Goal: Task Accomplishment & Management: Manage account settings

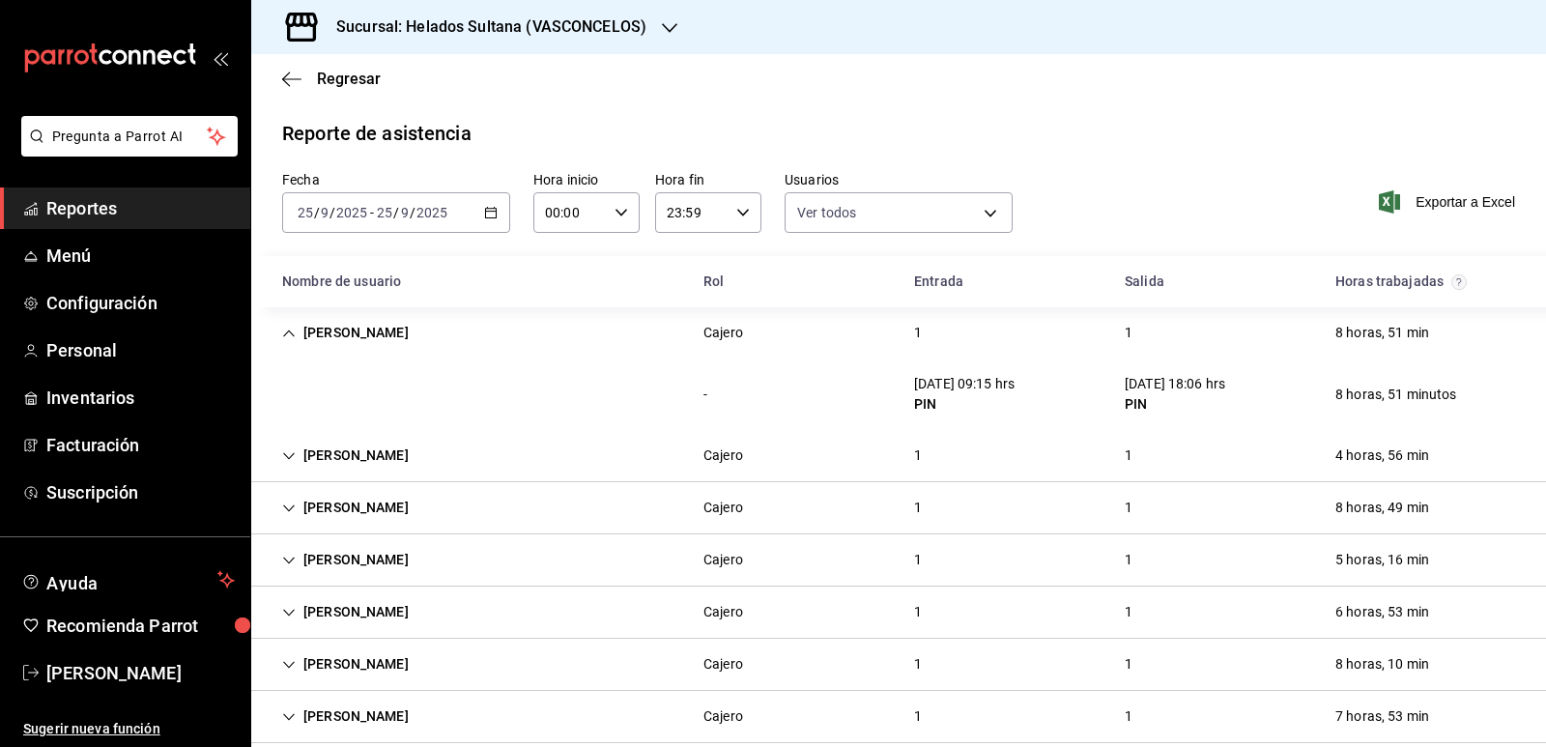
click at [285, 508] on icon "Cell" at bounding box center [289, 508] width 14 height 14
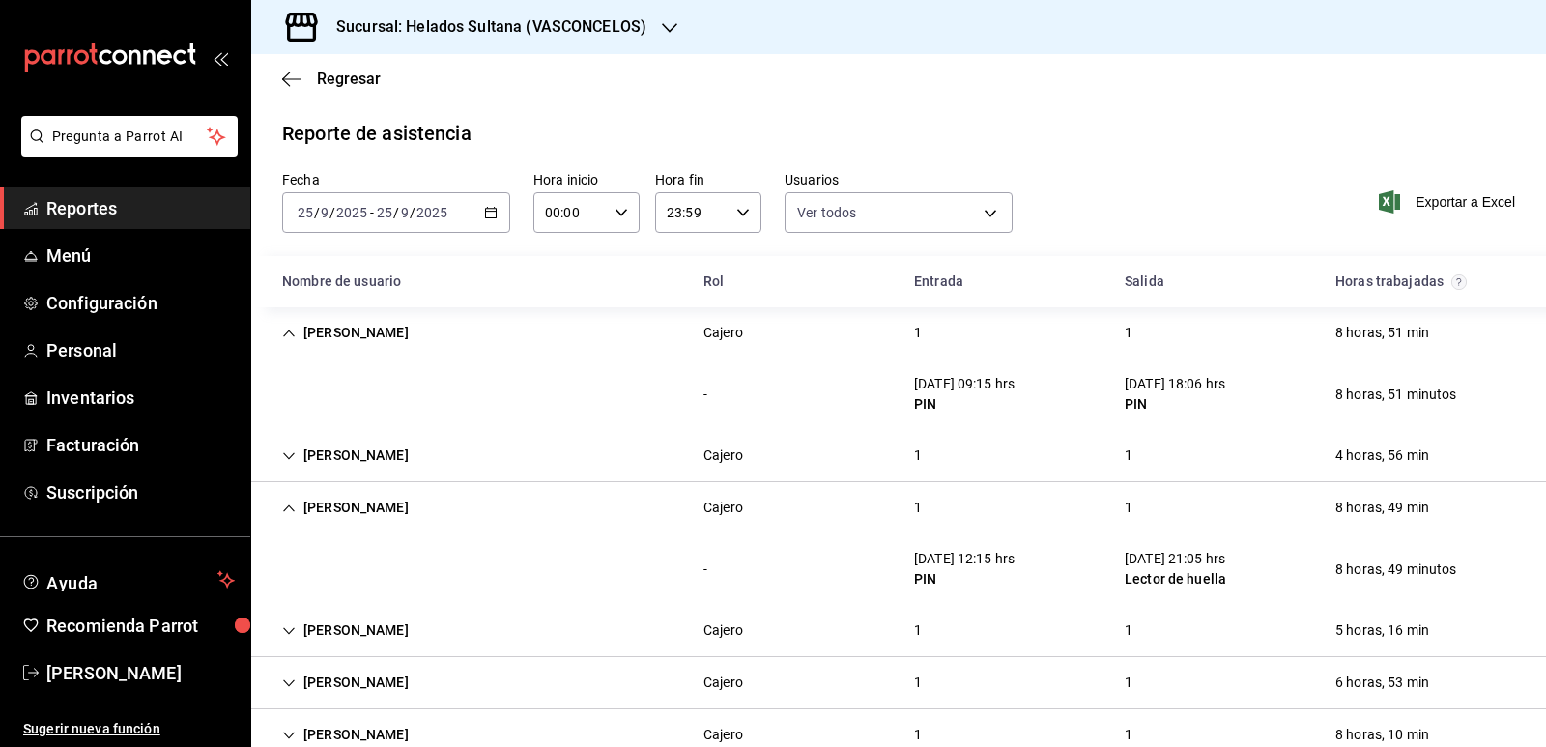
click at [285, 508] on icon "Cell" at bounding box center [289, 508] width 14 height 14
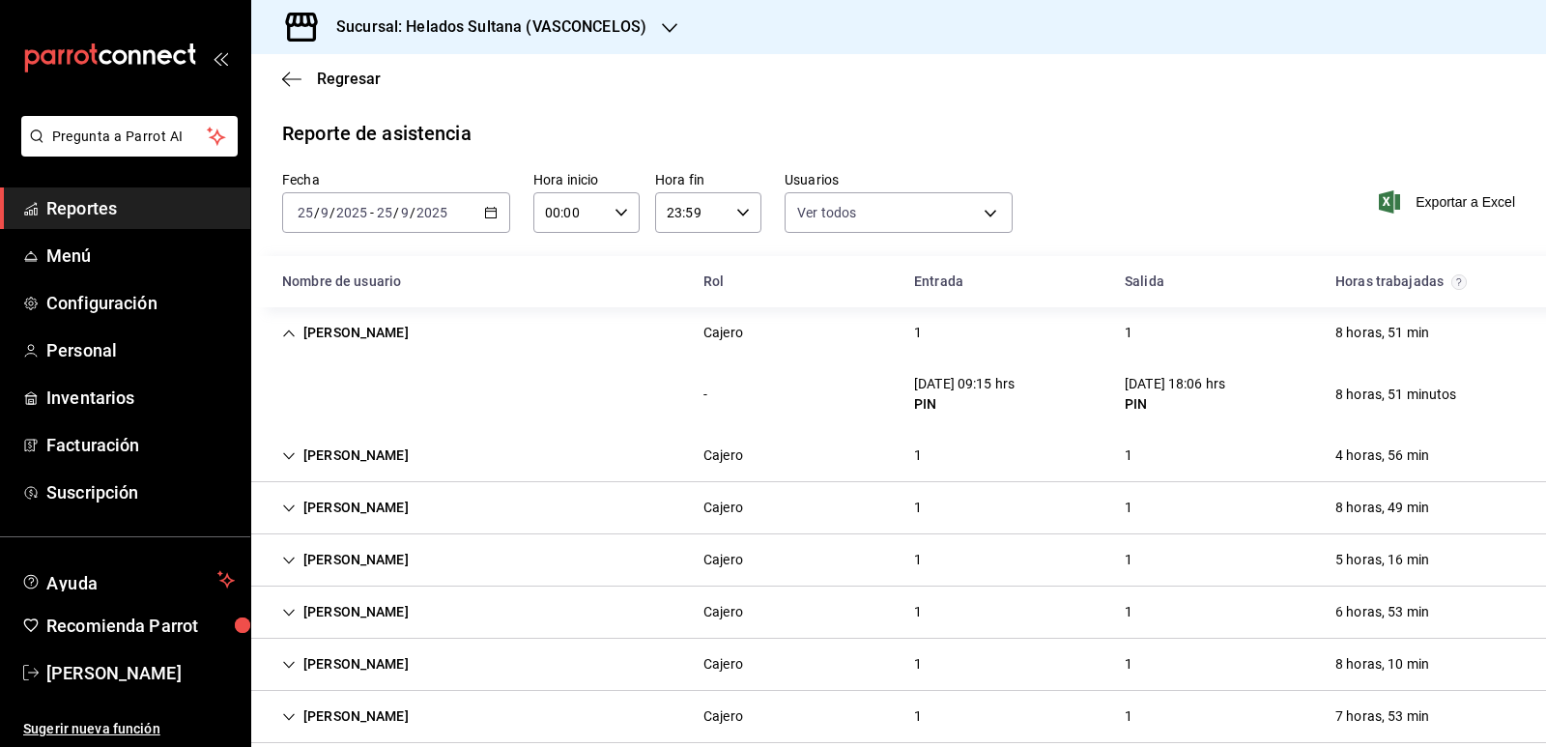
click at [488, 213] on icon "button" at bounding box center [491, 213] width 14 height 14
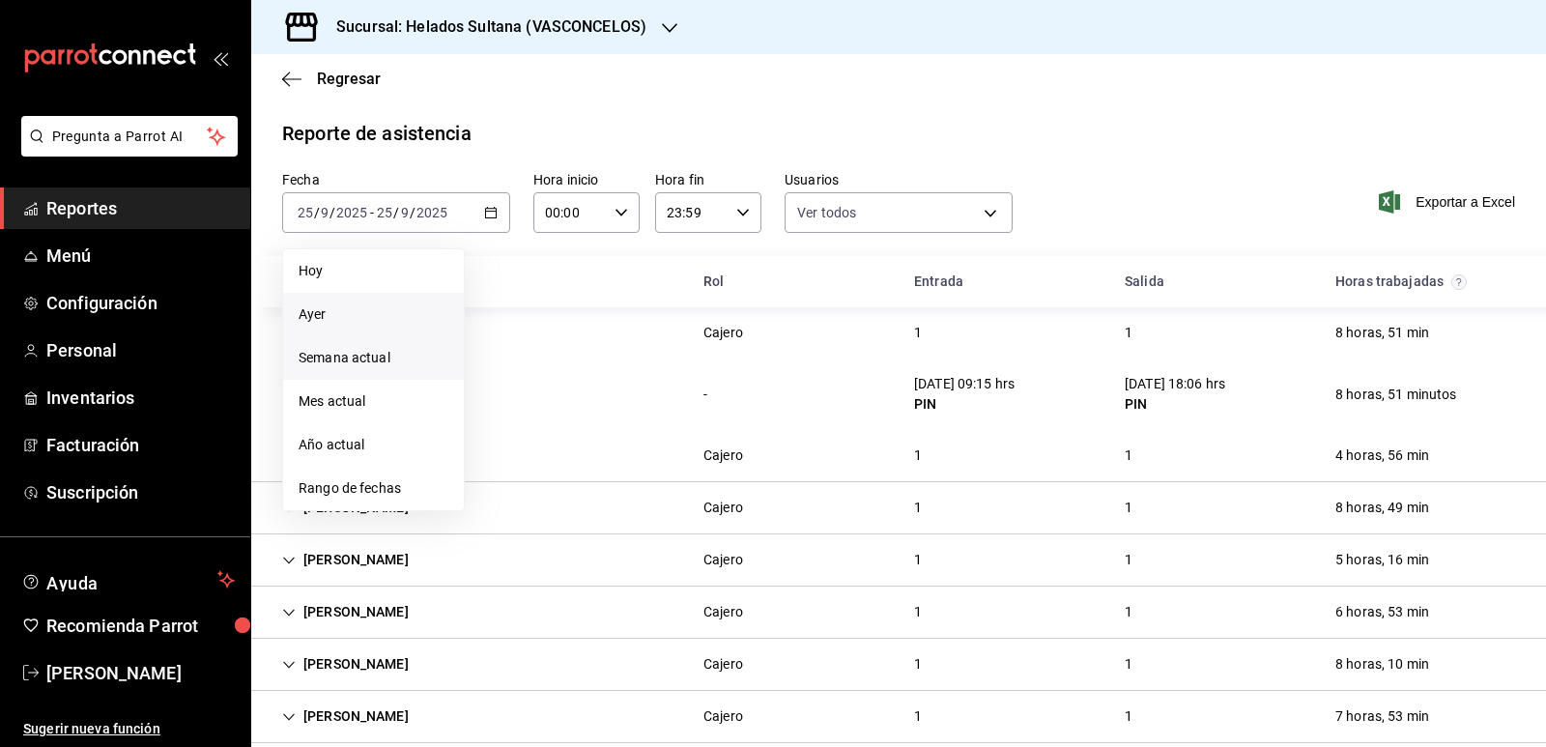
click at [336, 356] on span "Semana actual" at bounding box center [373, 358] width 150 height 20
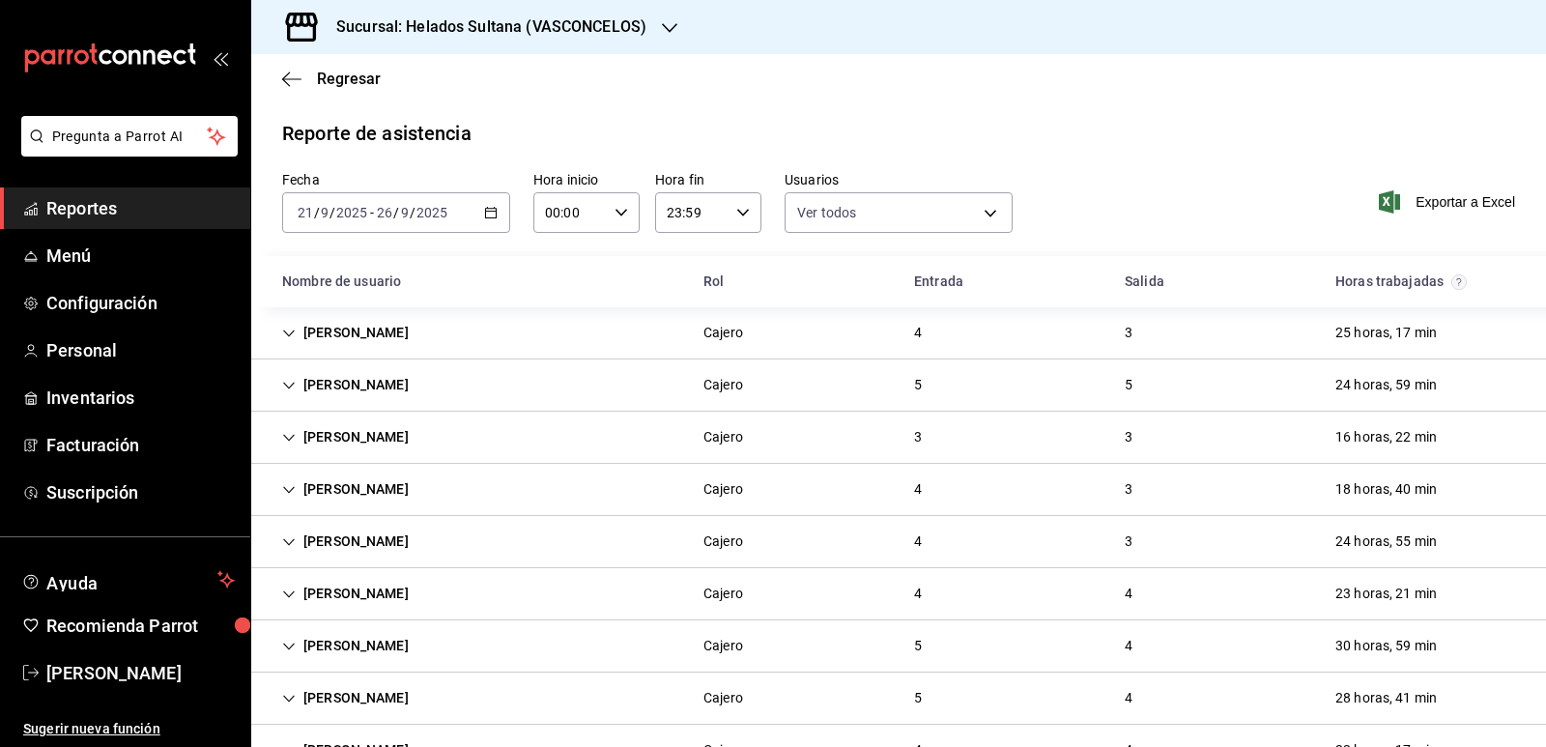
click at [290, 536] on icon "Cell" at bounding box center [289, 542] width 14 height 14
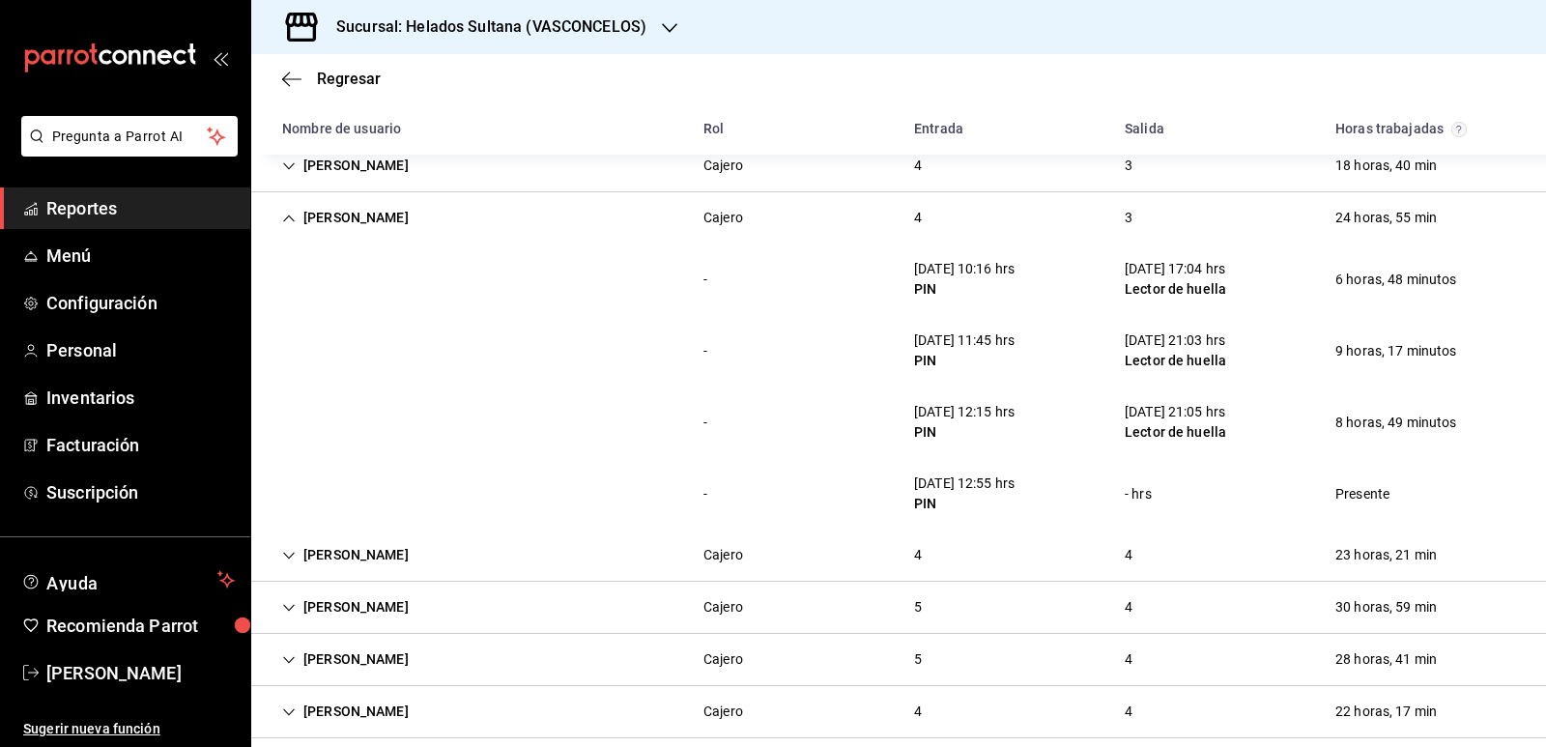
scroll to position [290, 0]
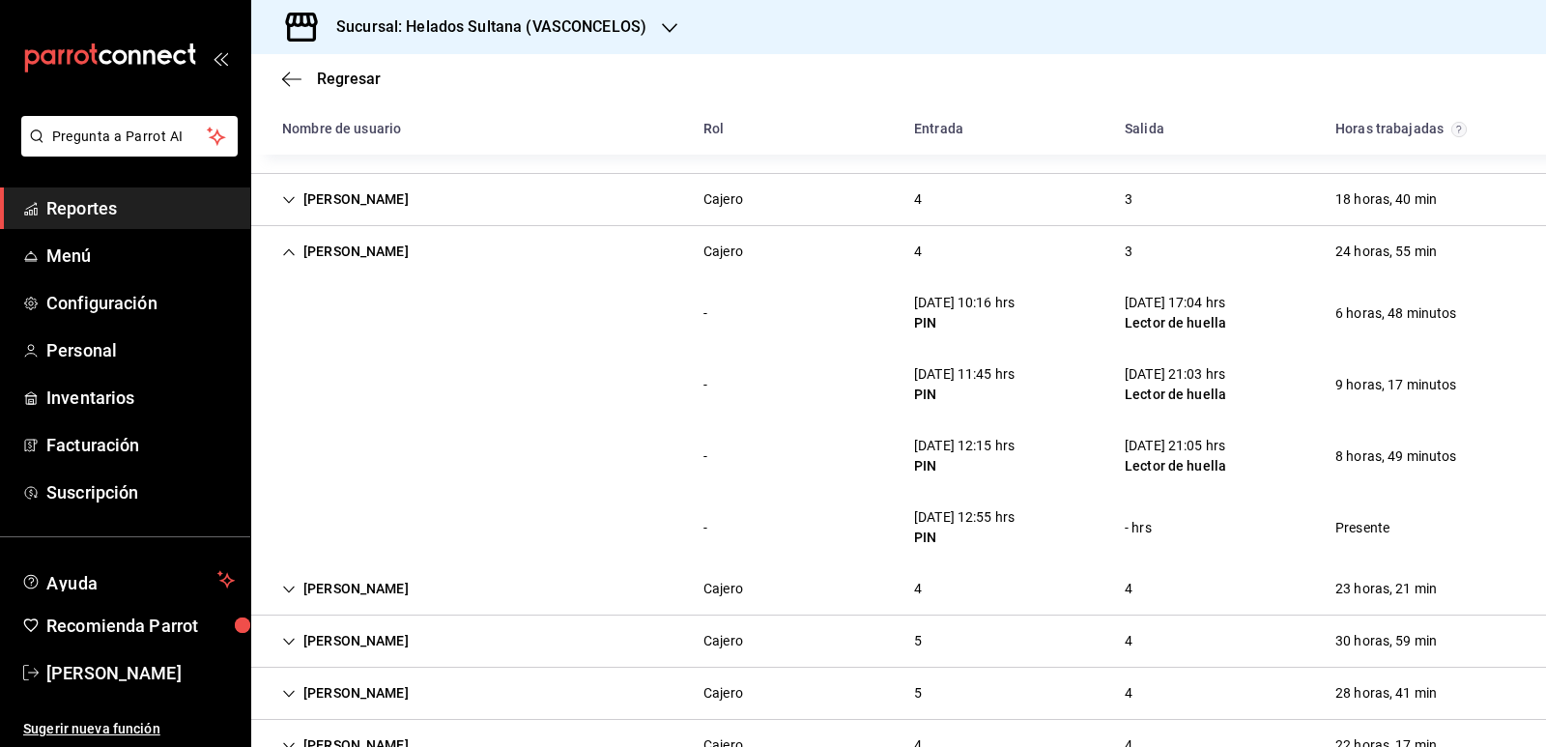
click at [292, 253] on icon "Cell" at bounding box center [289, 251] width 12 height 7
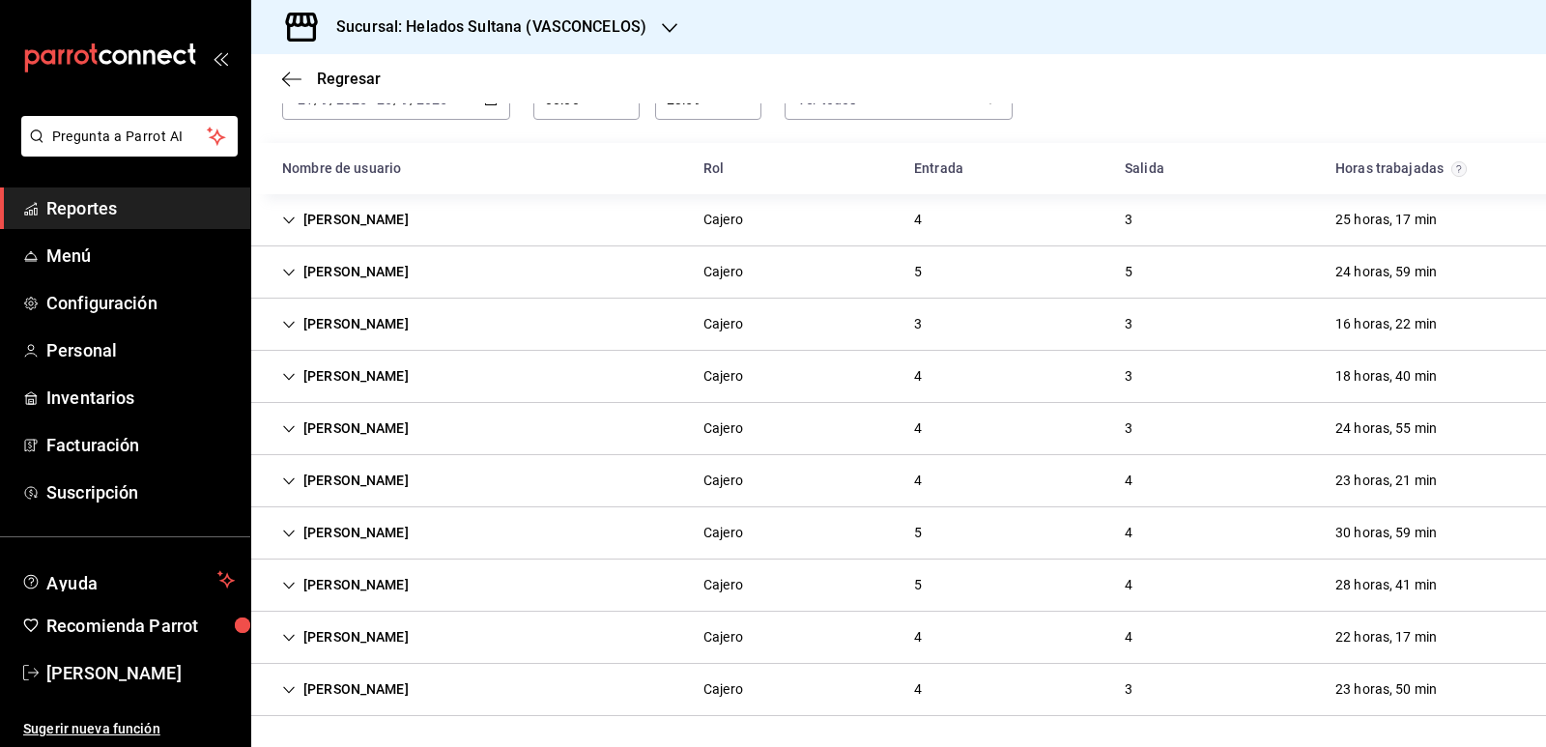
scroll to position [113, 0]
click at [111, 207] on span "Reportes" at bounding box center [140, 208] width 188 height 26
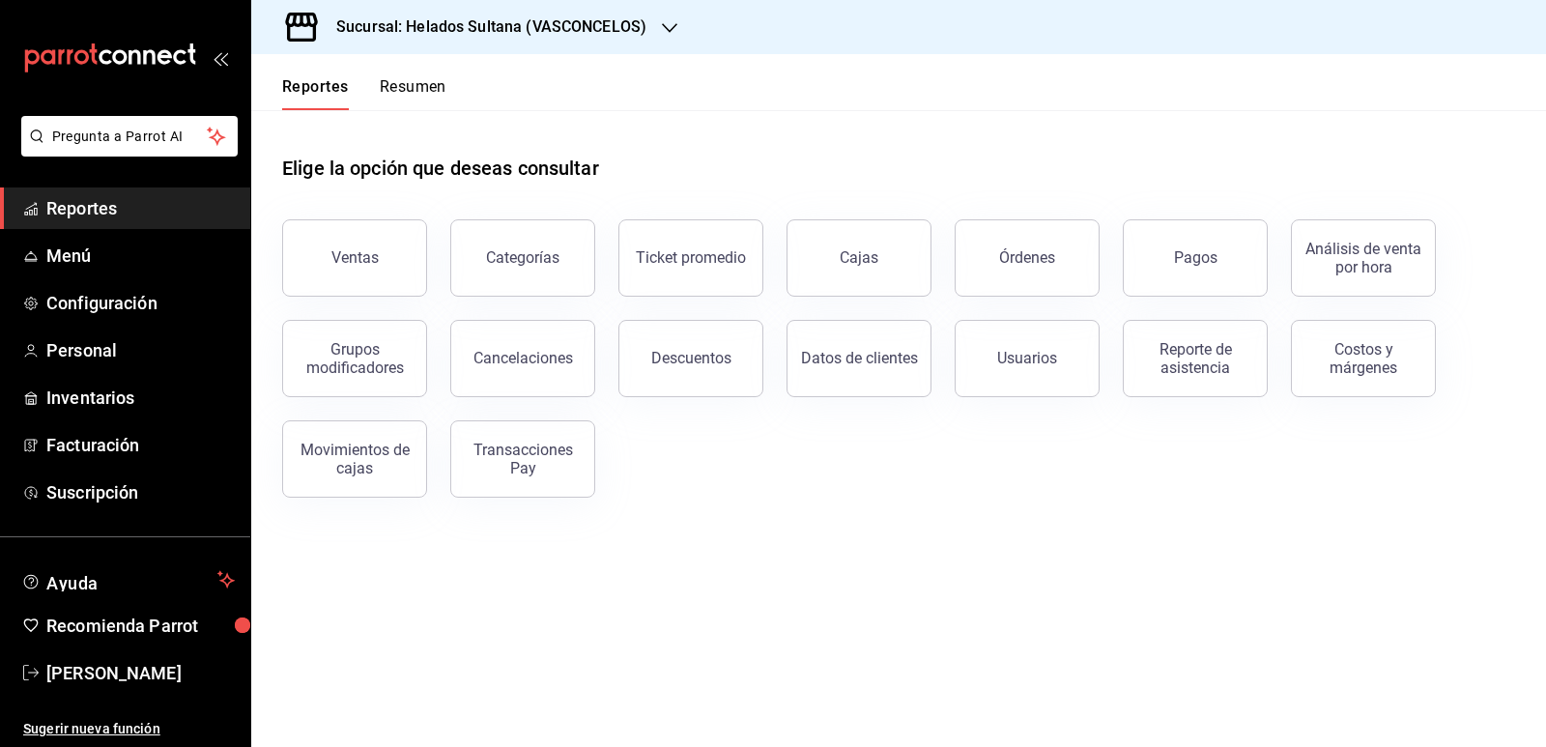
click at [433, 89] on button "Resumen" at bounding box center [413, 93] width 67 height 33
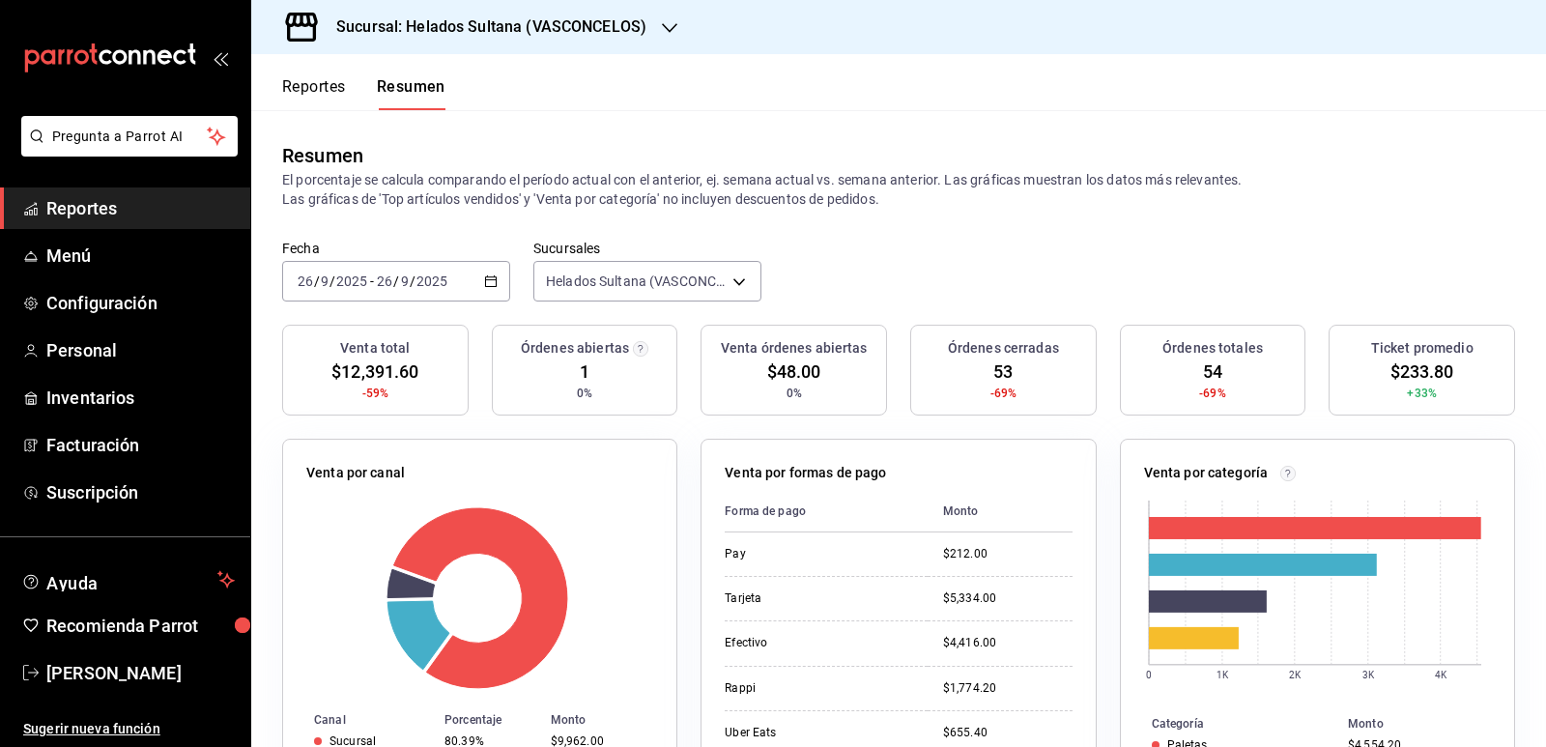
click at [307, 69] on div "Reportes Resumen" at bounding box center [348, 82] width 194 height 56
click at [310, 78] on button "Reportes" at bounding box center [314, 93] width 64 height 33
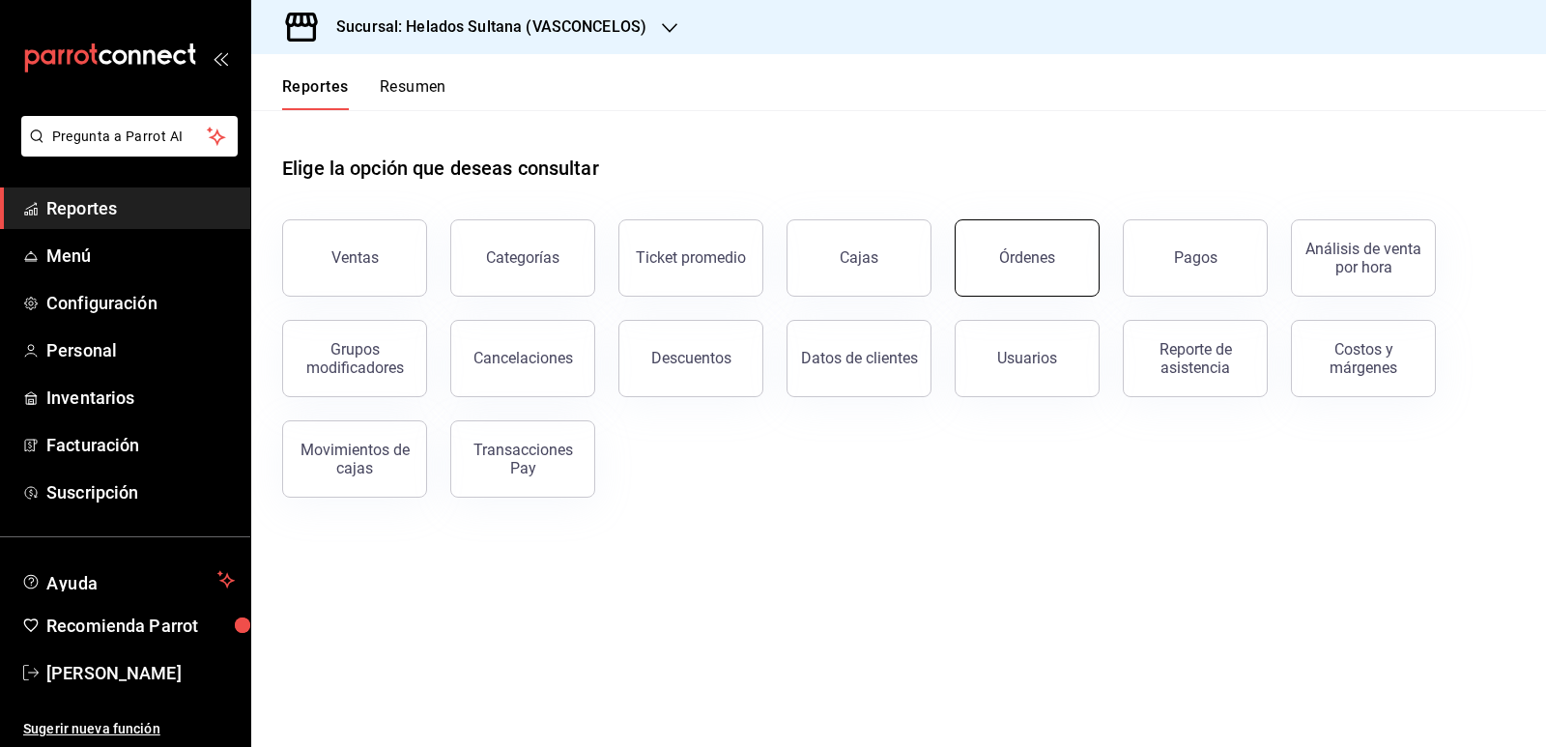
click at [1074, 268] on button "Órdenes" at bounding box center [1026, 257] width 145 height 77
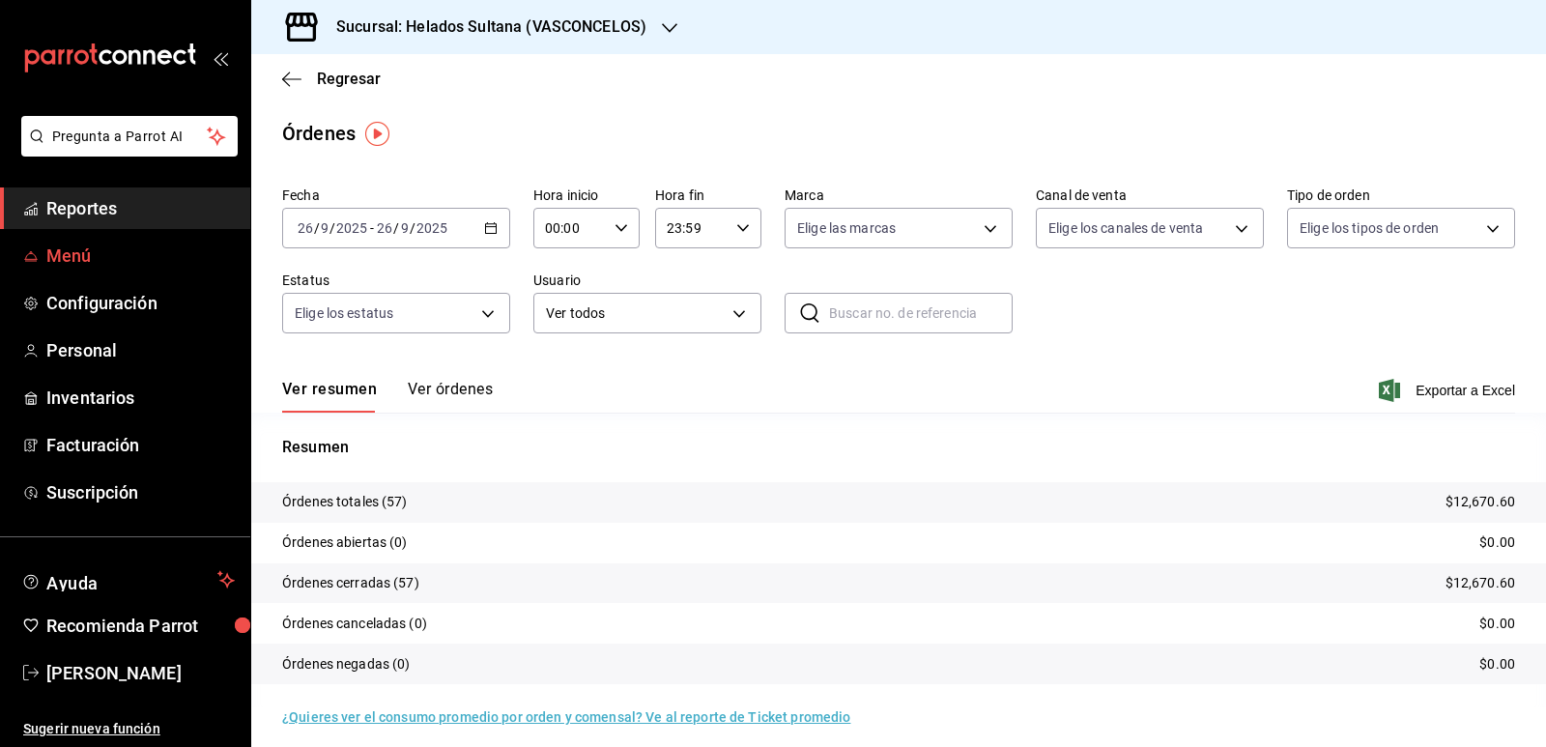
click at [70, 260] on span "Menú" at bounding box center [140, 255] width 188 height 26
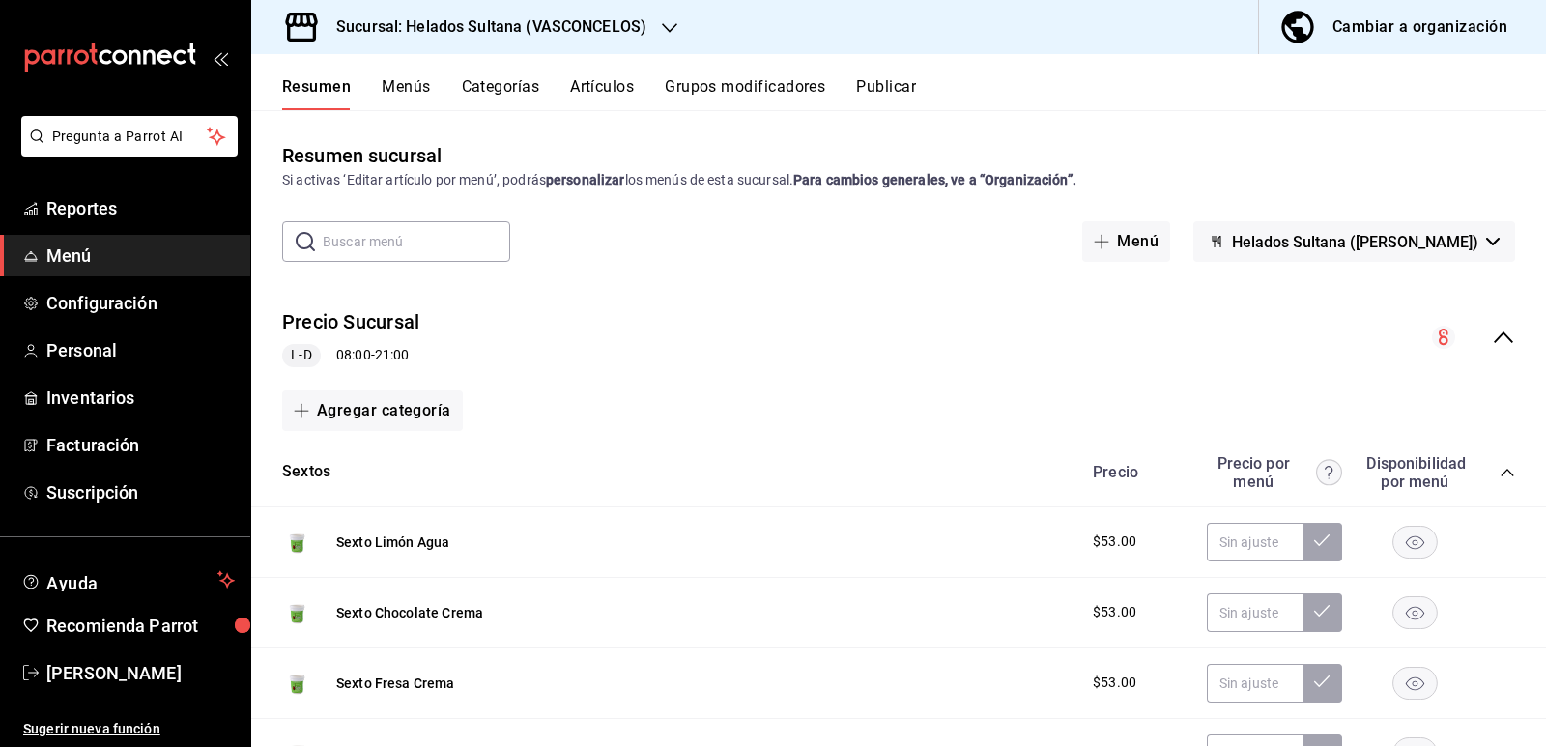
click at [1491, 340] on icon "collapse-menu-row" at bounding box center [1502, 337] width 23 height 23
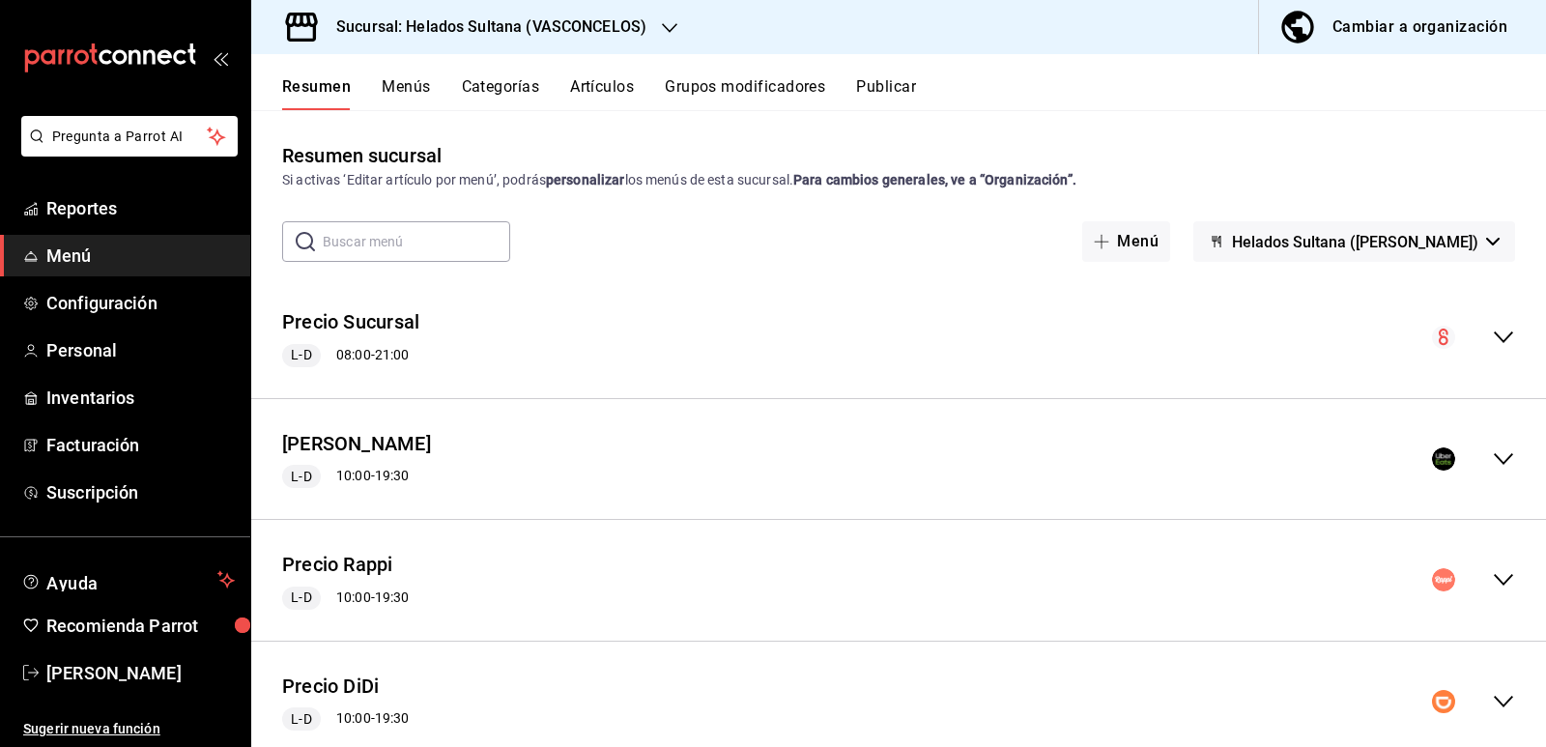
click at [1491, 455] on icon "collapse-menu-row" at bounding box center [1502, 458] width 23 height 23
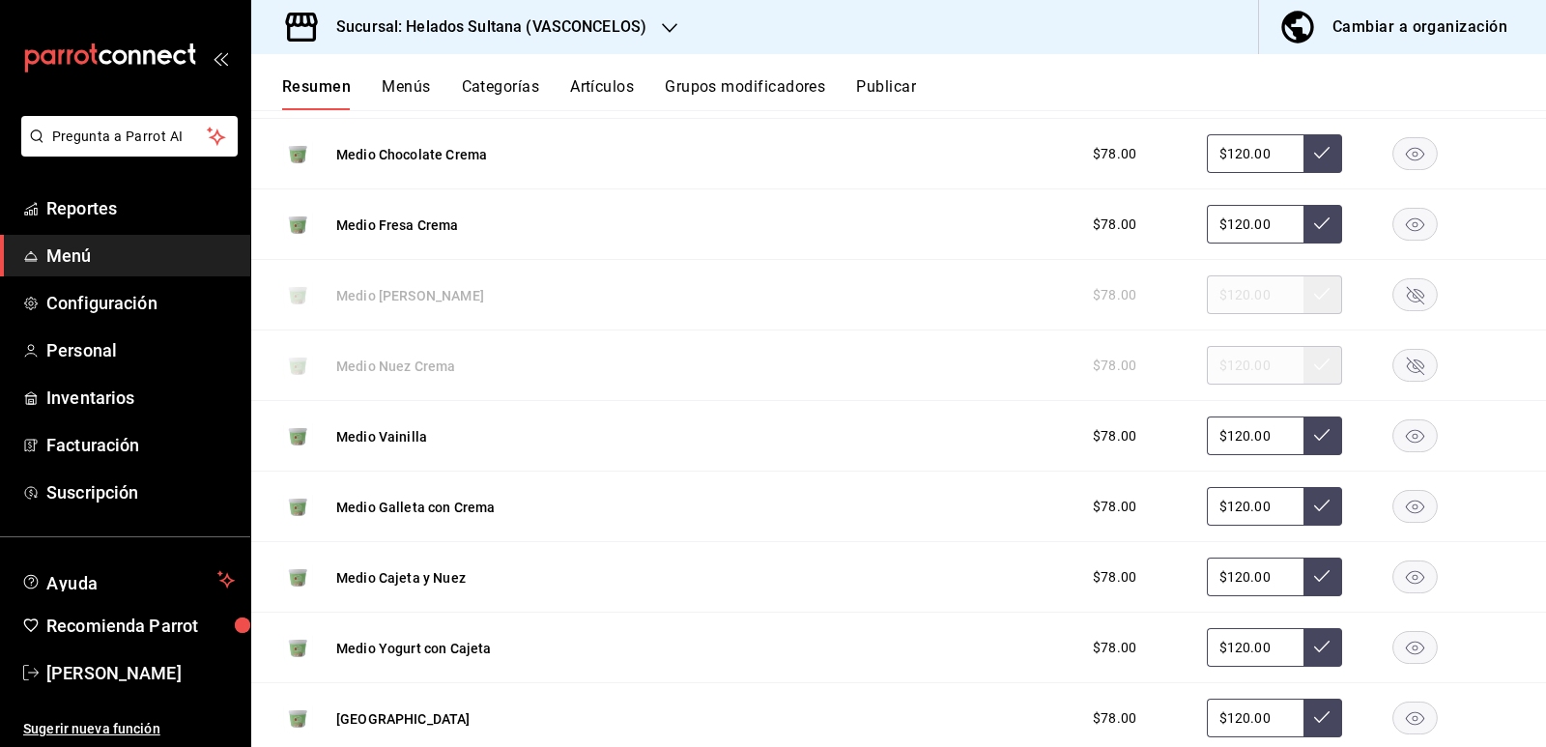
scroll to position [2311, 0]
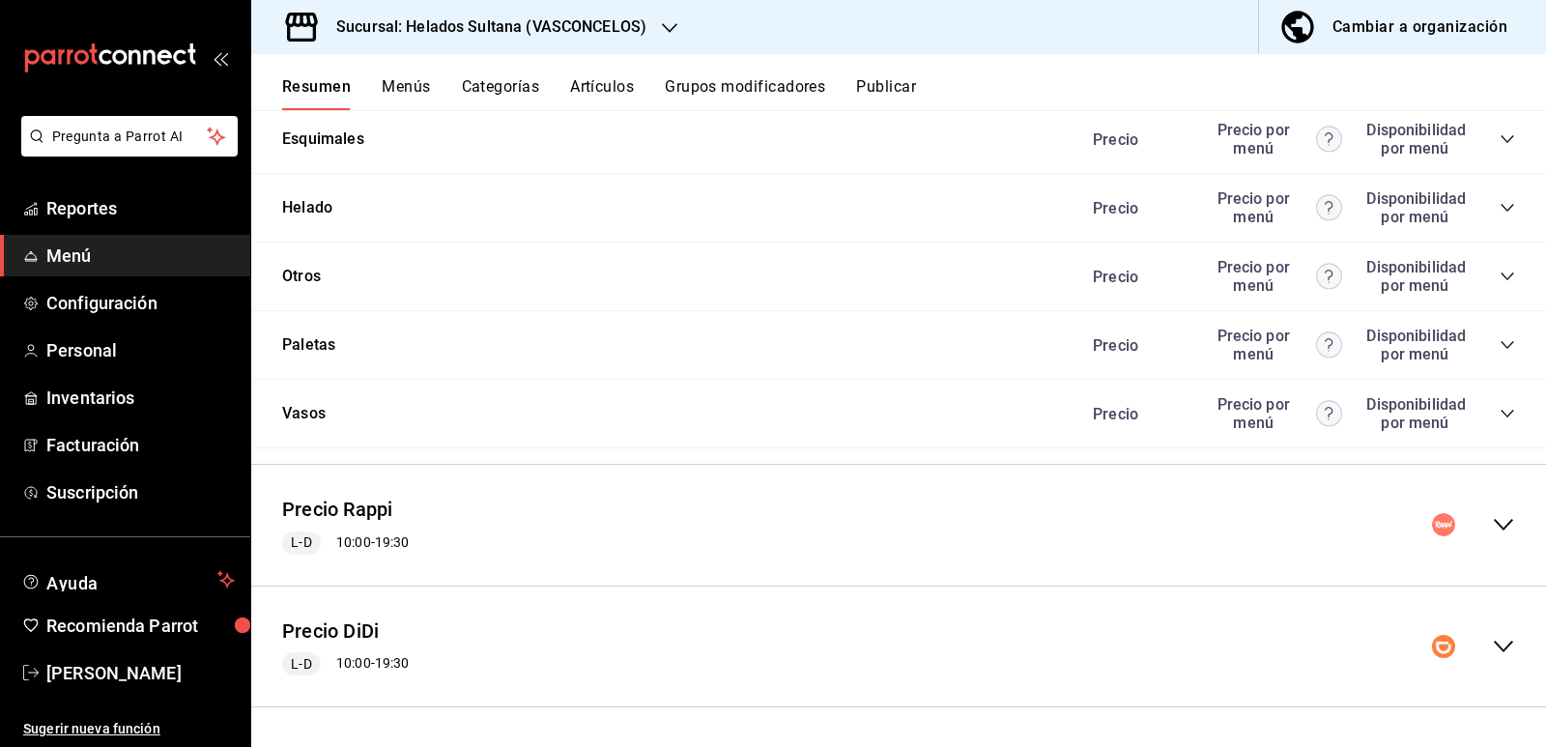
click at [1482, 213] on div "Precio Precio por menú Disponibilidad por menú" at bounding box center [1293, 207] width 441 height 37
click at [1499, 204] on icon "collapse-category-row" at bounding box center [1506, 207] width 15 height 15
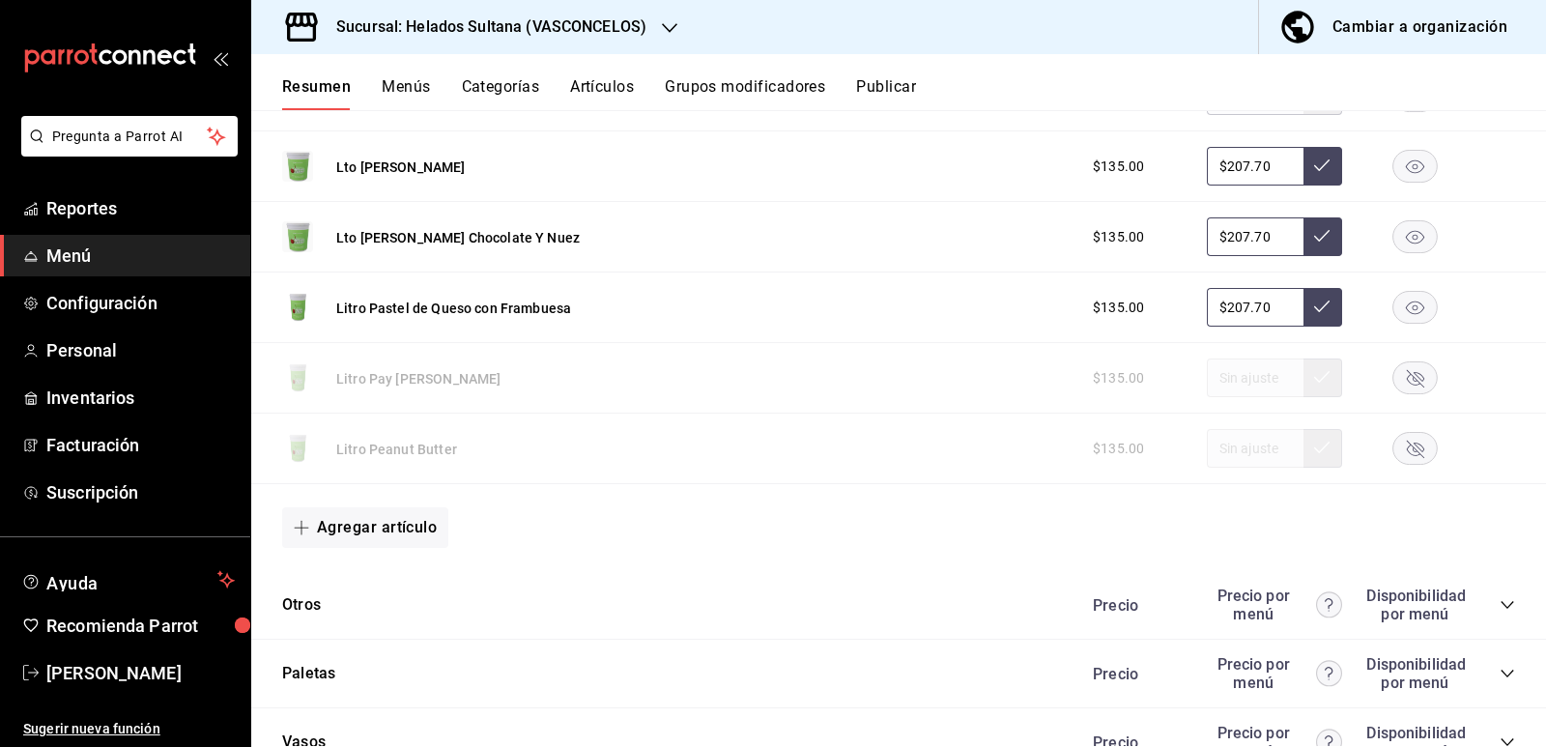
scroll to position [5077, 0]
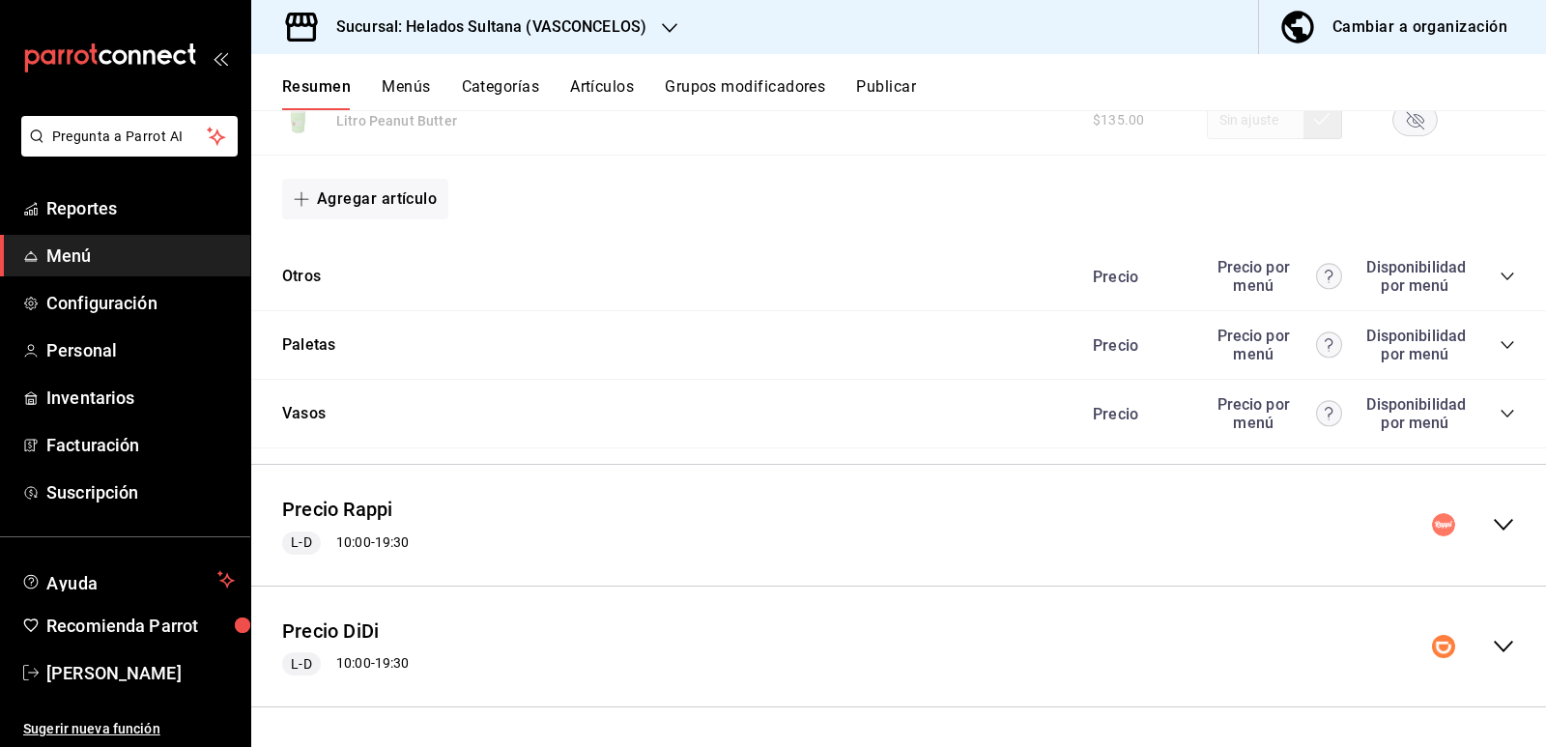
click at [1493, 528] on icon "collapse-menu-row" at bounding box center [1502, 526] width 19 height 12
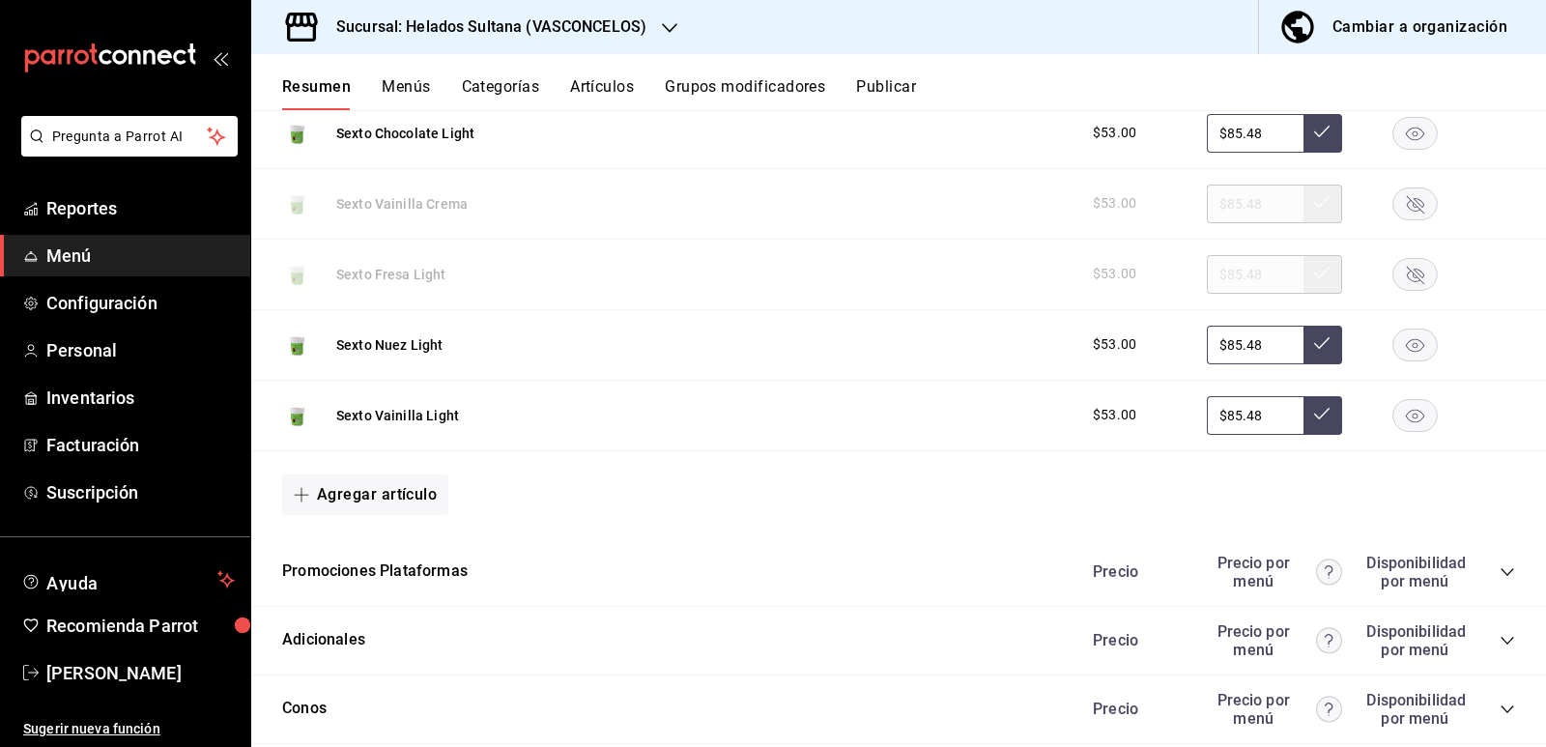
scroll to position [7333, 0]
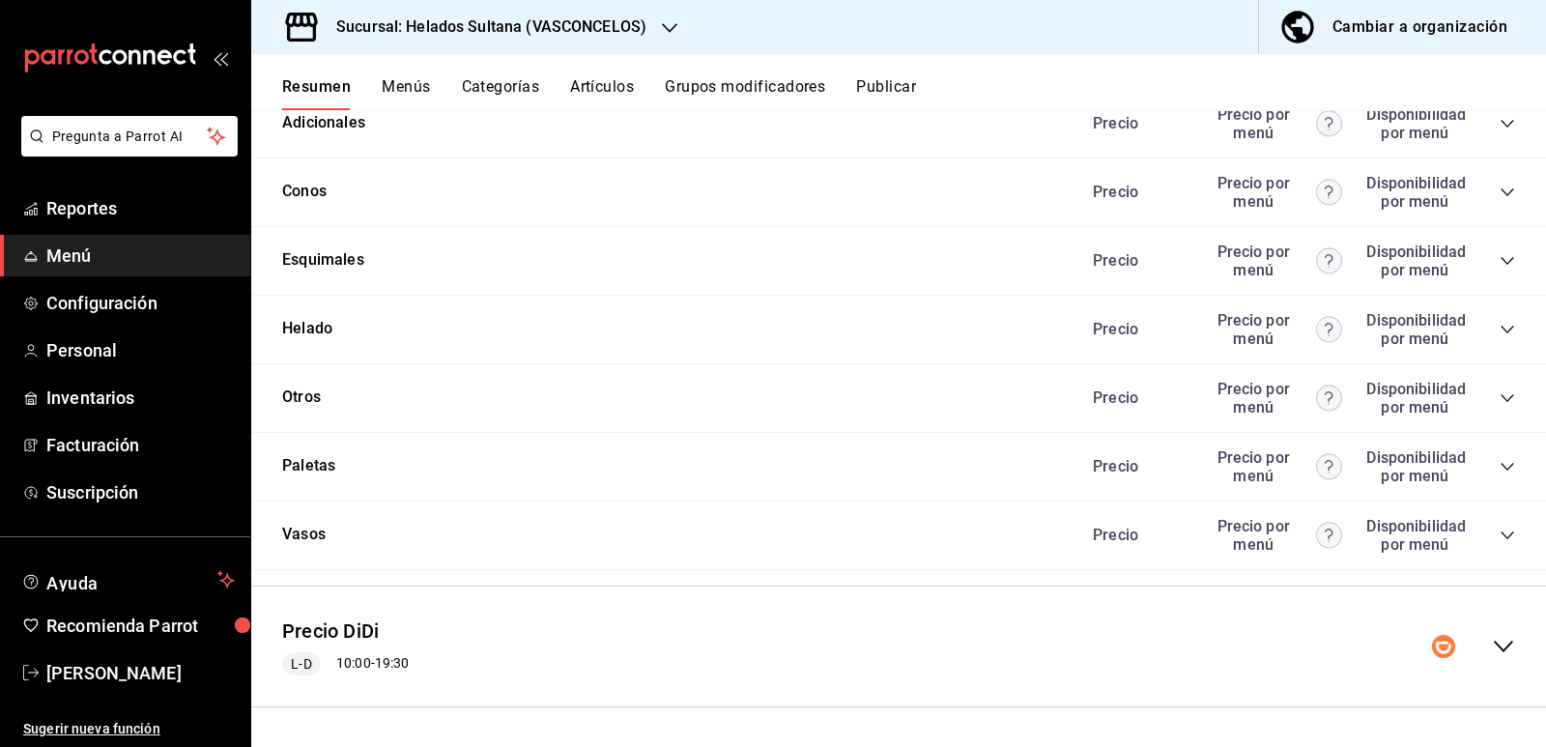
click at [1500, 327] on icon "collapse-category-row" at bounding box center [1506, 330] width 13 height 8
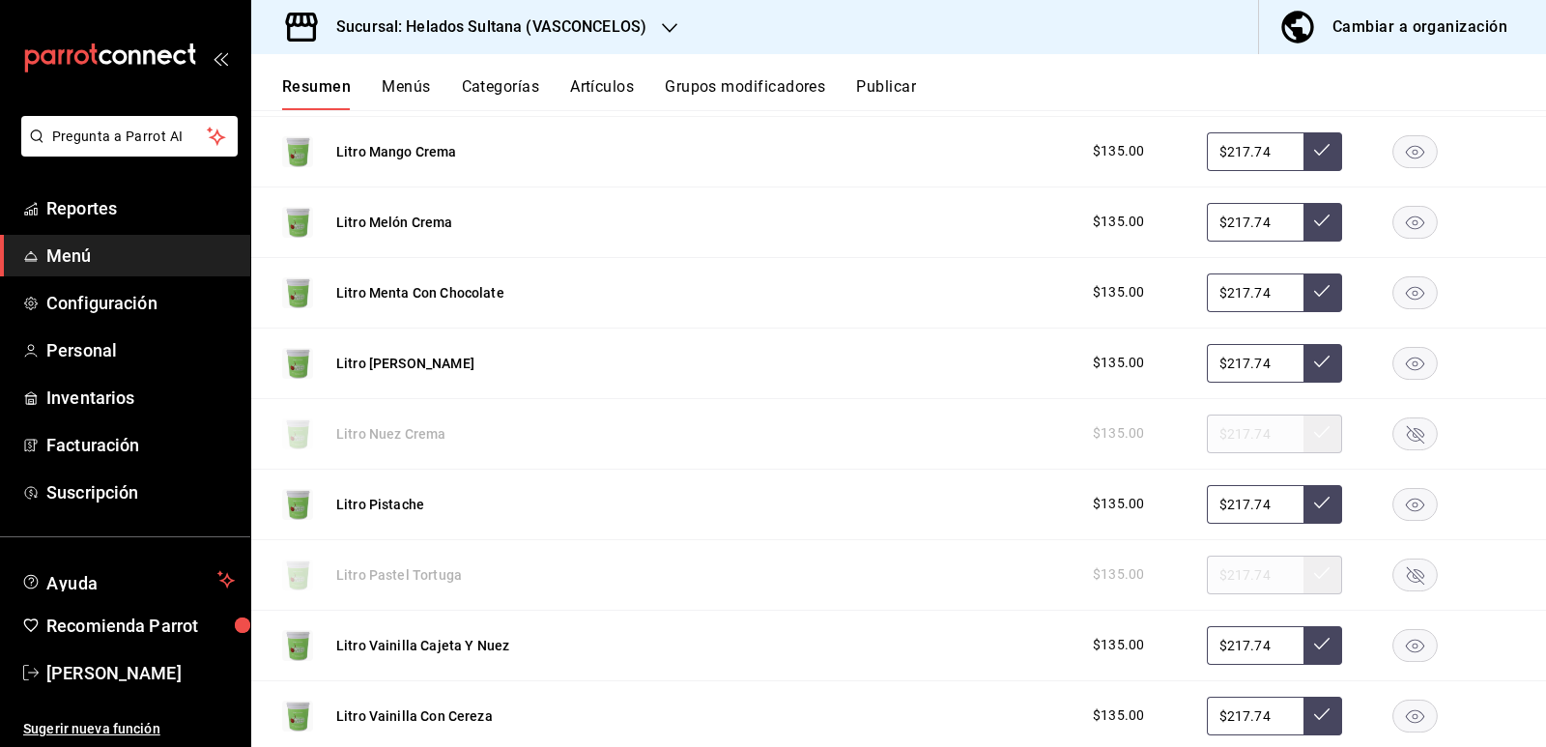
scroll to position [8492, 0]
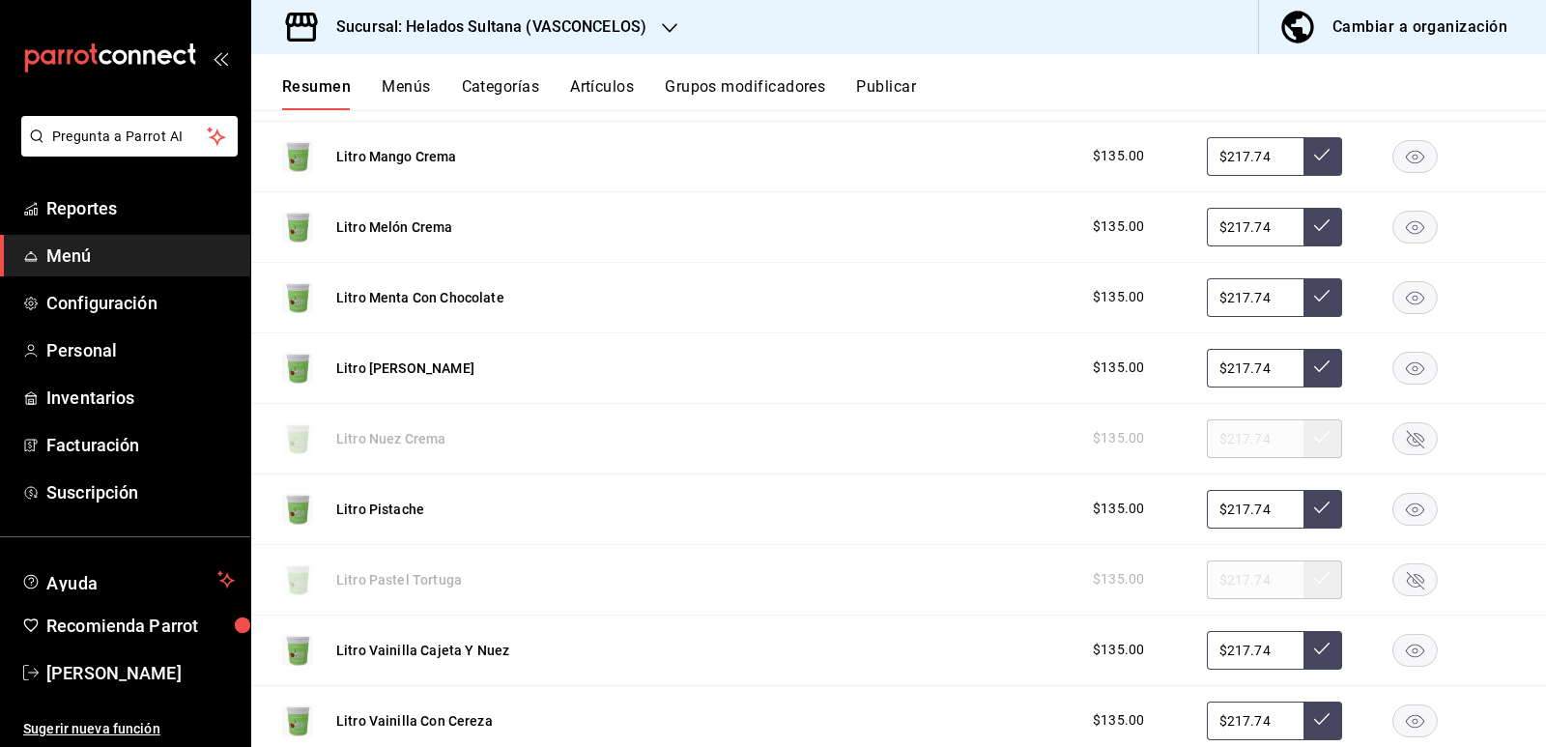
click at [1398, 372] on rect "button" at bounding box center [1415, 368] width 44 height 32
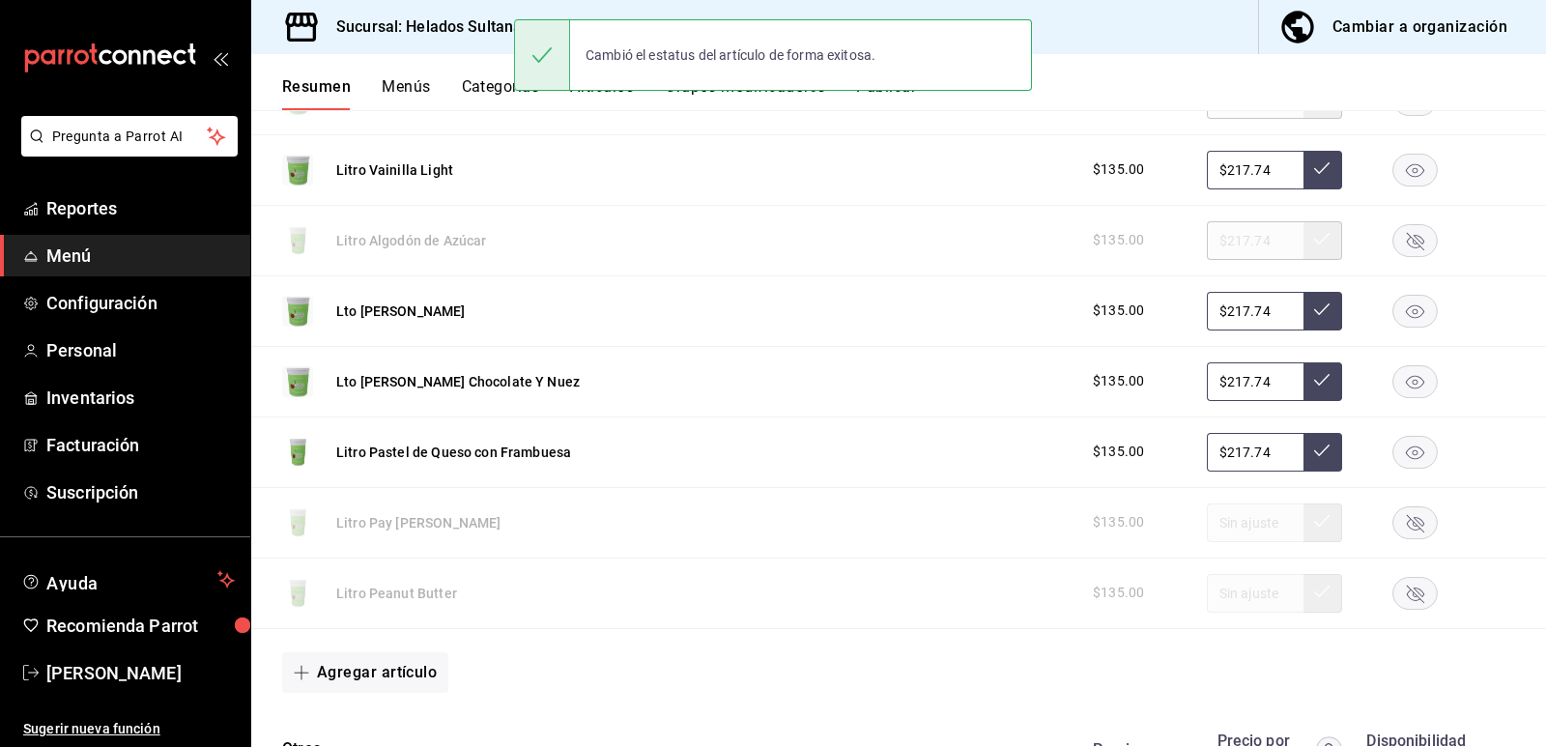
scroll to position [10099, 0]
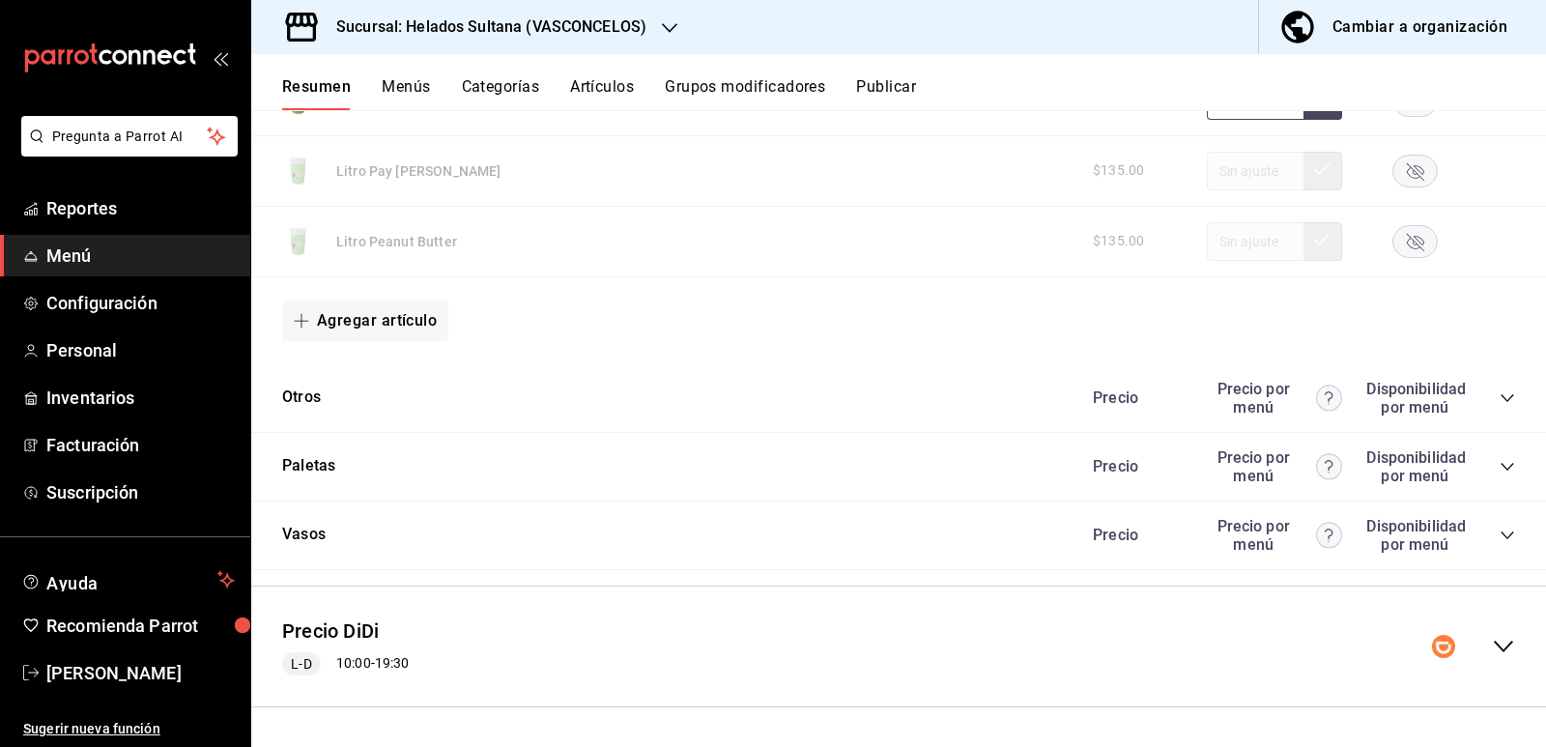
click at [1492, 643] on icon "collapse-menu-row" at bounding box center [1502, 646] width 23 height 23
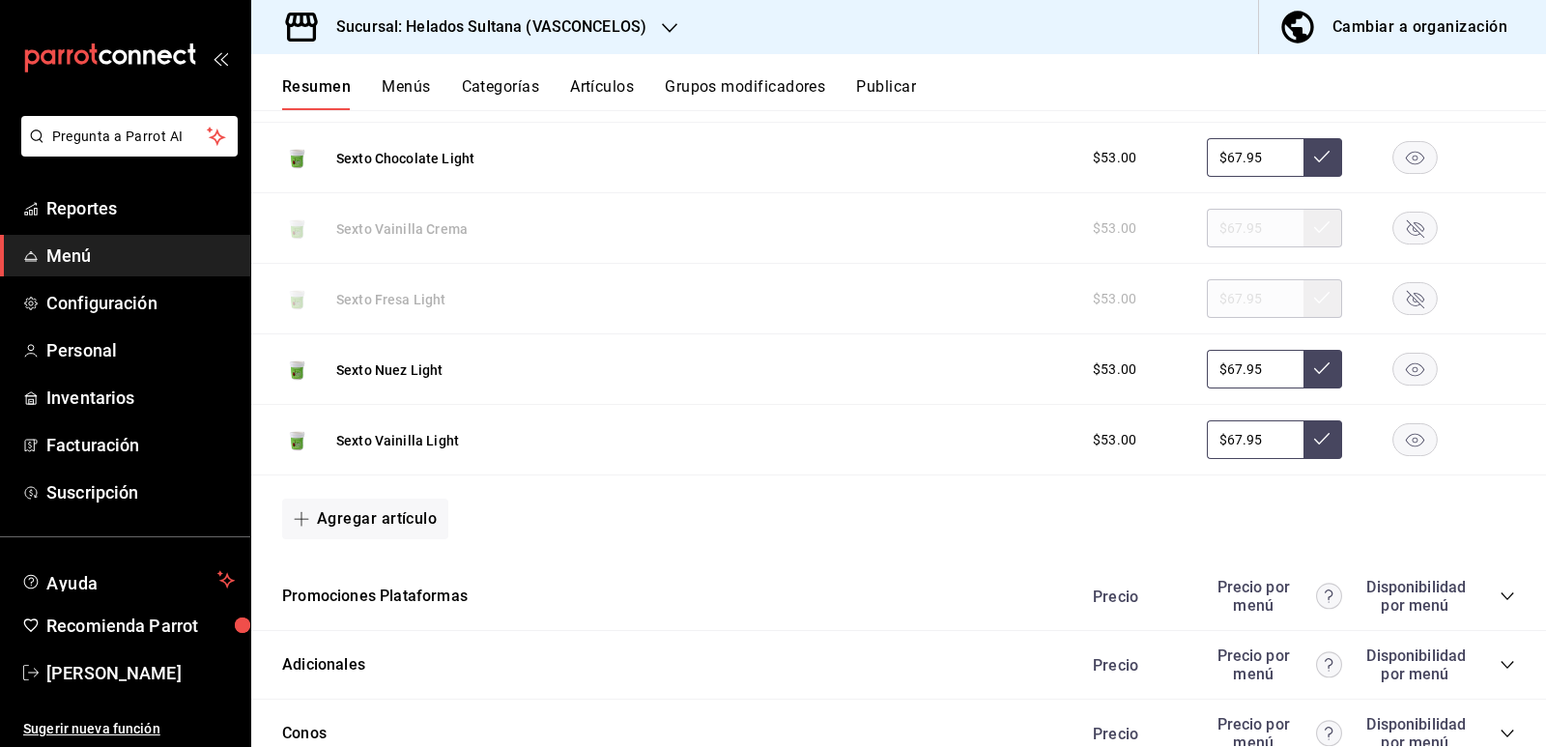
scroll to position [12355, 0]
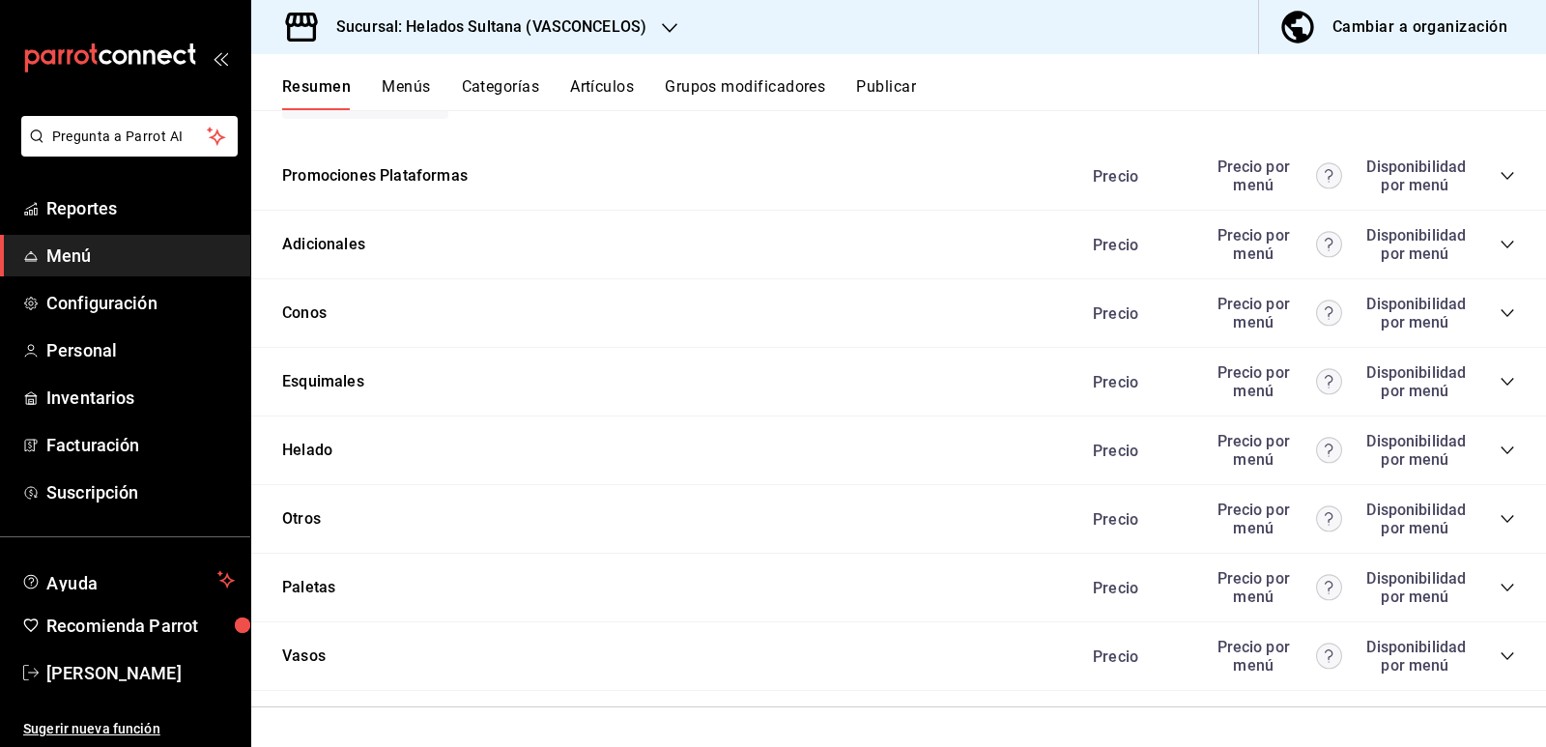
click at [1499, 453] on icon "collapse-category-row" at bounding box center [1506, 449] width 15 height 15
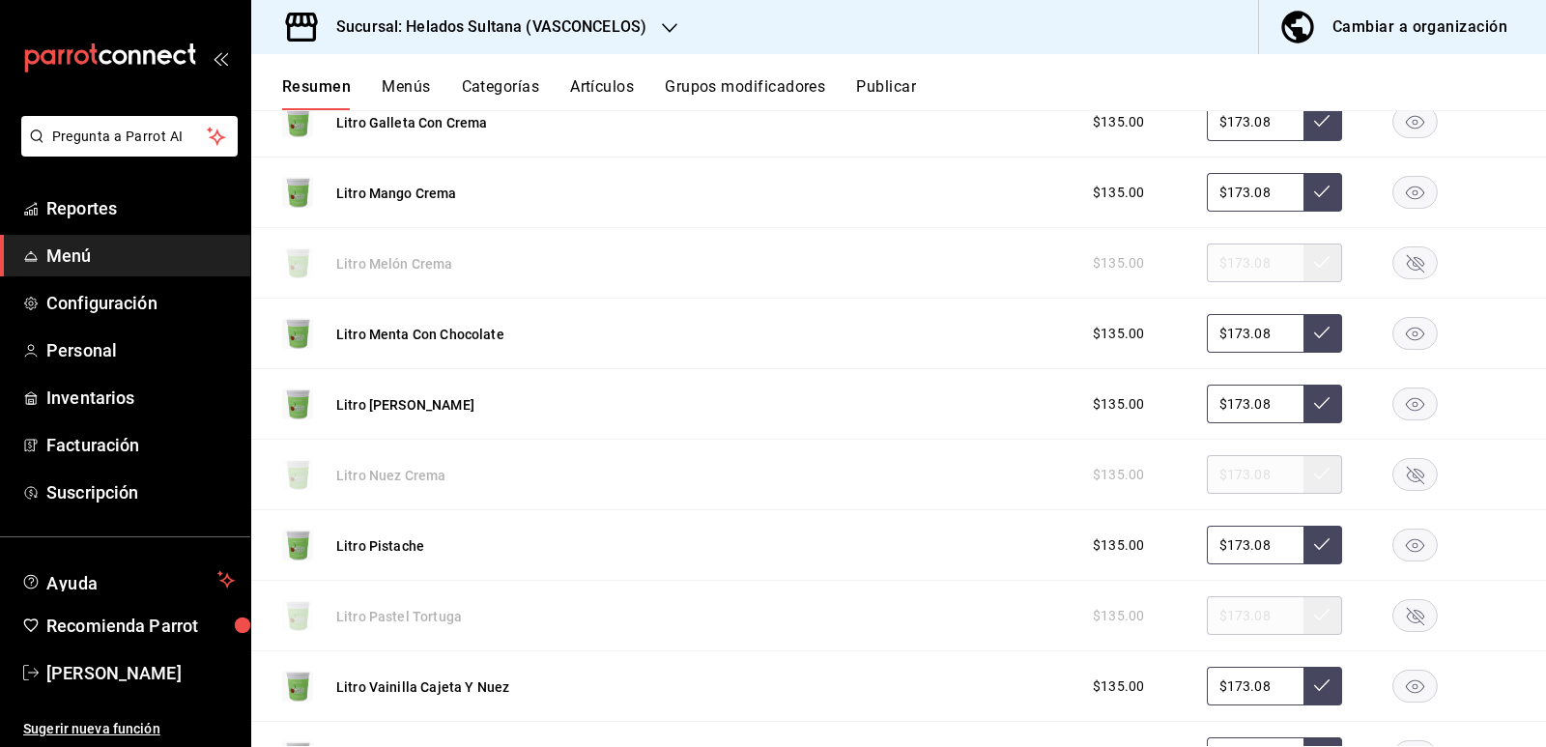
scroll to position [13611, 0]
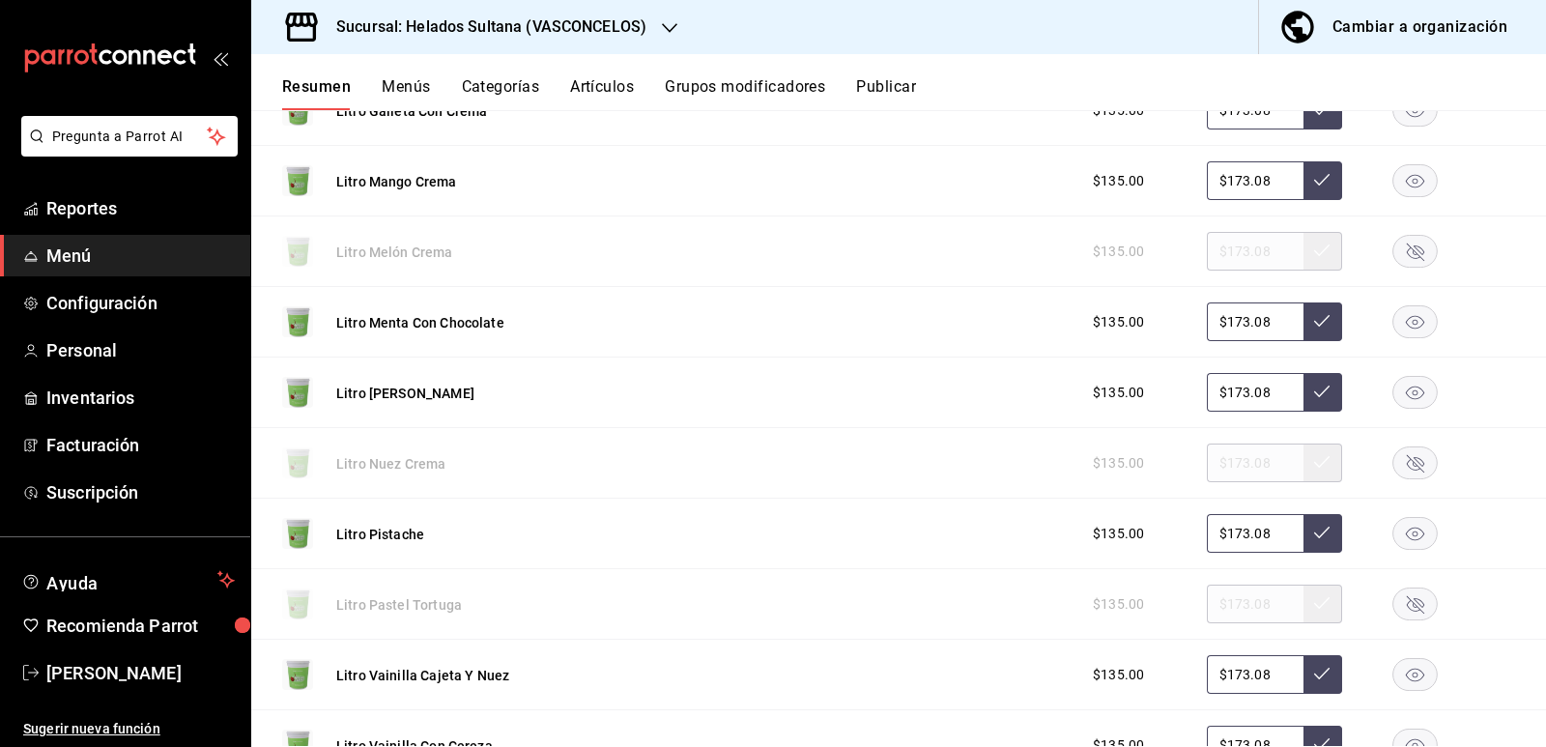
click at [1402, 406] on rect "button" at bounding box center [1415, 393] width 44 height 32
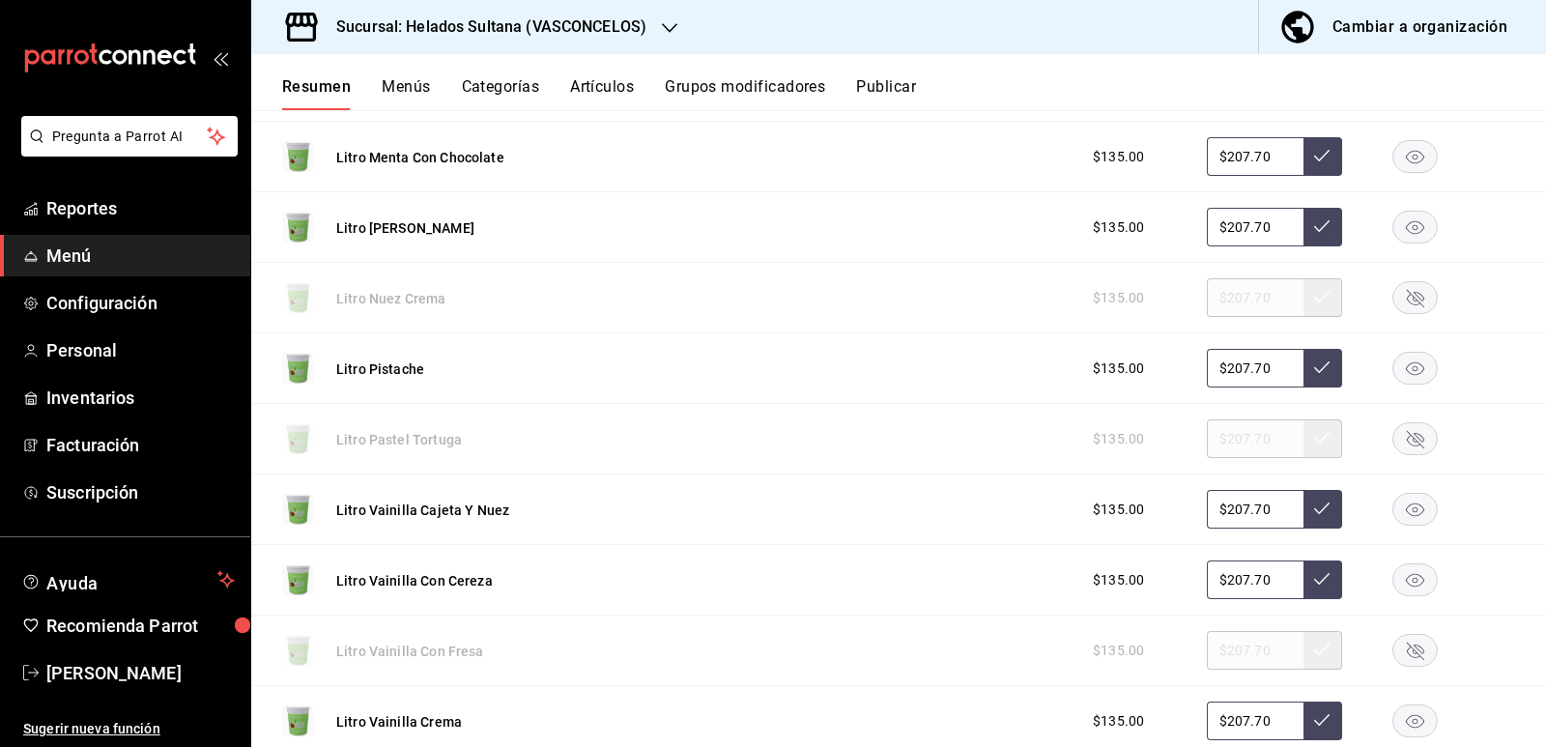
scroll to position [3468, 0]
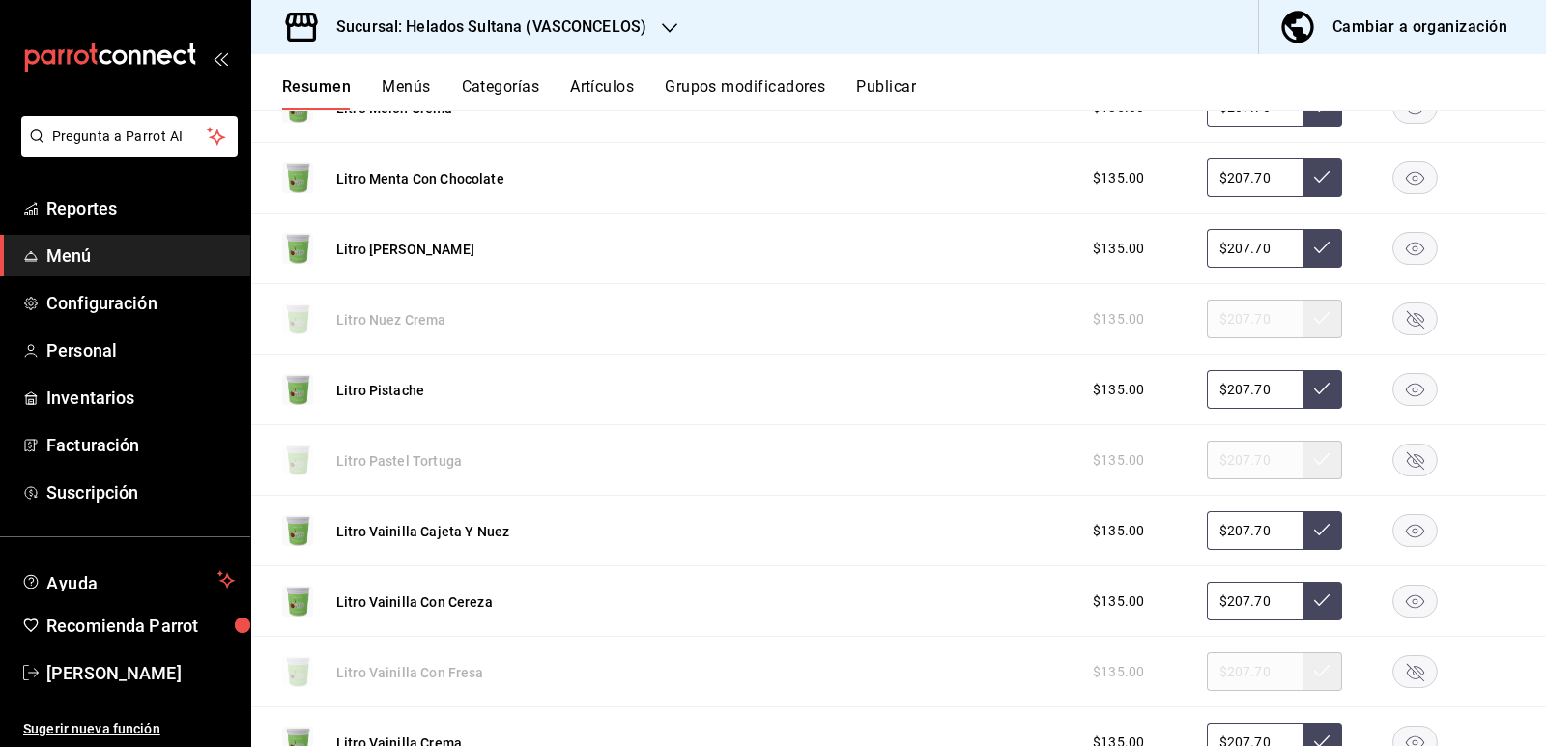
click at [1393, 249] on rect "button" at bounding box center [1415, 249] width 44 height 32
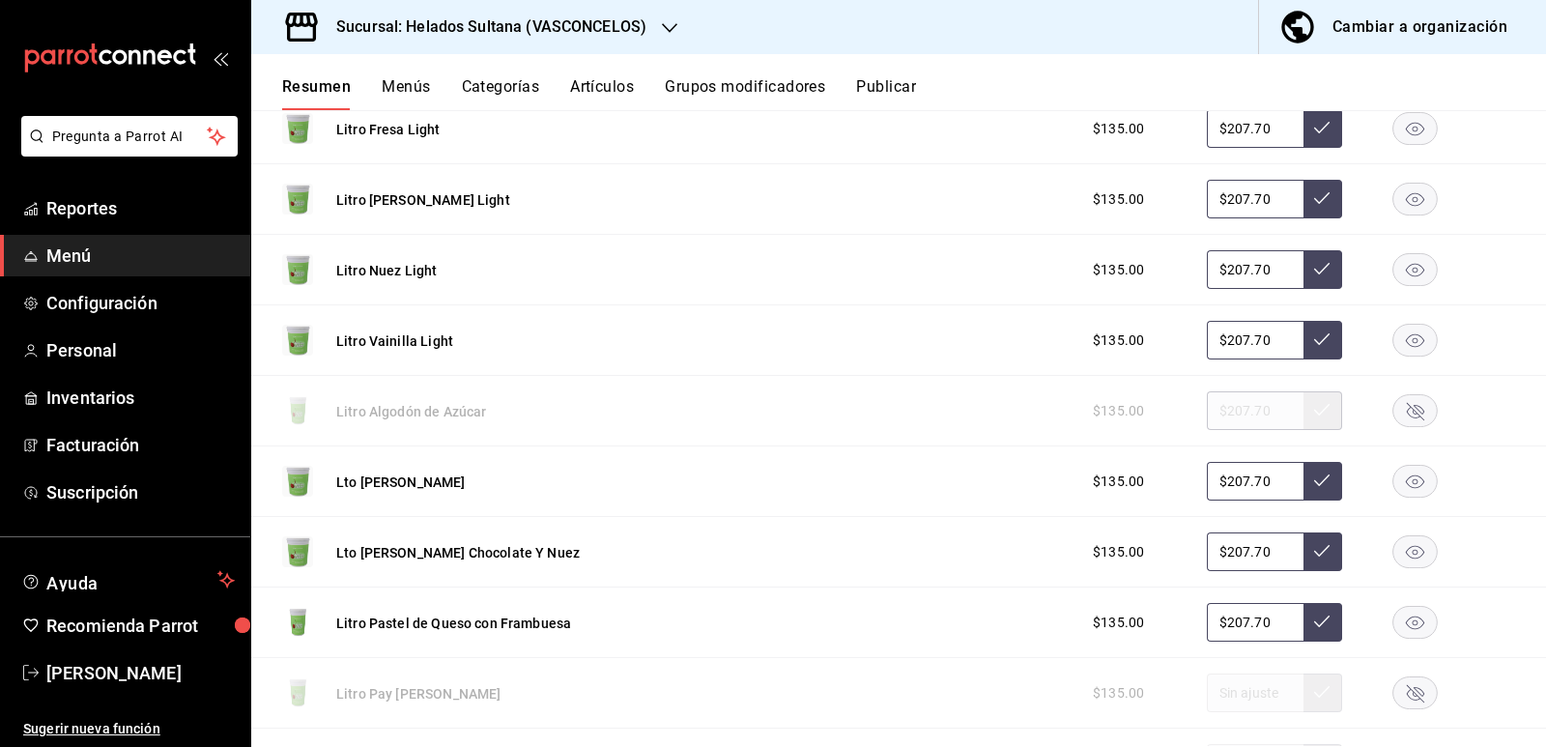
scroll to position [0, 0]
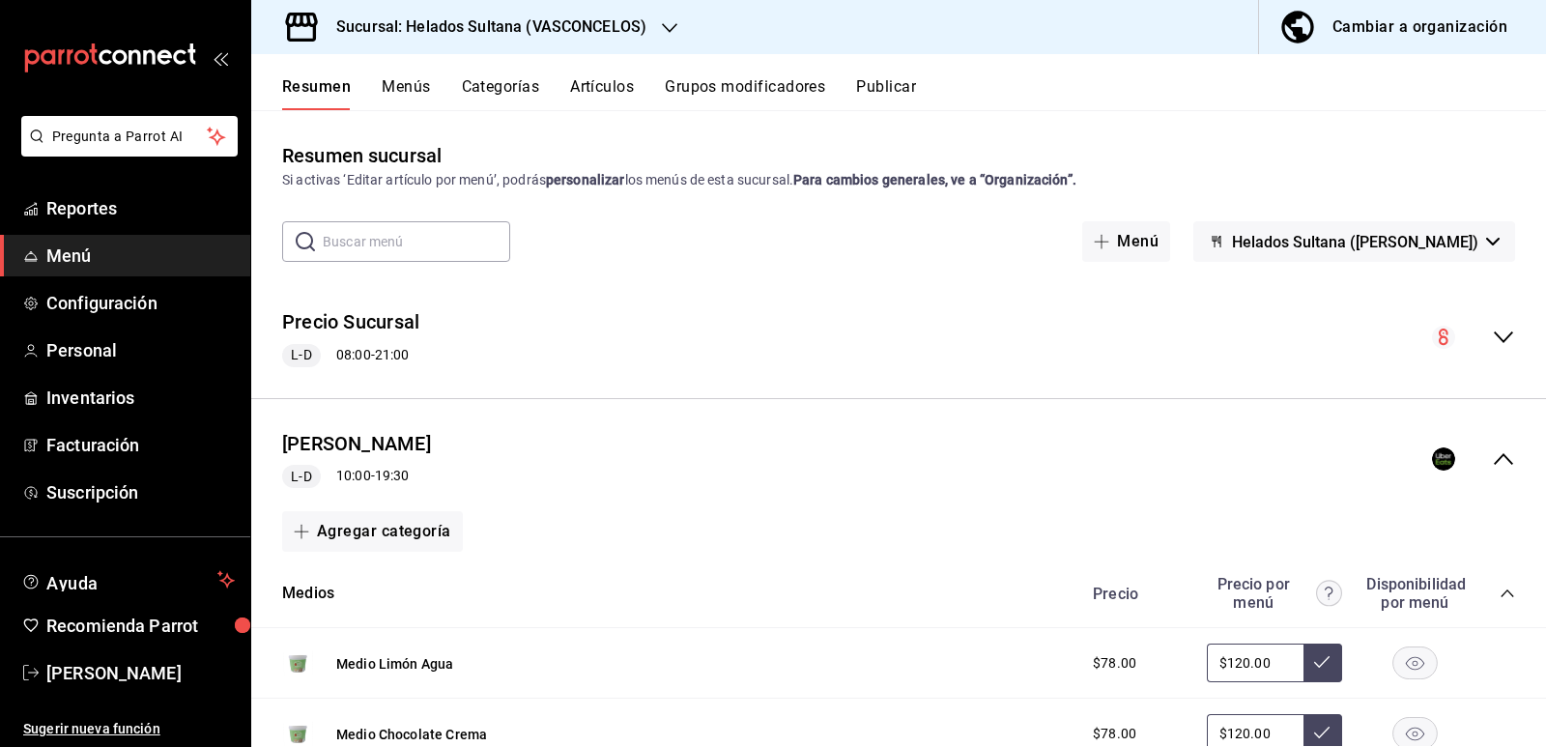
click at [890, 86] on button "Publicar" at bounding box center [886, 93] width 60 height 33
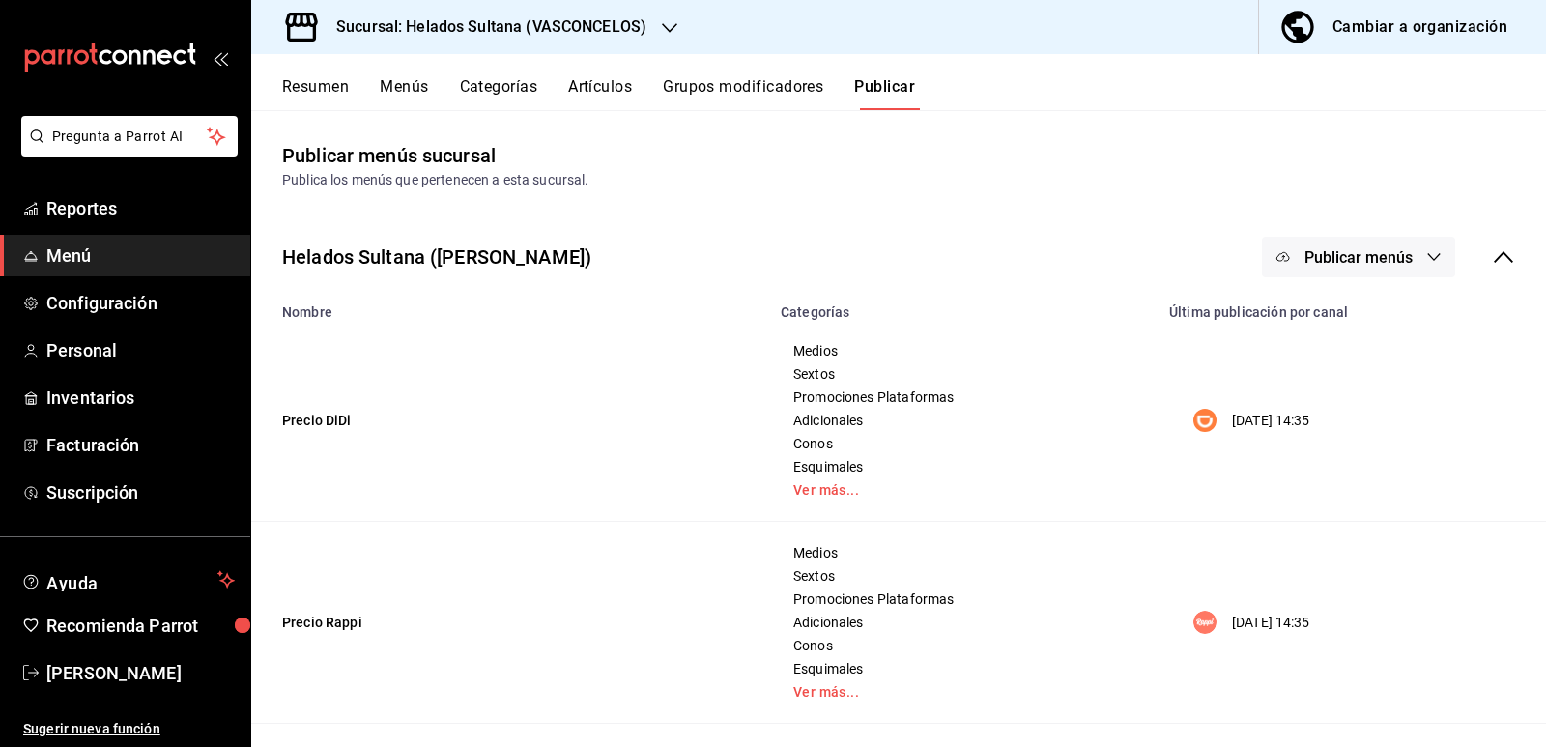
click at [1426, 259] on icon "button" at bounding box center [1433, 256] width 15 height 15
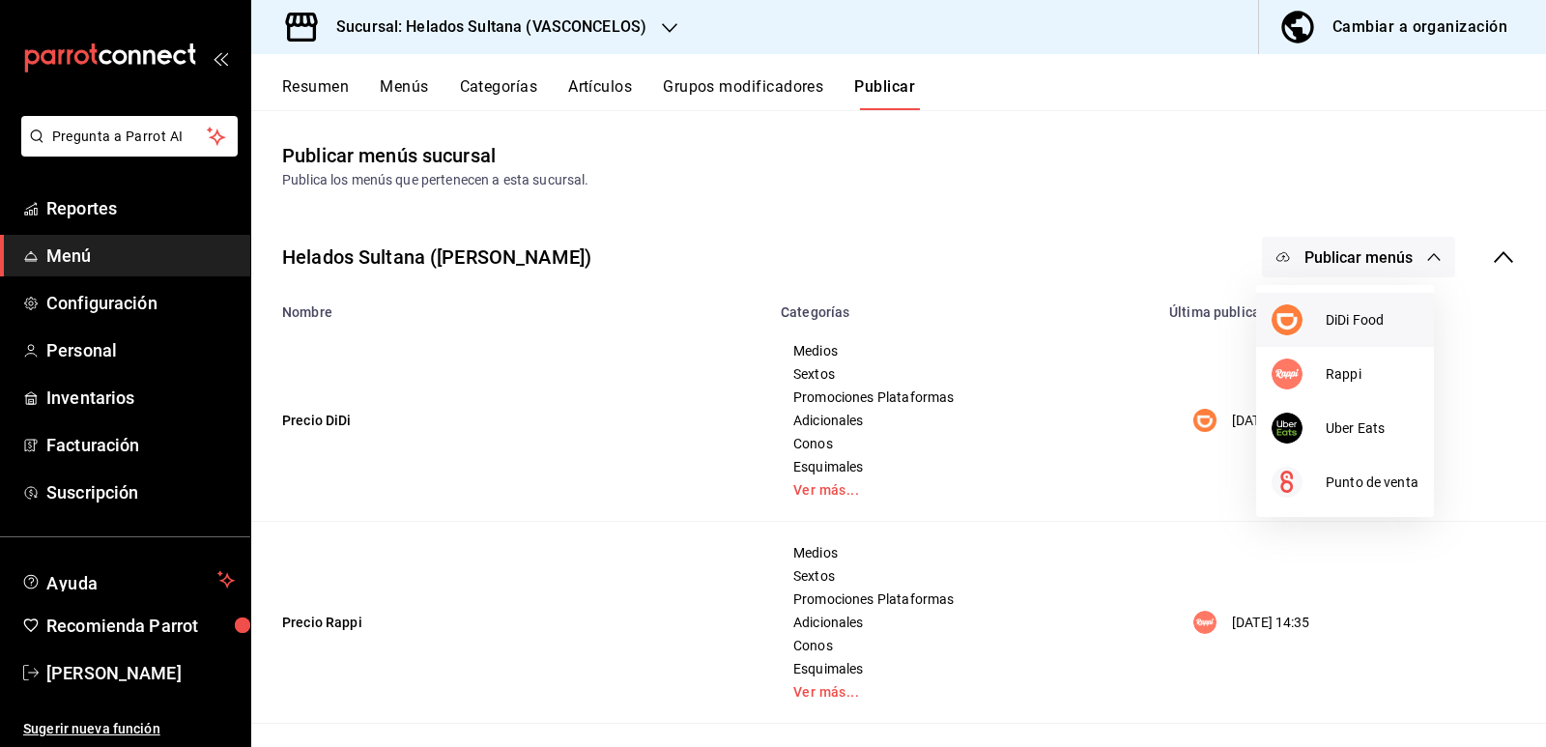
click at [1368, 304] on li "DiDi Food" at bounding box center [1345, 320] width 178 height 54
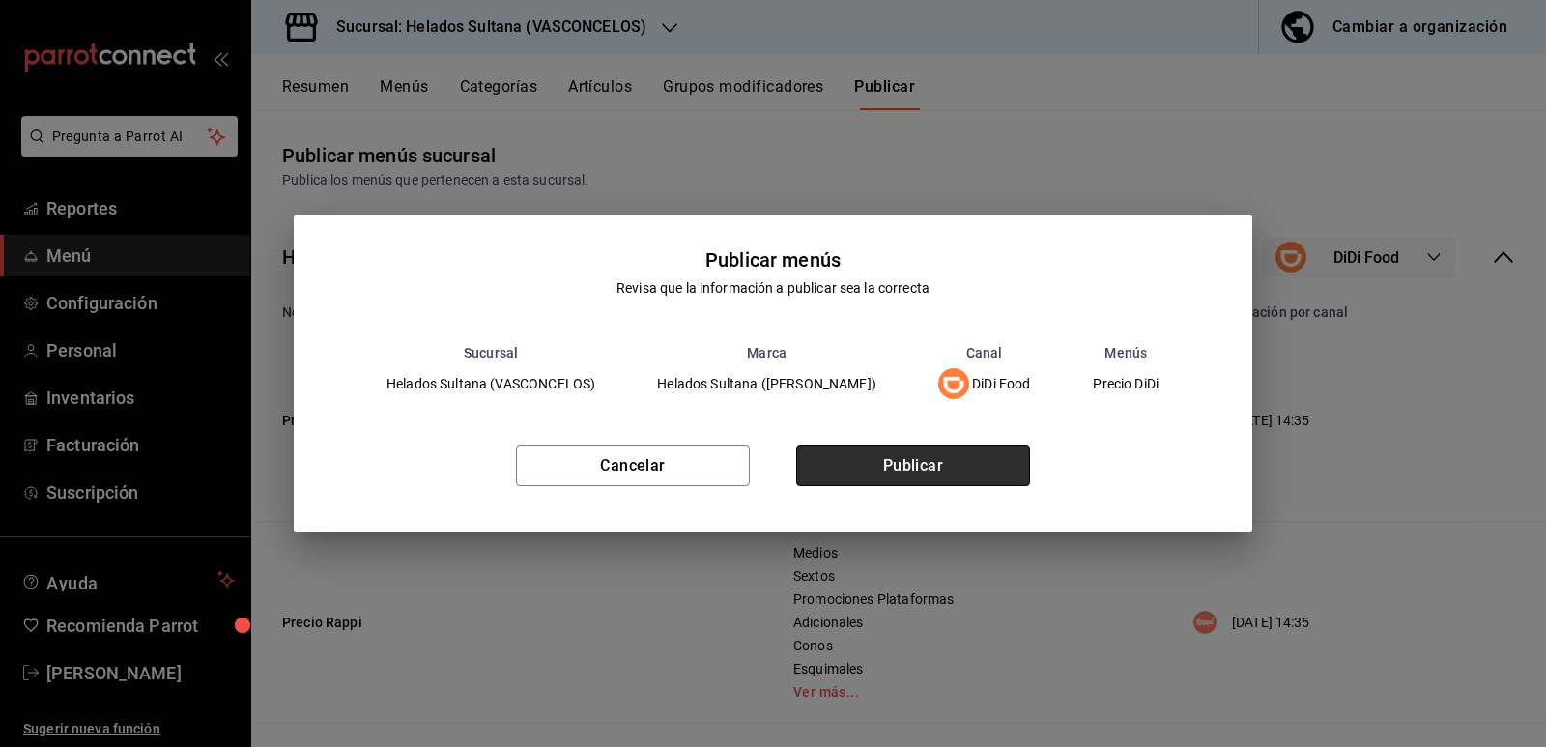
click at [916, 463] on button "Publicar" at bounding box center [913, 465] width 234 height 41
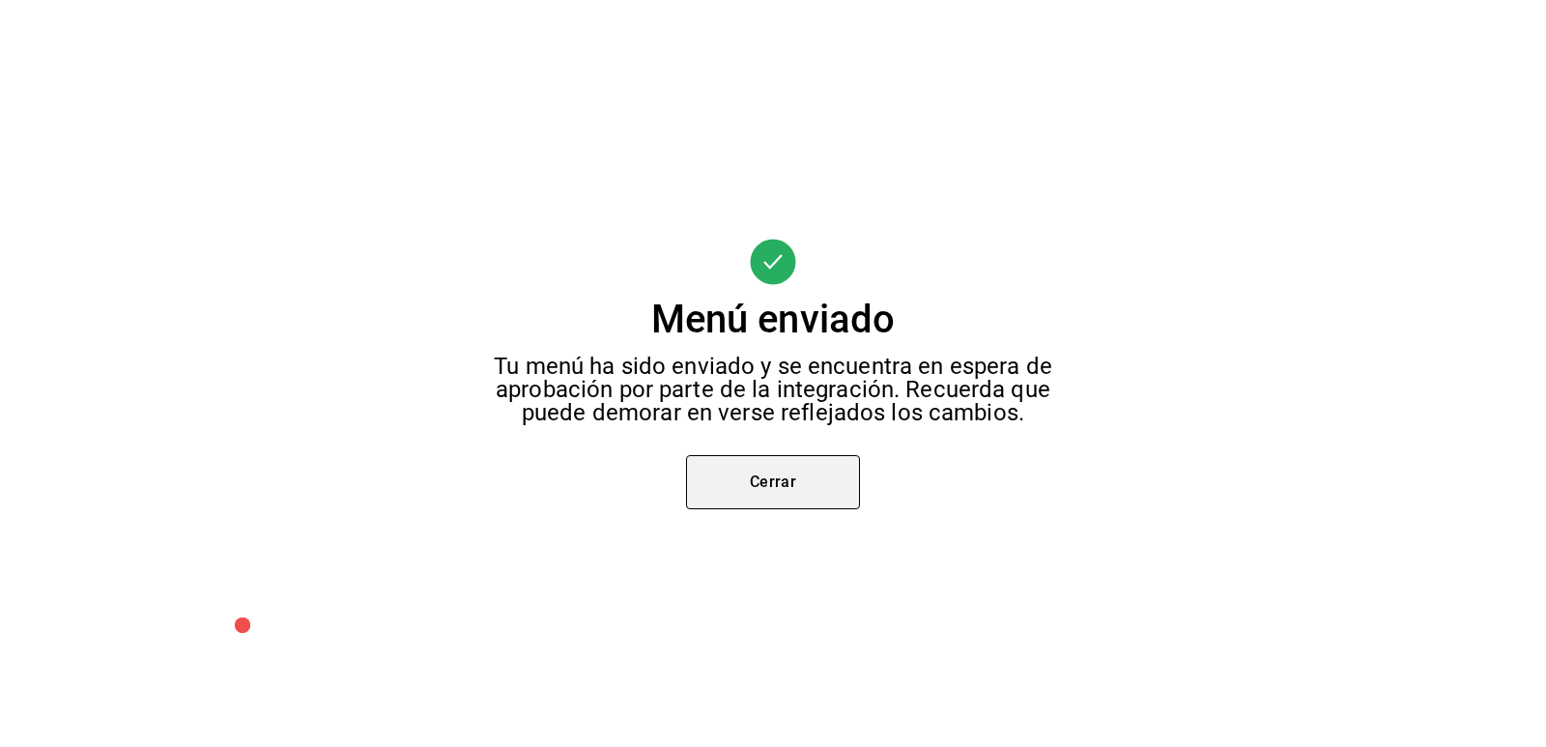
click at [810, 487] on button "Cerrar" at bounding box center [773, 482] width 174 height 54
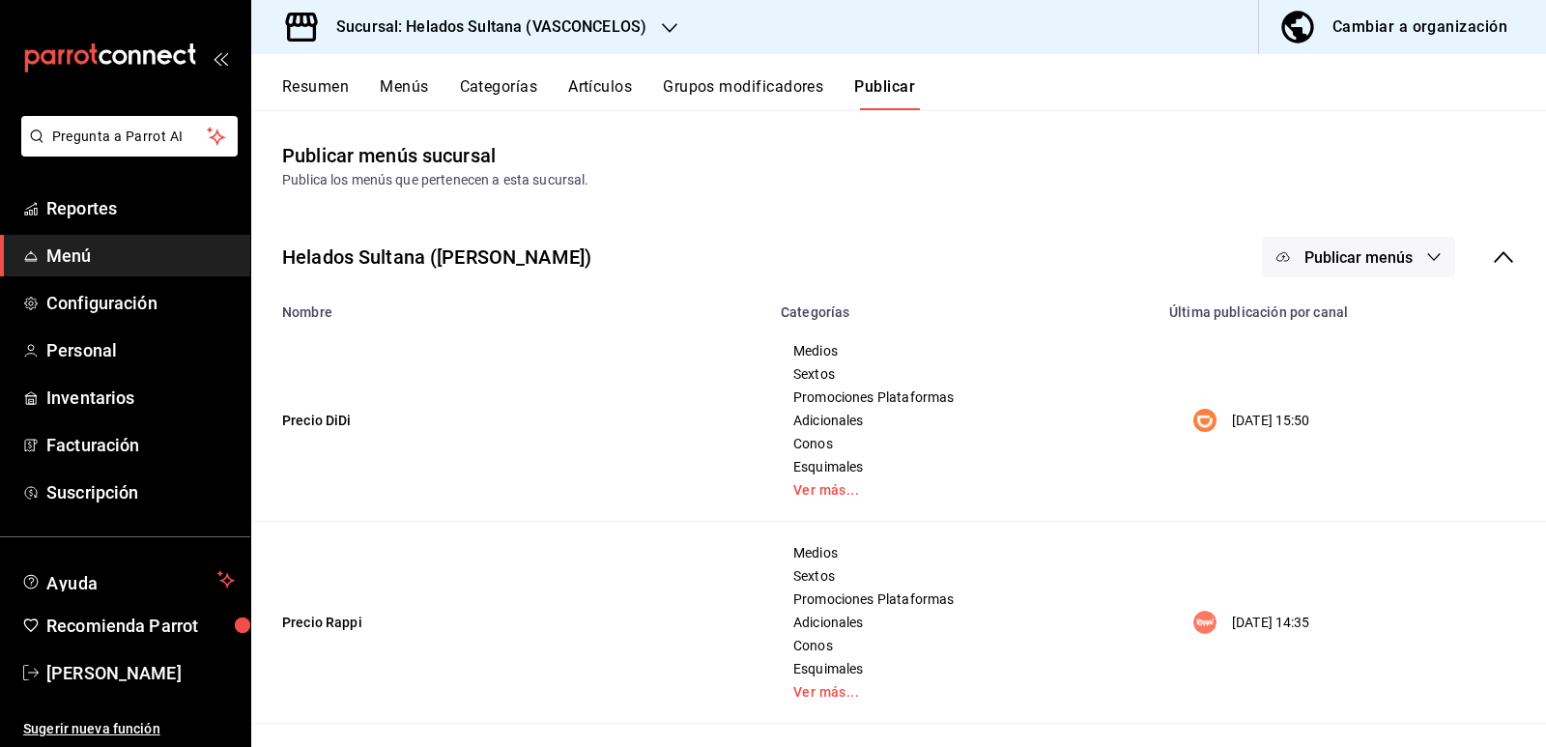
click at [1342, 253] on span "Publicar menús" at bounding box center [1358, 257] width 108 height 18
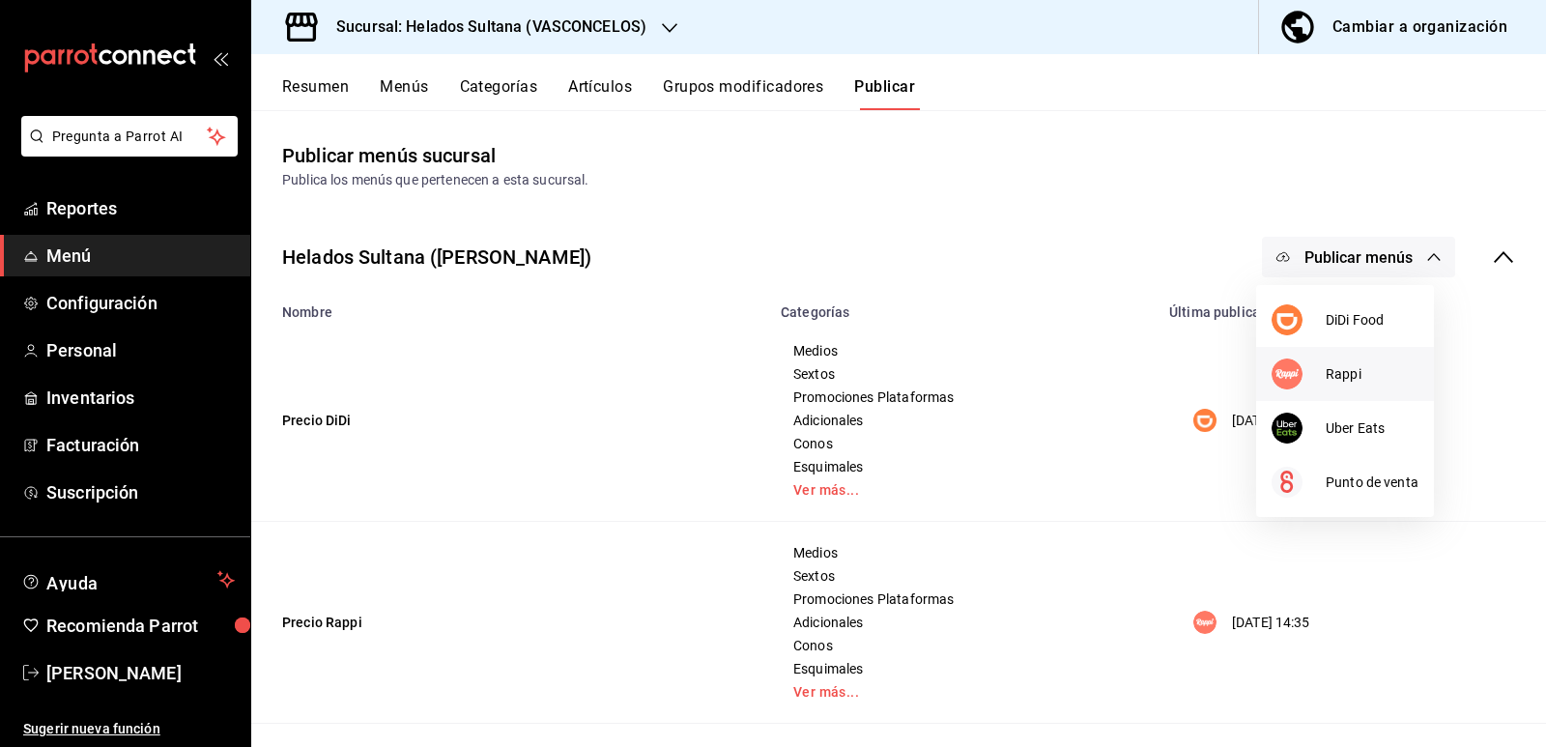
click at [1324, 378] on div at bounding box center [1298, 373] width 54 height 31
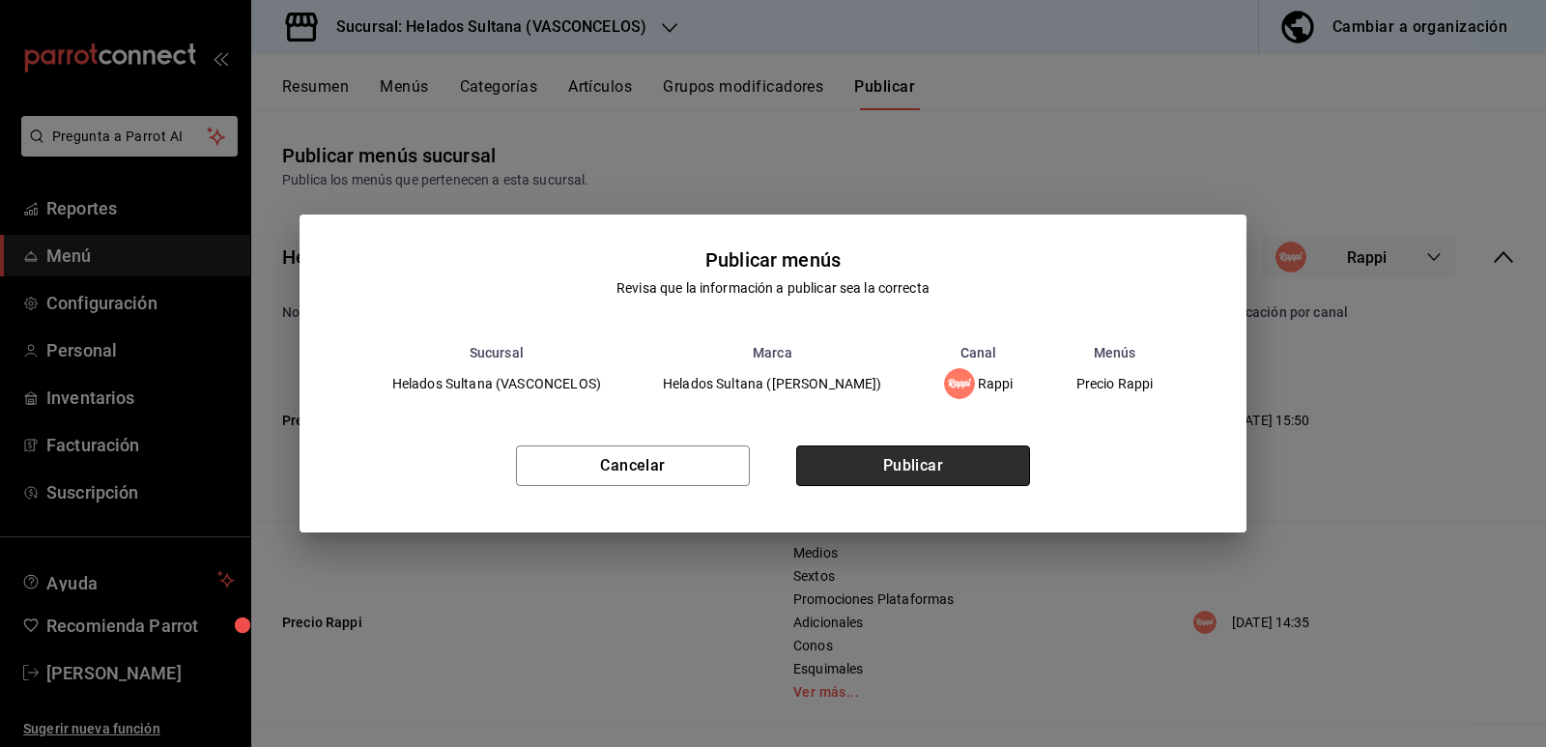
click at [949, 462] on button "Publicar" at bounding box center [913, 465] width 234 height 41
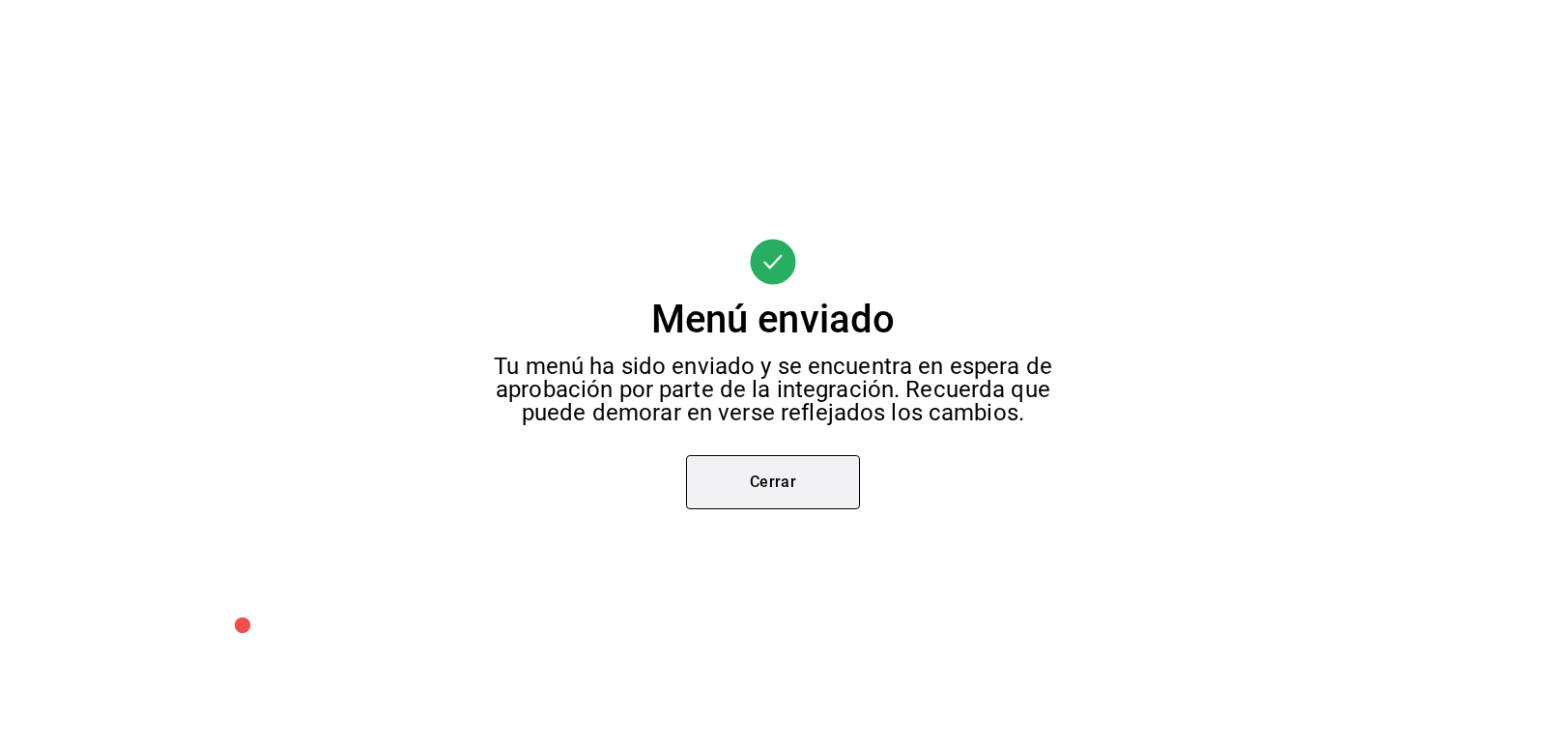
click at [731, 492] on button "Cerrar" at bounding box center [773, 482] width 174 height 54
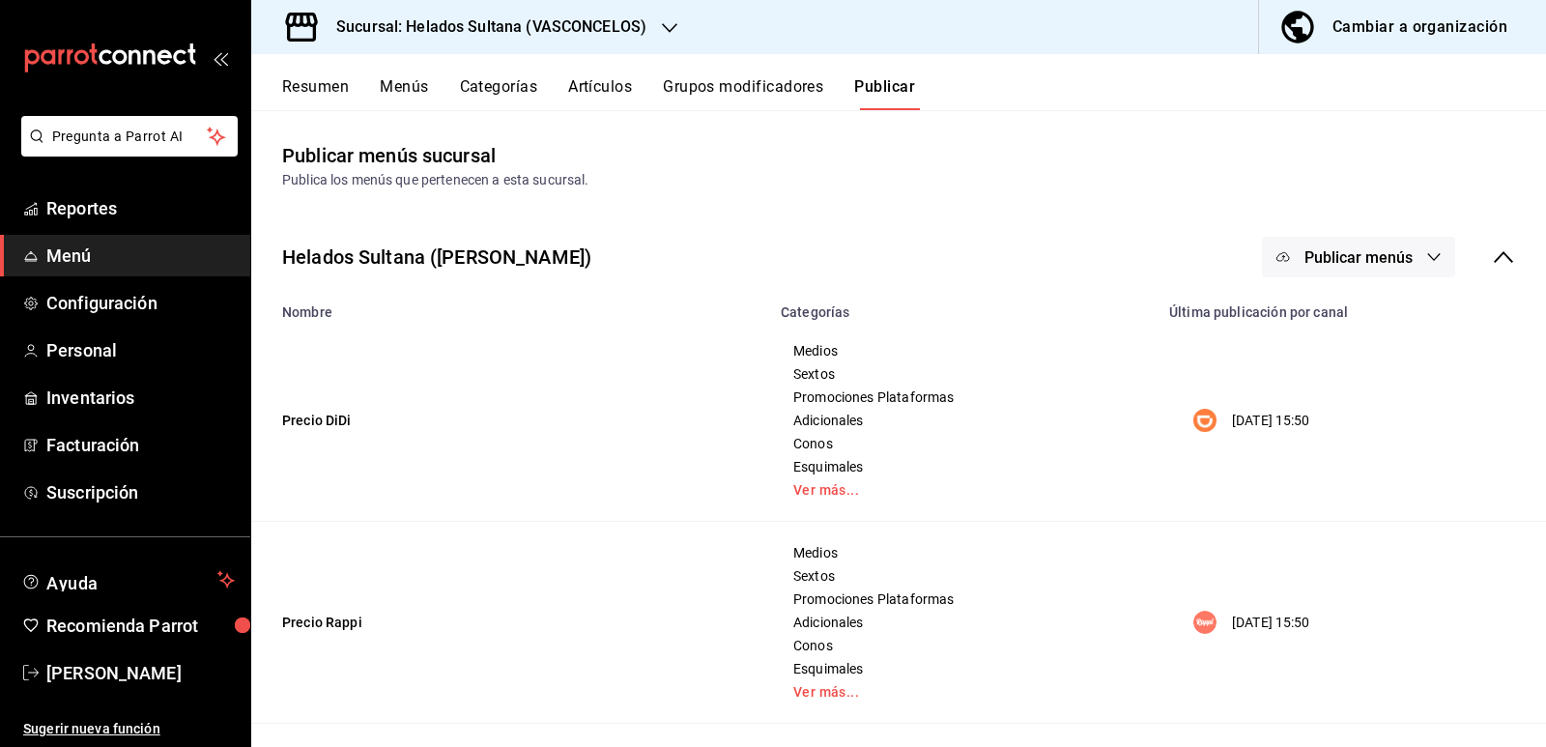
click at [1380, 259] on span "Publicar menús" at bounding box center [1358, 257] width 108 height 18
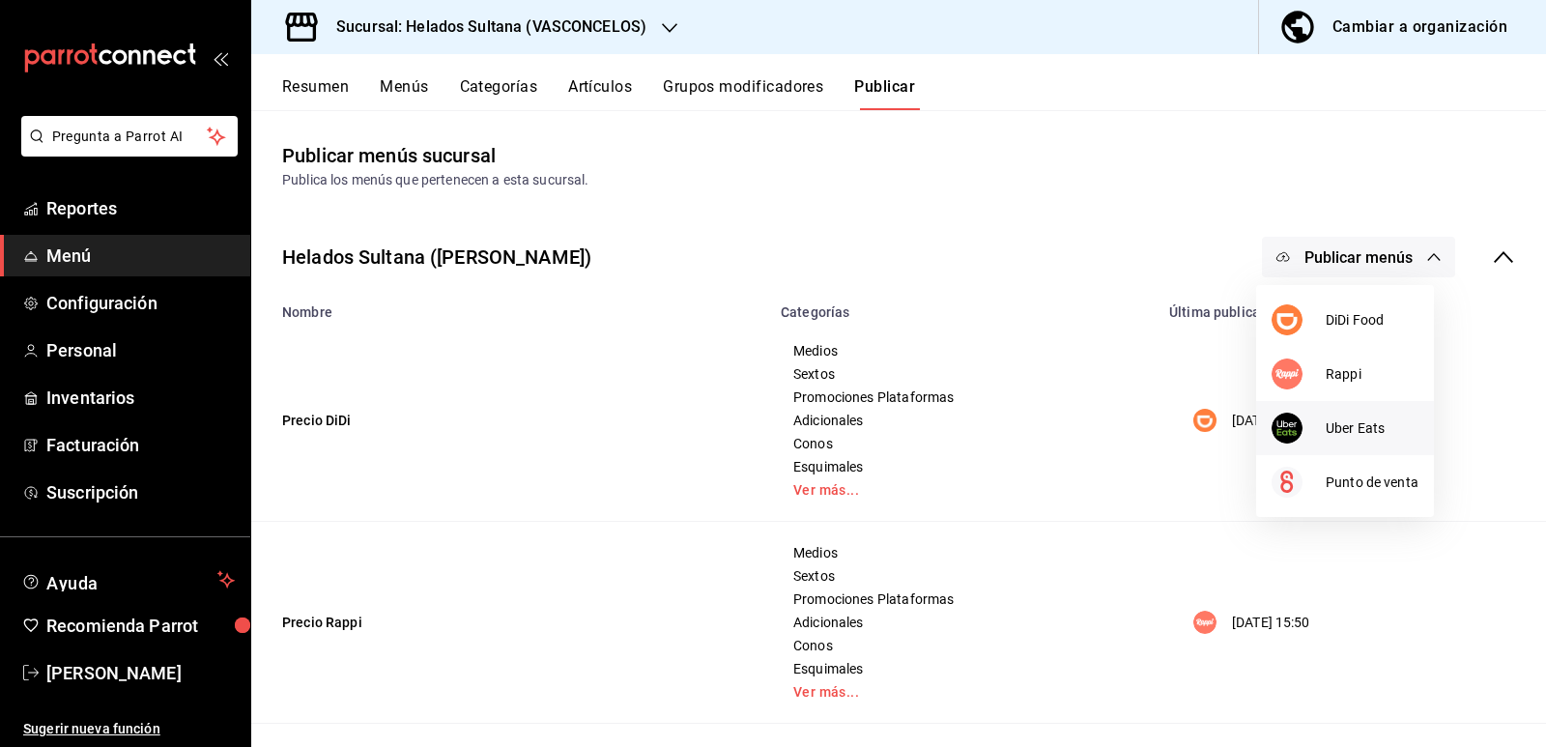
click at [1372, 422] on span "Uber Eats" at bounding box center [1371, 428] width 93 height 20
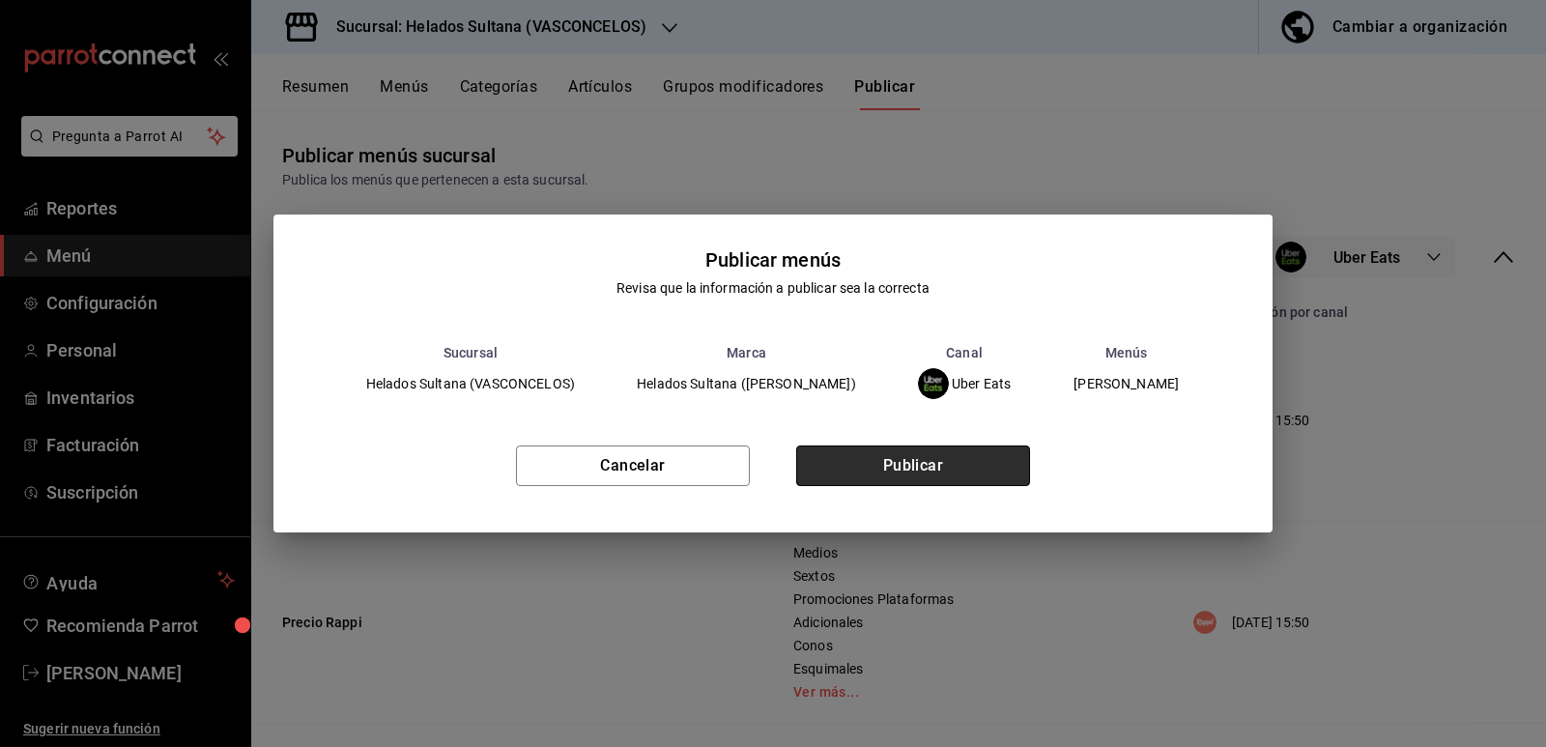
click at [988, 463] on button "Publicar" at bounding box center [913, 465] width 234 height 41
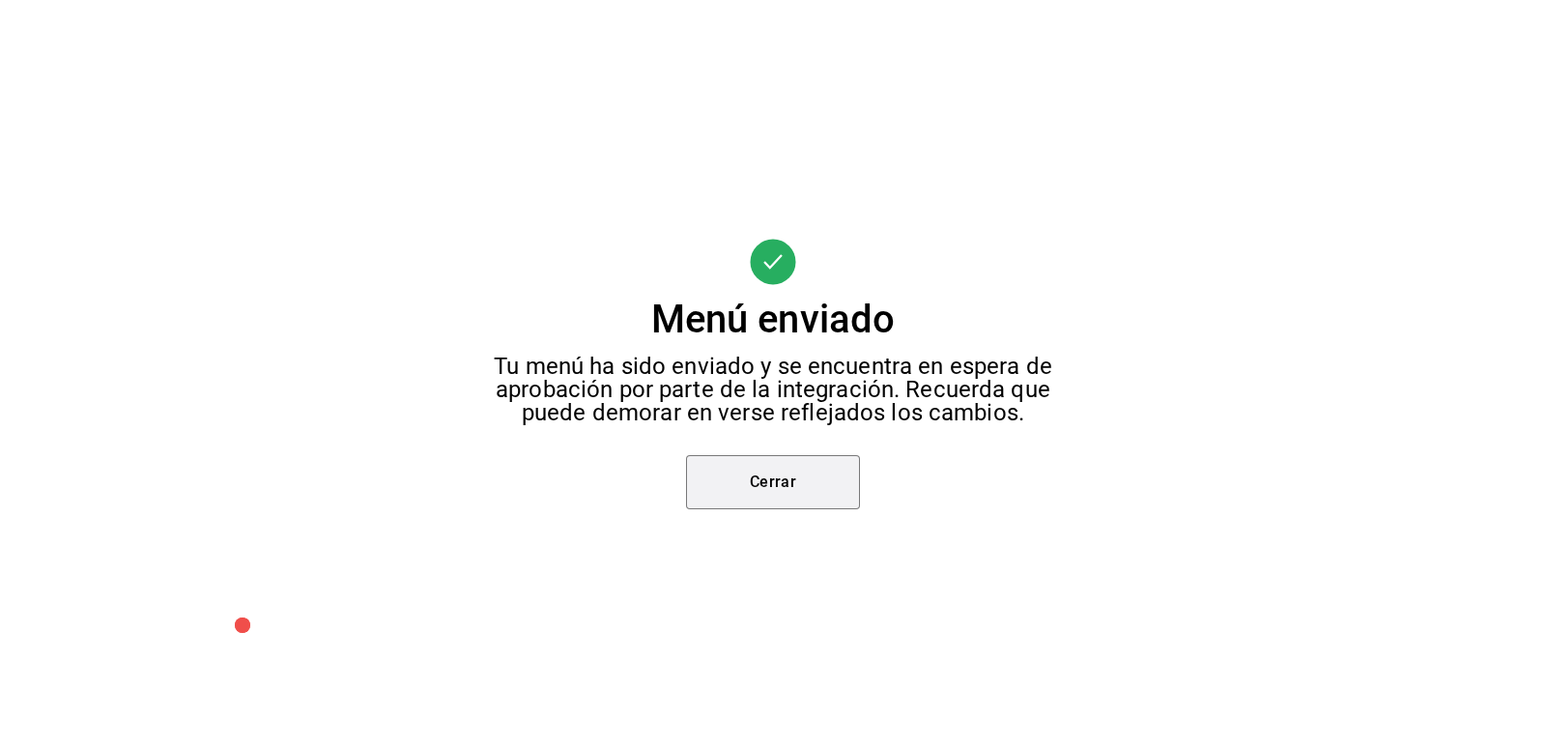
click at [829, 477] on button "Cerrar" at bounding box center [773, 482] width 174 height 54
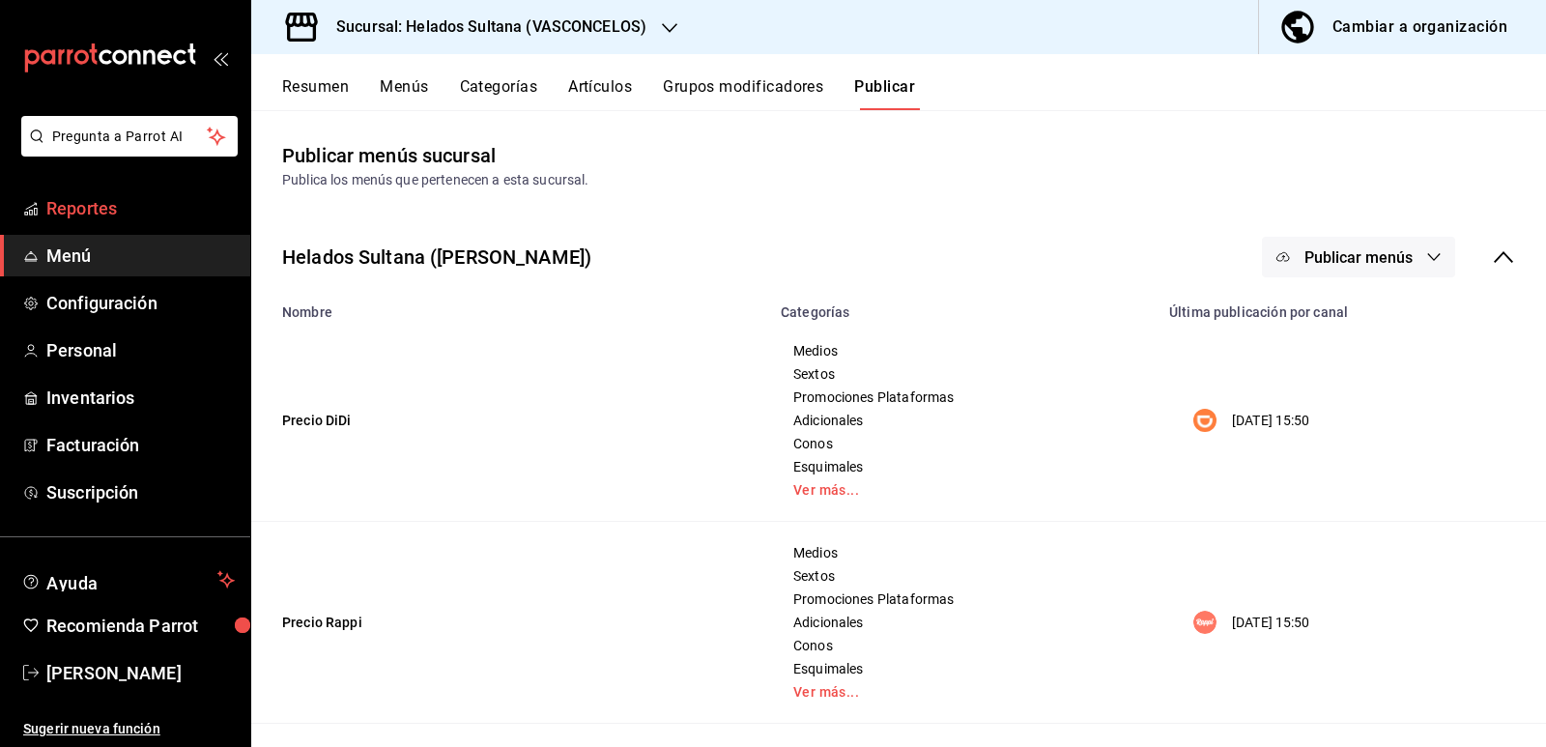
click at [172, 222] on link "Reportes" at bounding box center [125, 208] width 250 height 42
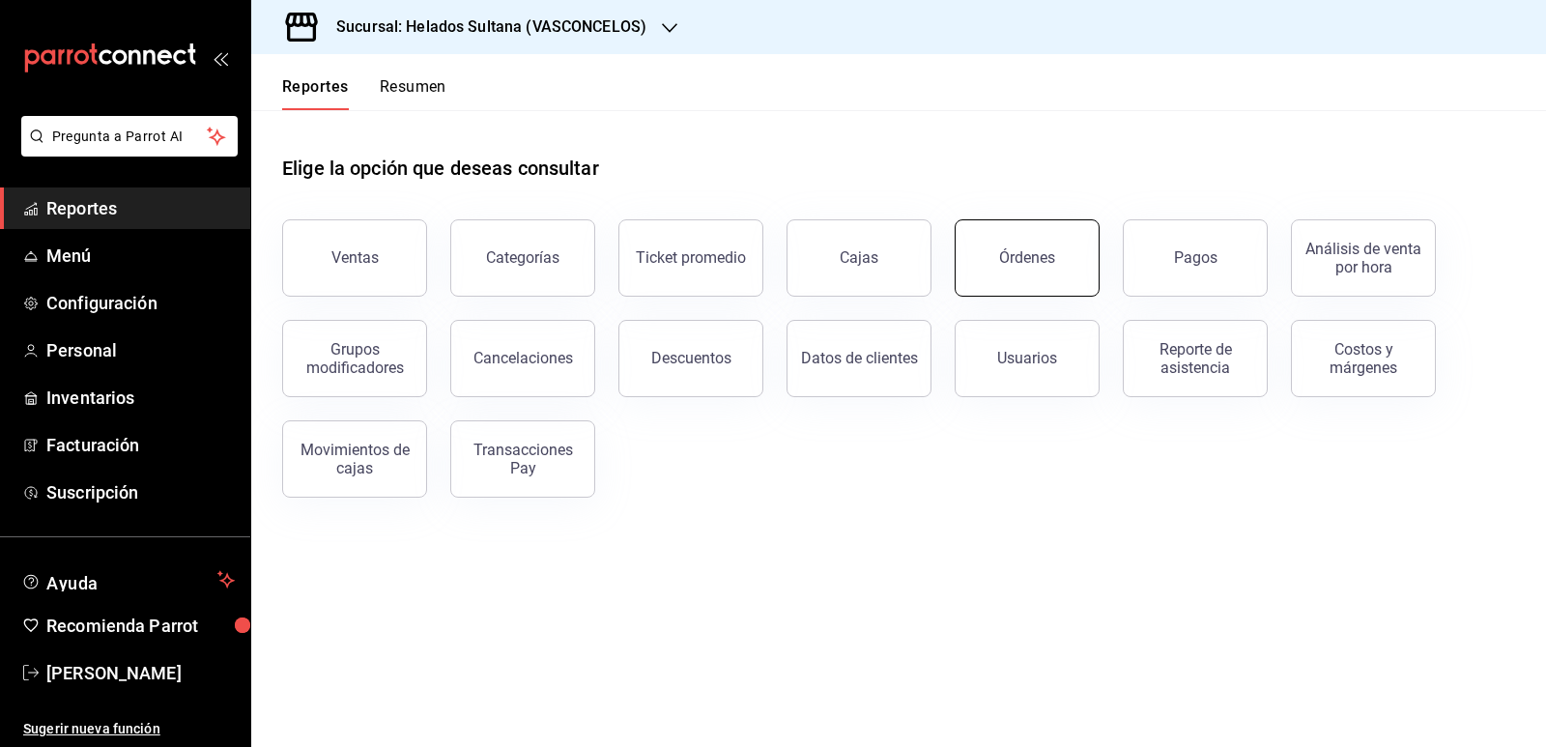
click at [1064, 244] on button "Órdenes" at bounding box center [1026, 257] width 145 height 77
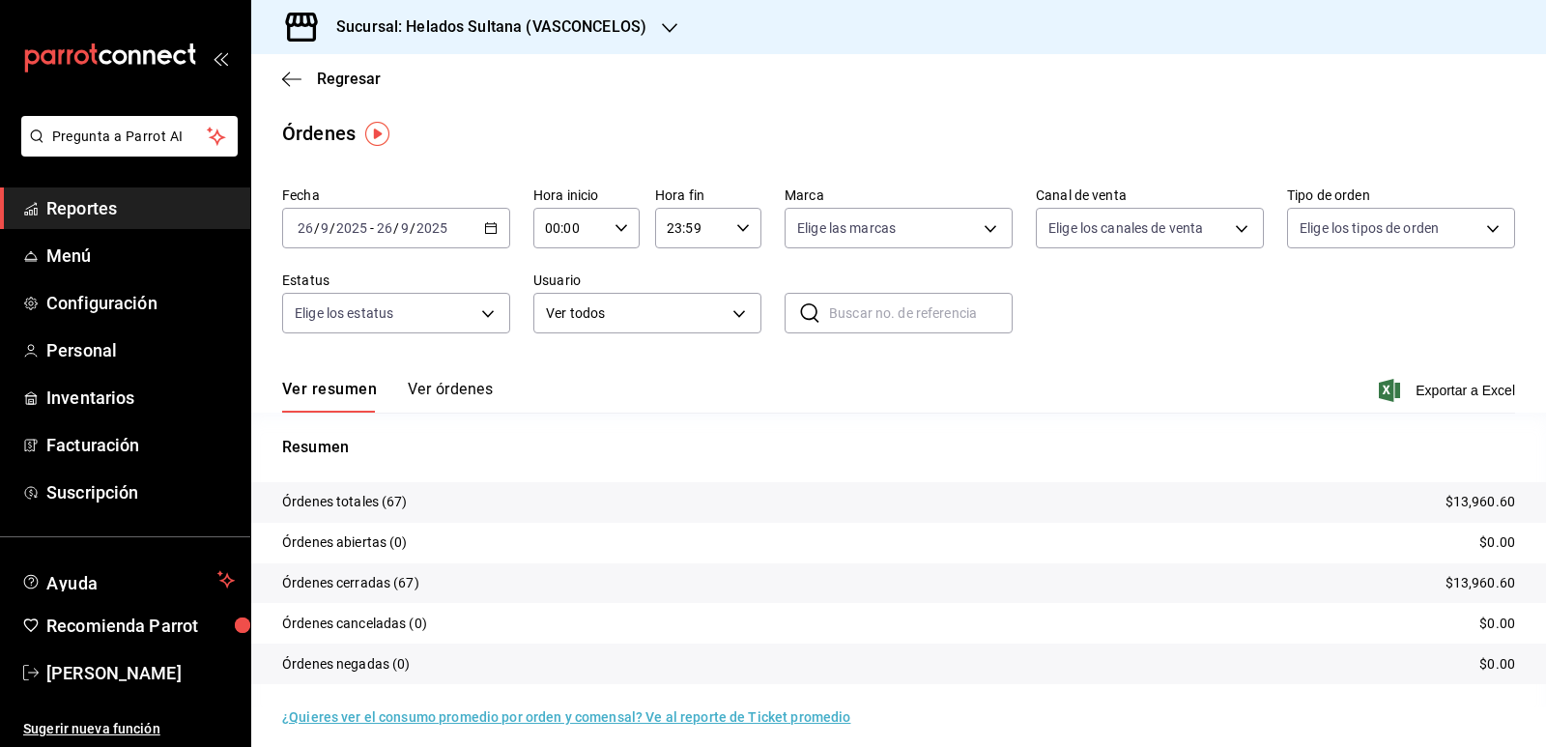
click at [464, 378] on div "Ver resumen Ver órdenes Exportar a Excel" at bounding box center [898, 384] width 1233 height 56
click at [461, 367] on div "Ver resumen Ver órdenes Exportar a Excel" at bounding box center [898, 384] width 1233 height 56
click at [465, 386] on button "Ver órdenes" at bounding box center [450, 396] width 85 height 33
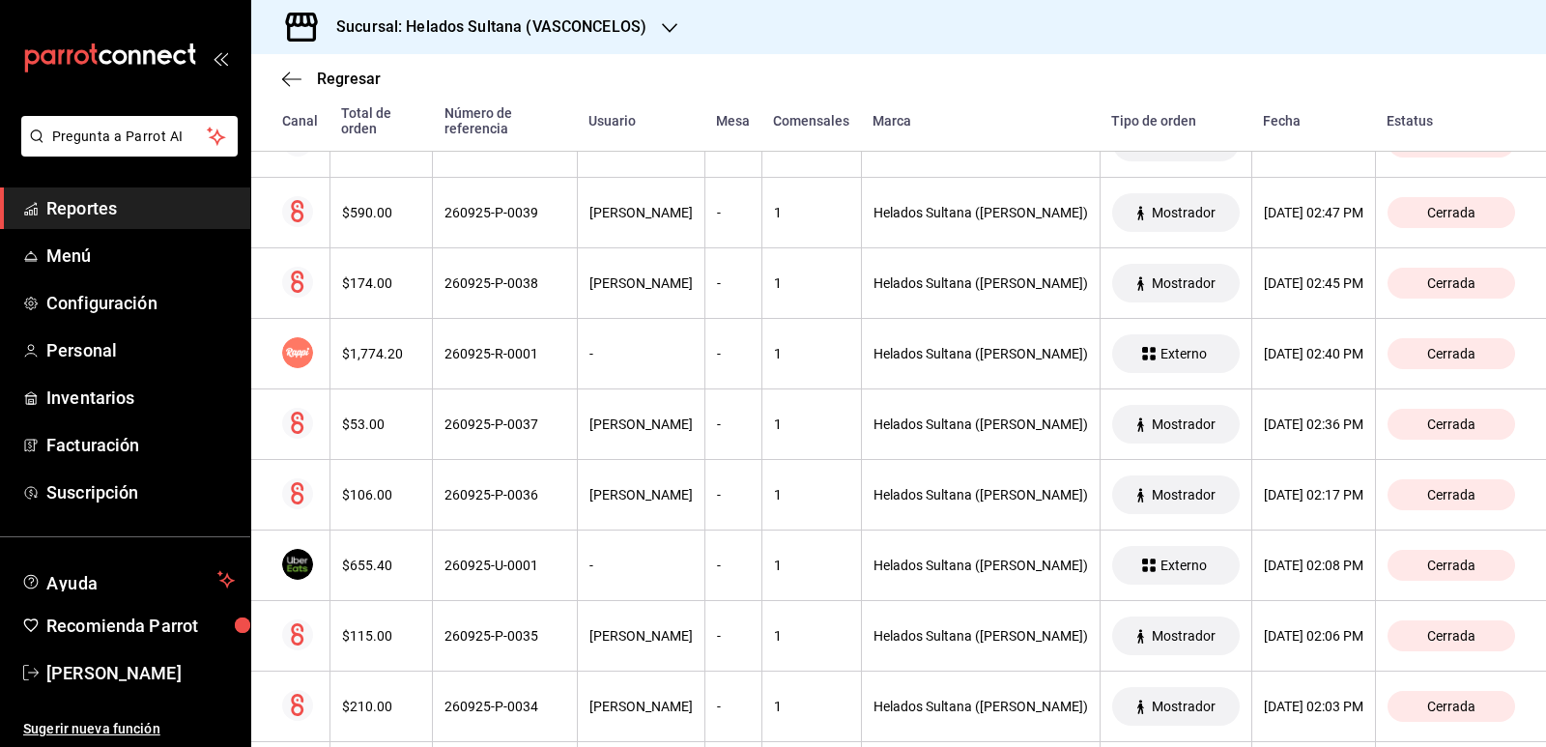
scroll to position [2222, 0]
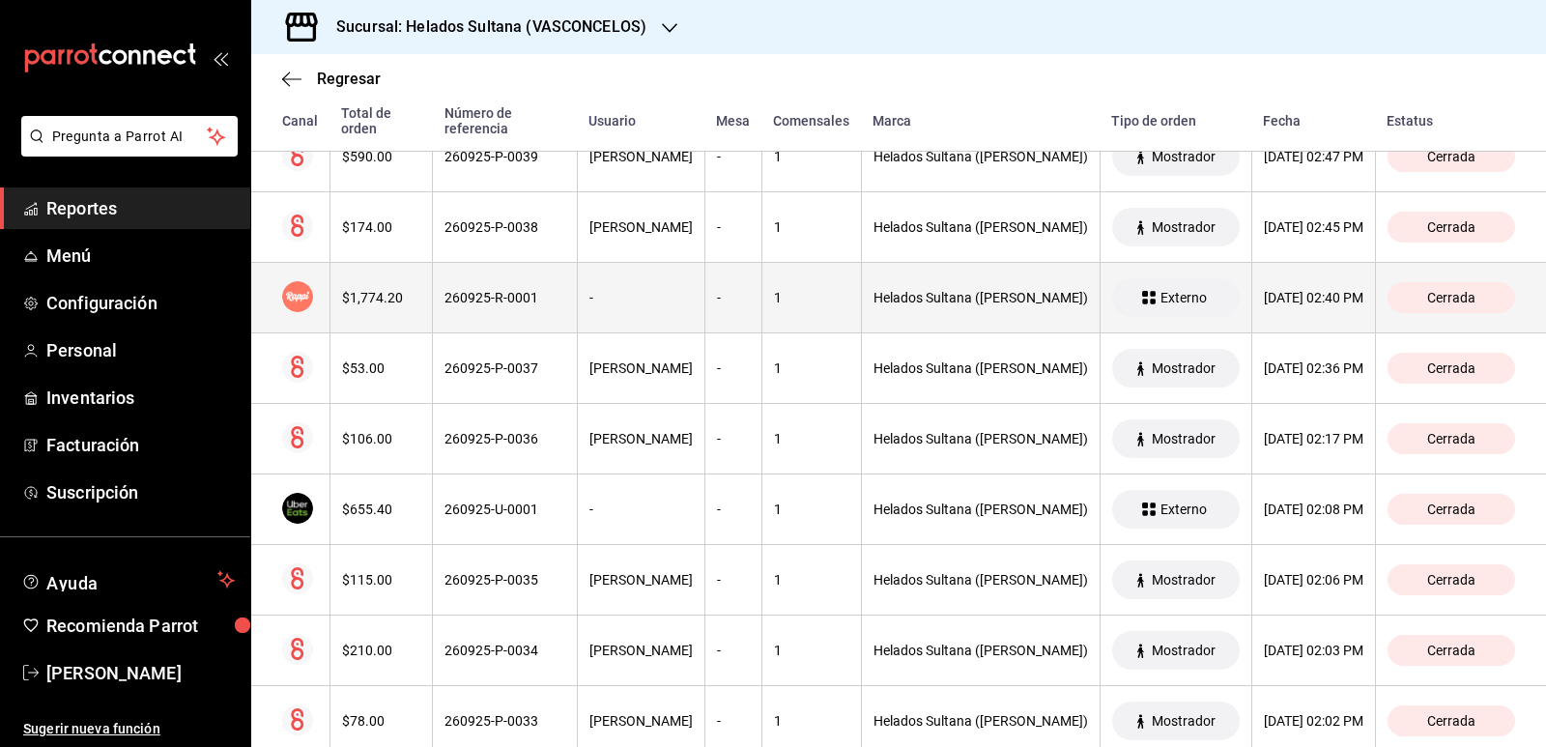
click at [551, 309] on th "260925-R-0001" at bounding box center [505, 298] width 145 height 71
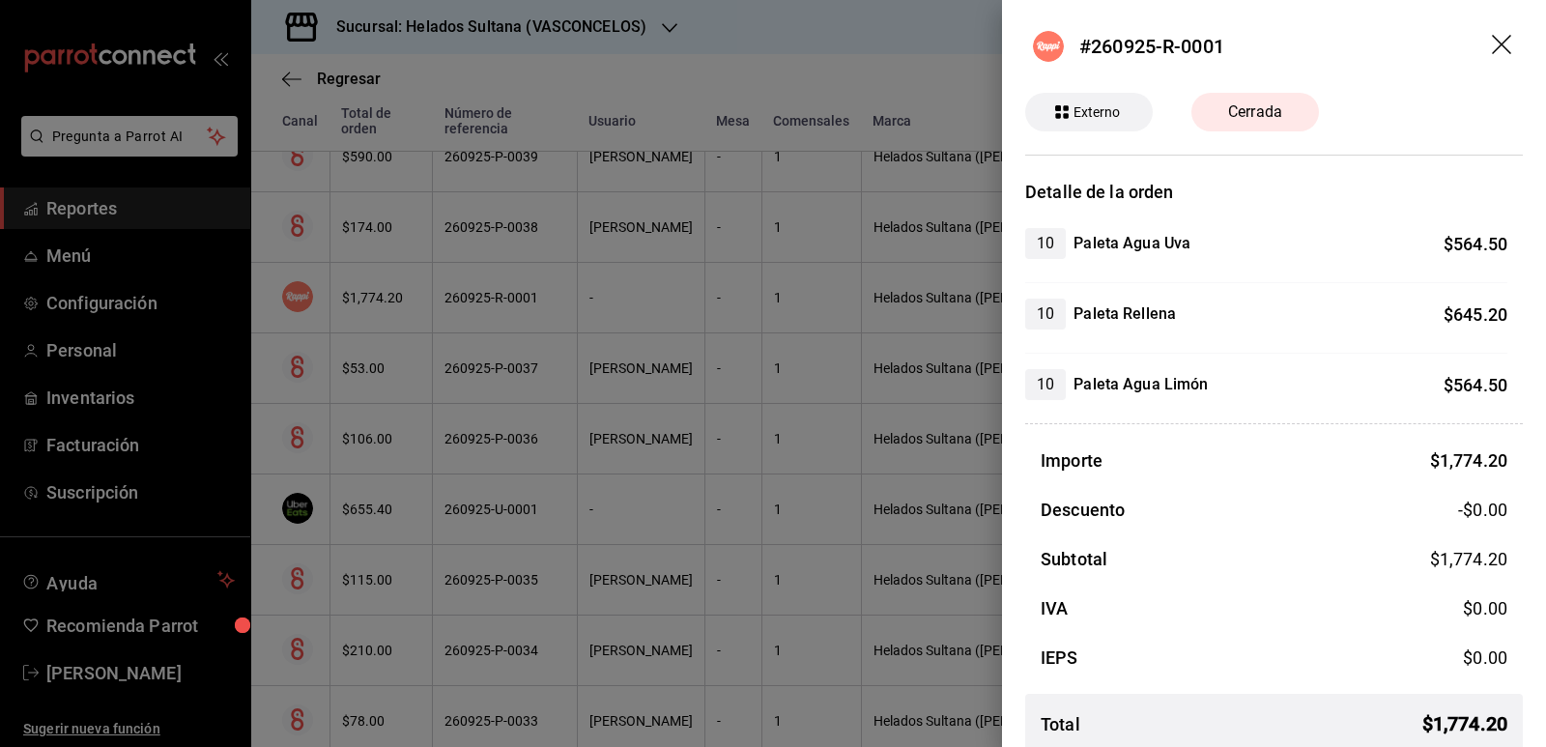
drag, startPoint x: 464, startPoint y: 392, endPoint x: 410, endPoint y: 484, distance: 106.5
click at [464, 392] on div at bounding box center [773, 373] width 1546 height 747
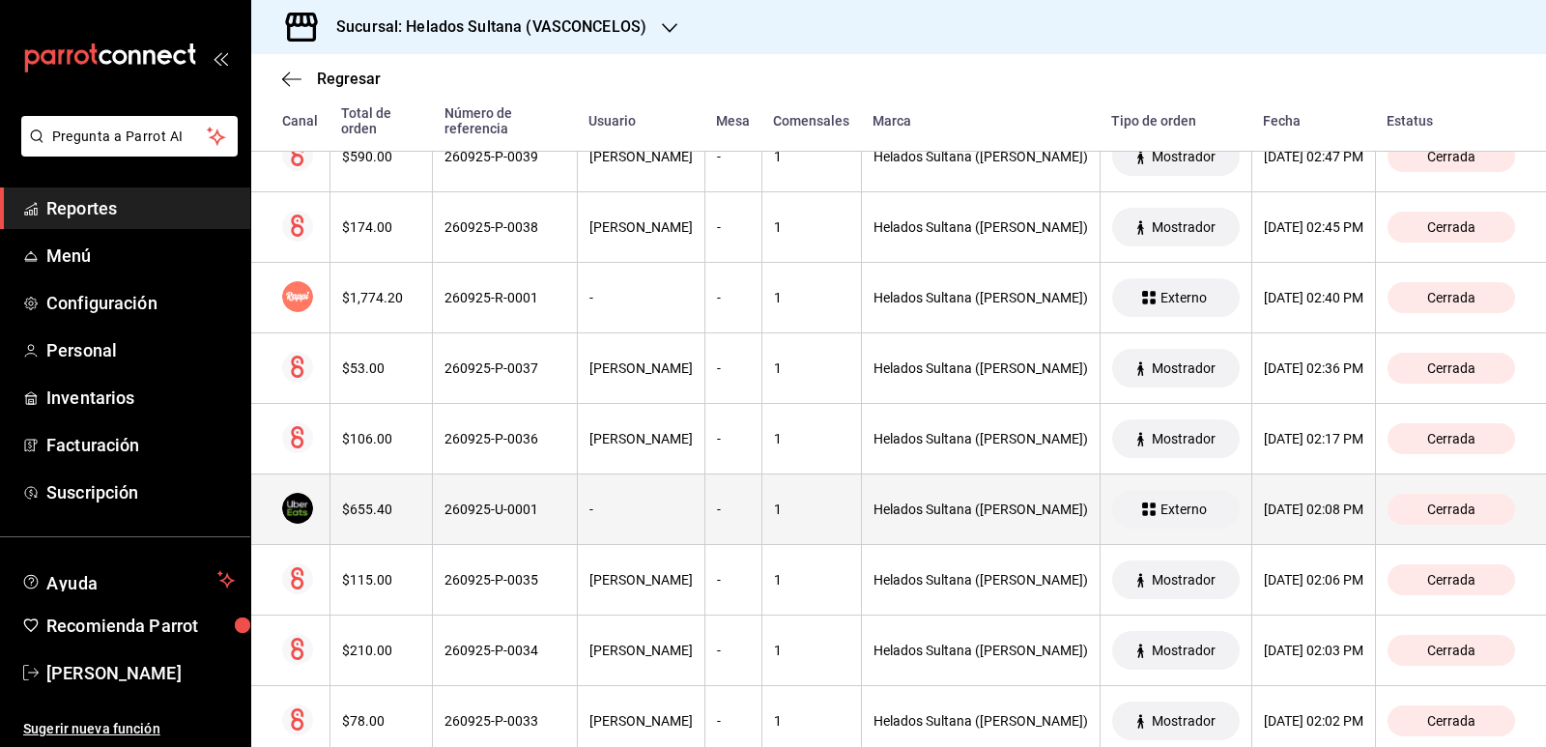
click at [399, 494] on th "$655.40" at bounding box center [380, 509] width 103 height 71
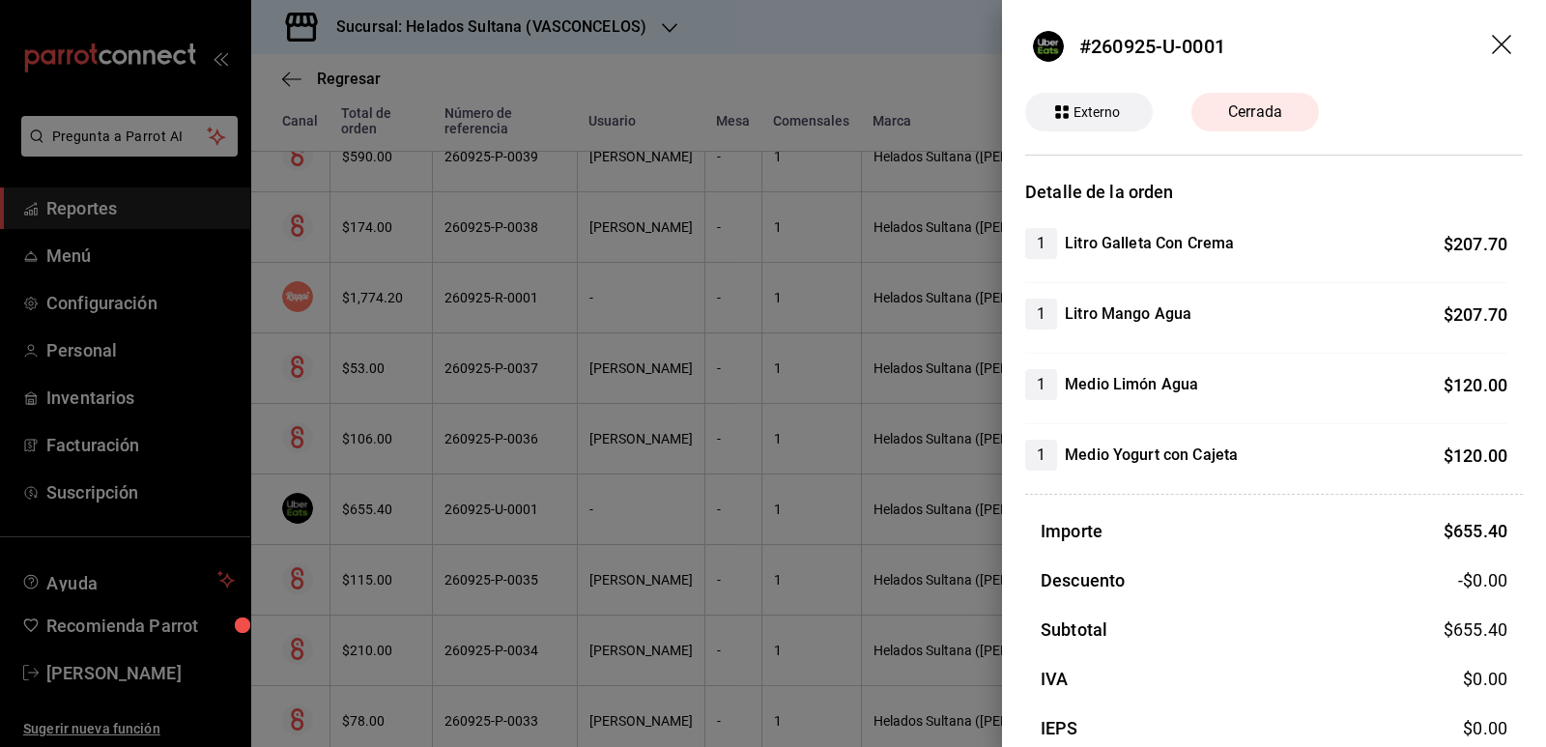
click at [606, 487] on div at bounding box center [773, 373] width 1546 height 747
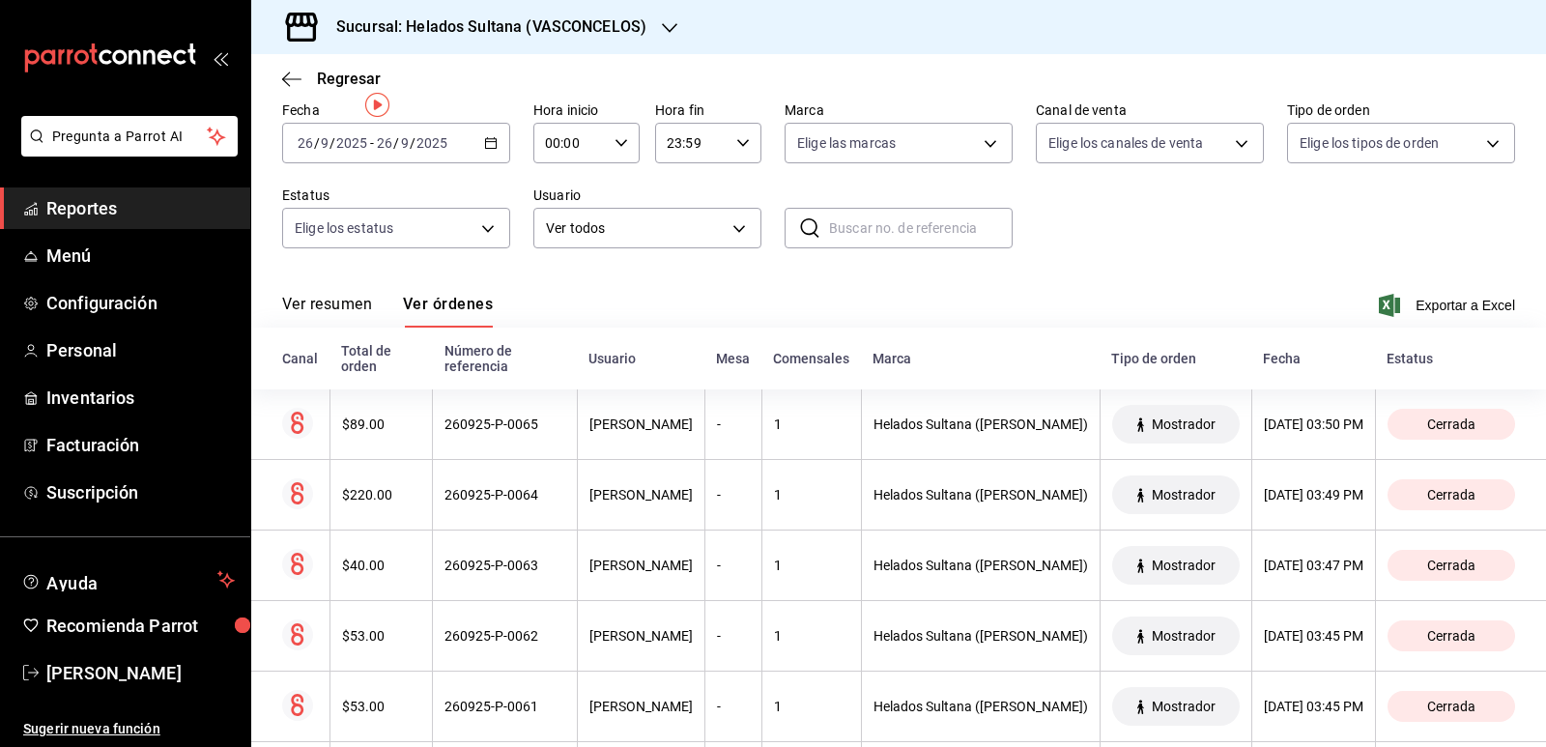
scroll to position [0, 0]
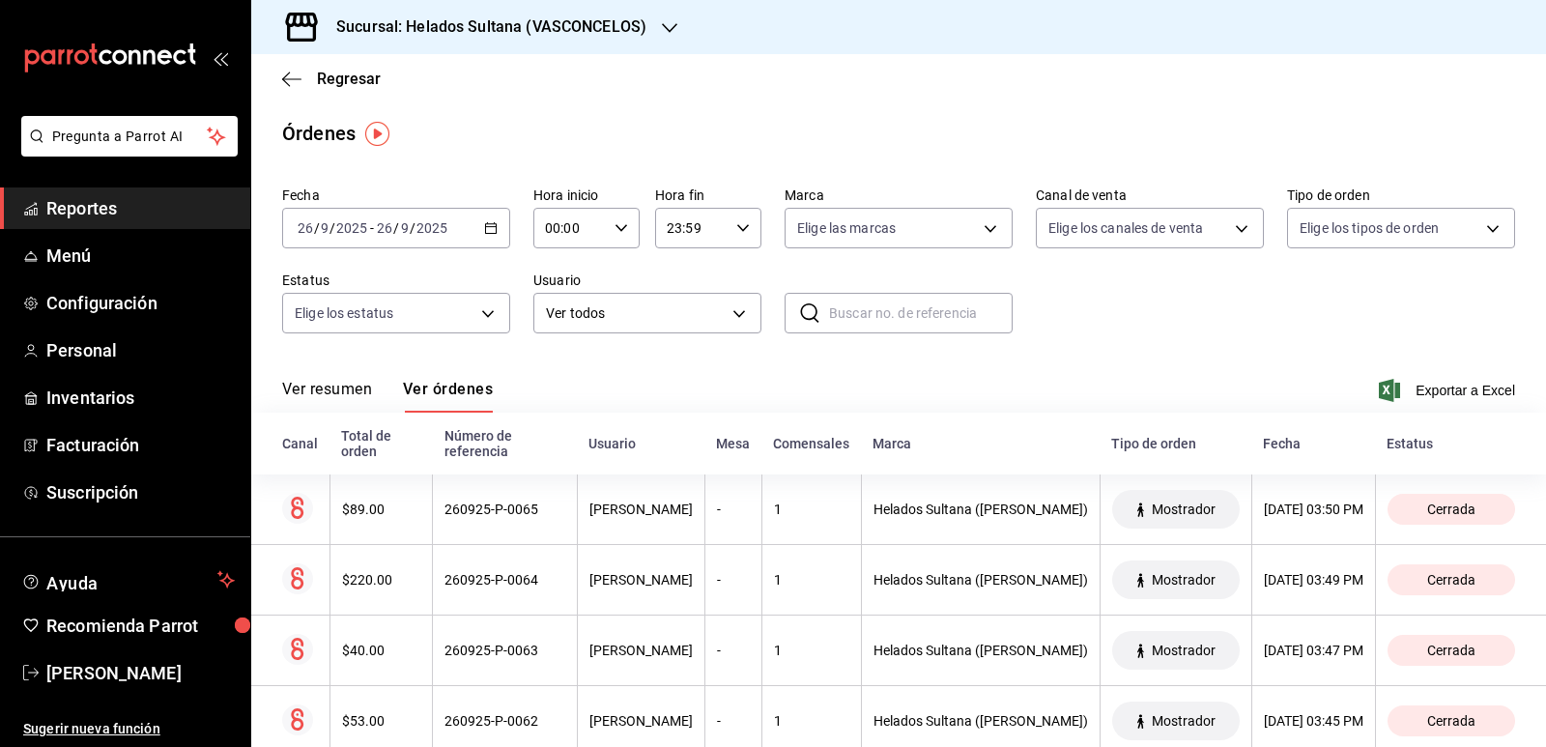
click at [116, 212] on span "Reportes" at bounding box center [140, 208] width 188 height 26
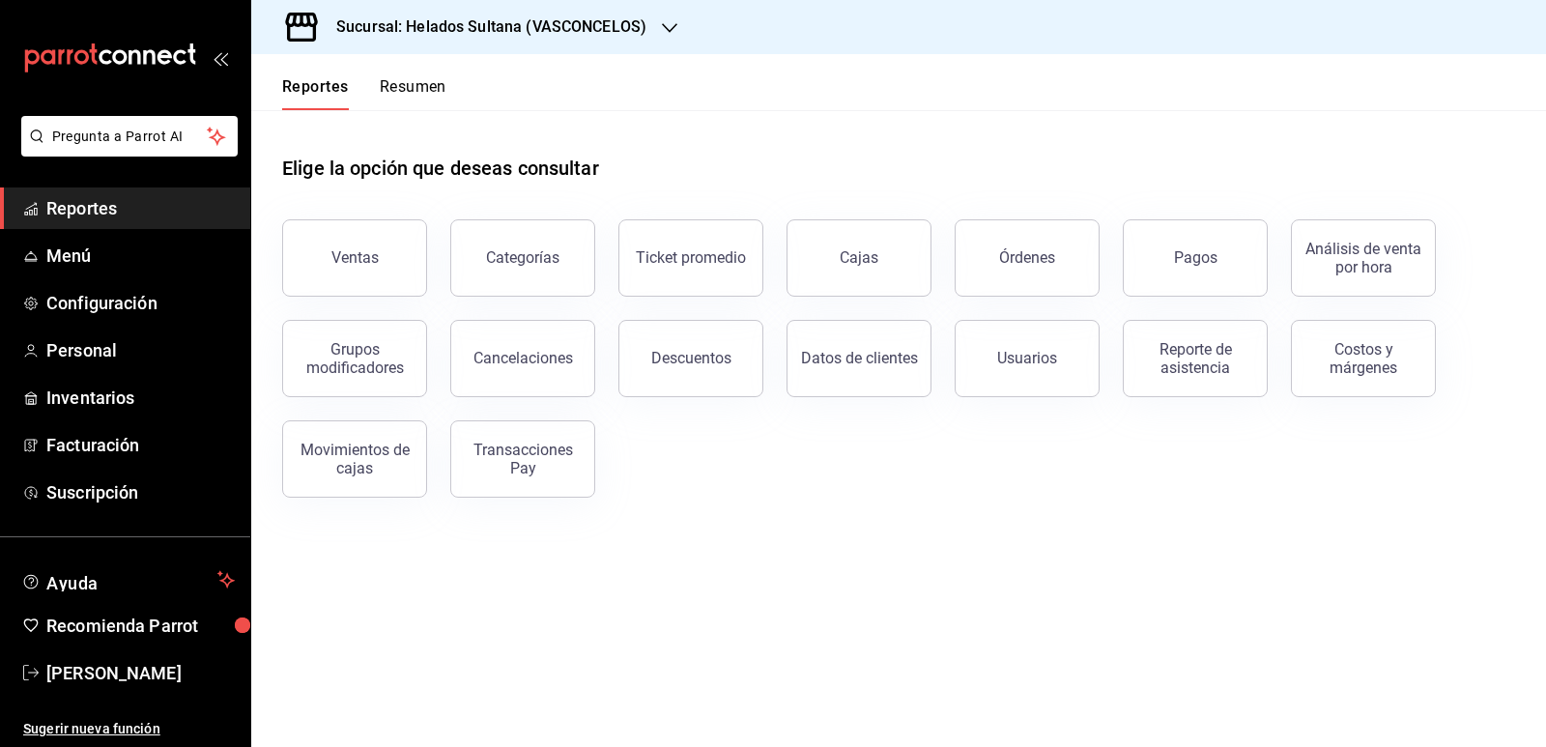
click at [401, 90] on button "Resumen" at bounding box center [413, 93] width 67 height 33
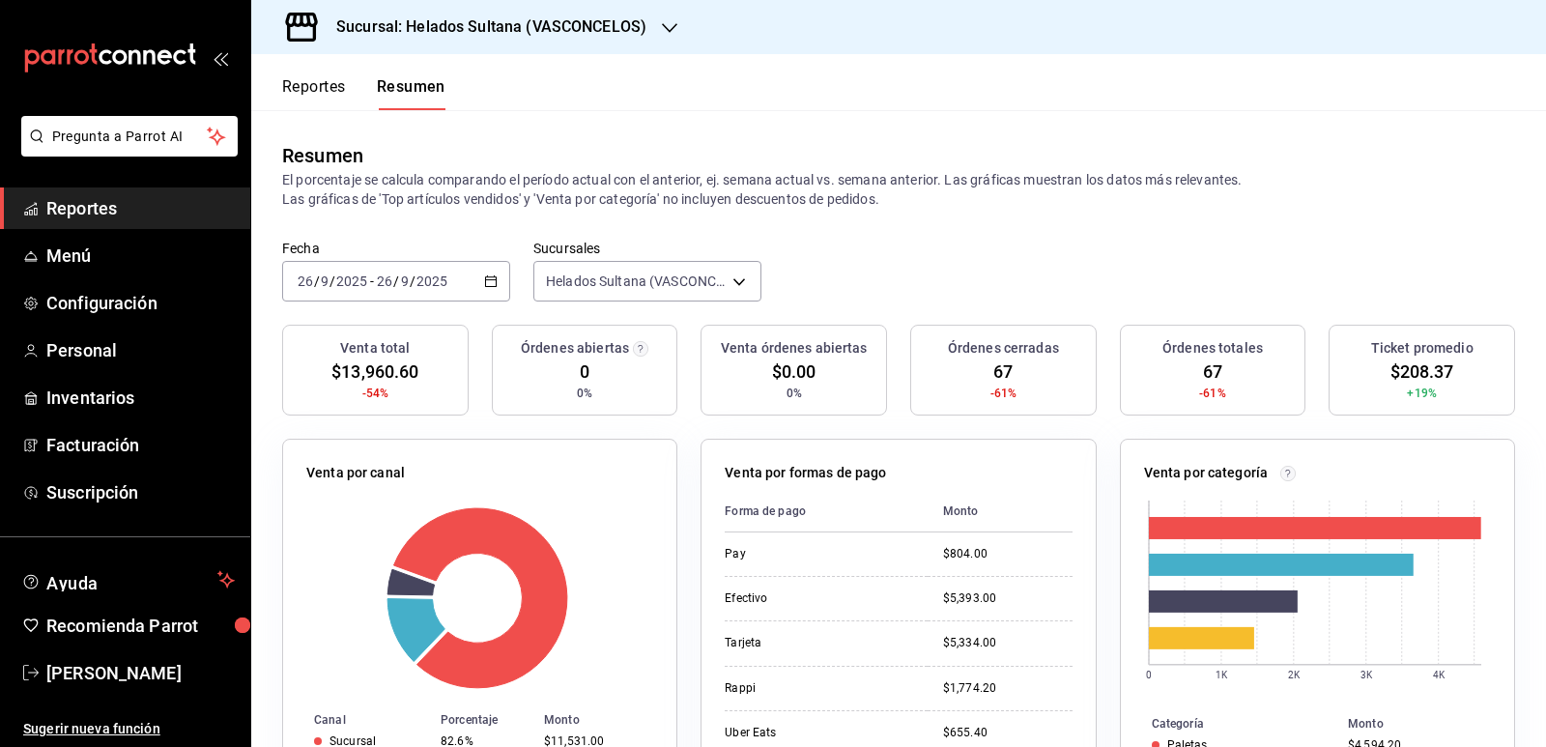
click at [91, 218] on span "Reportes" at bounding box center [140, 208] width 188 height 26
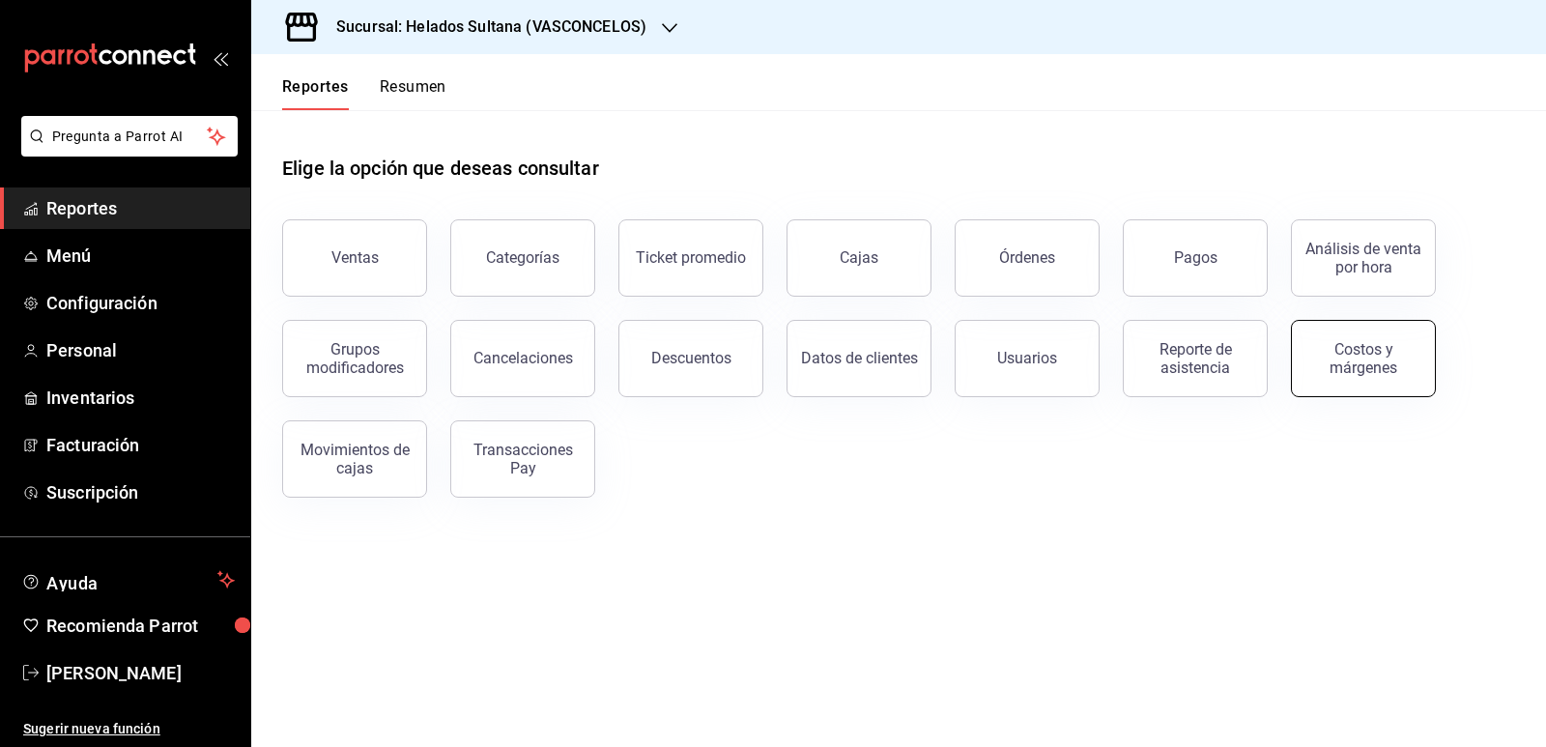
click at [1372, 348] on div "Costos y márgenes" at bounding box center [1363, 358] width 120 height 37
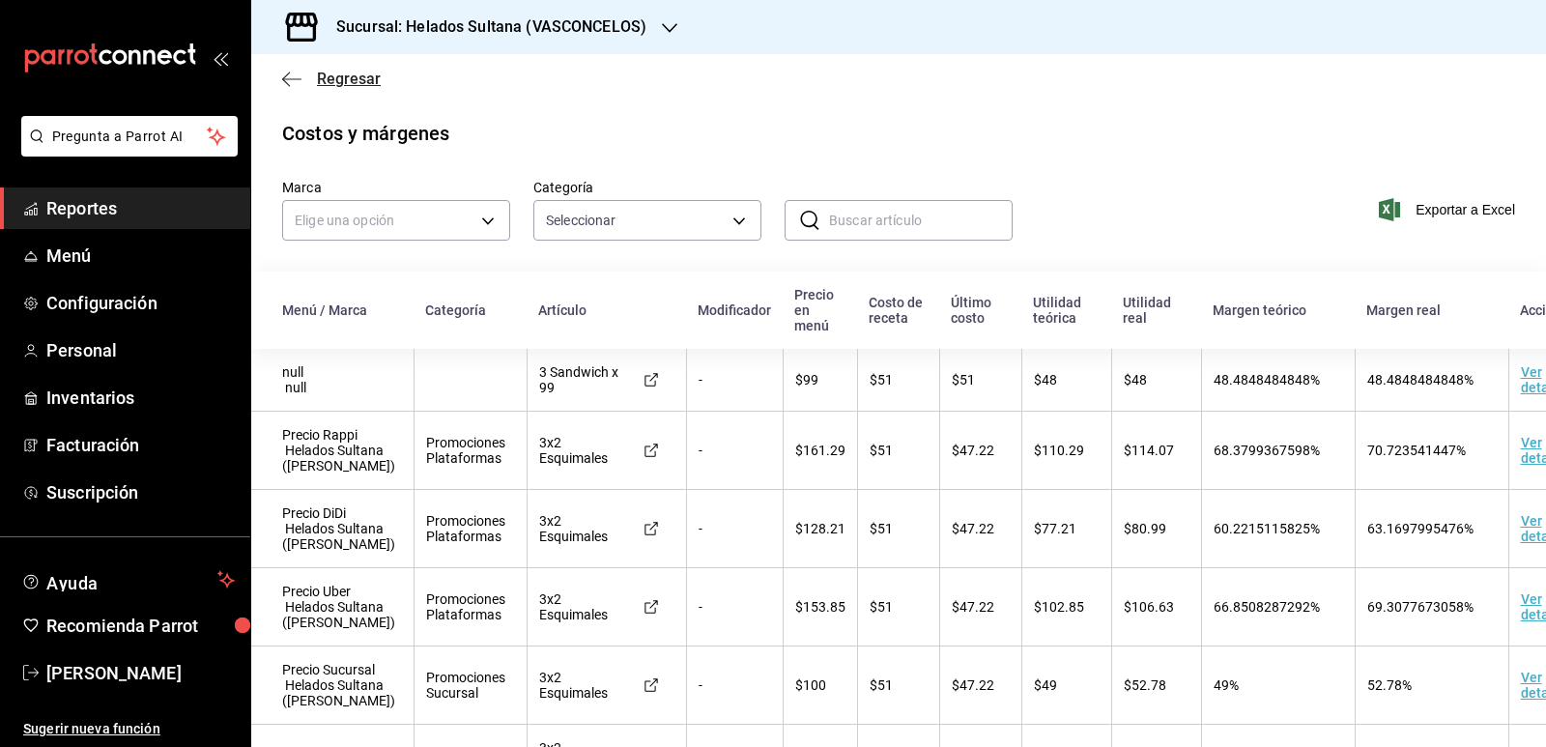
click at [321, 79] on span "Regresar" at bounding box center [349, 79] width 64 height 18
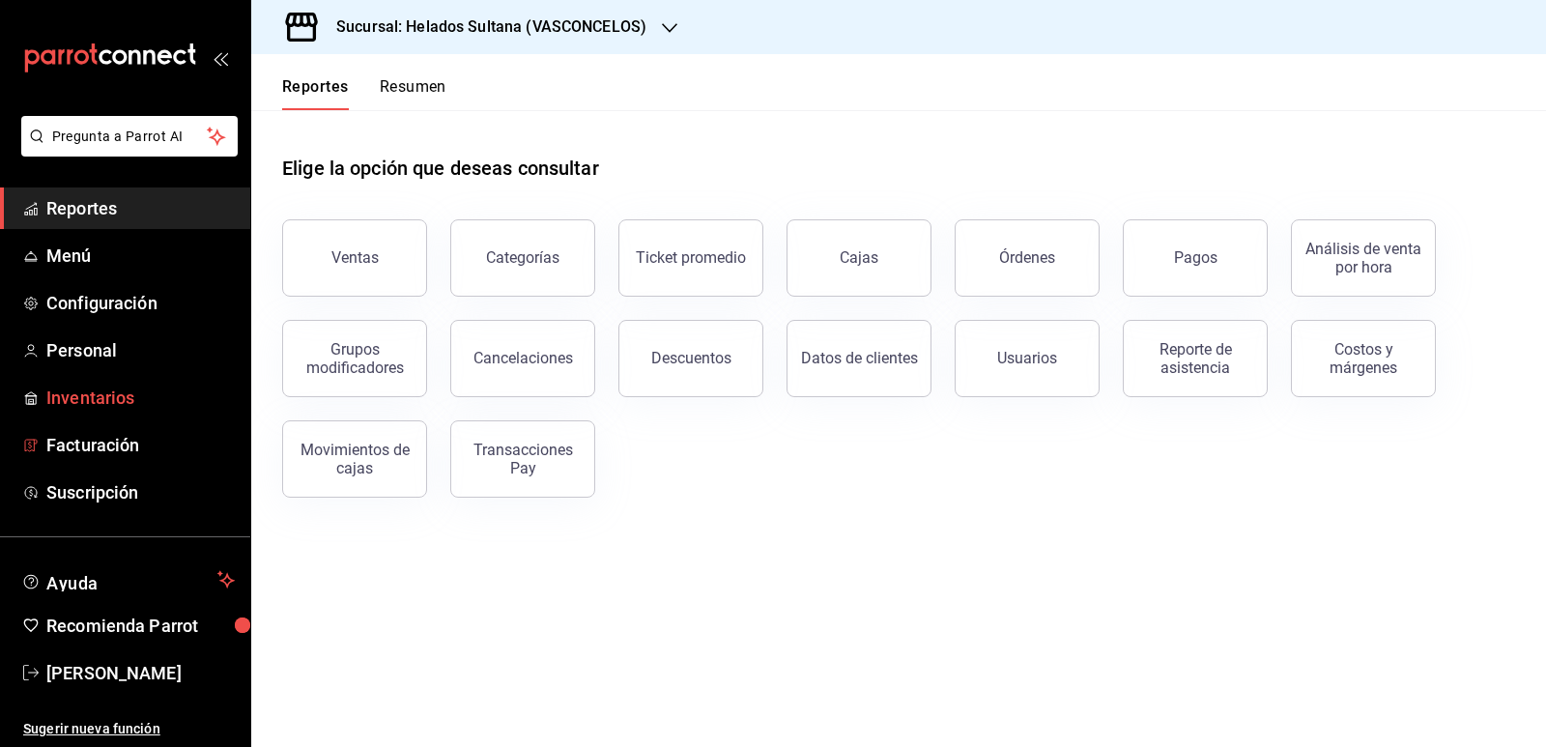
click at [90, 398] on span "Inventarios" at bounding box center [140, 397] width 188 height 26
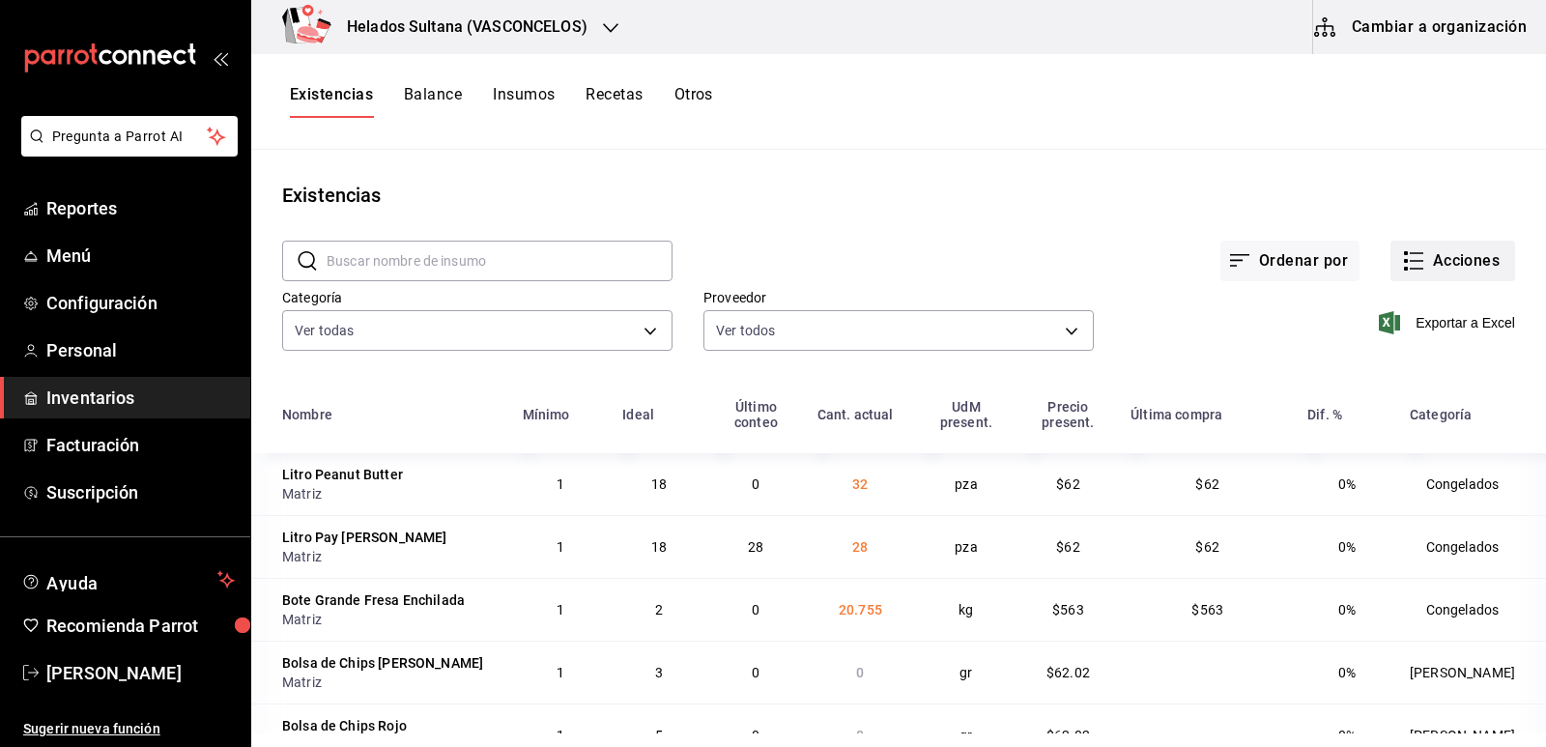
click at [1422, 270] on button "Acciones" at bounding box center [1452, 261] width 125 height 41
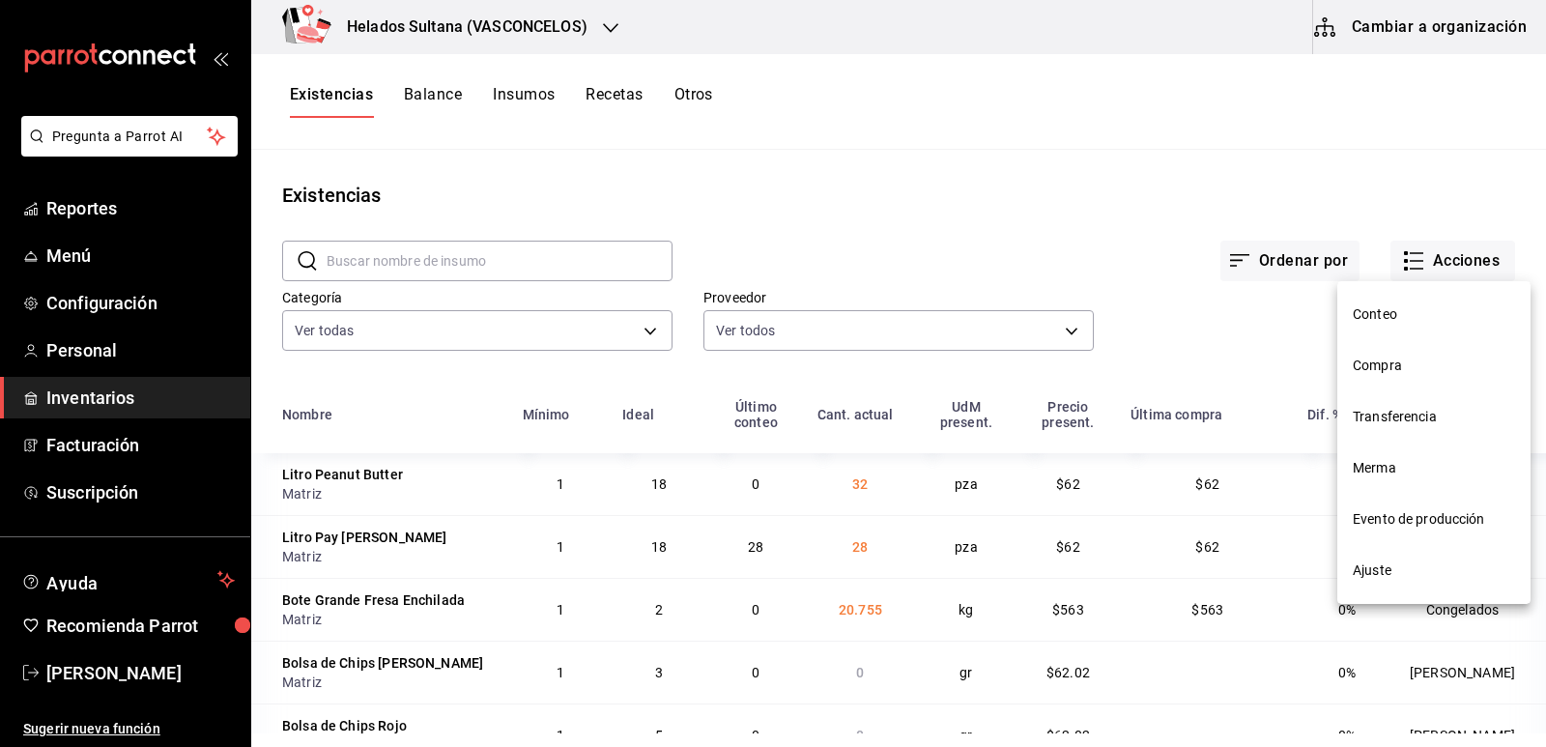
click at [1375, 575] on span "Ajuste" at bounding box center [1433, 570] width 162 height 20
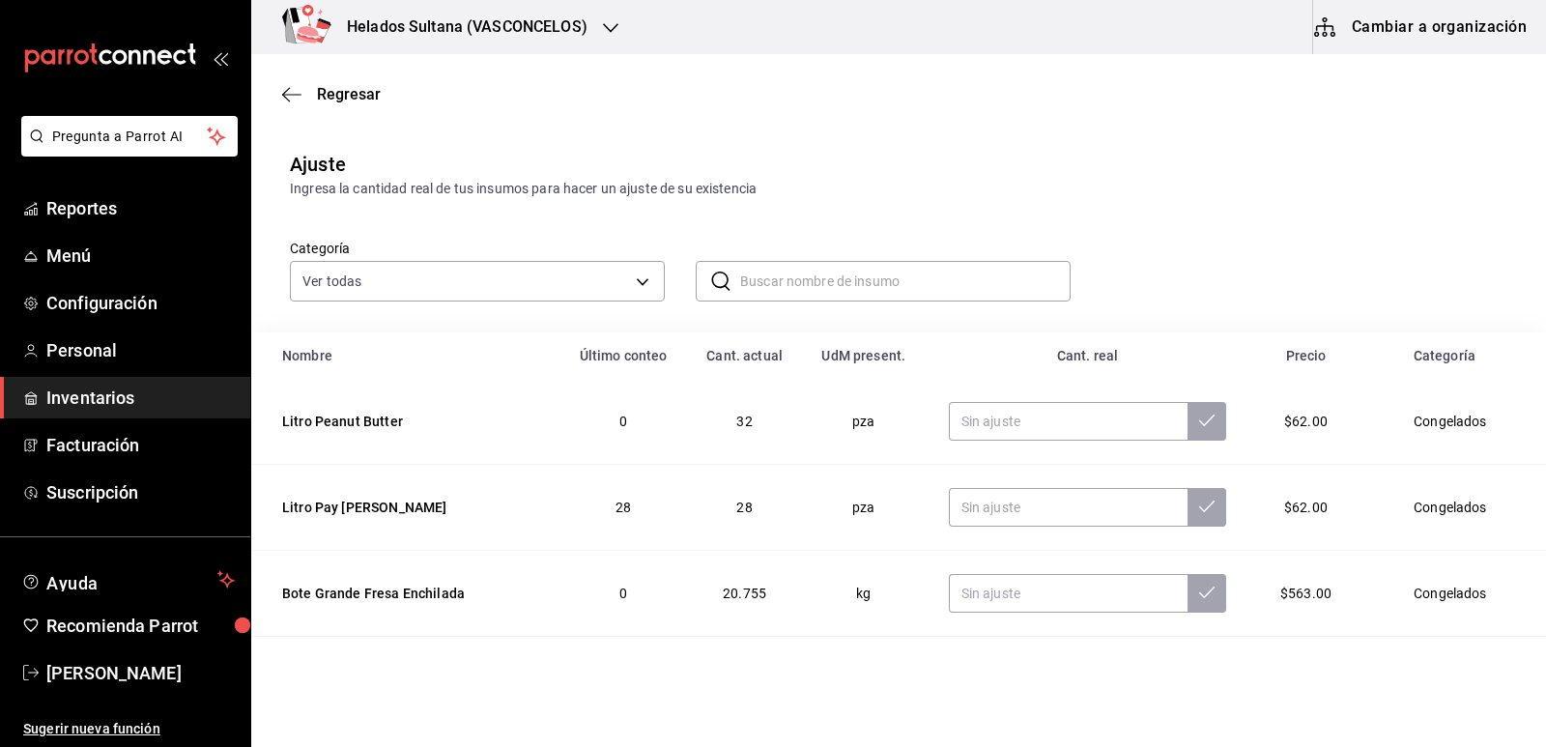
click at [854, 281] on input "text" at bounding box center [905, 281] width 330 height 39
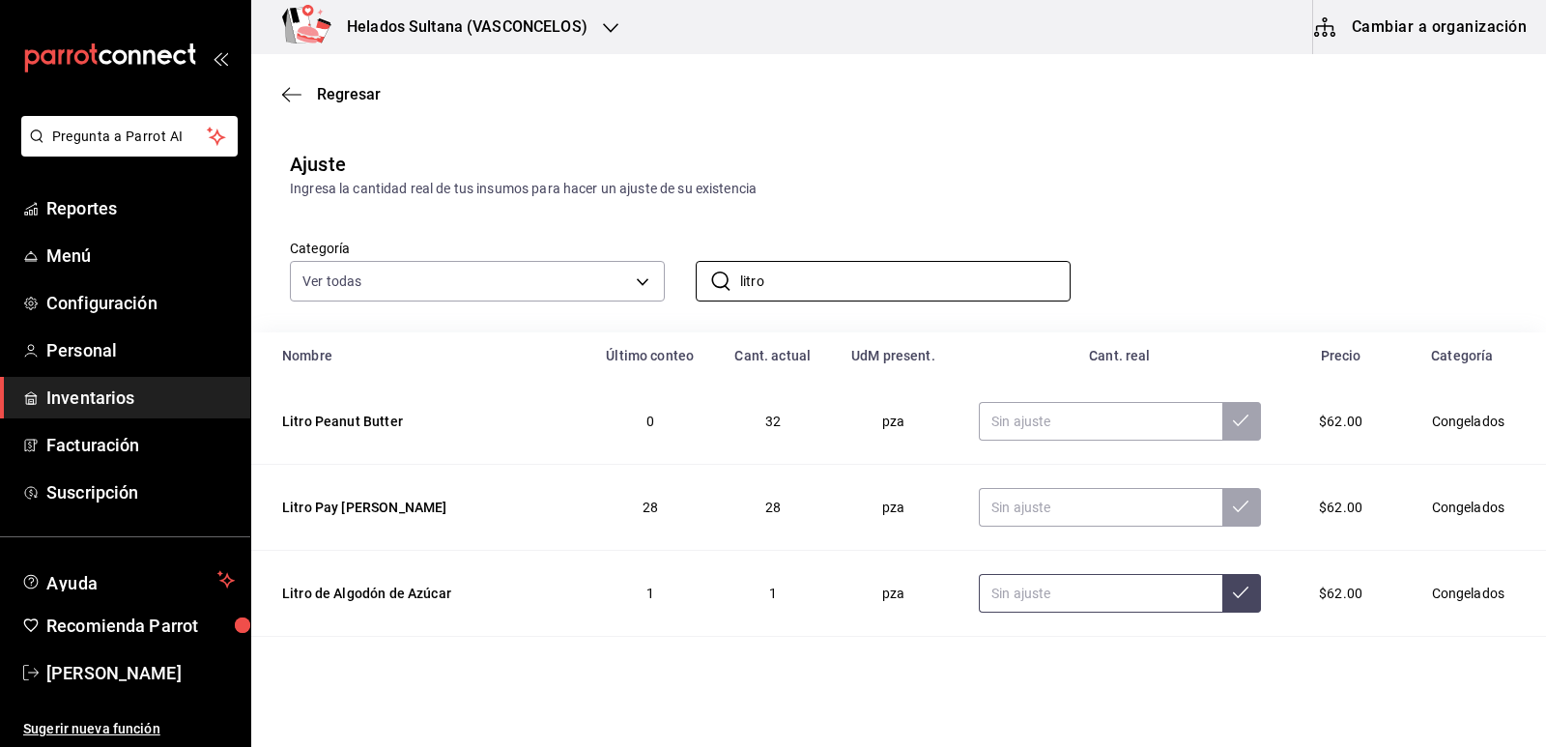
type input "litro"
click at [1020, 594] on input "text" at bounding box center [1100, 593] width 243 height 39
type input "7.00"
click at [956, 283] on input "litro" at bounding box center [905, 281] width 330 height 39
type input "Litro Vainilla Crema"
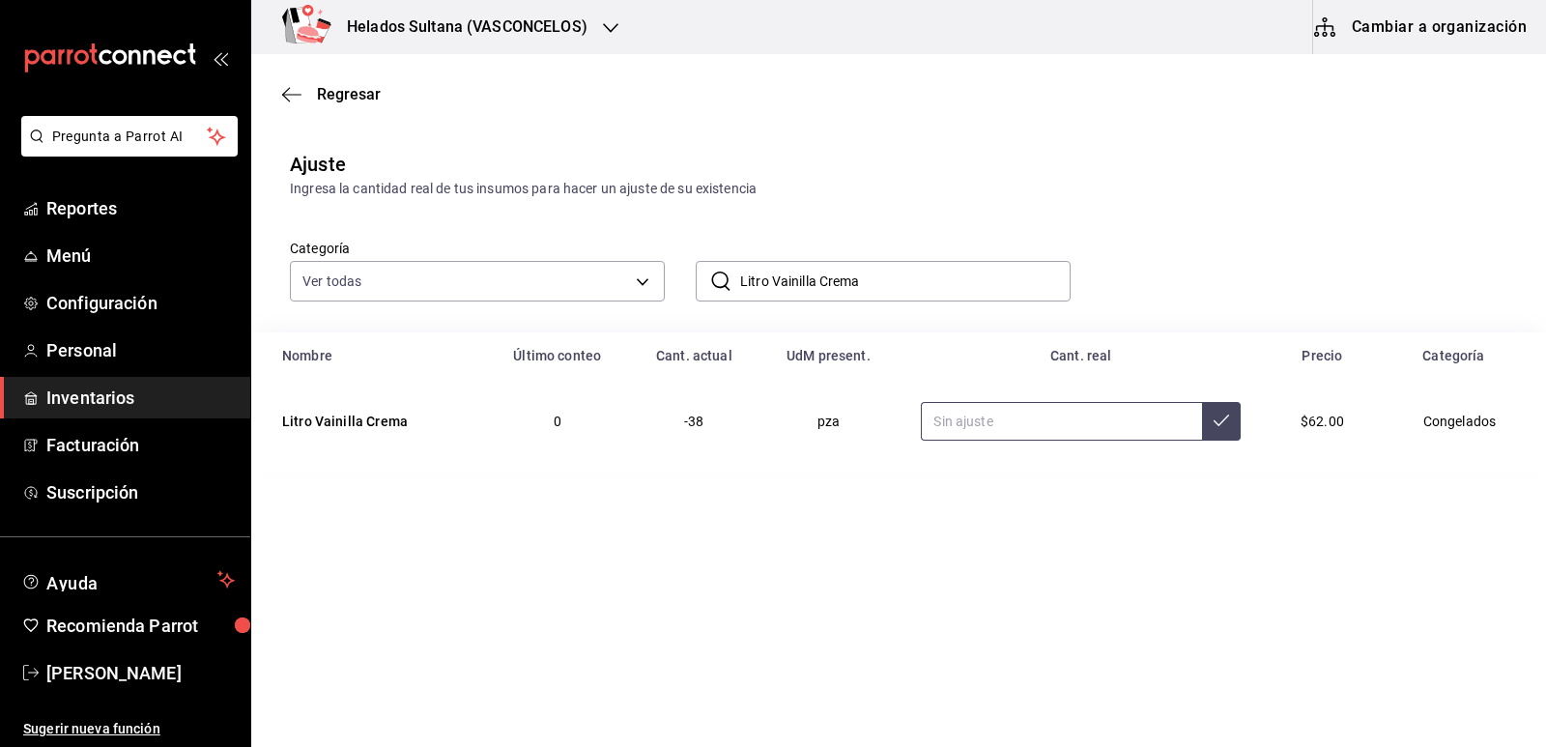
click at [984, 426] on input "text" at bounding box center [1061, 421] width 281 height 39
type input "64.00"
click at [903, 288] on input "Litro Vainilla Crema" at bounding box center [905, 281] width 330 height 39
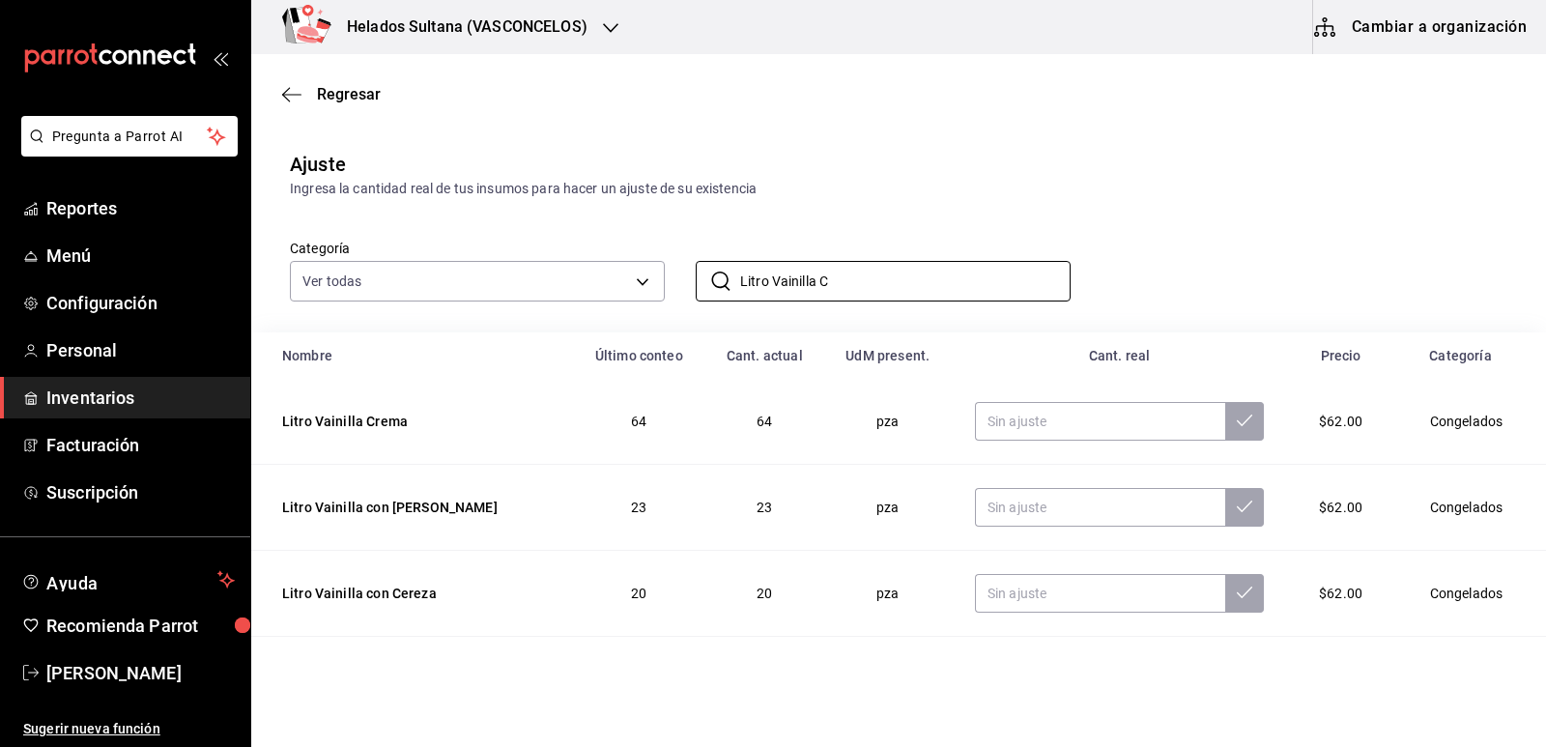
type input "Litro Vainilla C"
click at [1177, 208] on div "Categoría Ver todas 9d7c0833-9408-45a5-a882-93b31da9ea45,47676bda-ffc7-450b-a11…" at bounding box center [867, 250] width 1217 height 102
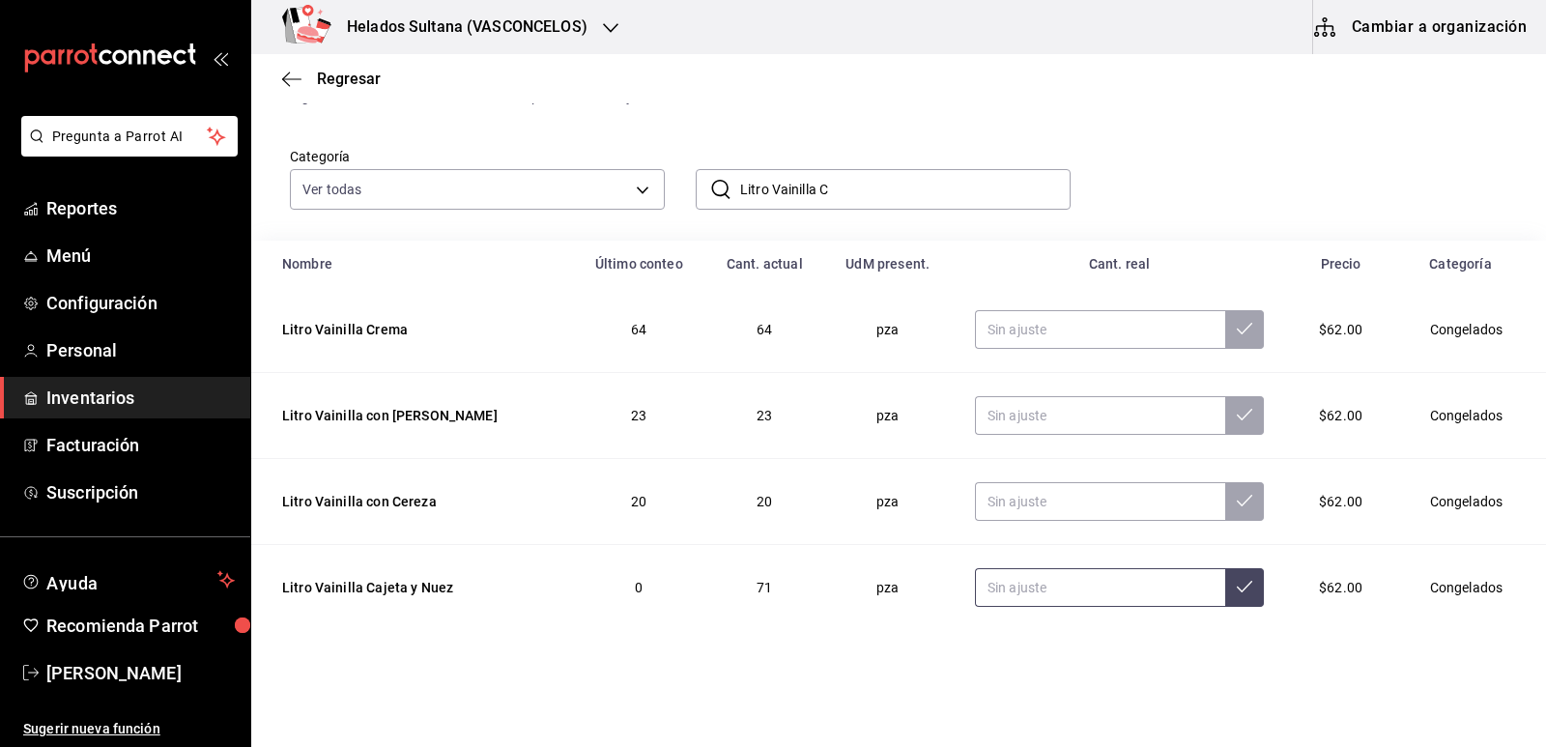
click at [1042, 576] on input "text" at bounding box center [1100, 587] width 250 height 39
type input "77.00"
drag, startPoint x: 854, startPoint y: 187, endPoint x: 767, endPoint y: 195, distance: 87.3
click at [767, 195] on input "Litro Vainilla C" at bounding box center [905, 189] width 330 height 39
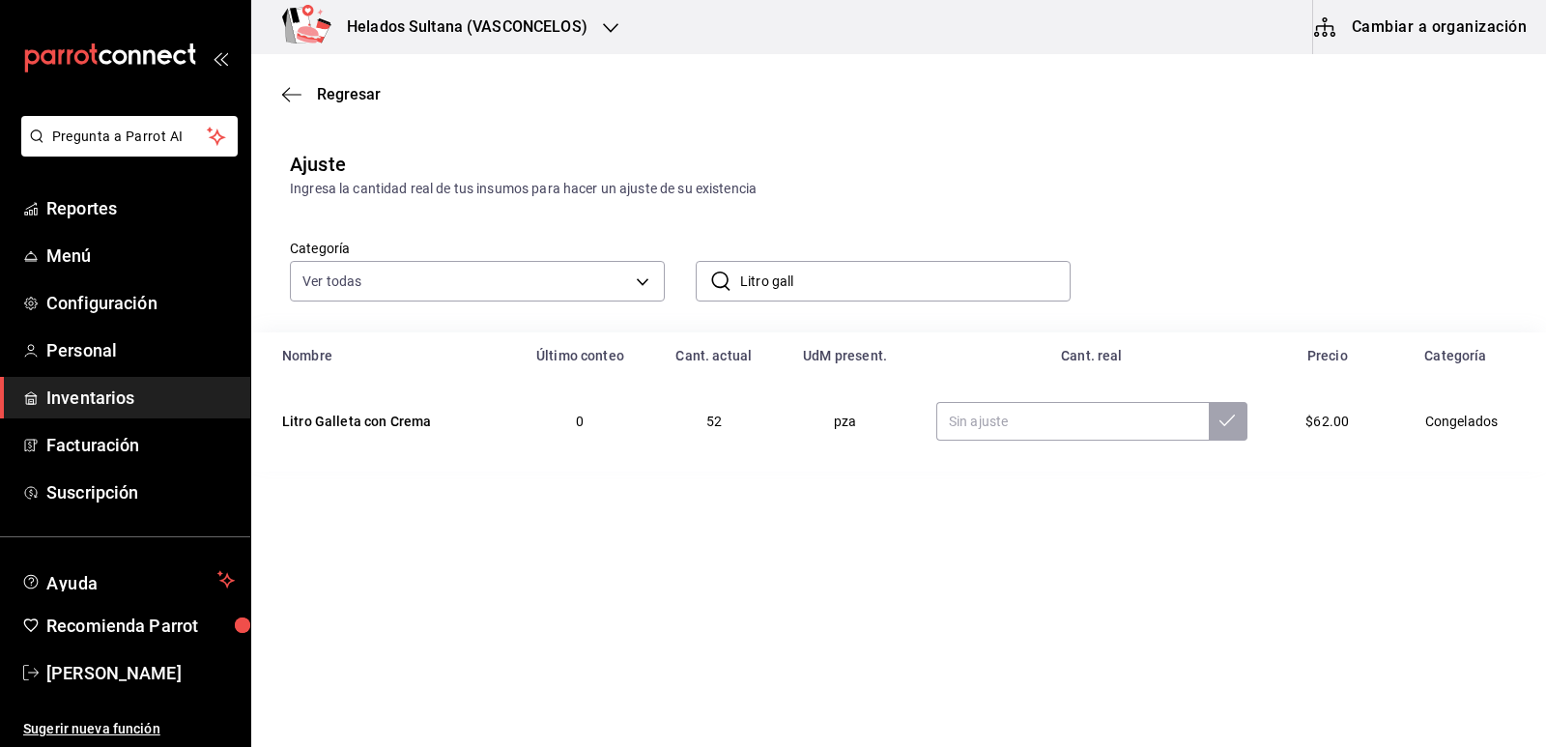
drag, startPoint x: 831, startPoint y: 284, endPoint x: 769, endPoint y: 290, distance: 62.1
click at [769, 290] on input "Litro gall" at bounding box center [905, 281] width 330 height 39
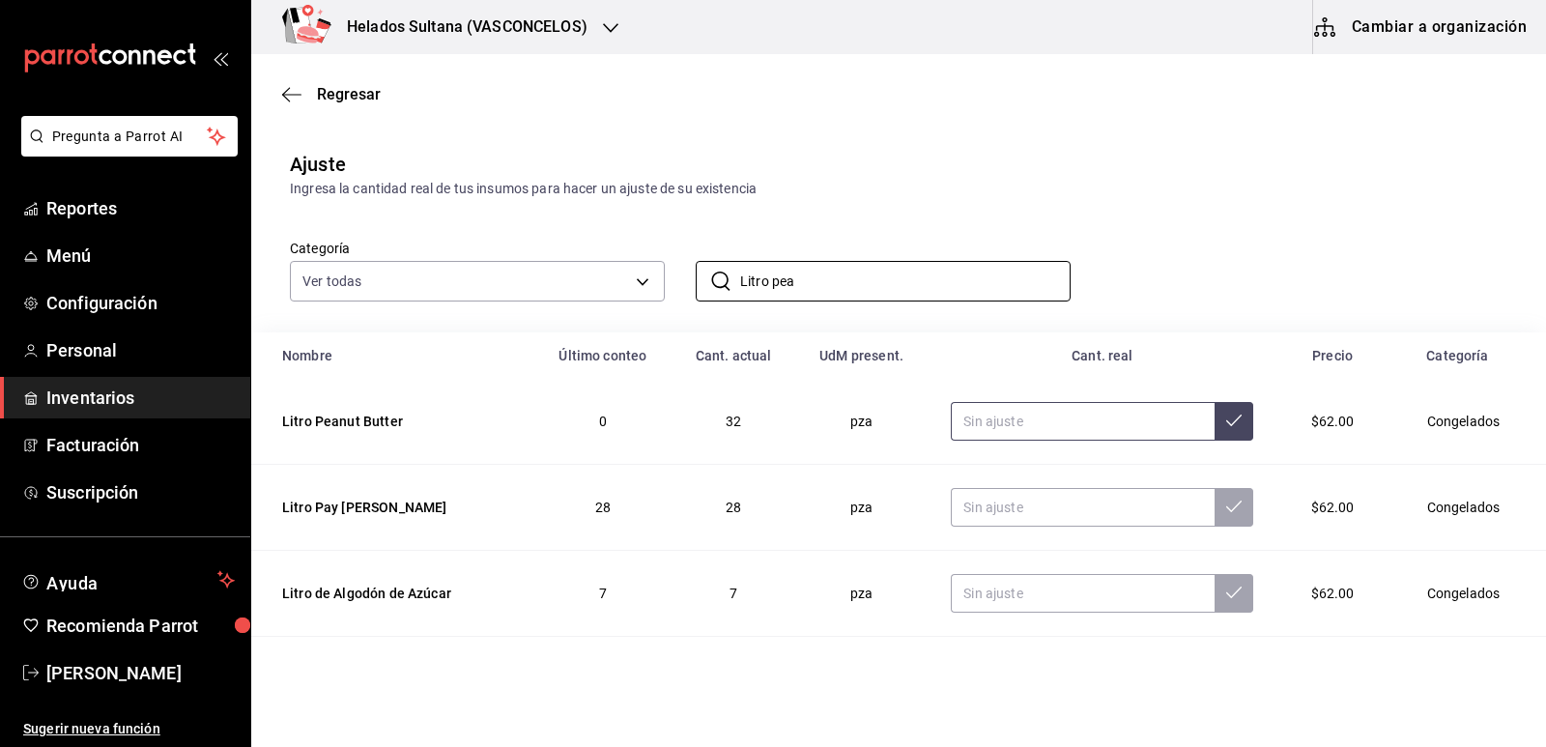
type input "Litro pea"
click at [986, 430] on input "text" at bounding box center [1083, 421] width 264 height 39
click at [987, 429] on input "text" at bounding box center [1083, 421] width 264 height 39
type input "15.00"
drag, startPoint x: 804, startPoint y: 274, endPoint x: 766, endPoint y: 277, distance: 37.8
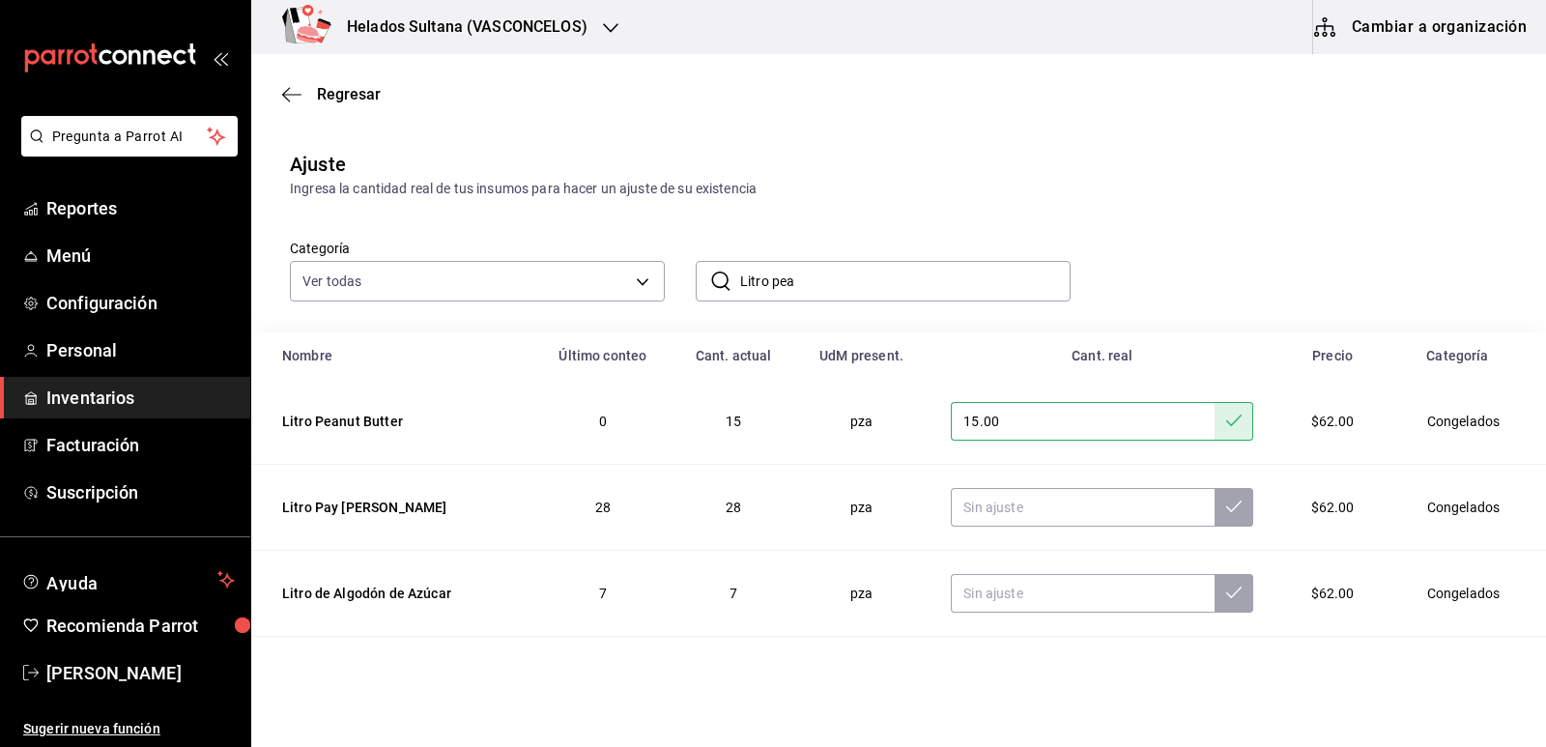
click at [766, 277] on input "Litro pea" at bounding box center [905, 281] width 330 height 39
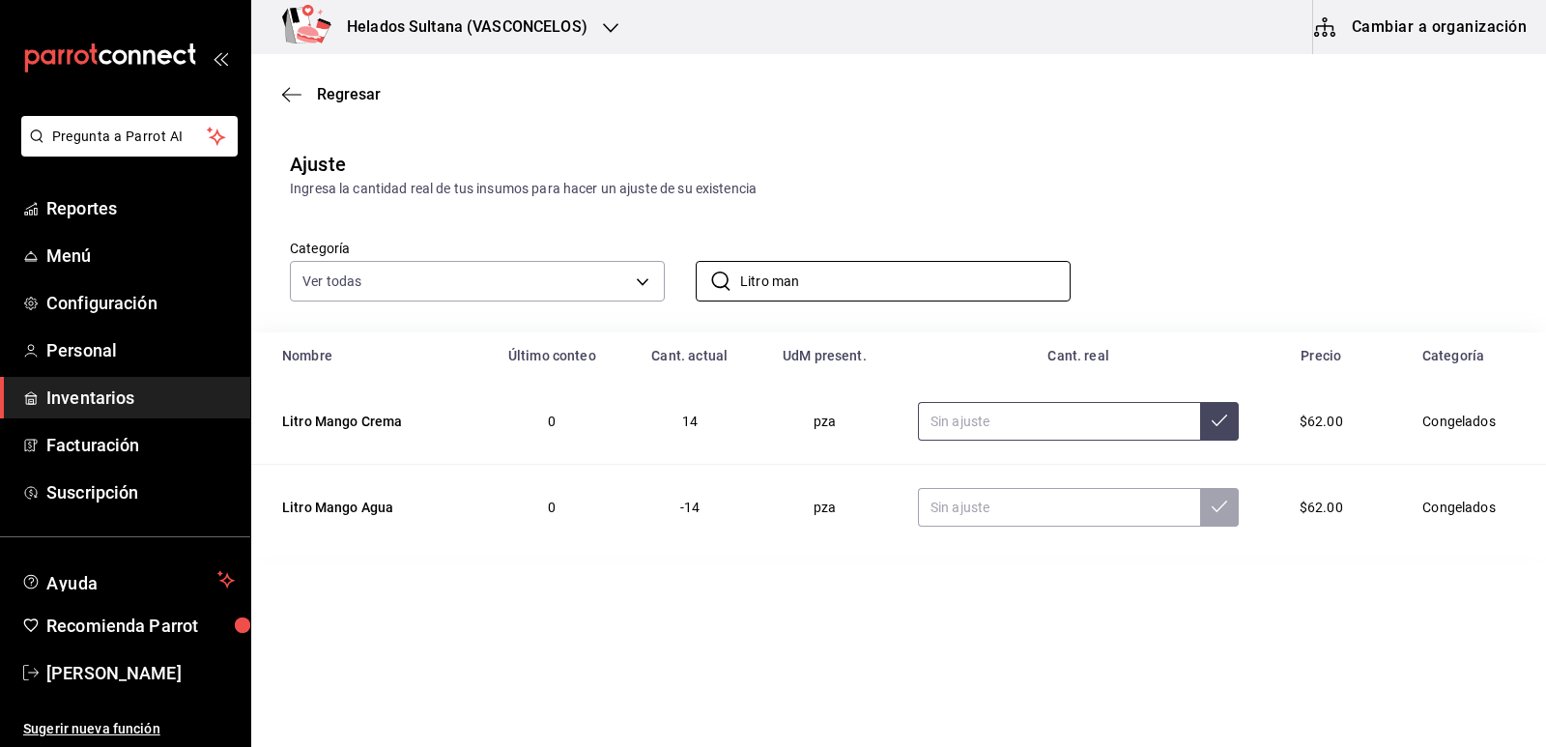
type input "Litro man"
click at [1050, 432] on input "text" at bounding box center [1059, 421] width 283 height 39
type input "7.00"
drag, startPoint x: 806, startPoint y: 291, endPoint x: 774, endPoint y: 289, distance: 31.9
click at [774, 289] on input "Litro man" at bounding box center [905, 281] width 330 height 39
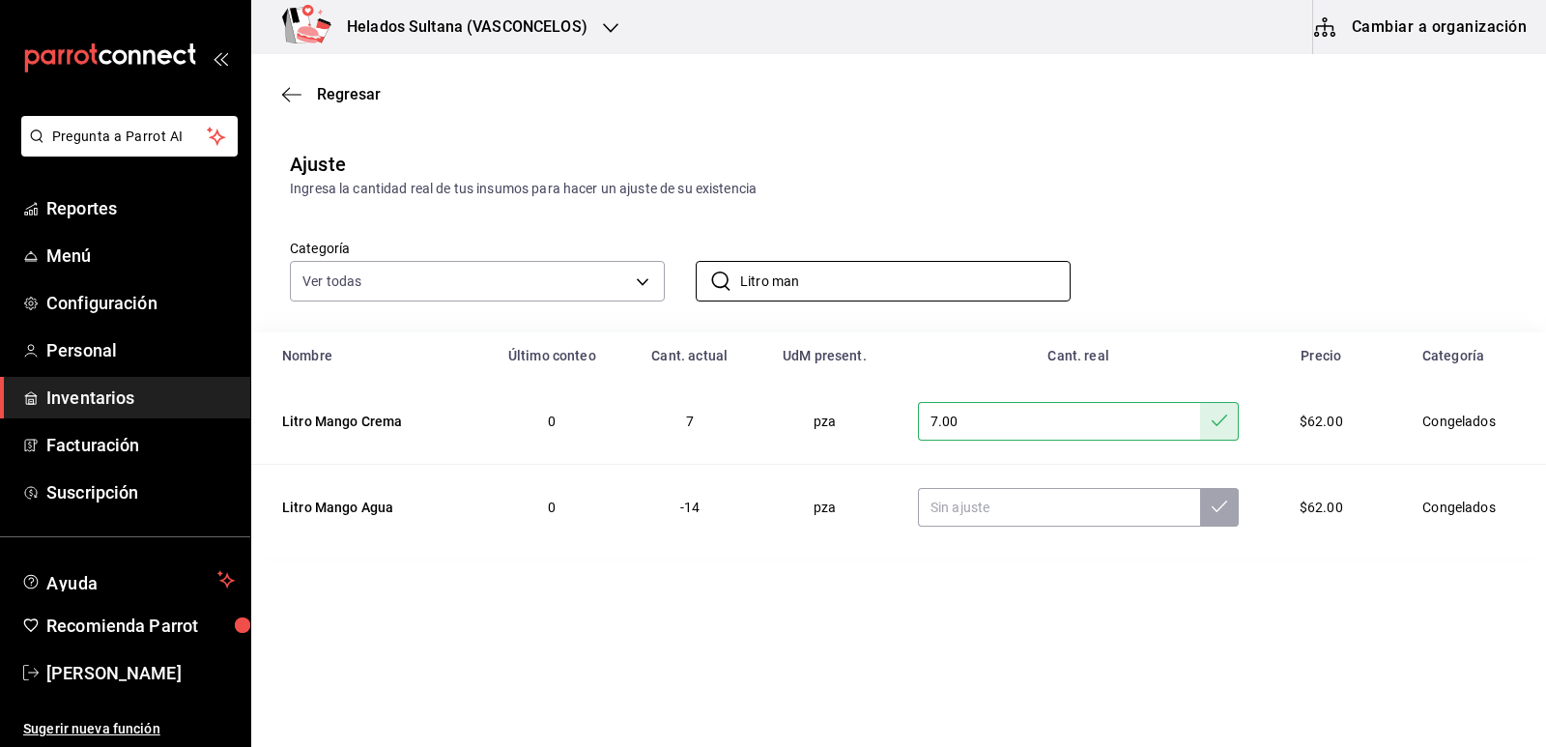
click at [1207, 293] on div "Categoría Ver todas 9d7c0833-9408-45a5-a882-93b31da9ea45,47676bda-ffc7-450b-a11…" at bounding box center [867, 250] width 1217 height 102
drag, startPoint x: 850, startPoint y: 277, endPoint x: 772, endPoint y: 273, distance: 78.3
click at [772, 273] on input "Litro man" at bounding box center [905, 281] width 330 height 39
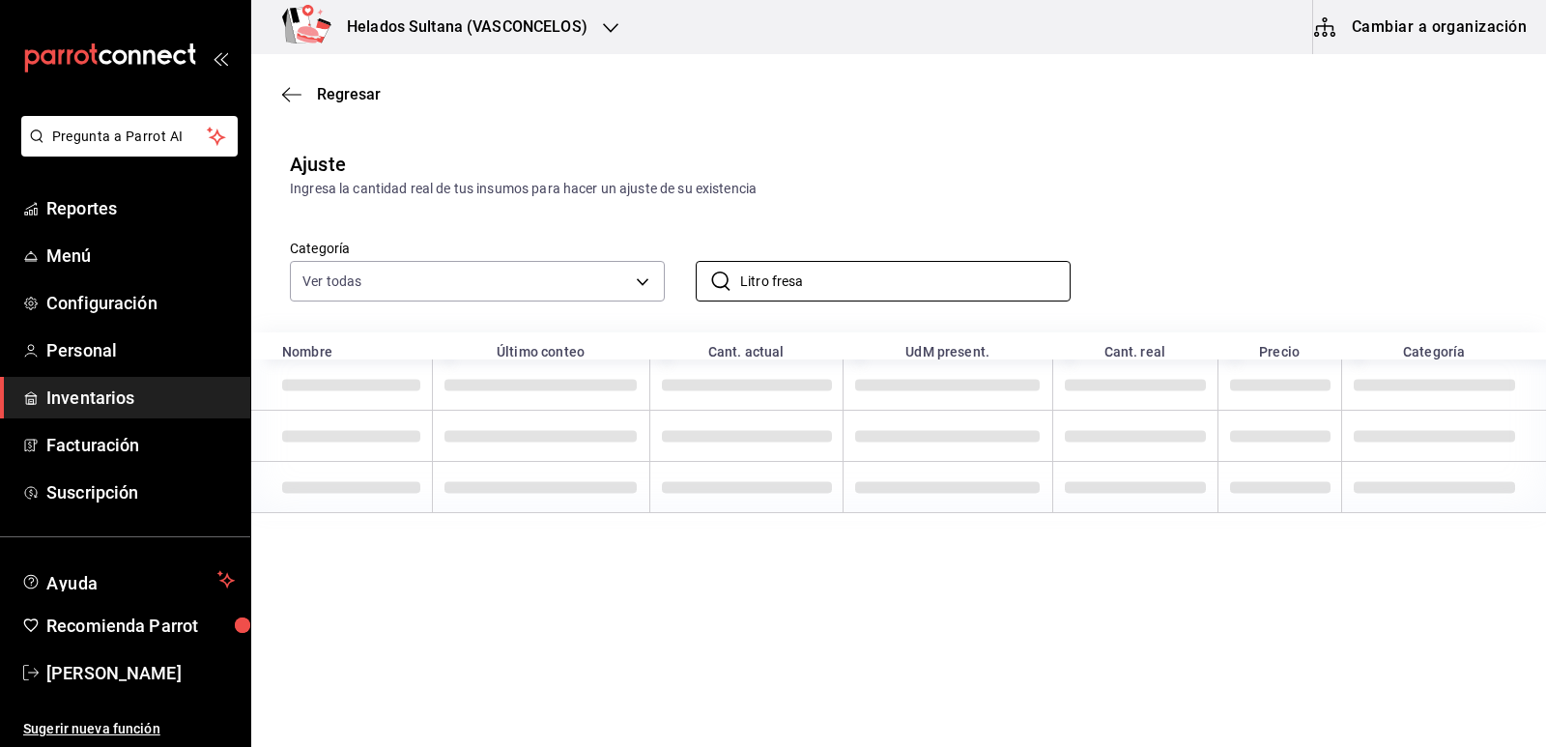
type input "Litro Fresa Light"
click at [999, 429] on td at bounding box center [946, 436] width 209 height 51
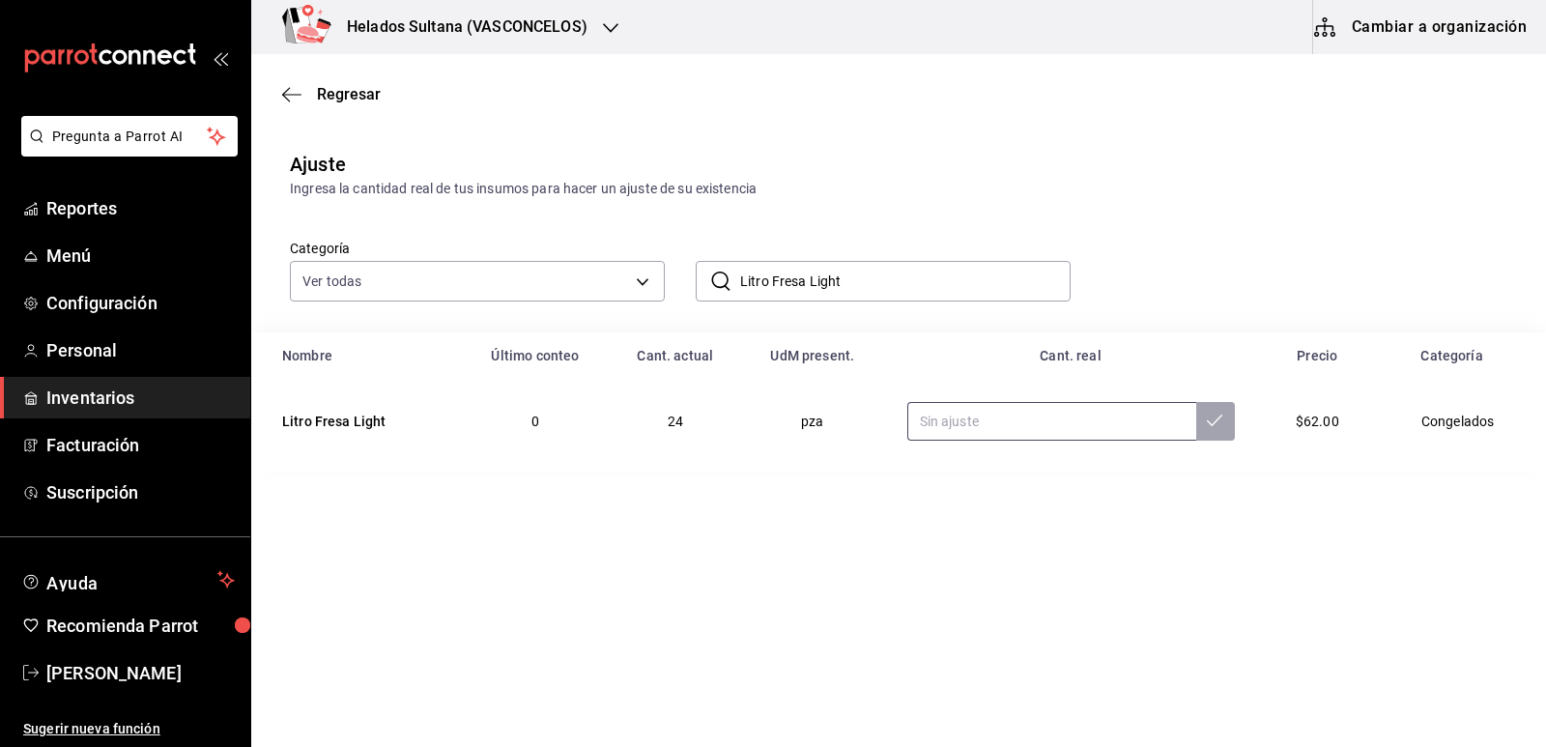
click at [999, 429] on input "text" at bounding box center [1051, 421] width 289 height 39
type input "15.00"
drag, startPoint x: 842, startPoint y: 284, endPoint x: 773, endPoint y: 291, distance: 69.9
click at [773, 290] on input "Litro Fresa Light" at bounding box center [905, 281] width 330 height 39
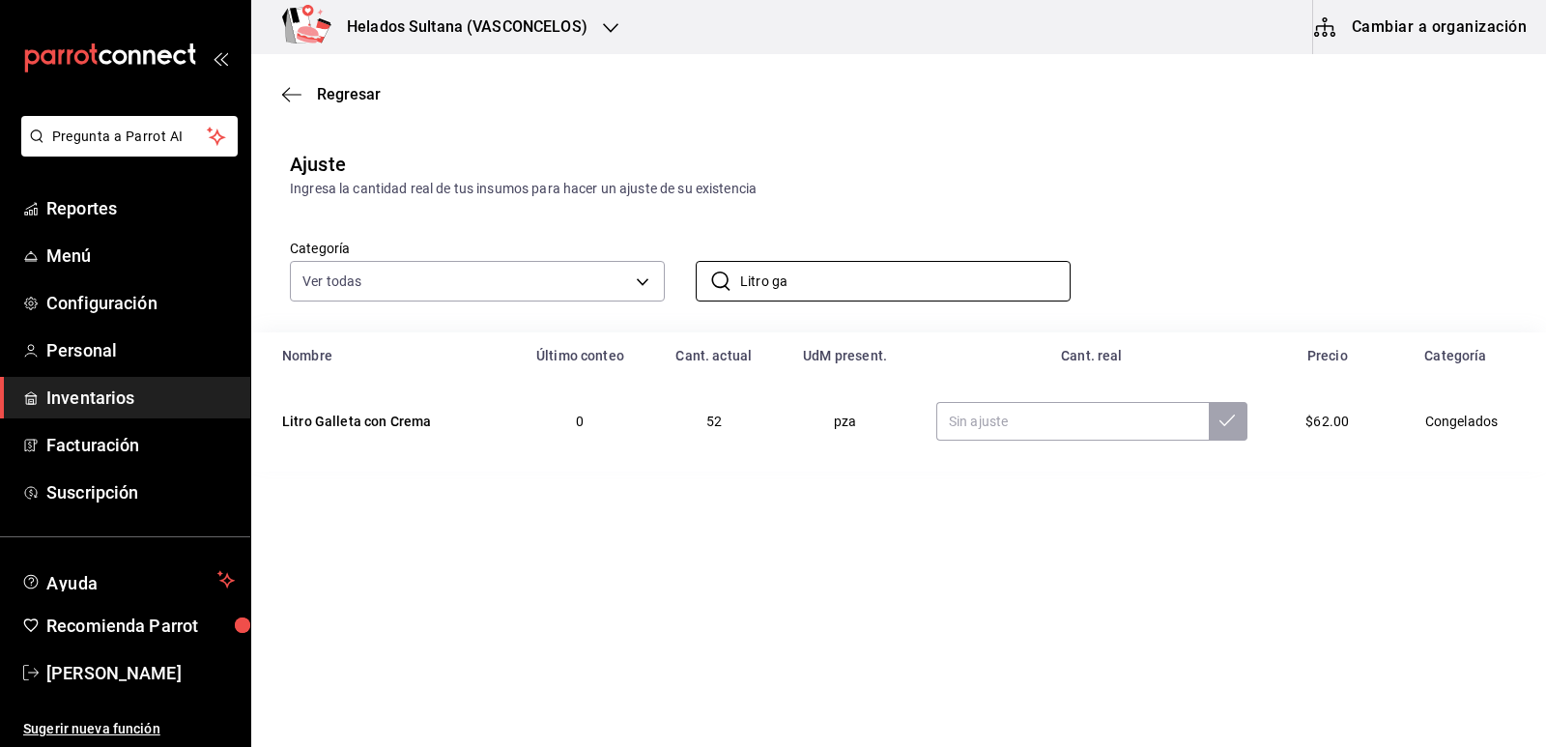
type input "Litro ga"
click at [1154, 232] on div "Categoría Ver todas 9d7c0833-9408-45a5-a882-93b31da9ea45,47676bda-ffc7-450b-a11…" at bounding box center [867, 250] width 1217 height 102
click at [1071, 405] on input "text" at bounding box center [1072, 421] width 272 height 39
type input "51.00"
drag, startPoint x: 833, startPoint y: 282, endPoint x: 769, endPoint y: 285, distance: 63.8
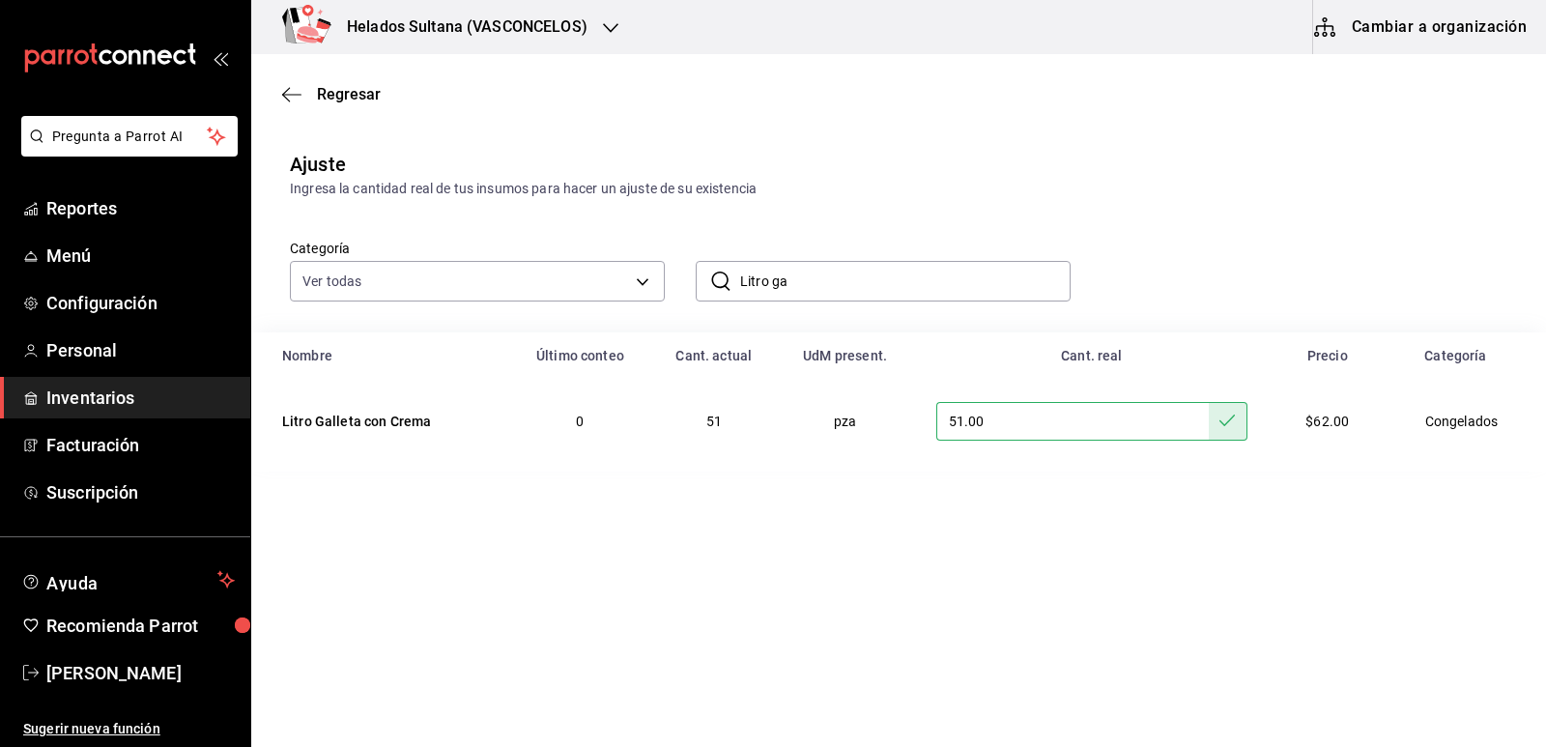
click at [769, 285] on input "Litro ga" at bounding box center [905, 281] width 330 height 39
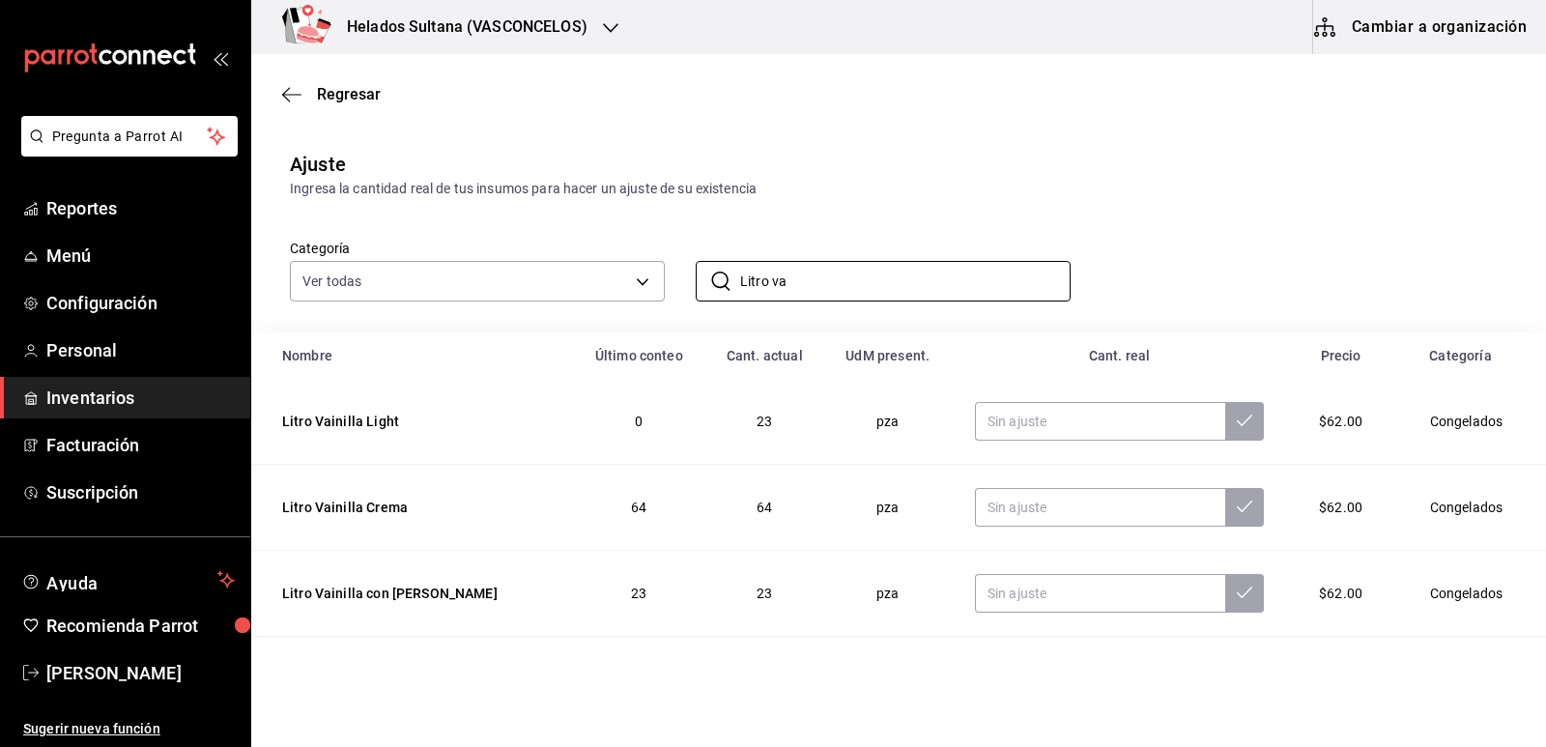
type input "Litro va"
click at [523, 433] on td "Litro Vainilla Light" at bounding box center [412, 422] width 322 height 86
click at [1033, 419] on input "text" at bounding box center [1100, 421] width 250 height 39
type input "7.00"
click at [843, 295] on input "Litro va" at bounding box center [905, 281] width 330 height 39
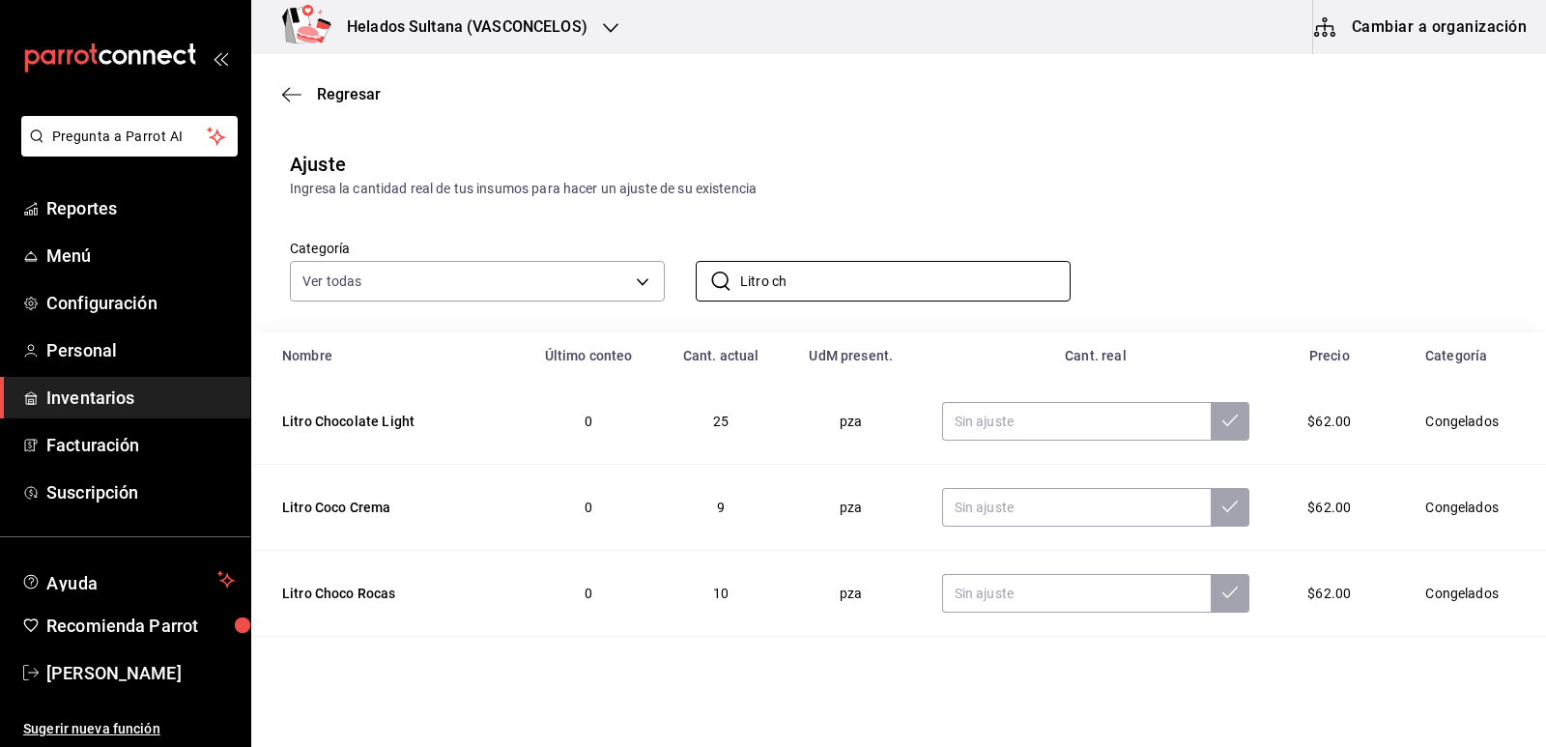
type input "Litro ch"
click at [499, 422] on td "Litro Chocolate Light" at bounding box center [385, 422] width 268 height 86
click at [1011, 415] on input "text" at bounding box center [1077, 421] width 270 height 39
type input "18.00"
click at [770, 273] on input "Litro ch" at bounding box center [905, 281] width 330 height 39
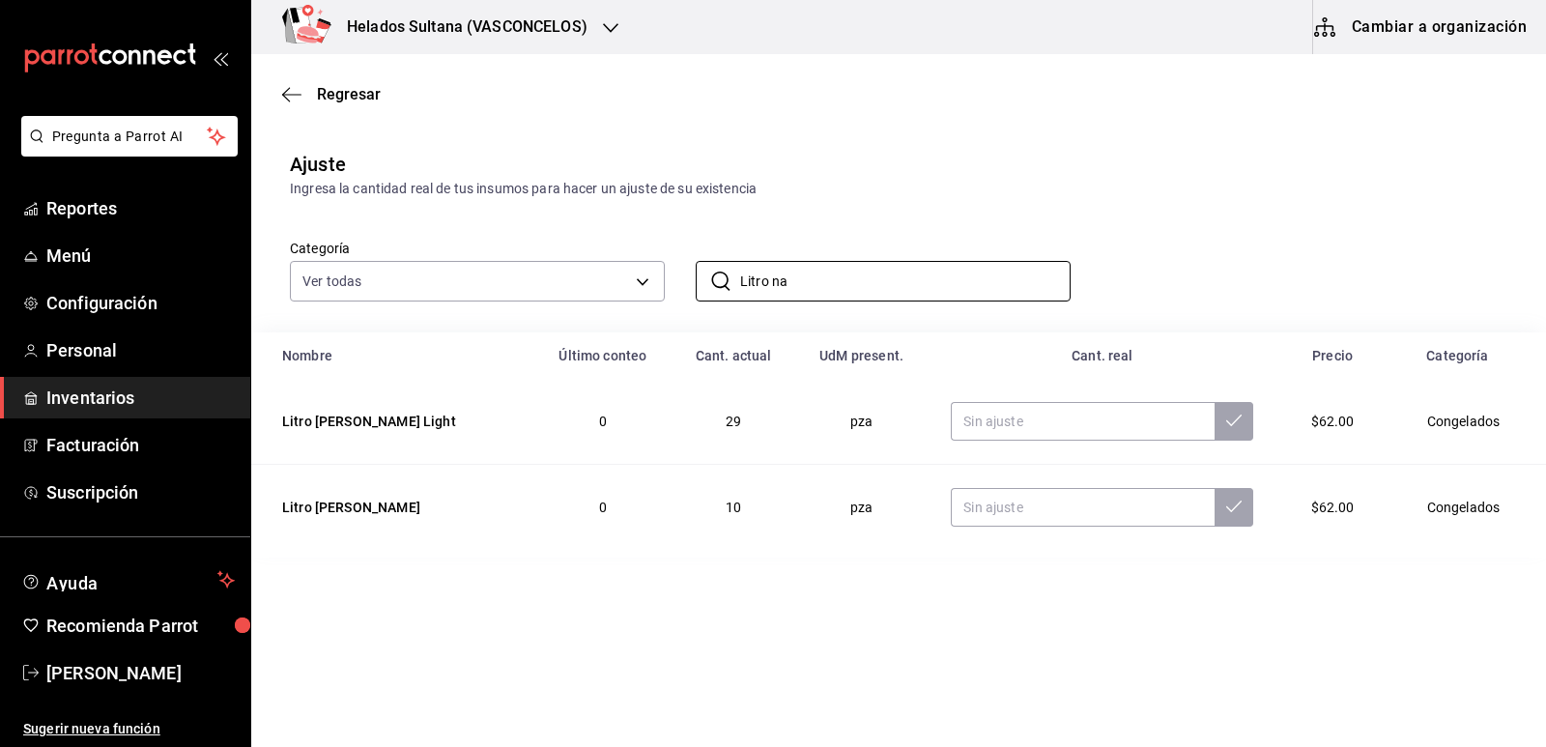
type input "Litro Napolitano Light"
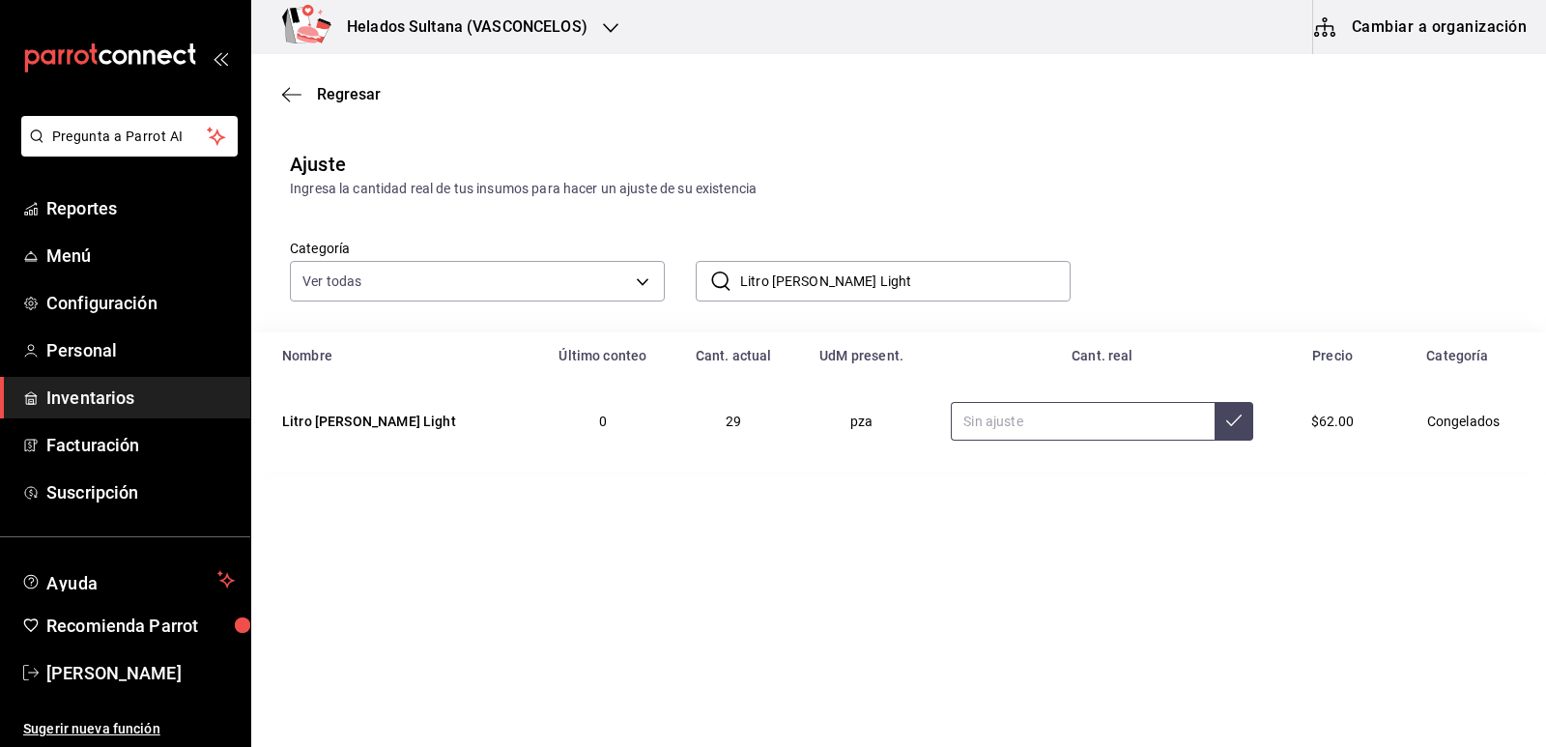
click at [1043, 408] on input "text" at bounding box center [1083, 421] width 264 height 39
type input "17.00"
drag, startPoint x: 881, startPoint y: 281, endPoint x: 781, endPoint y: 278, distance: 100.5
click at [781, 278] on input "Litro Napolitano Light" at bounding box center [905, 281] width 330 height 39
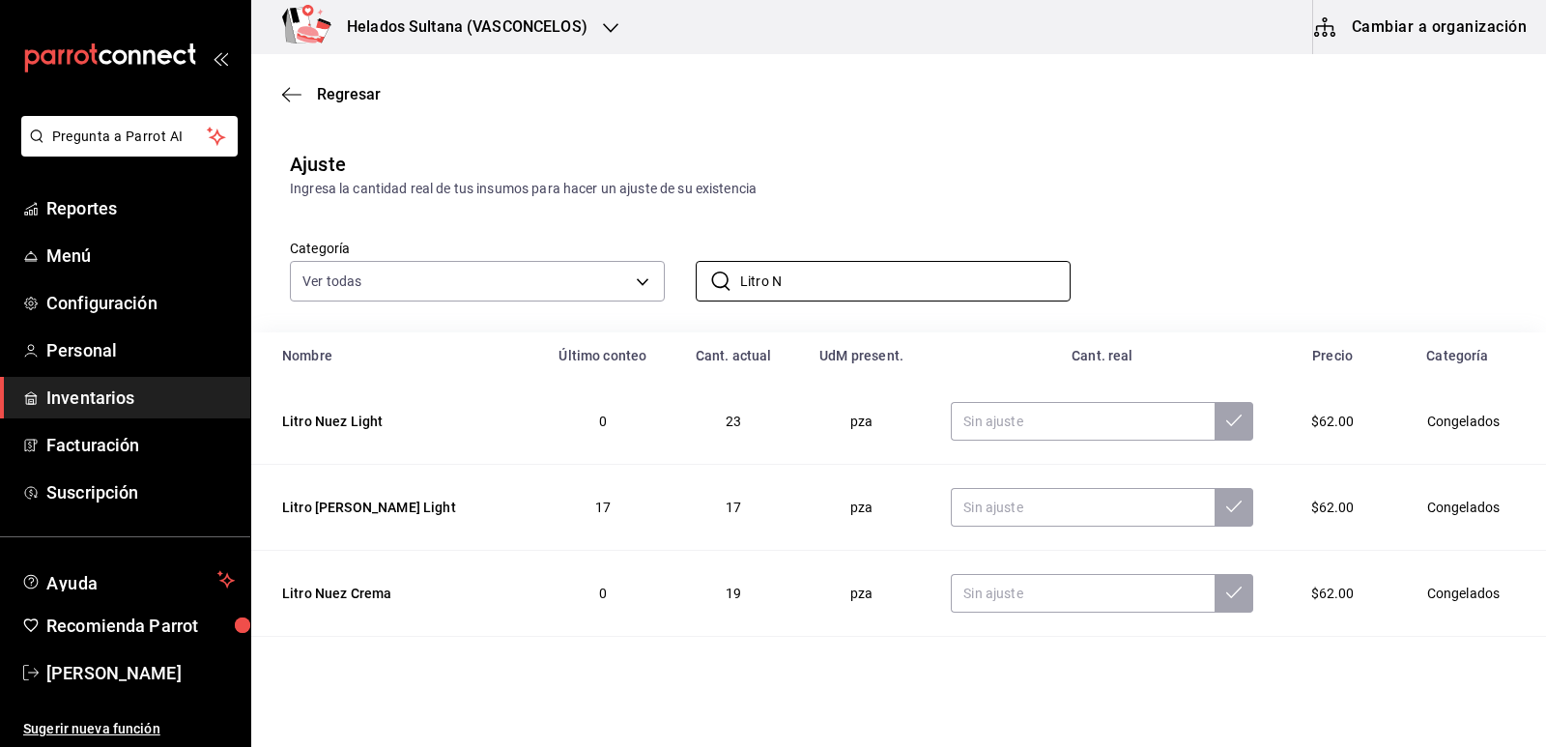
type input "Litro N"
click at [436, 435] on td "Litro Nuez Light" at bounding box center [392, 422] width 283 height 86
click at [1115, 429] on input "text" at bounding box center [1083, 421] width 264 height 39
type input "16.00"
drag, startPoint x: 797, startPoint y: 278, endPoint x: 709, endPoint y: 284, distance: 88.1
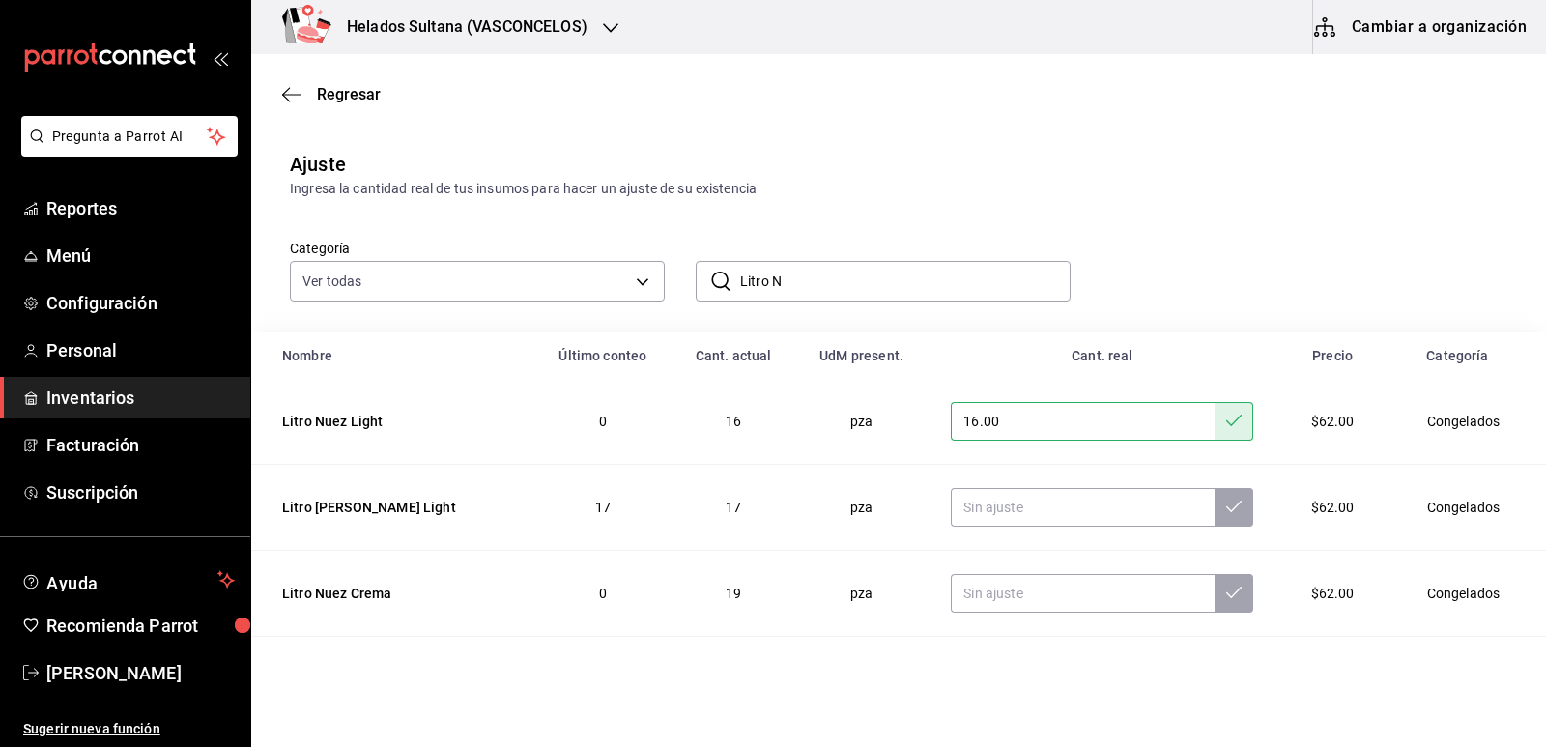
click at [709, 284] on div "​ Litro N ​" at bounding box center [883, 281] width 375 height 41
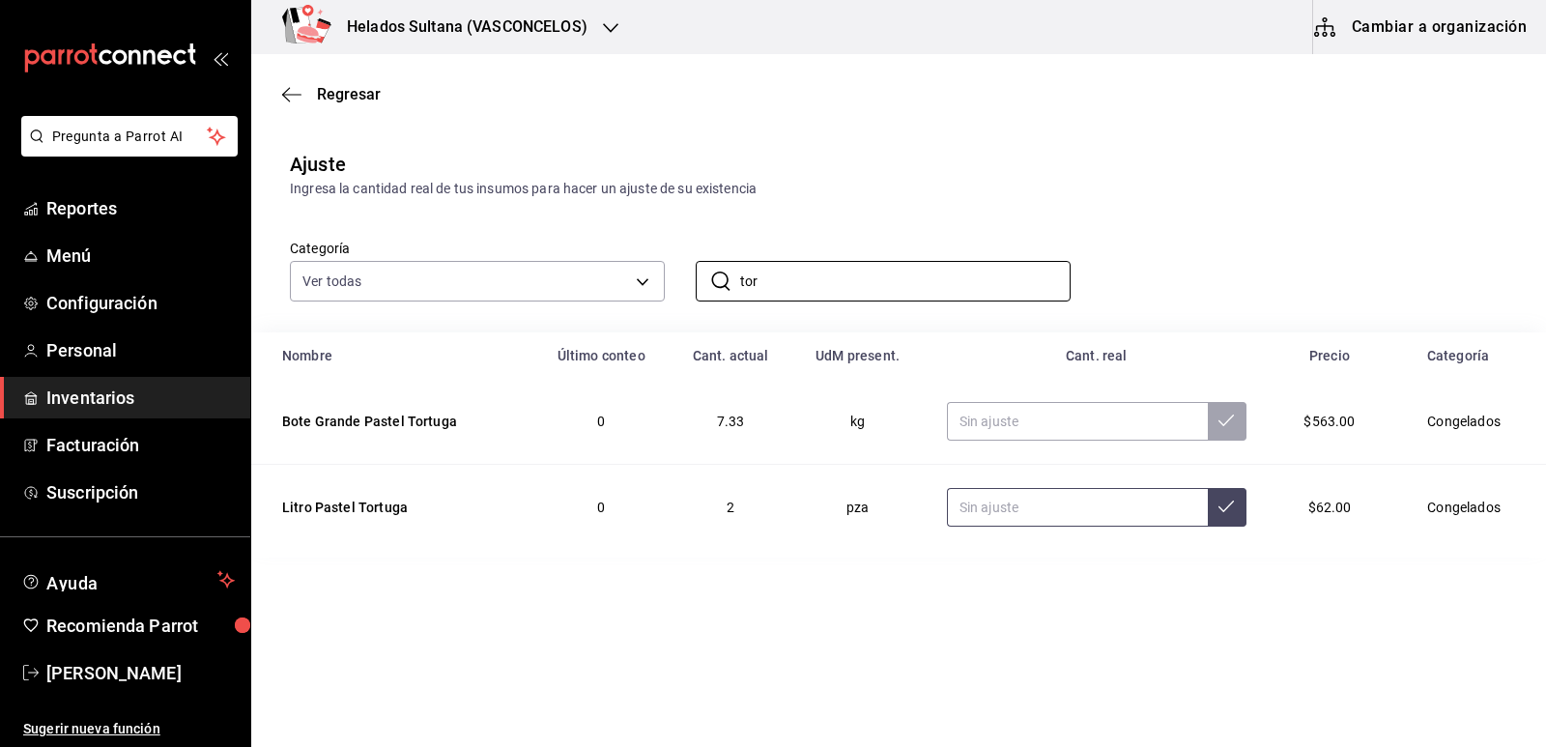
type input "tor"
click at [1024, 503] on input "text" at bounding box center [1077, 507] width 261 height 39
type input "5.00"
drag, startPoint x: 920, startPoint y: 281, endPoint x: 715, endPoint y: 272, distance: 205.0
click at [715, 272] on div "​ tor ​" at bounding box center [883, 281] width 375 height 41
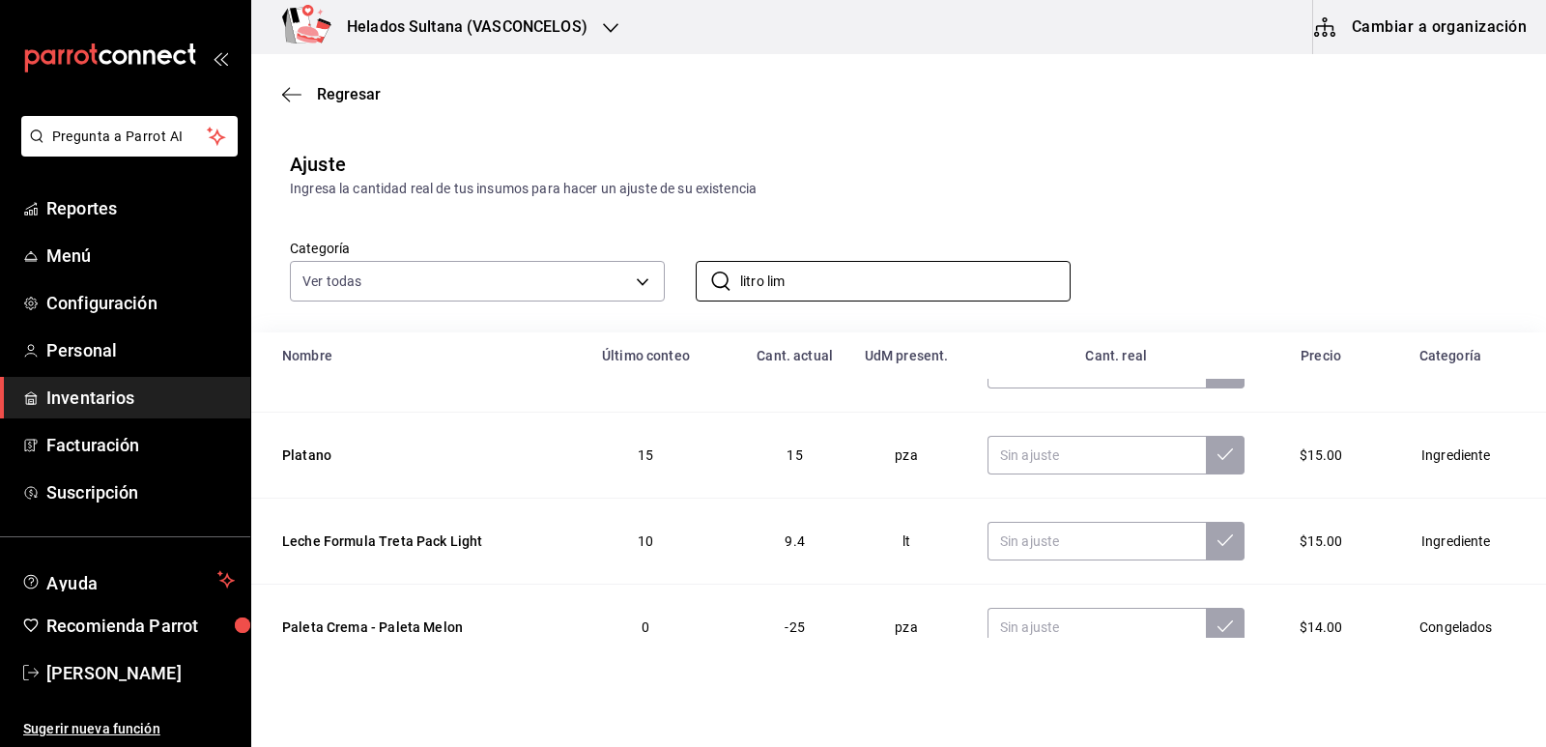
scroll to position [483, 0]
type input "Litro Limón Agua"
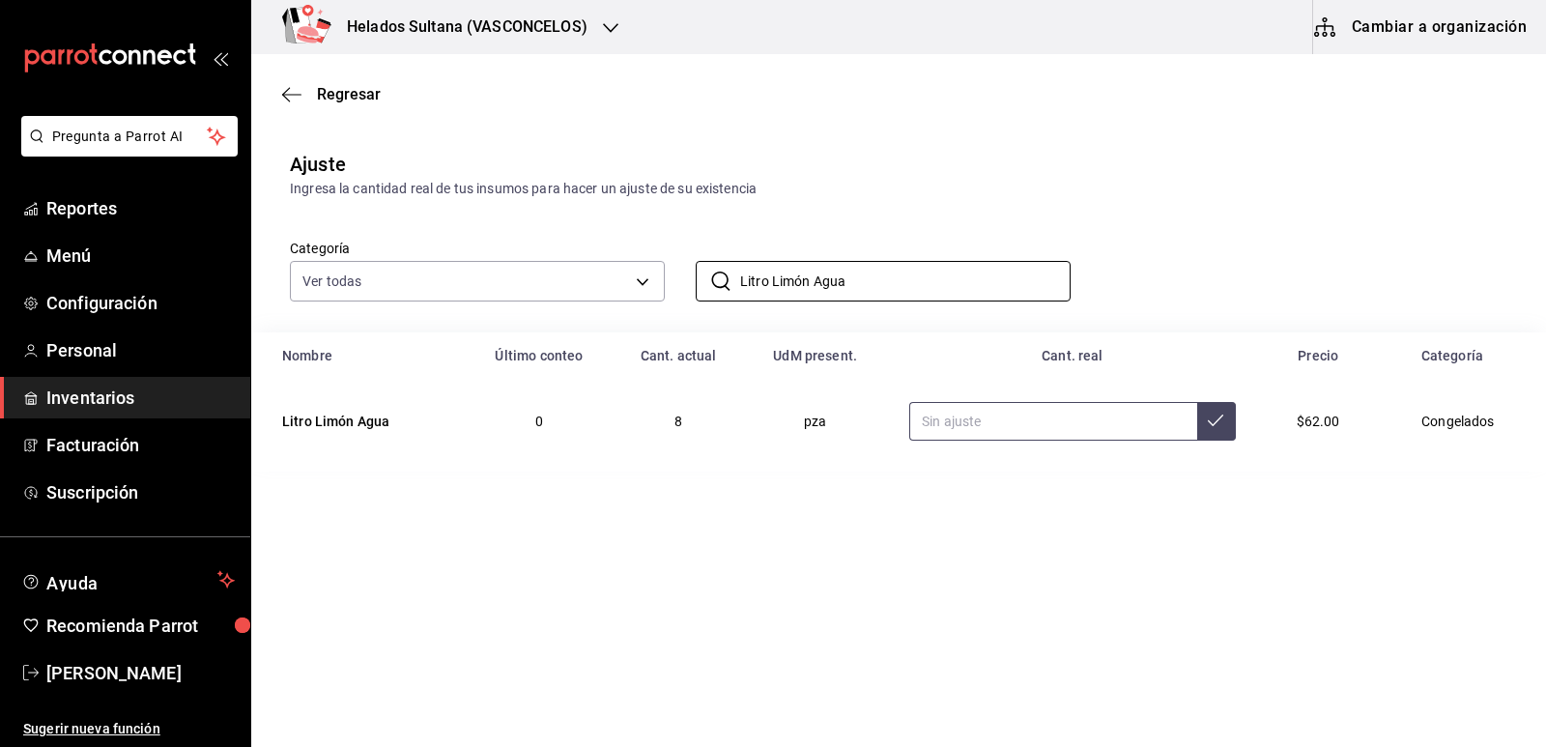
click at [1034, 421] on input "text" at bounding box center [1053, 421] width 288 height 39
type input "24.00"
click at [897, 298] on div "Categoría Ver todas 9d7c0833-9408-45a5-a882-93b31da9ea45,47676bda-ffc7-450b-a11…" at bounding box center [898, 265] width 1294 height 133
drag, startPoint x: 896, startPoint y: 297, endPoint x: 772, endPoint y: 290, distance: 124.8
click at [772, 290] on input "Litro Limón Agua" at bounding box center [905, 281] width 330 height 39
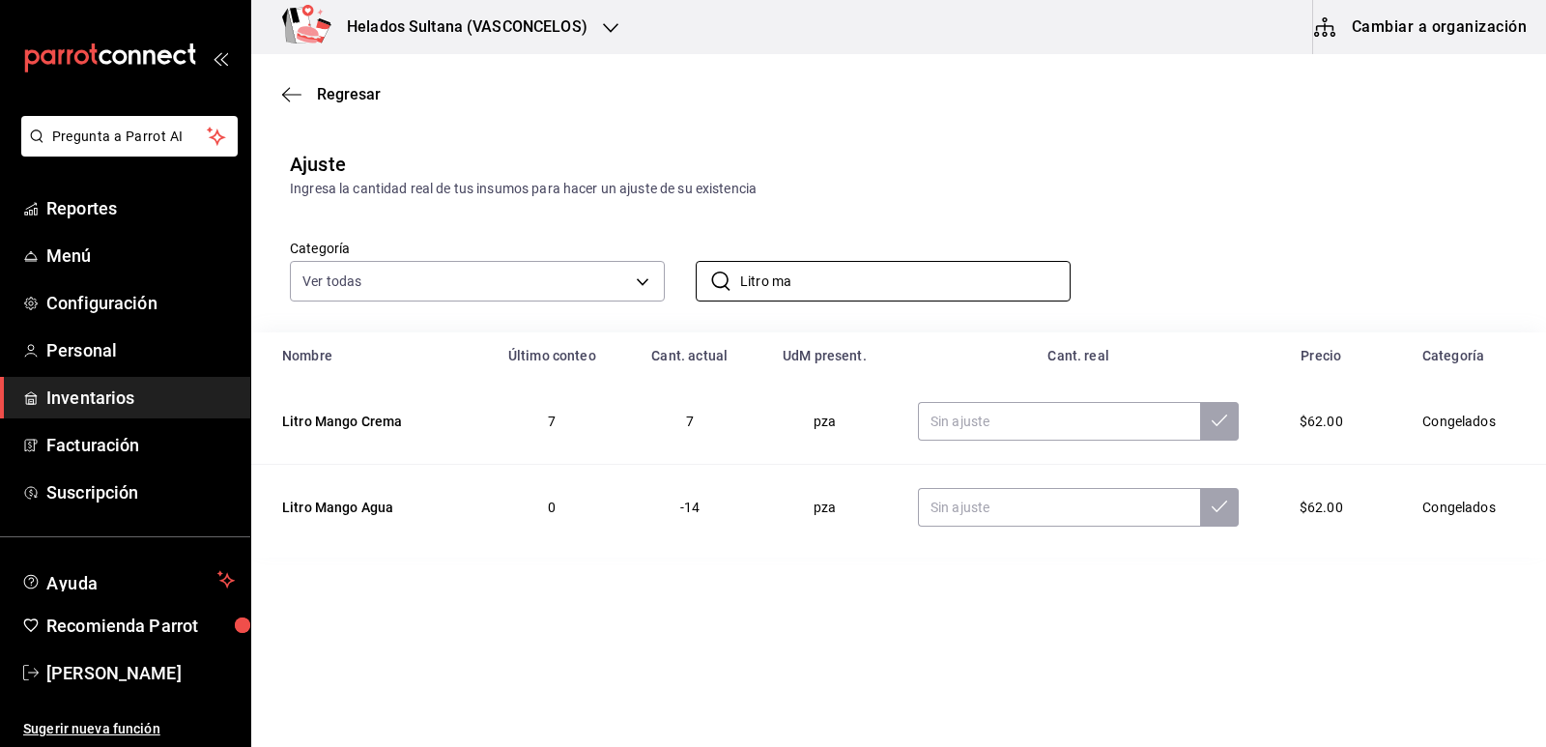
type input "Litro ma"
click at [1215, 212] on div "Categoría Ver todas 9d7c0833-9408-45a5-a882-93b31da9ea45,47676bda-ffc7-450b-a11…" at bounding box center [867, 250] width 1217 height 102
click at [1124, 513] on input "text" at bounding box center [1059, 507] width 283 height 39
type input "12.00"
drag, startPoint x: 801, startPoint y: 289, endPoint x: 772, endPoint y: 291, distance: 29.0
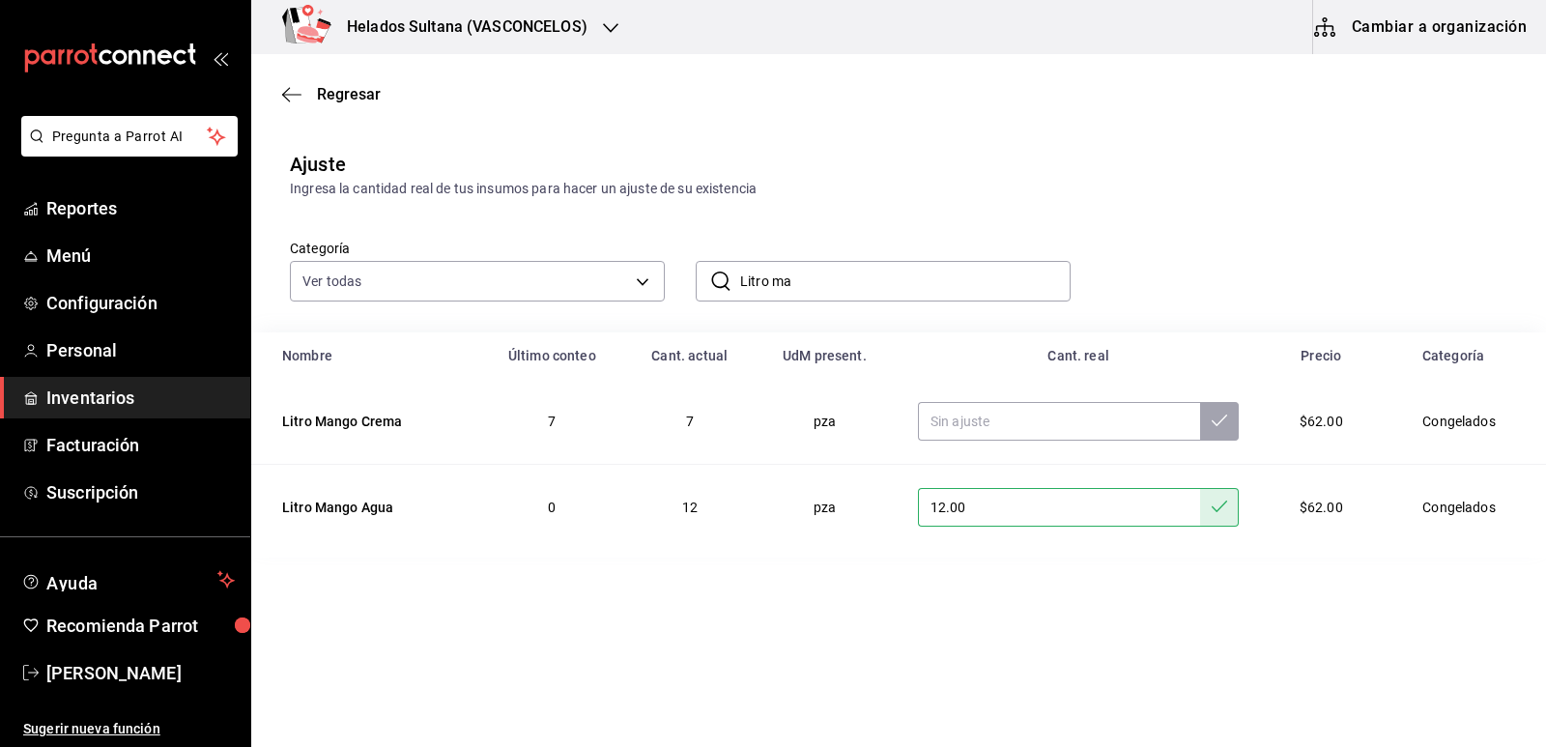
click at [772, 291] on input "Litro ma" at bounding box center [905, 281] width 330 height 39
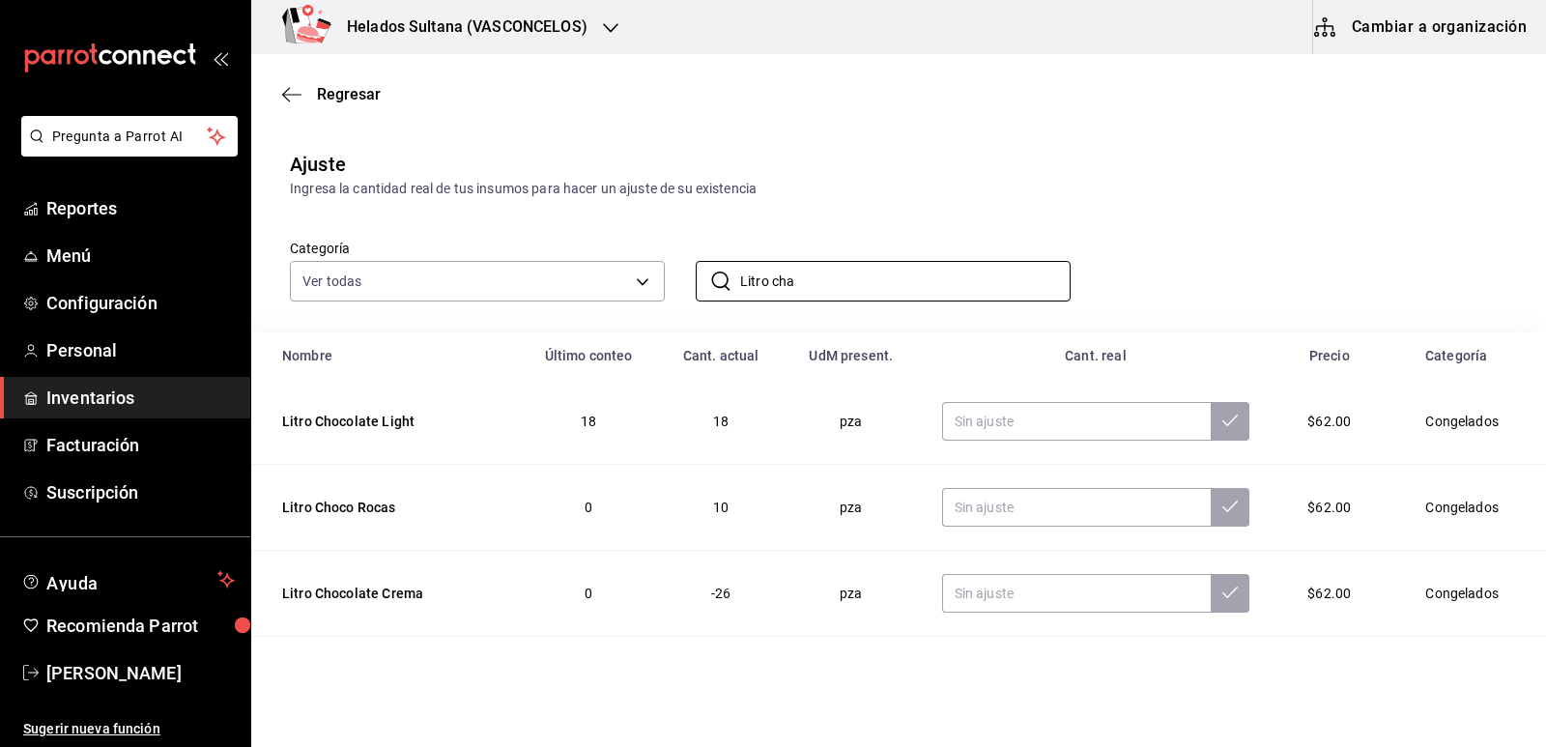
type input "Litro Chamoy Agua"
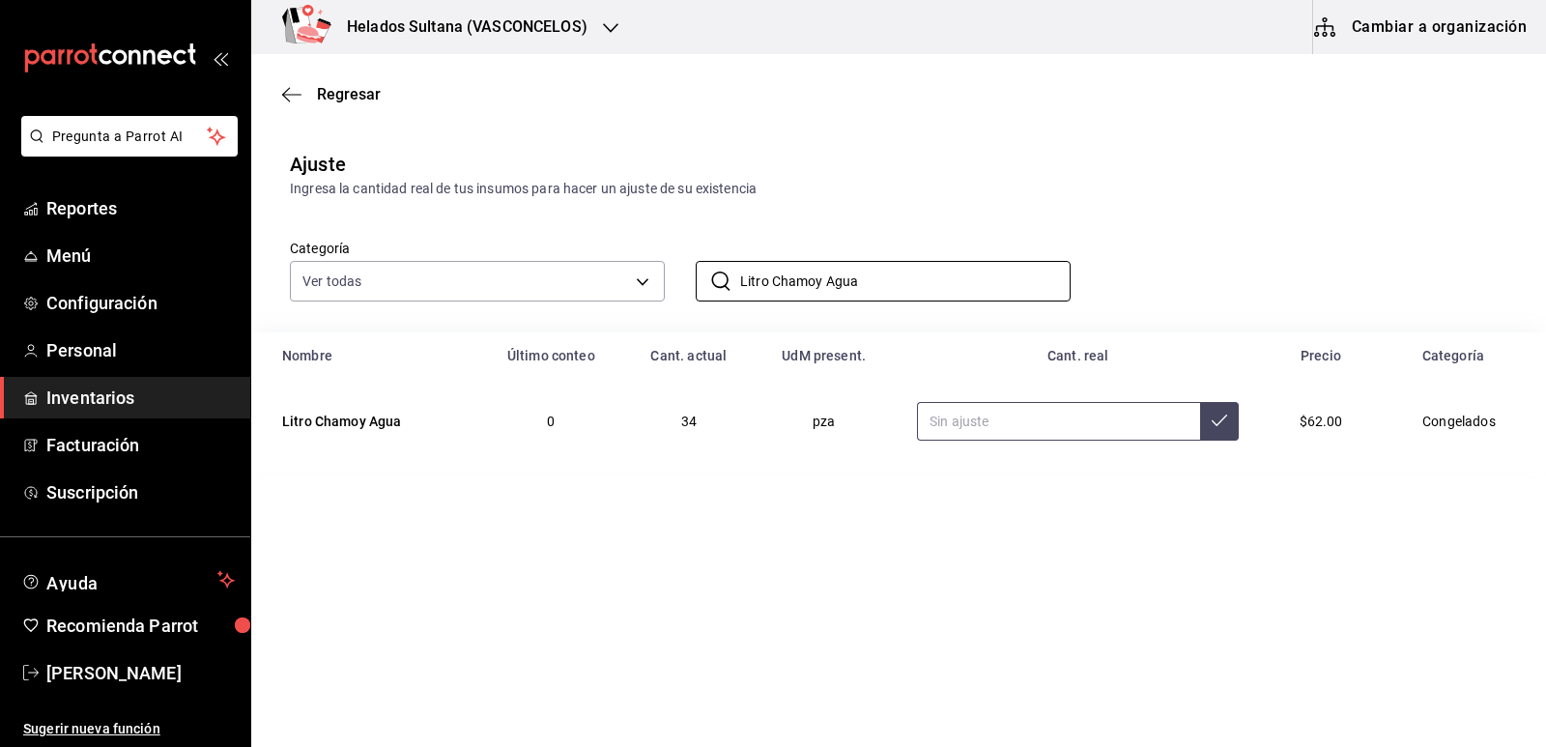
click at [1008, 419] on input "text" at bounding box center [1058, 421] width 283 height 39
type input "27.00"
drag, startPoint x: 866, startPoint y: 284, endPoint x: 790, endPoint y: 280, distance: 76.4
click at [790, 280] on input "Litro Chamoy Agua" at bounding box center [905, 281] width 330 height 39
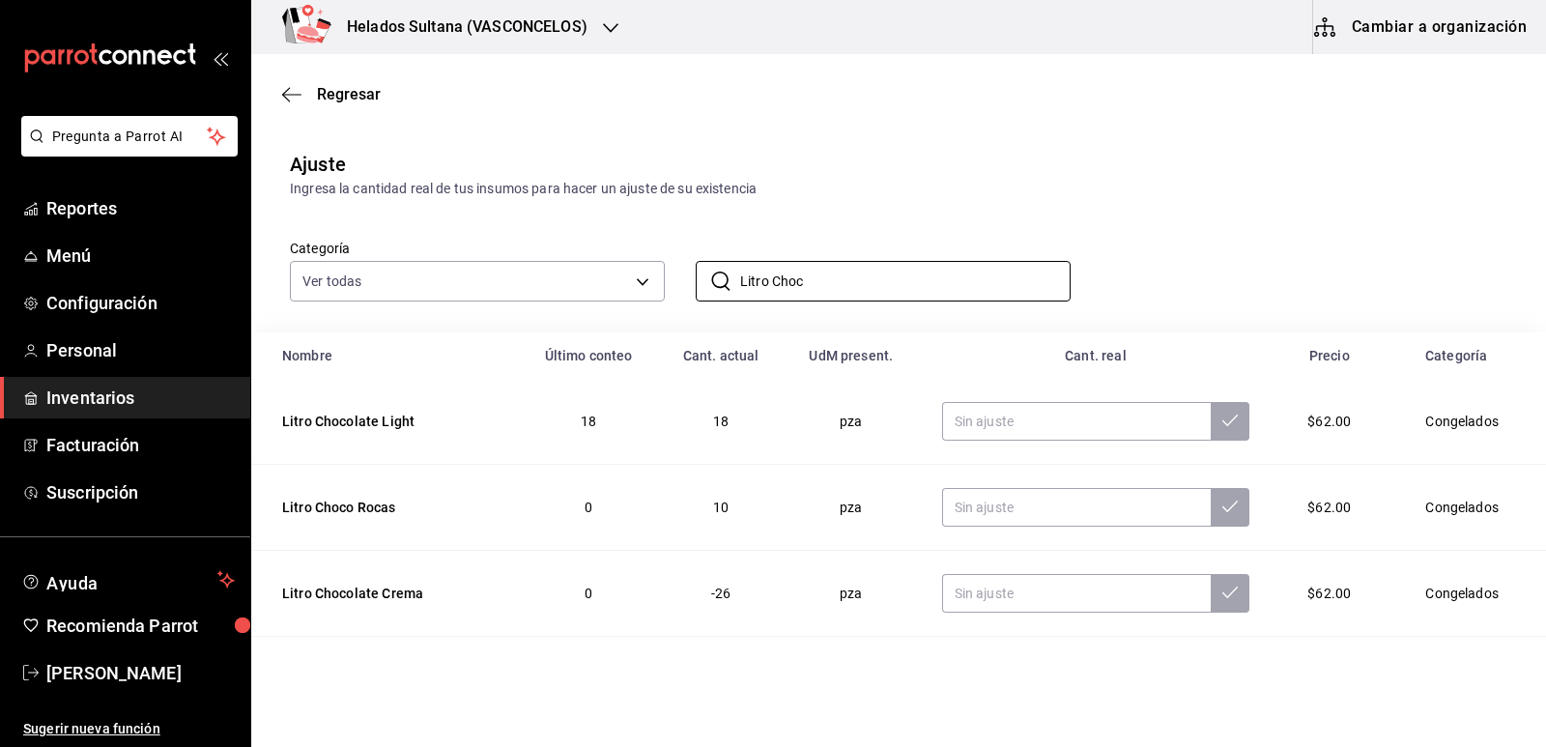
type input "Litro Chocolate con Nuez"
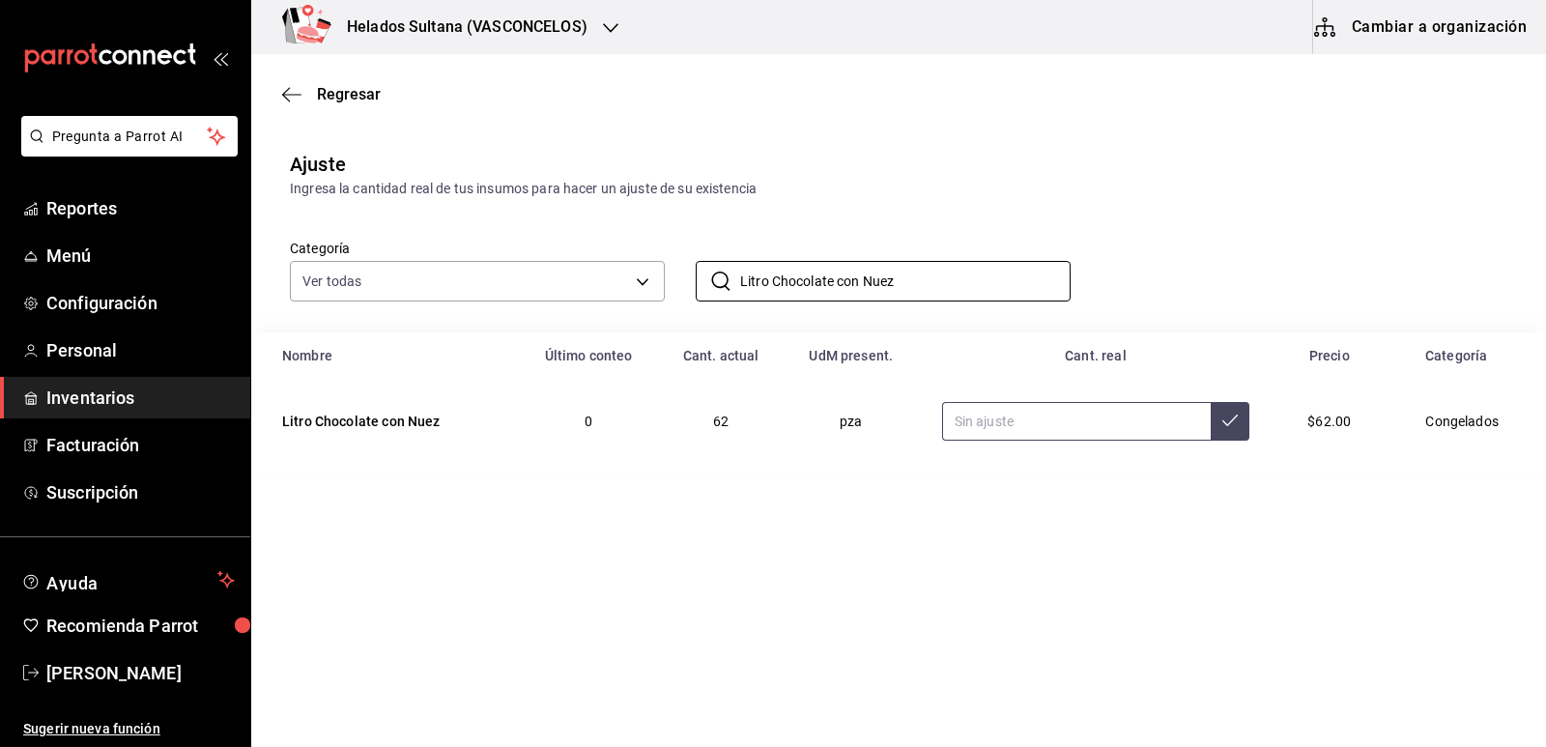
click at [991, 424] on input "text" at bounding box center [1077, 421] width 270 height 39
type input "34.00"
drag, startPoint x: 879, startPoint y: 273, endPoint x: 773, endPoint y: 273, distance: 106.3
click at [773, 273] on input "Litro Chocolate con Nuez" at bounding box center [905, 281] width 330 height 39
type input "Litro ment"
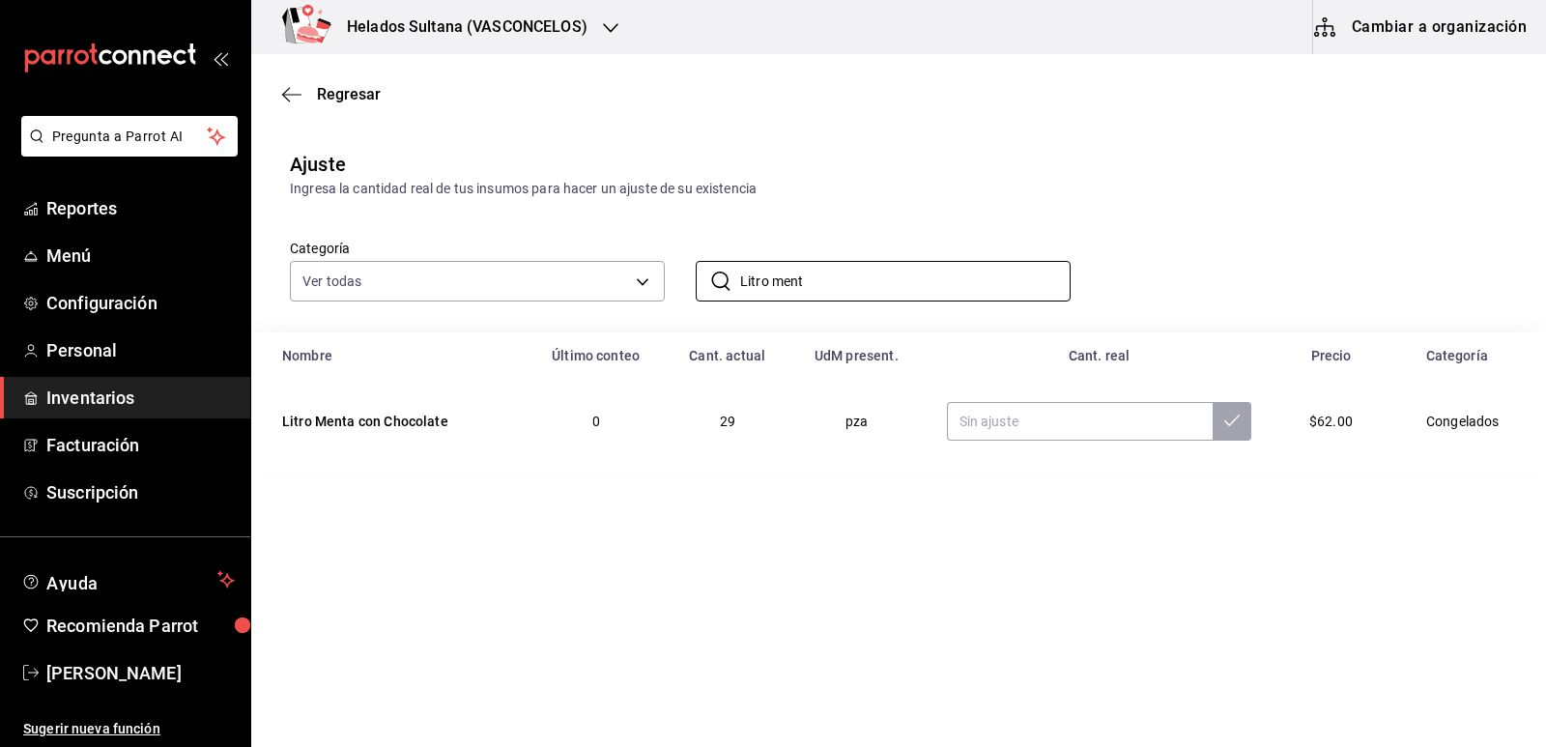
click at [864, 204] on div "Categoría Ver todas 9d7c0833-9408-45a5-a882-93b31da9ea45,47676bda-ffc7-450b-a11…" at bounding box center [867, 250] width 1217 height 102
click at [1037, 420] on input "text" at bounding box center [1080, 421] width 267 height 39
type input "19.00"
drag, startPoint x: 809, startPoint y: 283, endPoint x: 775, endPoint y: 283, distance: 33.8
click at [775, 283] on input "Litro ment" at bounding box center [905, 281] width 330 height 39
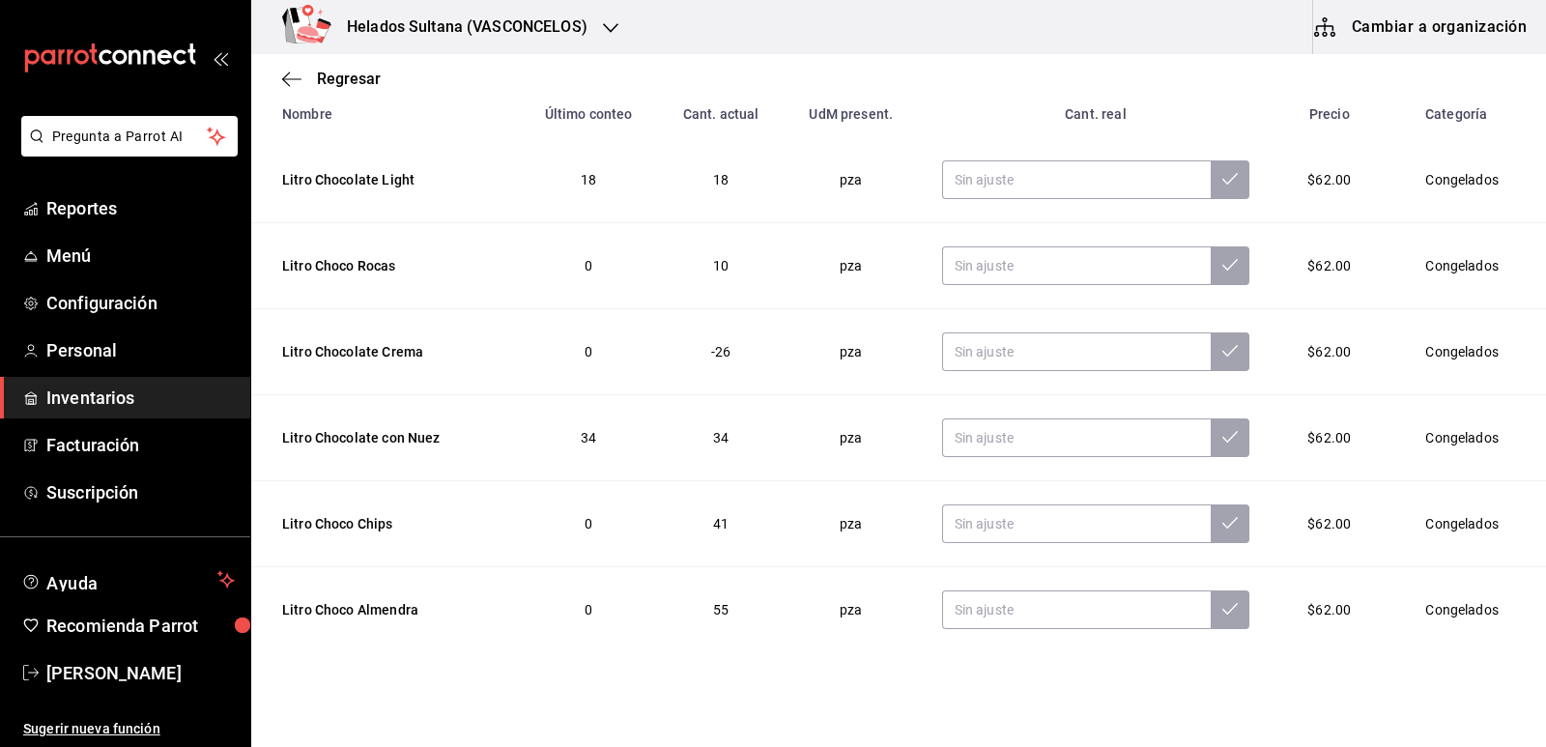
scroll to position [265, 0]
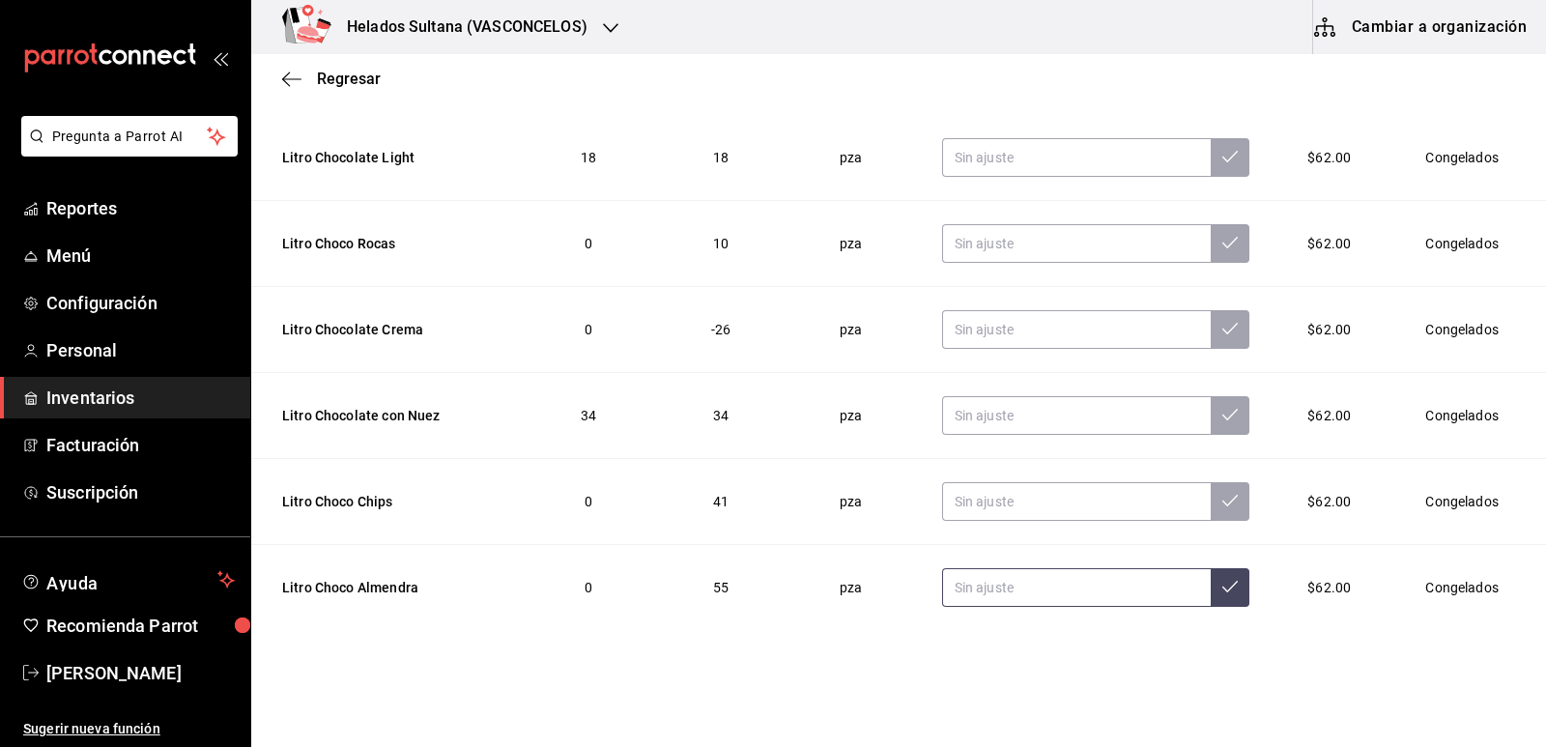
type input "Litro choco"
click at [1009, 587] on input "text" at bounding box center [1077, 587] width 270 height 39
type input "30.00"
click at [1012, 245] on input "text" at bounding box center [1077, 243] width 270 height 39
click at [1022, 502] on input "text" at bounding box center [1077, 501] width 270 height 39
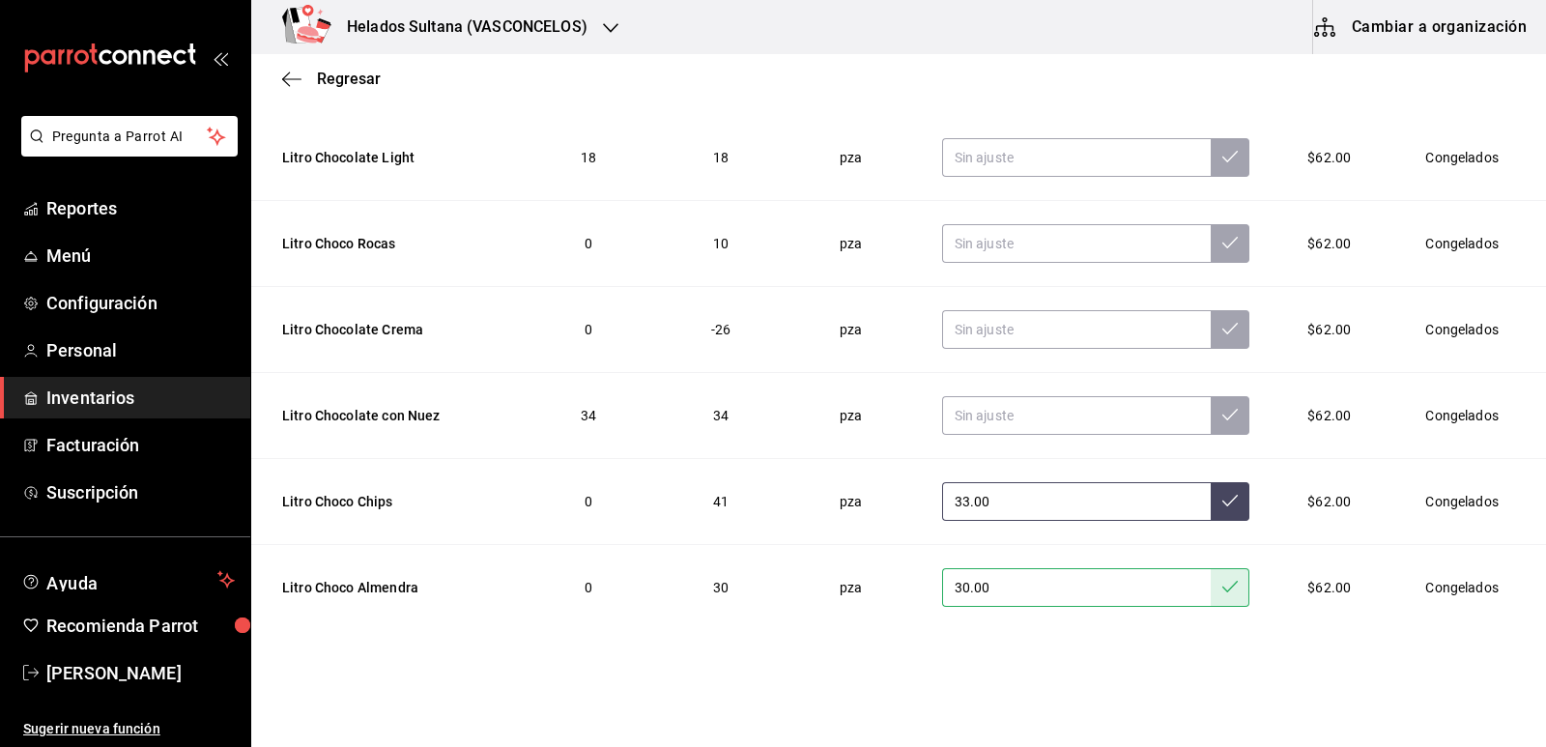
type input "33.00"
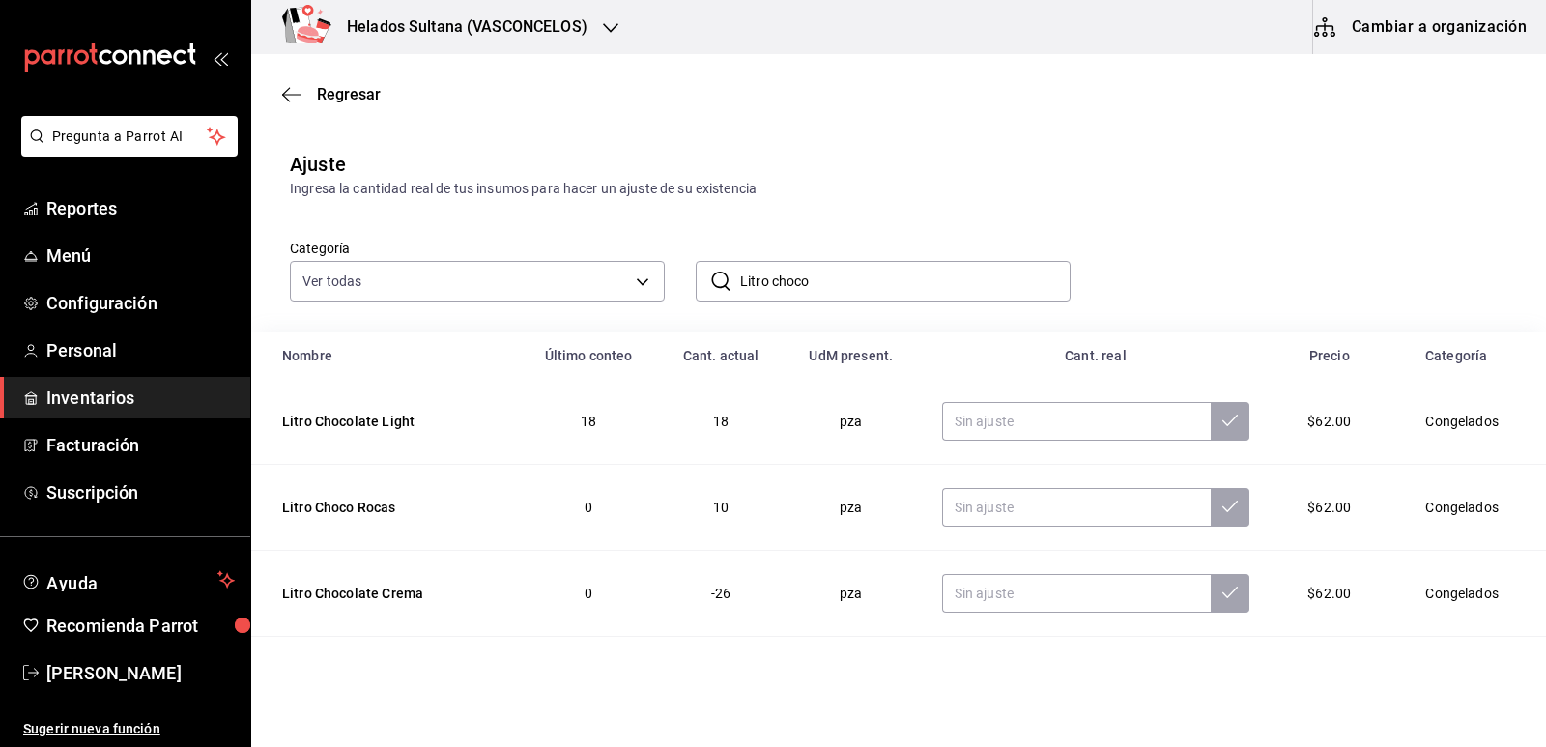
drag, startPoint x: 807, startPoint y: 283, endPoint x: 769, endPoint y: 281, distance: 37.7
click at [769, 281] on input "Litro choco" at bounding box center [905, 281] width 330 height 39
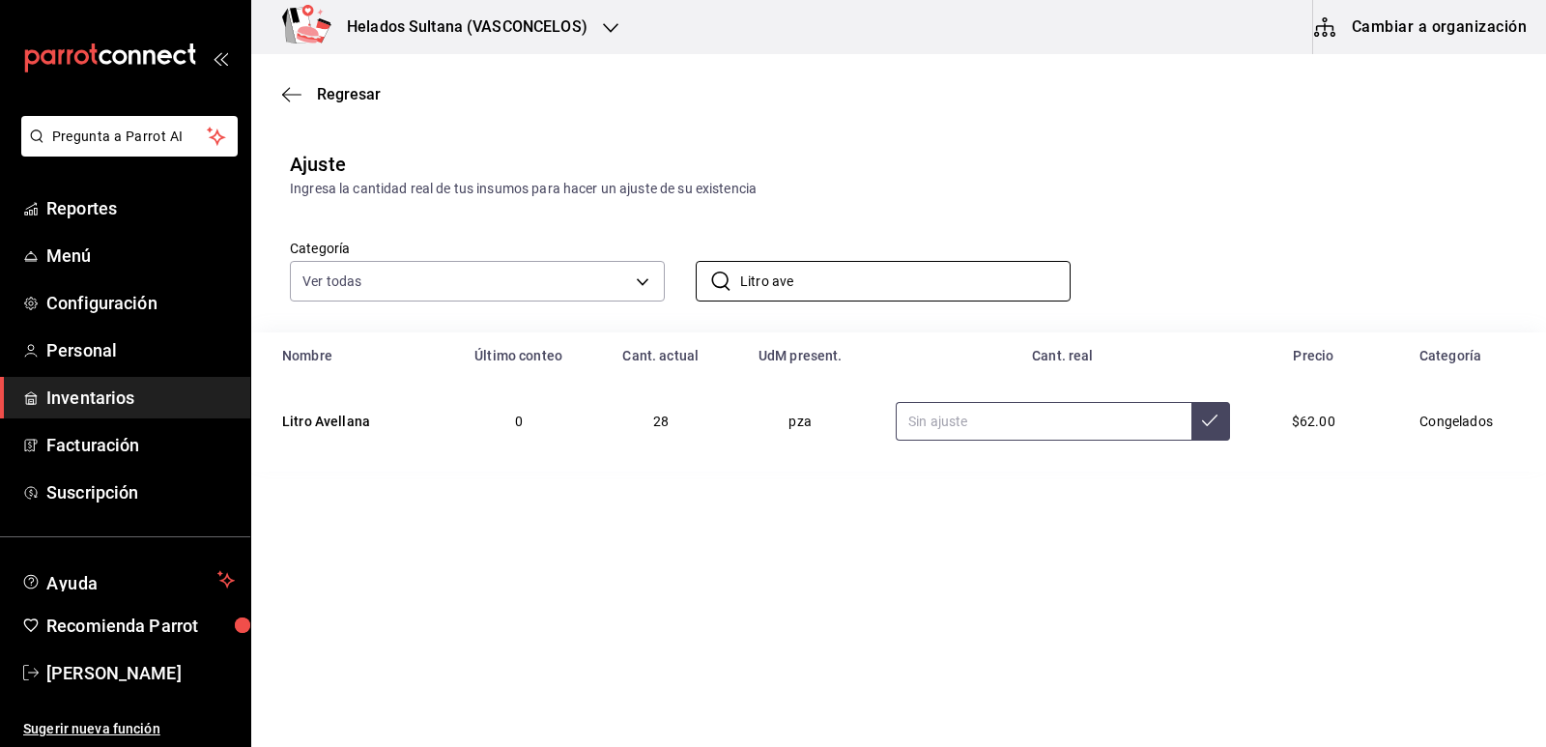
type input "Litro ave"
type input "27.00"
click at [953, 419] on input "27.00" at bounding box center [1042, 421] width 295 height 39
click at [910, 282] on input "Litro ave" at bounding box center [905, 281] width 330 height 39
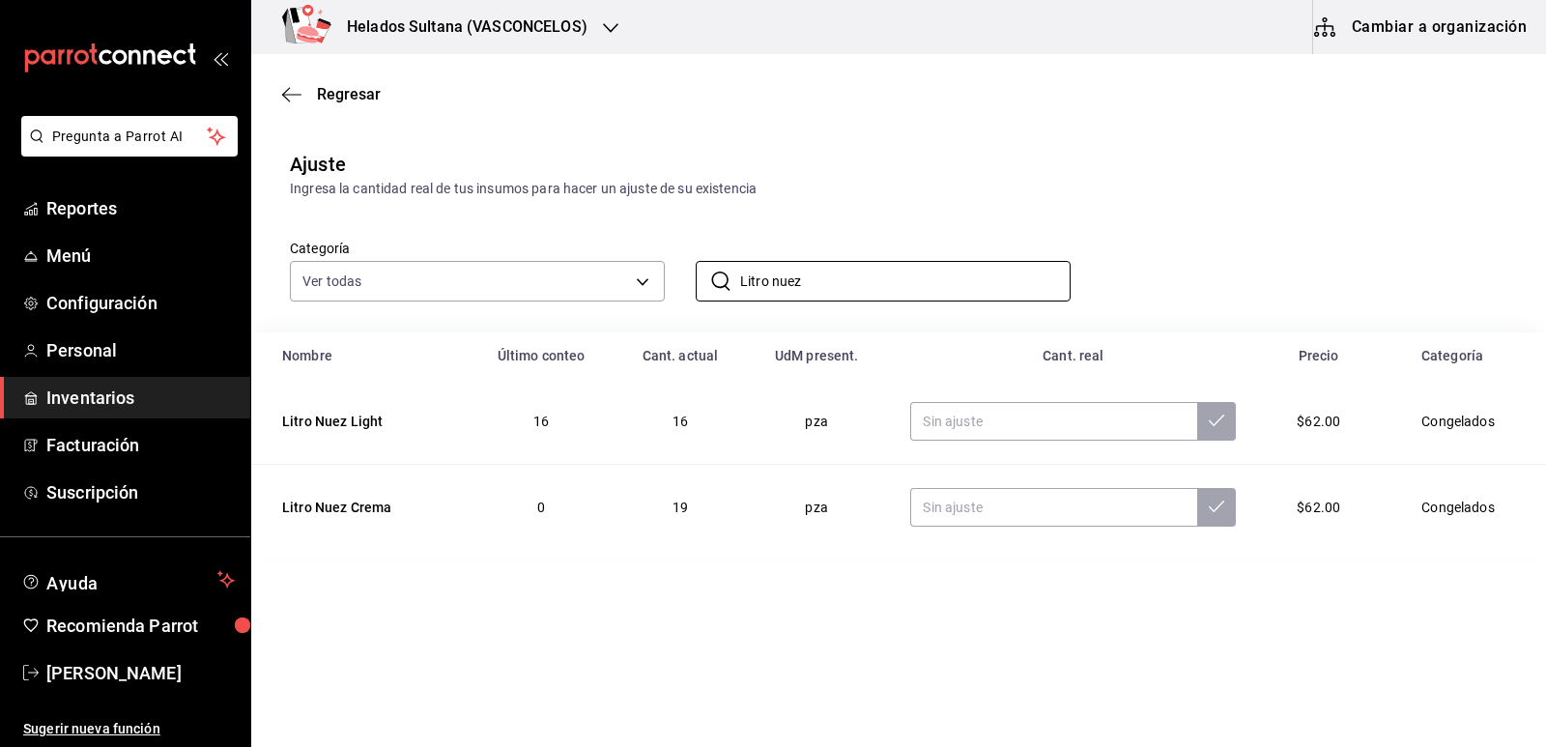
type input "Litro nuez"
click at [1060, 196] on div "Ingresa la cantidad real de tus insumos para hacer un ajuste de su existencia" at bounding box center [898, 189] width 1217 height 20
click at [1057, 503] on input "text" at bounding box center [1053, 507] width 287 height 39
type input "55.00"
drag, startPoint x: 803, startPoint y: 285, endPoint x: 775, endPoint y: 287, distance: 28.1
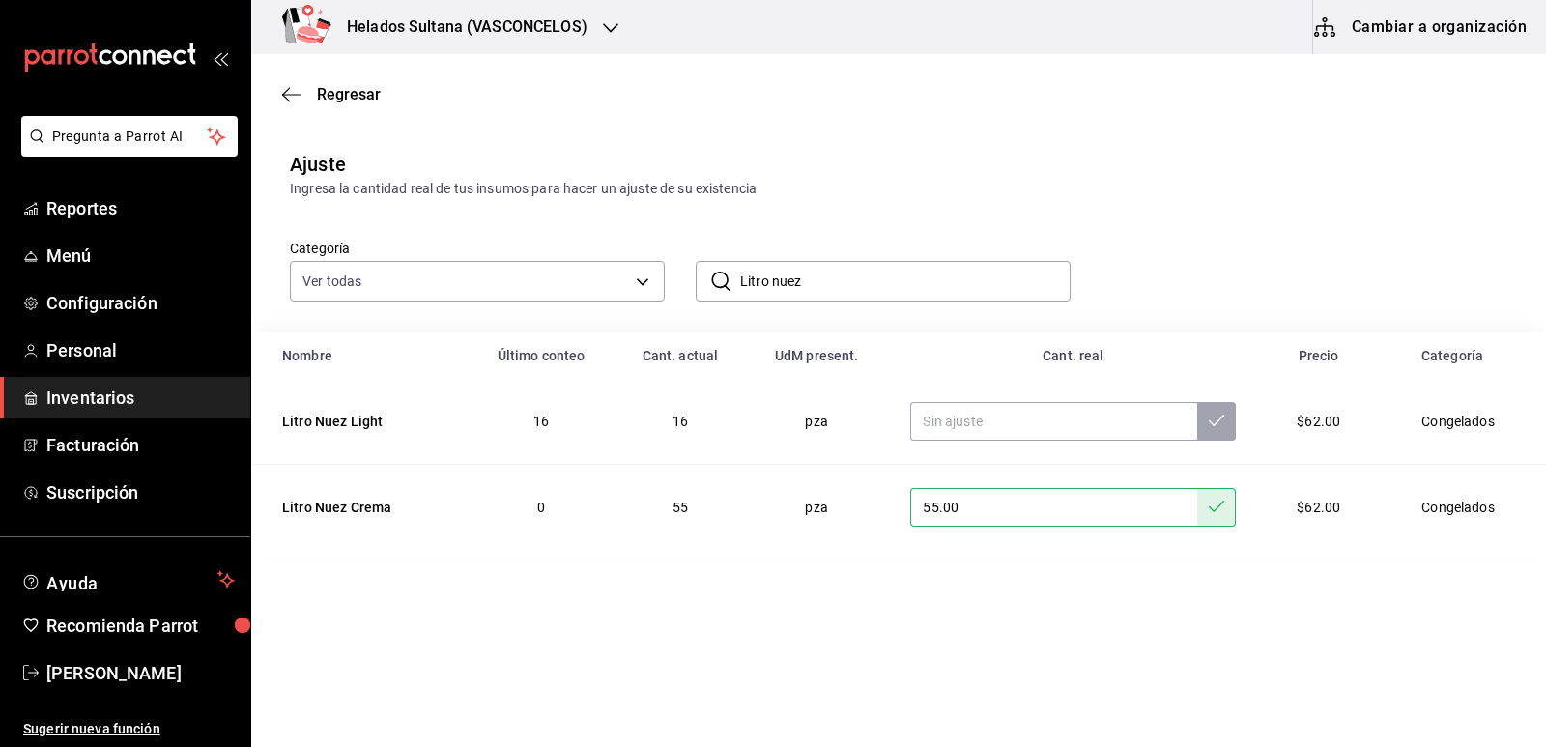
click at [775, 287] on input "Litro nuez" at bounding box center [905, 281] width 330 height 39
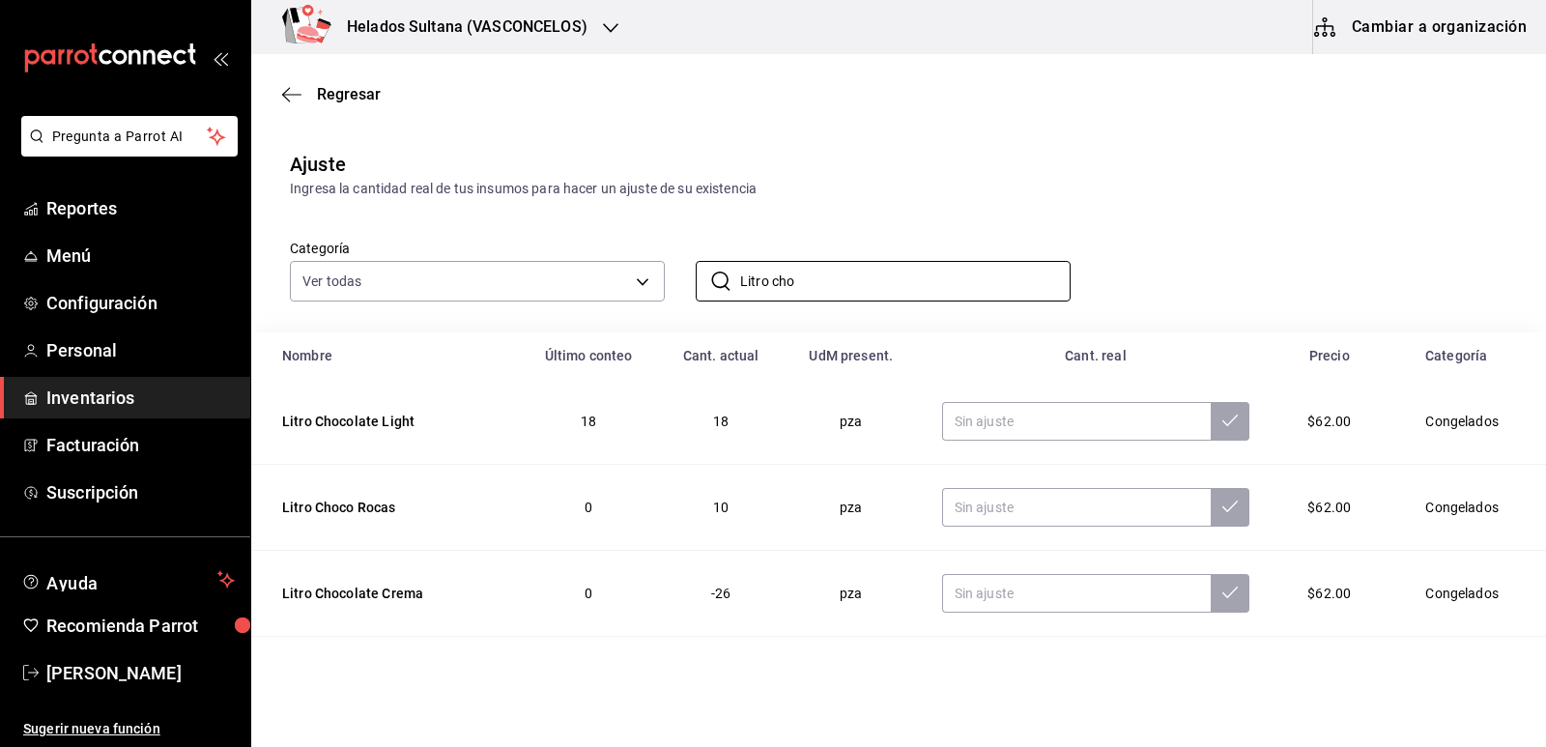
type input "Litro Chocolate Crema"
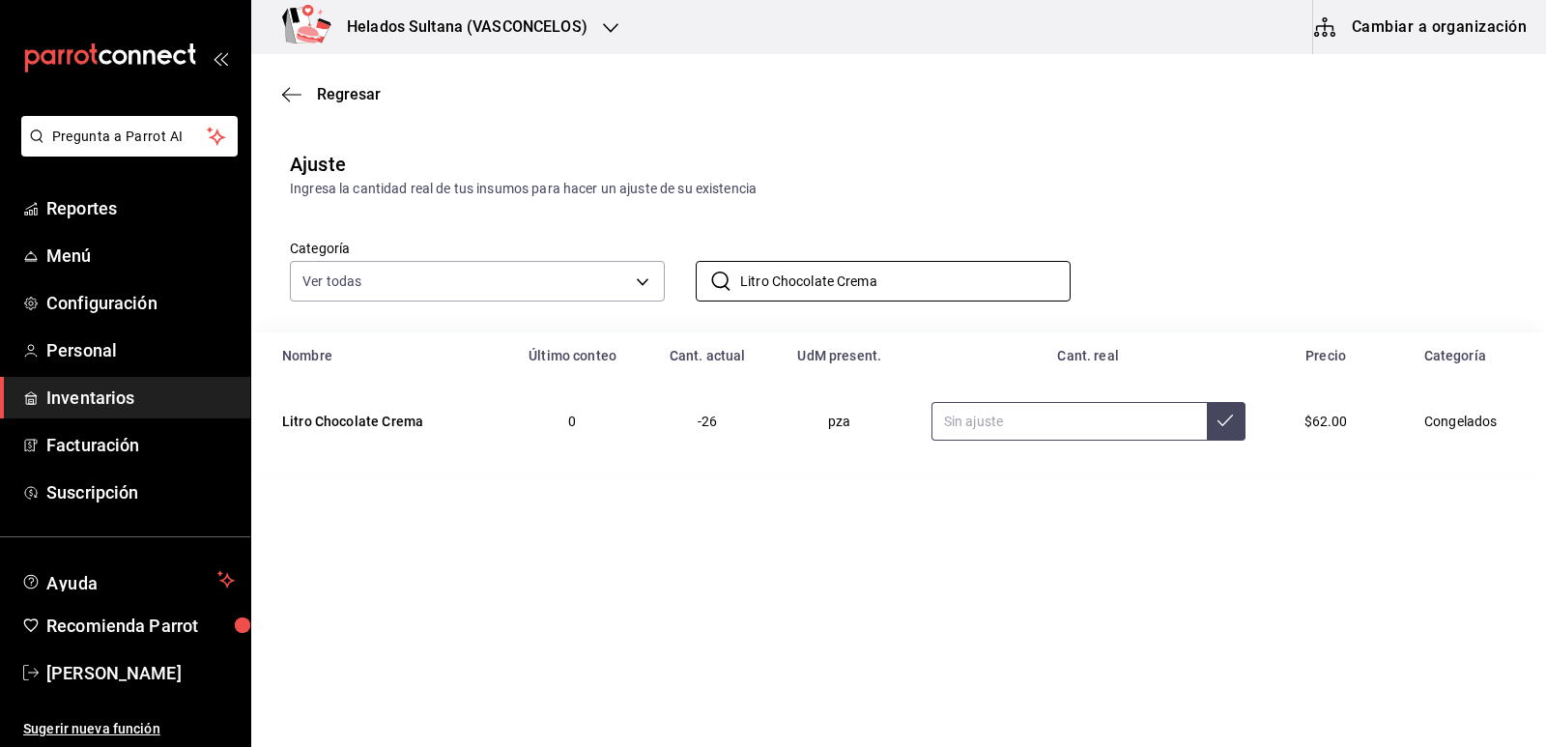
click at [1049, 429] on input "text" at bounding box center [1068, 421] width 275 height 39
type input "40.00"
drag, startPoint x: 894, startPoint y: 279, endPoint x: 773, endPoint y: 283, distance: 120.8
click at [773, 283] on input "Litro Chocolate Crema" at bounding box center [905, 281] width 330 height 39
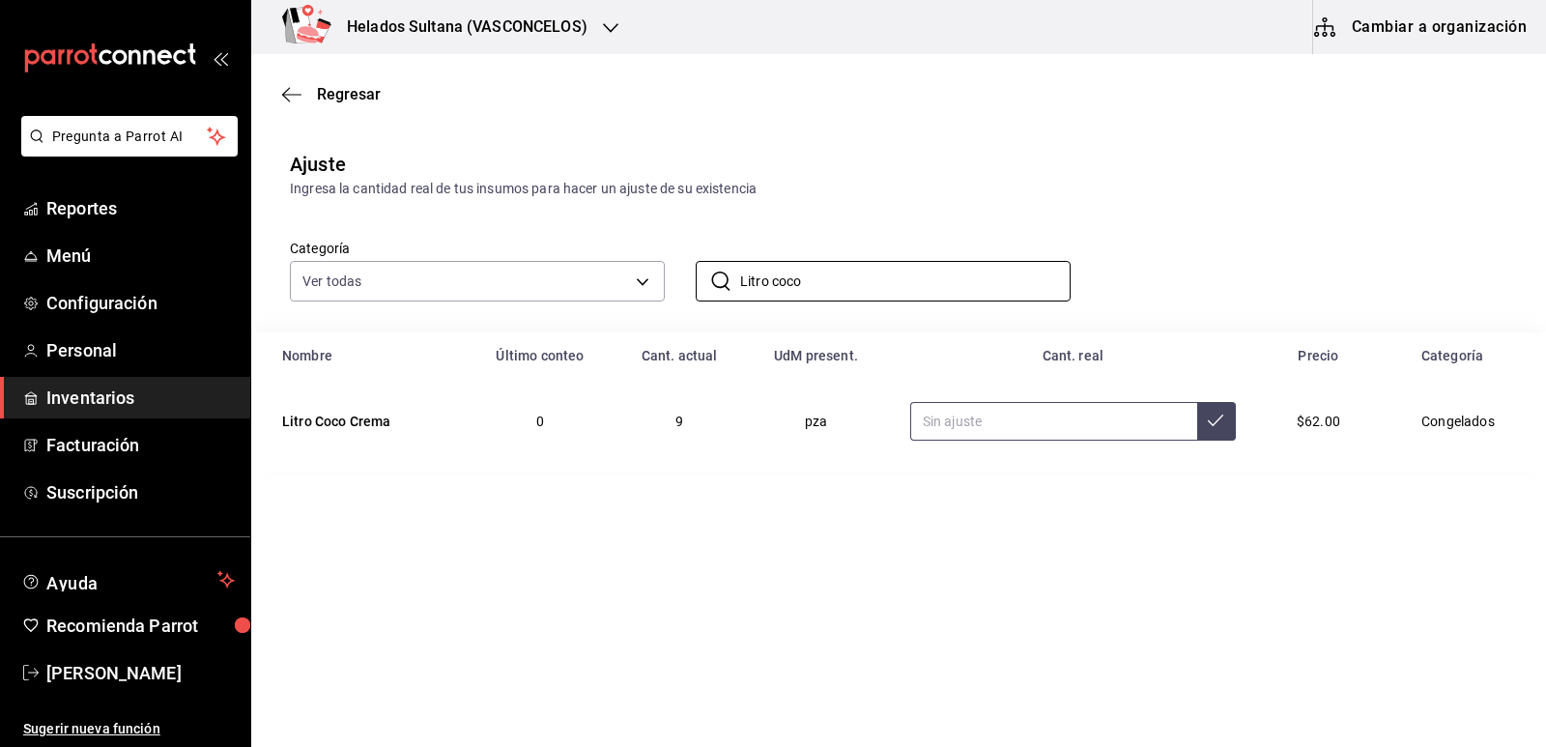
type input "Litro coco"
click at [974, 423] on input "text" at bounding box center [1053, 421] width 287 height 39
type input "15.00"
drag, startPoint x: 832, startPoint y: 266, endPoint x: 766, endPoint y: 283, distance: 67.9
click at [766, 283] on input "Litro coco" at bounding box center [905, 281] width 330 height 39
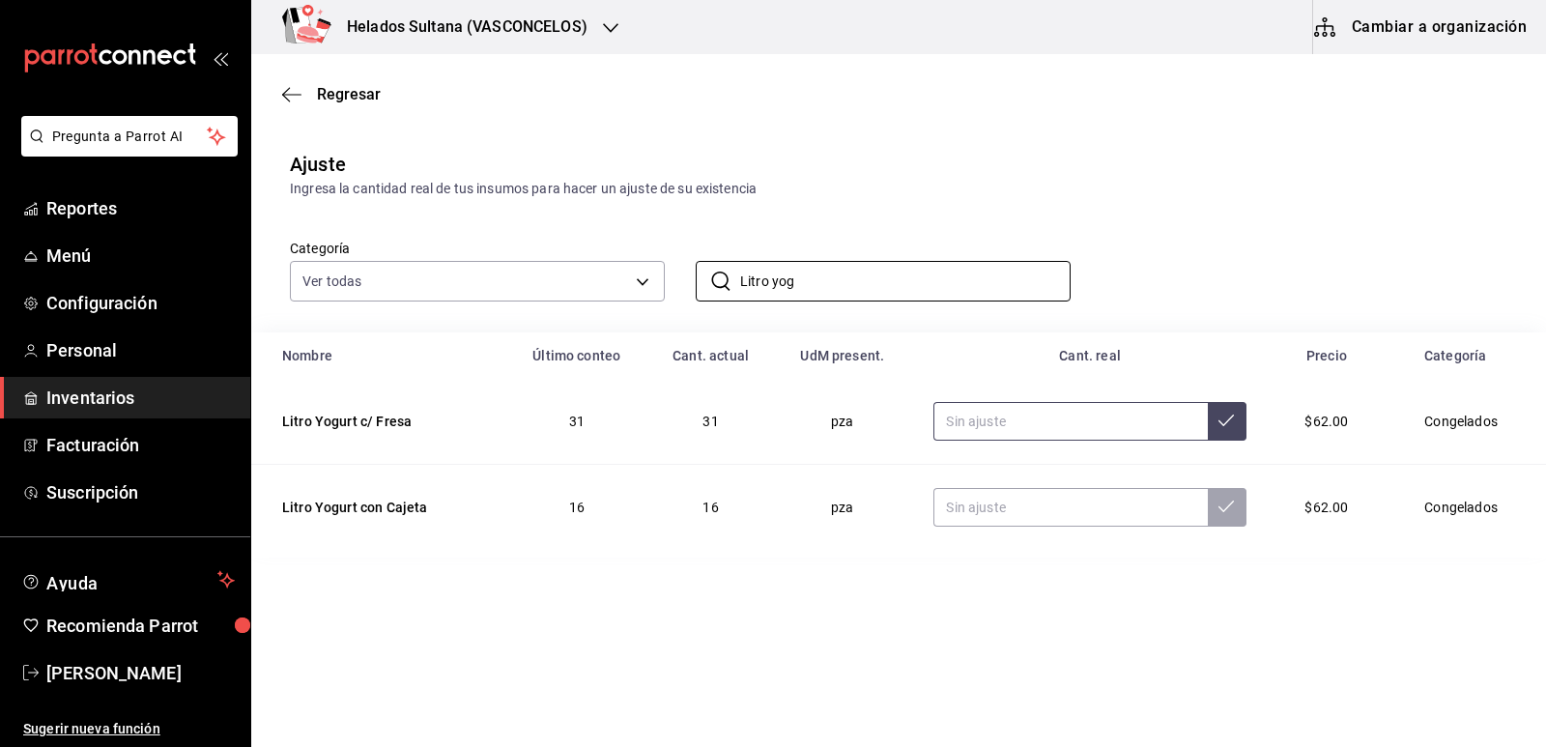
type input "Litro yog"
click at [1112, 422] on input "text" at bounding box center [1069, 421] width 273 height 39
type input "35.00"
click at [1048, 511] on input "text" at bounding box center [1069, 507] width 273 height 39
type input "19.00"
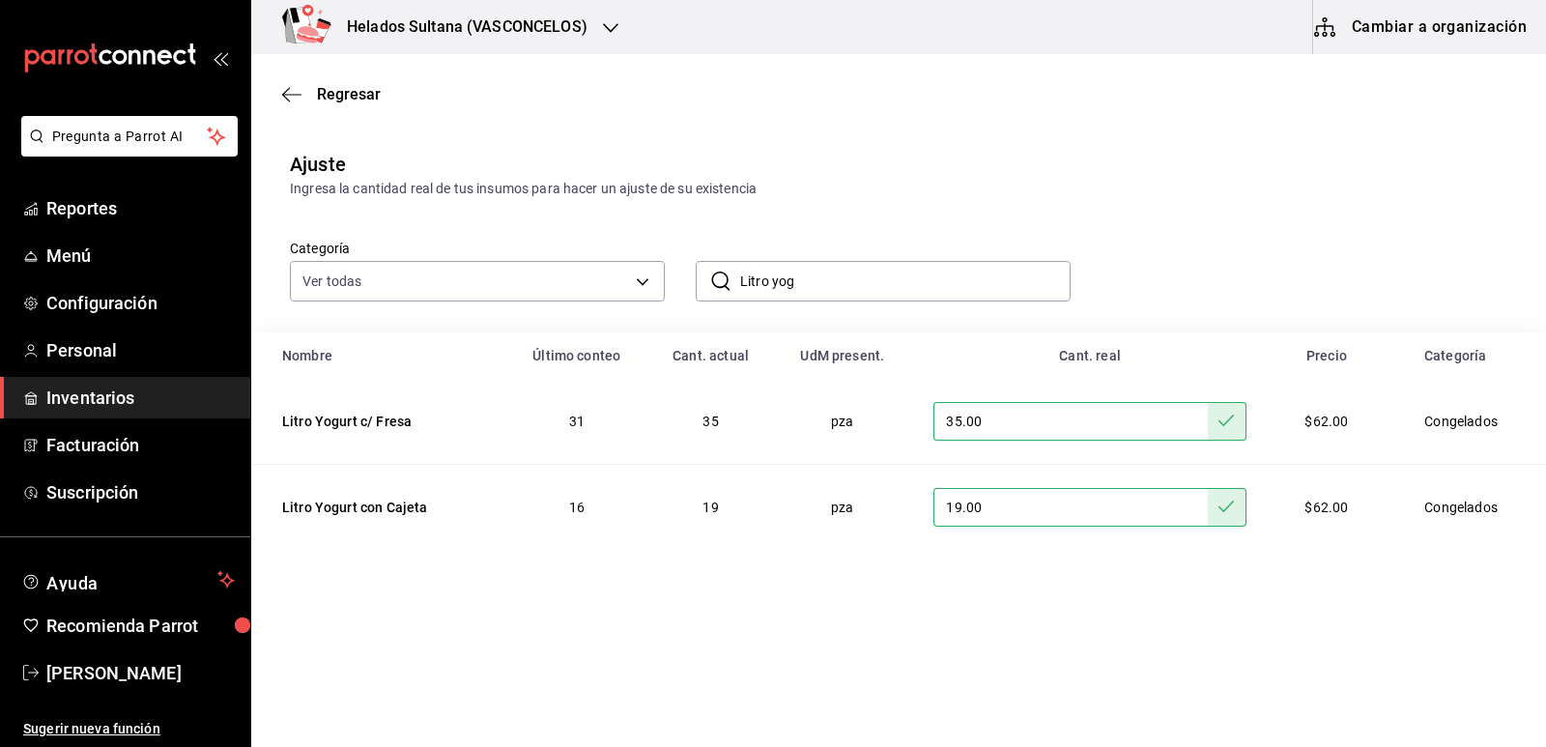
drag, startPoint x: 802, startPoint y: 286, endPoint x: 773, endPoint y: 284, distance: 29.0
click at [773, 284] on input "Litro yog" at bounding box center [905, 281] width 330 height 39
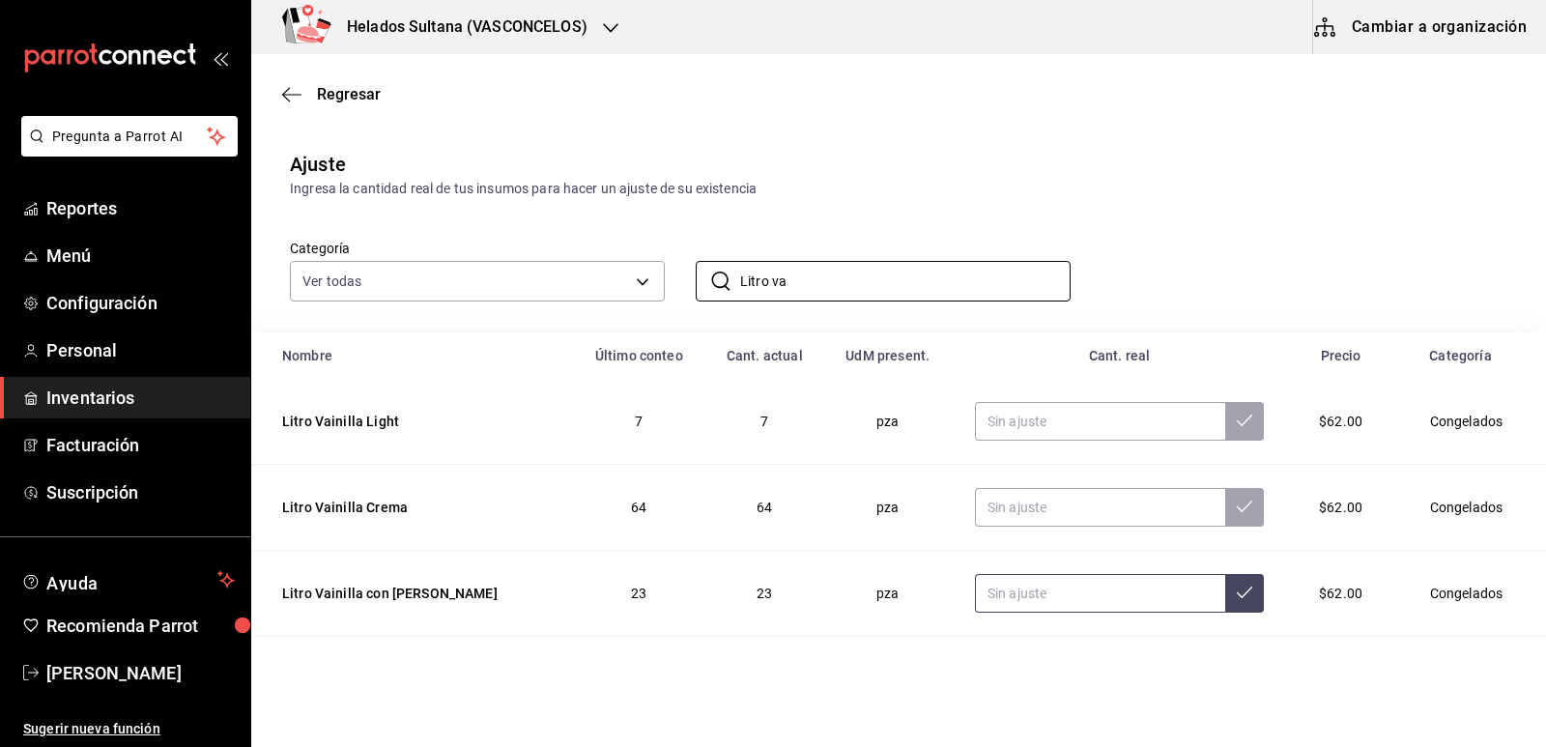
type input "Litro va"
click at [1004, 588] on input "text" at bounding box center [1100, 593] width 250 height 39
type input "24.00"
click at [813, 277] on input "Litro va" at bounding box center [905, 281] width 330 height 39
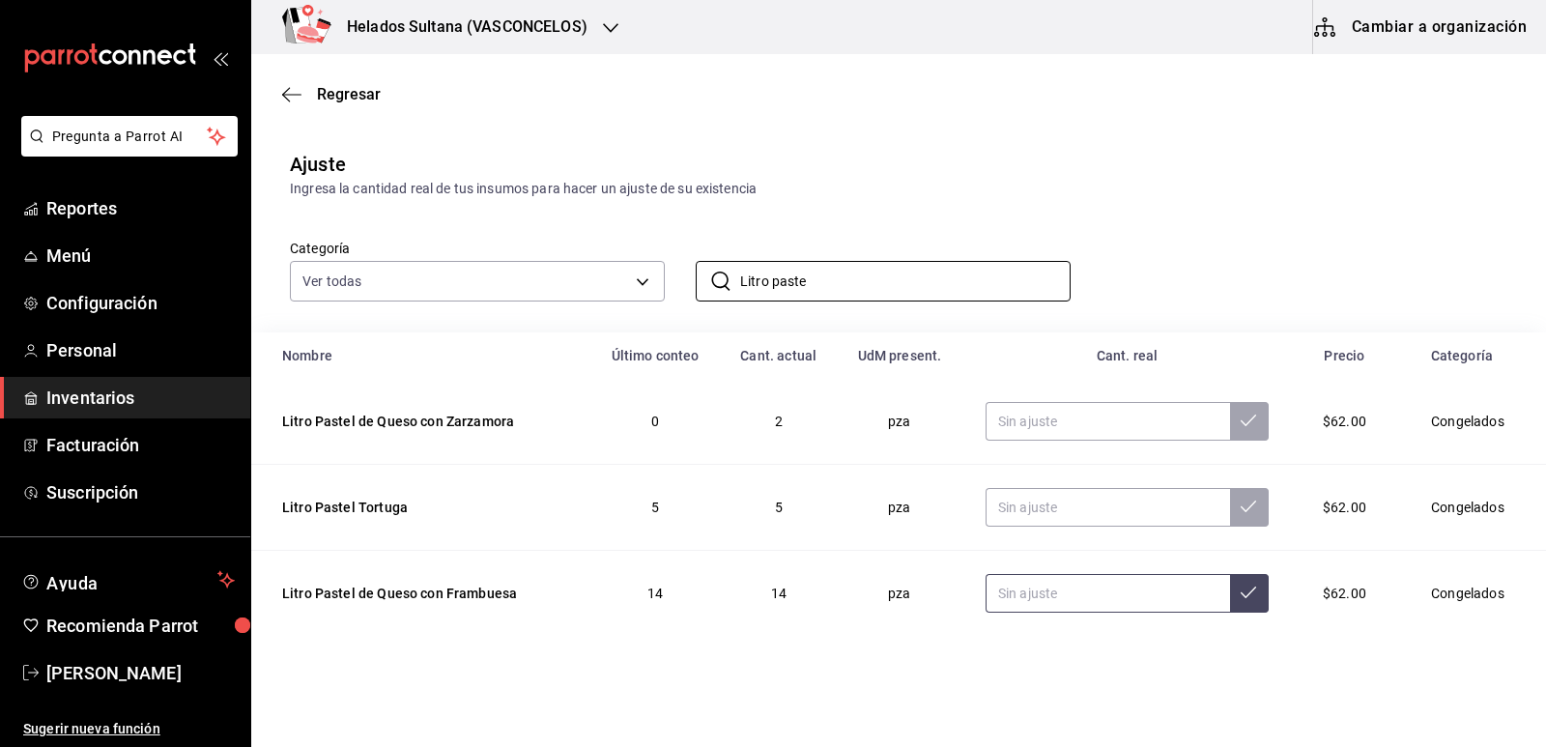
type input "Litro paste"
click at [1043, 594] on input "text" at bounding box center [1107, 593] width 244 height 39
type input "15.00"
drag, startPoint x: 829, startPoint y: 286, endPoint x: 764, endPoint y: 286, distance: 64.7
click at [764, 286] on input "Litro paste" at bounding box center [905, 281] width 330 height 39
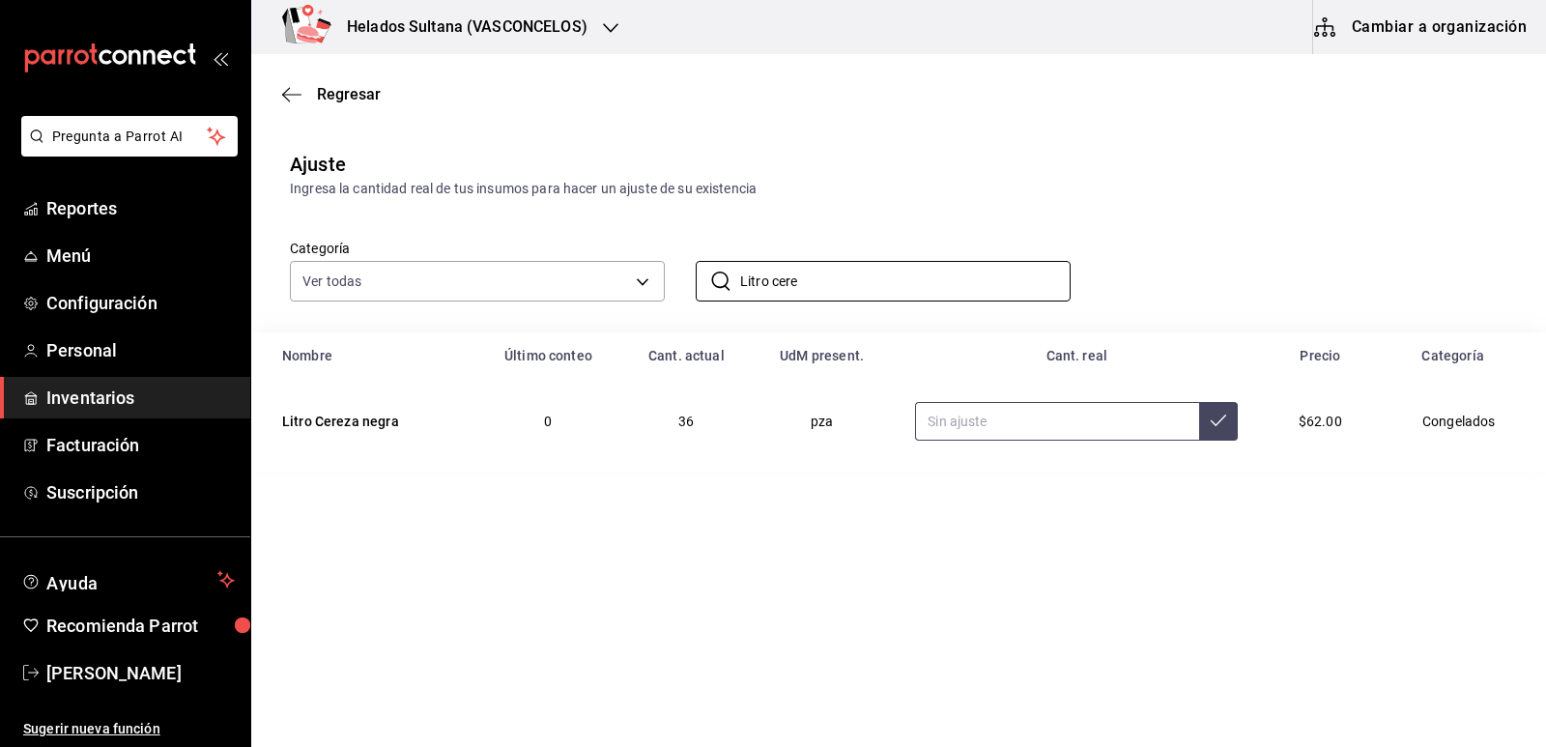
type input "Litro cere"
click at [1116, 423] on input "text" at bounding box center [1057, 421] width 284 height 39
type input "38.00"
drag, startPoint x: 835, startPoint y: 281, endPoint x: 773, endPoint y: 281, distance: 61.8
click at [773, 281] on input "Litro cere" at bounding box center [905, 281] width 330 height 39
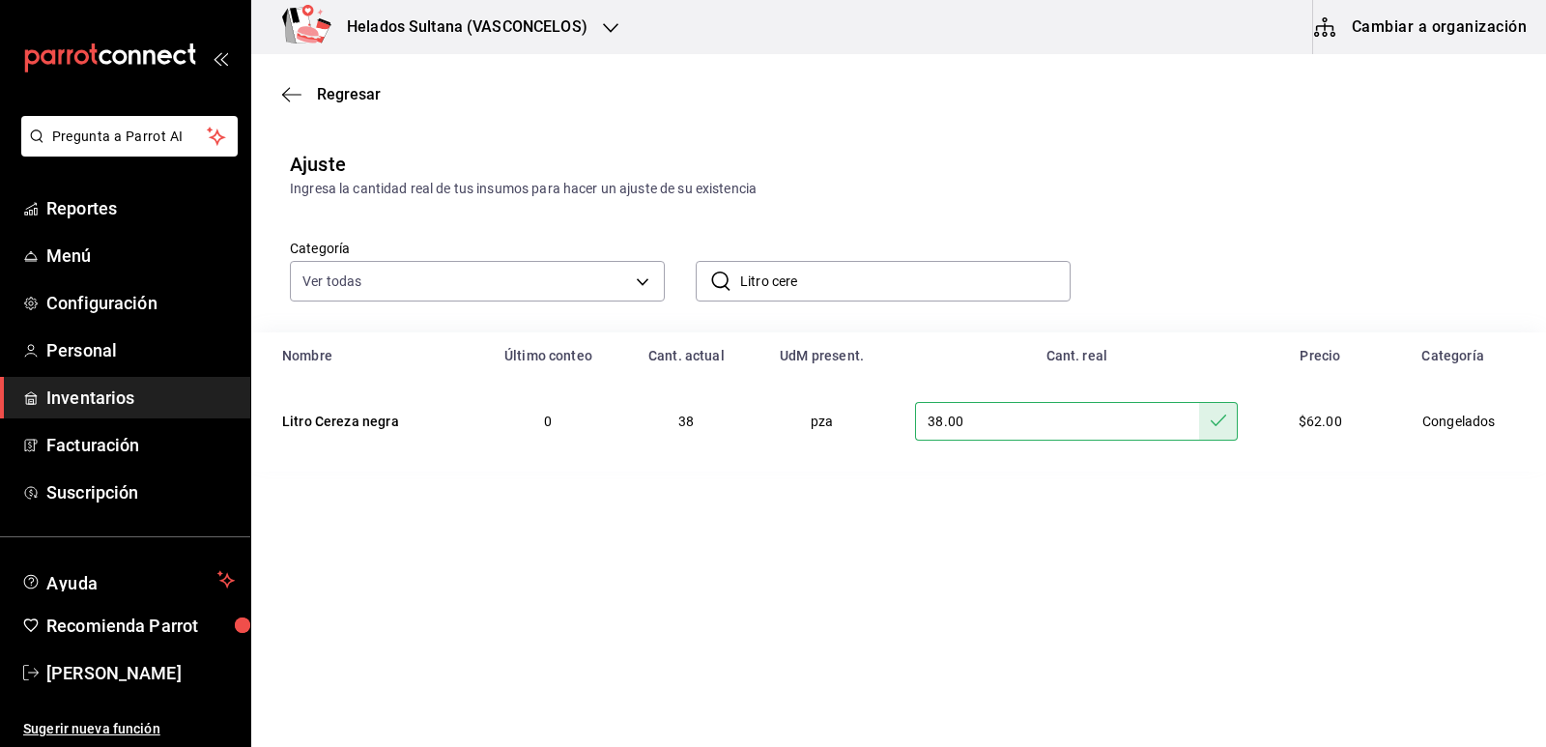
click at [846, 273] on input "Litro cere" at bounding box center [905, 281] width 330 height 39
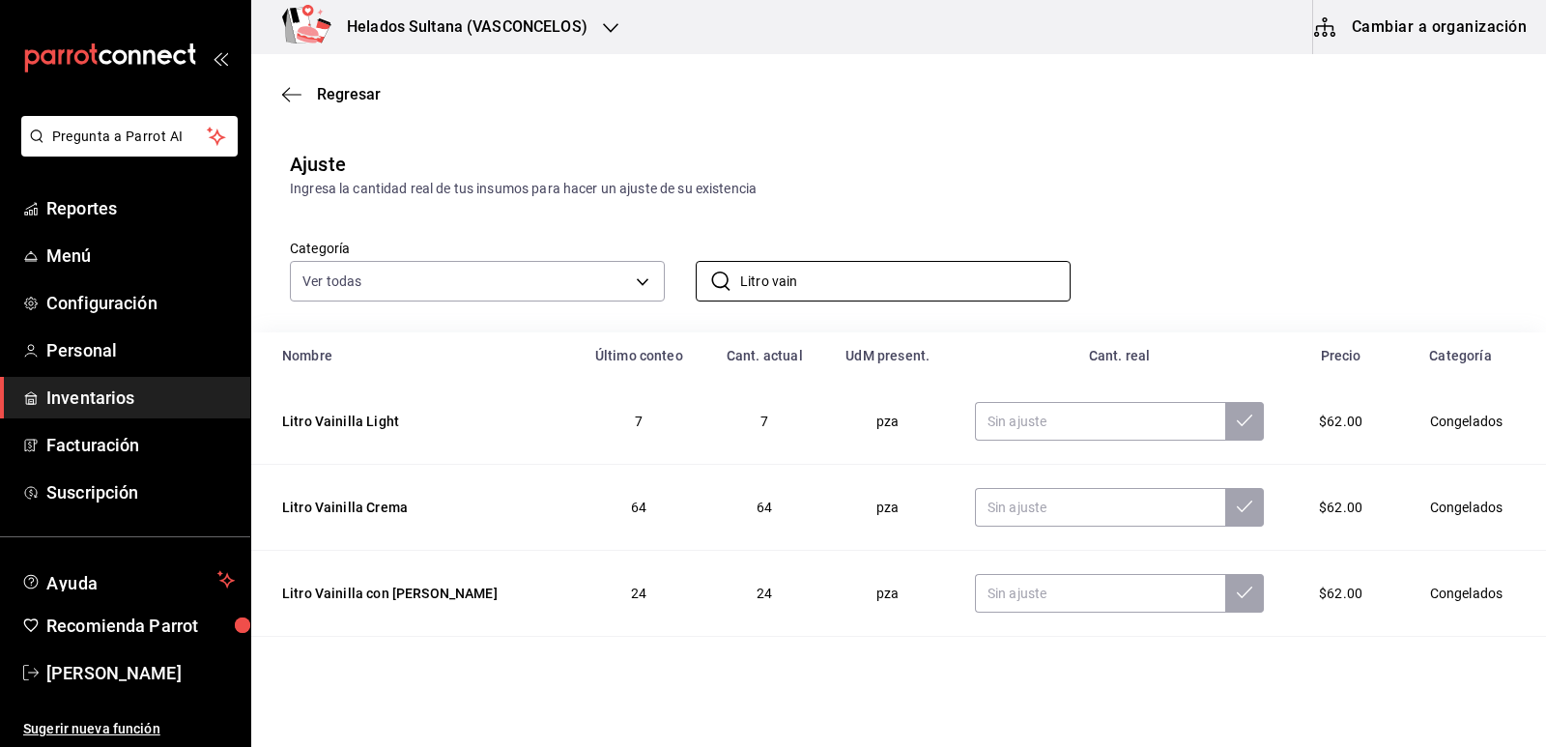
click at [898, 212] on div "Categoría Ver todas 9d7c0833-9408-45a5-a882-93b31da9ea45,47676bda-ffc7-450b-a11…" at bounding box center [867, 250] width 1217 height 102
click at [838, 273] on input "Litro vain" at bounding box center [905, 281] width 330 height 39
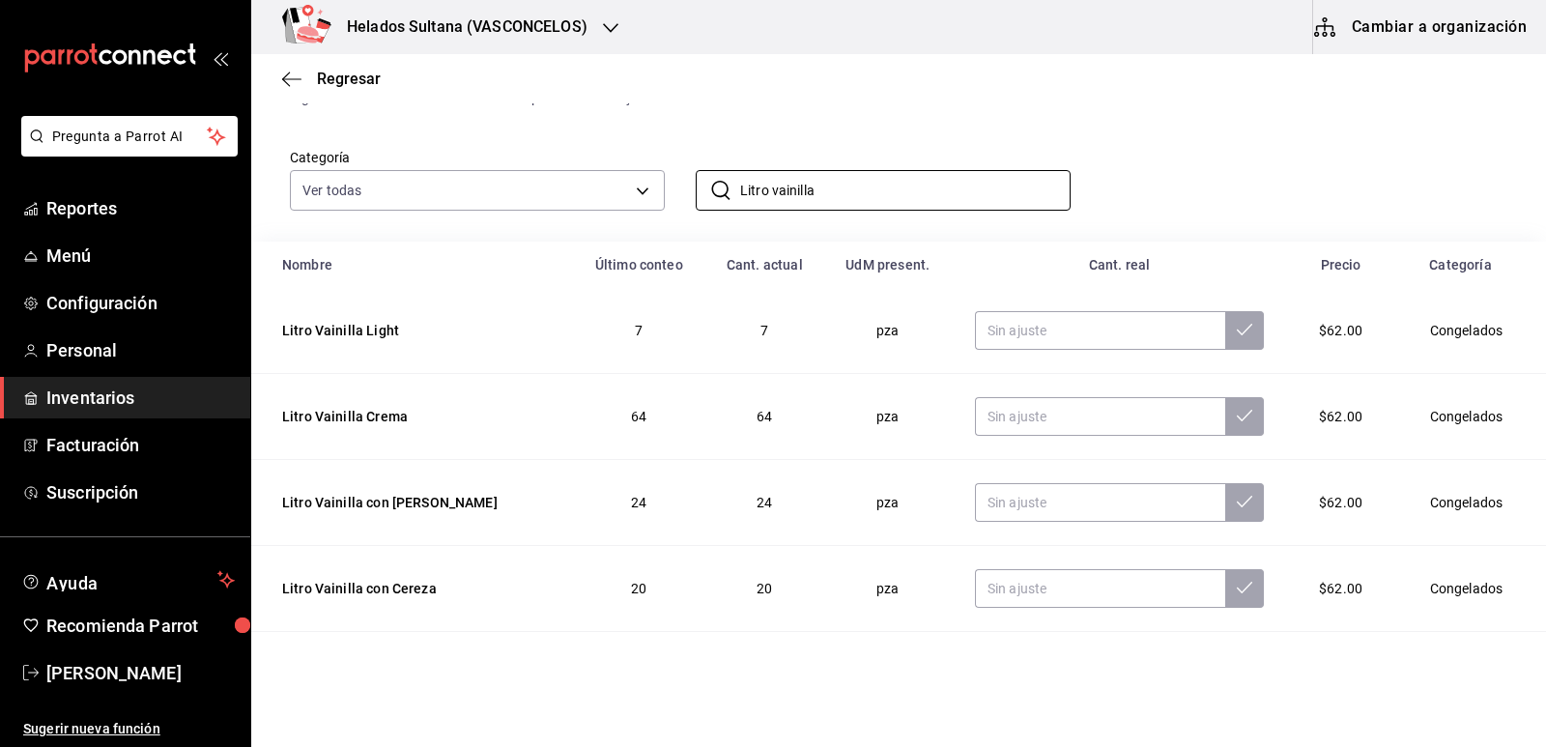
scroll to position [179, 0]
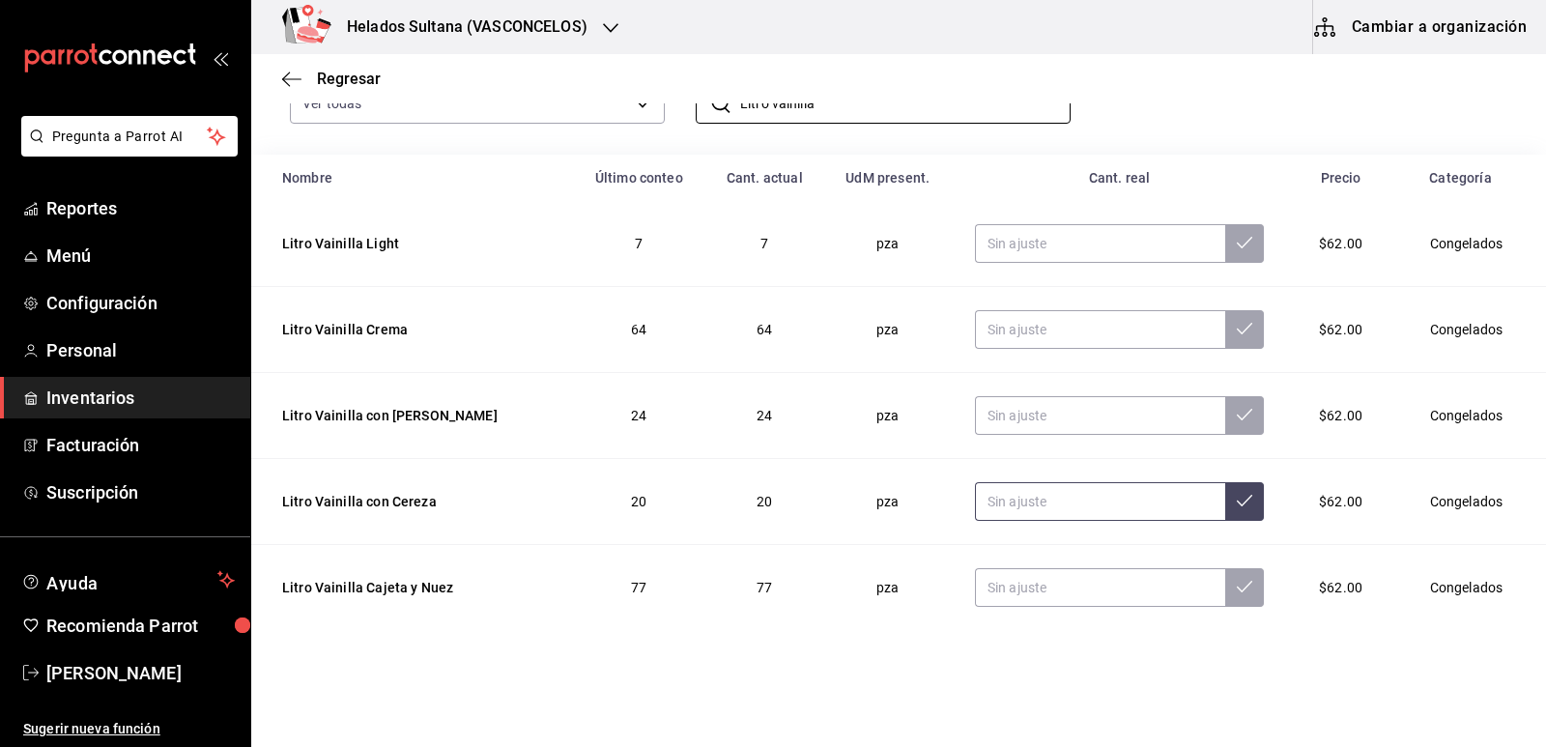
type input "Litro vainilla"
click at [1118, 500] on input "text" at bounding box center [1100, 501] width 250 height 39
type input "22.00"
click at [75, 402] on span "Inventarios" at bounding box center [140, 397] width 188 height 26
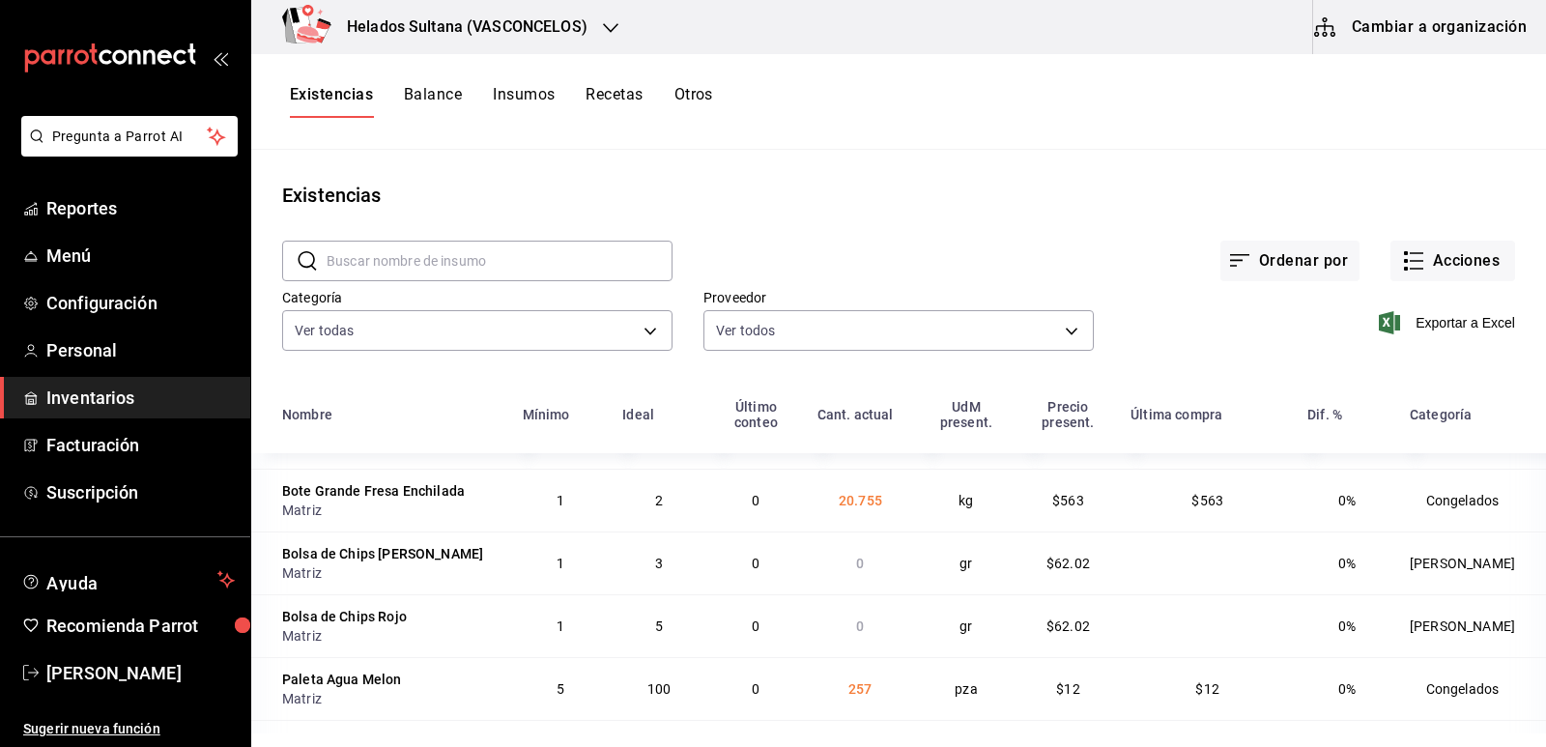
scroll to position [193, 0]
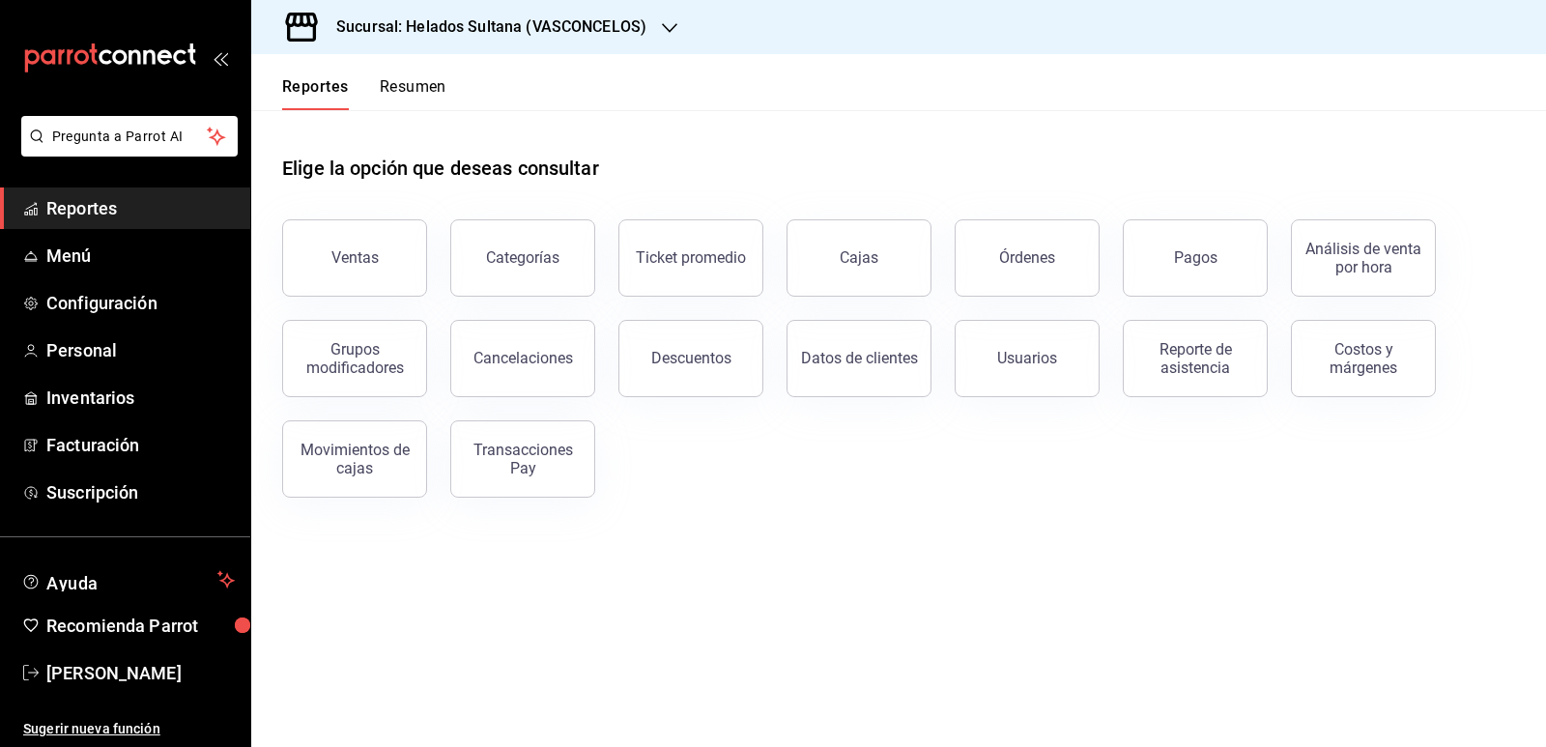
click at [381, 254] on button "Ventas" at bounding box center [354, 257] width 145 height 77
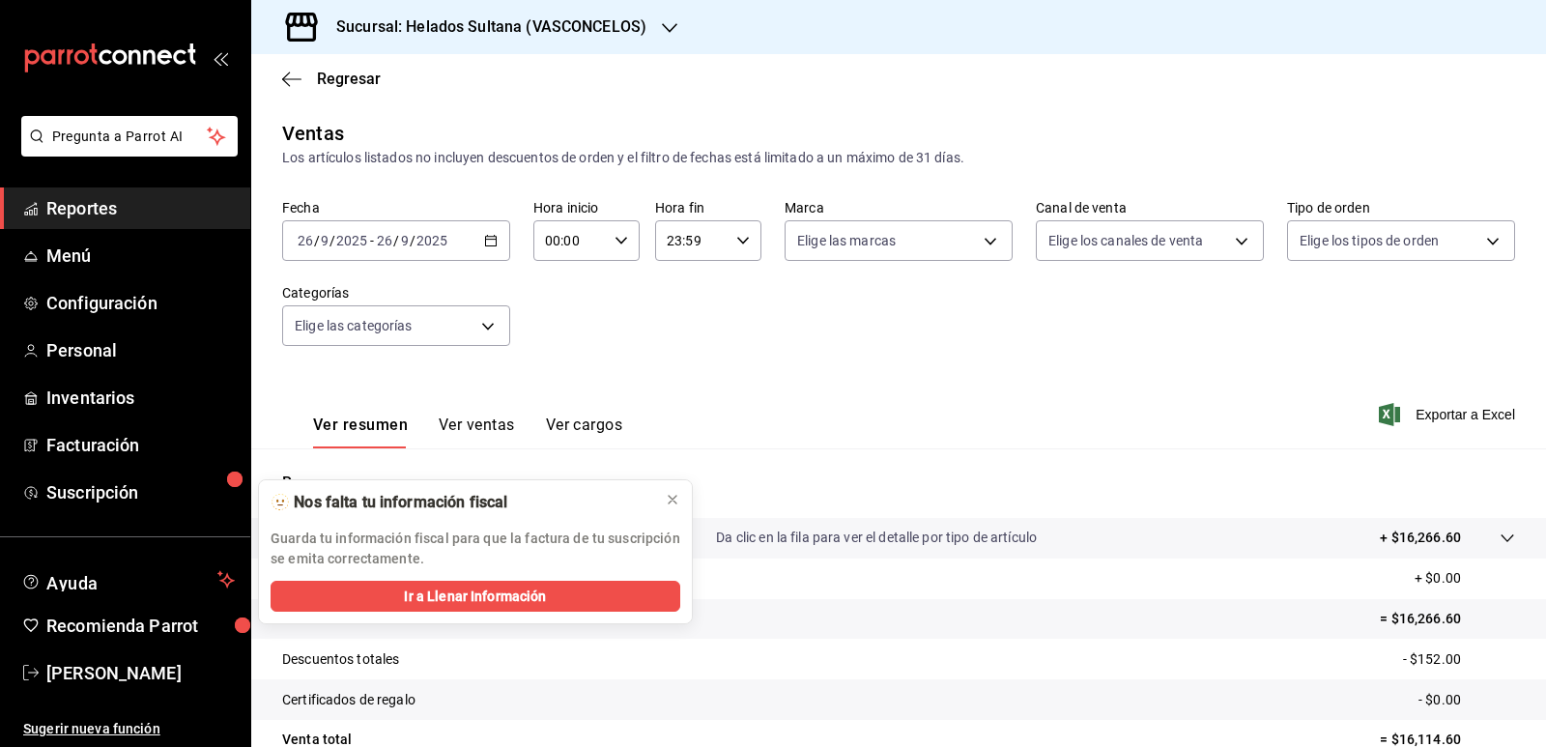
click at [618, 239] on icon "button" at bounding box center [621, 241] width 14 height 14
click at [569, 324] on button "09" at bounding box center [556, 320] width 45 height 39
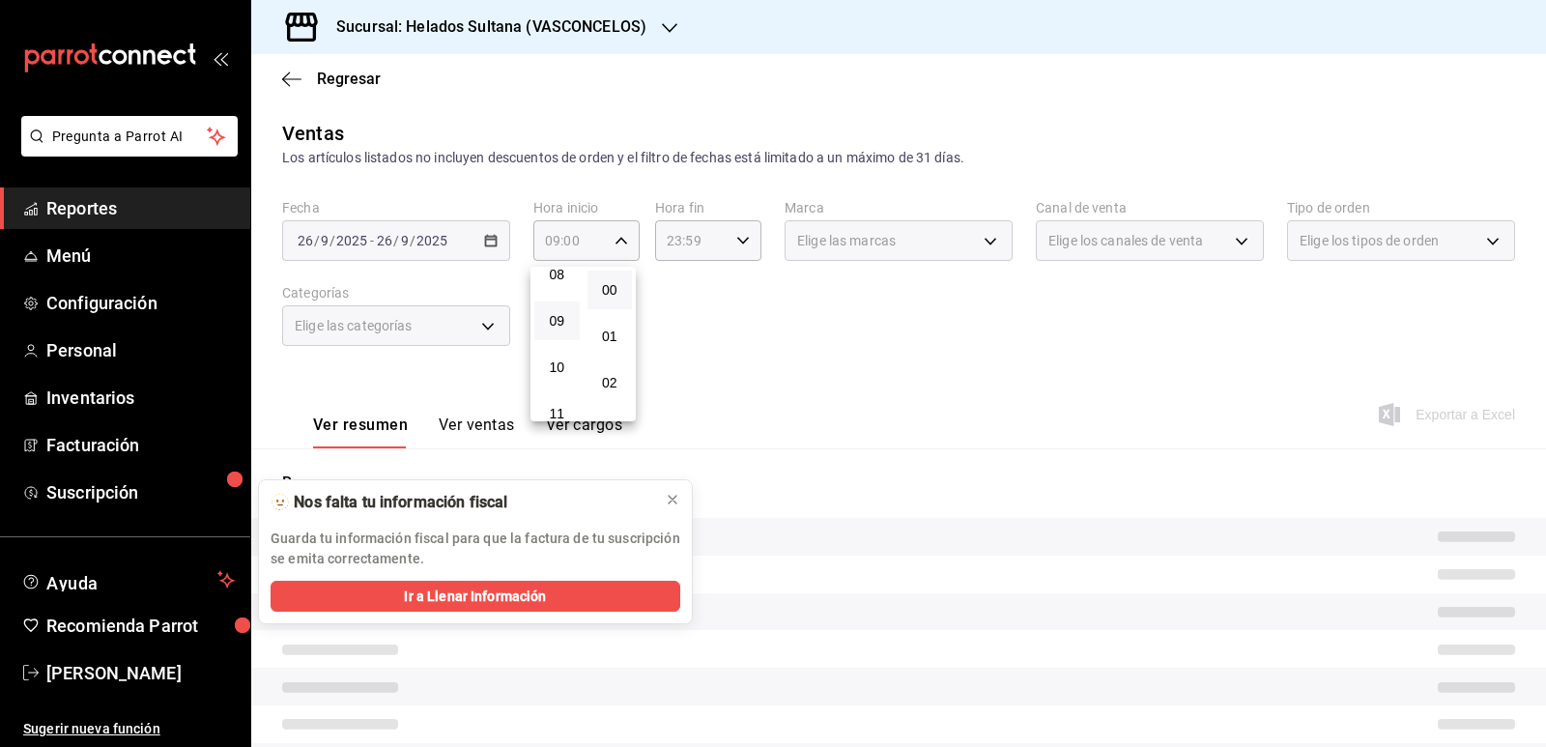
click at [736, 235] on div at bounding box center [773, 373] width 1546 height 747
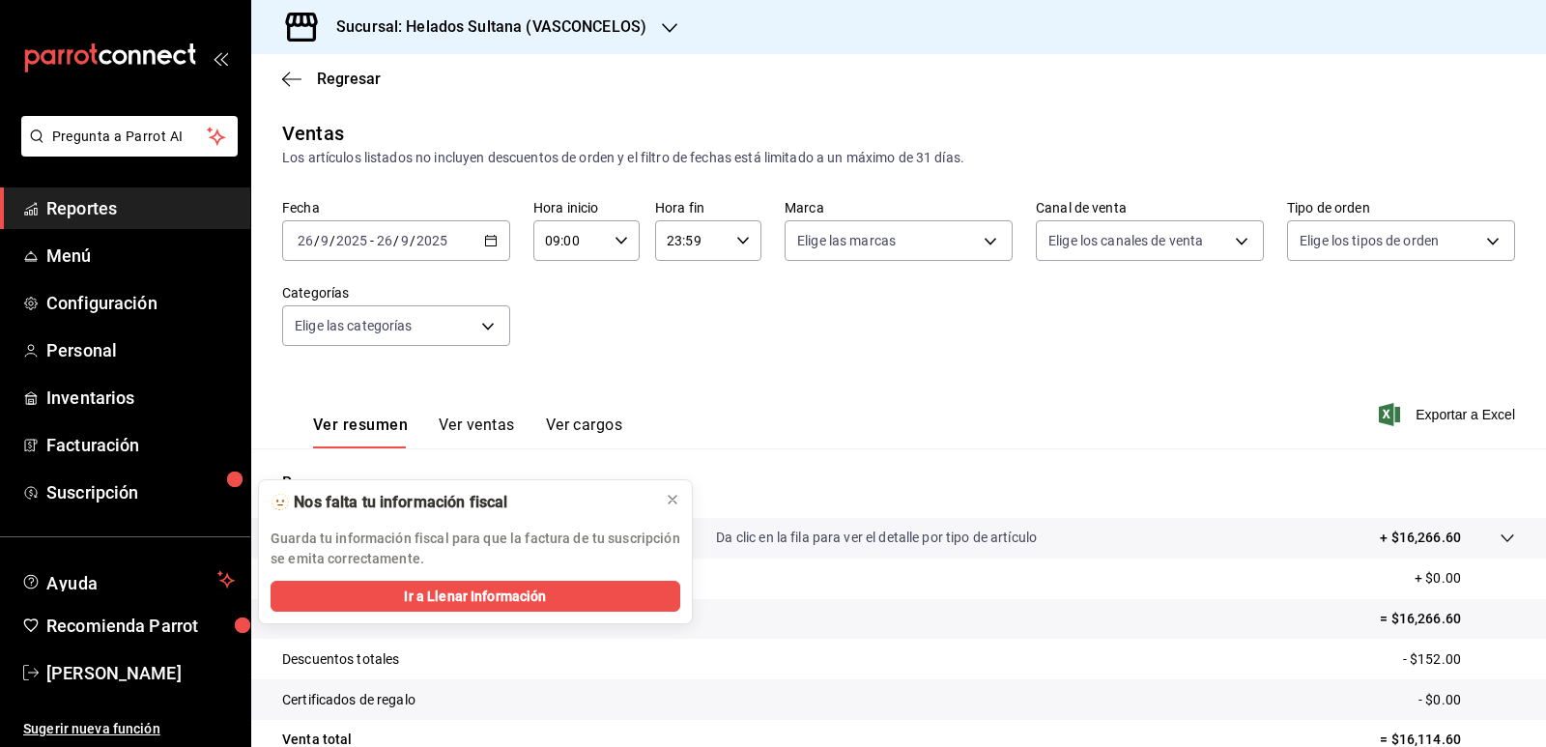
click at [619, 241] on \(Stroke\) "button" at bounding box center [621, 240] width 12 height 7
click at [565, 323] on span "14" at bounding box center [557, 328] width 22 height 15
type input "14:00"
click at [766, 185] on div at bounding box center [773, 373] width 1546 height 747
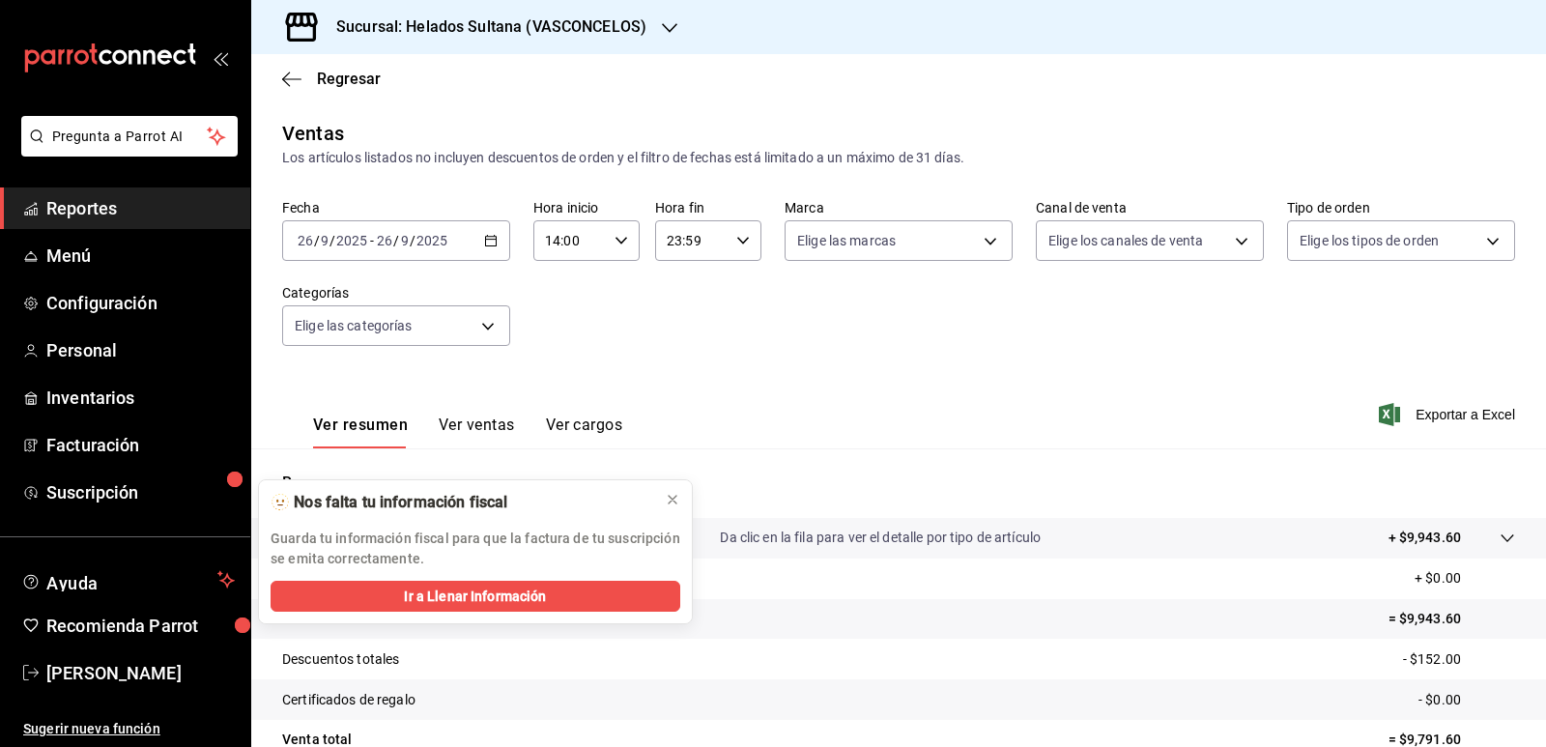
click at [704, 360] on div "Fecha [DATE] [DATE] - [DATE] [DATE] Hora inicio 14:00 Hora inicio Hora fin 23:5…" at bounding box center [898, 284] width 1233 height 170
click at [456, 428] on button "Ver ventas" at bounding box center [477, 431] width 76 height 33
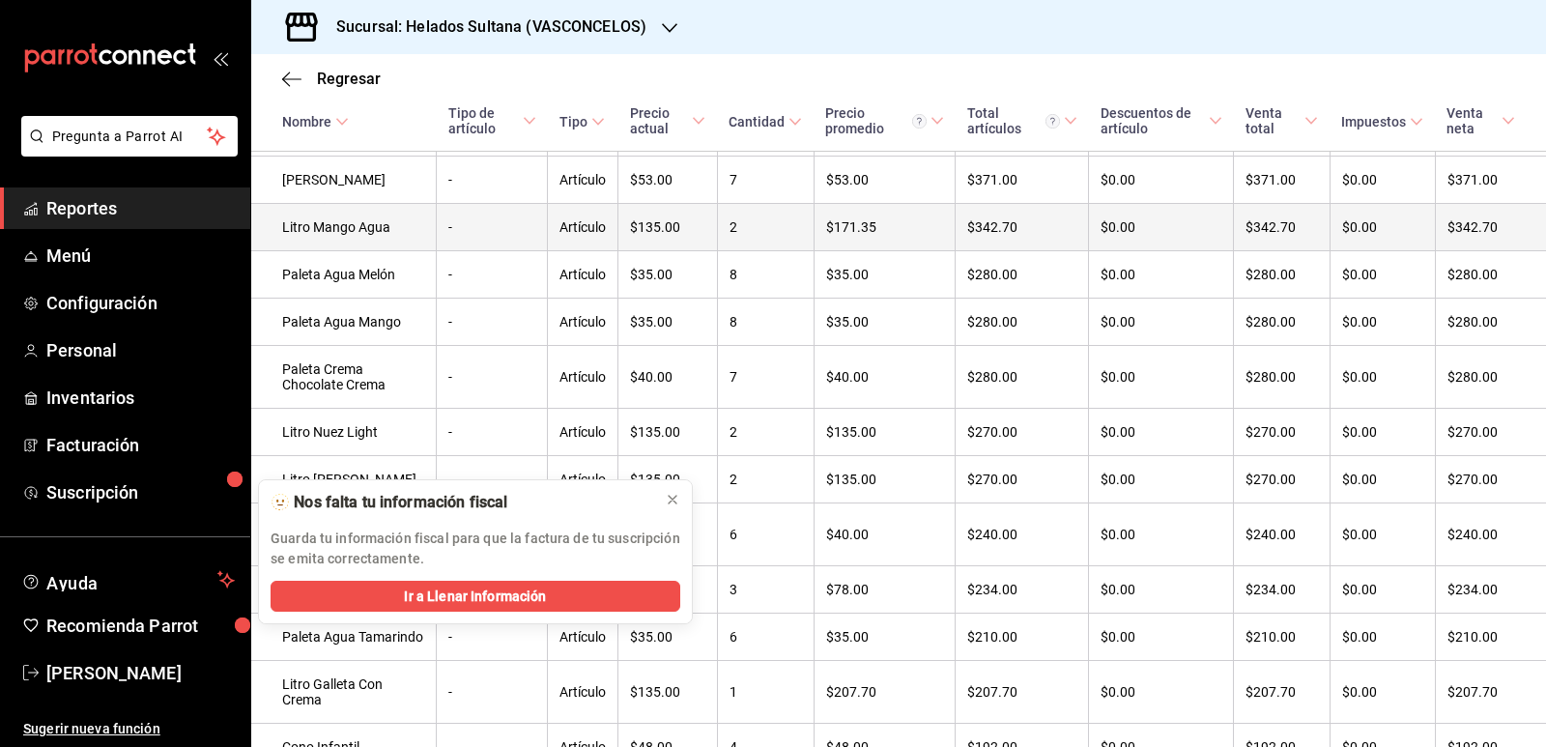
scroll to position [773, 0]
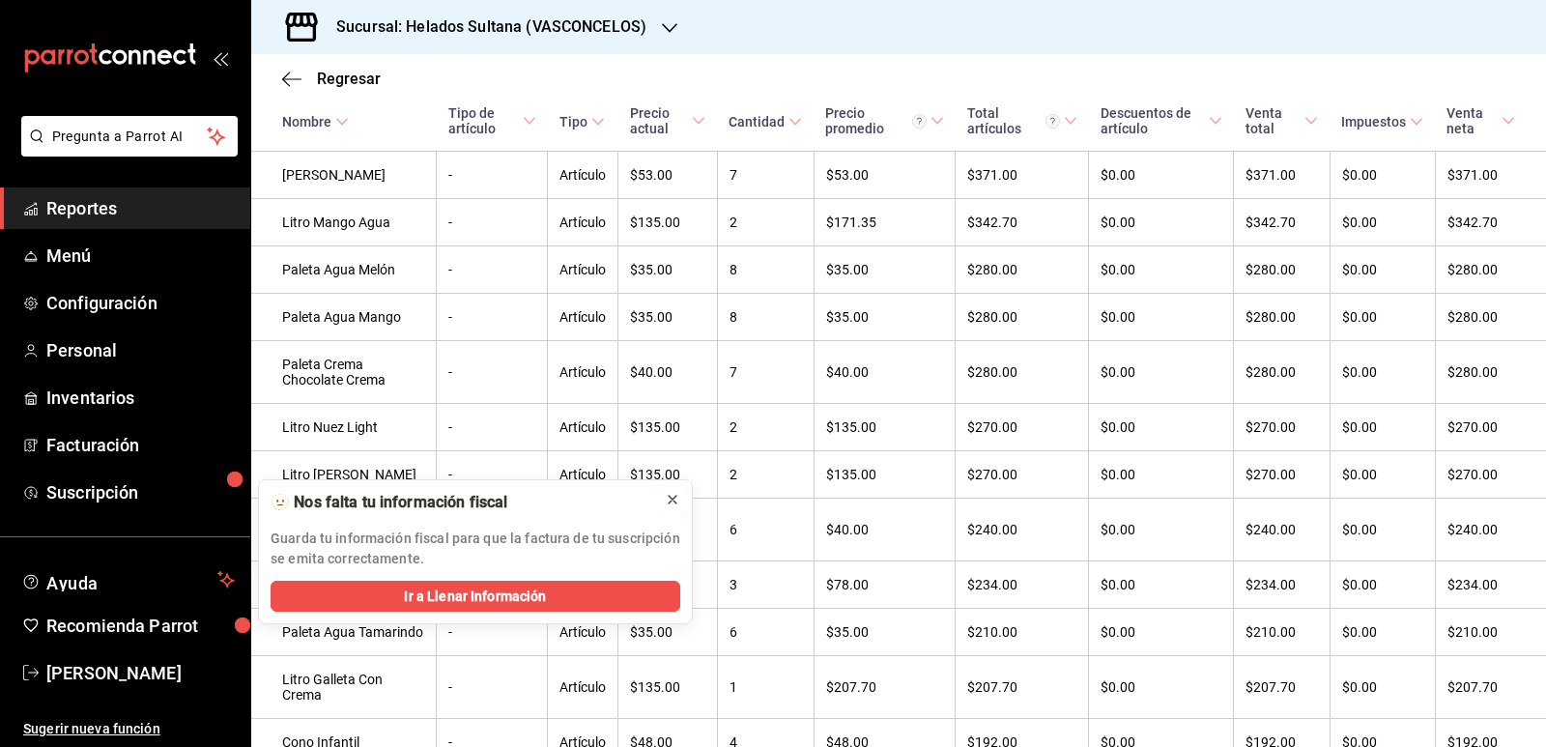
click at [671, 497] on icon at bounding box center [672, 499] width 15 height 15
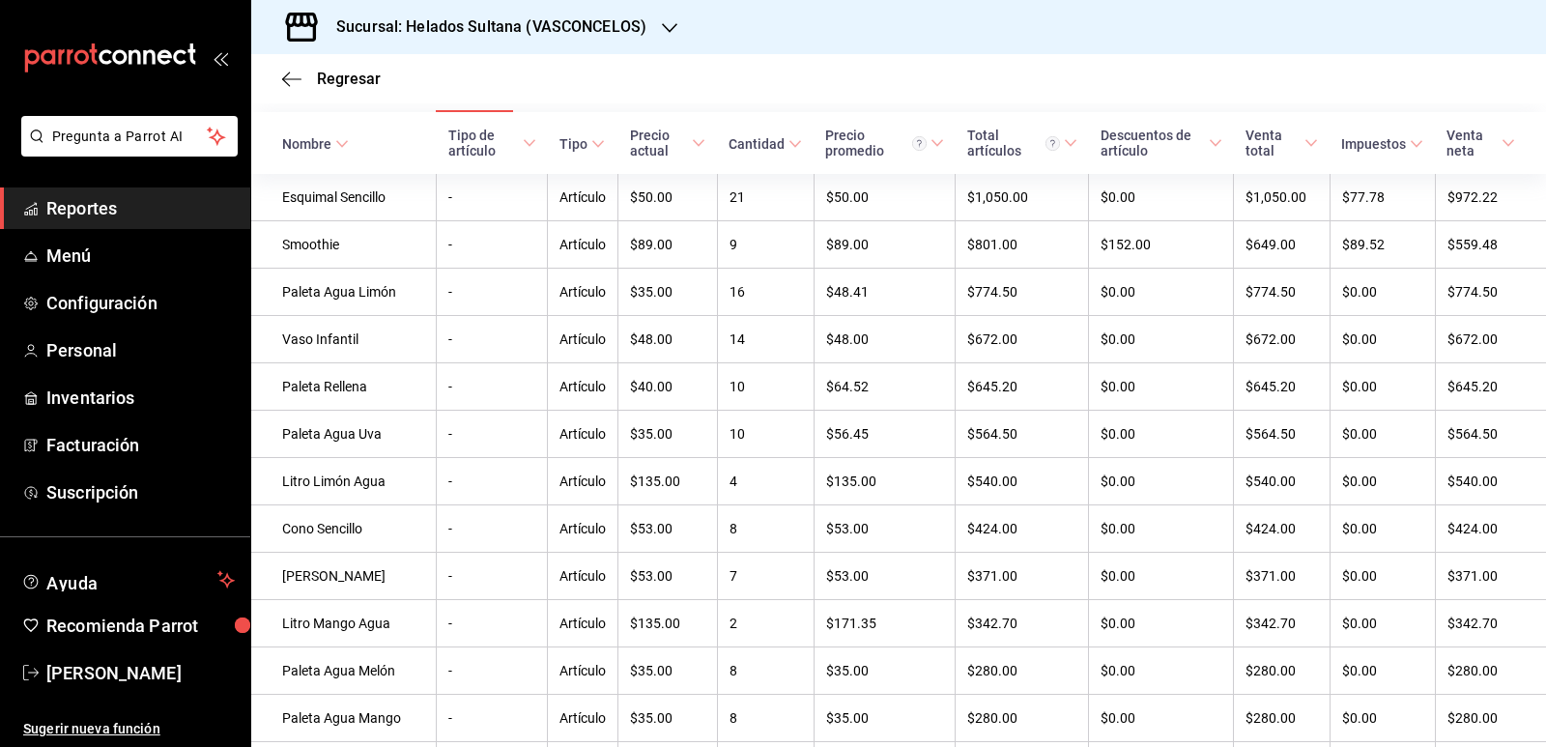
scroll to position [0, 0]
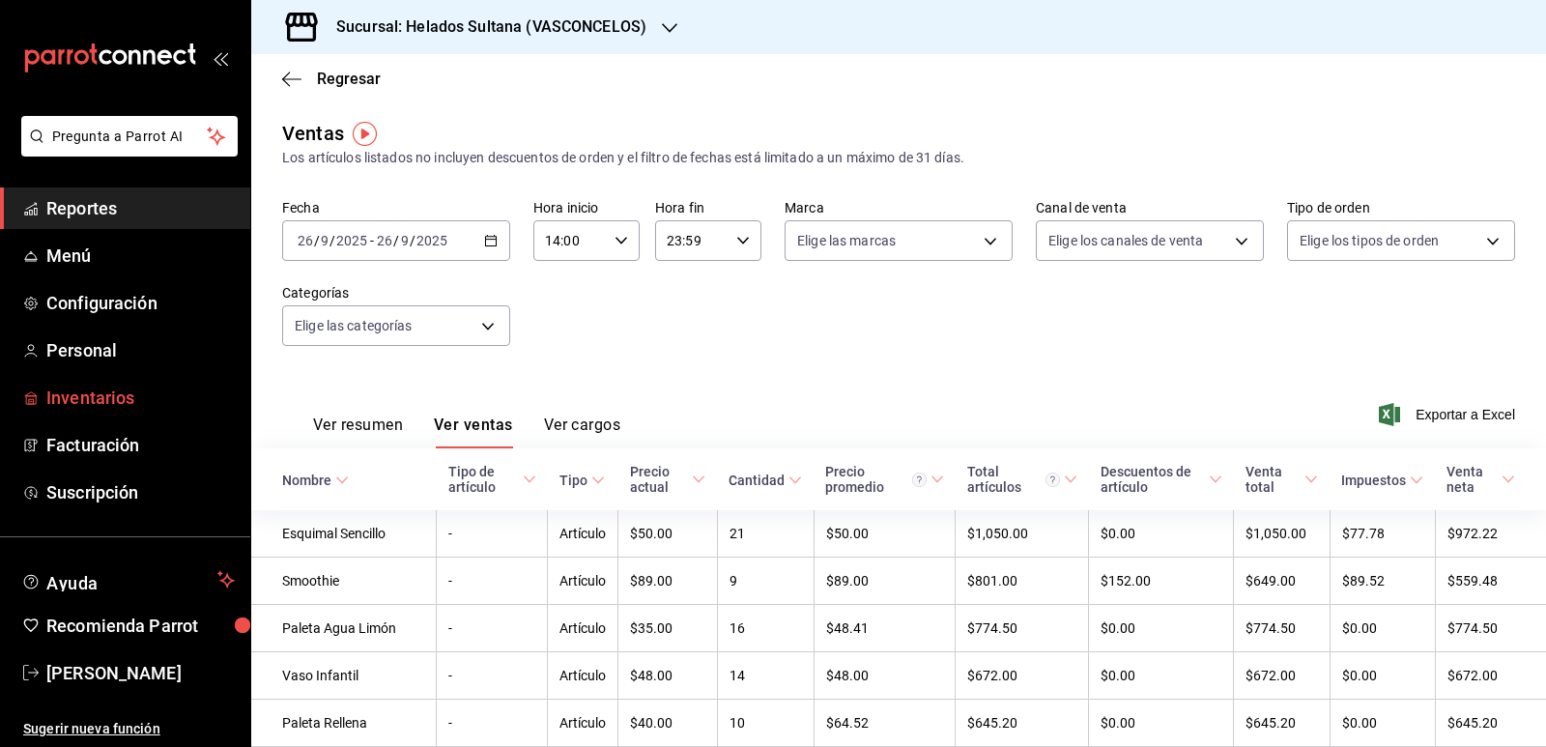
click at [128, 401] on span "Inventarios" at bounding box center [140, 397] width 188 height 26
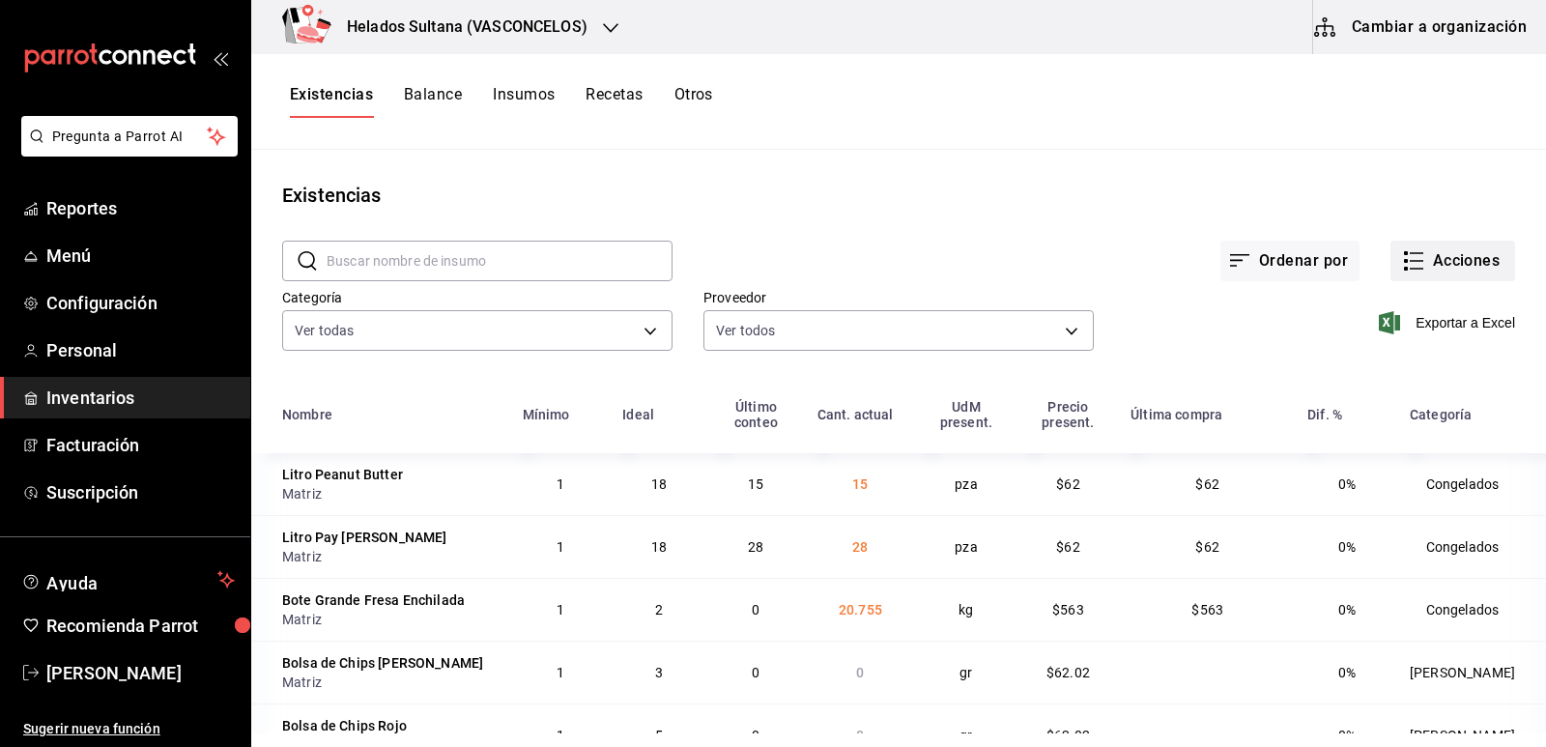
click at [1402, 262] on icon "button" at bounding box center [1413, 260] width 23 height 23
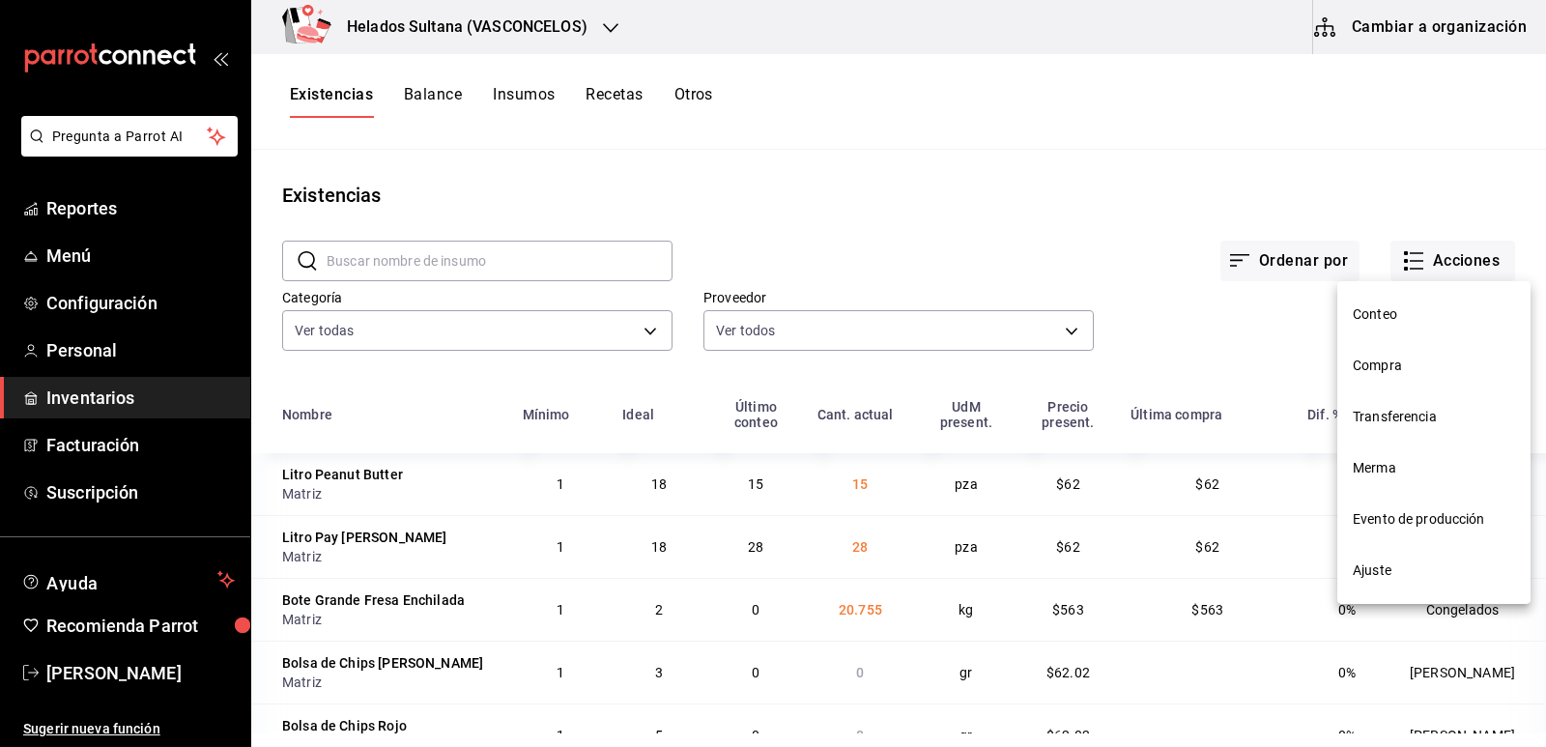
click at [1365, 578] on span "Ajuste" at bounding box center [1433, 570] width 162 height 20
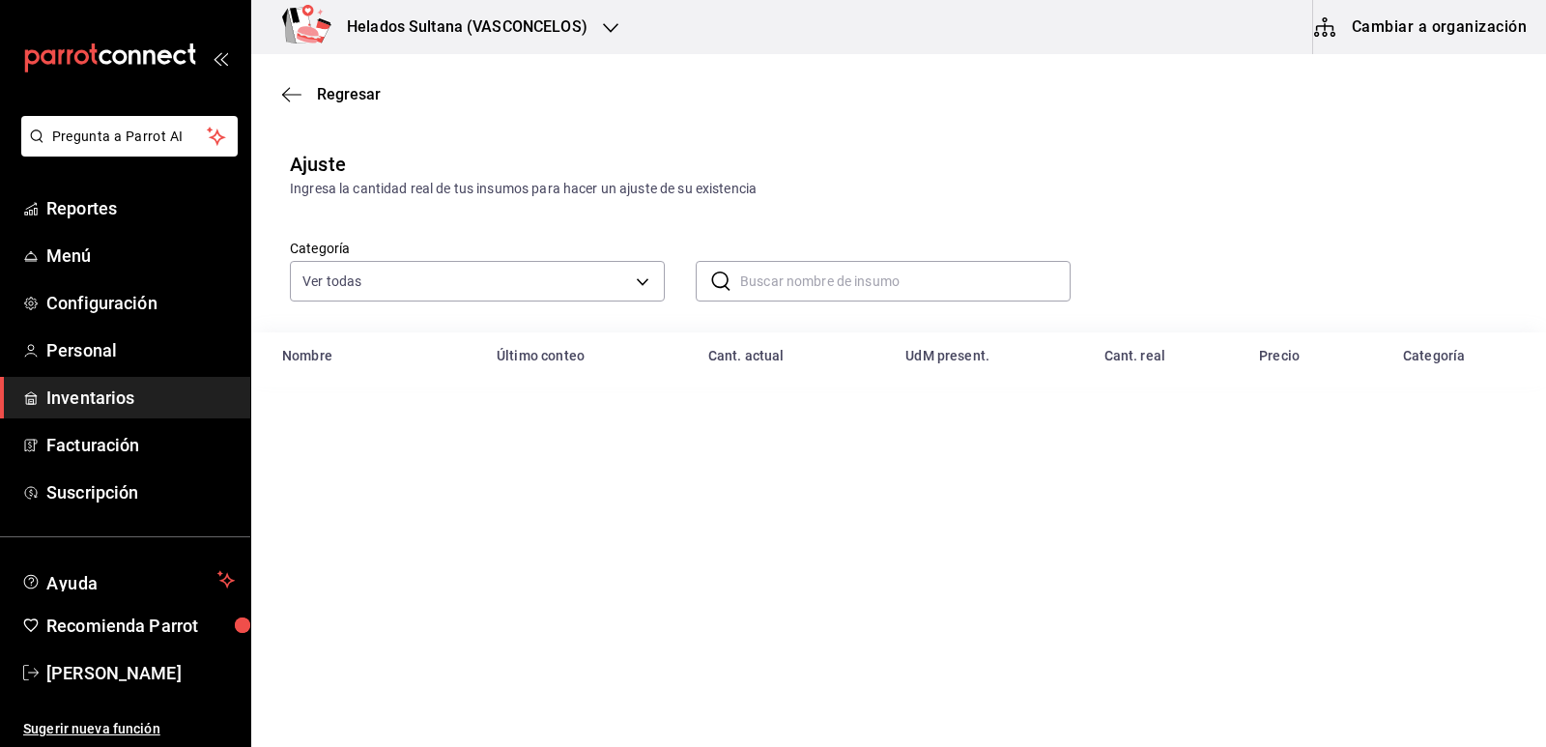
click at [809, 281] on input "text" at bounding box center [905, 281] width 330 height 39
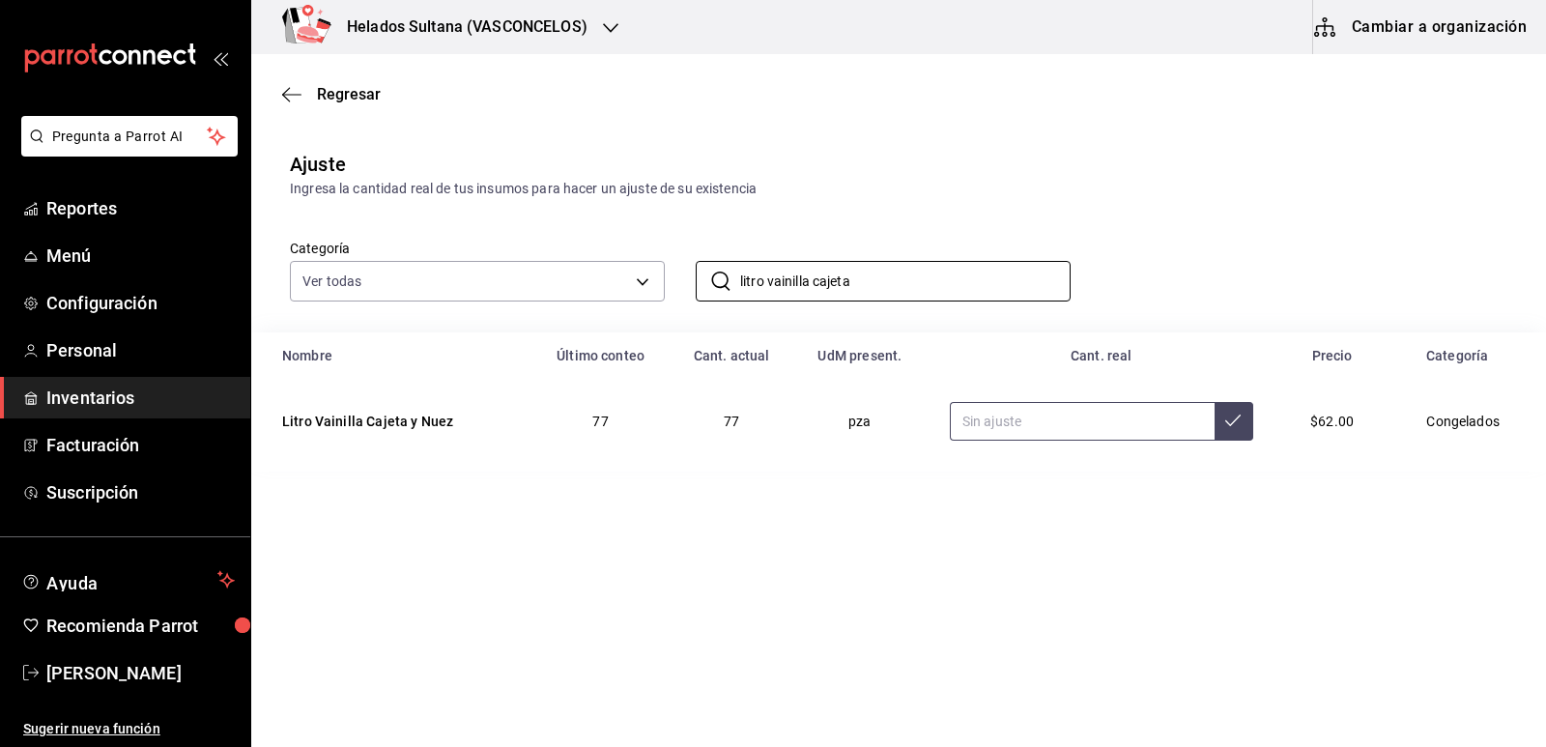
type input "litro vainilla cajeta"
click at [1121, 425] on input "text" at bounding box center [1082, 421] width 265 height 39
type input "59.00"
drag, startPoint x: 869, startPoint y: 272, endPoint x: 811, endPoint y: 274, distance: 58.0
click at [811, 274] on input "litro vainilla cajeta" at bounding box center [905, 281] width 330 height 39
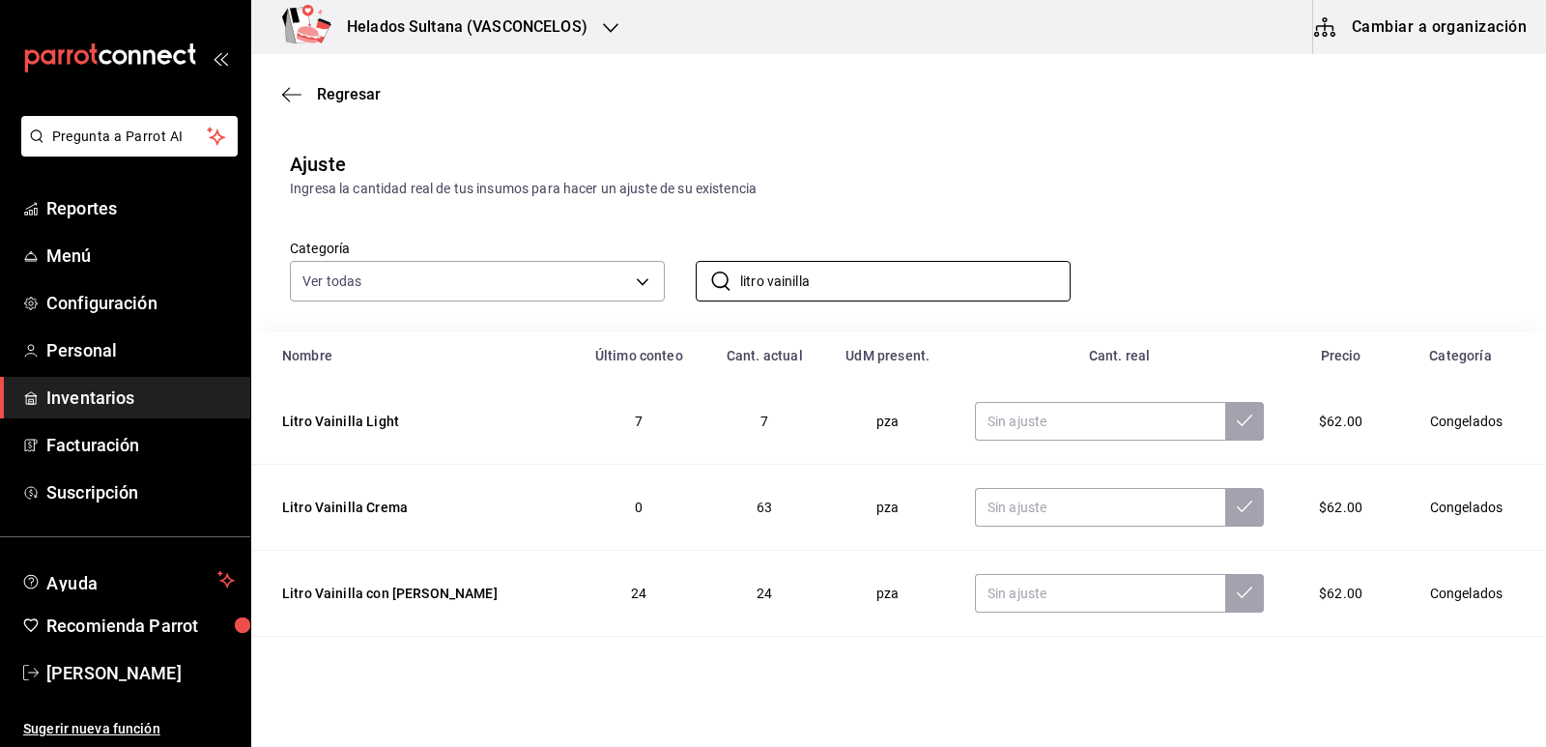
type input "litro vainilla"
click at [964, 198] on div "Ingresa la cantidad real de tus insumos para hacer un ajuste de su existencia" at bounding box center [898, 189] width 1217 height 20
click at [1046, 503] on input "text" at bounding box center [1100, 507] width 250 height 39
type input "3.00"
click at [99, 391] on span "Inventarios" at bounding box center [140, 397] width 188 height 26
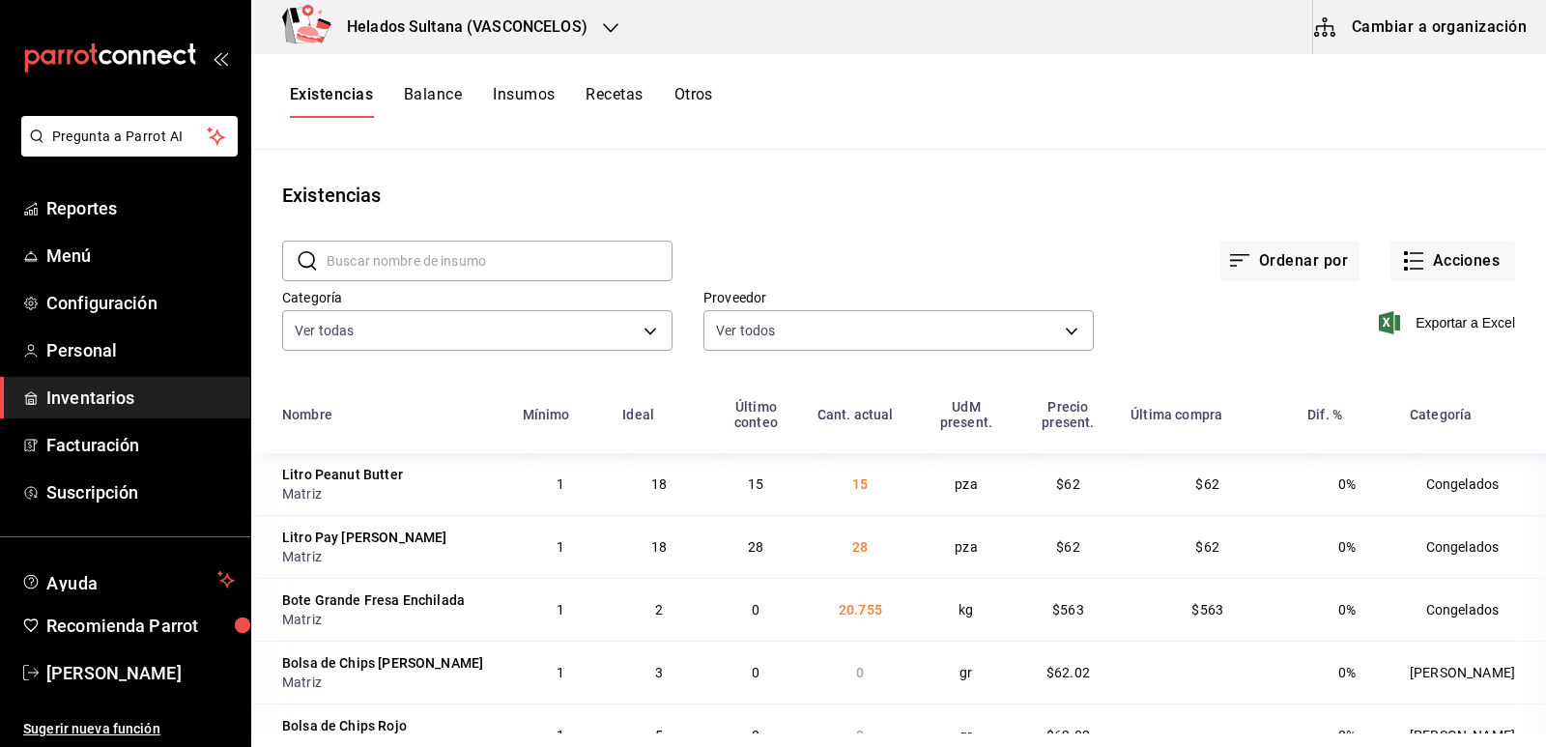
click at [1049, 241] on div "Ordenar por Acciones" at bounding box center [1093, 245] width 842 height 71
click at [104, 207] on span "Reportes" at bounding box center [140, 208] width 188 height 26
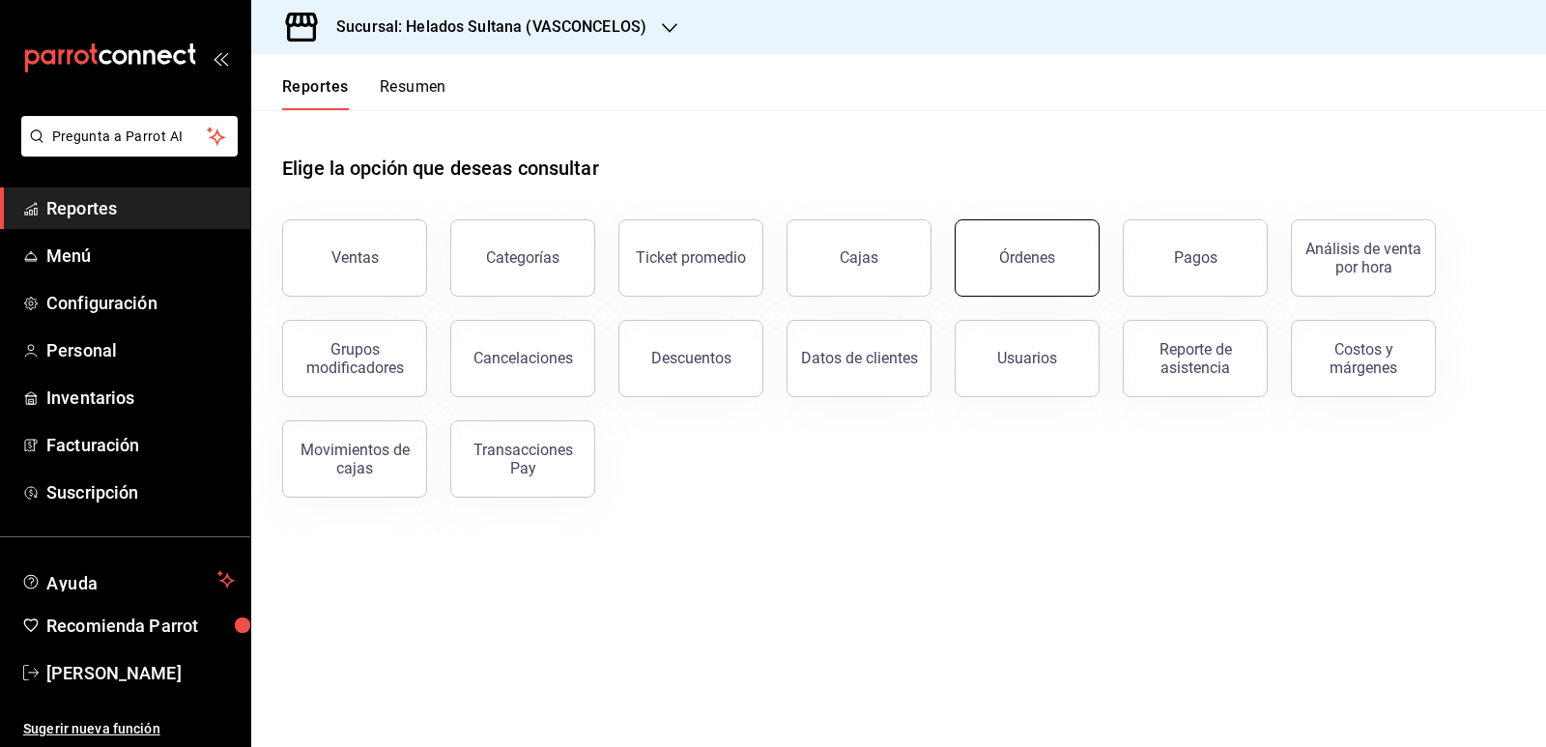
click at [999, 254] on button "Órdenes" at bounding box center [1026, 257] width 145 height 77
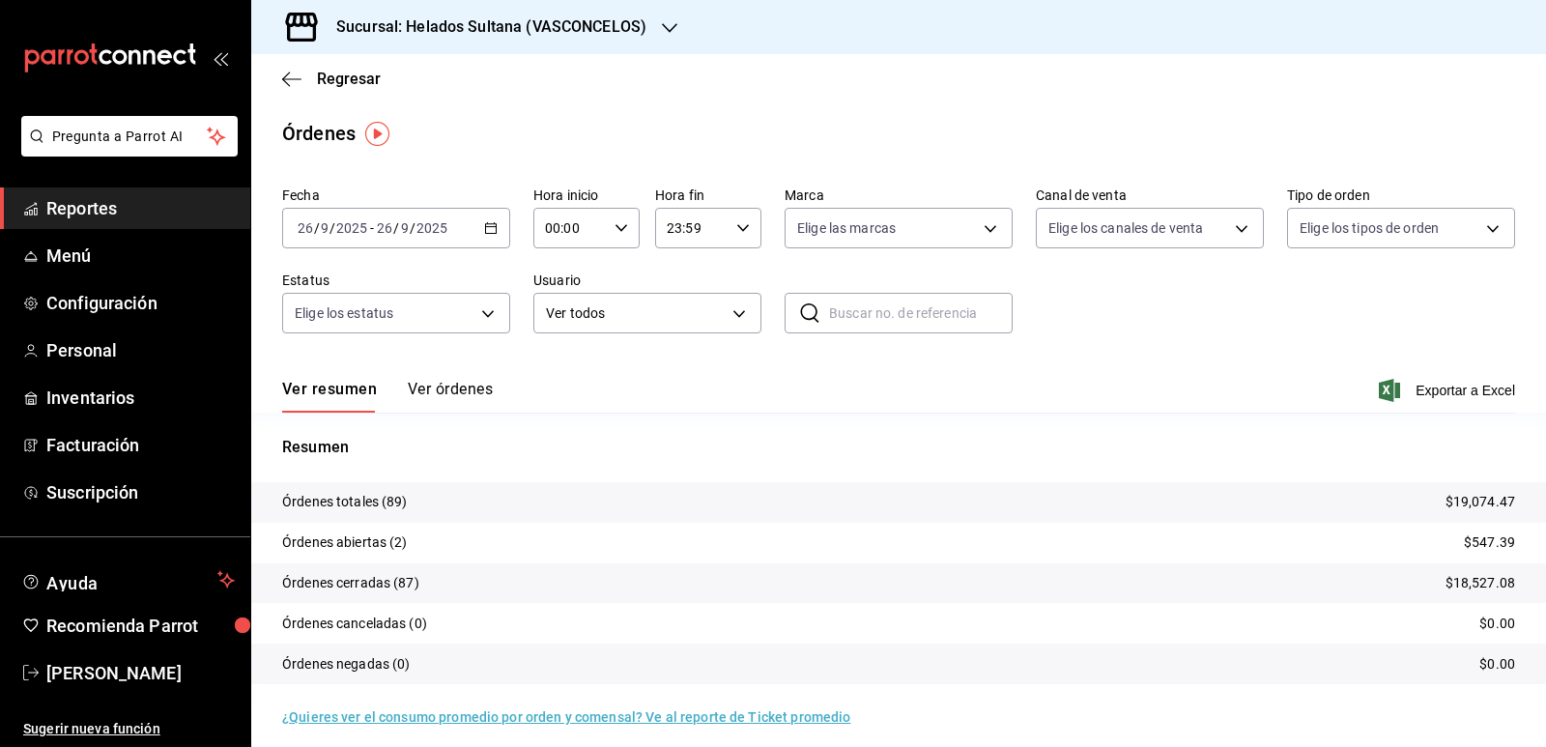
click at [455, 392] on button "Ver órdenes" at bounding box center [450, 396] width 85 height 33
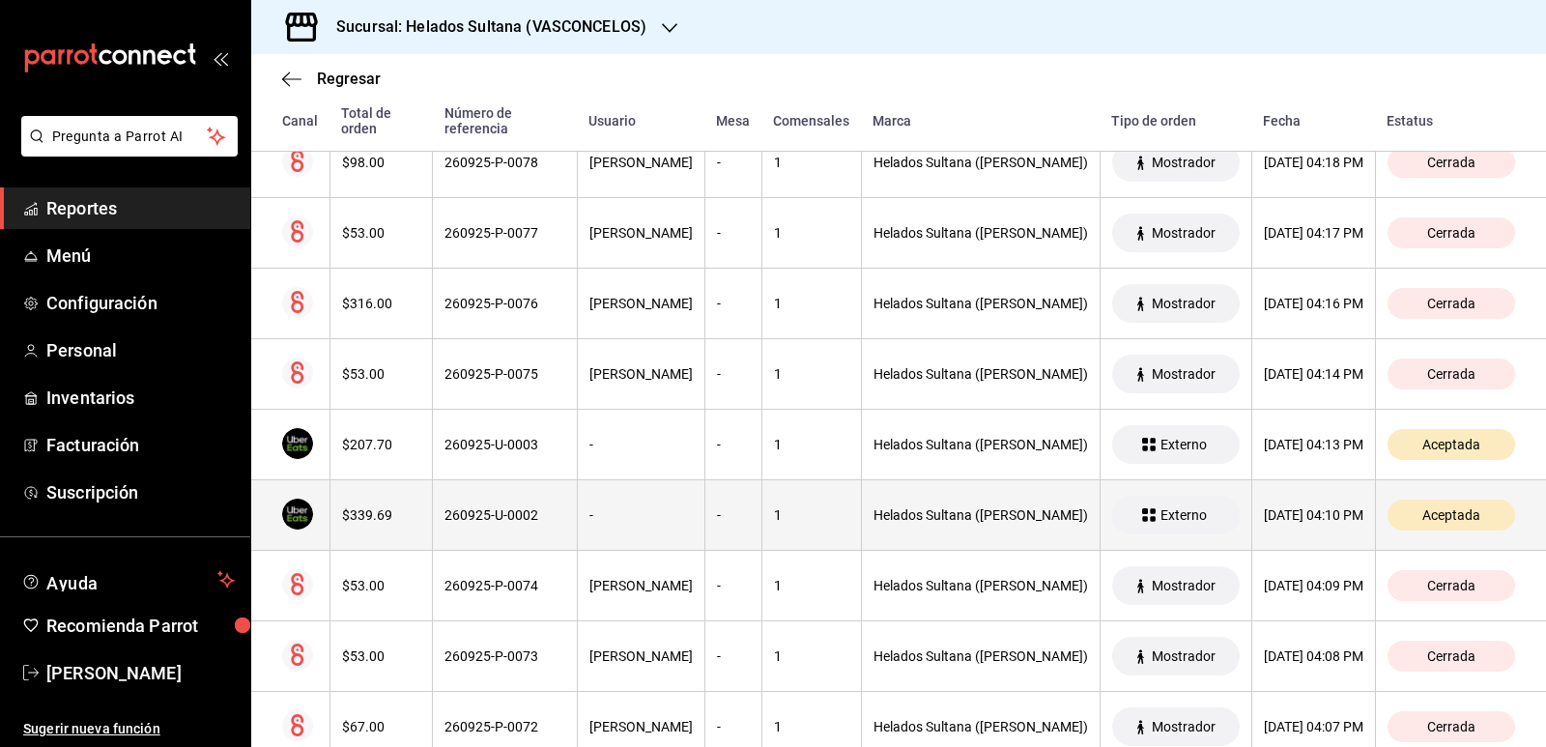
scroll to position [809, 0]
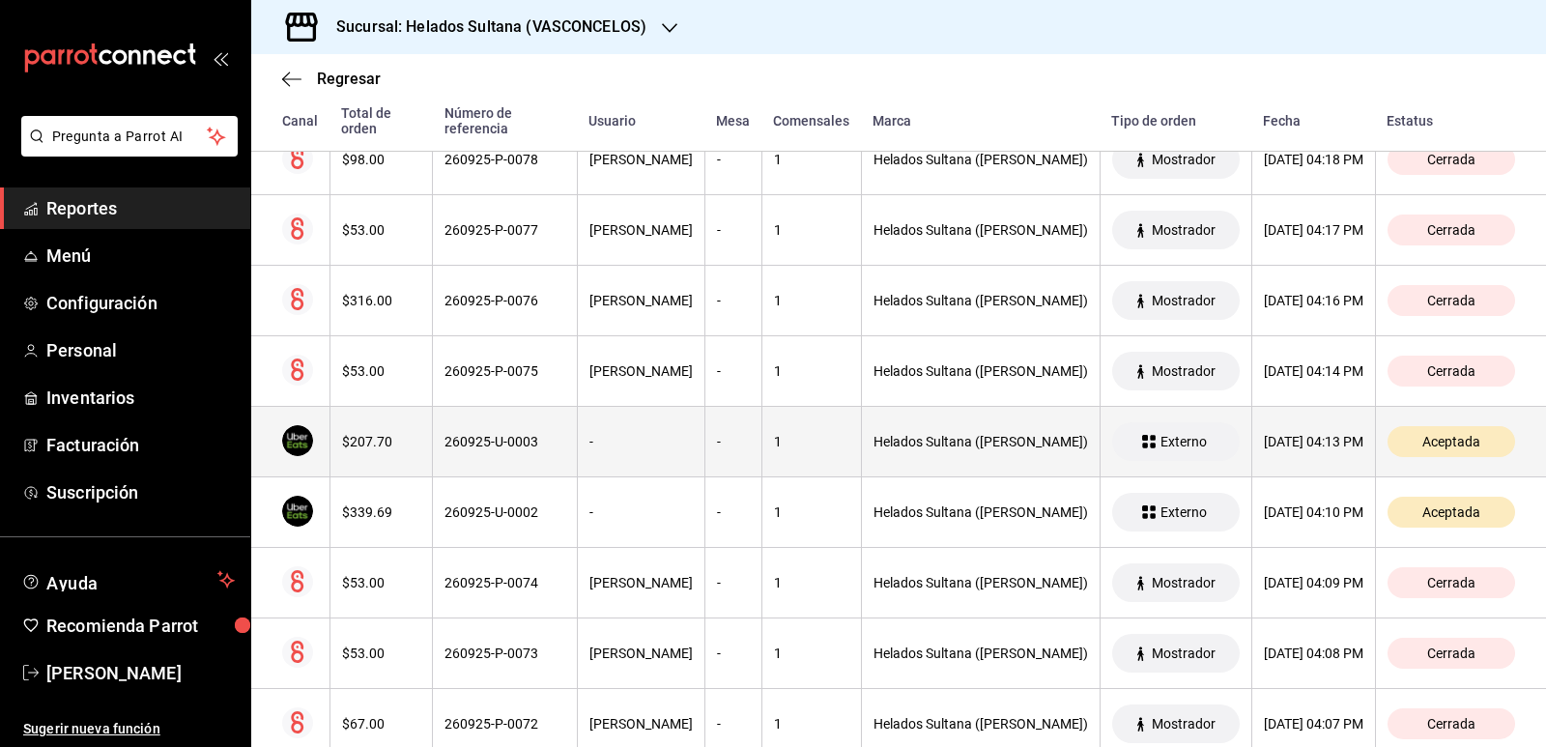
click at [362, 437] on div "$207.70" at bounding box center [381, 441] width 79 height 15
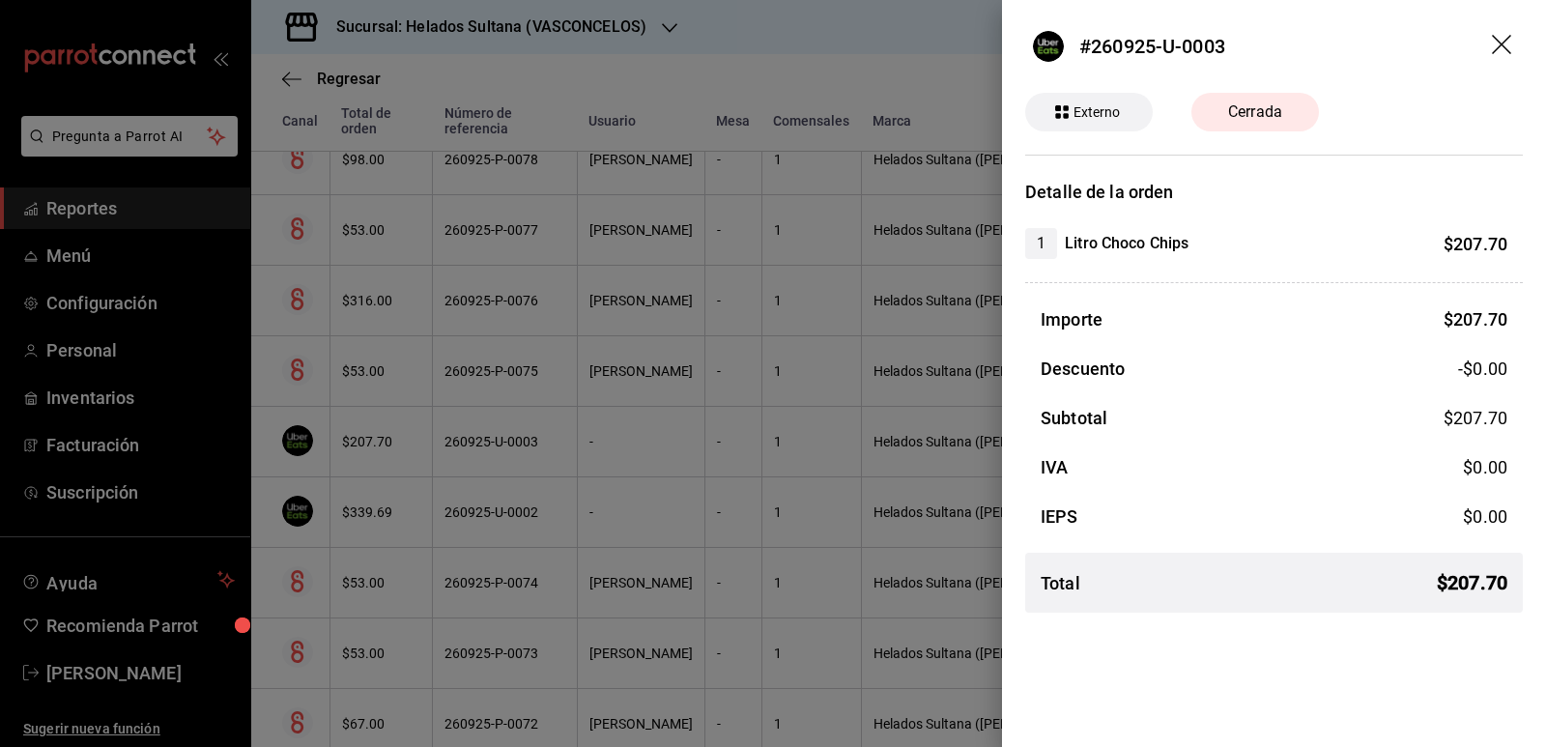
drag, startPoint x: 362, startPoint y: 437, endPoint x: 381, endPoint y: 464, distance: 32.7
click at [362, 437] on div at bounding box center [773, 373] width 1546 height 747
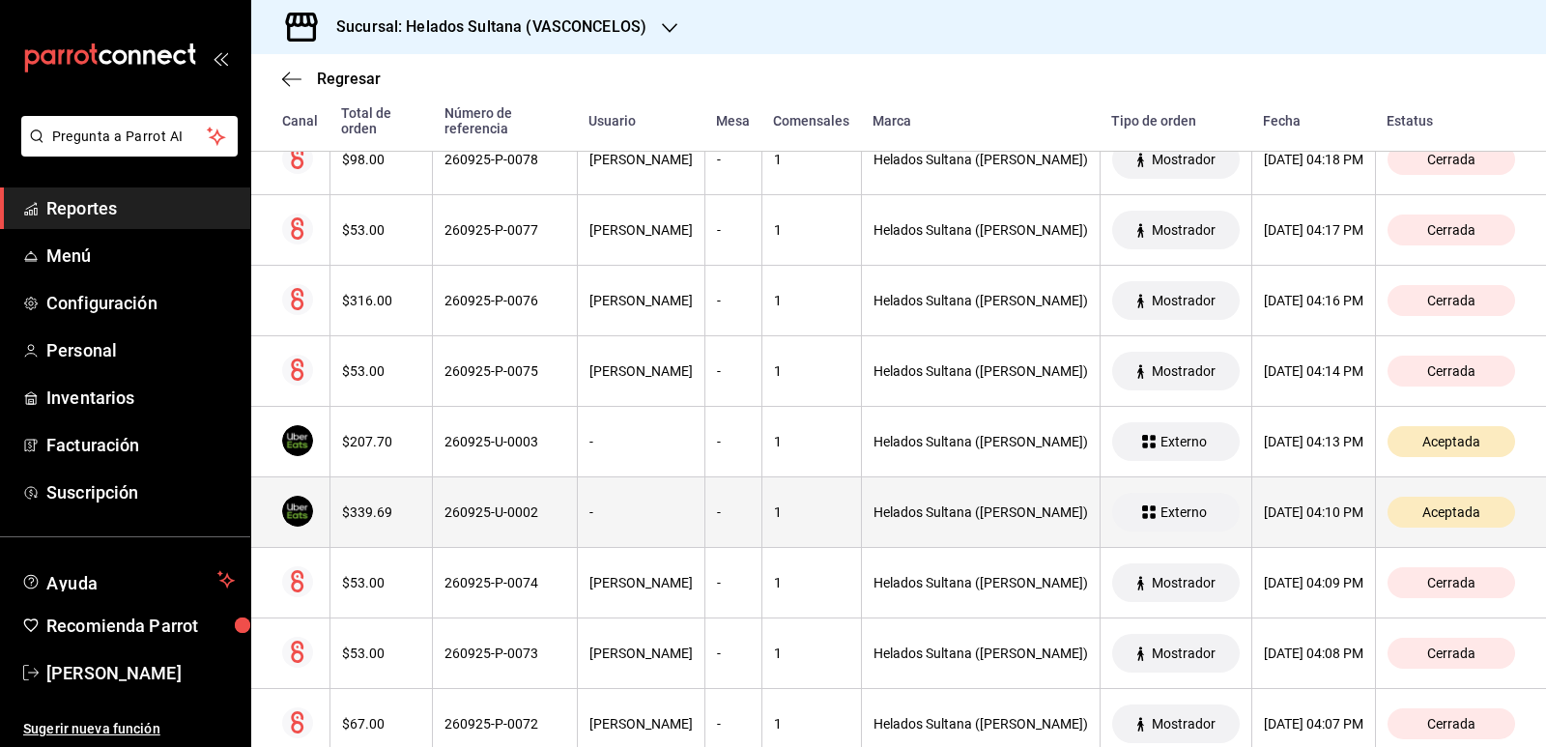
click at [383, 497] on th "$339.69" at bounding box center [380, 512] width 103 height 71
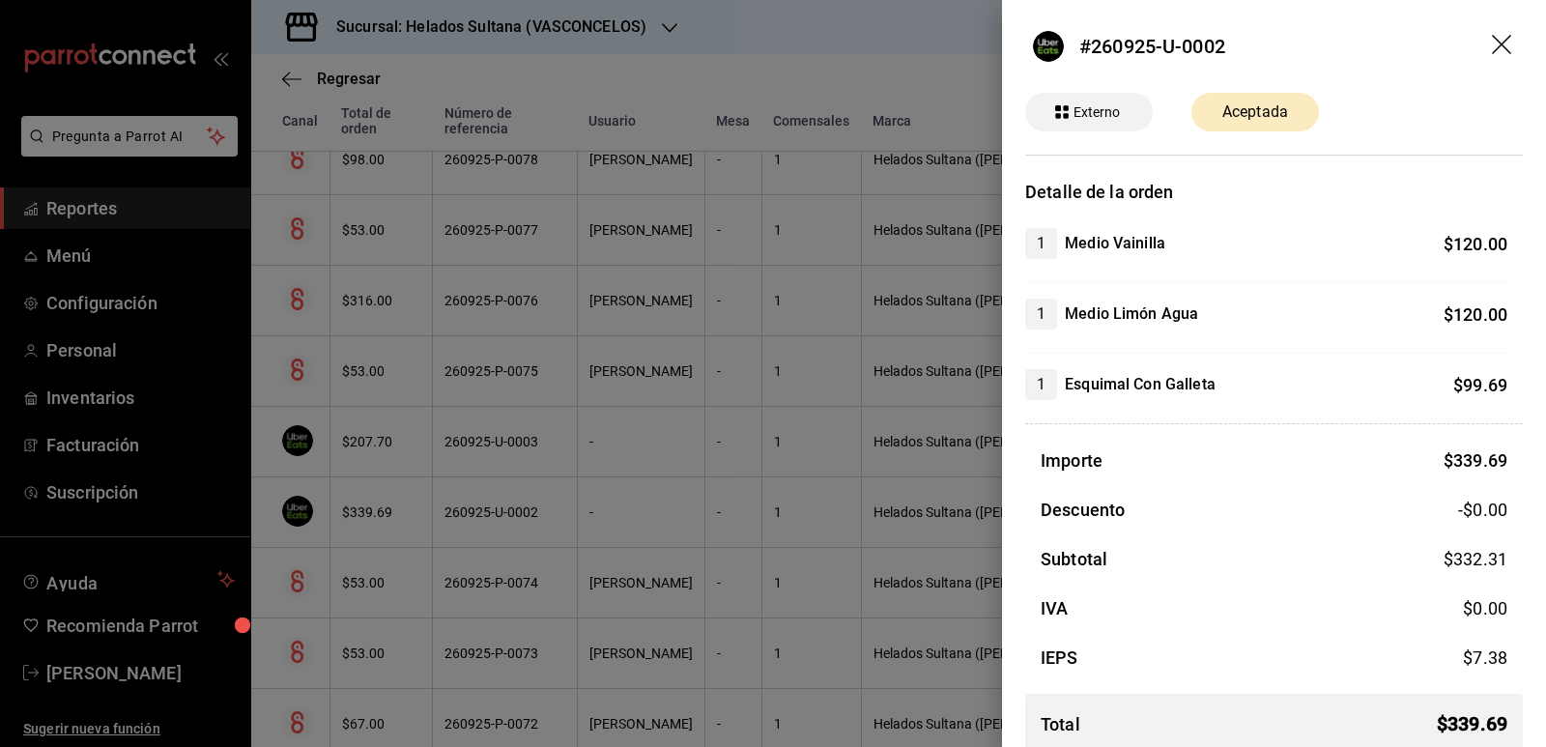
click at [383, 497] on div at bounding box center [773, 373] width 1546 height 747
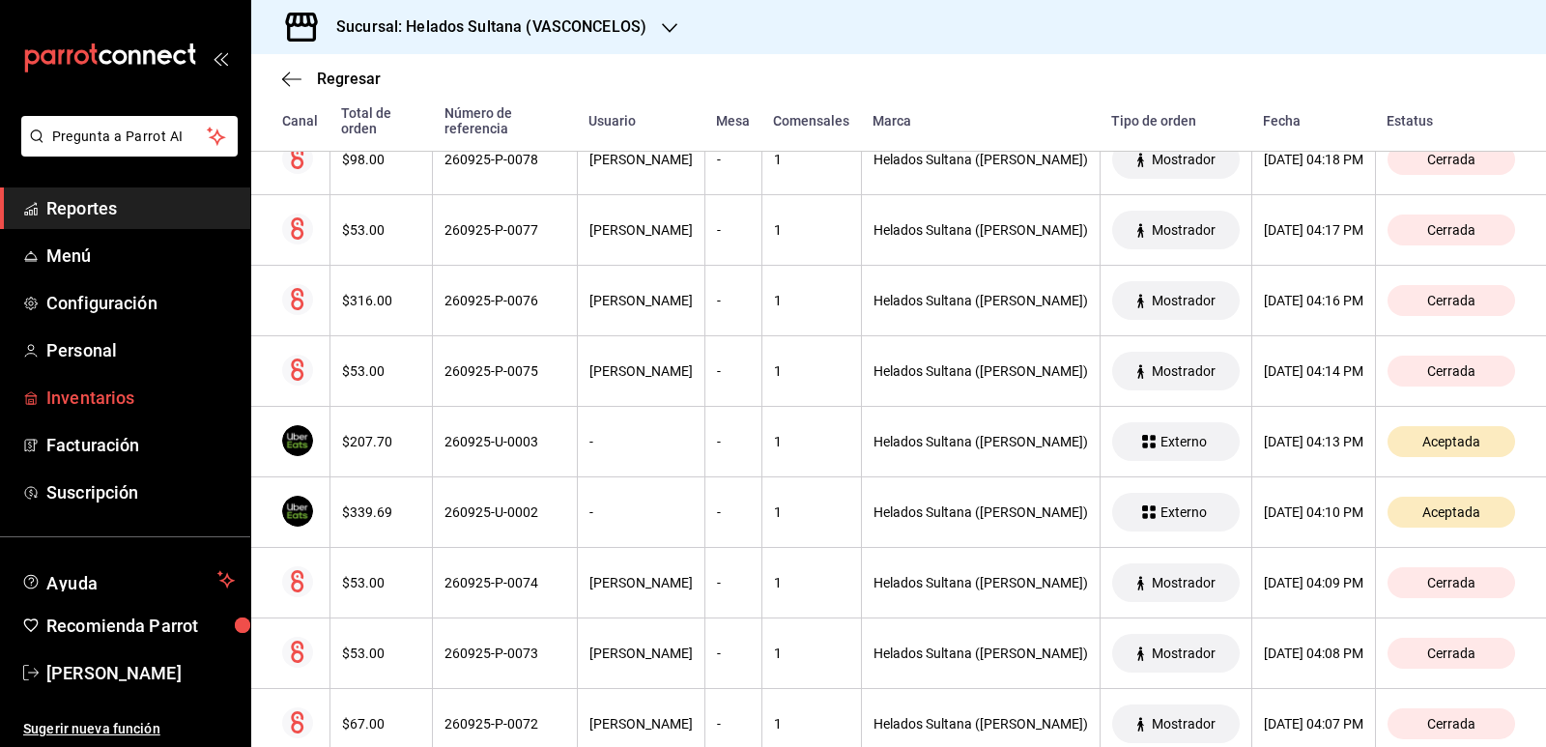
click at [103, 403] on span "Inventarios" at bounding box center [140, 397] width 188 height 26
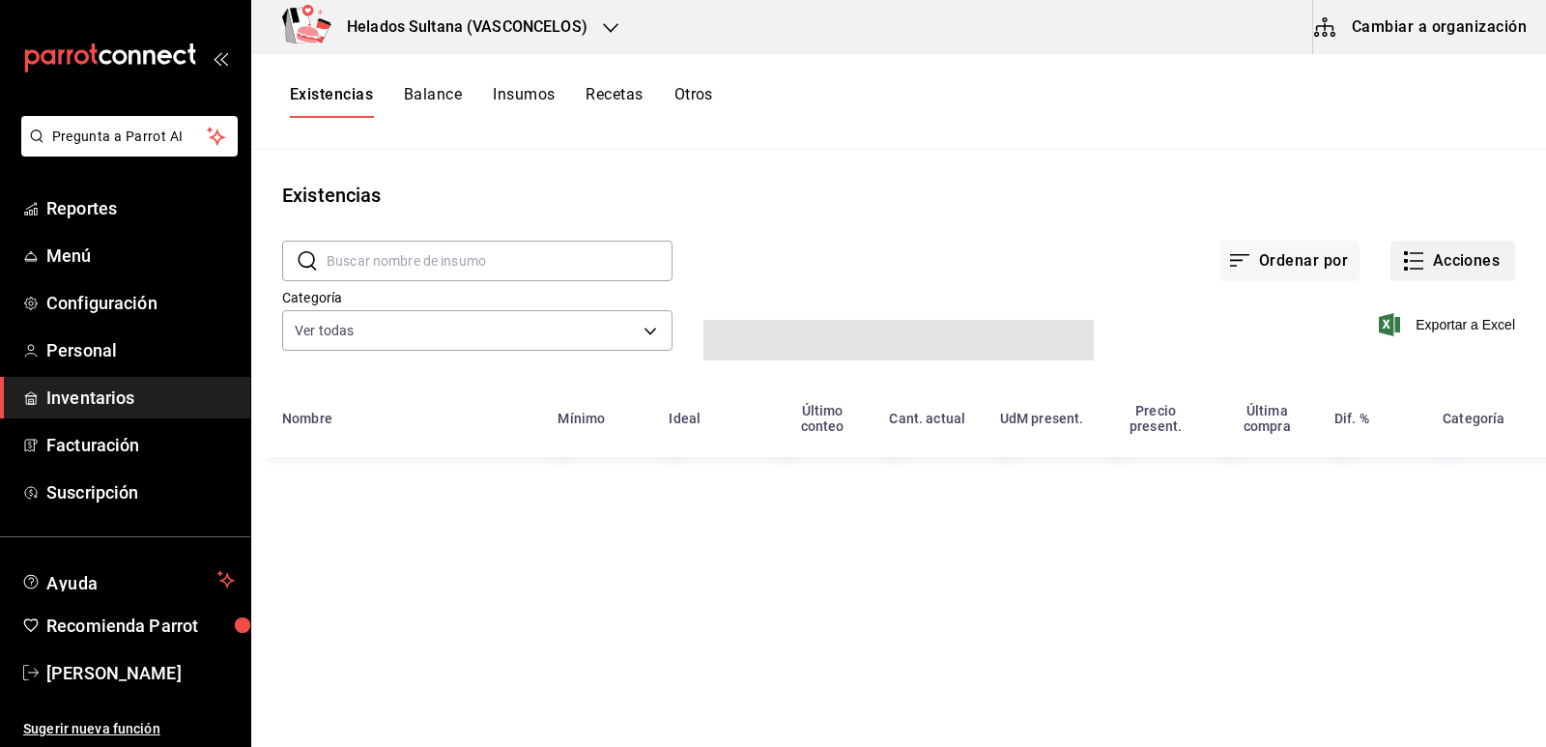
click at [1439, 280] on button "Acciones" at bounding box center [1452, 261] width 125 height 41
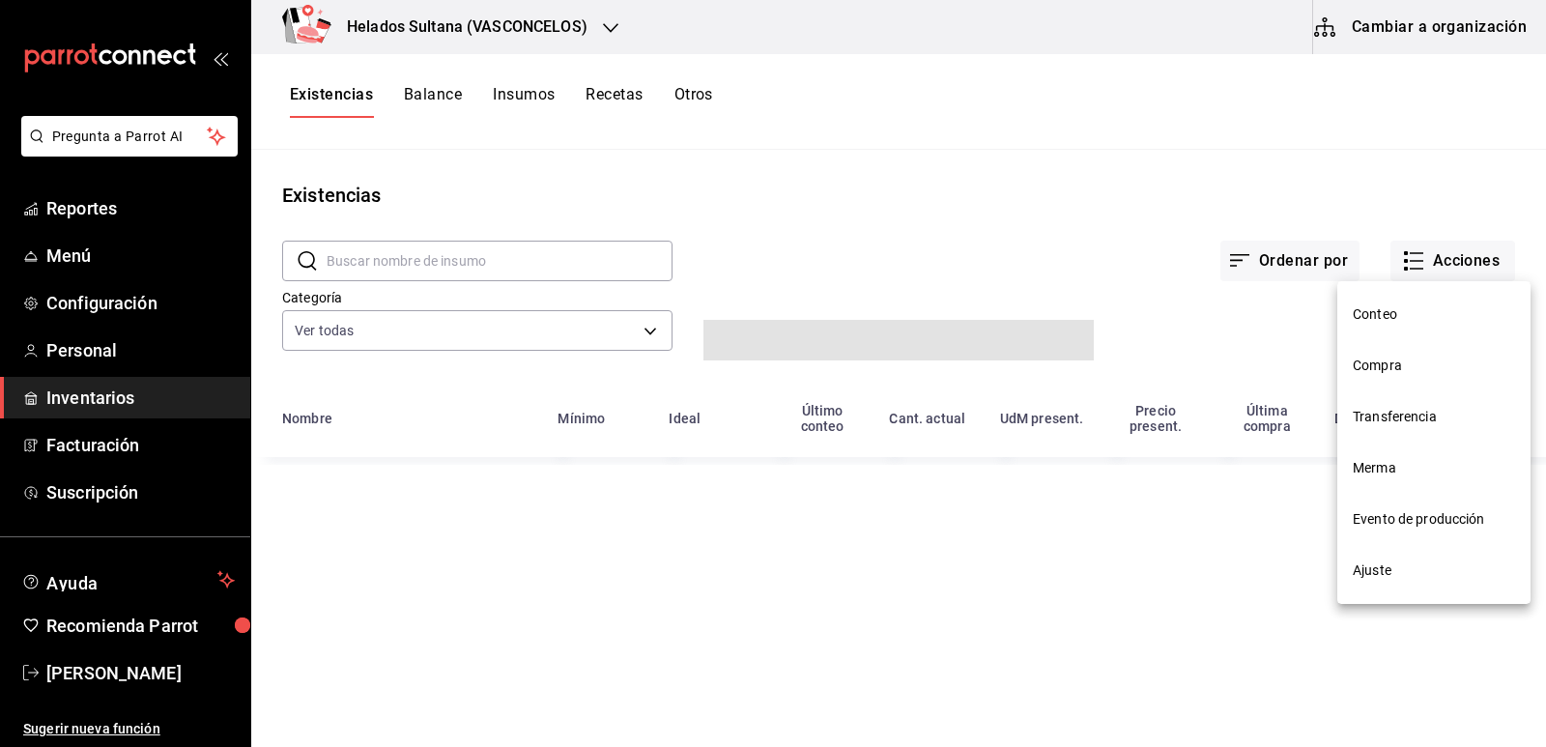
click at [1438, 265] on div at bounding box center [773, 373] width 1546 height 747
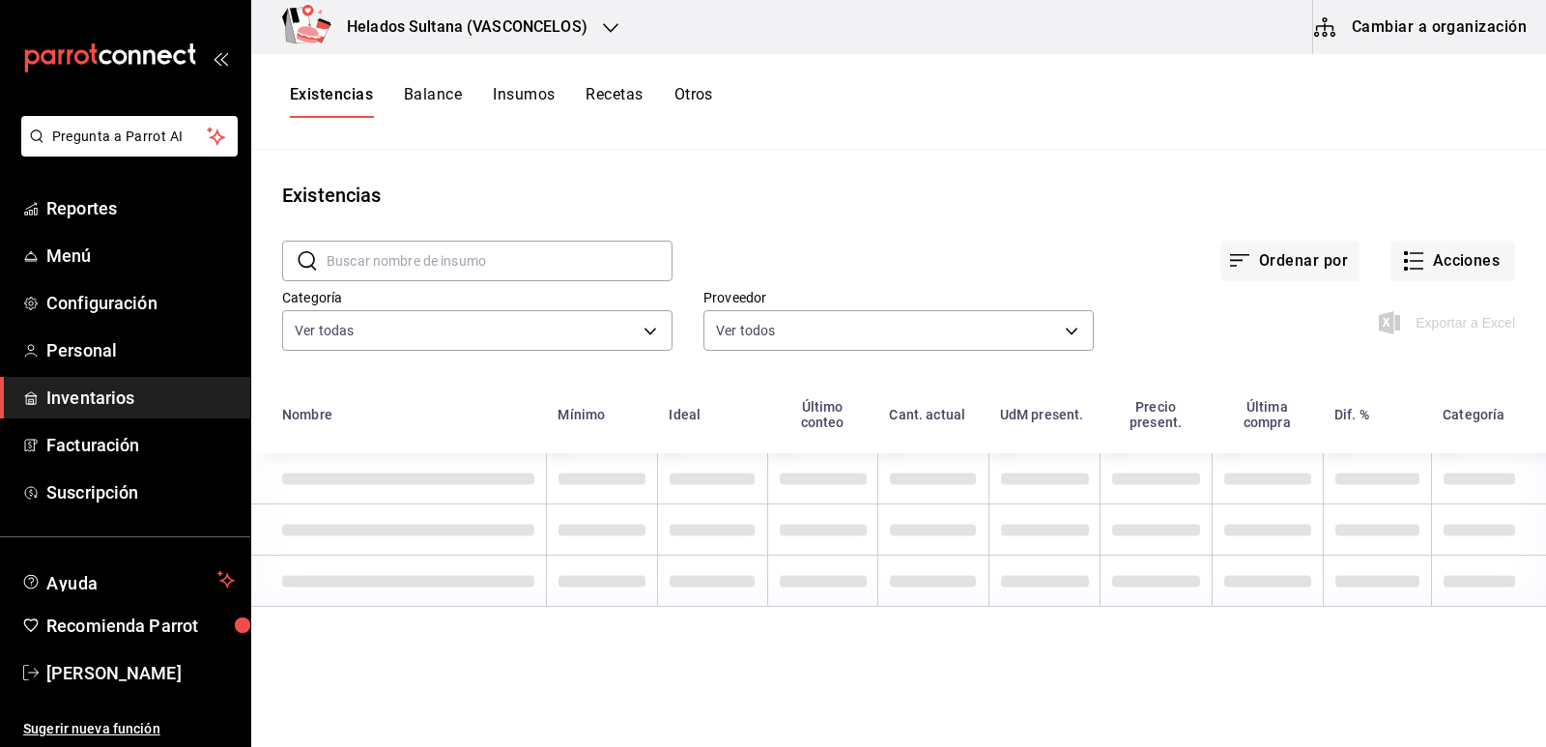
click at [1438, 265] on button "Acciones" at bounding box center [1452, 261] width 125 height 41
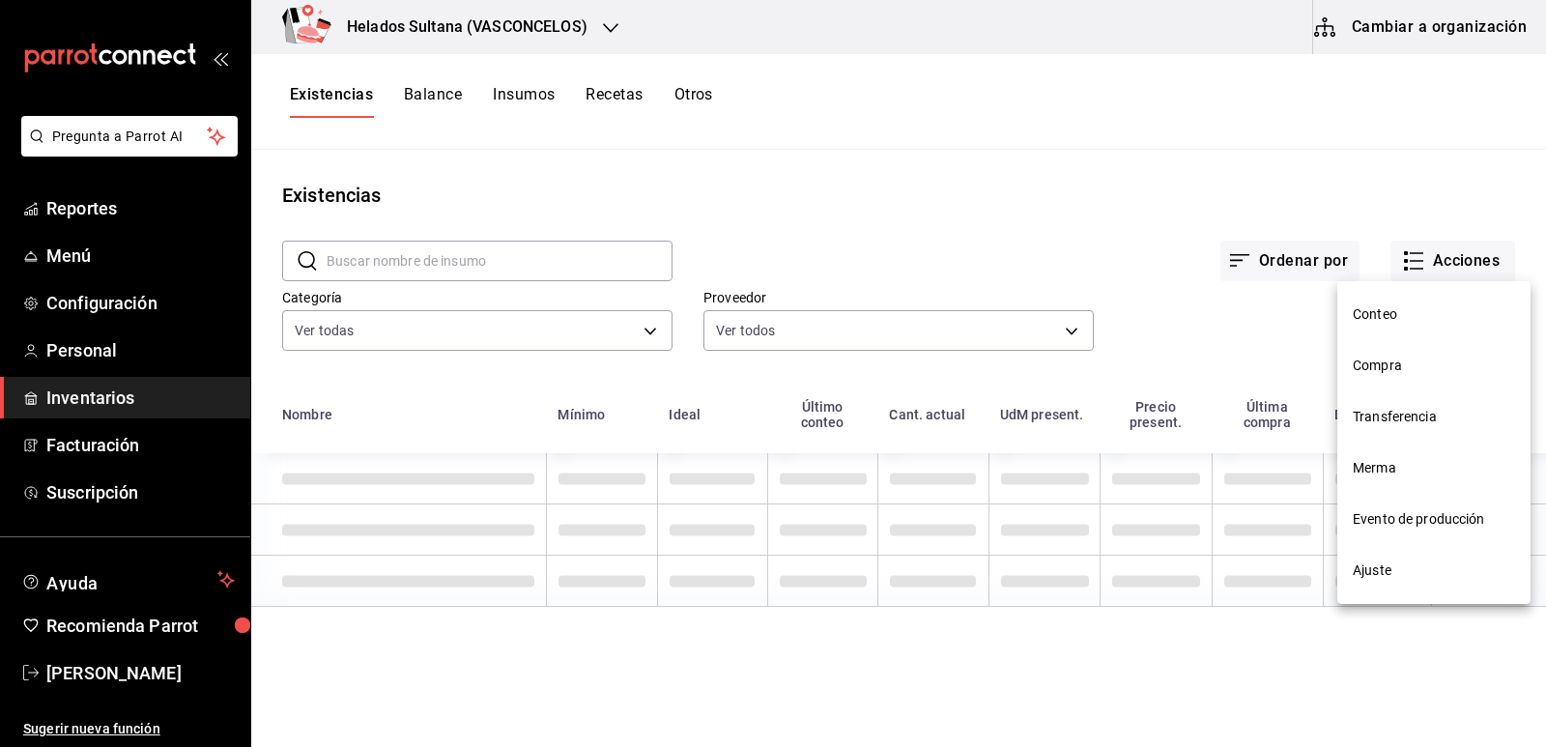
click at [1382, 578] on div at bounding box center [773, 373] width 1546 height 747
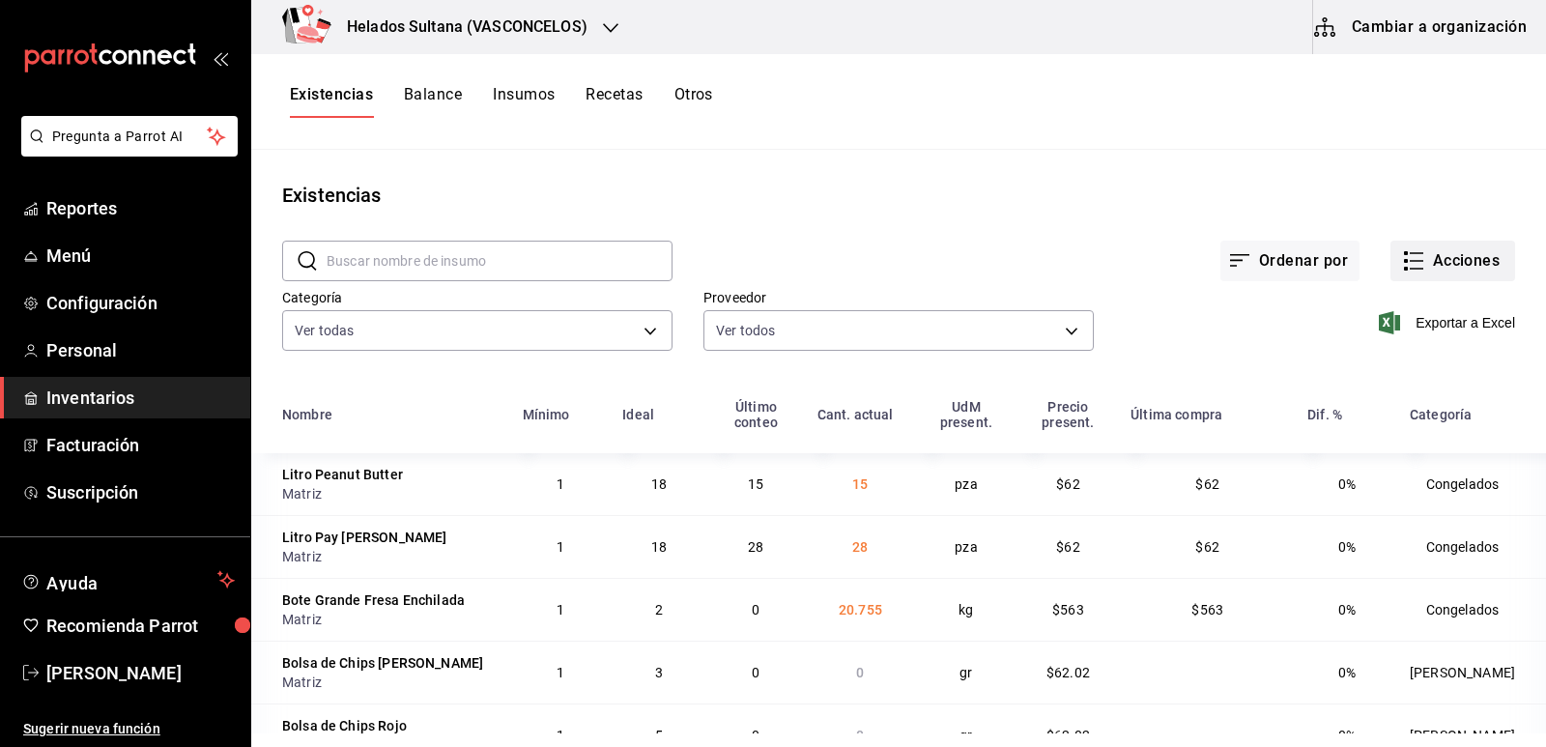
click at [1412, 264] on button "Acciones" at bounding box center [1452, 261] width 125 height 41
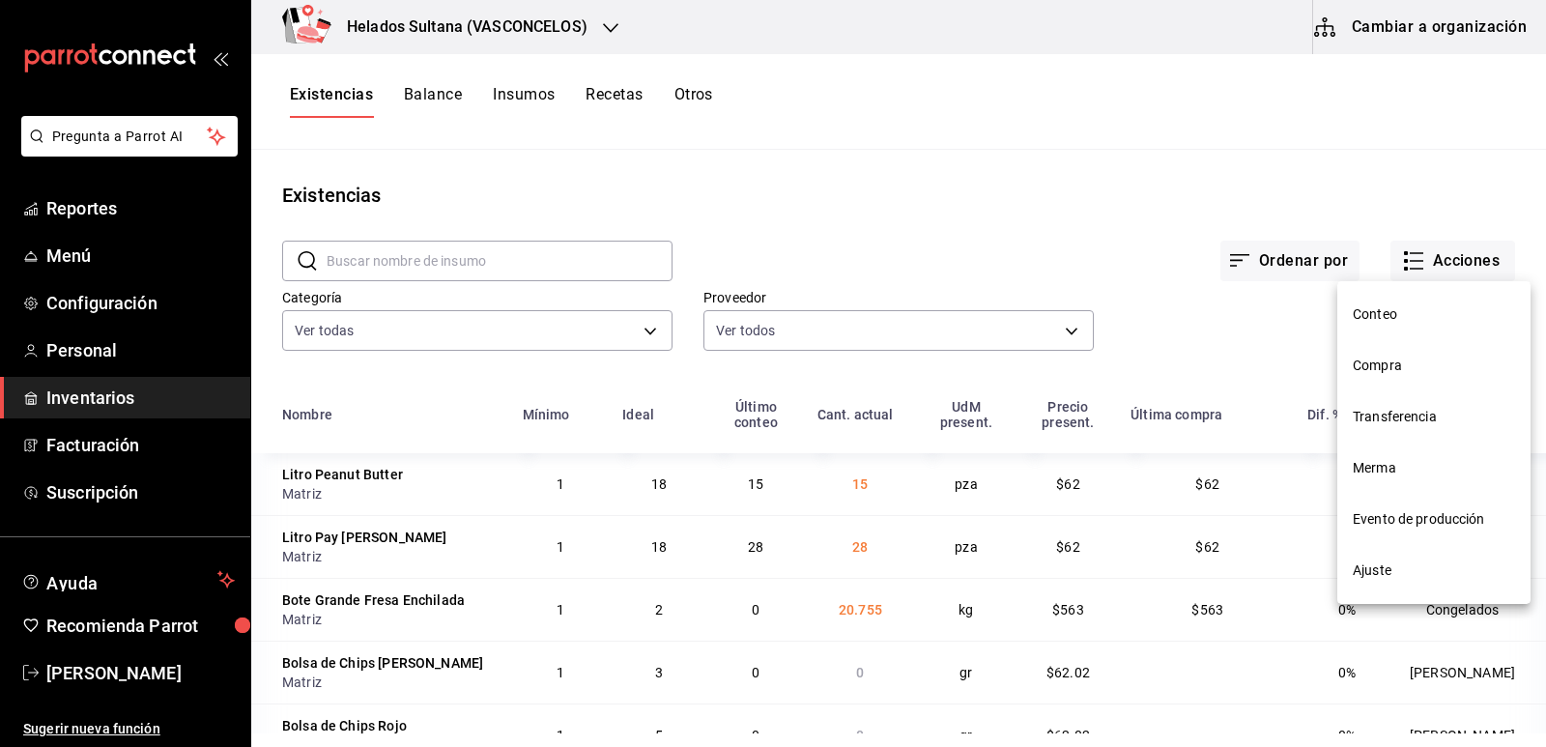
click at [1386, 564] on span "Ajuste" at bounding box center [1433, 570] width 162 height 20
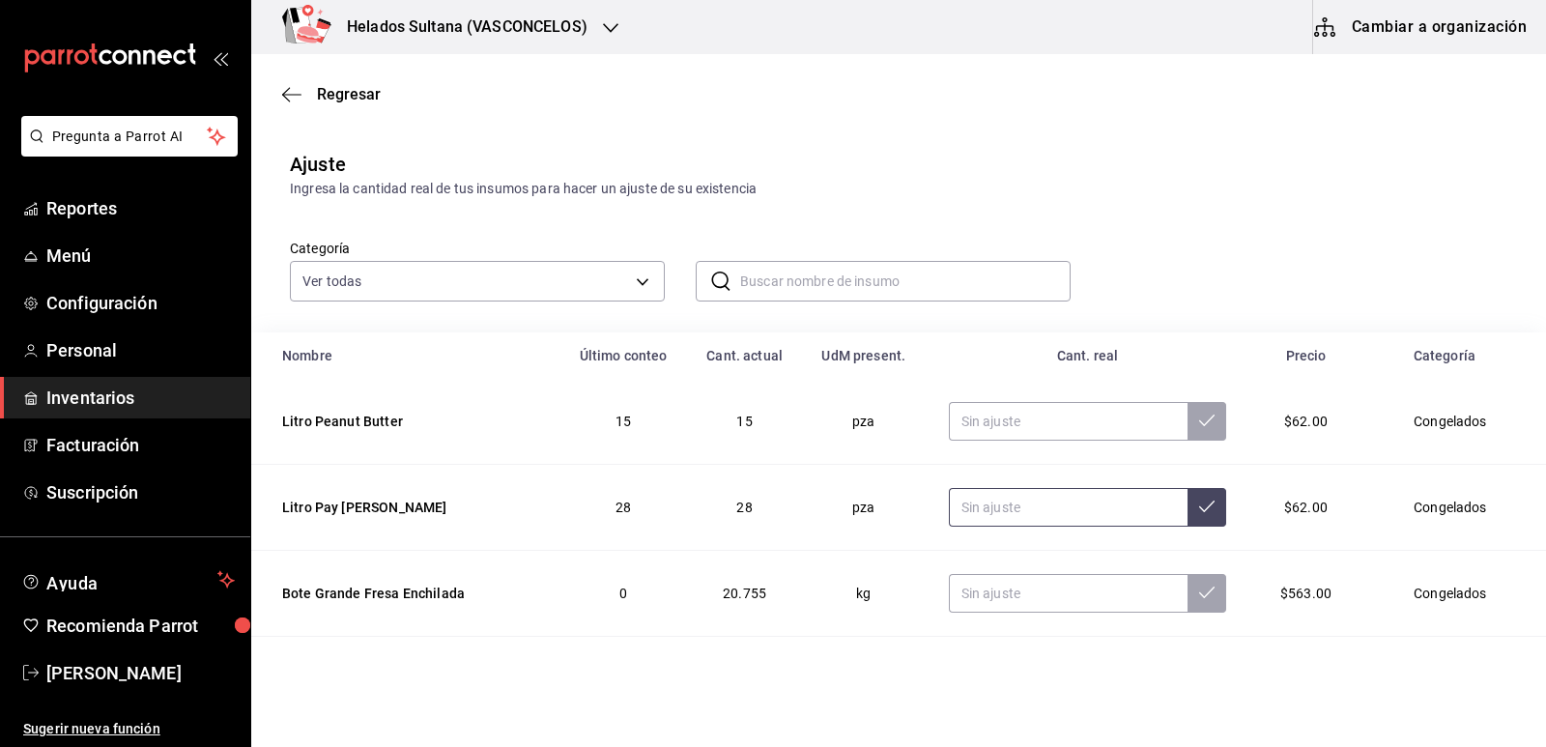
click at [1049, 503] on input "text" at bounding box center [1069, 507] width 240 height 39
click at [131, 220] on span "Reportes" at bounding box center [140, 208] width 188 height 26
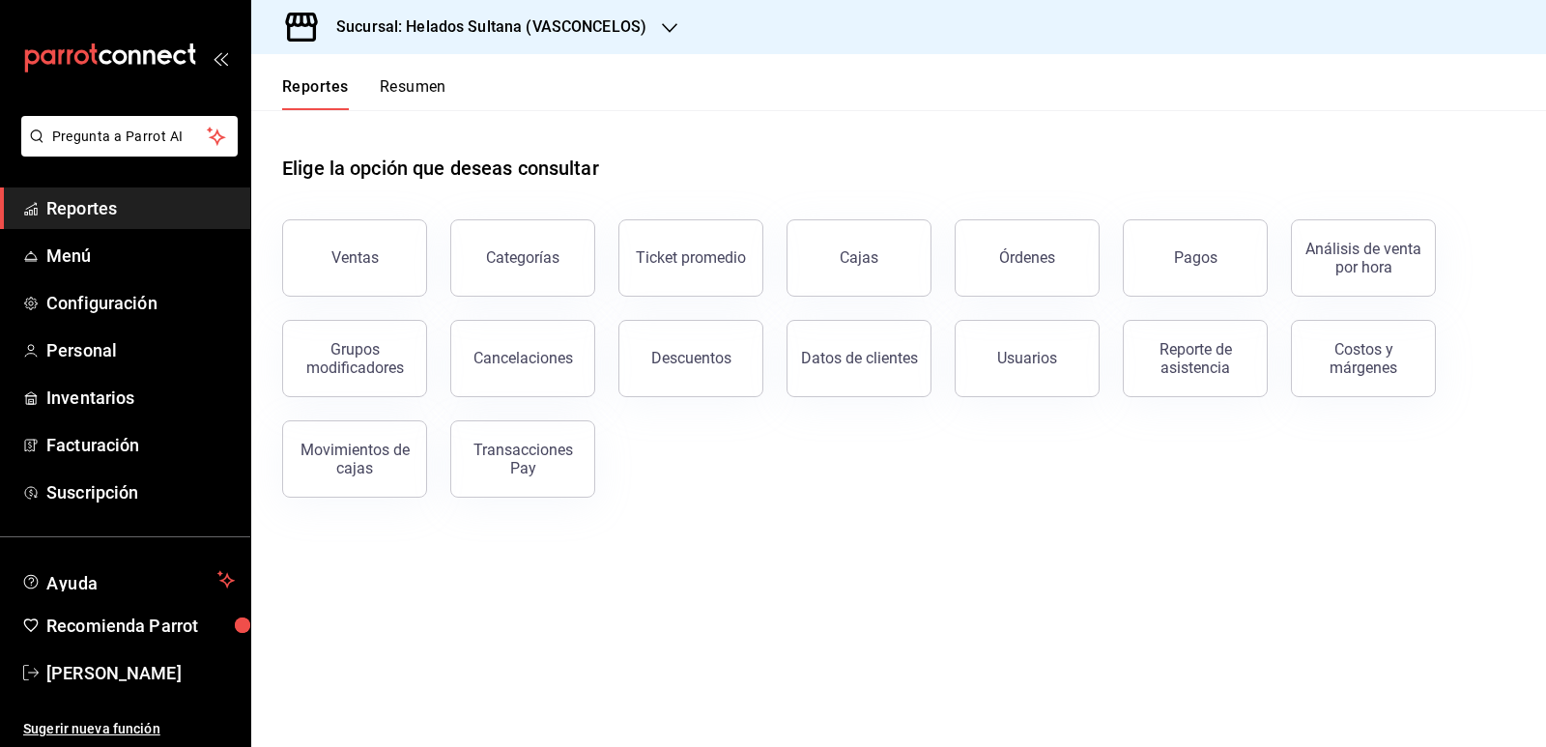
click at [415, 92] on button "Resumen" at bounding box center [413, 93] width 67 height 33
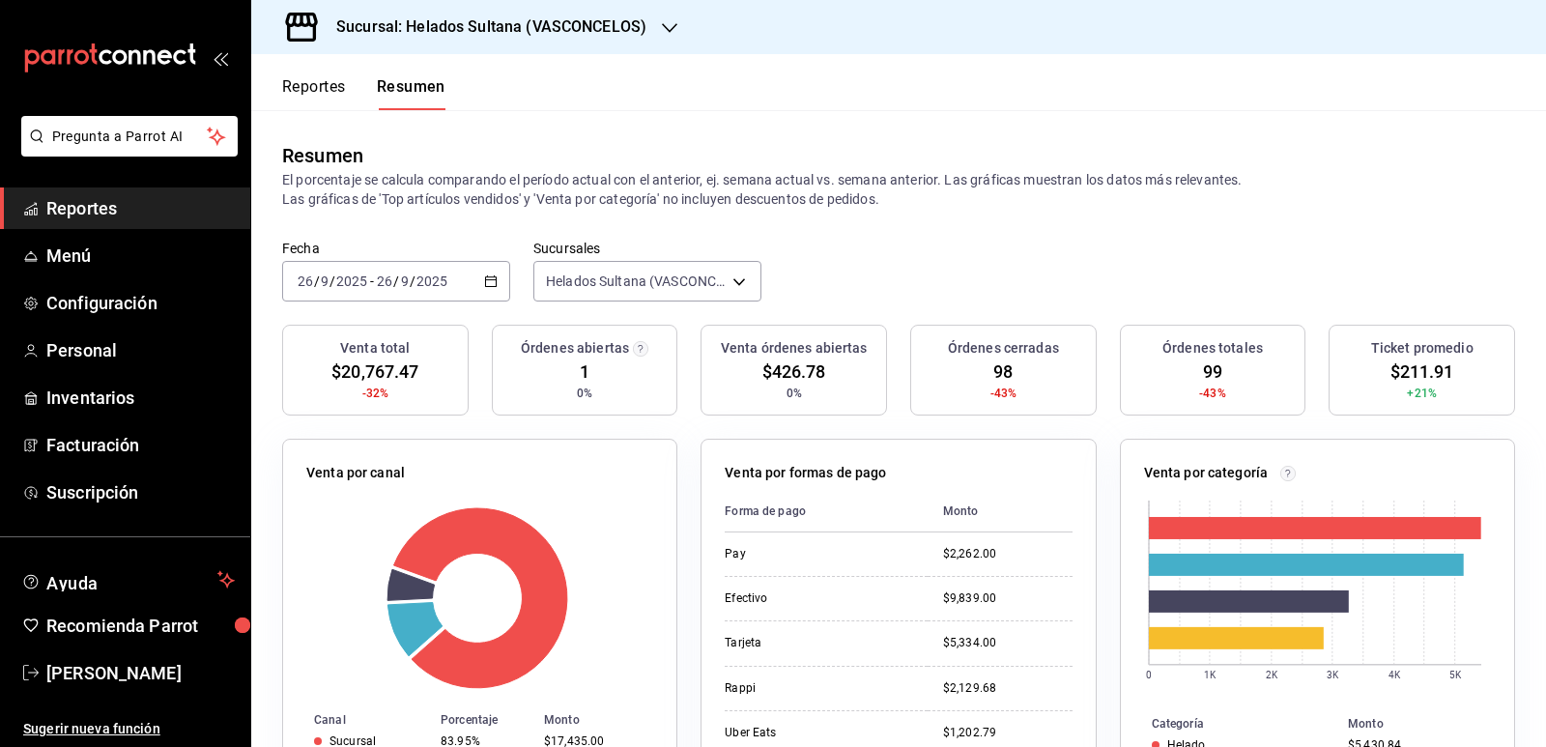
click at [582, 27] on h3 "Sucursal: Helados Sultana (VASCONCELOS)" at bounding box center [484, 26] width 326 height 23
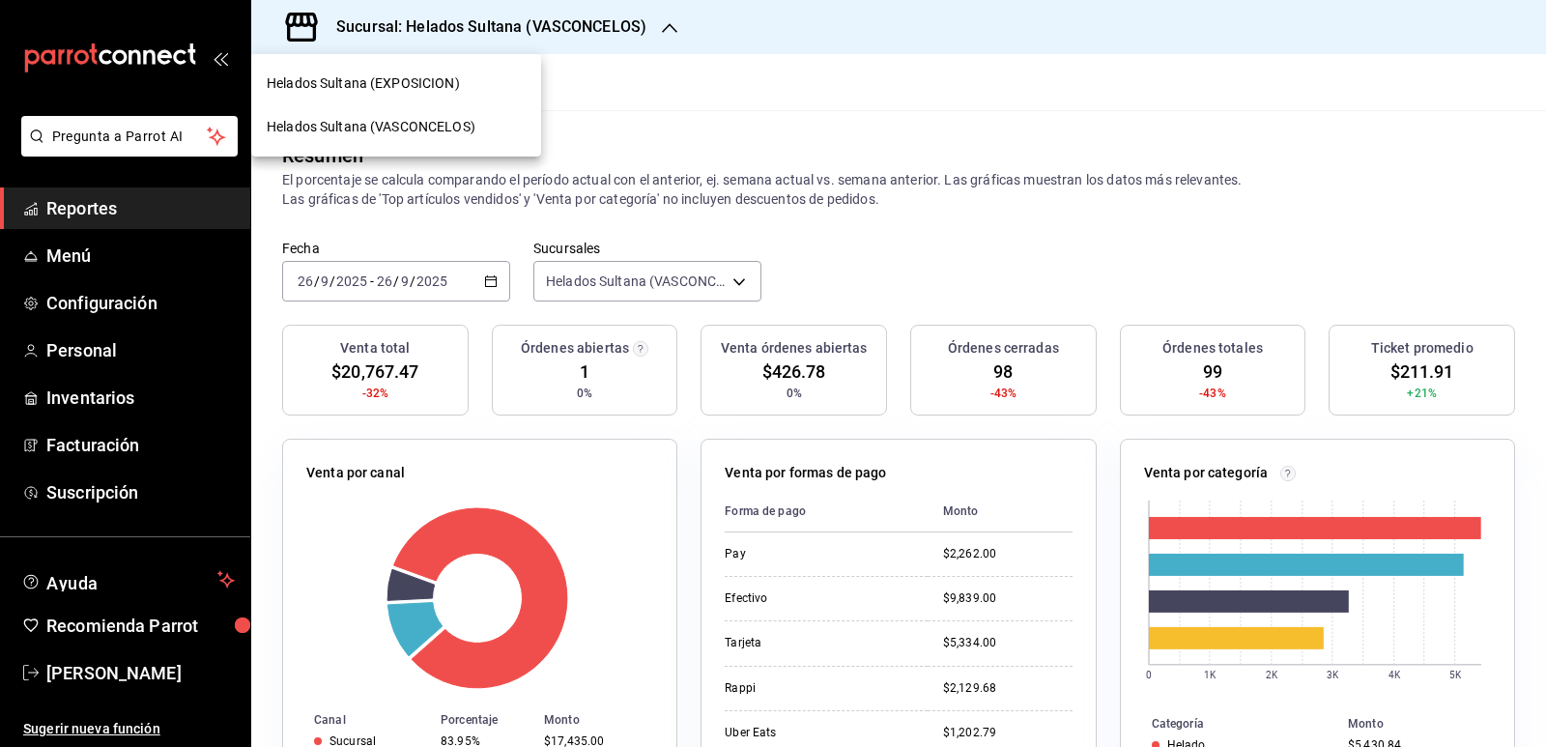
click at [417, 129] on span "Helados Sultana (VASCONCELOS)" at bounding box center [371, 127] width 209 height 20
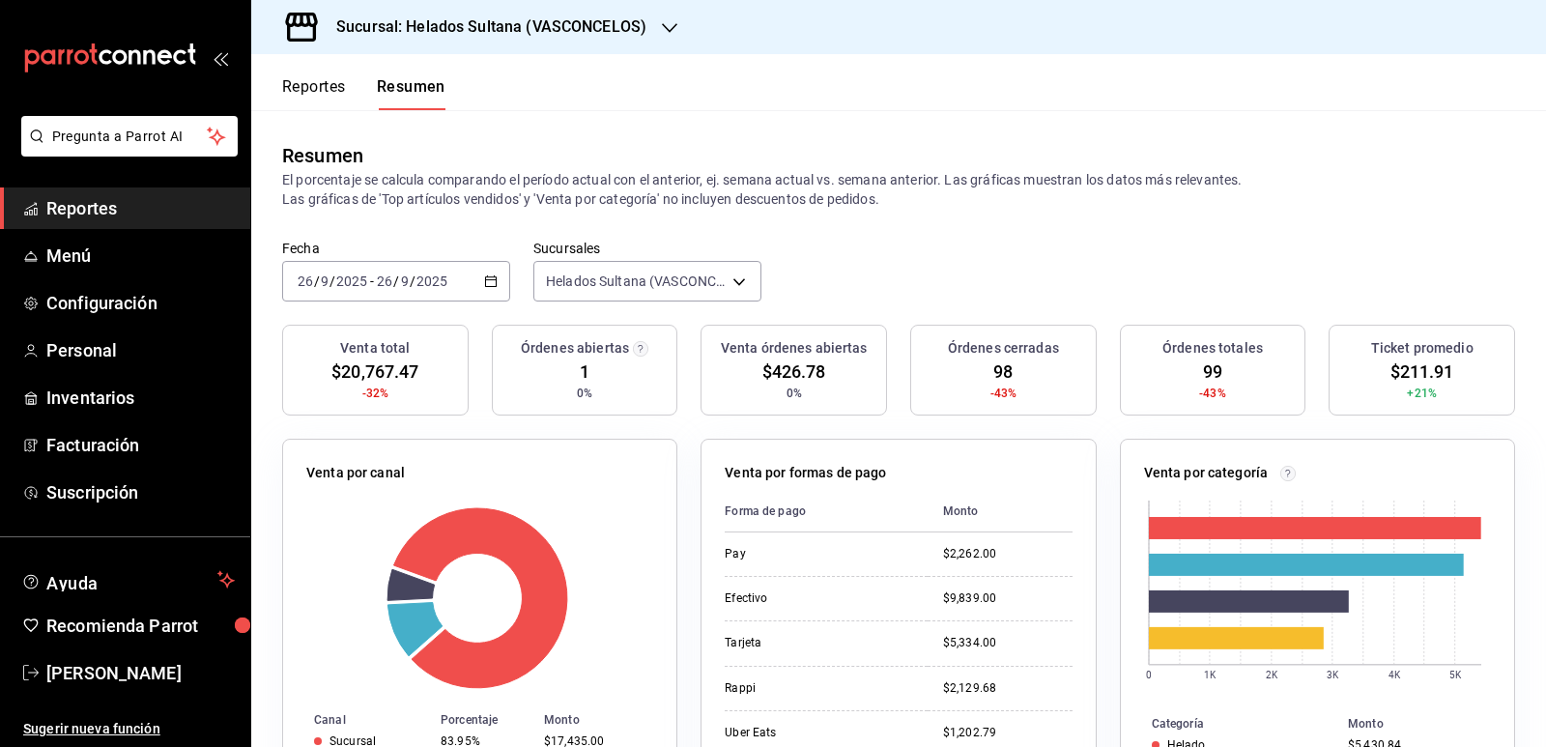
click at [548, 36] on h3 "Sucursal: Helados Sultana (VASCONCELOS)" at bounding box center [484, 26] width 326 height 23
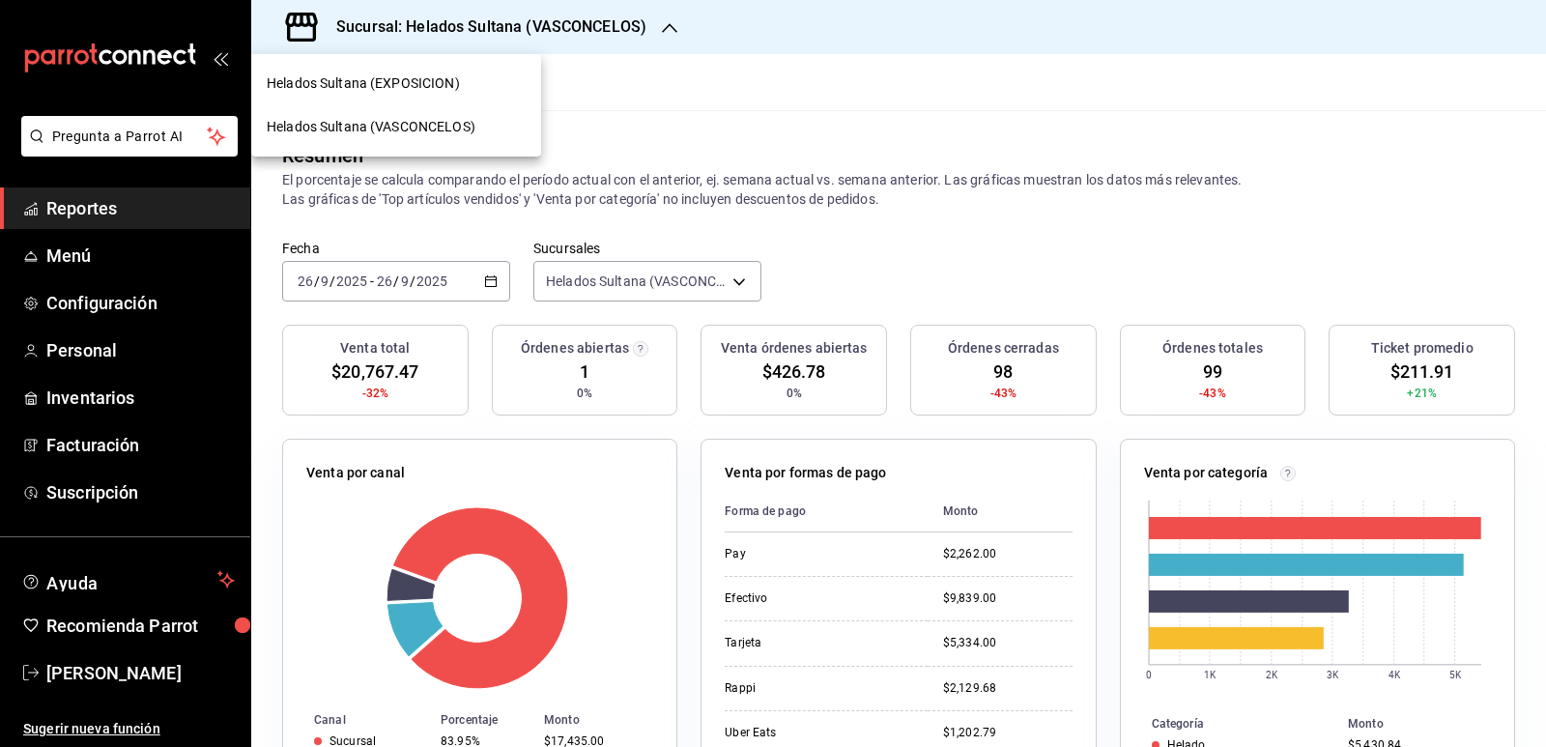
click at [413, 97] on div "Helados Sultana (EXPOSICION)" at bounding box center [396, 83] width 290 height 43
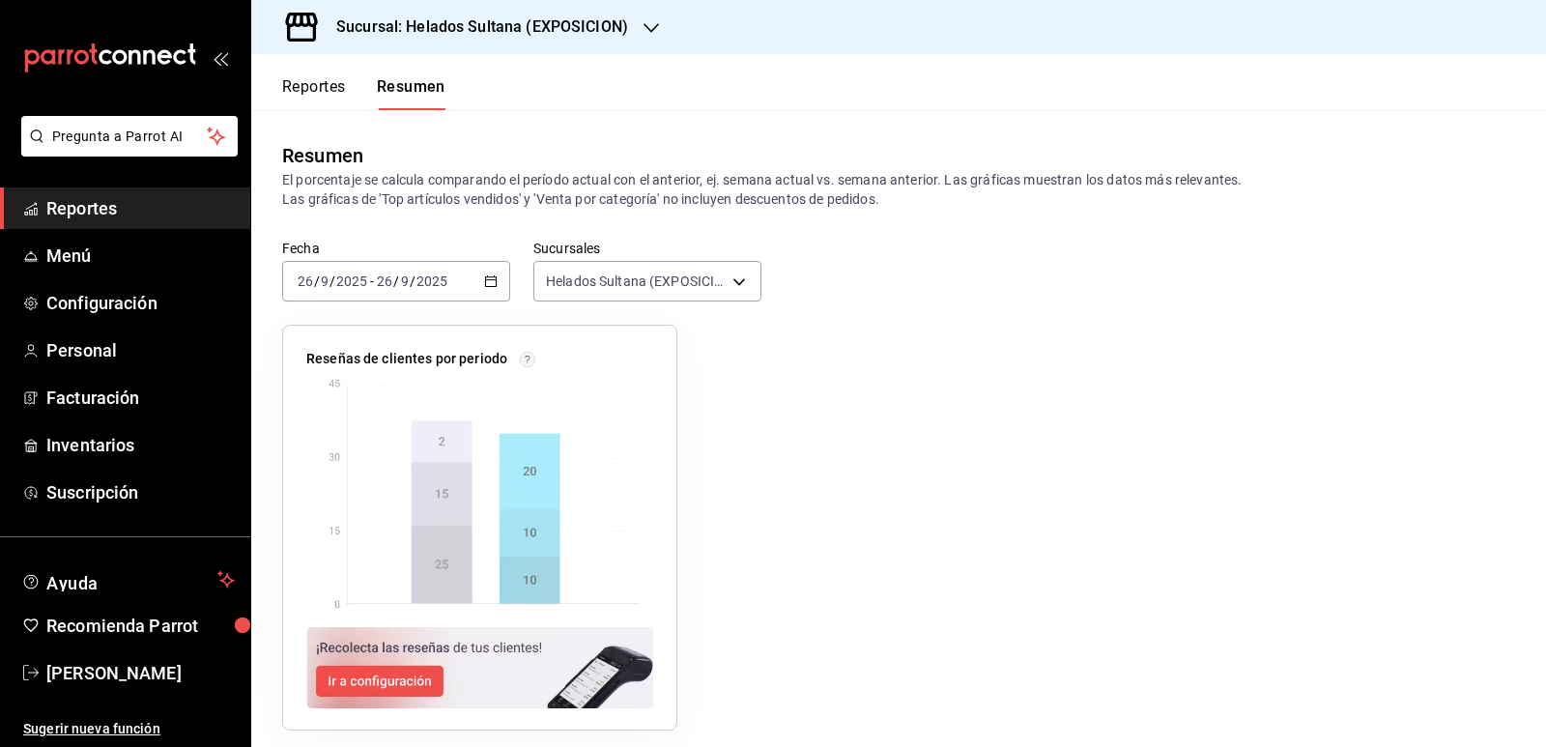
click at [294, 76] on div "Reportes Resumen" at bounding box center [348, 82] width 194 height 56
click at [302, 81] on button "Reportes" at bounding box center [314, 93] width 64 height 33
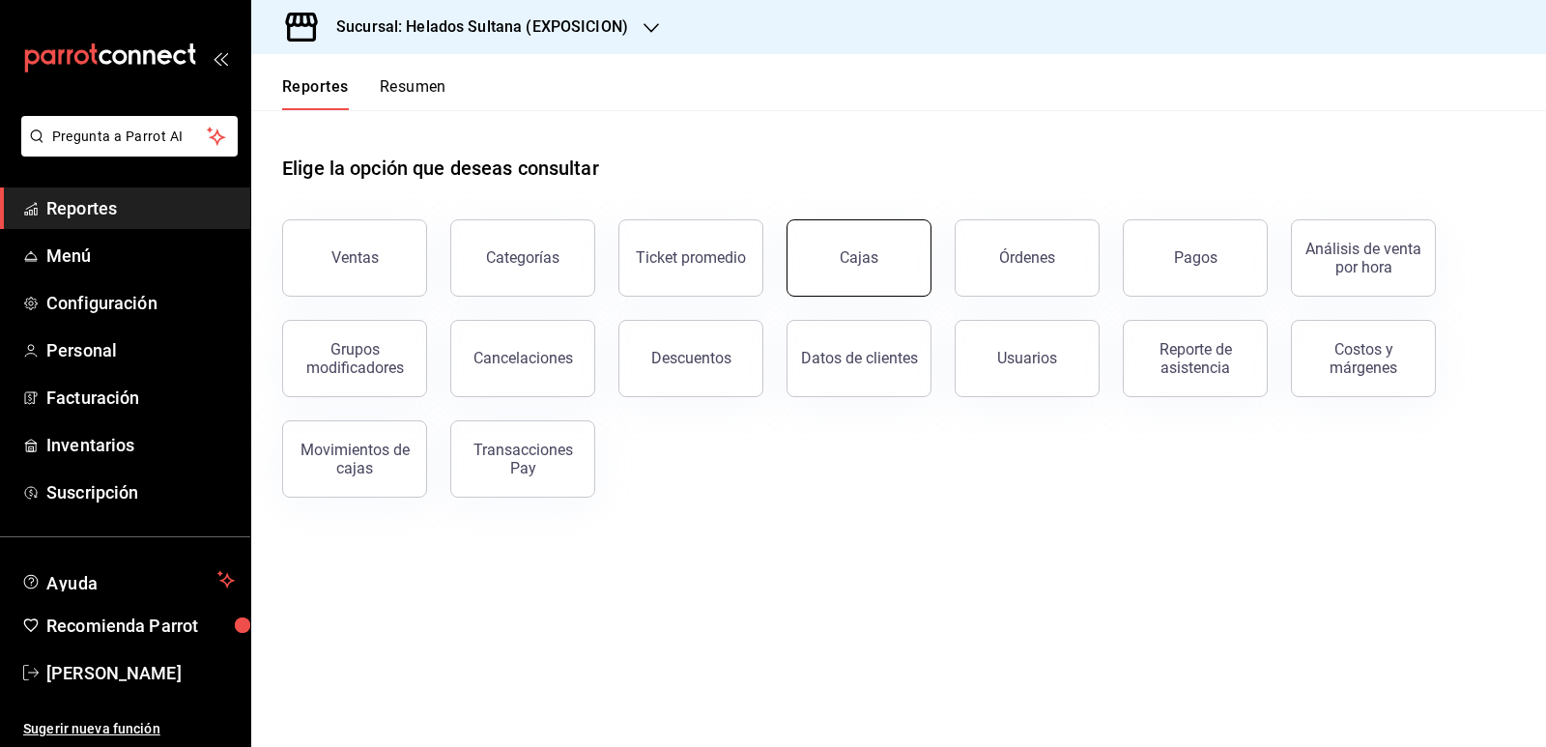
click at [868, 246] on link "Cajas" at bounding box center [858, 257] width 145 height 77
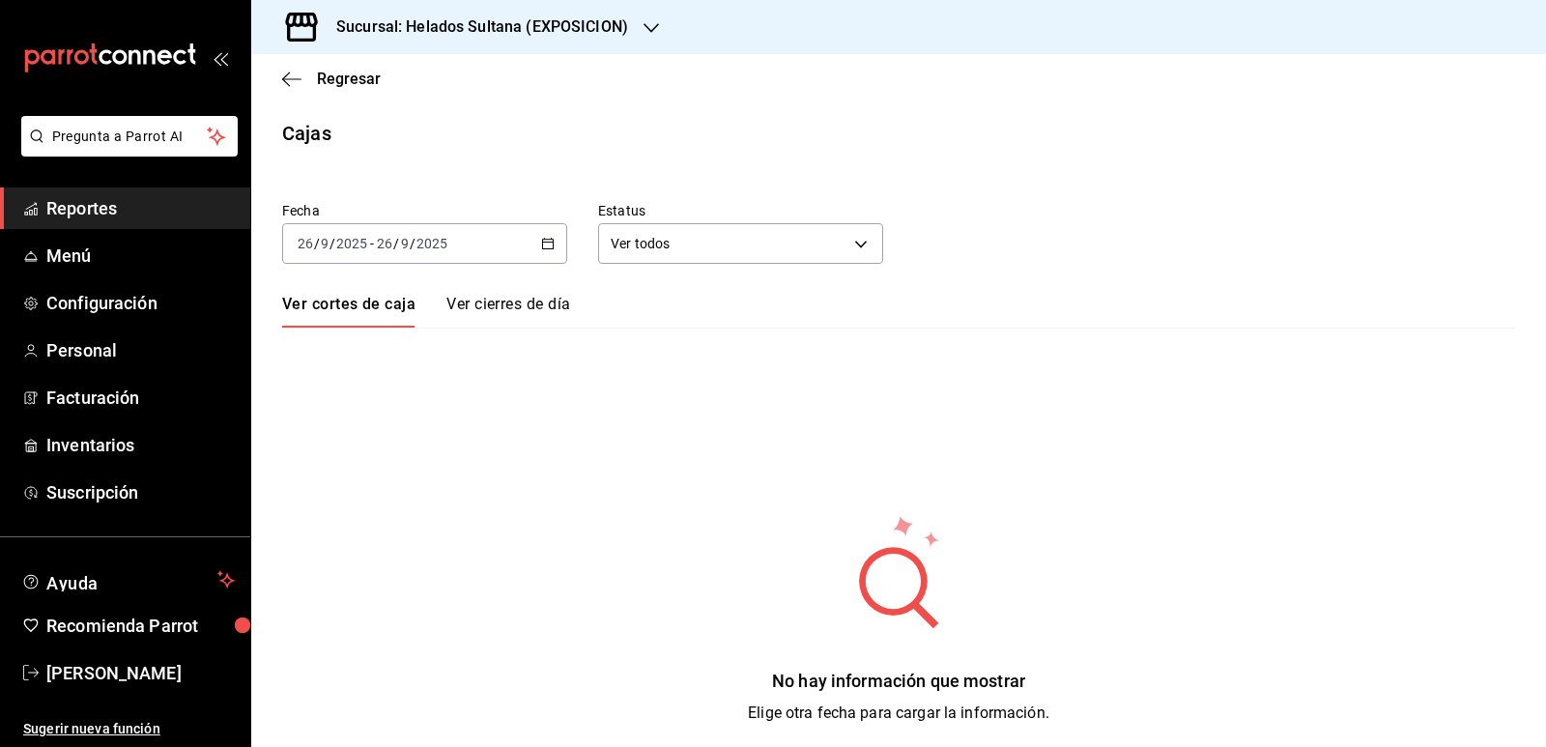
click at [550, 246] on \(Stroke\) "button" at bounding box center [548, 244] width 12 height 11
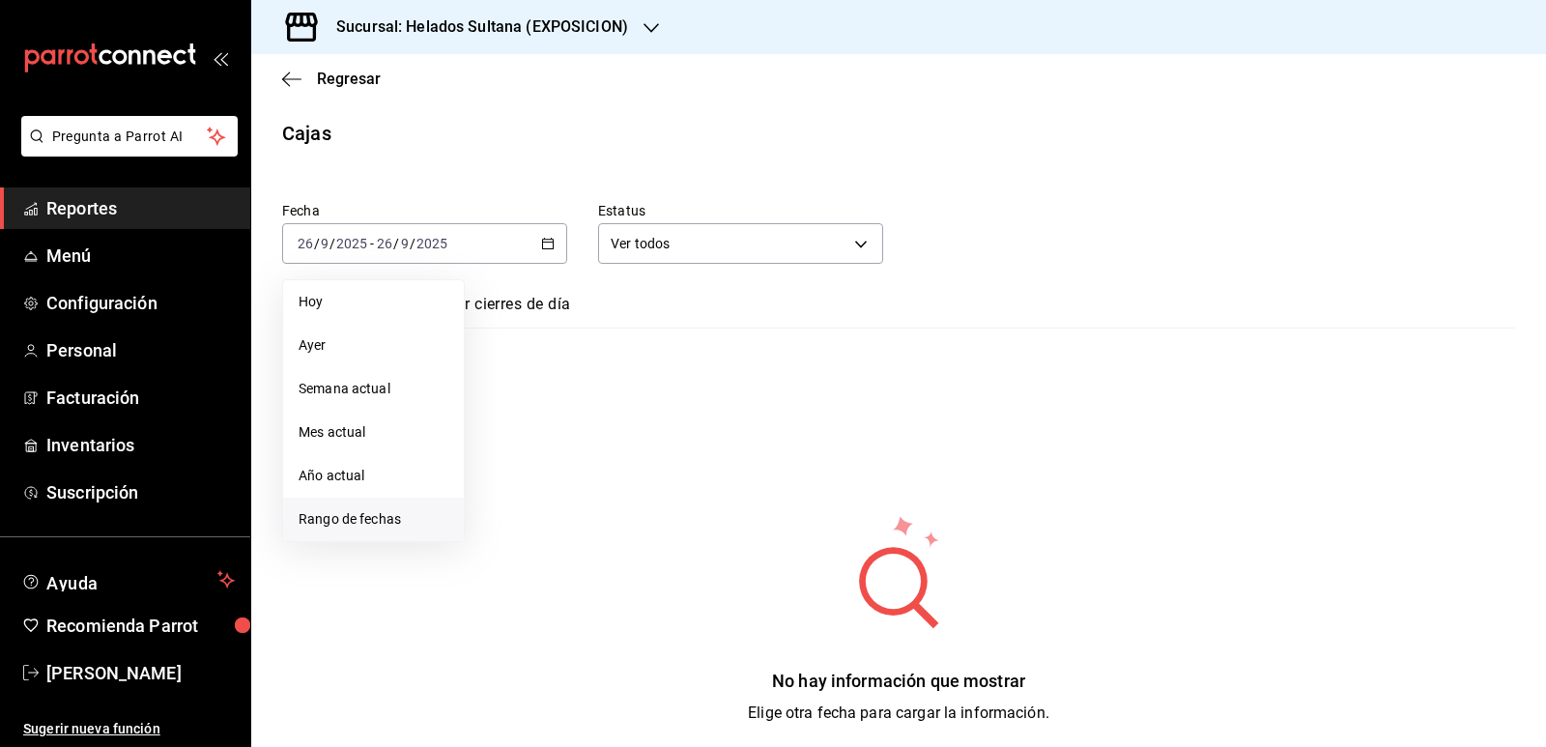
click at [352, 502] on li "Rango de fechas" at bounding box center [373, 518] width 181 height 43
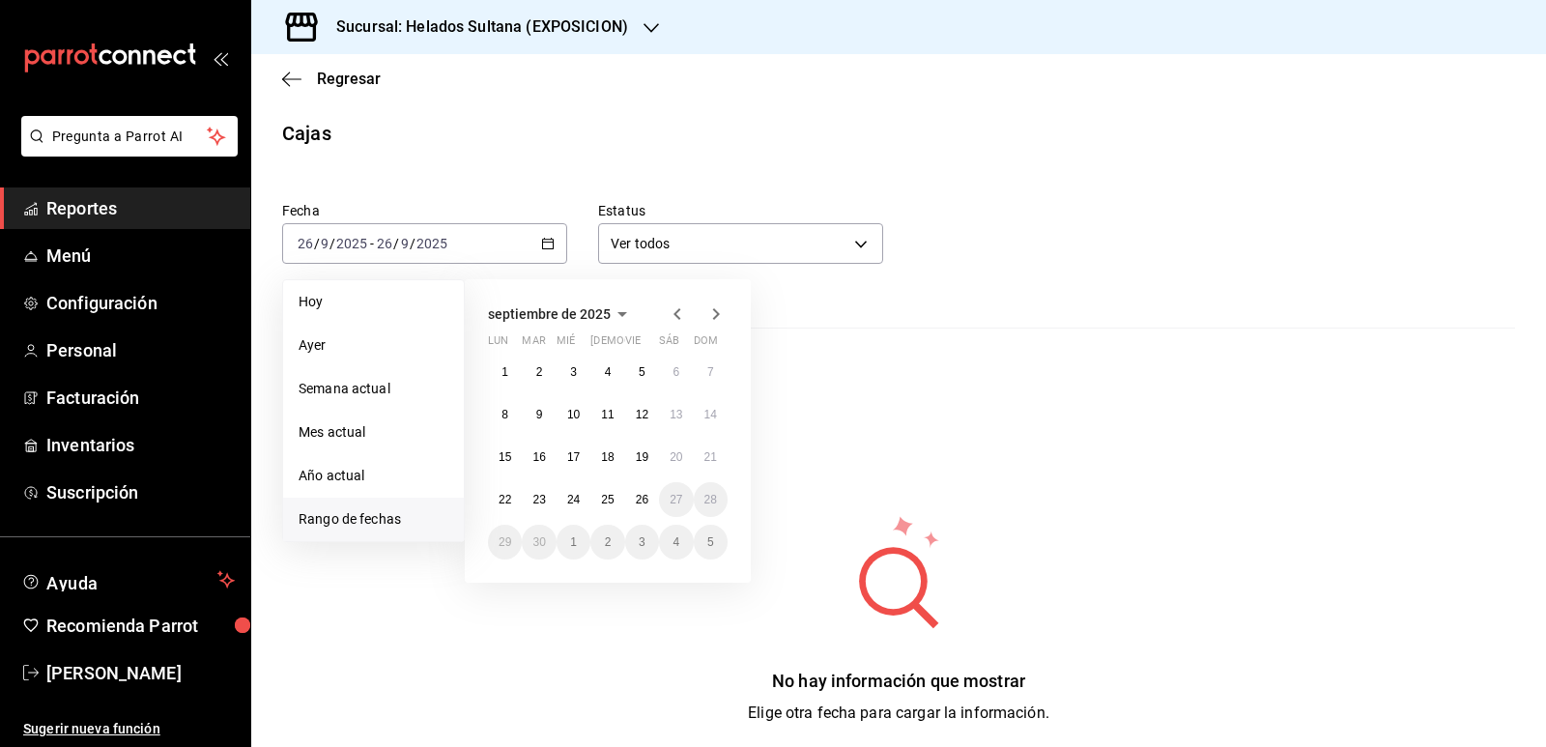
click at [670, 311] on icon "button" at bounding box center [677, 313] width 23 height 23
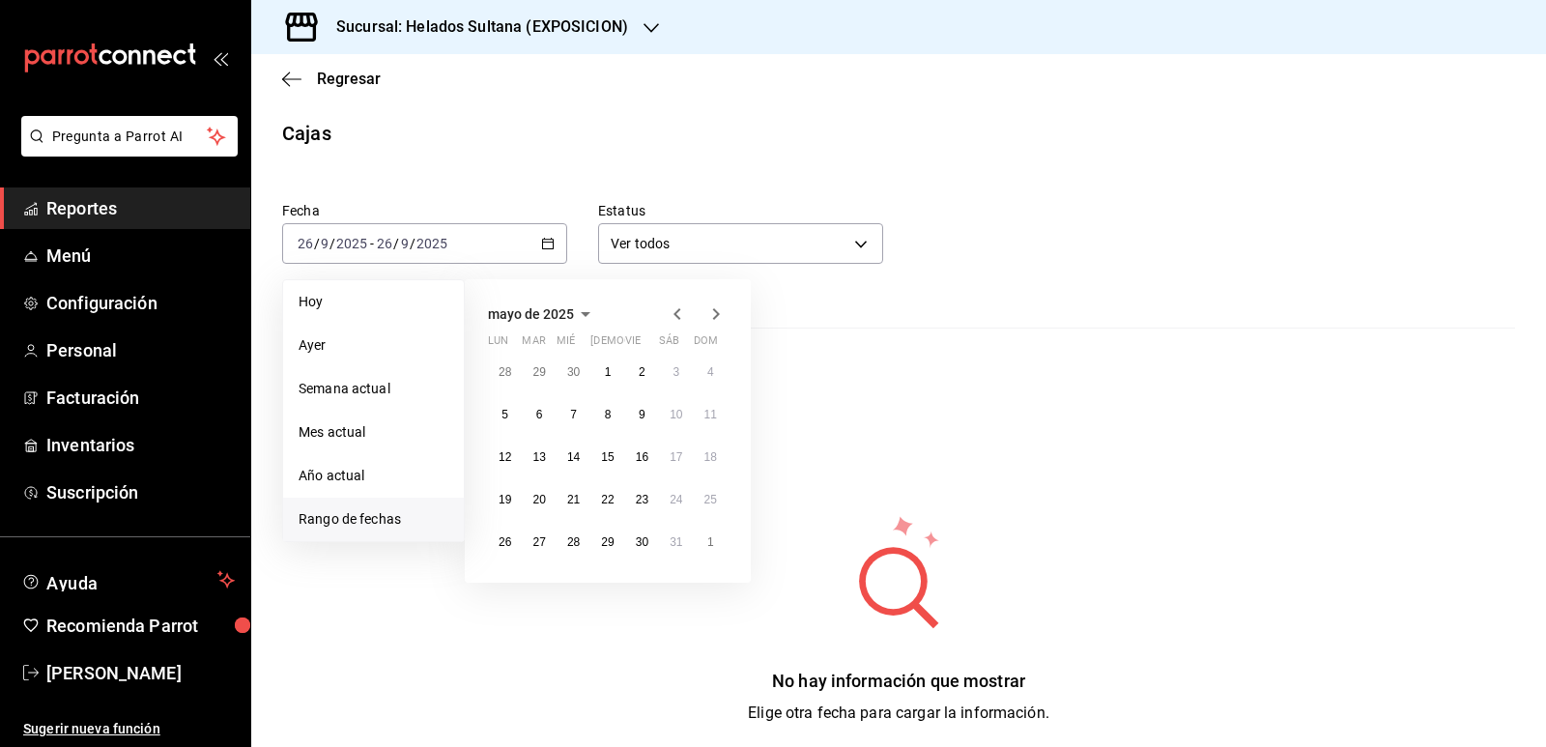
click at [670, 311] on icon "button" at bounding box center [677, 313] width 23 height 23
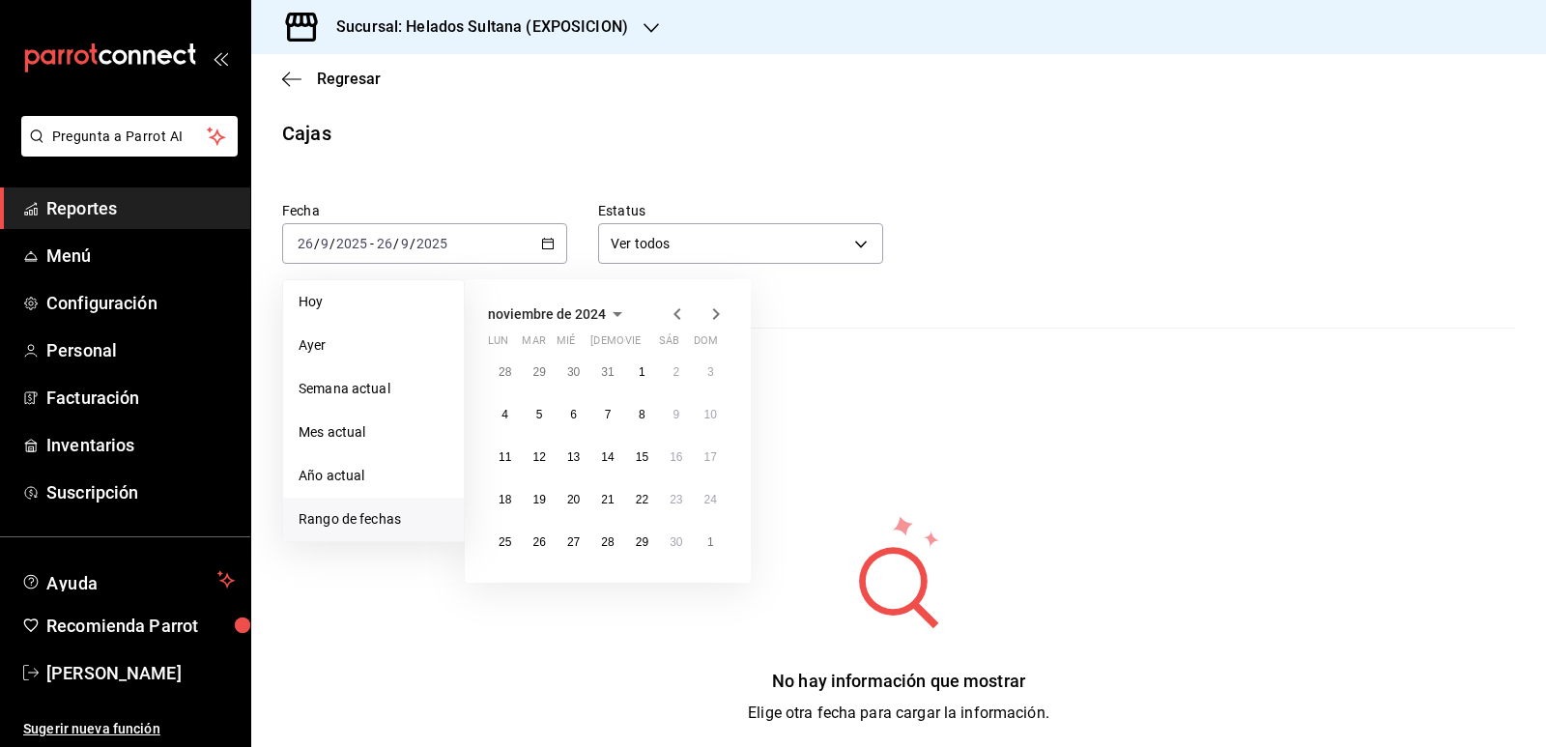
click at [670, 311] on icon "button" at bounding box center [677, 313] width 23 height 23
click at [709, 311] on icon "button" at bounding box center [715, 313] width 23 height 23
click at [710, 503] on abbr "27" at bounding box center [710, 500] width 13 height 14
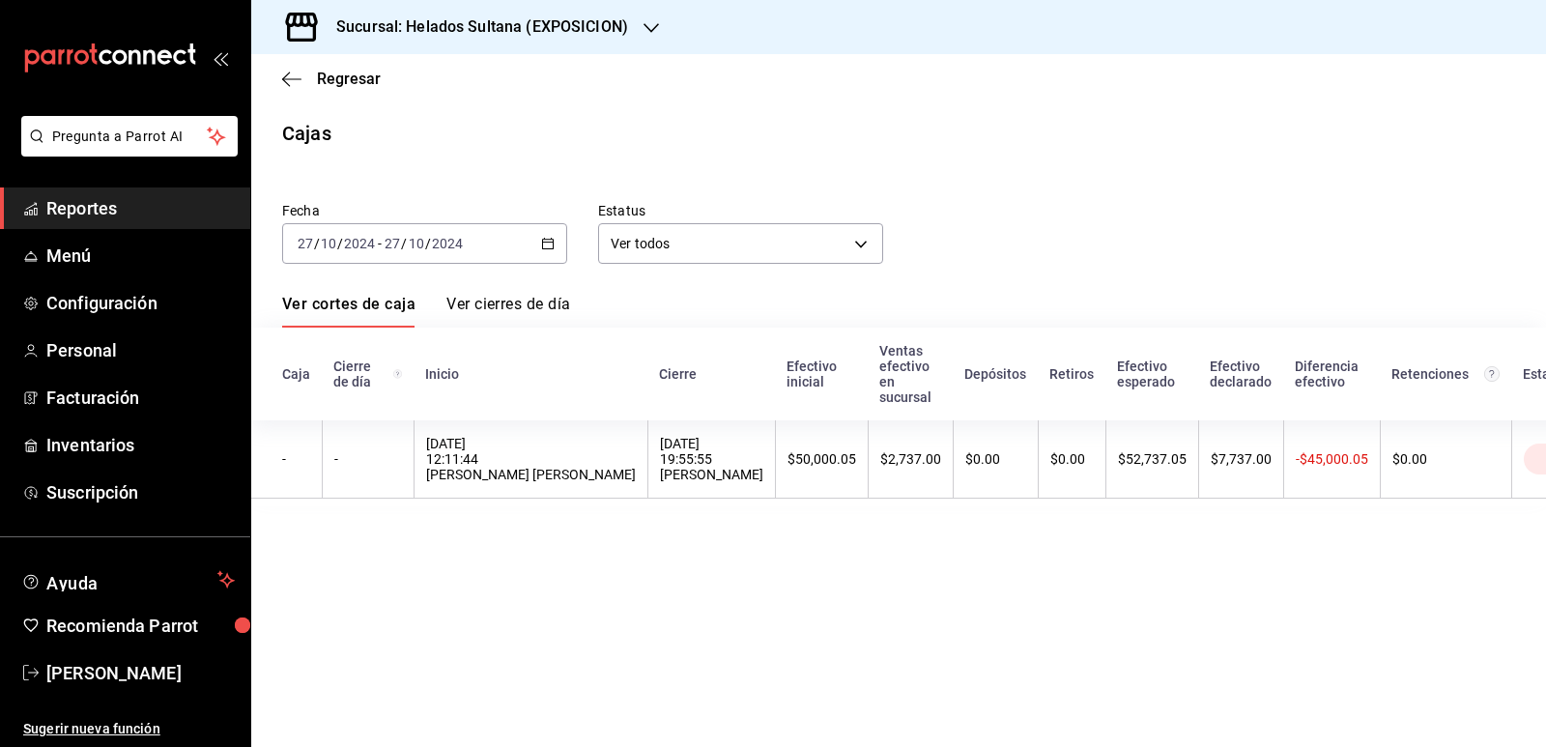
click at [535, 297] on link "Ver cierres de día" at bounding box center [508, 311] width 124 height 33
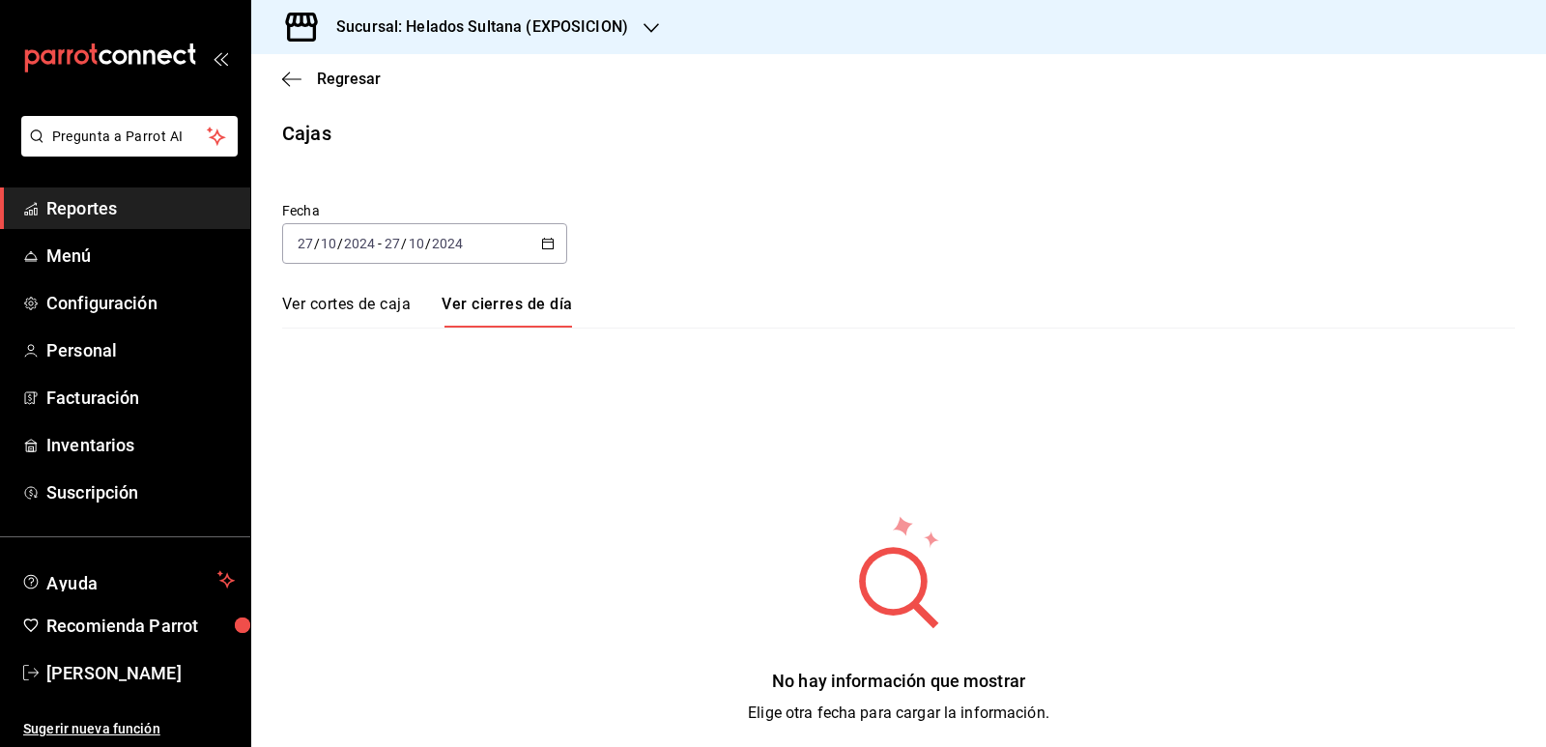
click at [395, 304] on link "Ver cortes de caja" at bounding box center [346, 311] width 128 height 33
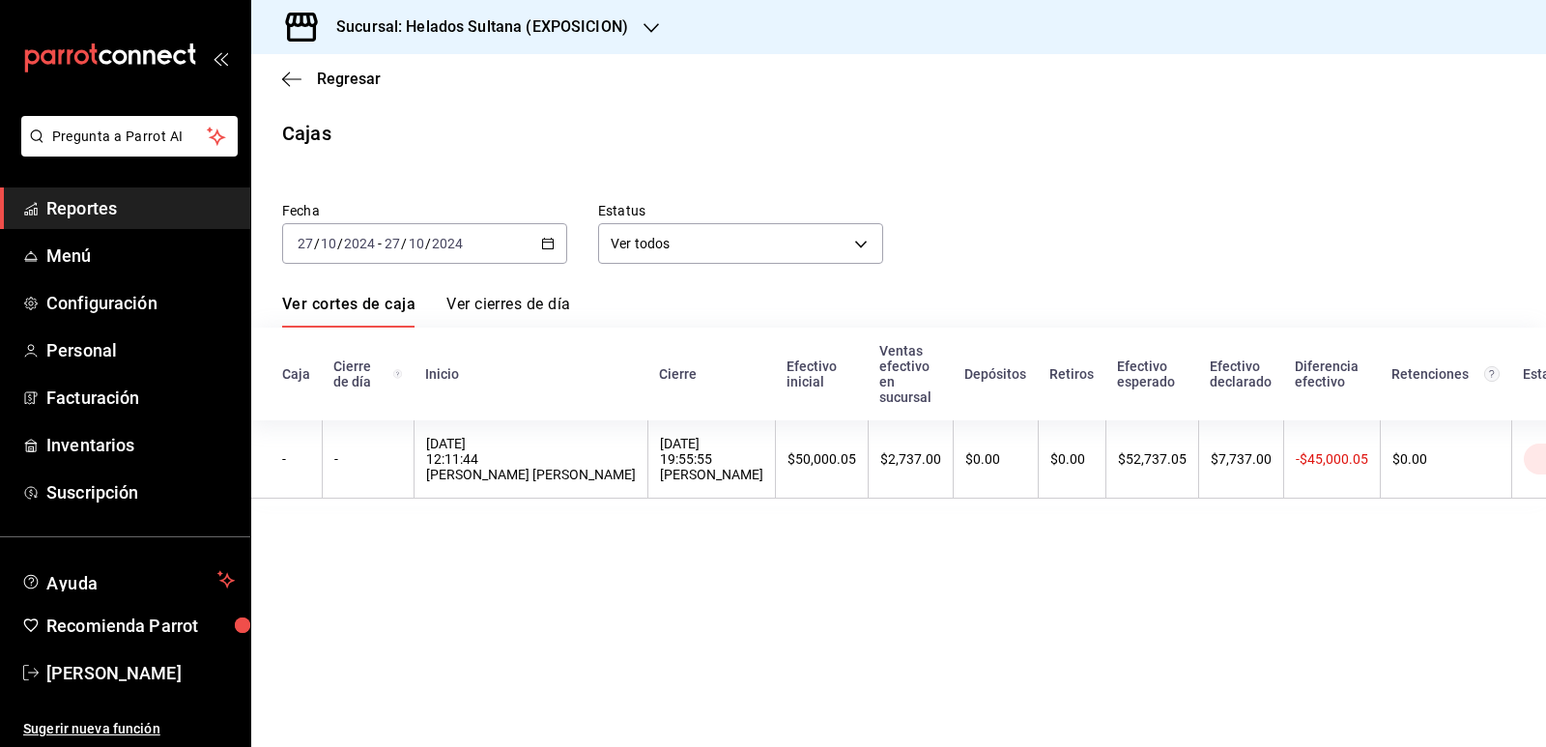
click at [550, 242] on \(Stroke\) "button" at bounding box center [548, 241] width 11 height 1
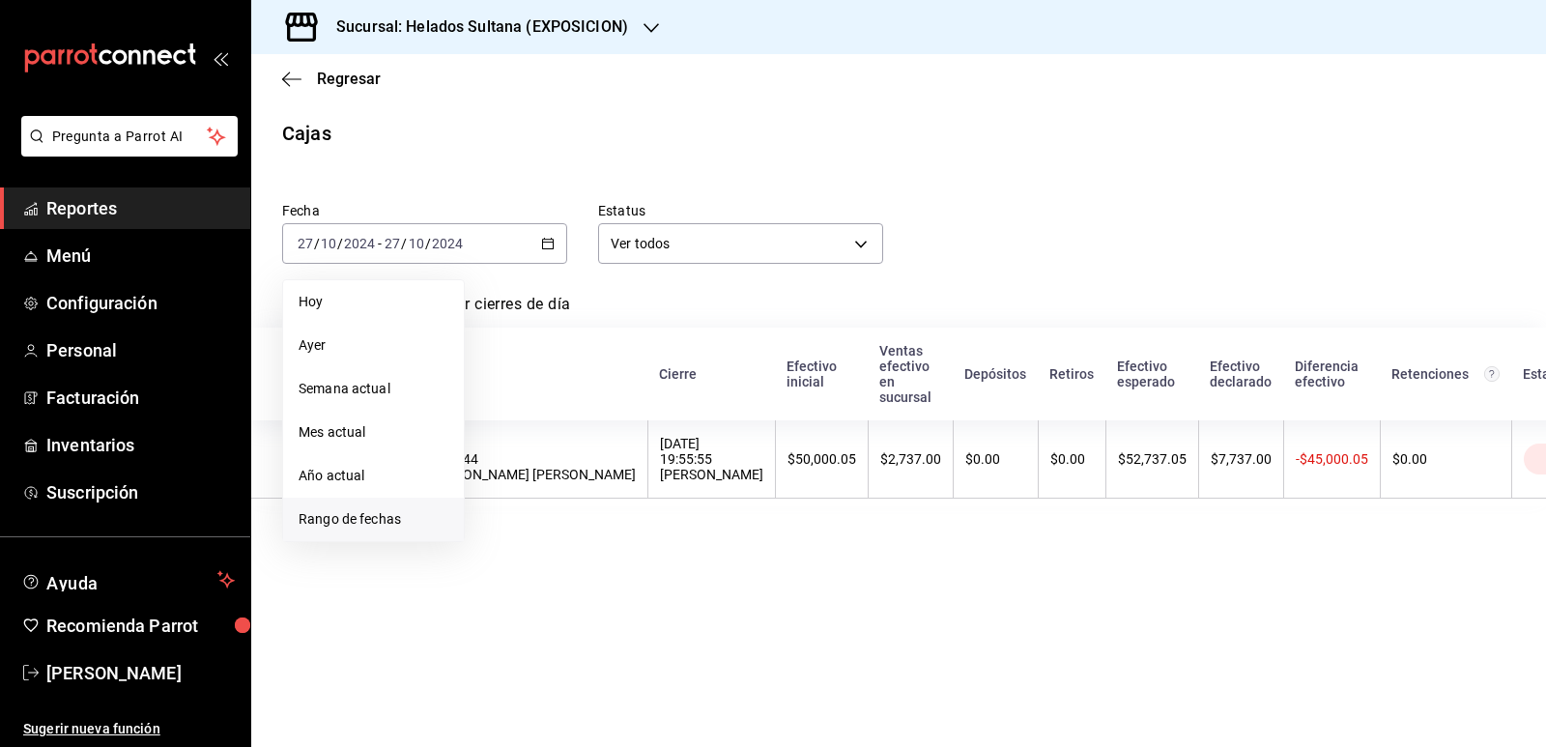
click at [363, 509] on span "Rango de fechas" at bounding box center [373, 519] width 150 height 20
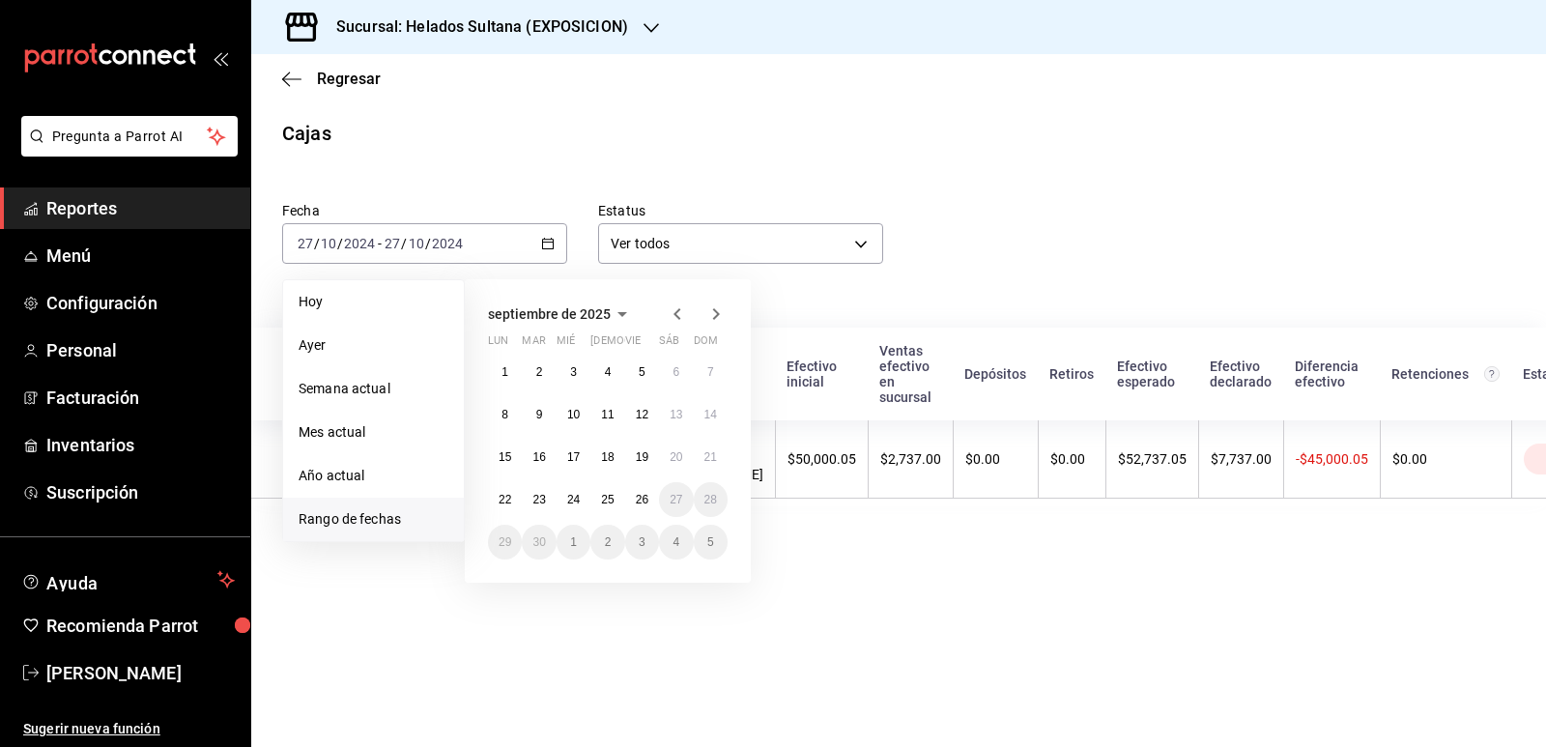
click at [676, 315] on icon "button" at bounding box center [676, 314] width 7 height 12
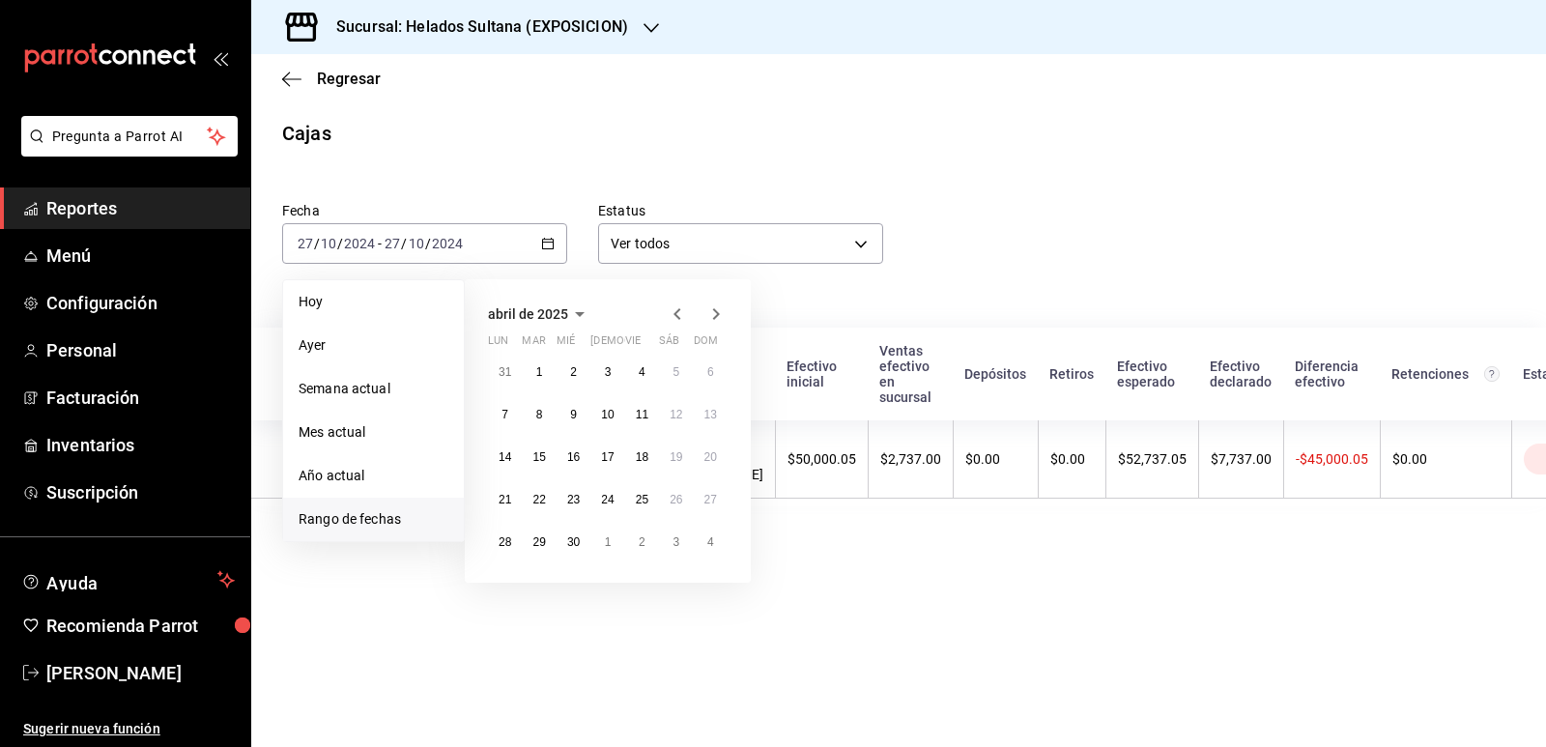
click at [676, 315] on icon "button" at bounding box center [676, 314] width 7 height 12
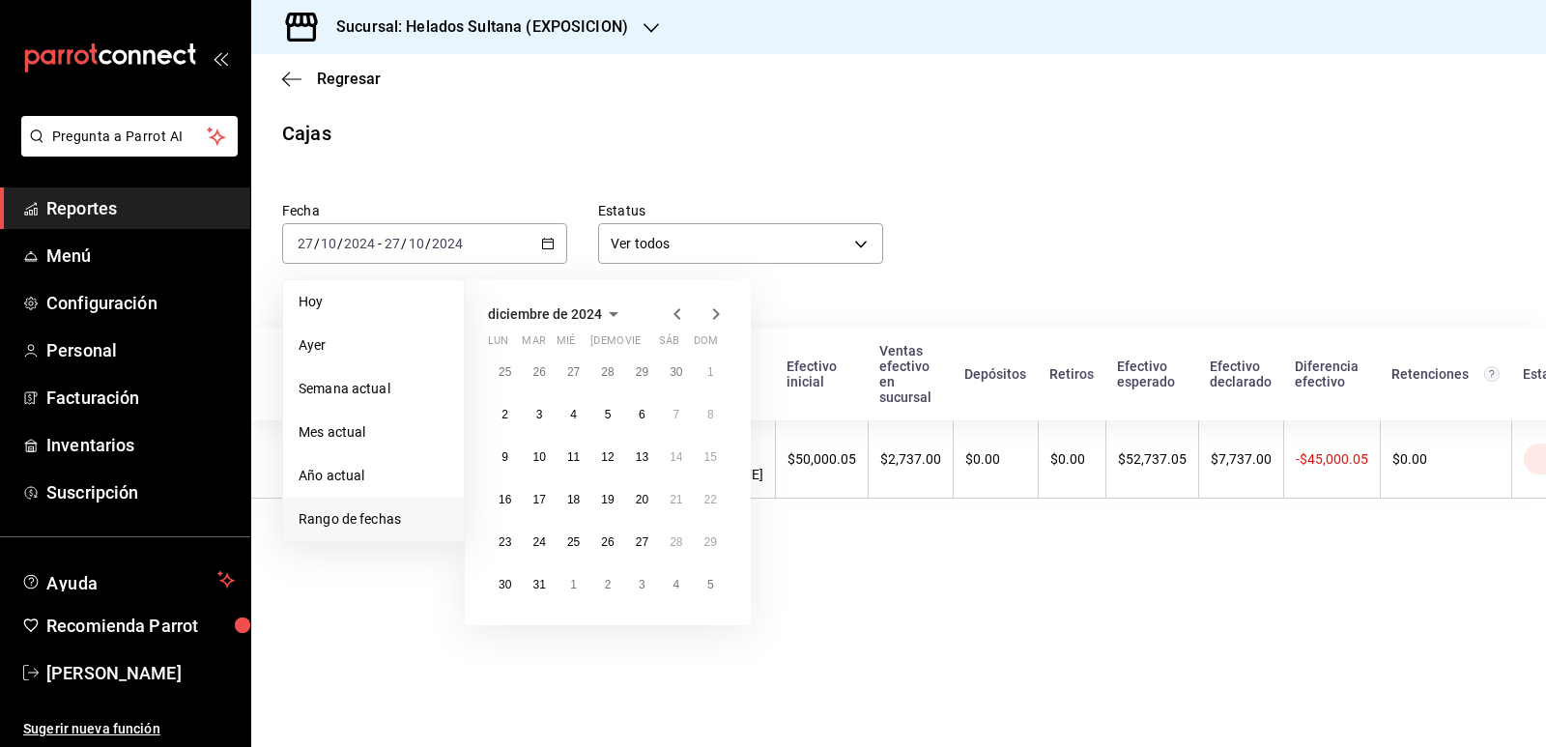
click at [676, 315] on icon "button" at bounding box center [676, 314] width 7 height 12
click at [717, 315] on icon "button" at bounding box center [716, 314] width 7 height 12
click at [715, 313] on icon "button" at bounding box center [715, 313] width 23 height 23
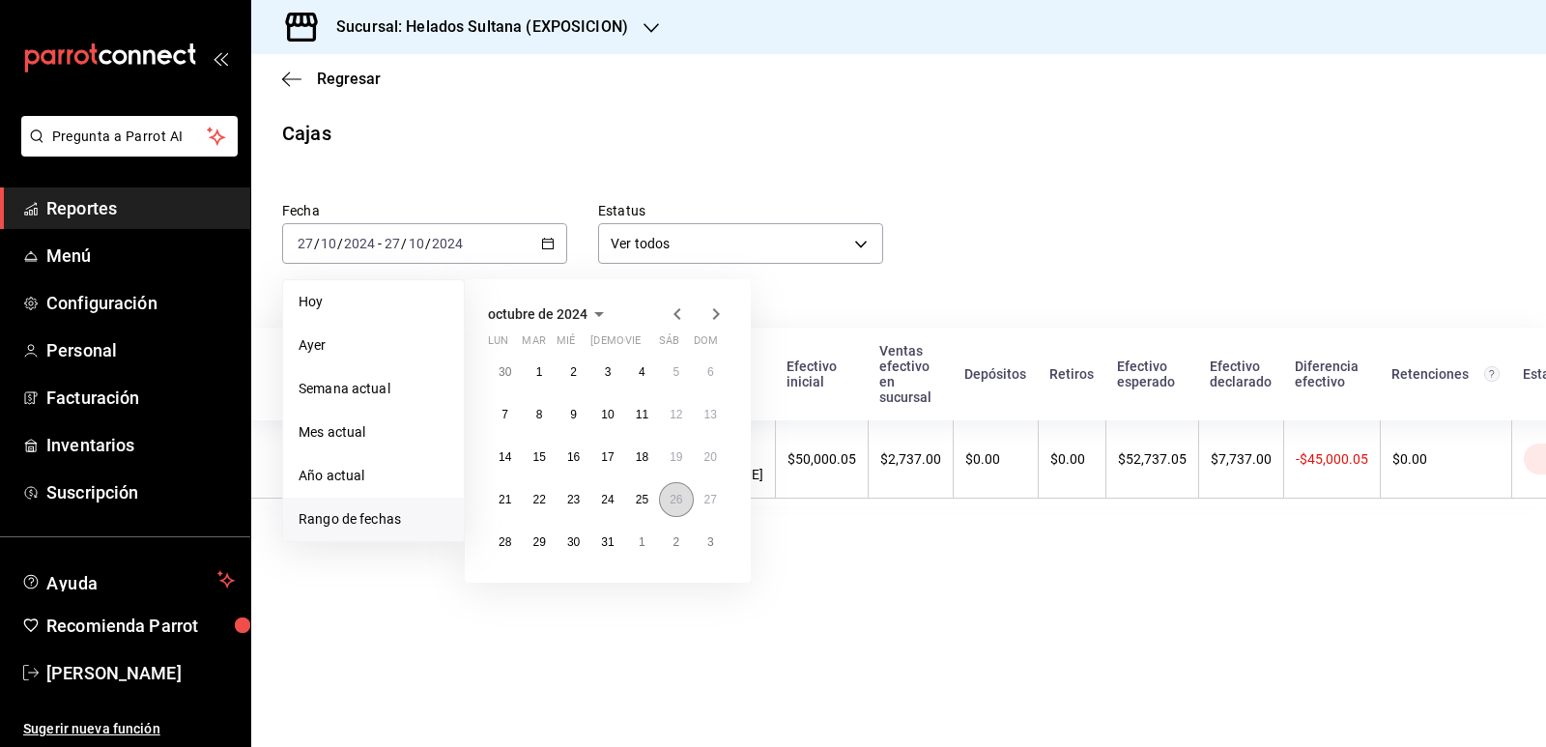
click at [669, 493] on abbr "26" at bounding box center [675, 500] width 13 height 14
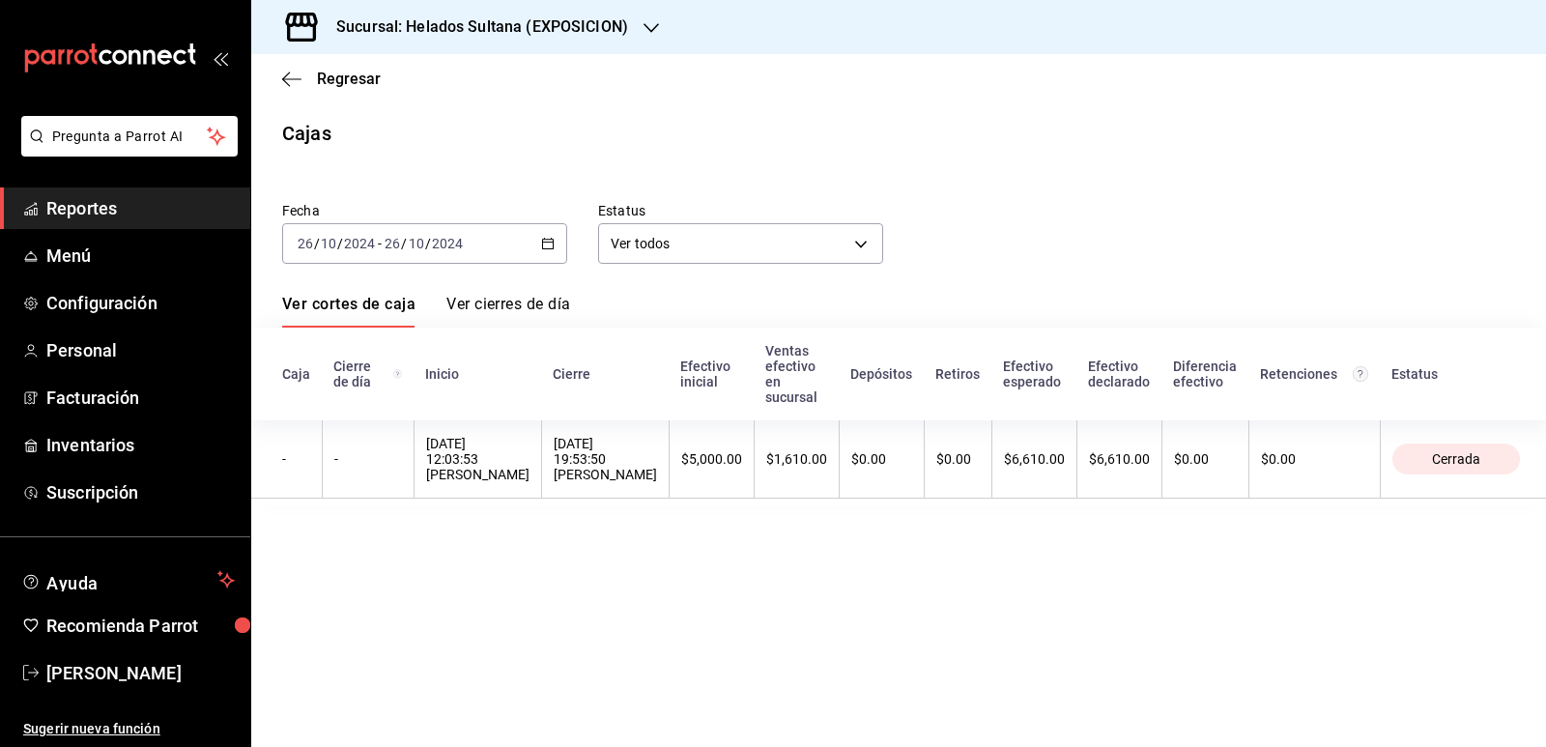
click at [550, 238] on icon "button" at bounding box center [548, 244] width 14 height 14
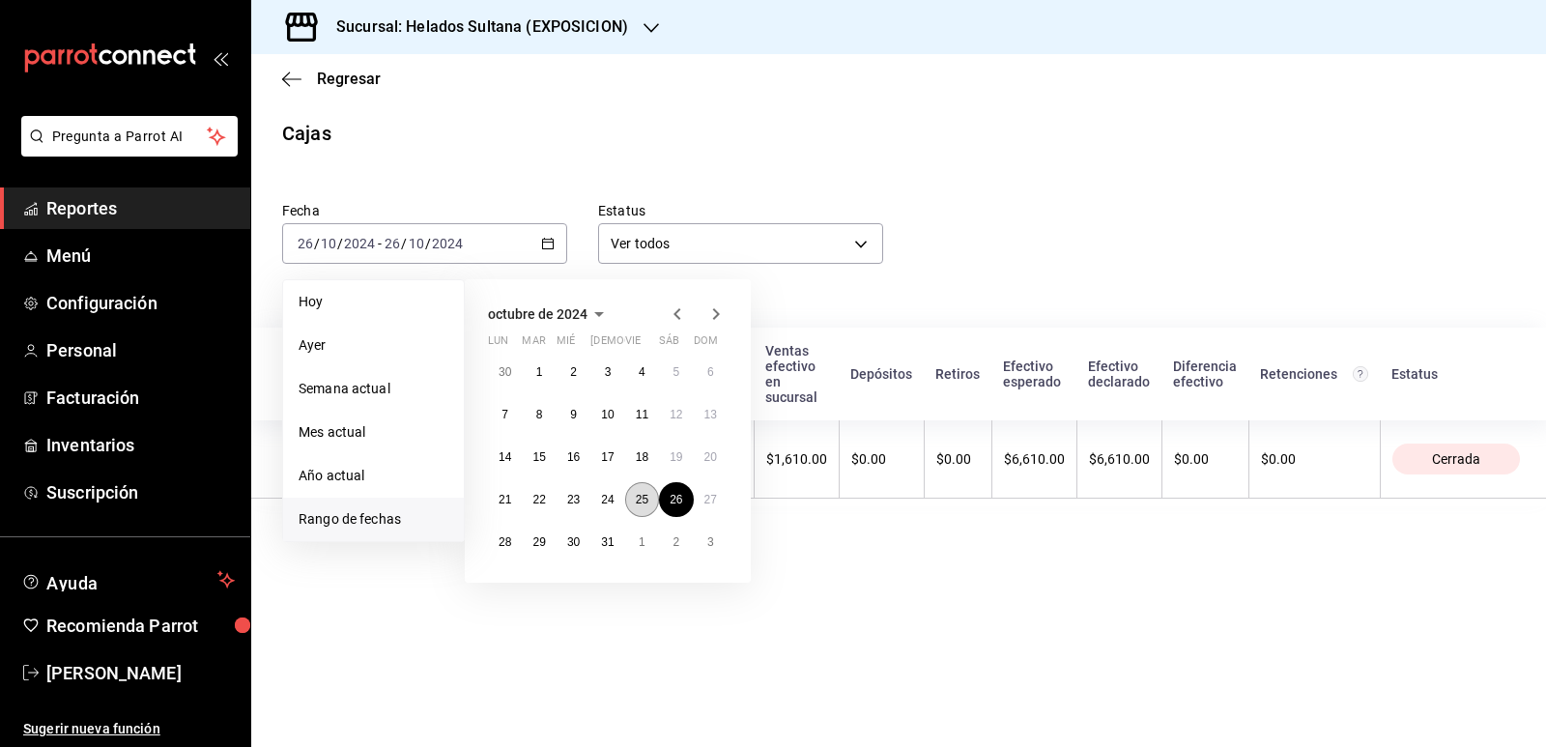
click at [641, 492] on button "25" at bounding box center [642, 499] width 34 height 35
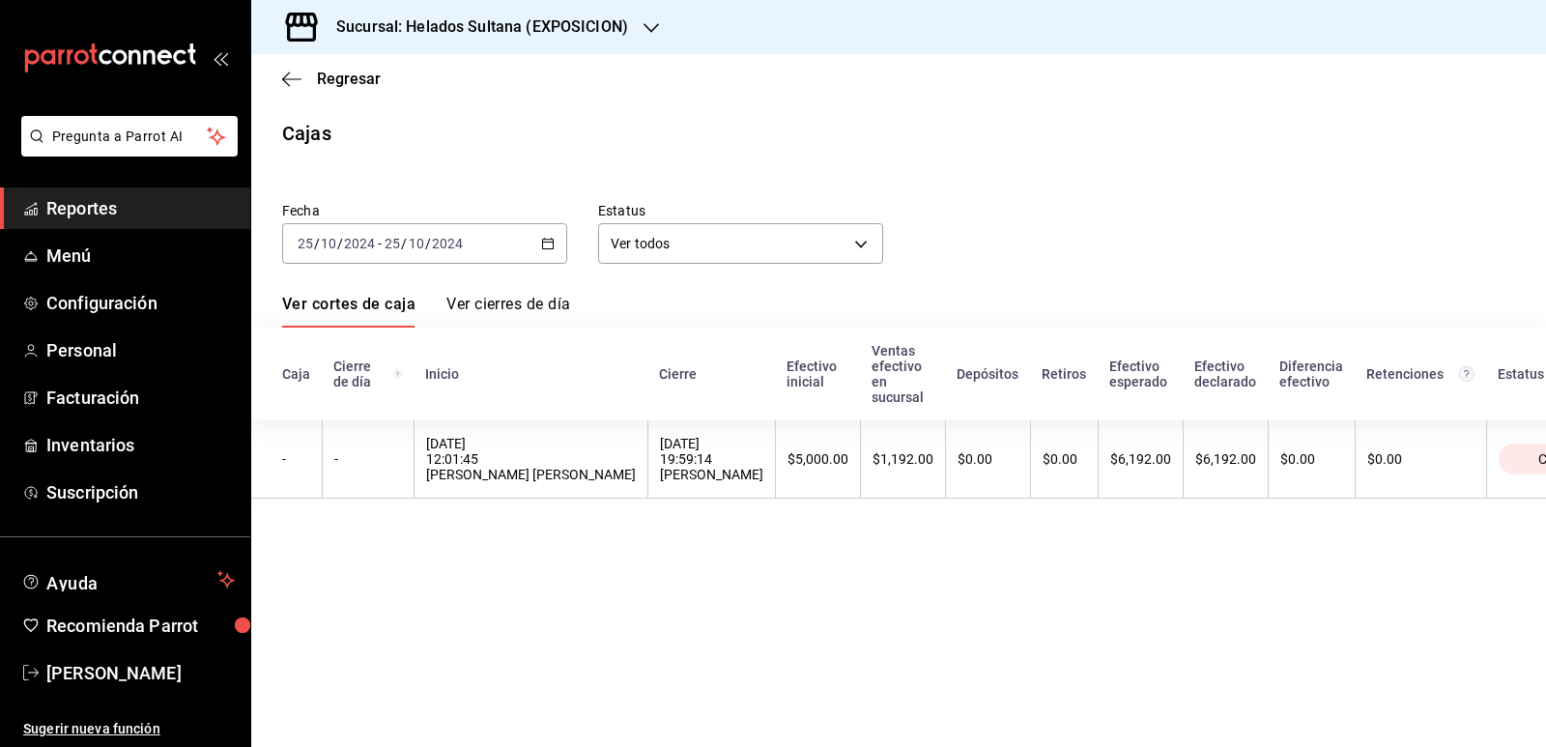
click at [543, 244] on \(Stroke\) "button" at bounding box center [548, 244] width 12 height 11
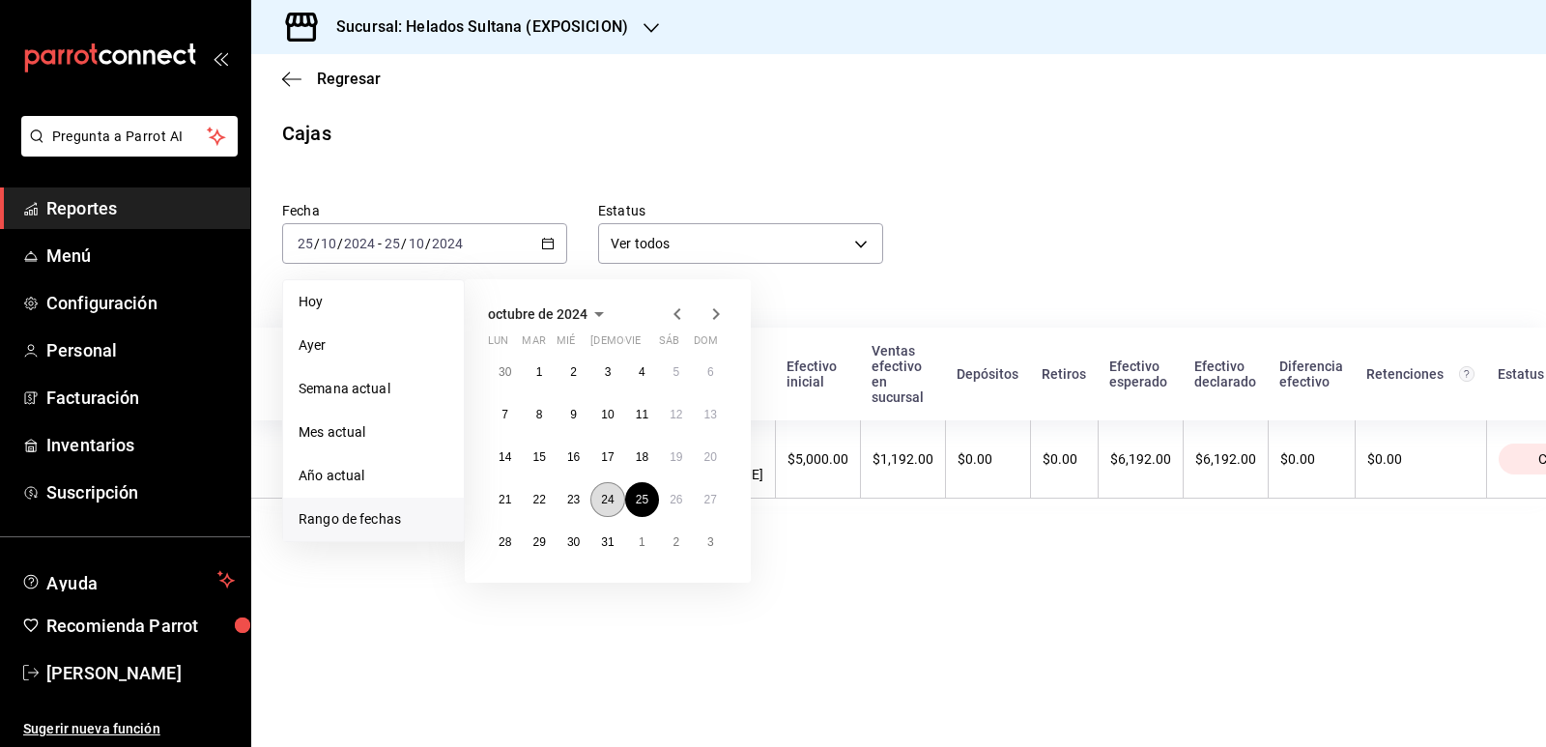
click at [603, 499] on abbr "24" at bounding box center [607, 500] width 13 height 14
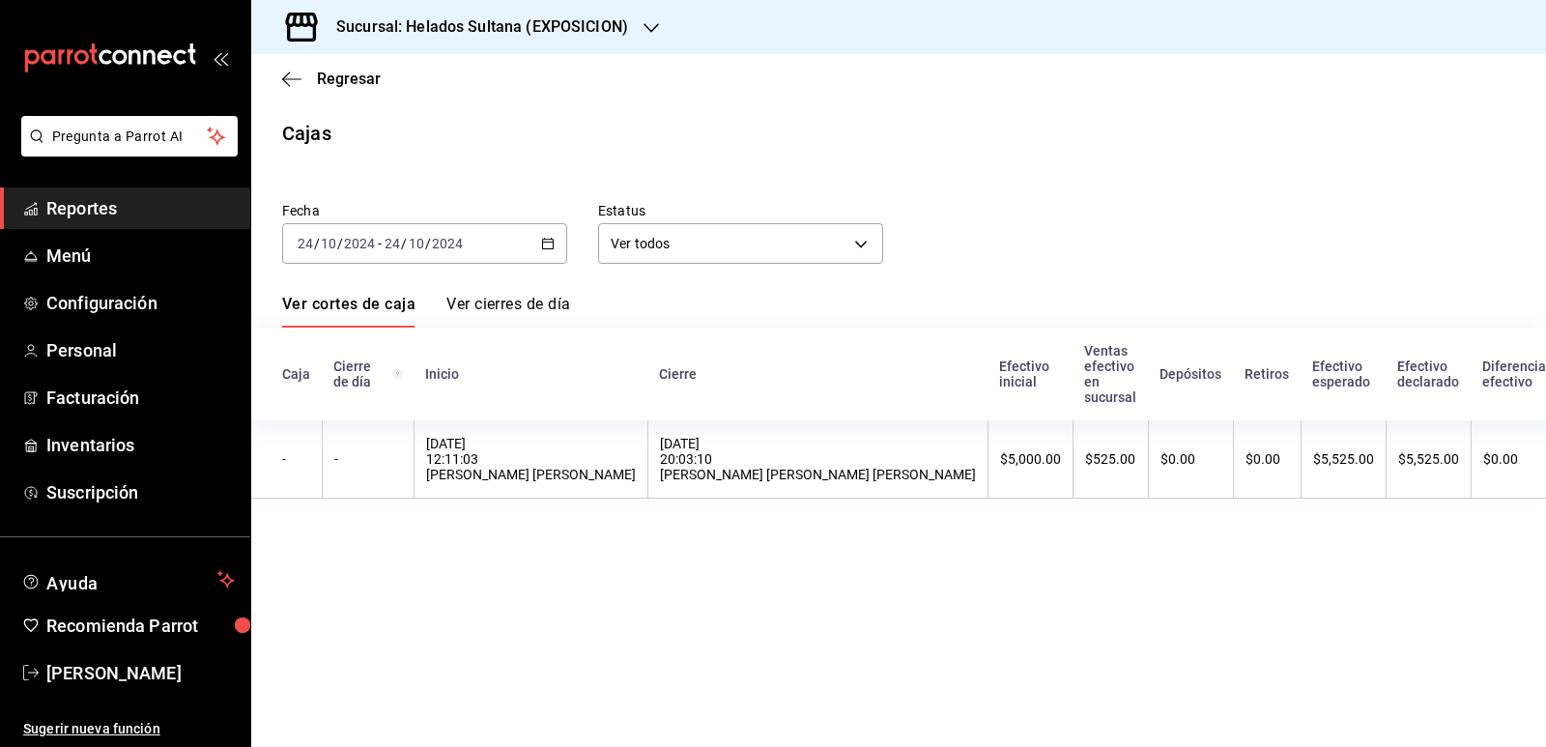
click at [549, 243] on icon "button" at bounding box center [548, 244] width 14 height 14
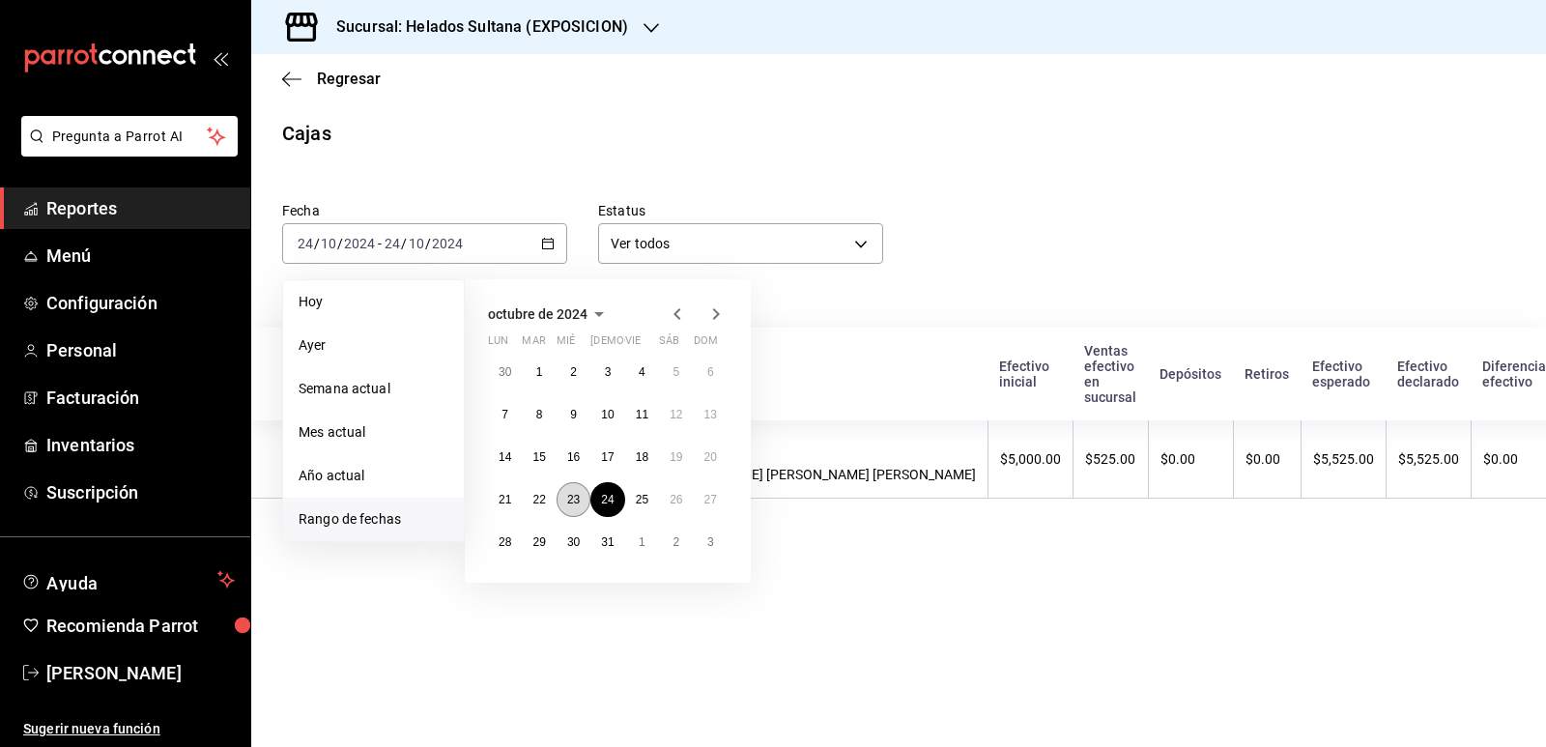
click at [569, 497] on abbr "23" at bounding box center [573, 500] width 13 height 14
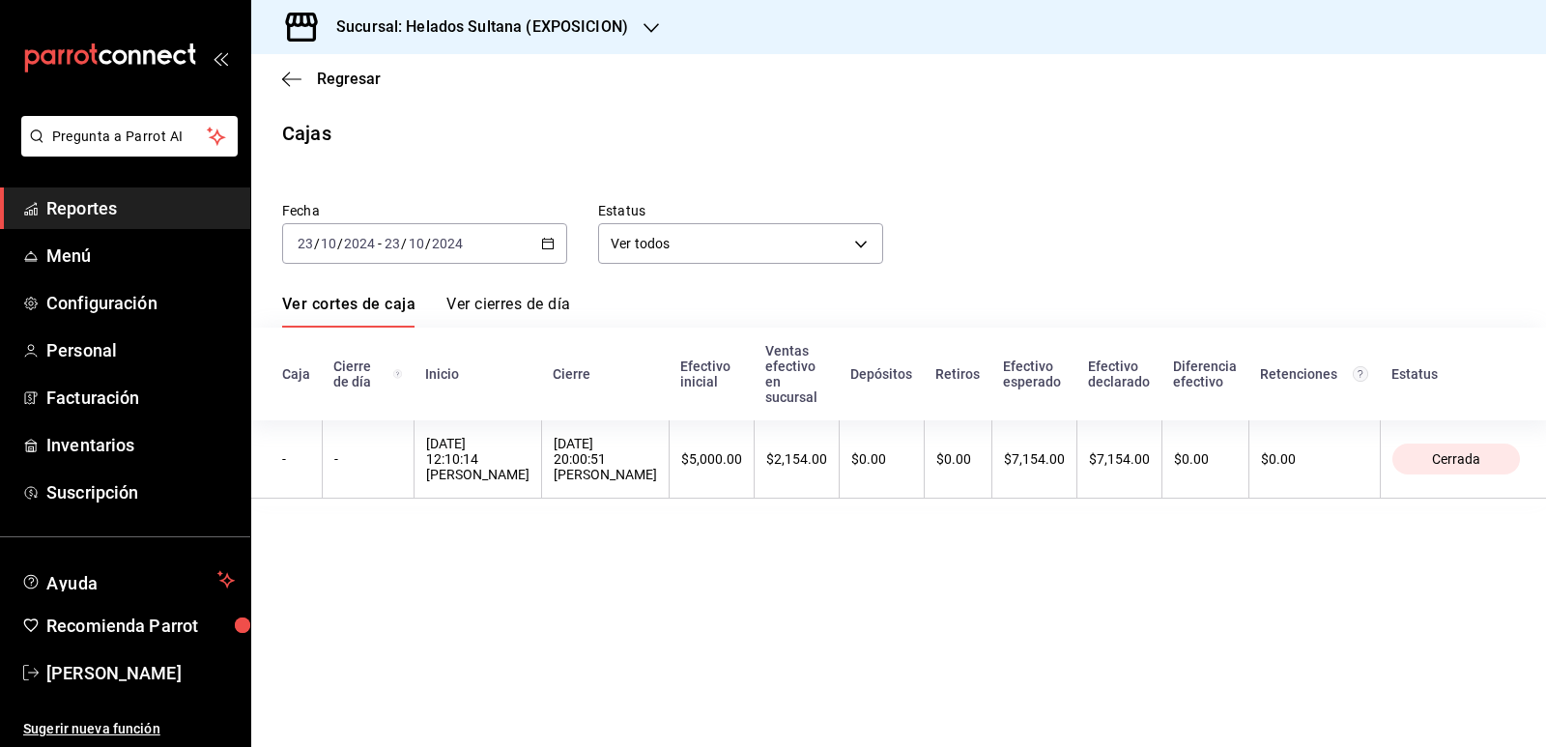
click at [554, 252] on div "[DATE] [DATE] - [DATE] [DATE]" at bounding box center [424, 243] width 285 height 41
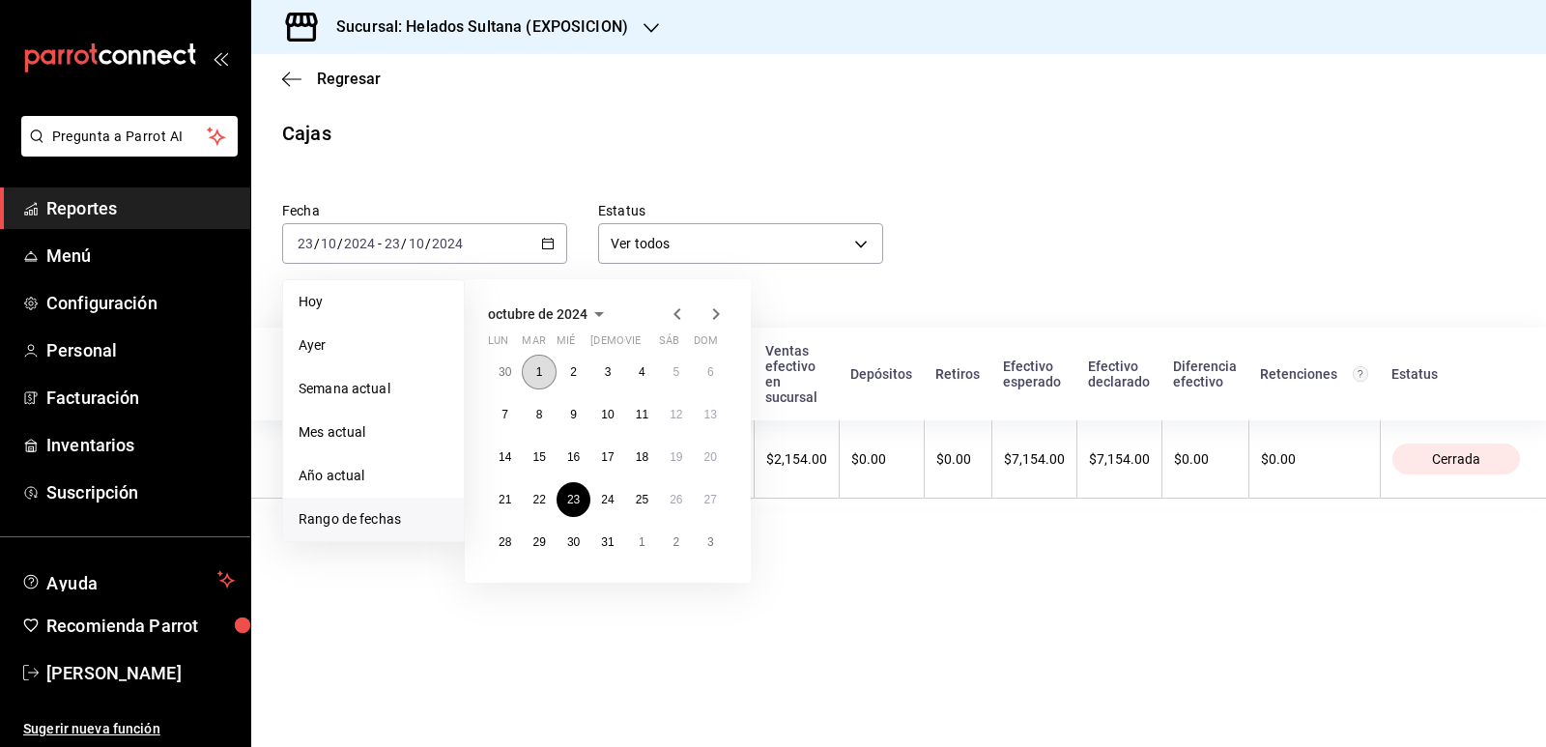
click at [548, 371] on button "1" at bounding box center [539, 372] width 34 height 35
click at [570, 538] on abbr "30" at bounding box center [573, 542] width 13 height 14
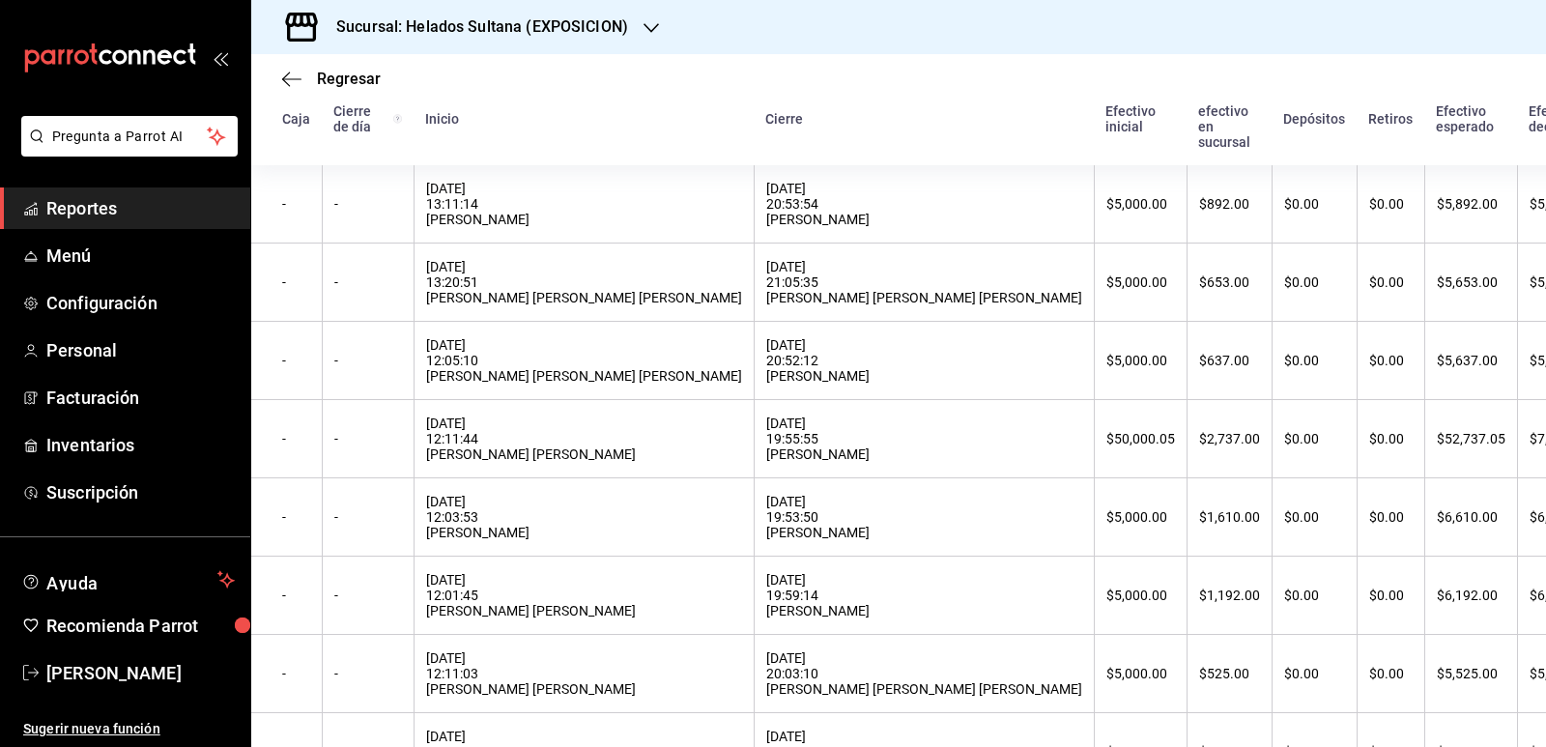
scroll to position [75, 0]
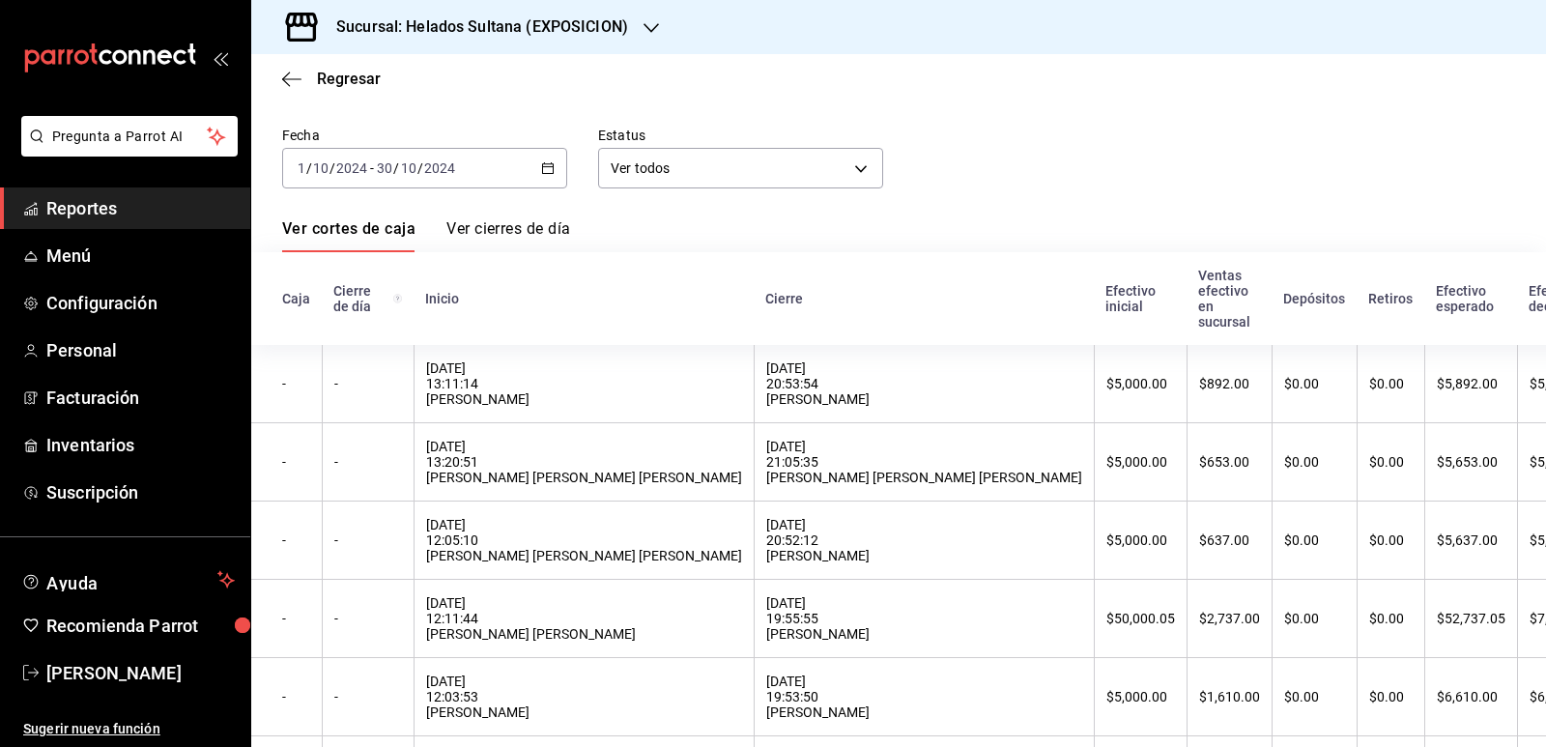
click at [547, 160] on div "[DATE] [DATE] - [DATE] [DATE]" at bounding box center [424, 168] width 285 height 41
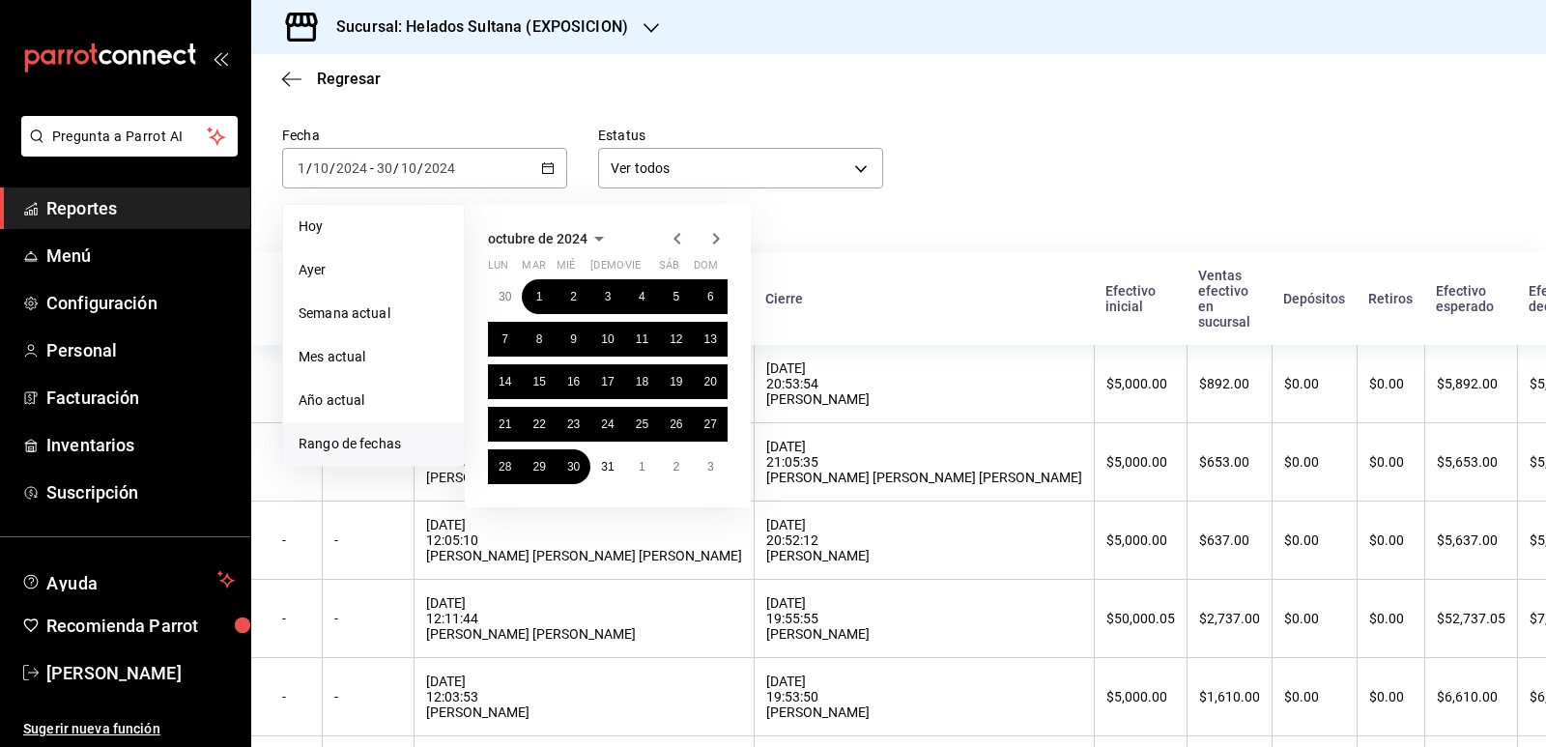
click at [675, 243] on icon "button" at bounding box center [677, 238] width 23 height 23
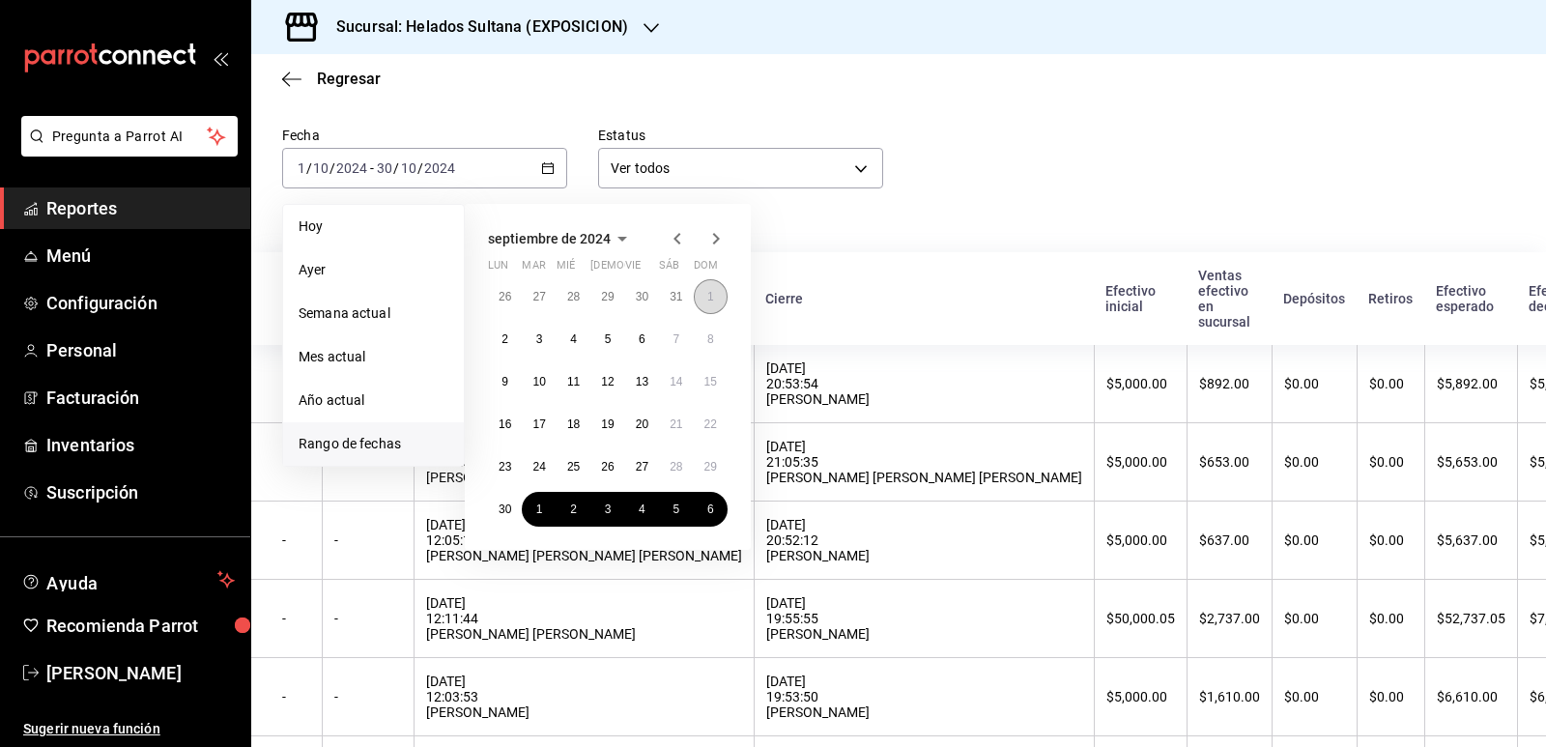
click at [705, 292] on button "1" at bounding box center [711, 296] width 34 height 35
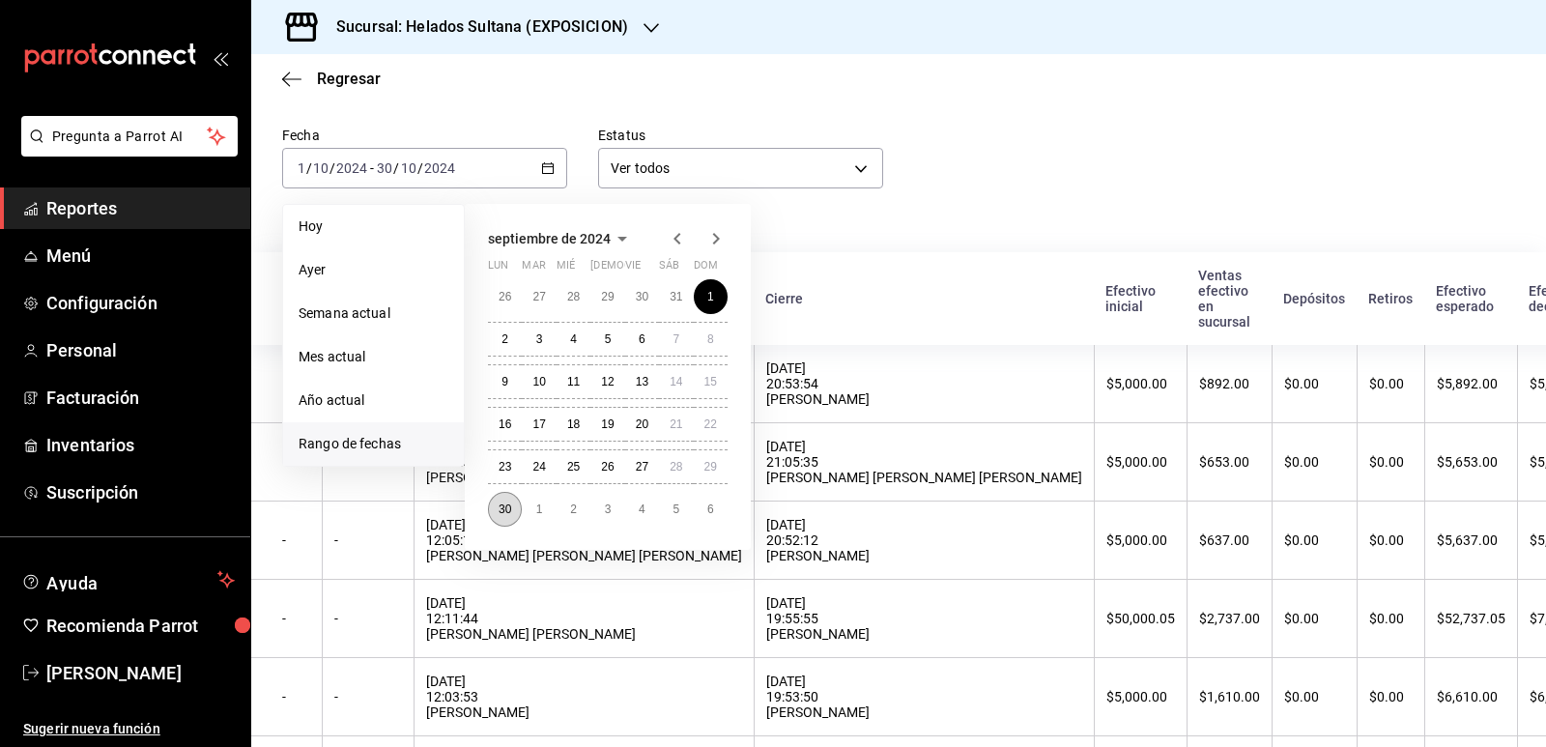
click at [508, 499] on button "30" at bounding box center [505, 509] width 34 height 35
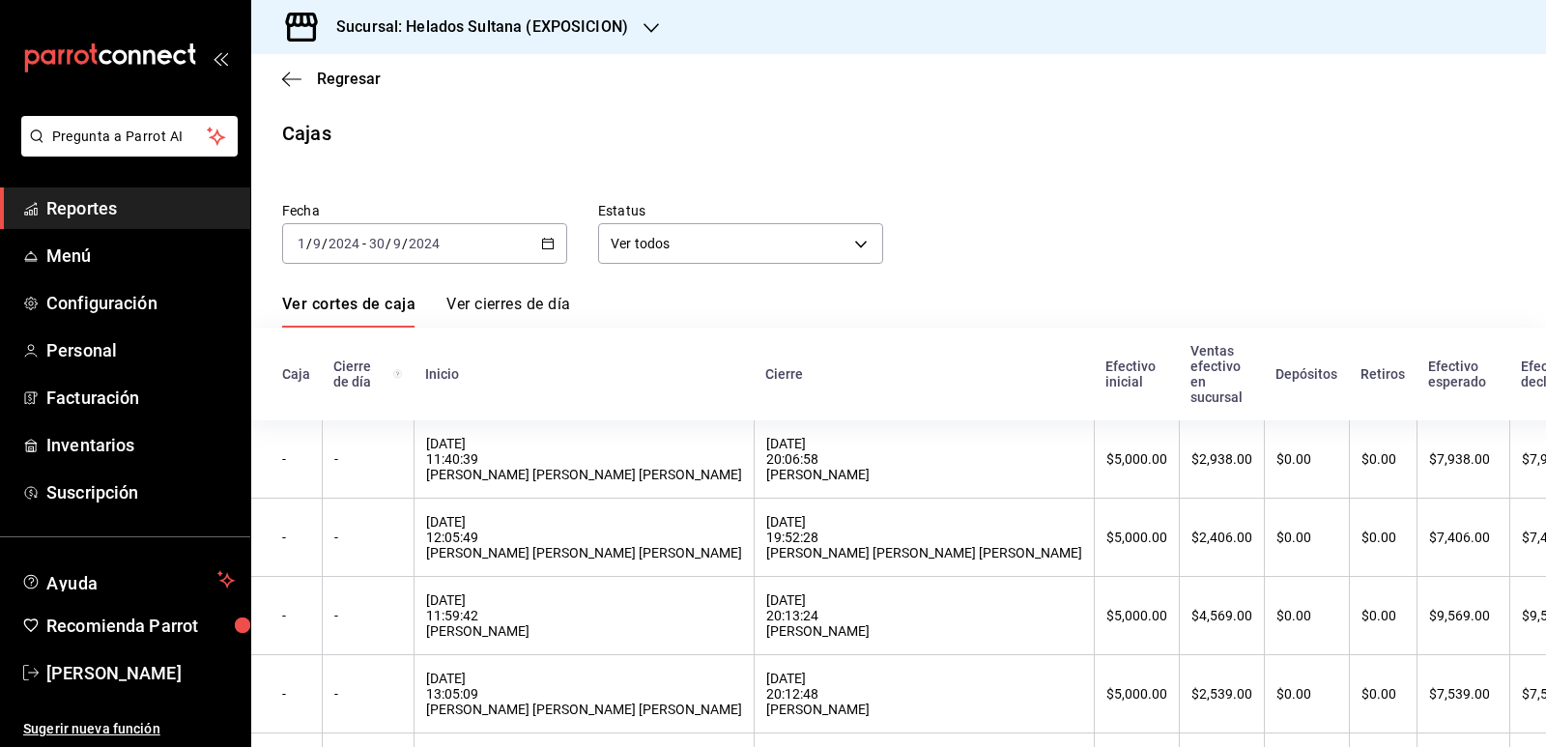
click at [545, 246] on icon "button" at bounding box center [548, 244] width 14 height 14
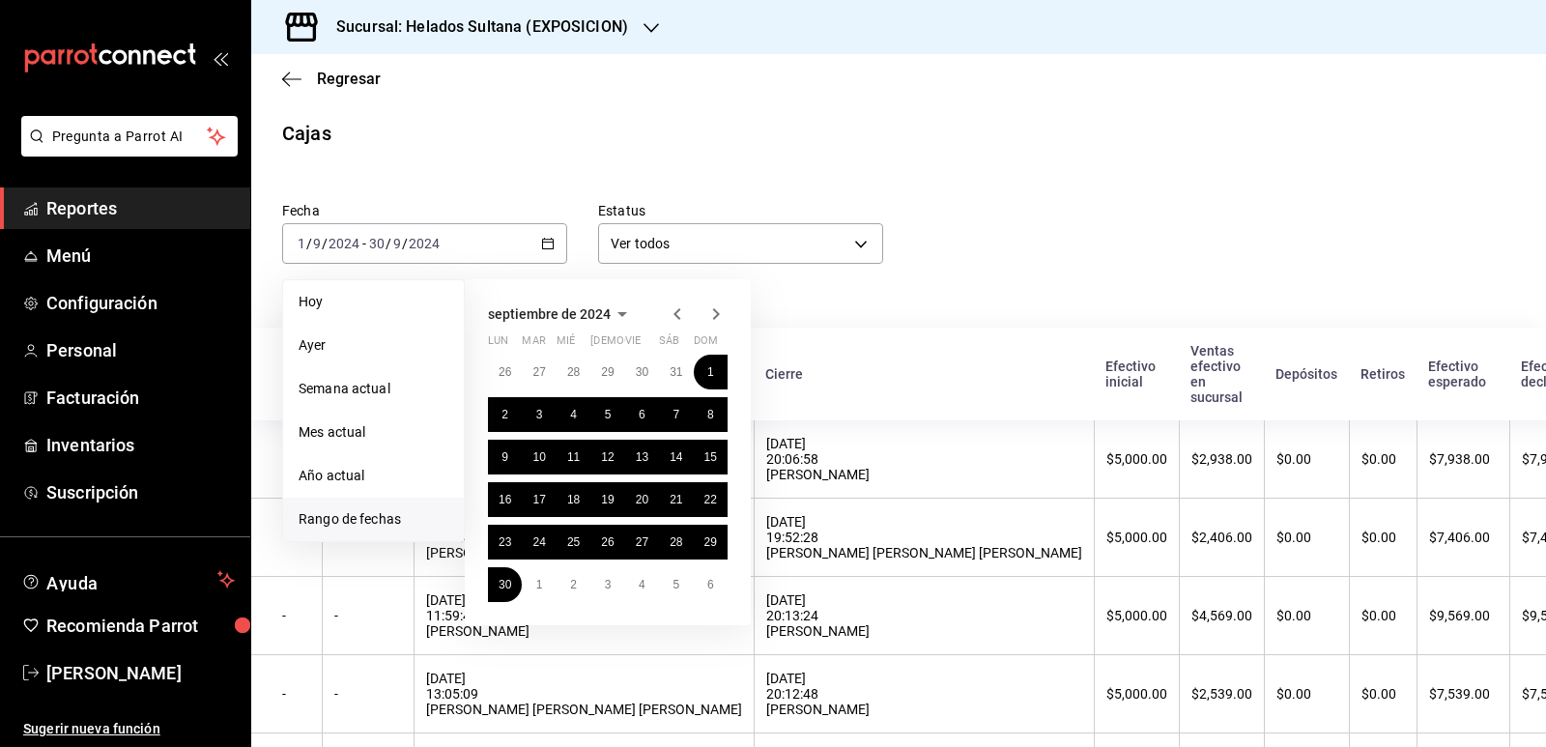
click at [677, 314] on icon "button" at bounding box center [677, 313] width 23 height 23
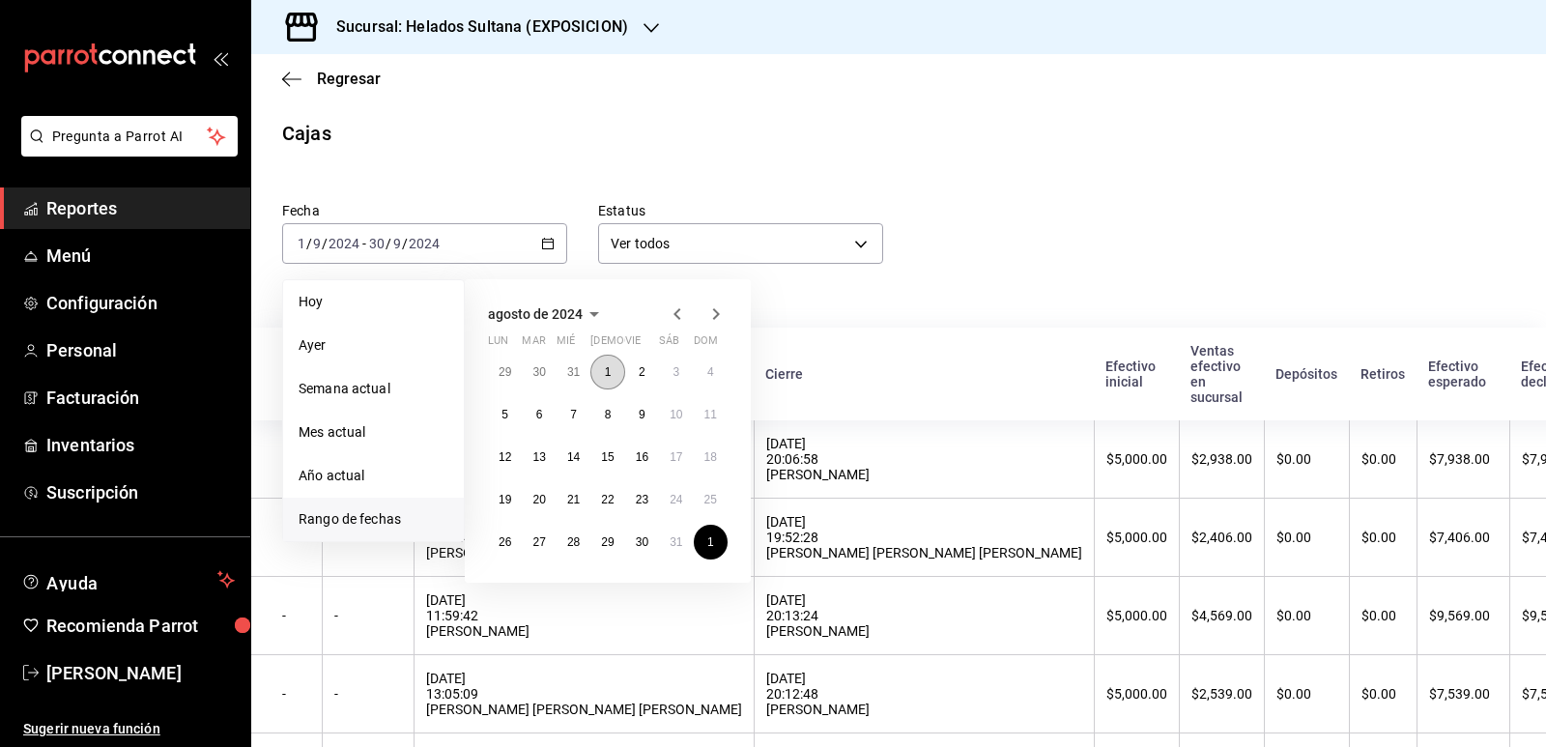
click at [611, 373] on button "1" at bounding box center [607, 372] width 34 height 35
click at [641, 540] on abbr "30" at bounding box center [642, 542] width 13 height 14
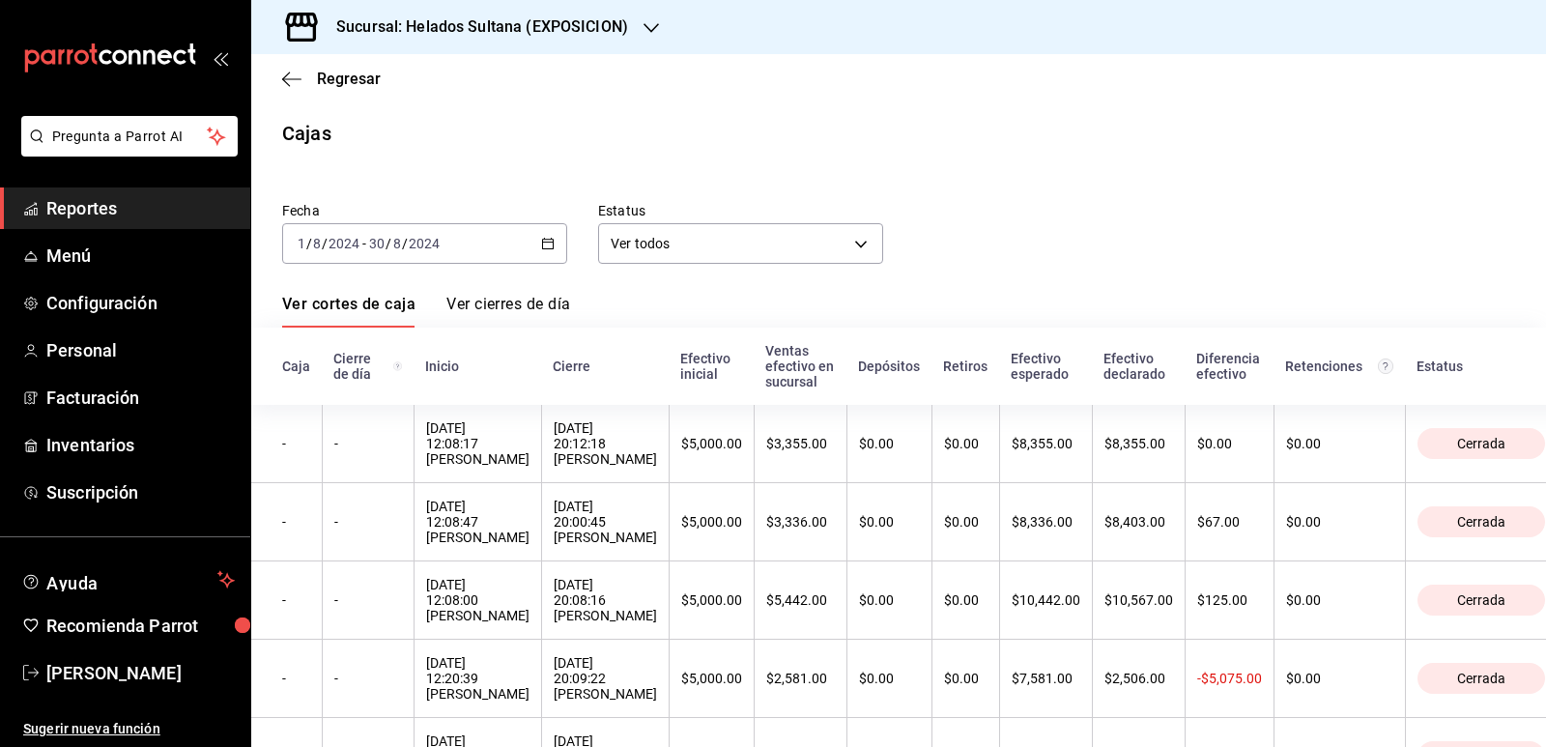
click at [541, 244] on icon "button" at bounding box center [548, 244] width 14 height 14
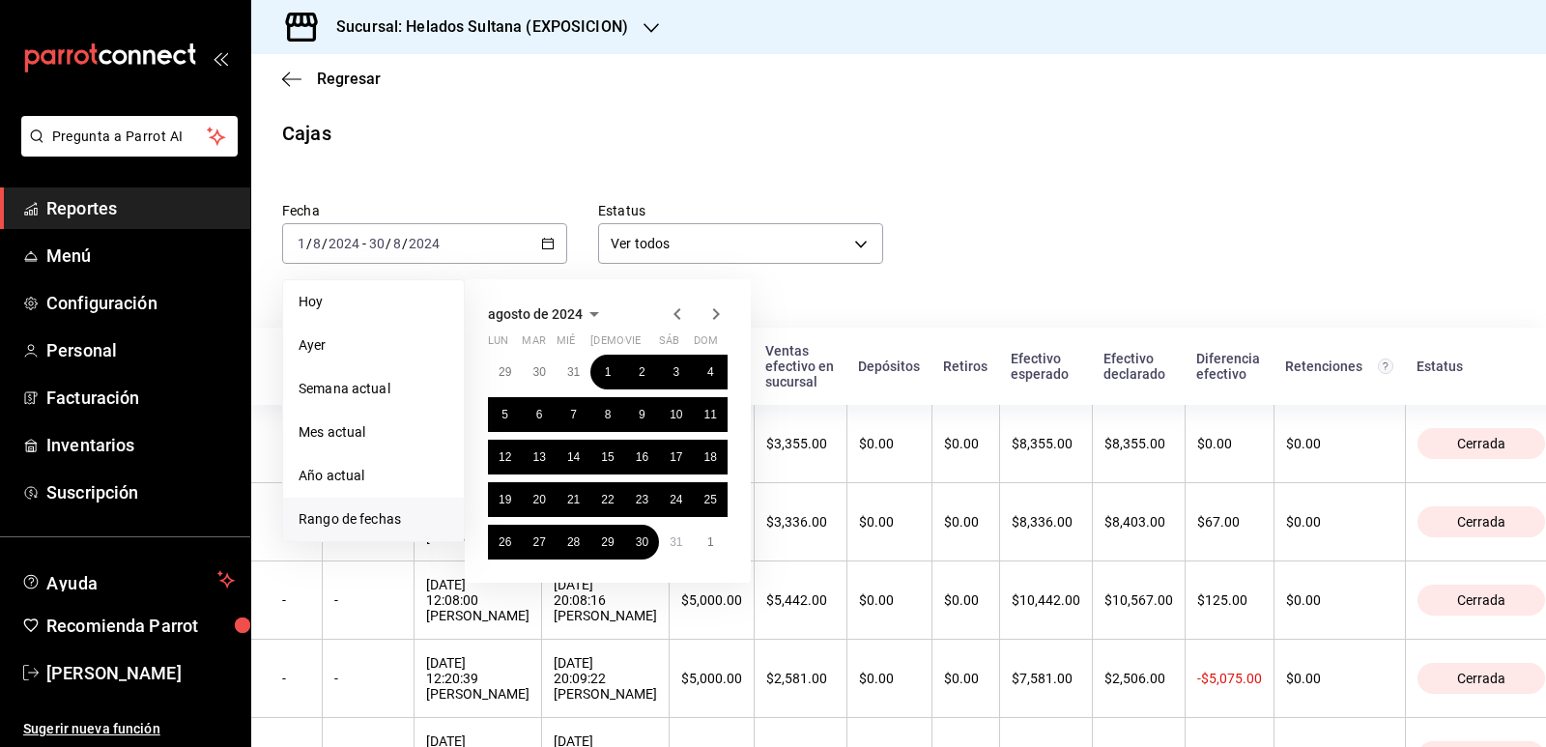
click at [676, 319] on icon "button" at bounding box center [677, 313] width 23 height 23
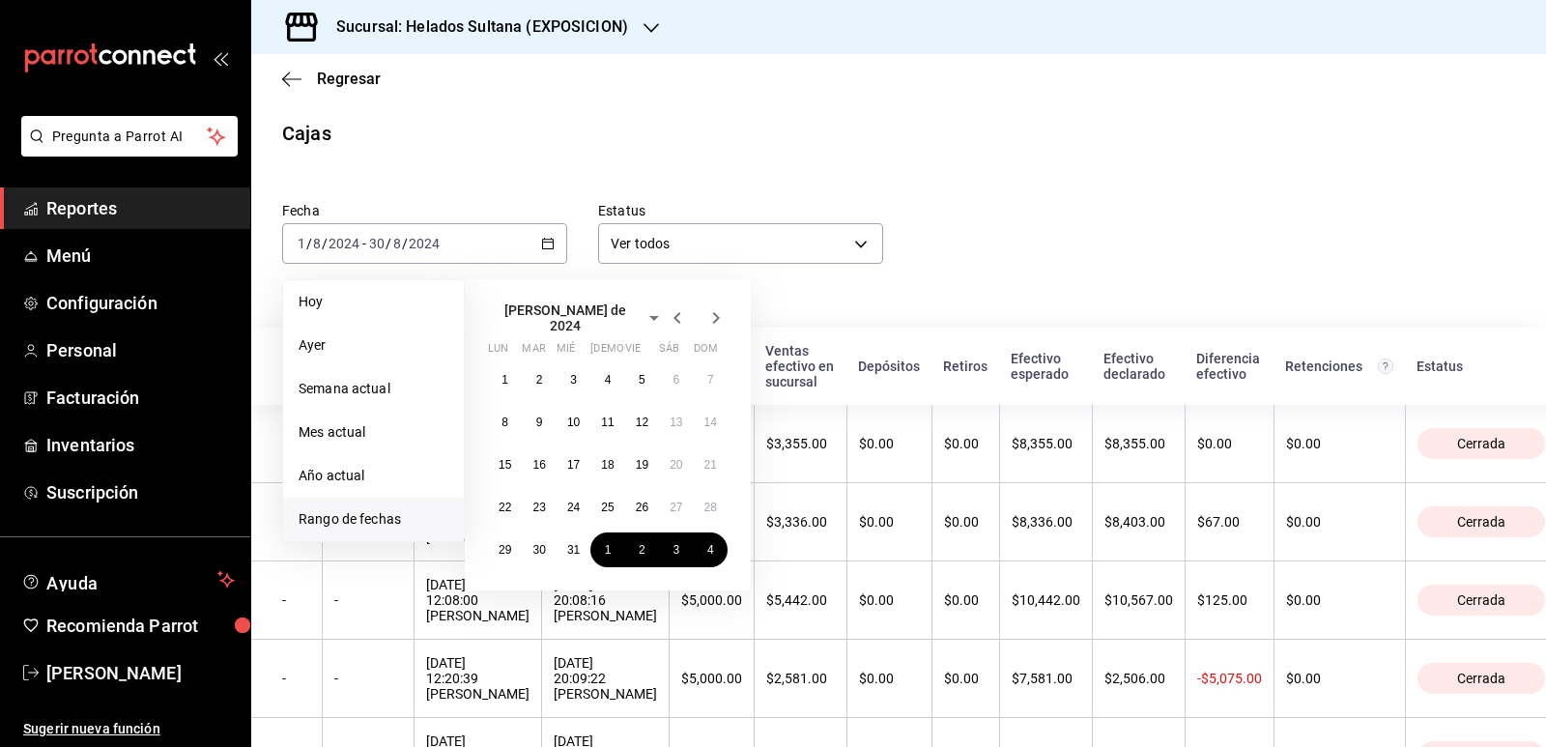
click at [676, 319] on icon "button" at bounding box center [677, 317] width 23 height 23
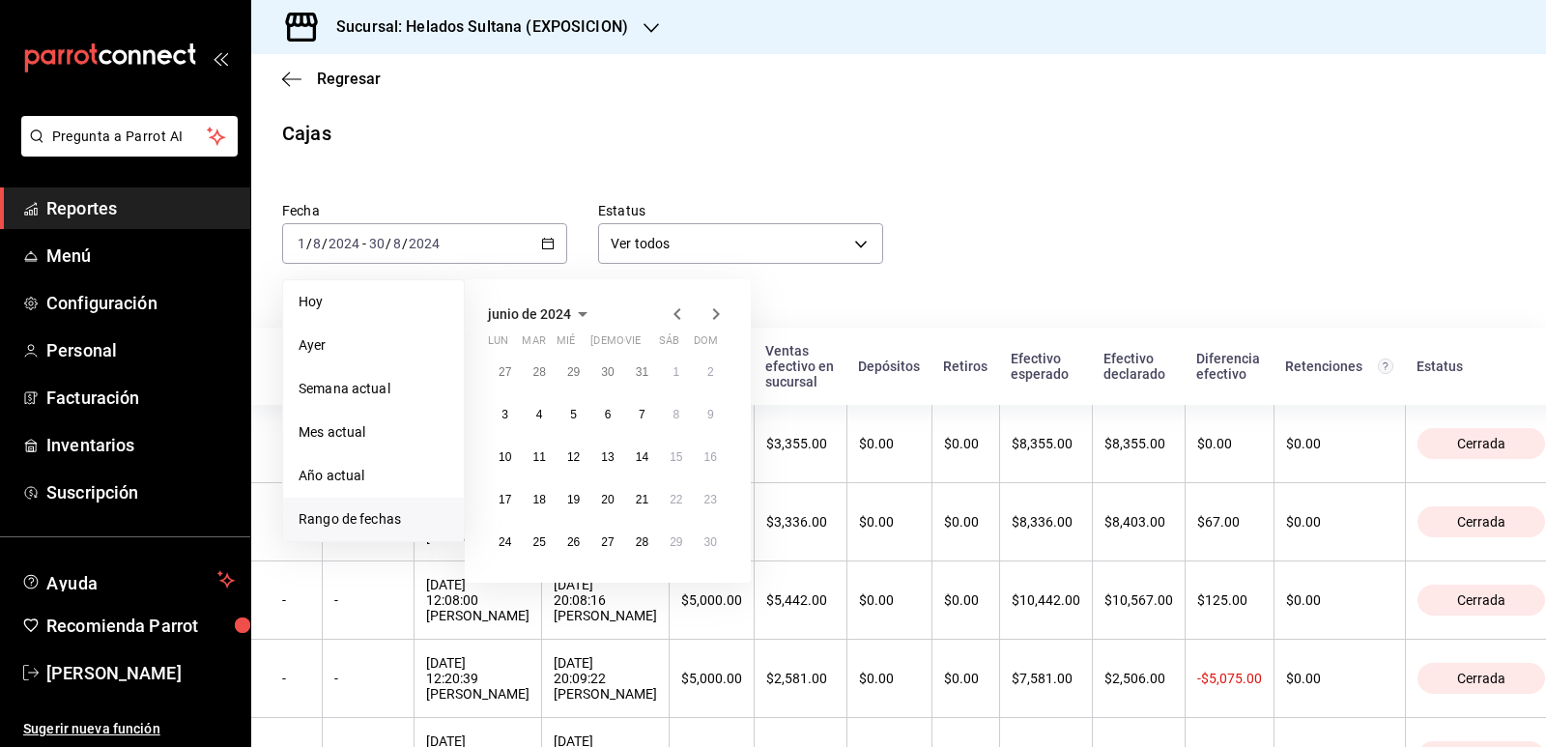
click at [676, 319] on icon "button" at bounding box center [677, 313] width 23 height 23
click at [644, 370] on abbr "1" at bounding box center [642, 372] width 7 height 14
click at [705, 533] on button "31" at bounding box center [711, 542] width 34 height 35
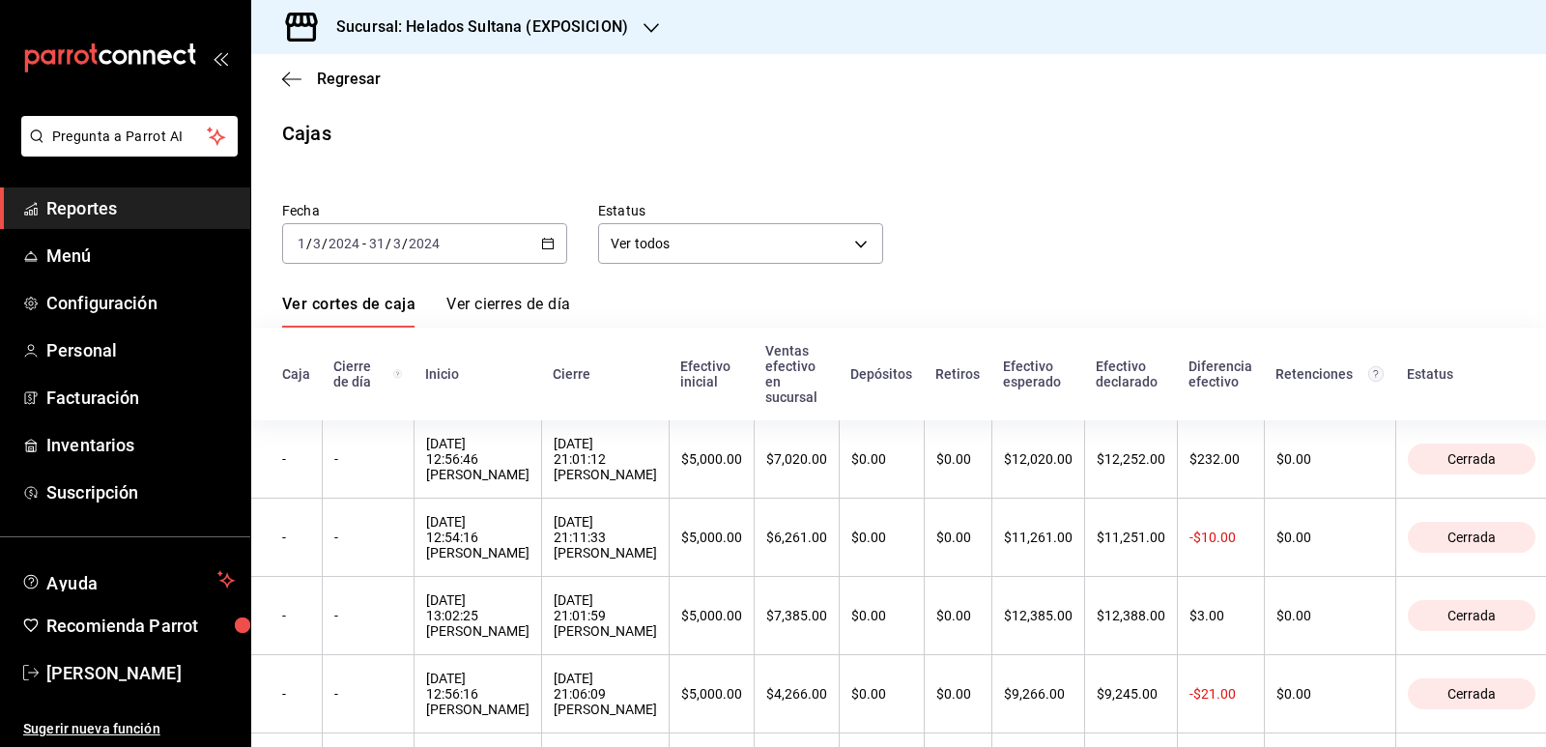
click at [1029, 196] on div "Fecha [DATE] [DATE] - [DATE] [DATE] Estatus Ver todos ALL" at bounding box center [883, 217] width 1264 height 93
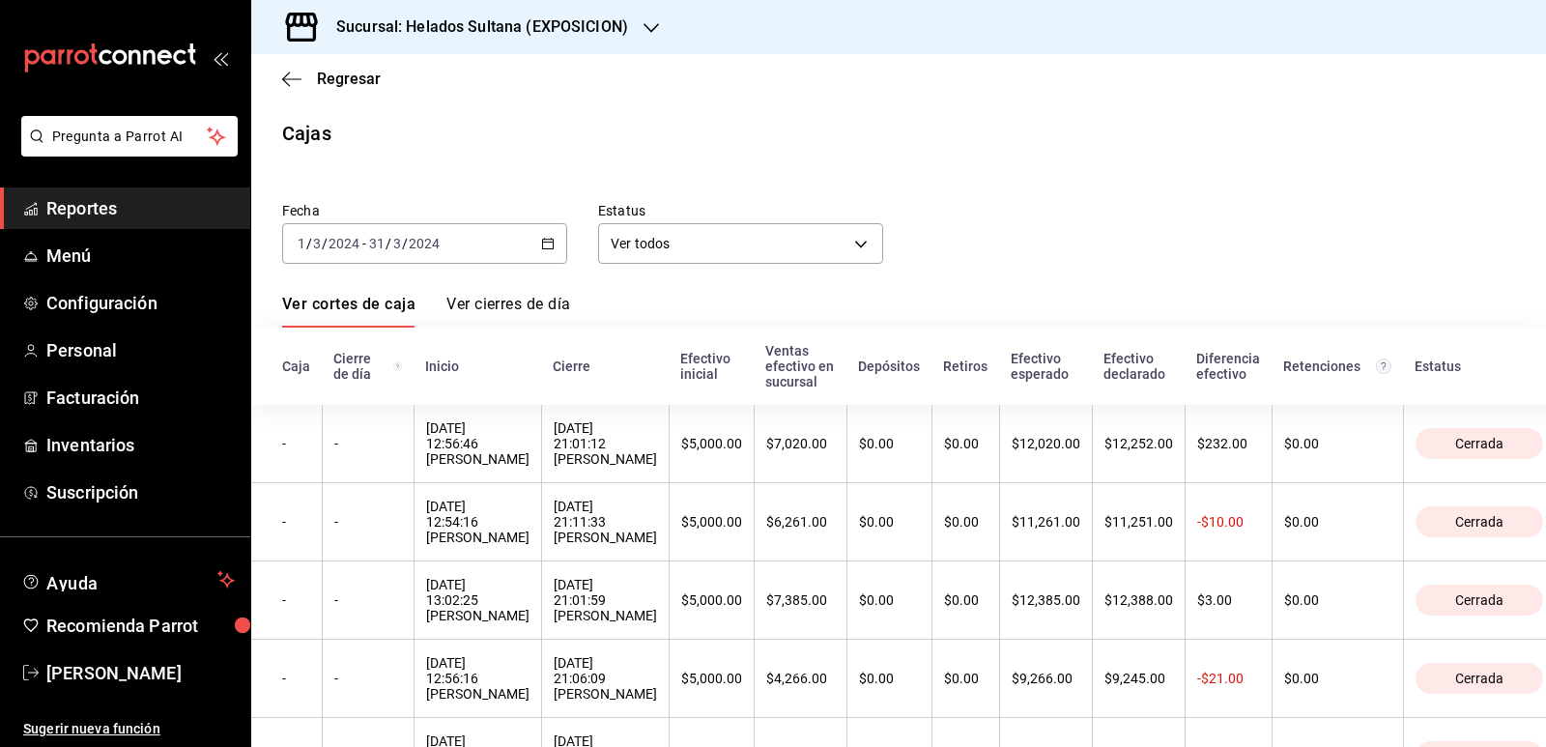
click at [542, 244] on icon "button" at bounding box center [548, 244] width 14 height 14
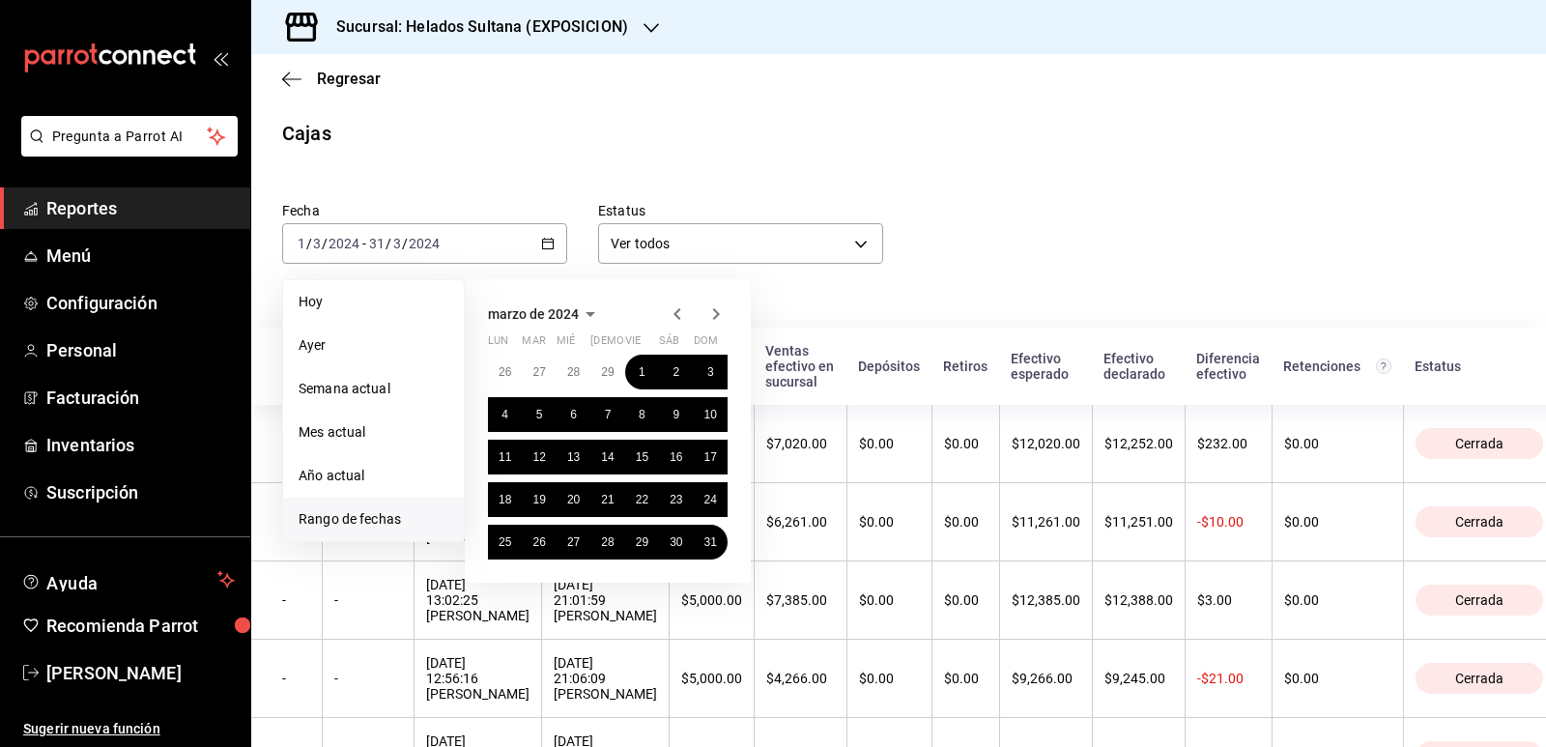
click at [672, 313] on icon "button" at bounding box center [677, 313] width 23 height 23
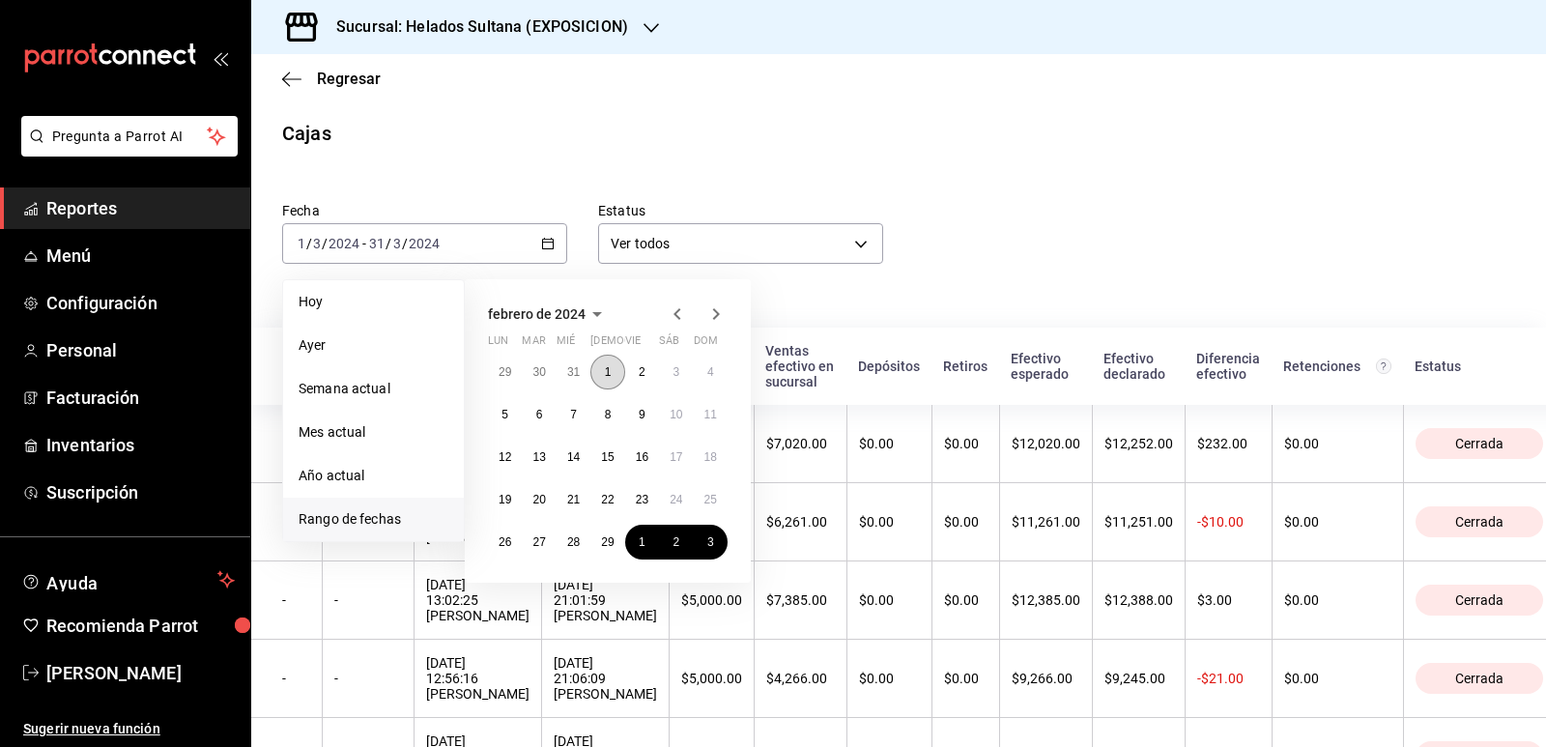
click at [612, 370] on button "1" at bounding box center [607, 372] width 34 height 35
click at [615, 533] on button "29" at bounding box center [607, 542] width 34 height 35
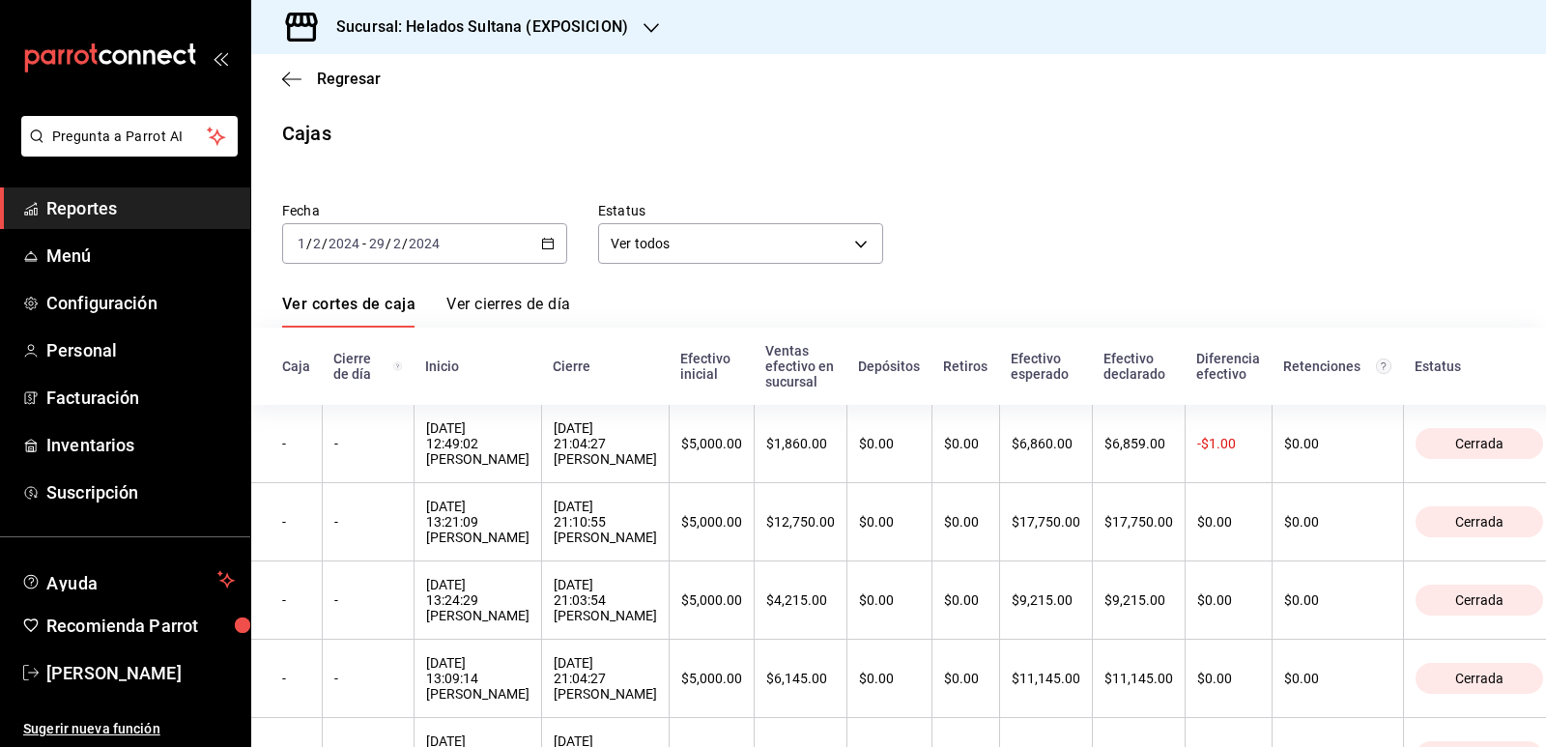
click at [546, 248] on \(Stroke\) "button" at bounding box center [548, 244] width 12 height 11
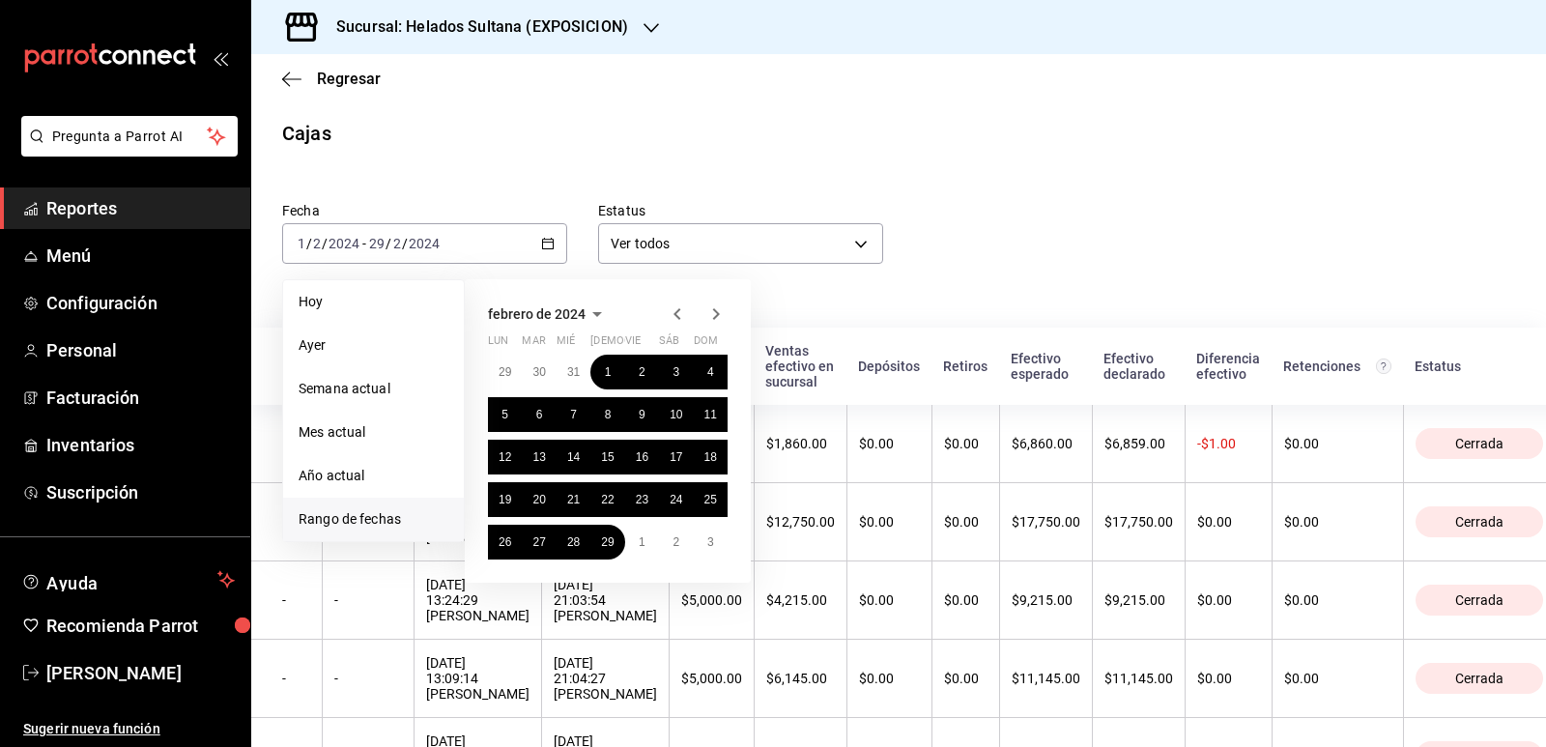
click at [675, 315] on icon "button" at bounding box center [676, 314] width 7 height 12
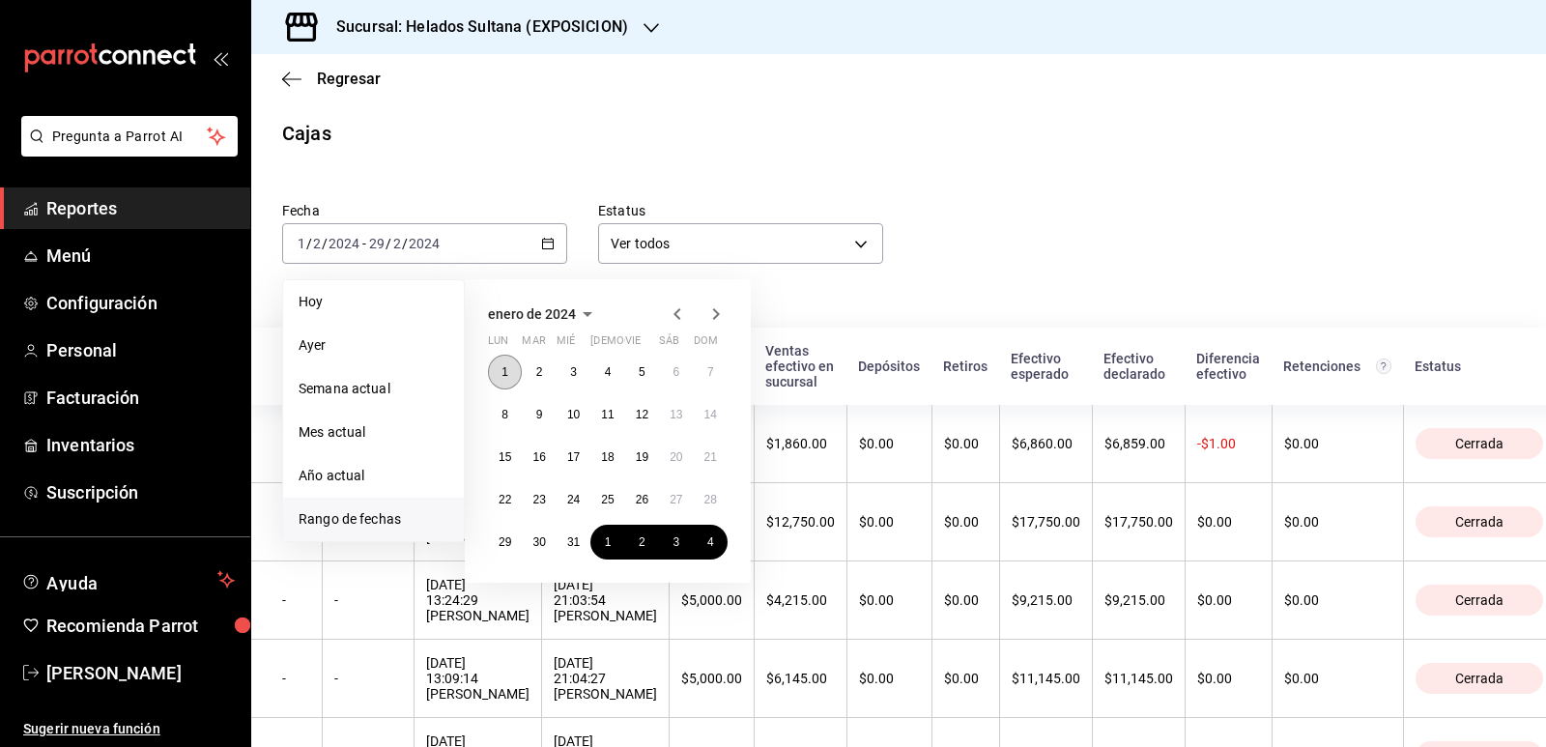
click at [512, 374] on button "1" at bounding box center [505, 372] width 34 height 35
click at [579, 546] on abbr "31" at bounding box center [573, 542] width 13 height 14
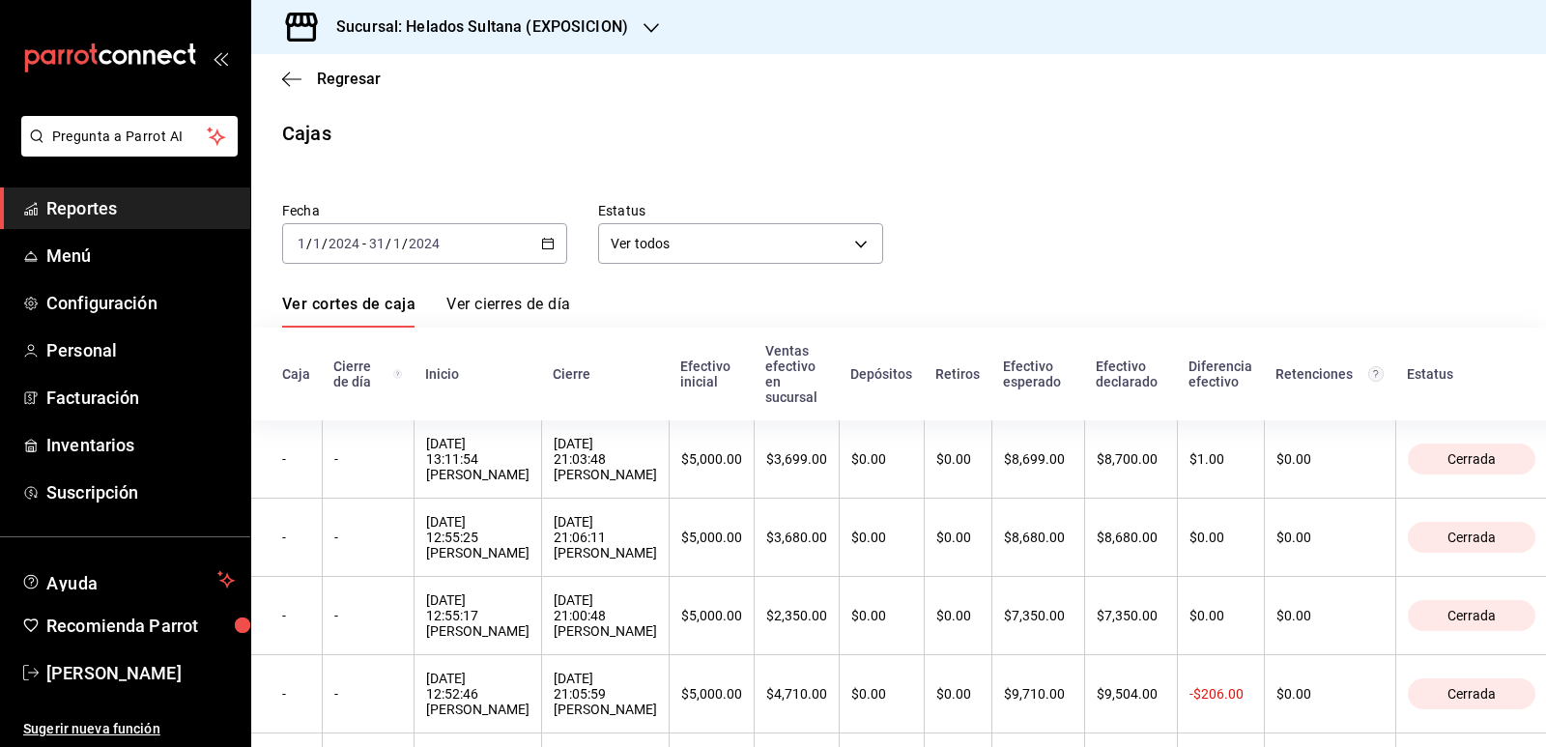
click at [544, 241] on icon "button" at bounding box center [548, 244] width 14 height 14
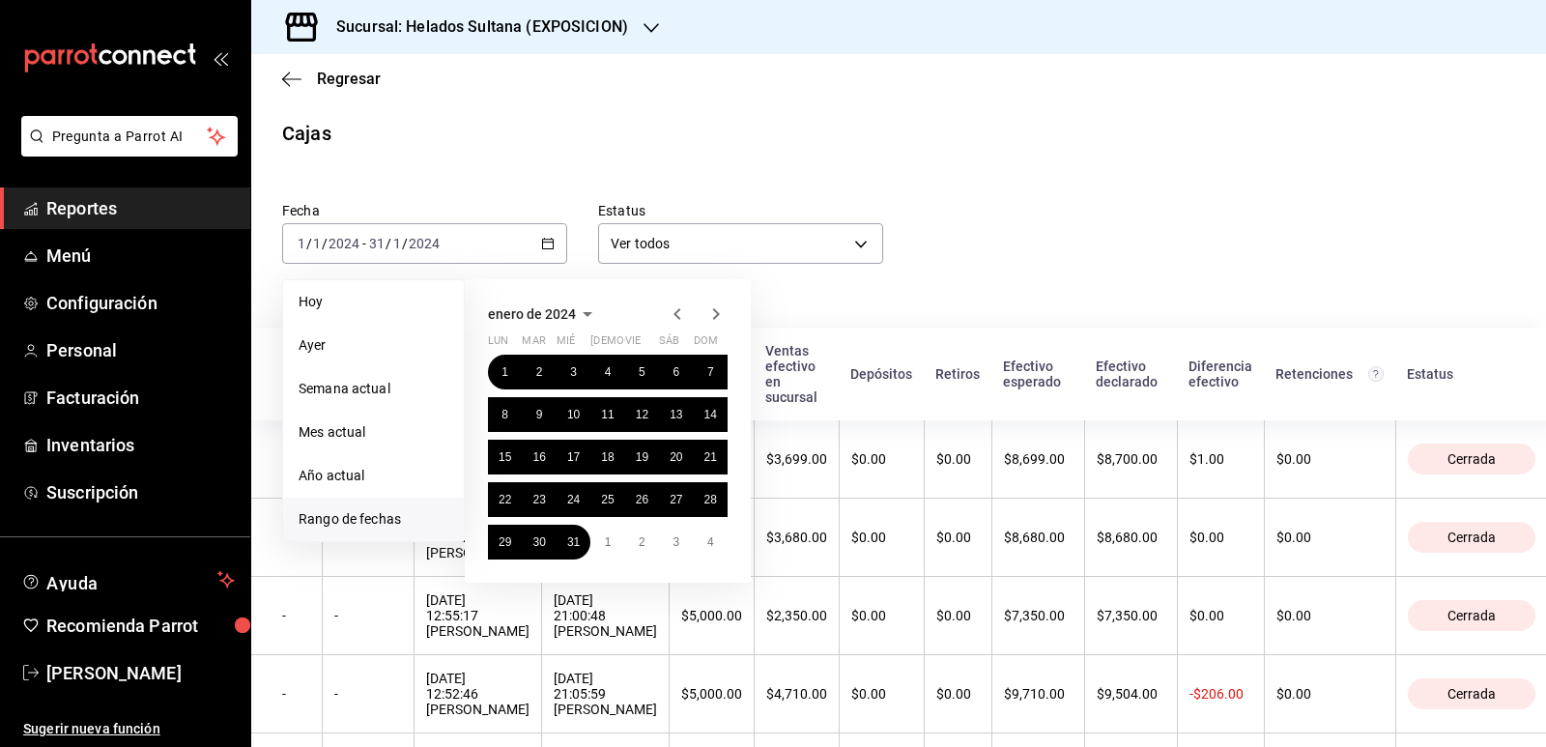
click at [683, 311] on icon "button" at bounding box center [677, 313] width 23 height 23
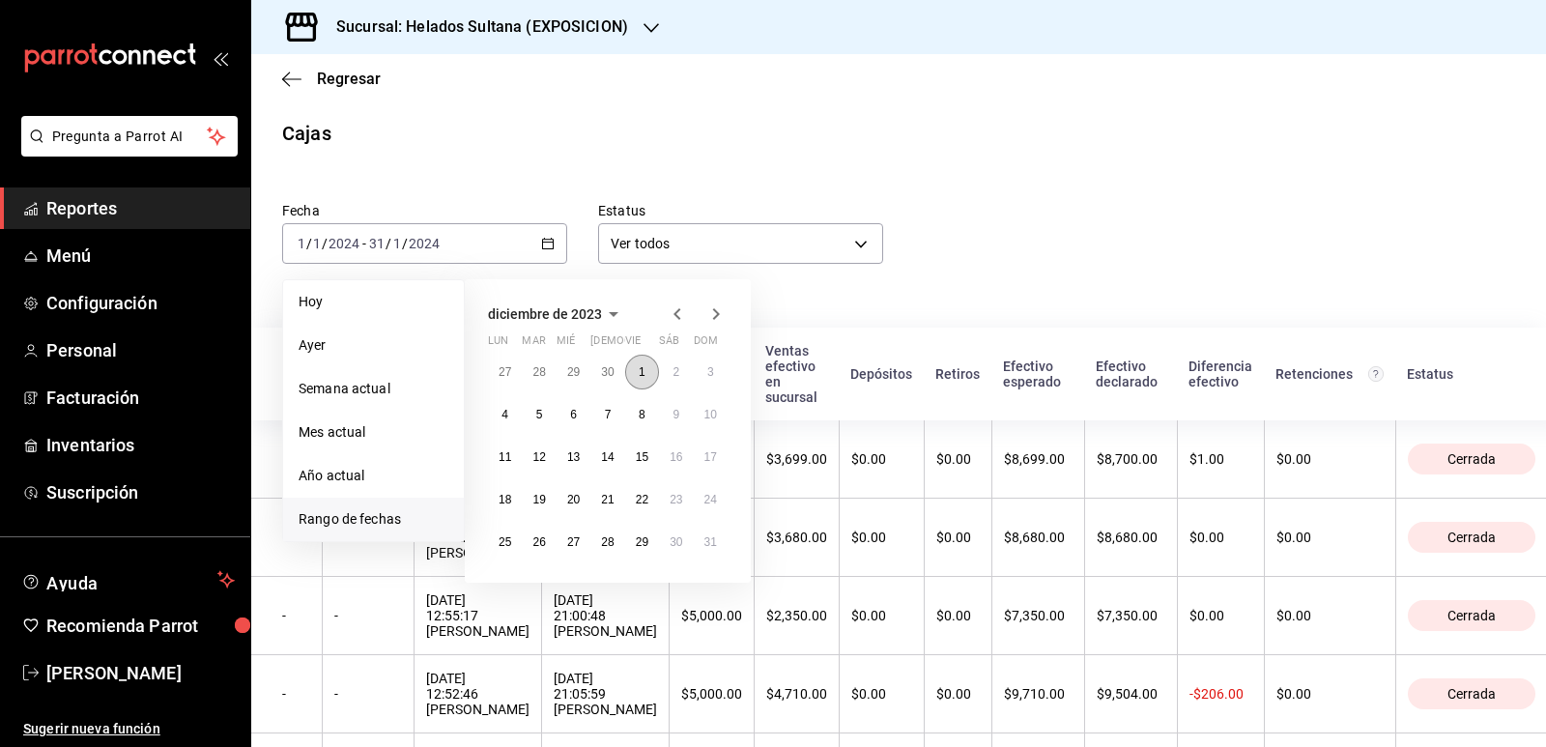
click at [639, 362] on button "1" at bounding box center [642, 372] width 34 height 35
click at [712, 543] on abbr "31" at bounding box center [710, 542] width 13 height 14
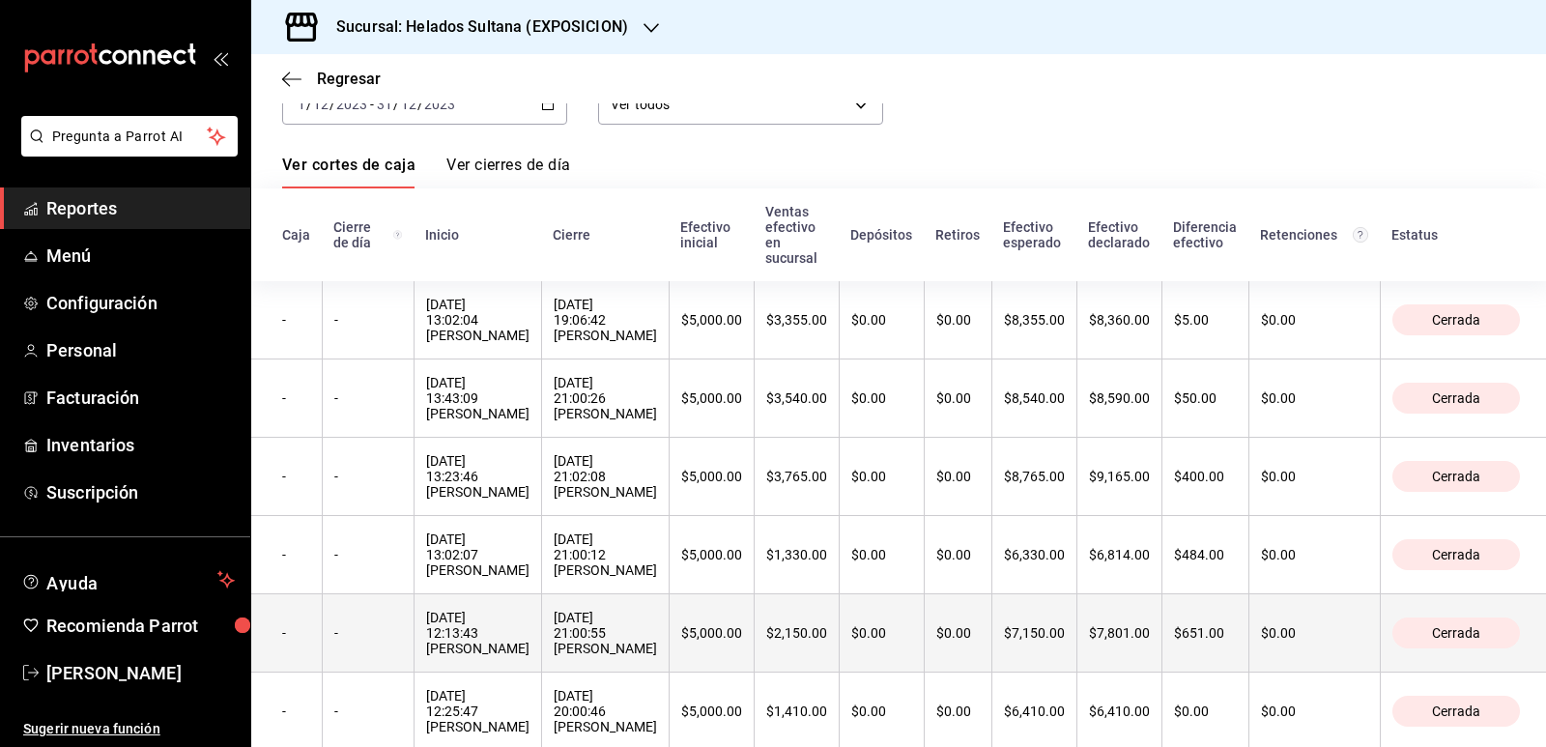
scroll to position [79, 0]
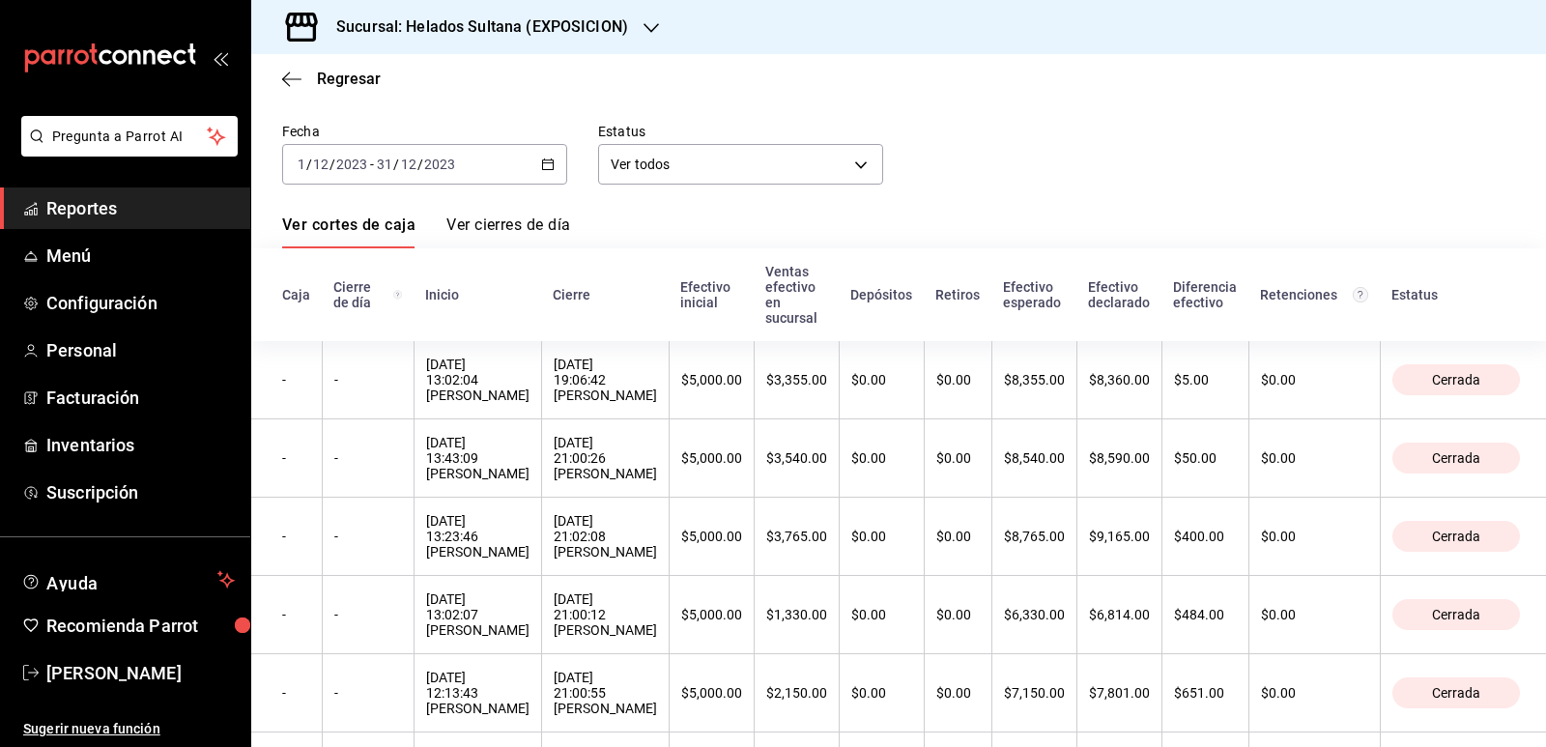
click at [542, 154] on div "[DATE] [DATE] - [DATE] [DATE]" at bounding box center [424, 164] width 285 height 41
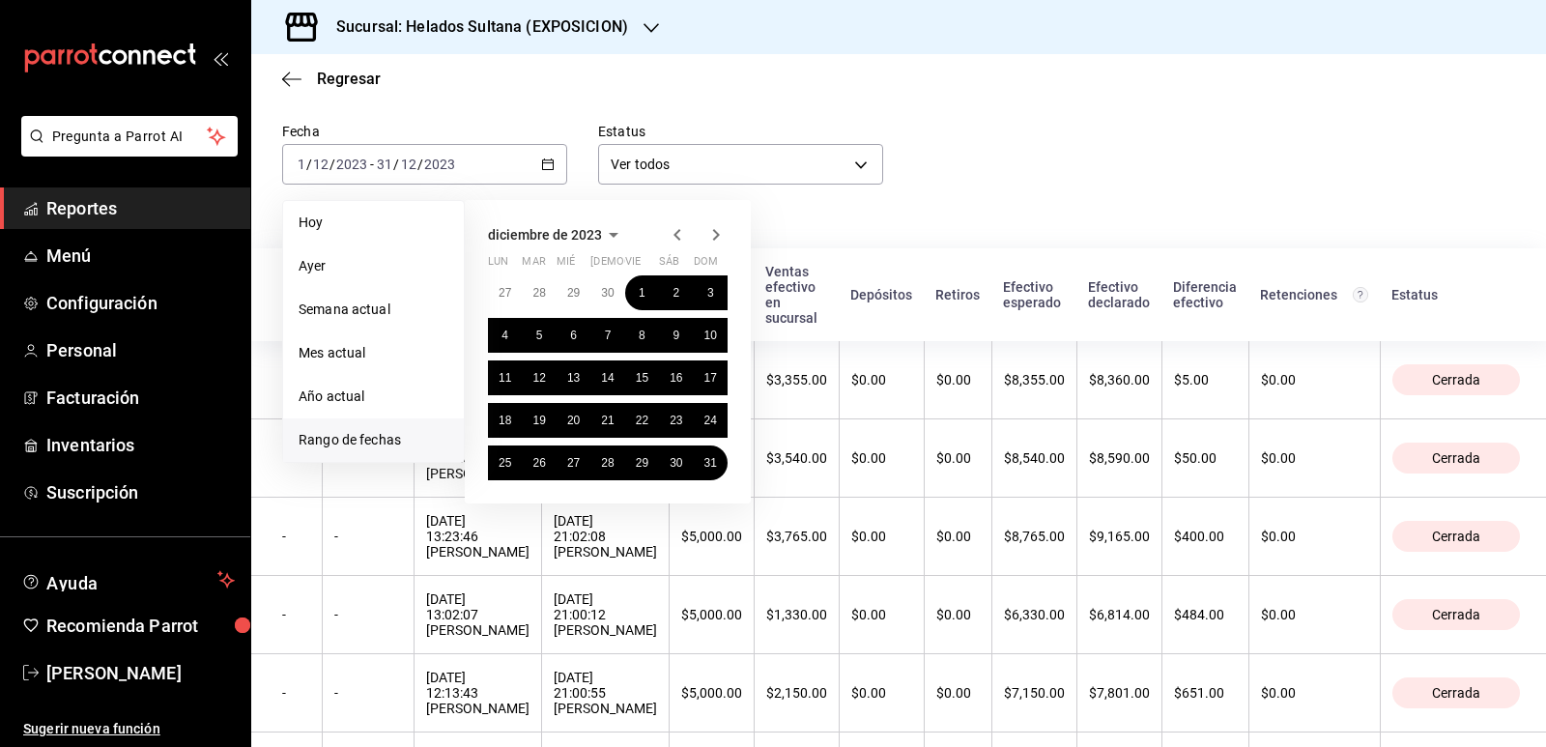
click at [715, 237] on icon "button" at bounding box center [715, 234] width 23 height 23
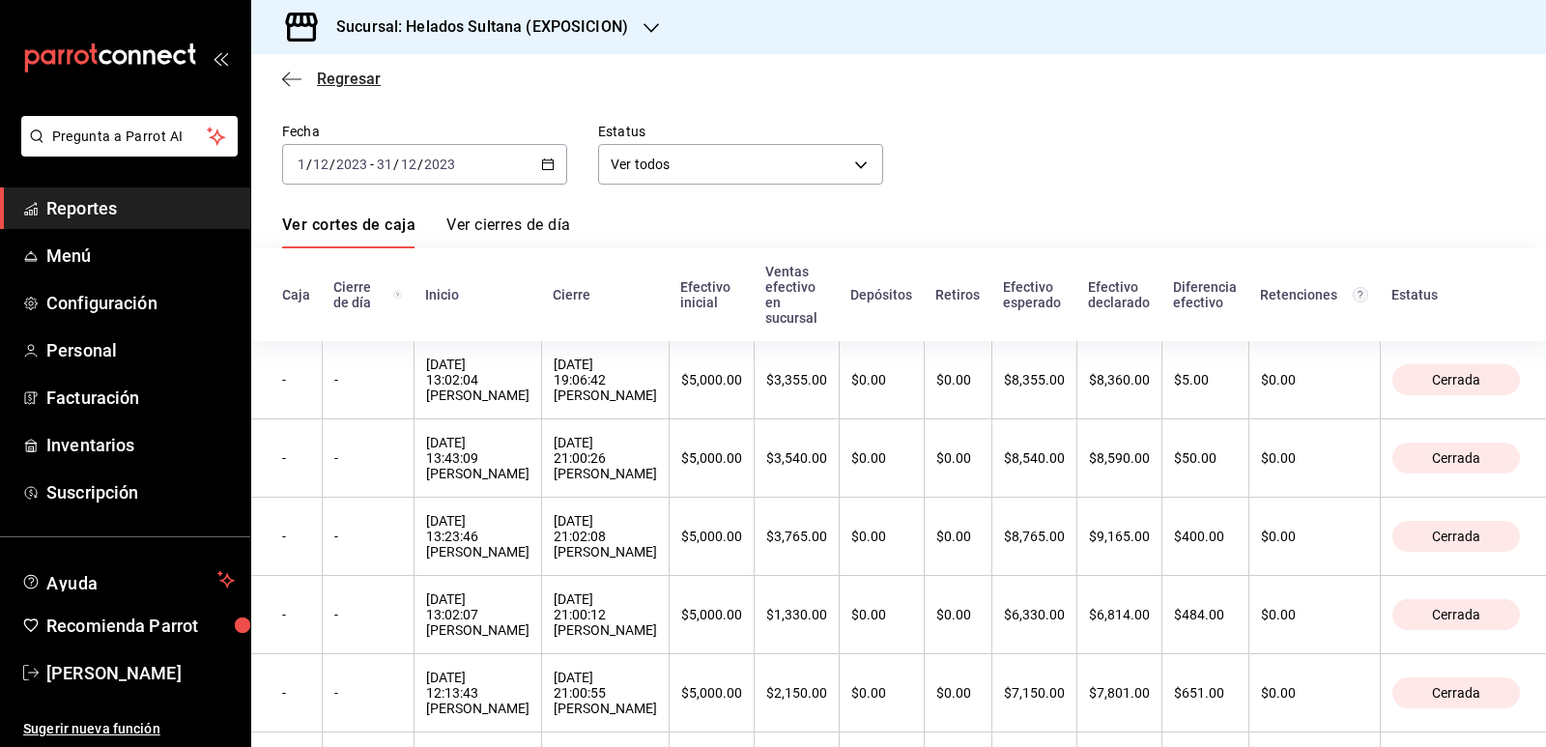
click at [299, 80] on icon "button" at bounding box center [291, 79] width 19 height 17
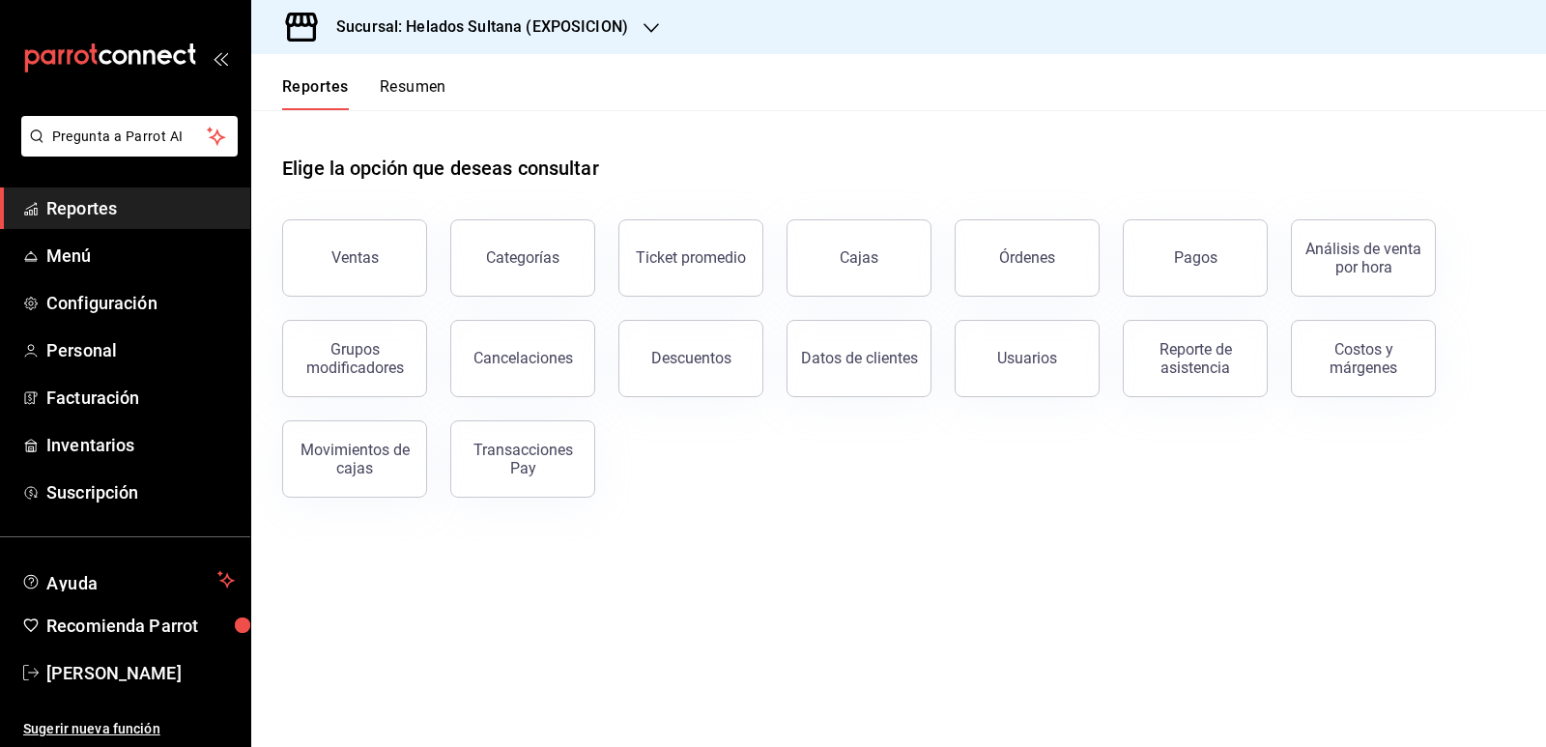
click at [418, 90] on button "Resumen" at bounding box center [413, 93] width 67 height 33
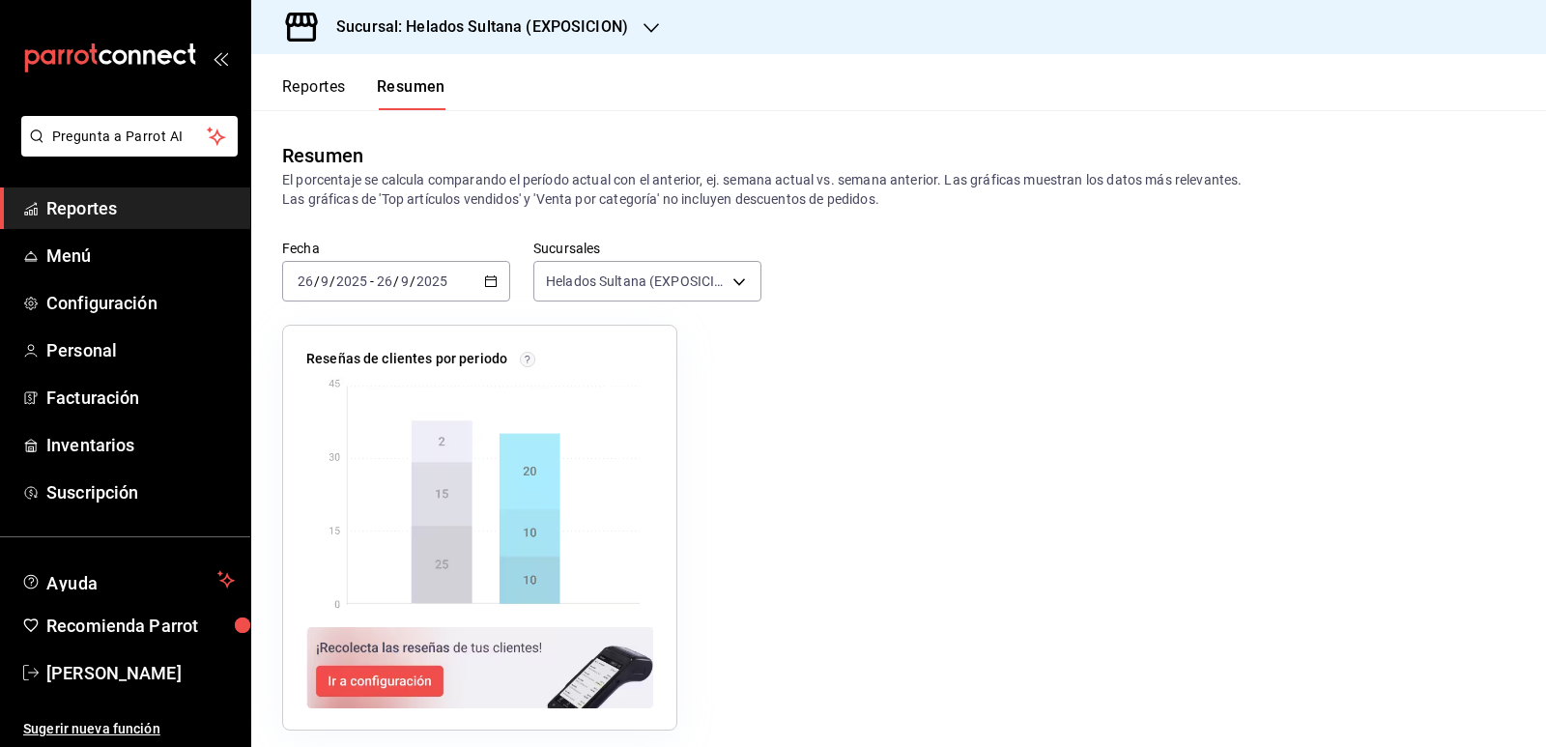
click at [486, 280] on \(Stroke\) "button" at bounding box center [491, 279] width 11 height 1
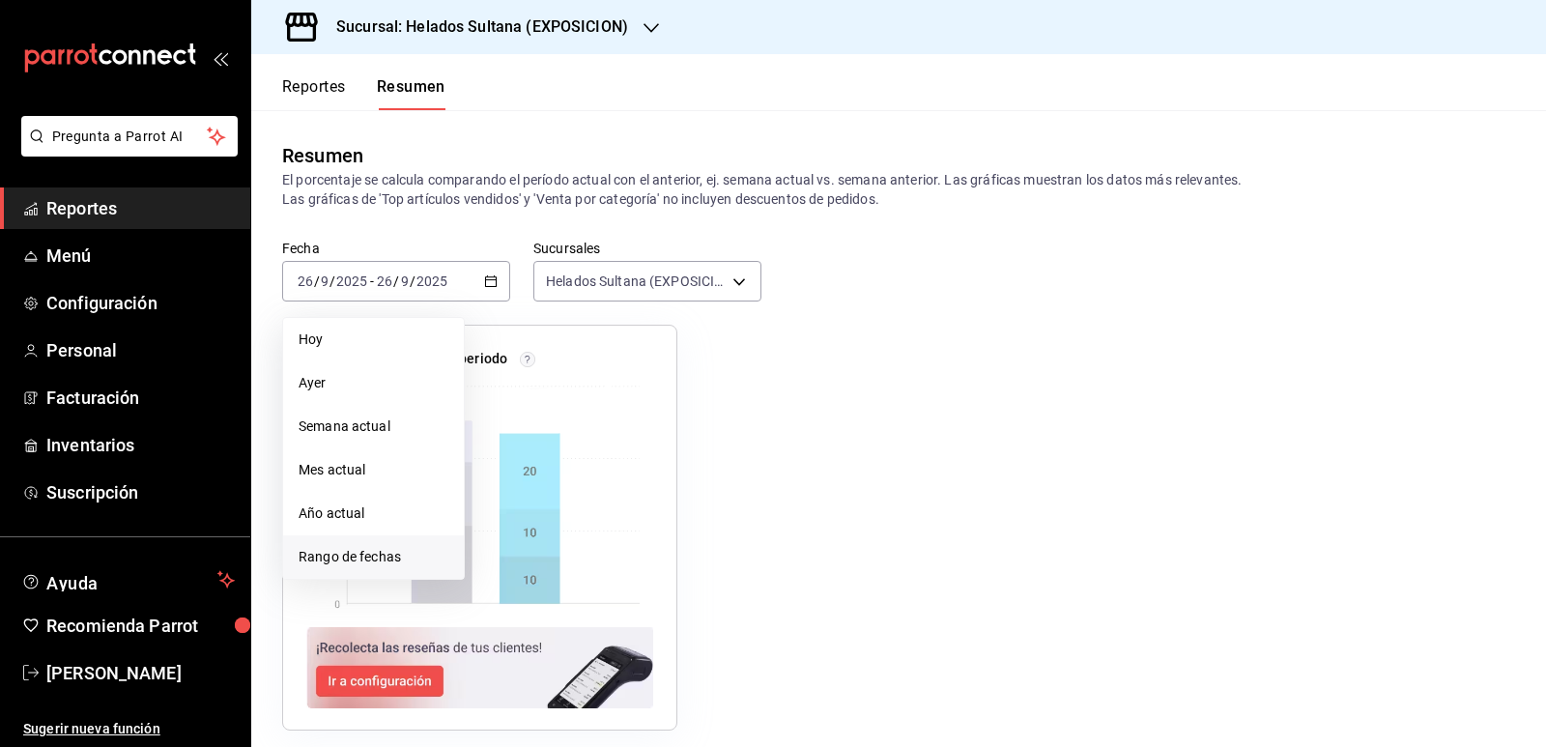
click at [354, 558] on span "Rango de fechas" at bounding box center [373, 557] width 150 height 20
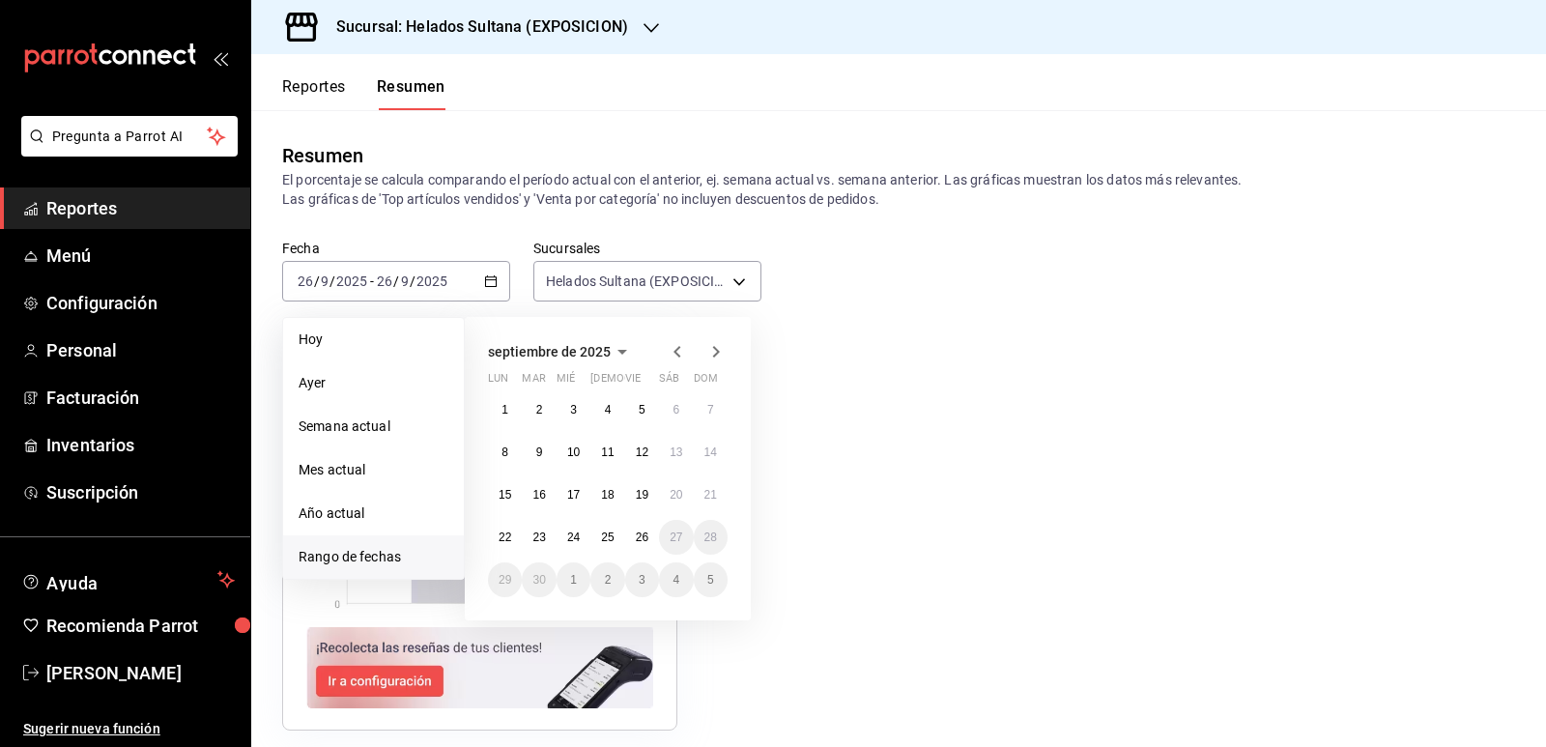
click at [679, 347] on icon "button" at bounding box center [676, 352] width 7 height 12
click at [679, 350] on icon "button" at bounding box center [676, 356] width 7 height 12
click at [679, 348] on icon "button" at bounding box center [676, 352] width 7 height 12
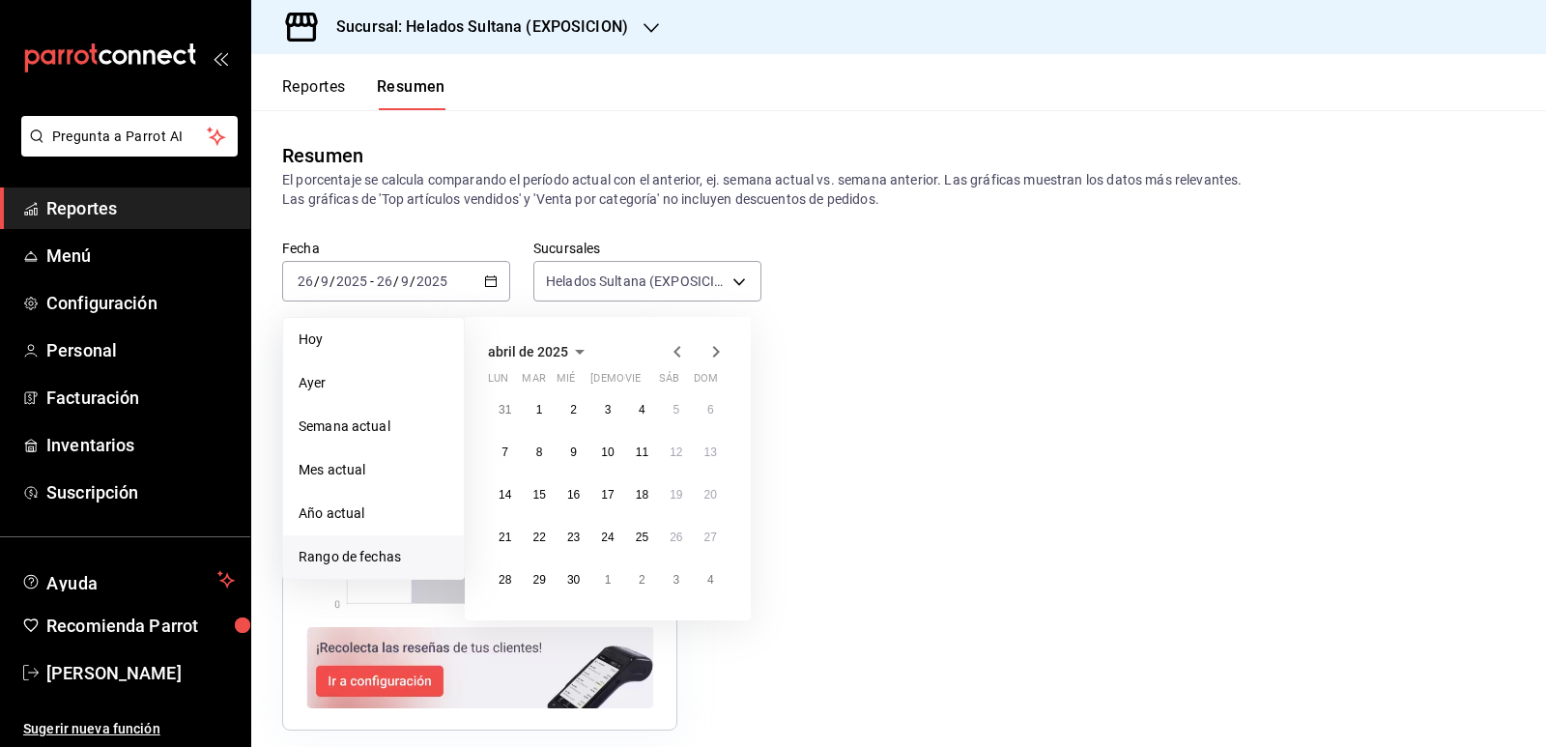
click at [679, 348] on icon "button" at bounding box center [676, 352] width 7 height 12
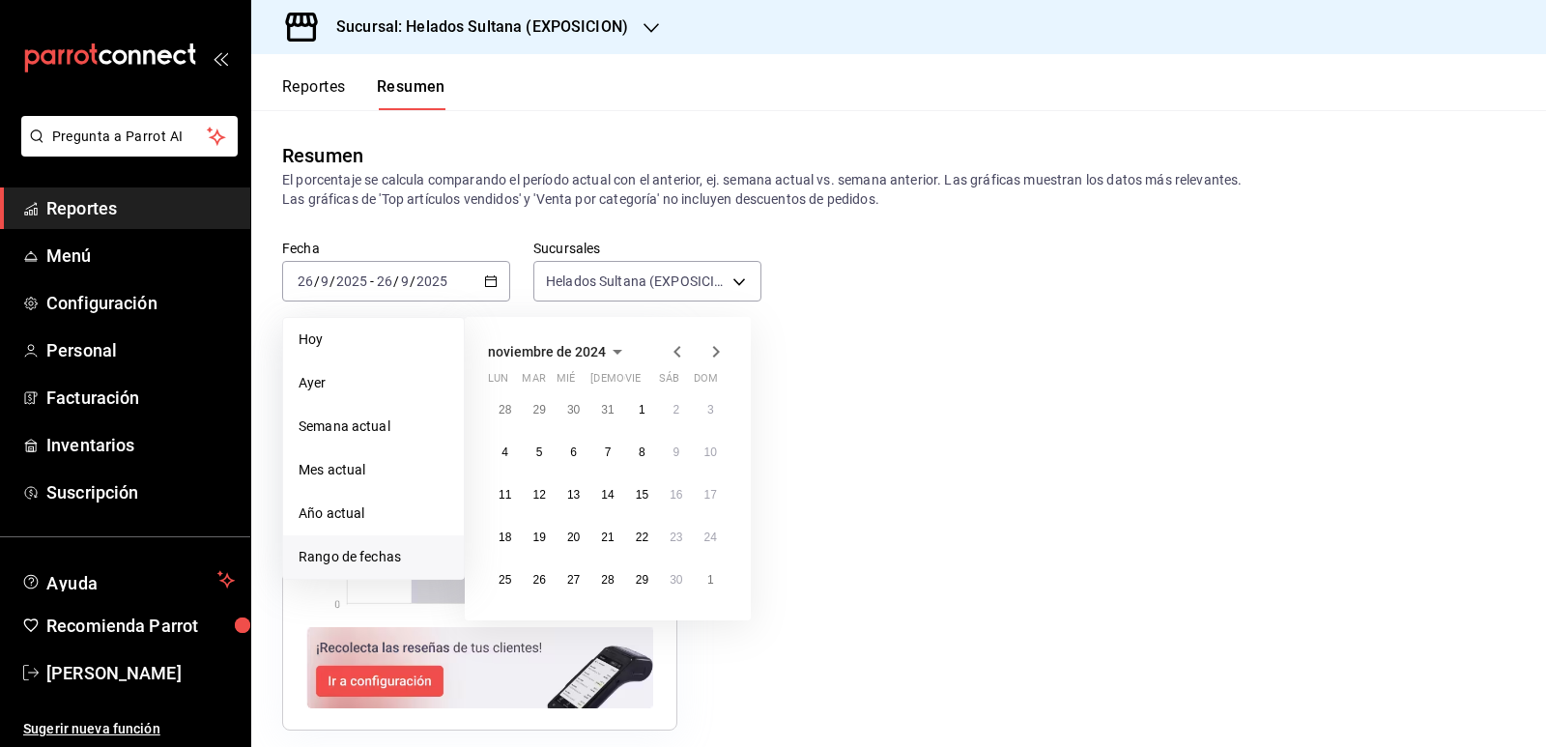
click at [679, 348] on icon "button" at bounding box center [676, 352] width 7 height 12
click at [679, 350] on icon "button" at bounding box center [676, 356] width 7 height 12
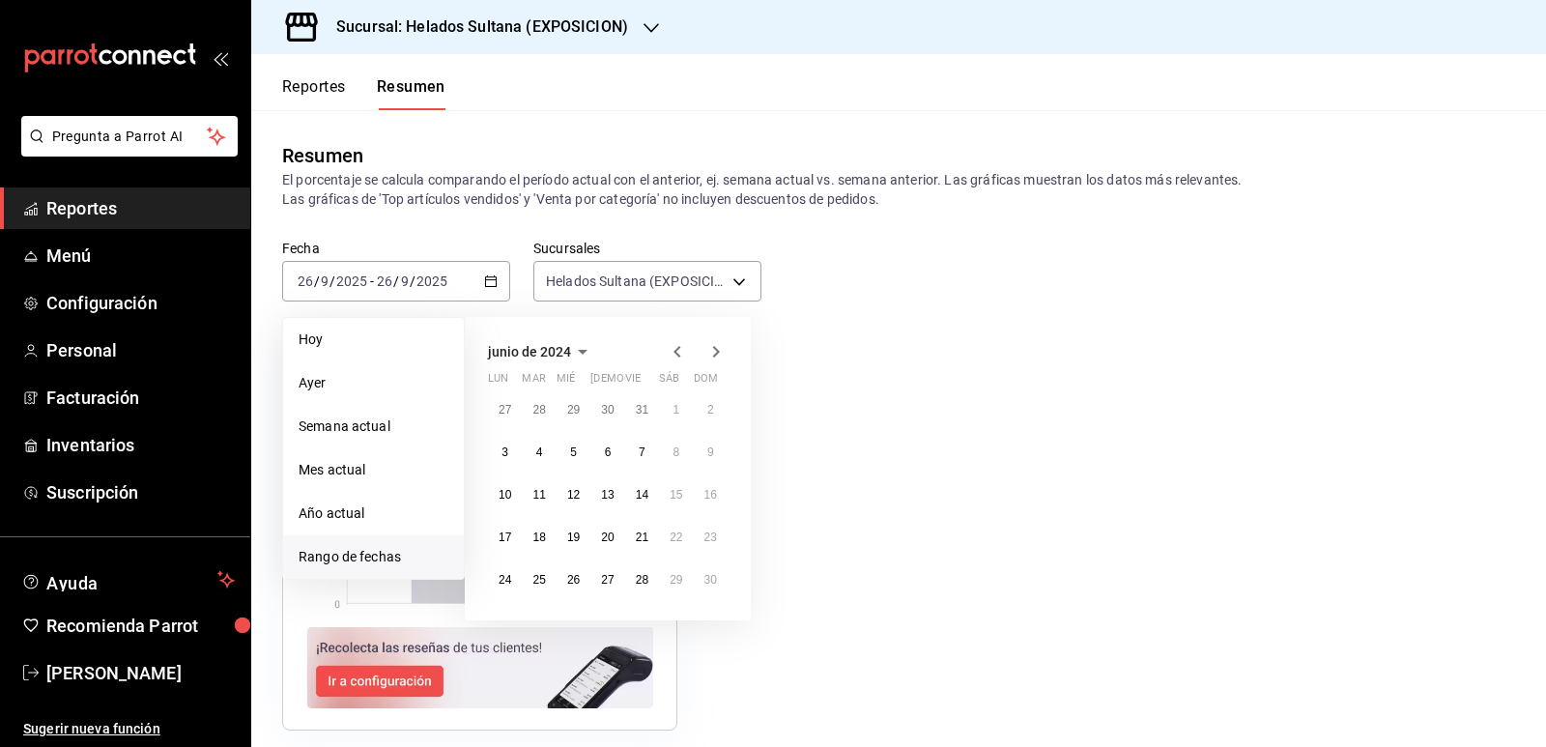
click at [679, 348] on icon "button" at bounding box center [676, 352] width 7 height 12
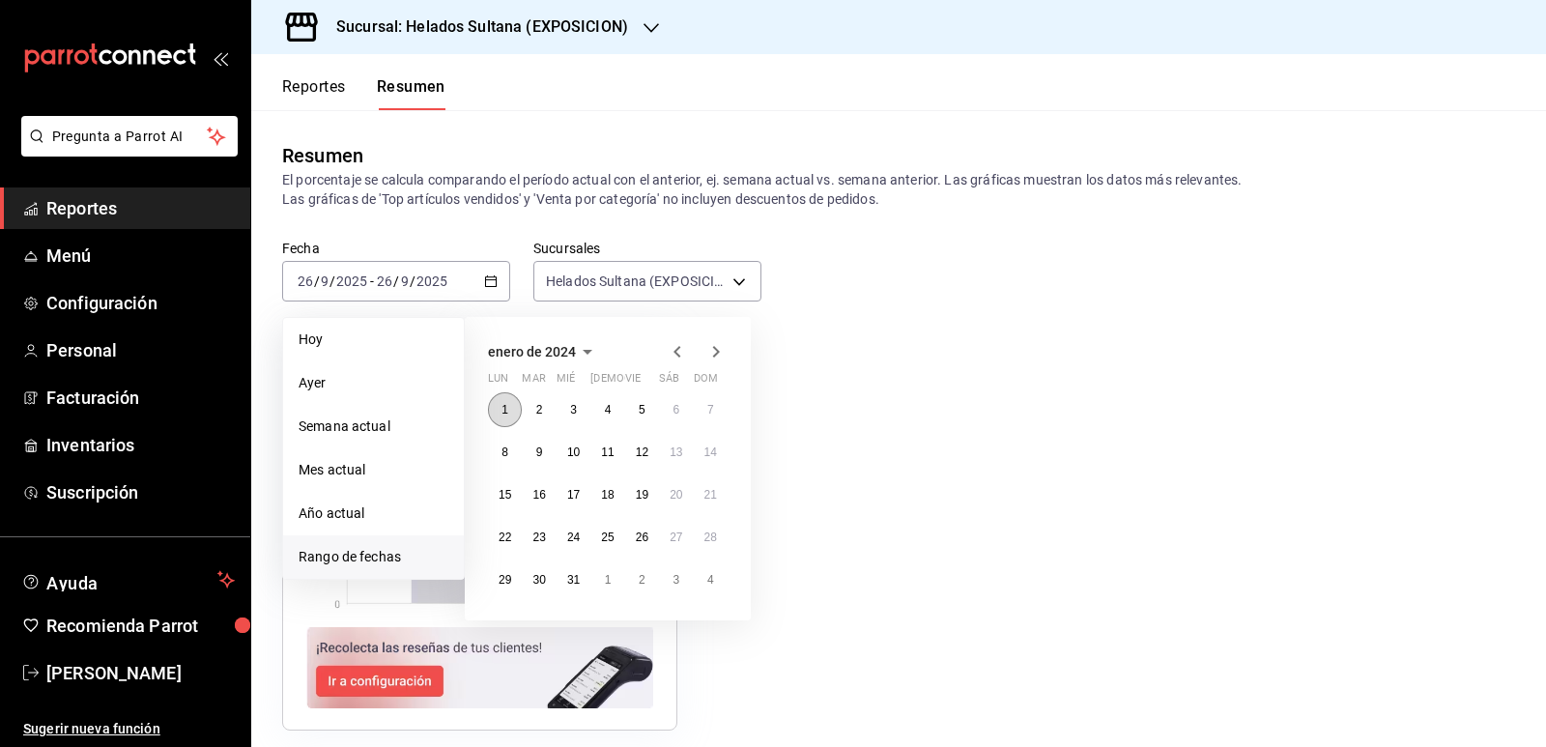
click at [507, 401] on button "1" at bounding box center [505, 409] width 34 height 35
click at [584, 582] on button "31" at bounding box center [573, 579] width 34 height 35
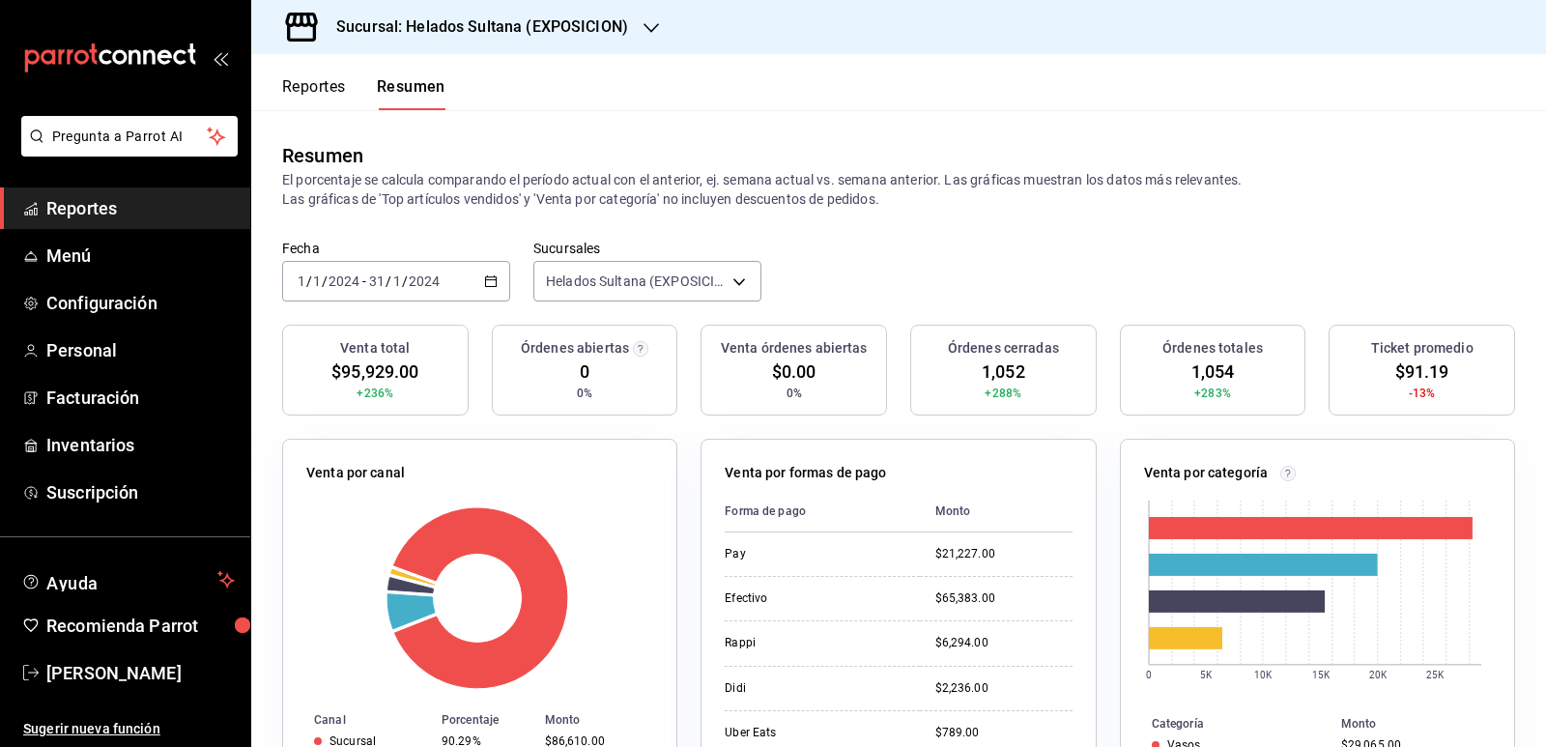
click at [495, 276] on div "[DATE] [DATE] - [DATE] [DATE]" at bounding box center [396, 281] width 228 height 41
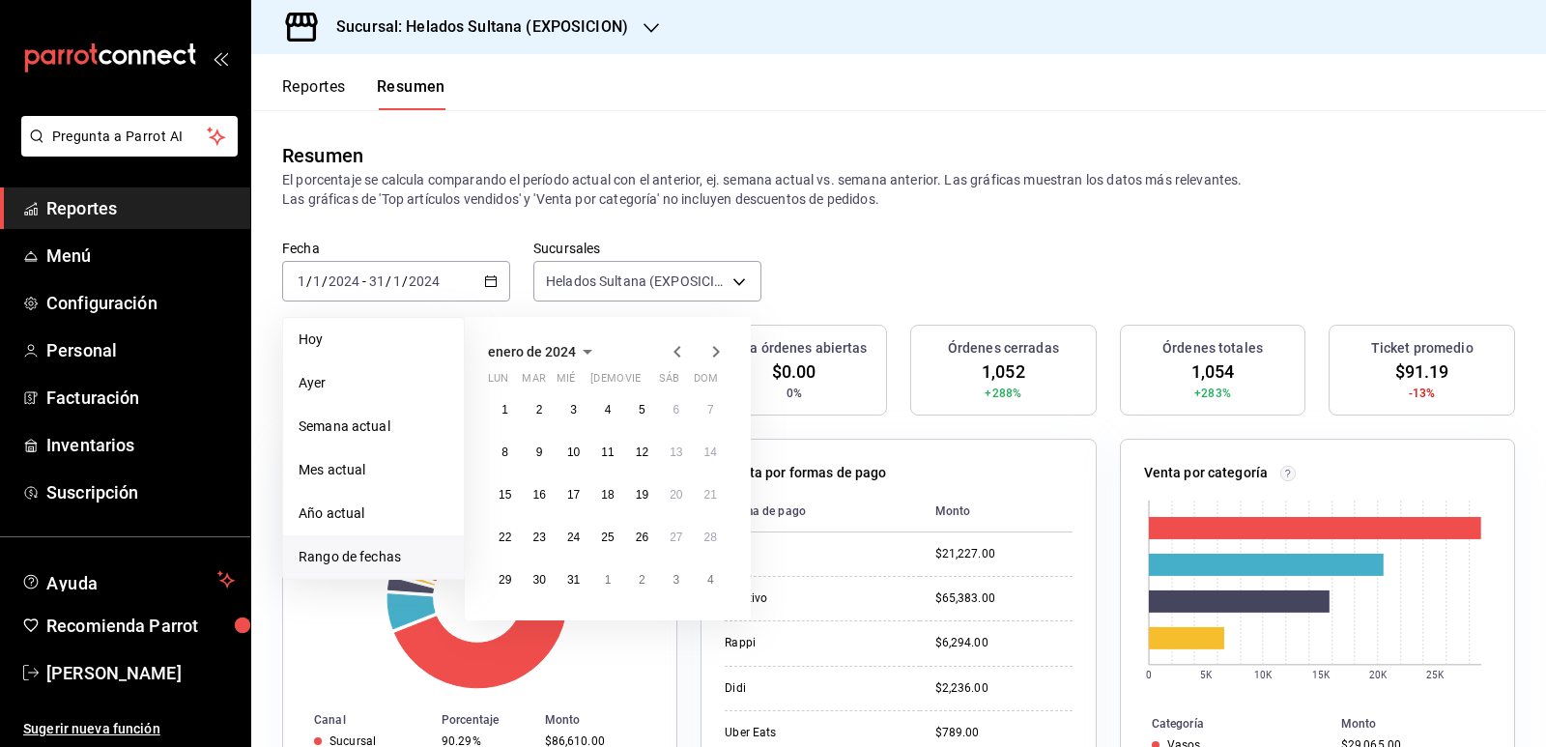
click at [707, 350] on icon "button" at bounding box center [715, 351] width 23 height 23
click at [606, 398] on button "1" at bounding box center [607, 409] width 34 height 35
click at [601, 578] on abbr "29" at bounding box center [607, 580] width 13 height 14
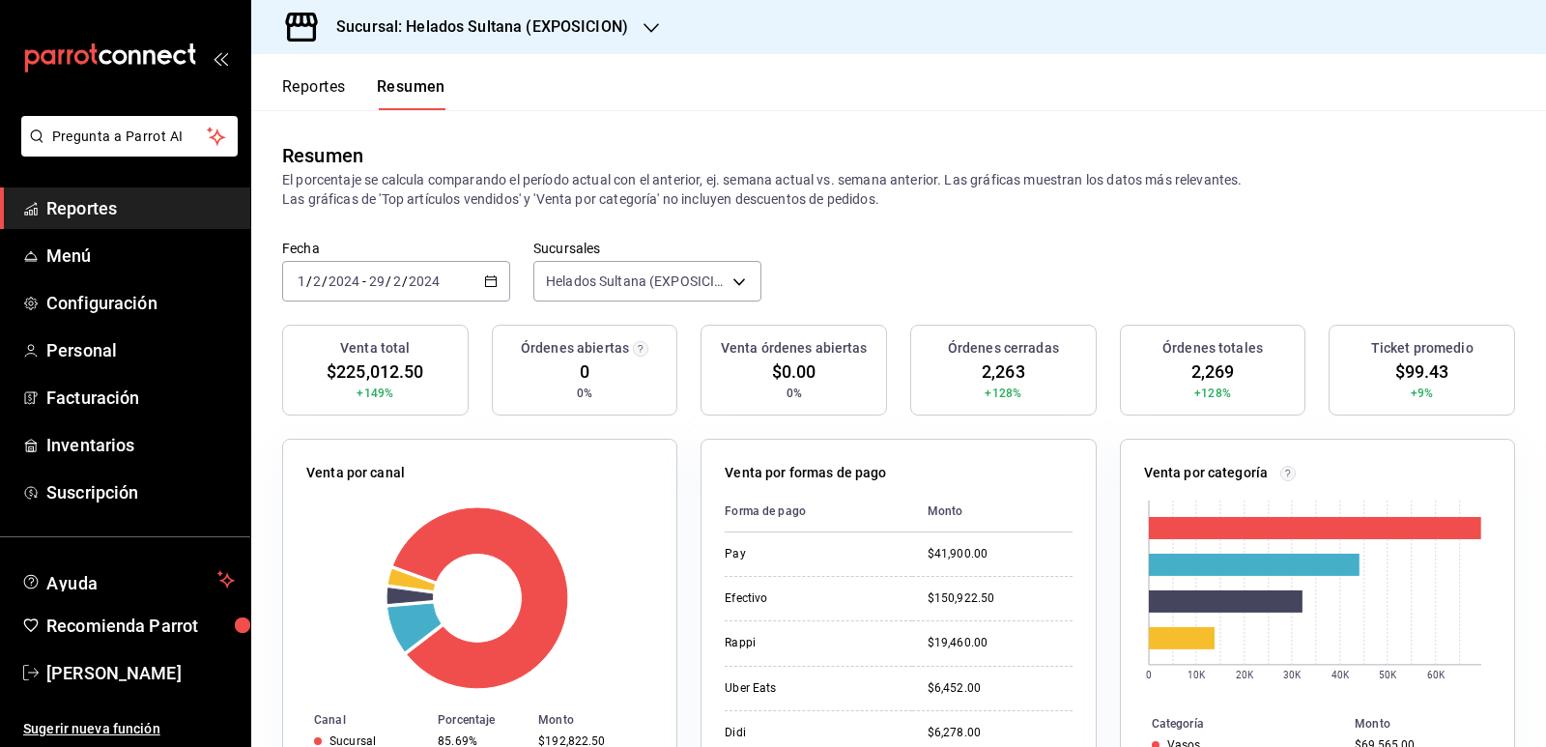
click at [491, 274] on icon "button" at bounding box center [491, 281] width 14 height 14
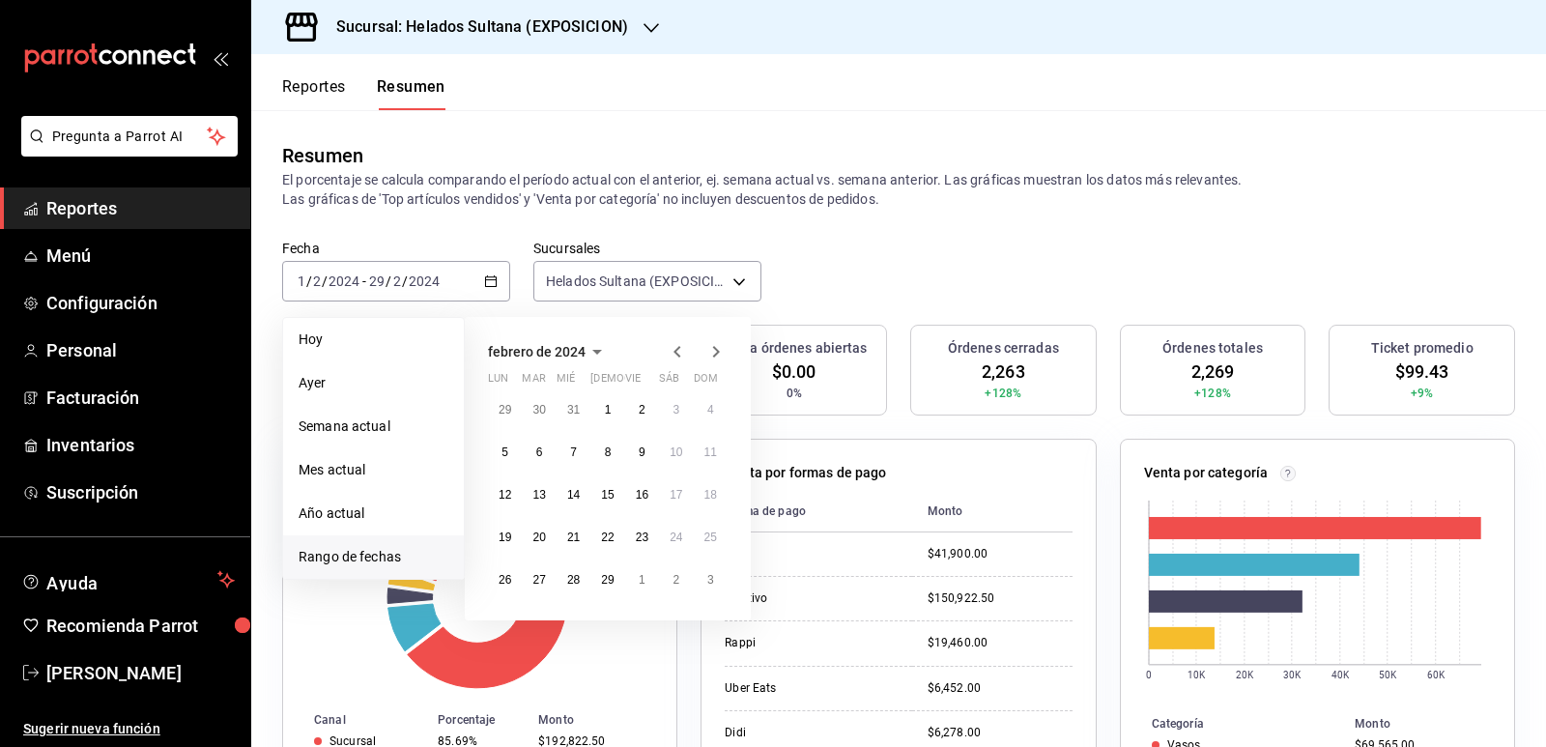
click at [712, 355] on icon "button" at bounding box center [715, 351] width 23 height 23
click at [638, 407] on button "1" at bounding box center [642, 409] width 34 height 35
click at [700, 581] on button "31" at bounding box center [711, 579] width 34 height 35
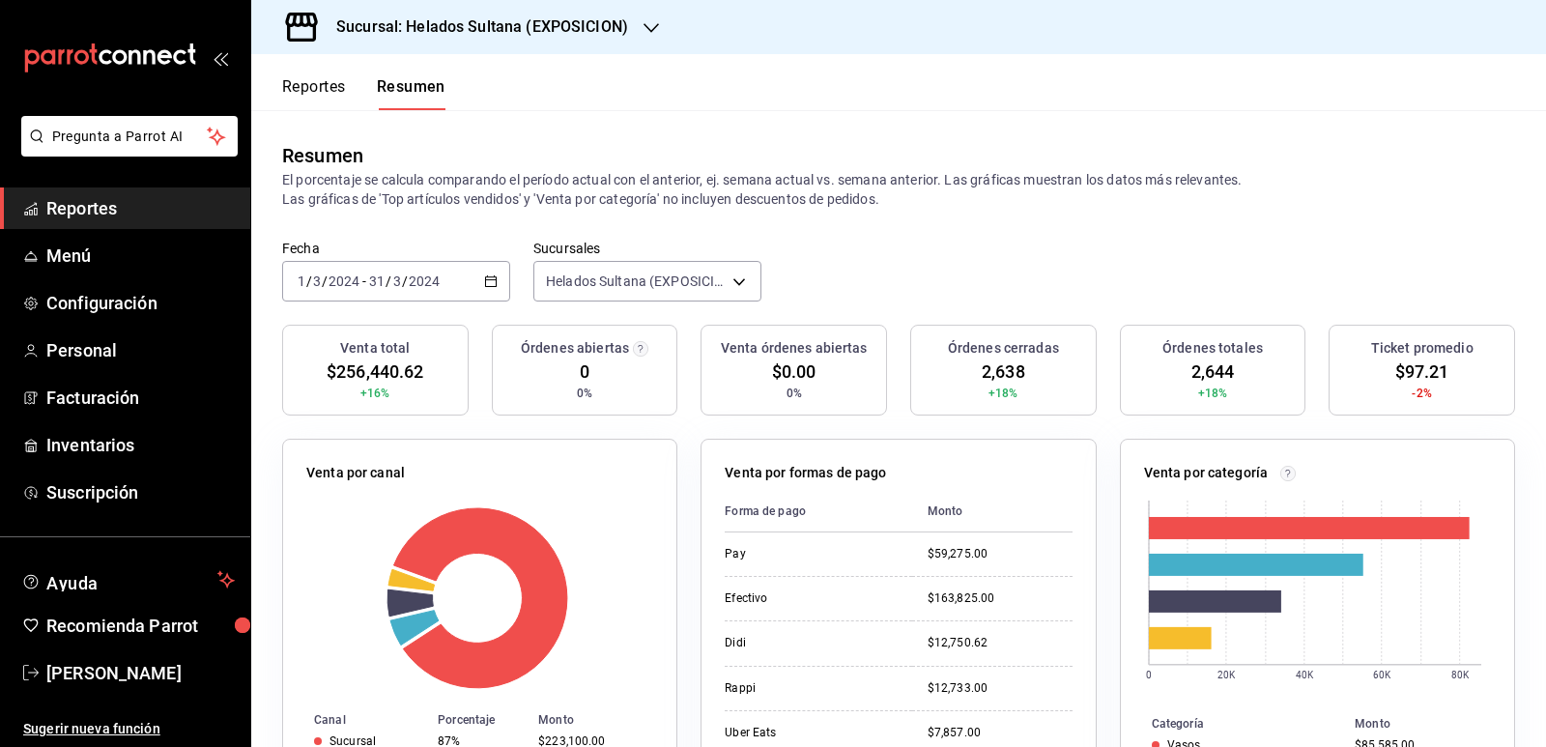
click at [491, 277] on \(Stroke\) "button" at bounding box center [491, 281] width 12 height 11
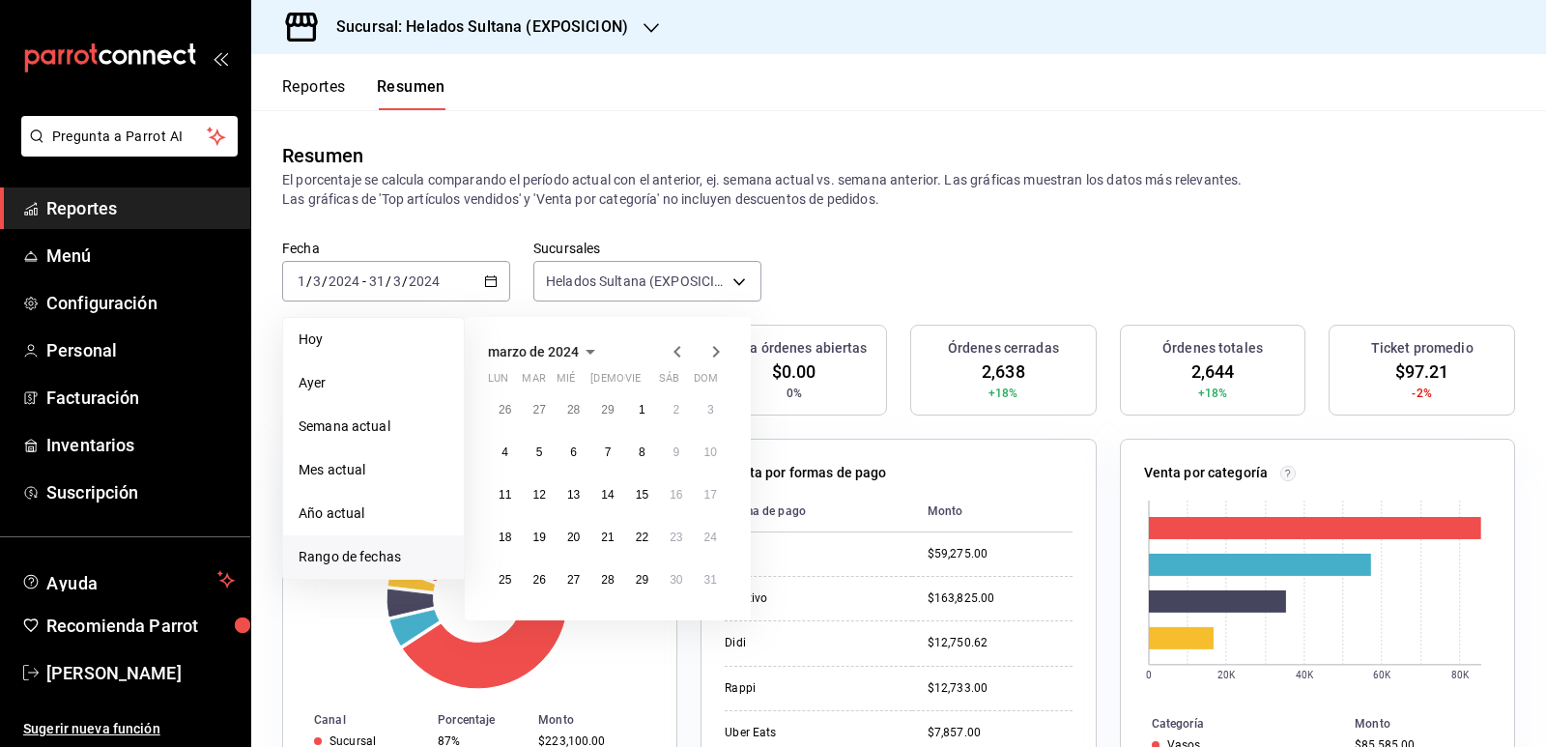
click at [719, 355] on icon "button" at bounding box center [715, 351] width 23 height 23
click at [509, 409] on button "1" at bounding box center [505, 409] width 34 height 35
click at [543, 568] on button "30" at bounding box center [539, 579] width 34 height 35
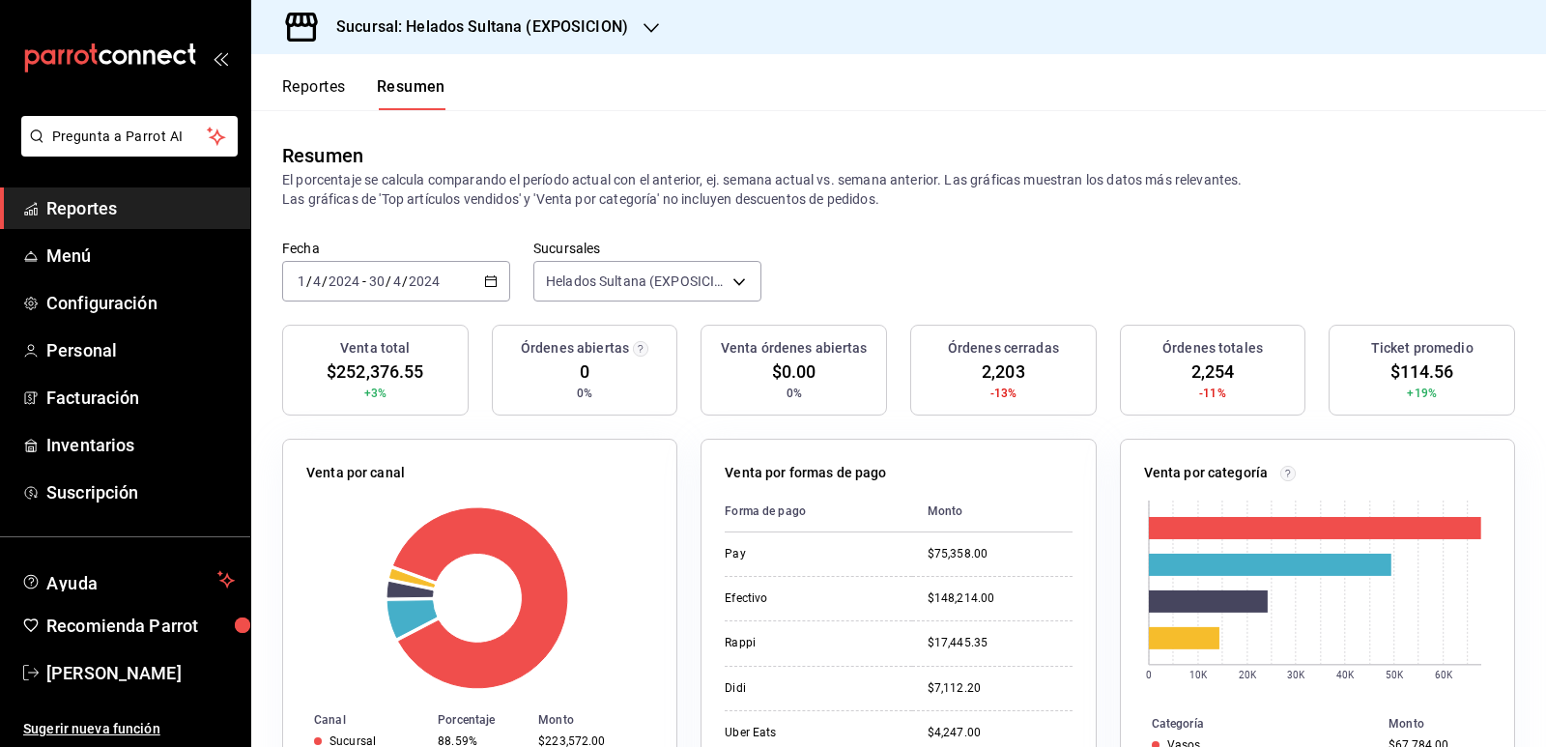
click at [490, 280] on \(Stroke\) "button" at bounding box center [491, 279] width 11 height 1
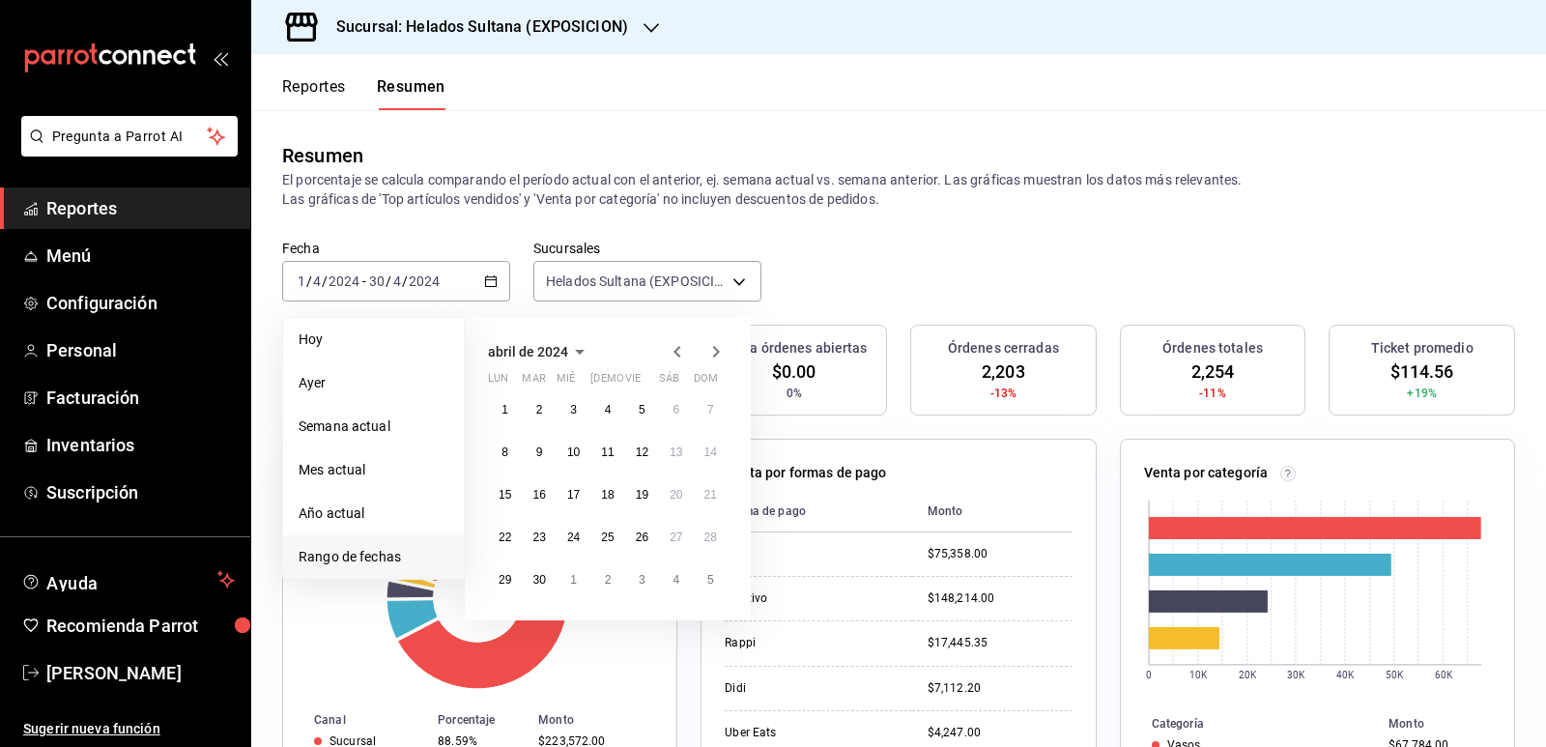
click at [718, 355] on icon "button" at bounding box center [715, 351] width 23 height 23
click at [578, 411] on button "1" at bounding box center [573, 409] width 34 height 35
click at [641, 572] on button "31" at bounding box center [642, 579] width 34 height 35
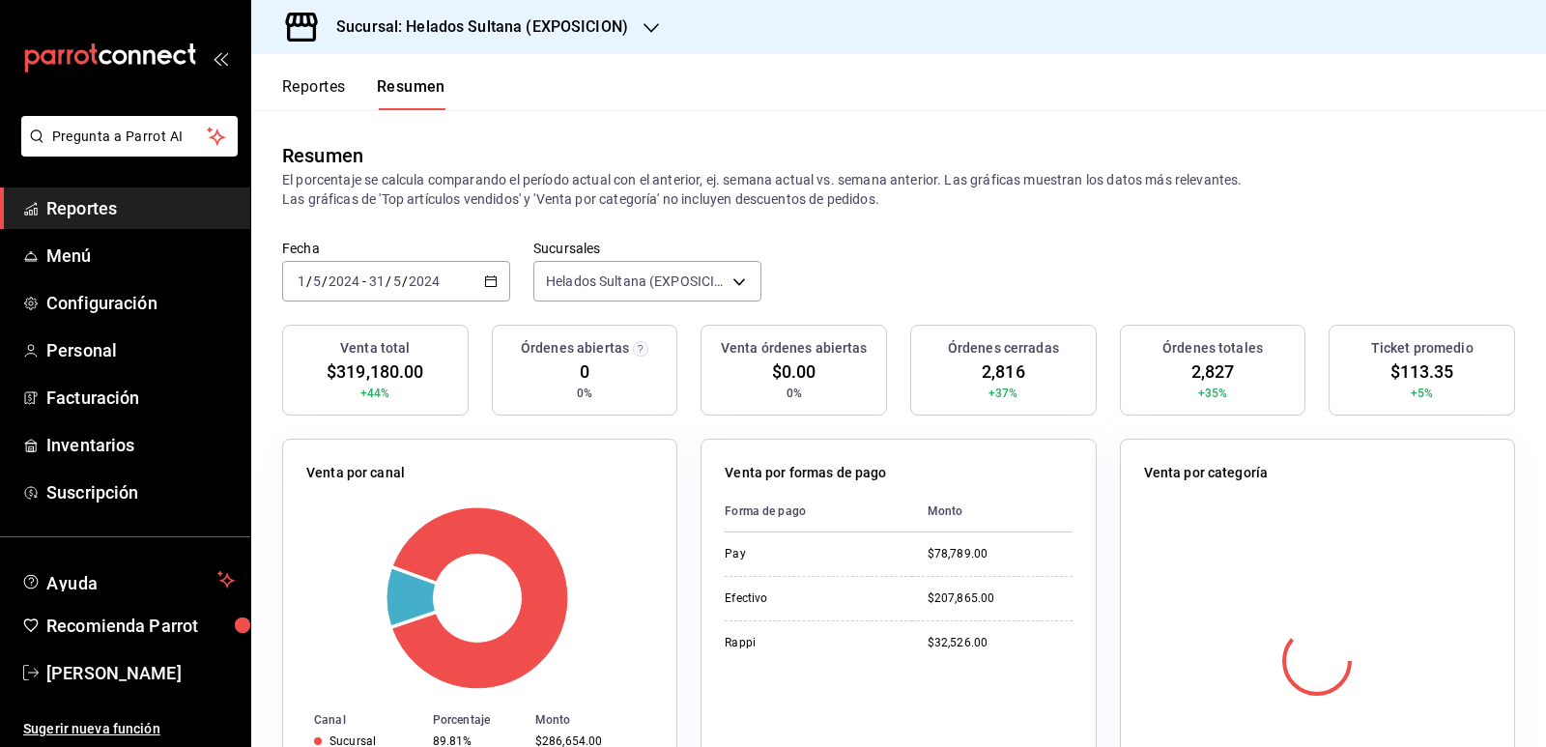
click at [484, 276] on icon "button" at bounding box center [491, 281] width 14 height 14
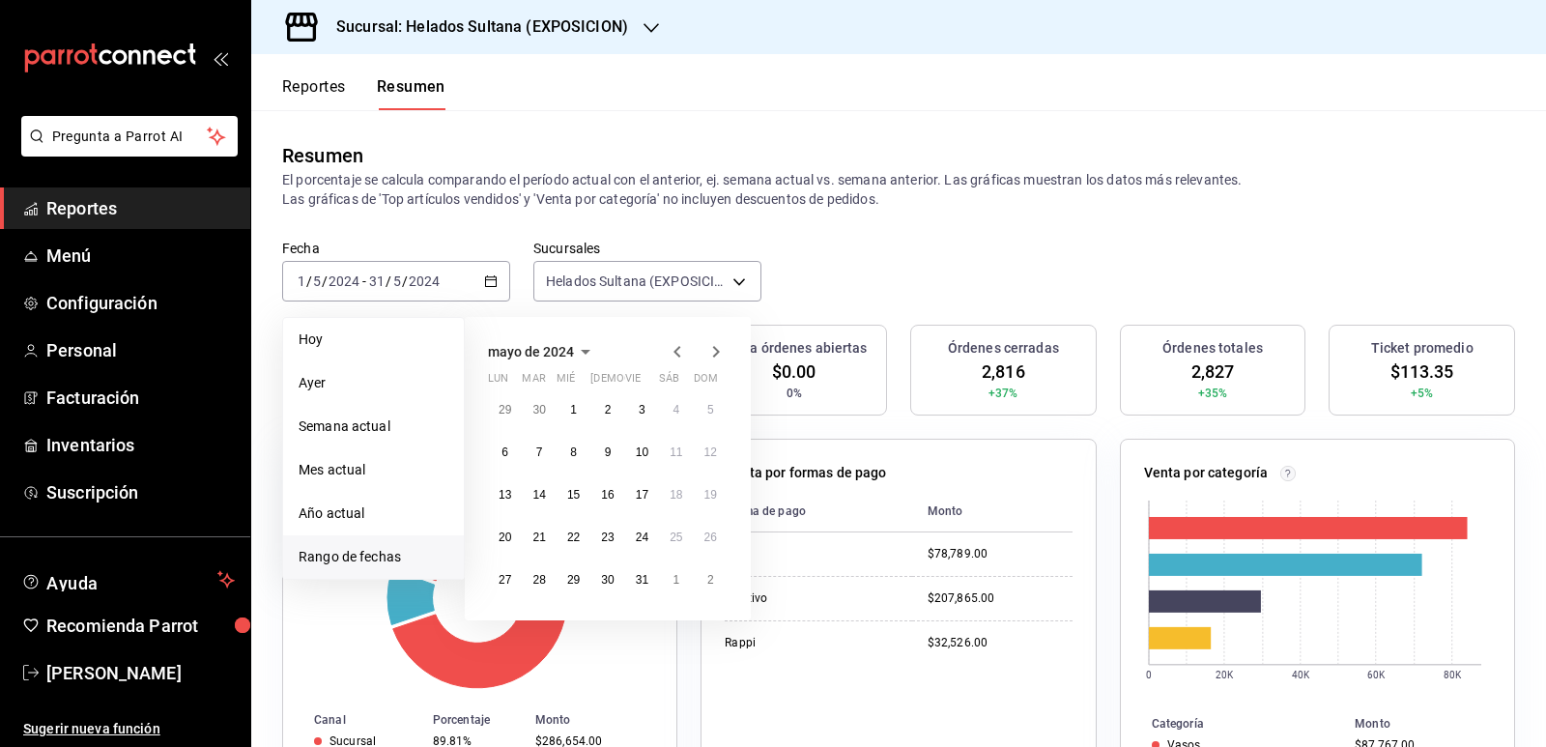
click at [711, 348] on icon "button" at bounding box center [715, 351] width 23 height 23
click at [676, 404] on abbr "1" at bounding box center [675, 410] width 7 height 14
click at [703, 573] on button "30" at bounding box center [711, 579] width 34 height 35
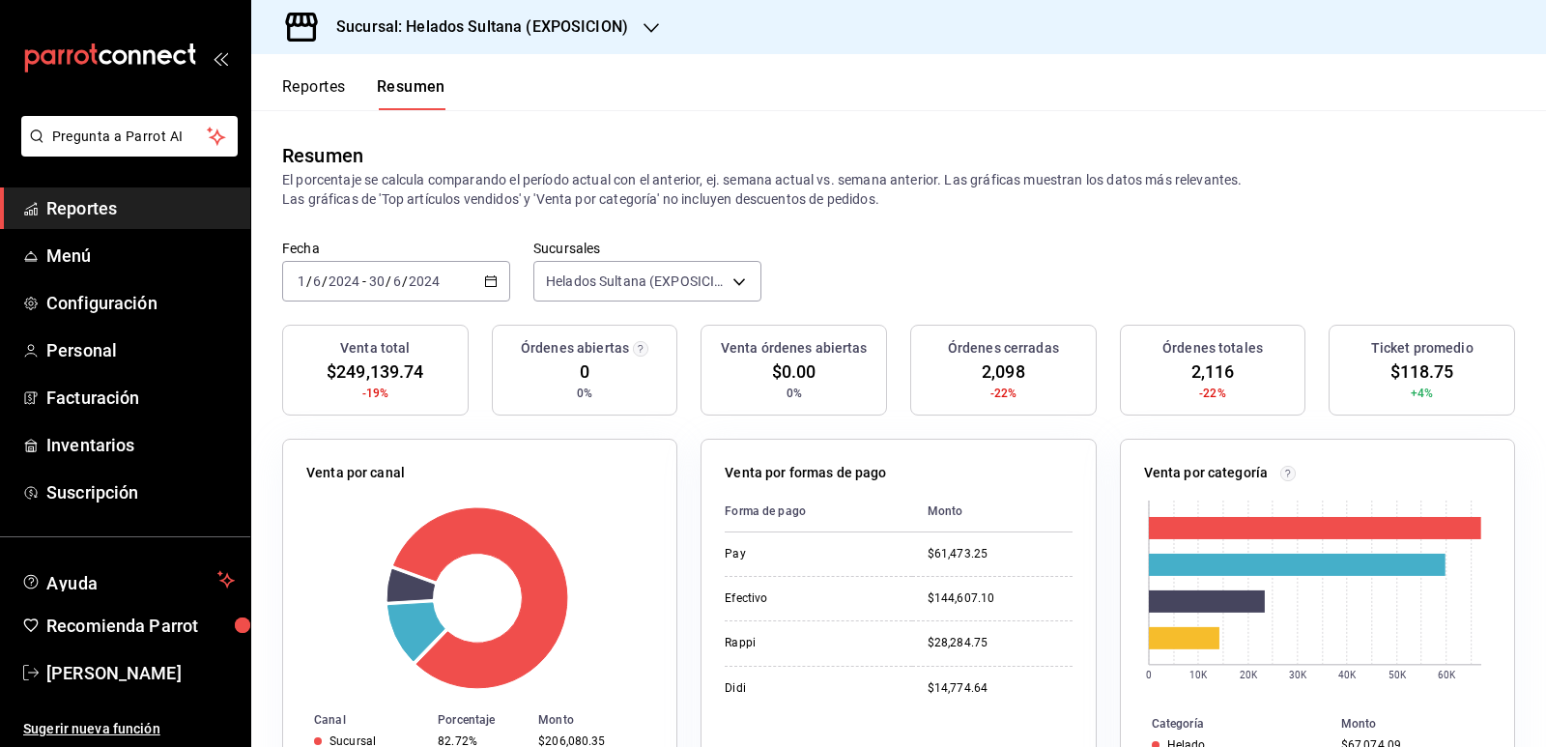
click at [490, 282] on icon "button" at bounding box center [491, 281] width 14 height 14
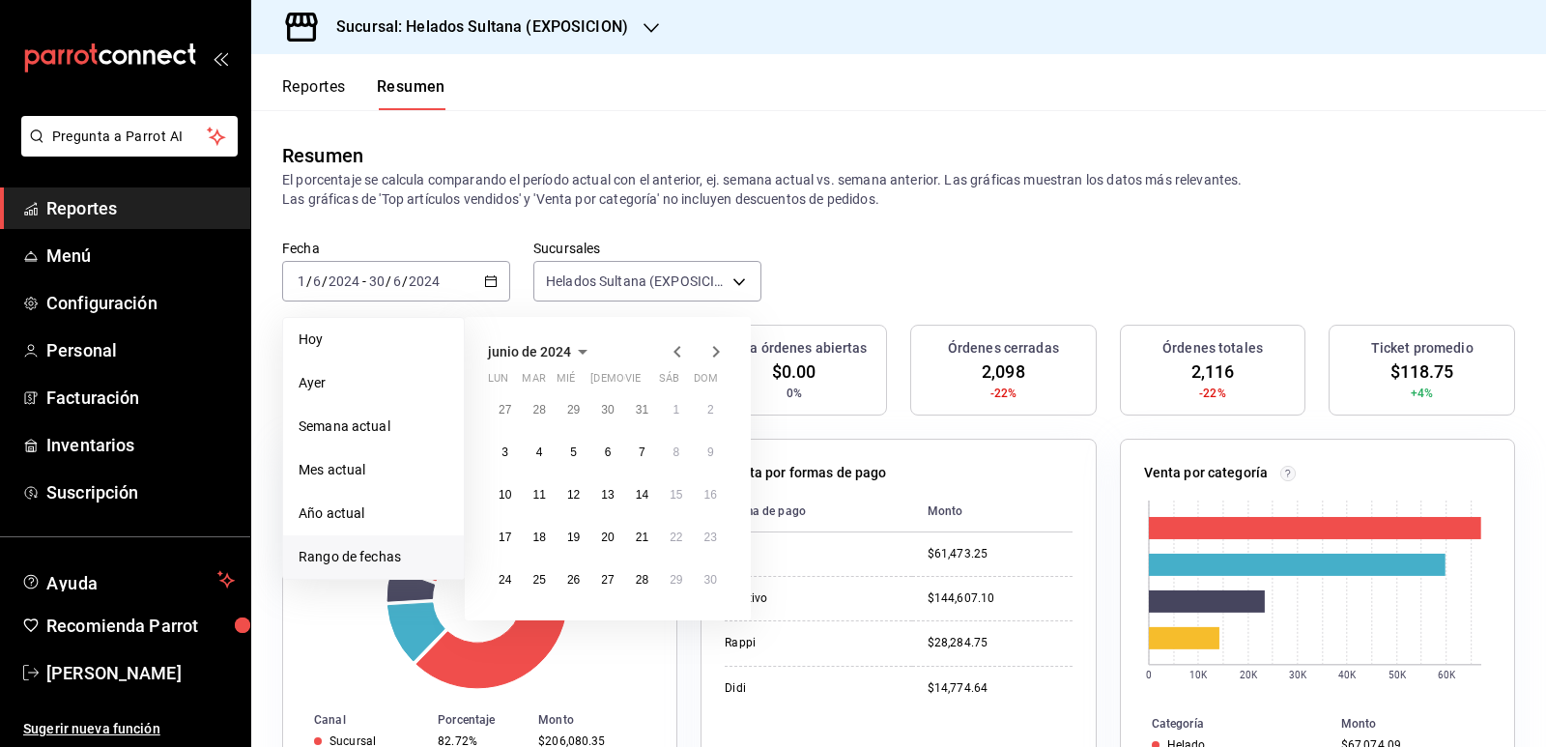
click at [714, 350] on icon "button" at bounding box center [715, 351] width 23 height 23
click at [514, 402] on button "1" at bounding box center [505, 417] width 34 height 35
click at [572, 570] on button "31" at bounding box center [573, 587] width 34 height 35
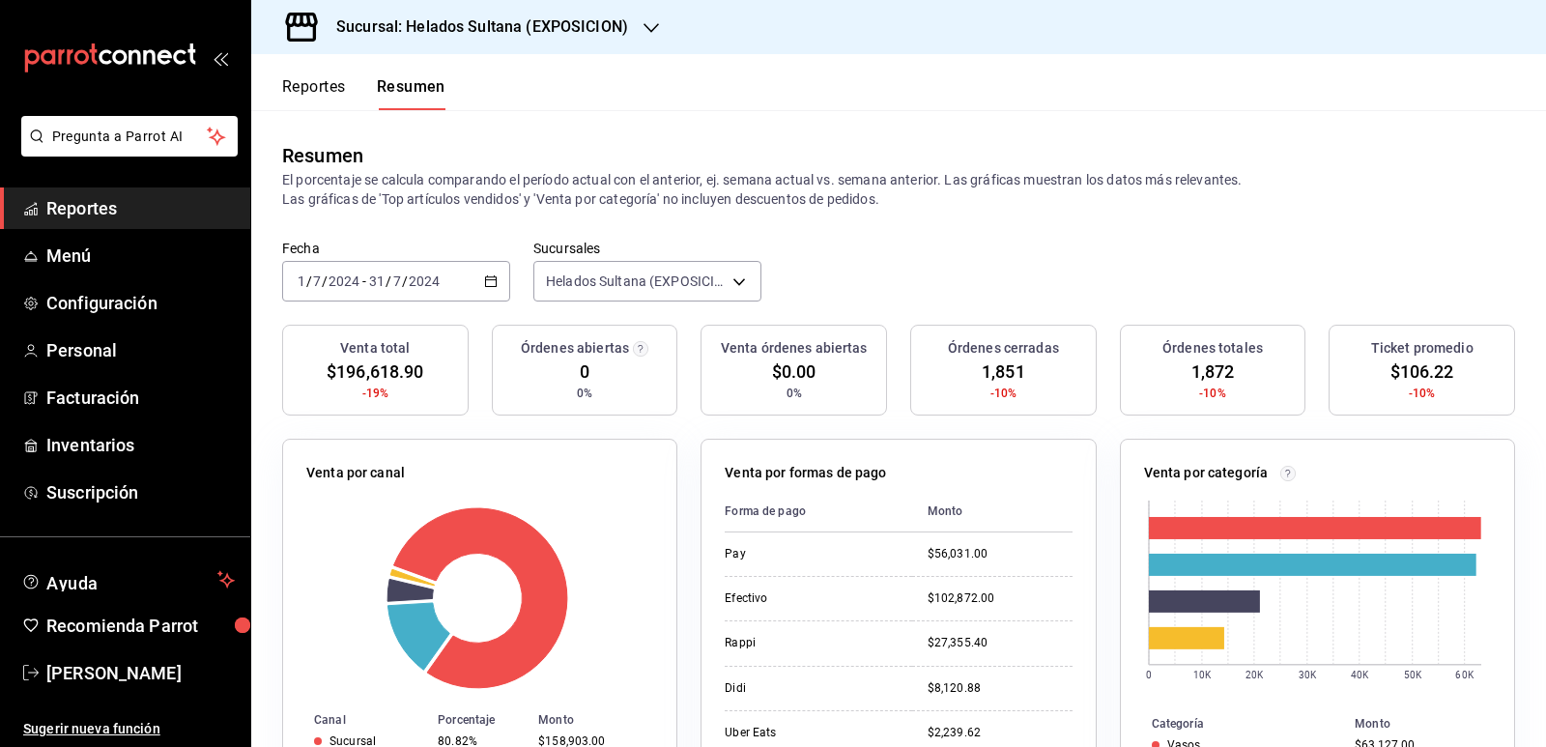
click at [489, 279] on icon "button" at bounding box center [491, 281] width 14 height 14
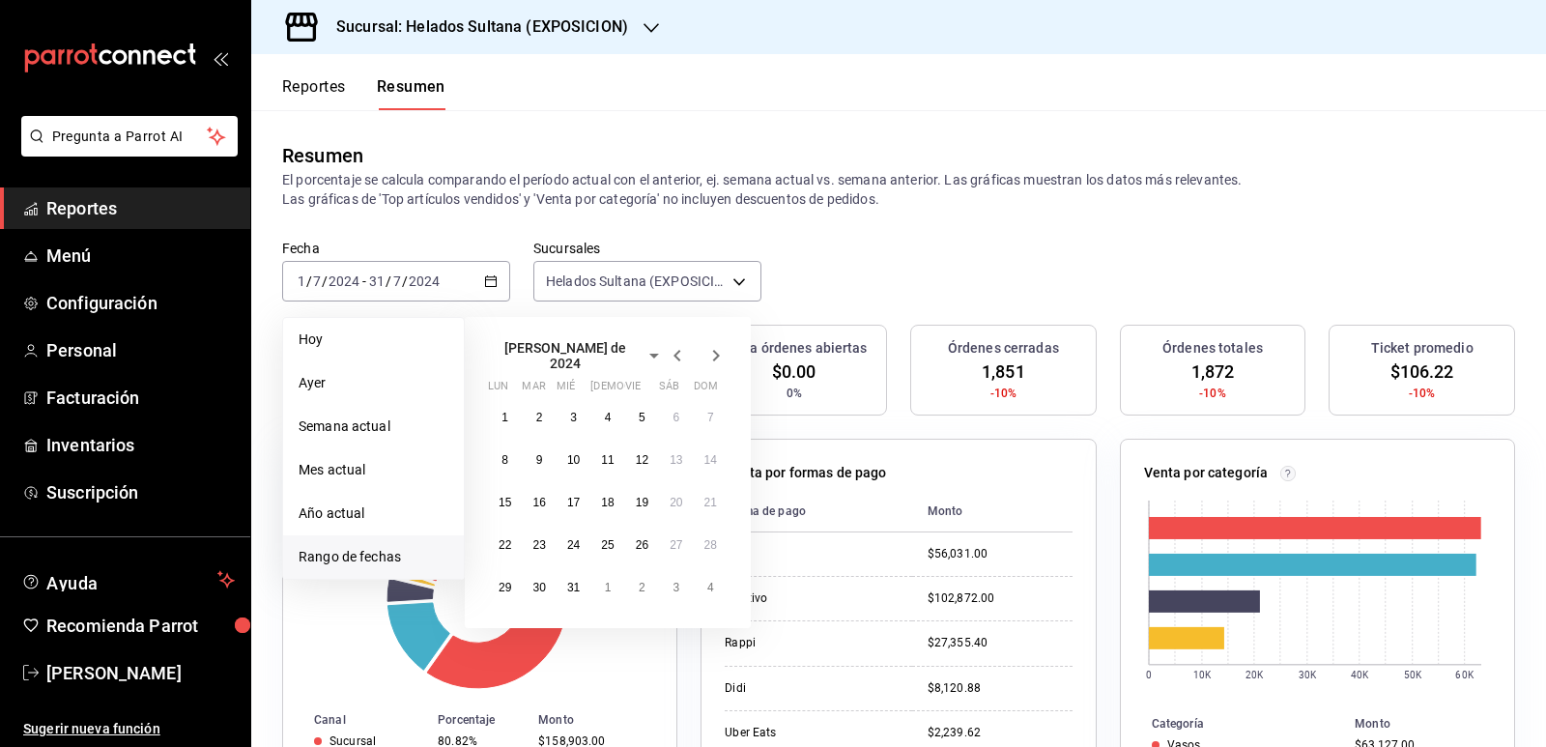
click at [716, 350] on icon "button" at bounding box center [716, 356] width 7 height 12
click at [607, 411] on abbr "1" at bounding box center [608, 410] width 7 height 14
click at [686, 575] on button "31" at bounding box center [676, 579] width 34 height 35
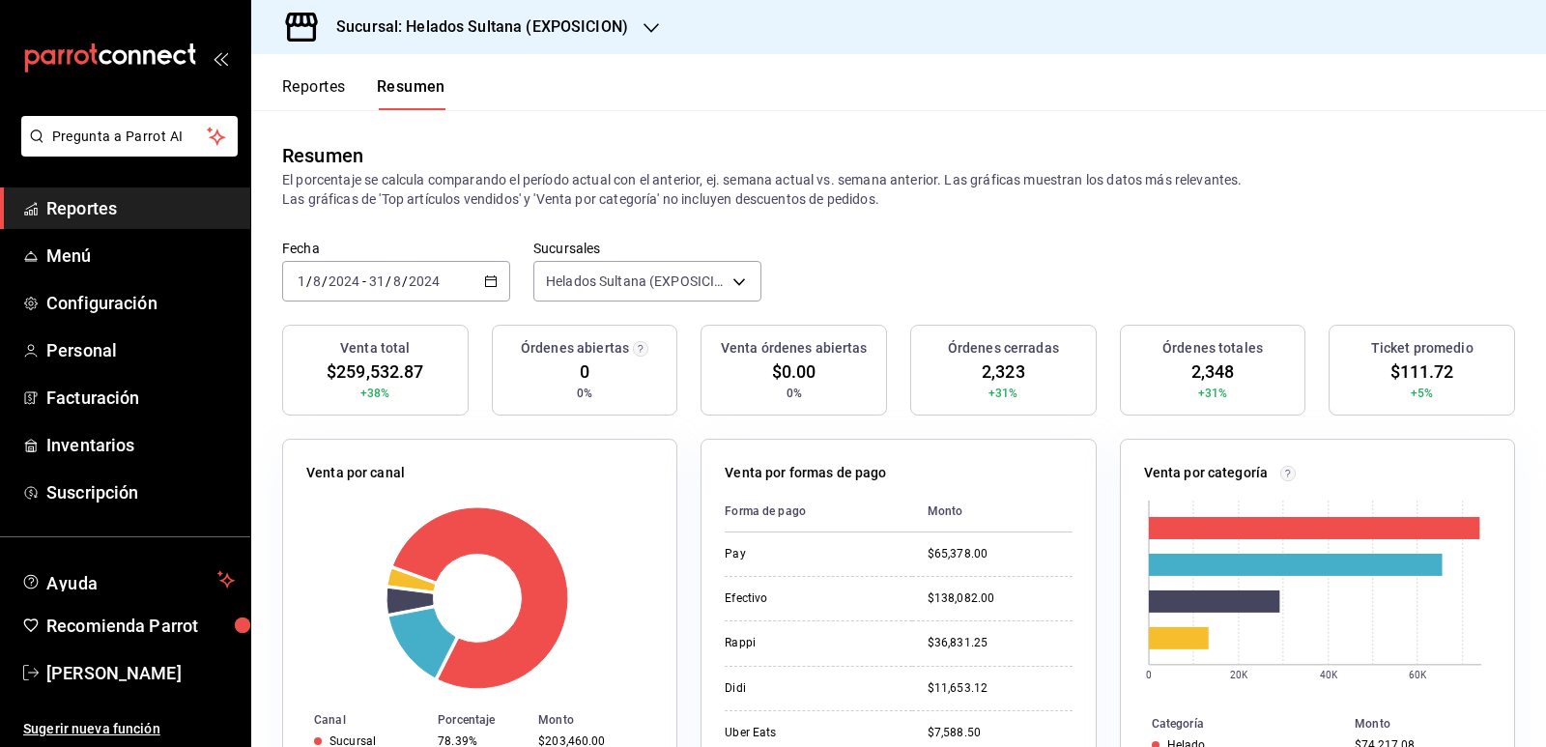
click at [493, 283] on \(Stroke\) "button" at bounding box center [491, 281] width 12 height 11
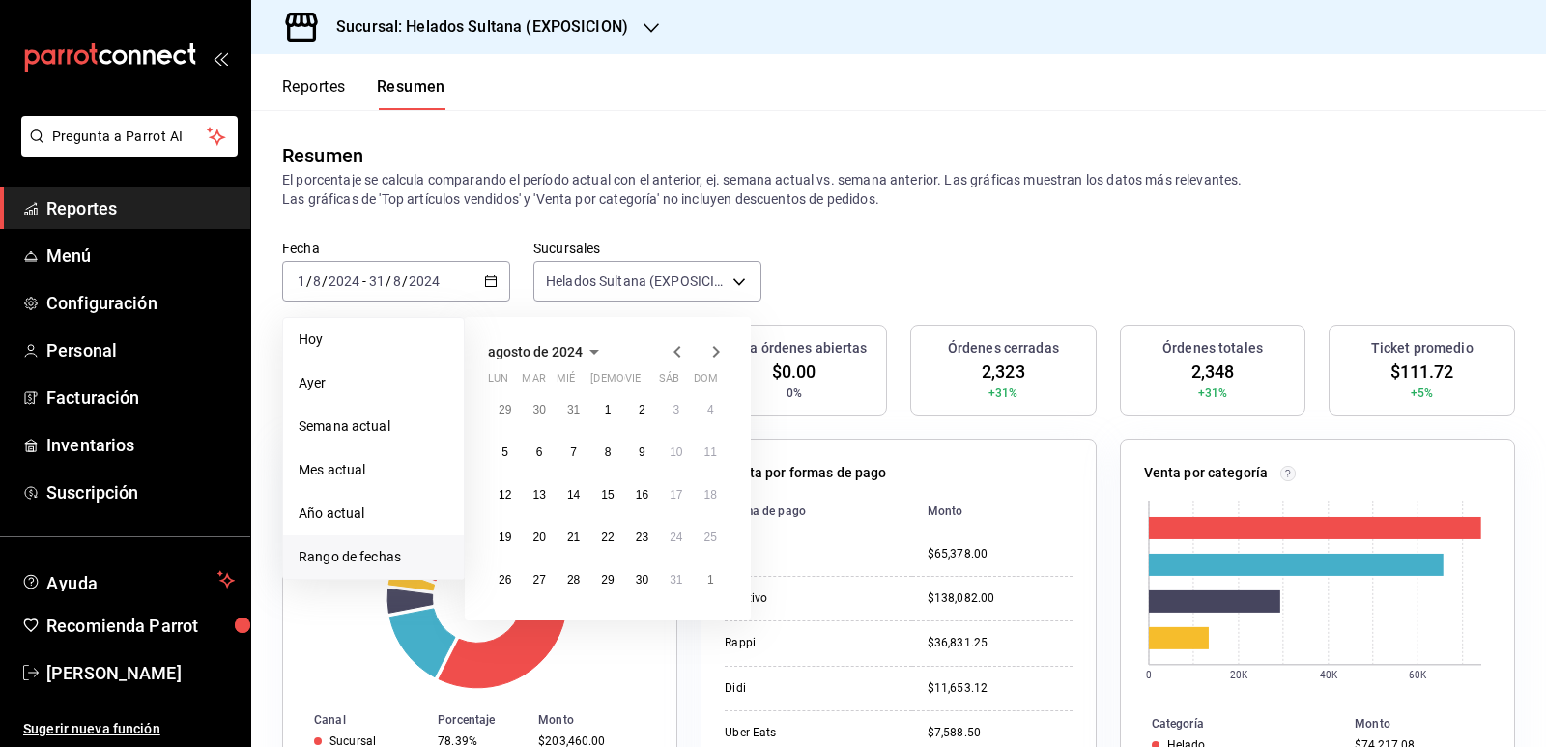
click at [713, 350] on icon "button" at bounding box center [715, 351] width 23 height 23
click at [702, 414] on button "1" at bounding box center [711, 409] width 34 height 35
click at [505, 615] on abbr "30" at bounding box center [504, 622] width 13 height 14
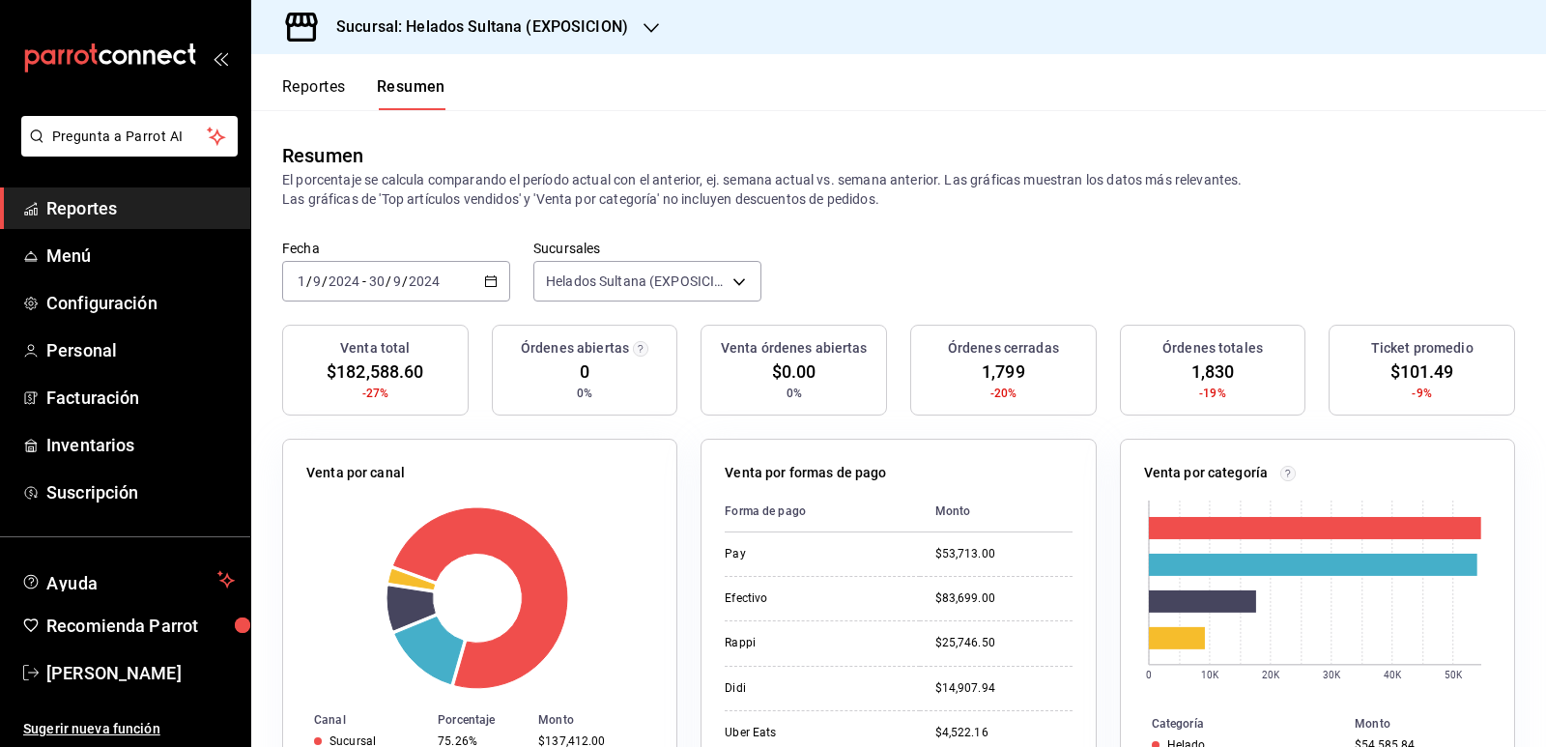
click at [494, 282] on \(Stroke\) "button" at bounding box center [491, 281] width 12 height 11
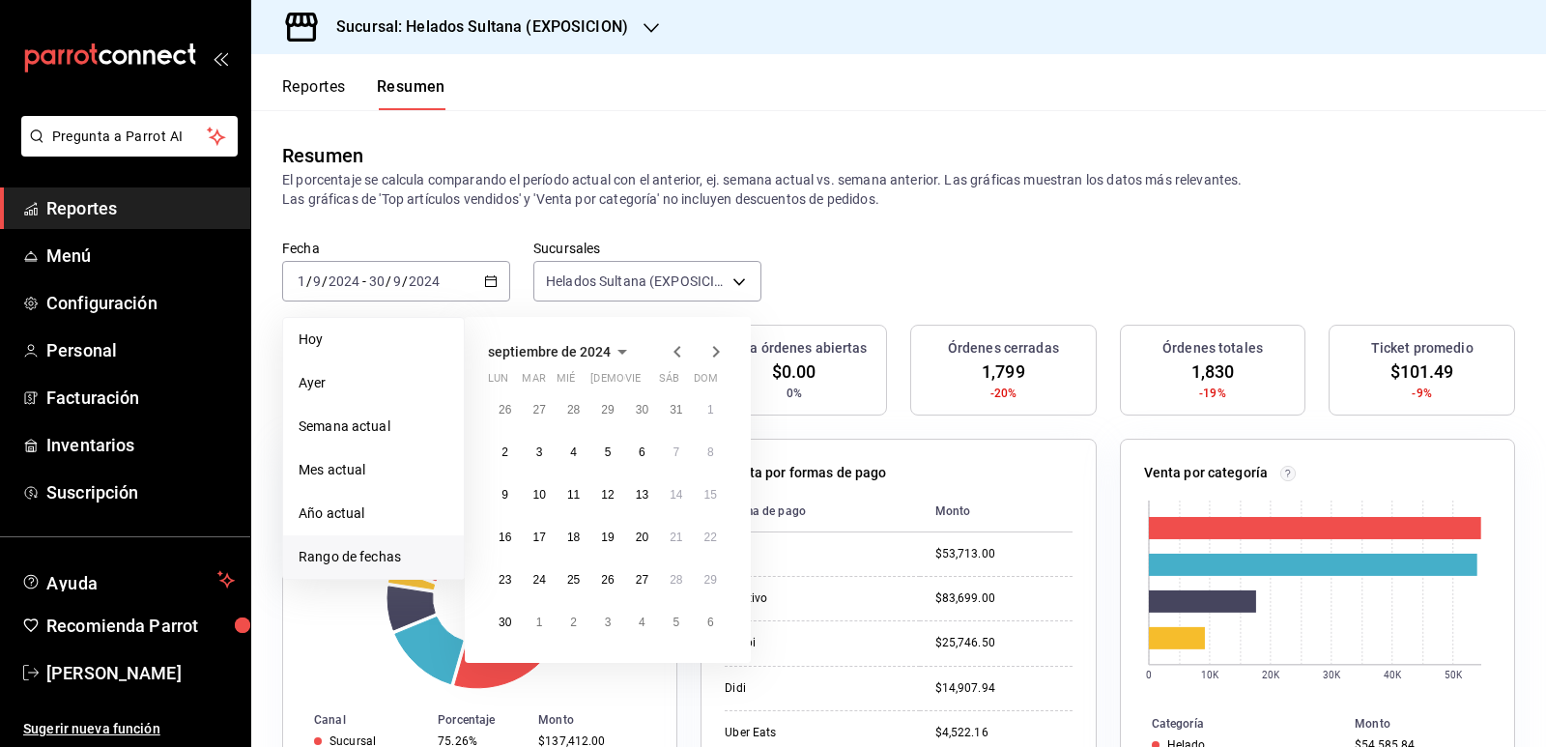
click at [715, 351] on icon "button" at bounding box center [715, 351] width 23 height 23
click at [543, 402] on button "1" at bounding box center [539, 409] width 34 height 35
click at [601, 573] on button "31" at bounding box center [607, 579] width 34 height 35
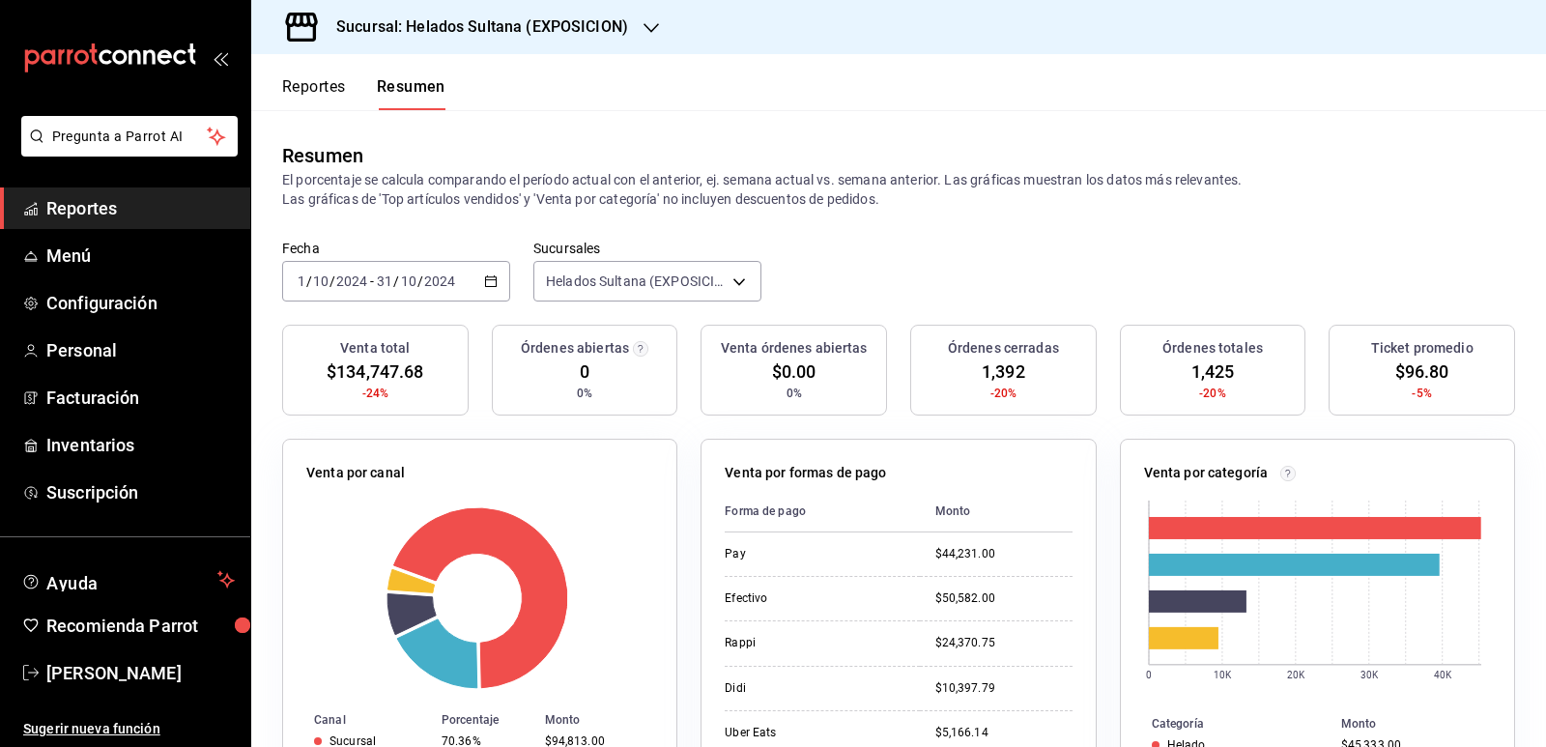
click at [326, 96] on button "Reportes" at bounding box center [314, 93] width 64 height 33
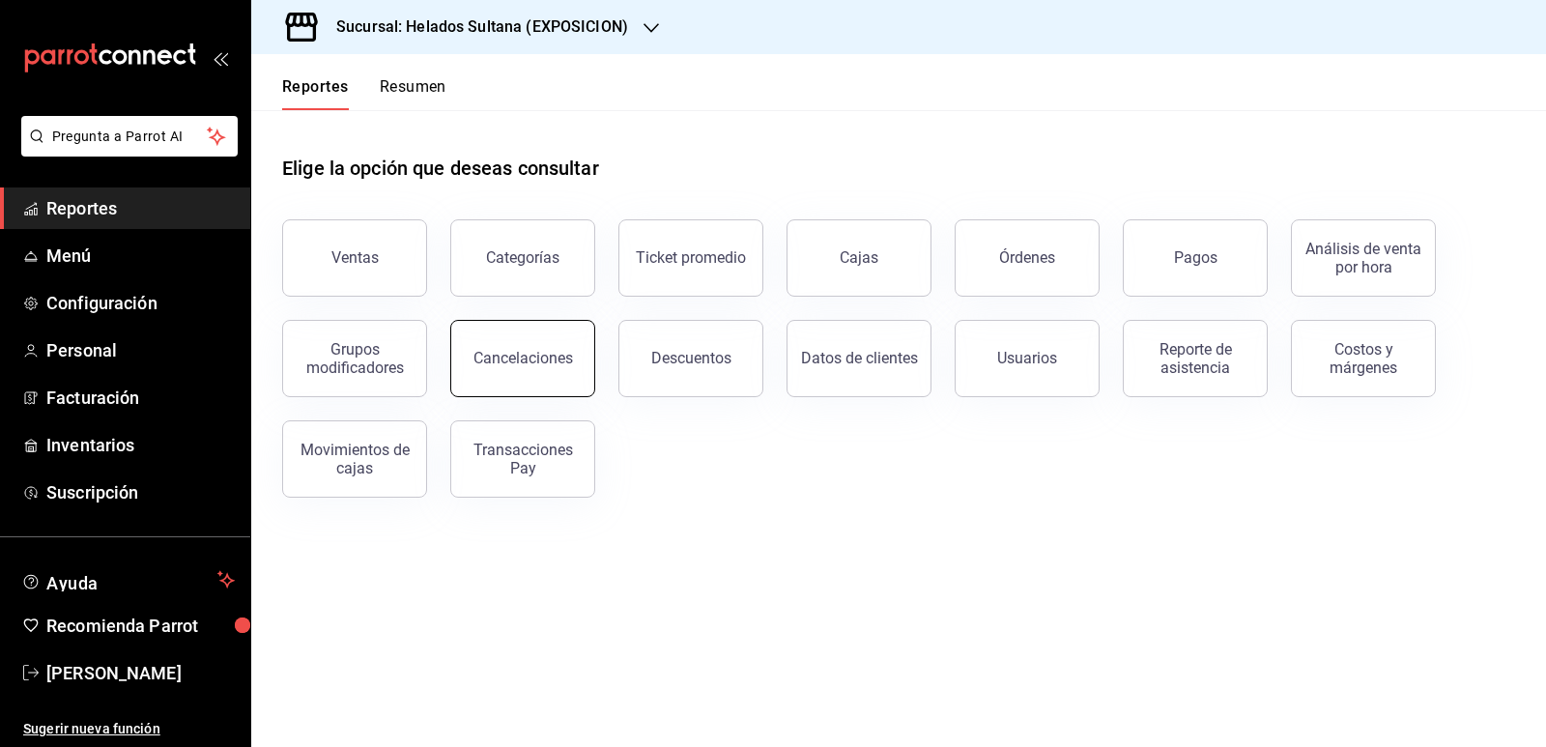
click at [565, 357] on div "Cancelaciones" at bounding box center [522, 358] width 99 height 18
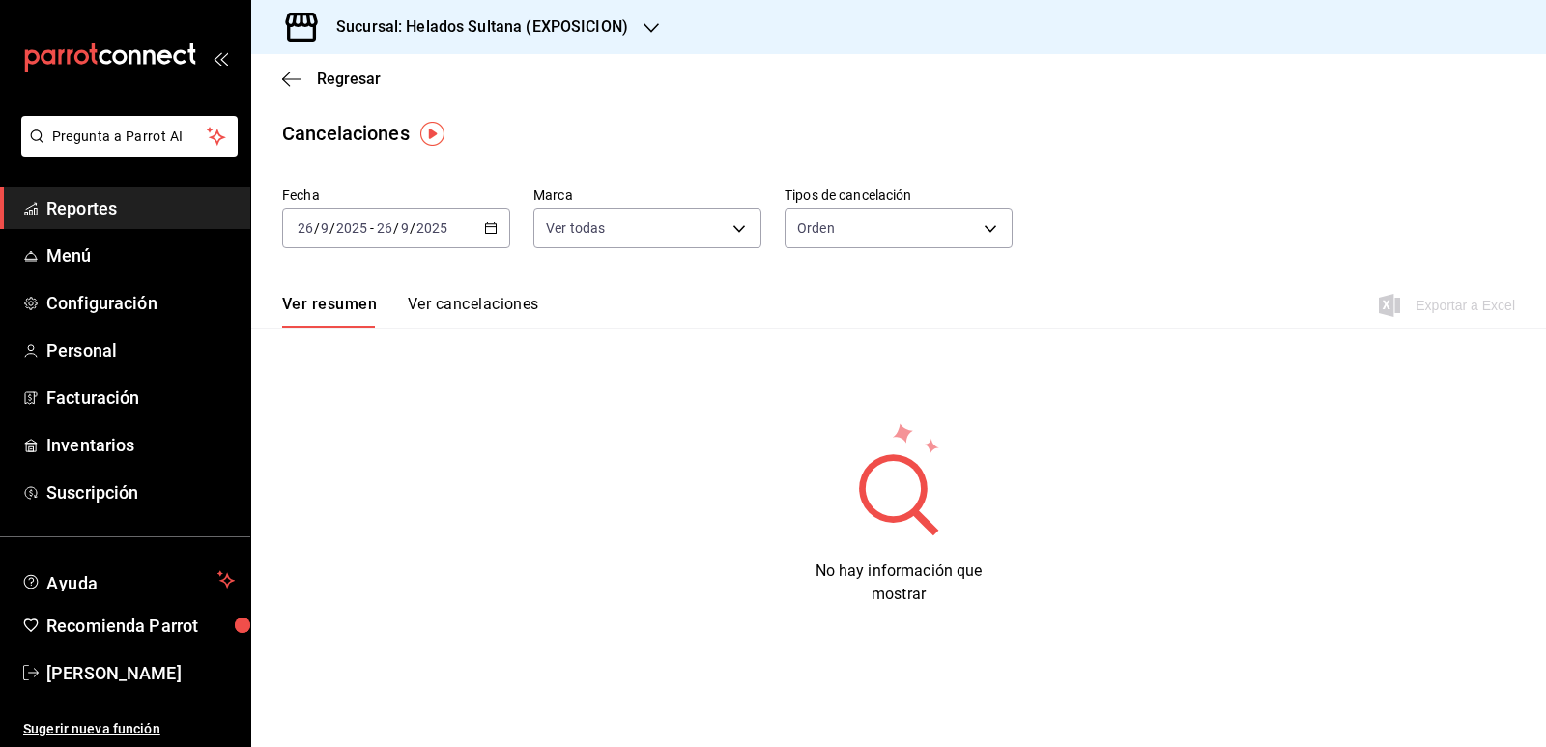
click at [491, 233] on \(Stroke\) "button" at bounding box center [491, 228] width 12 height 11
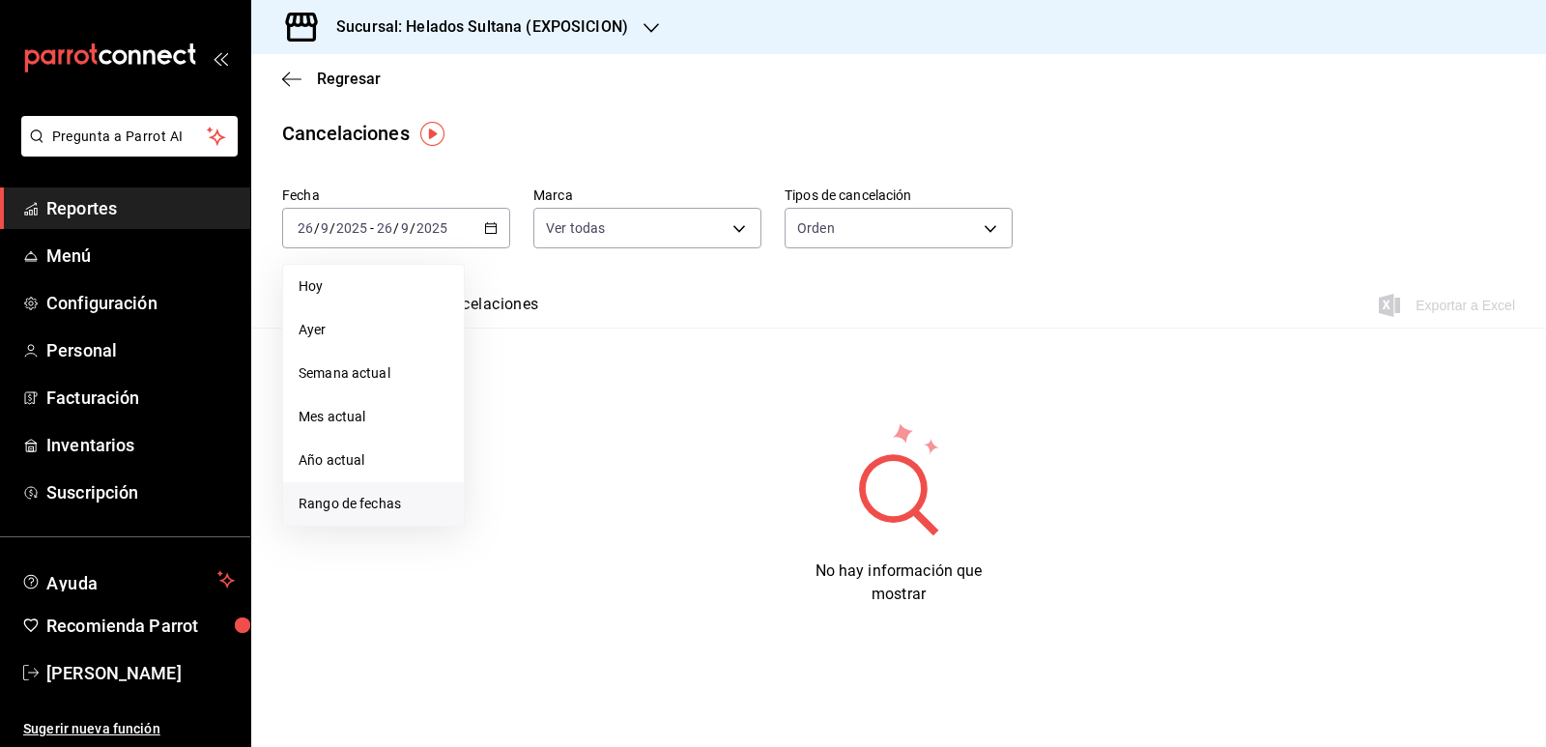
click at [383, 503] on span "Rango de fechas" at bounding box center [373, 504] width 150 height 20
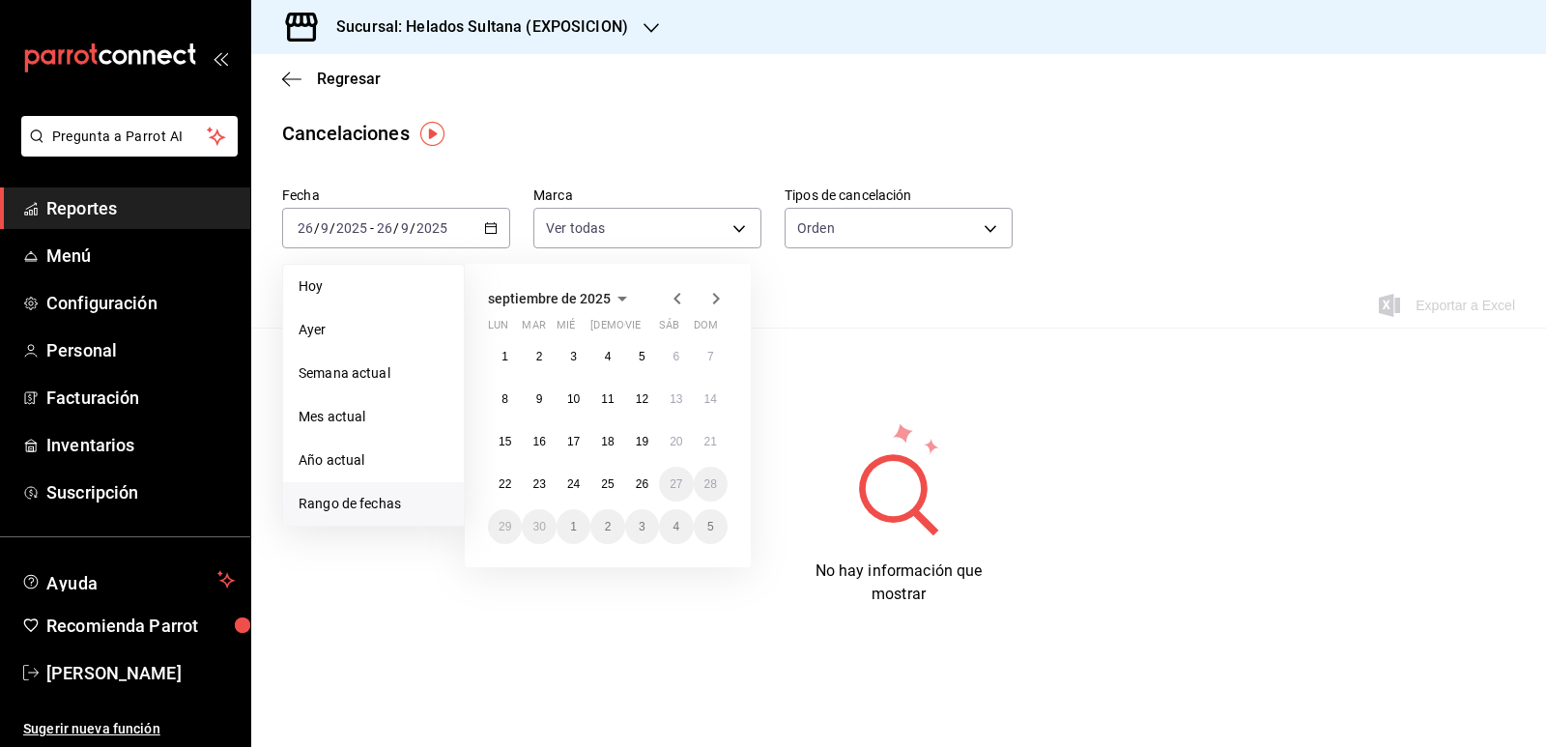
click at [677, 299] on icon "button" at bounding box center [677, 298] width 23 height 23
click at [677, 299] on icon "button" at bounding box center [677, 302] width 23 height 23
click at [677, 299] on icon "button" at bounding box center [677, 298] width 23 height 23
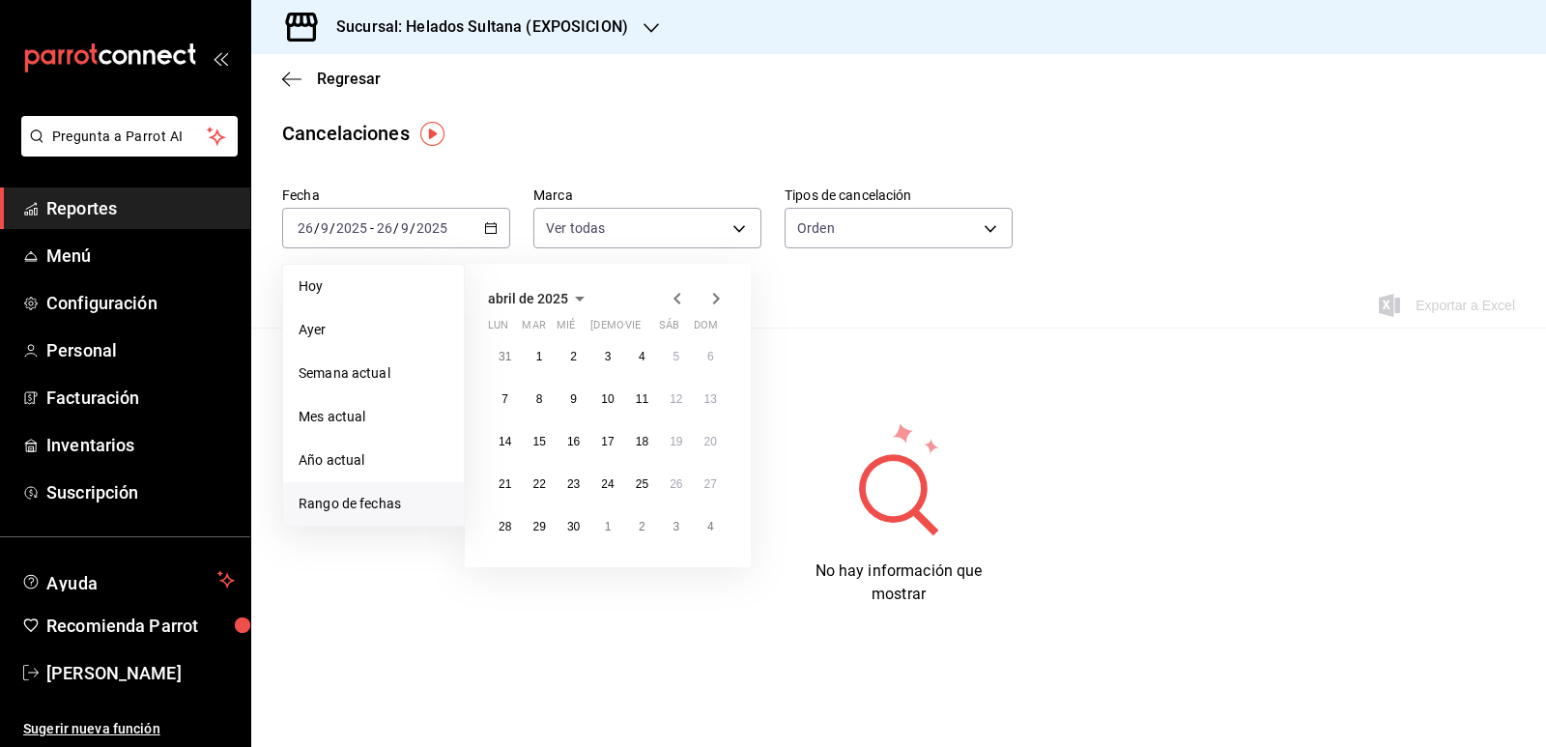
click at [677, 299] on icon "button" at bounding box center [677, 298] width 23 height 23
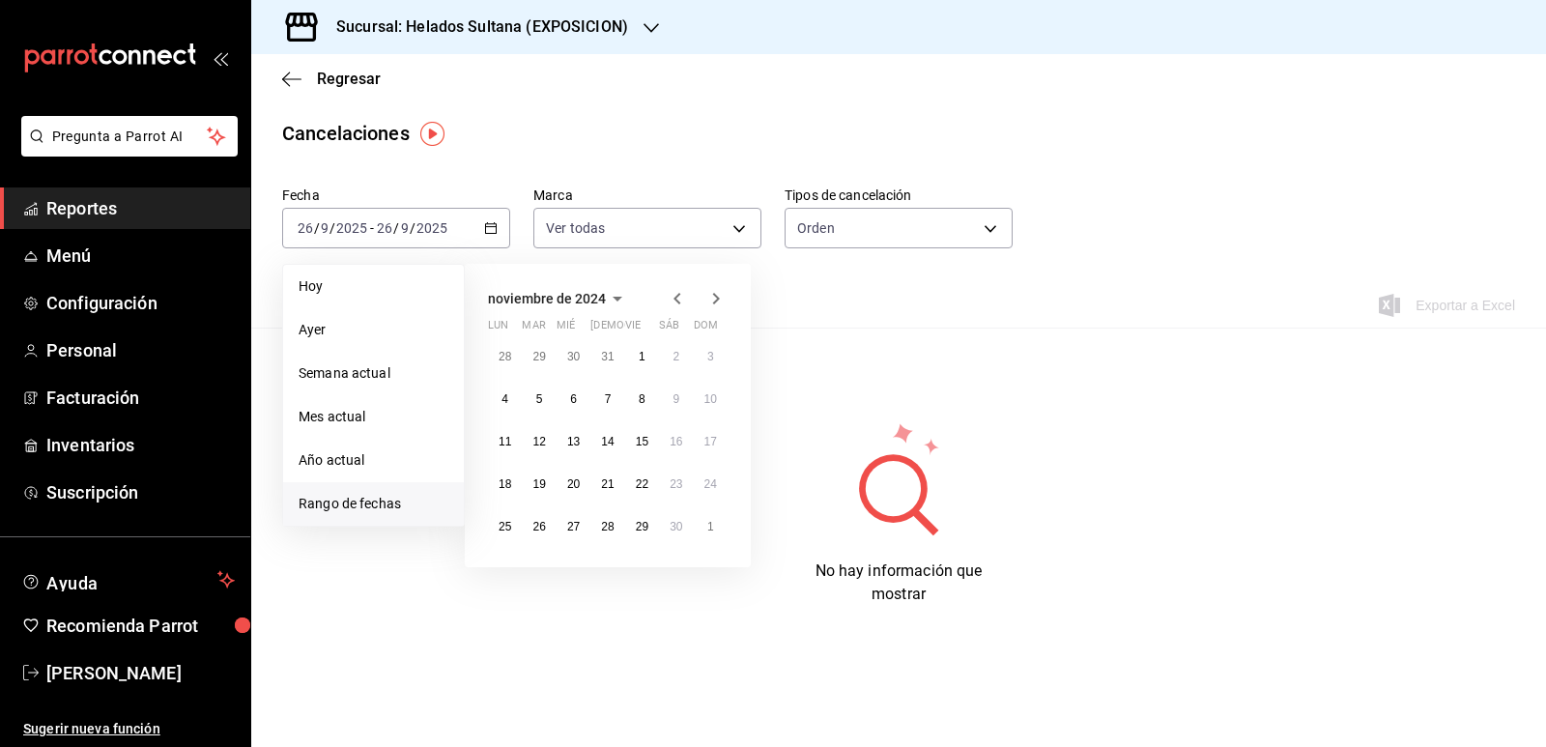
click at [677, 299] on icon "button" at bounding box center [677, 298] width 23 height 23
click at [544, 355] on button "1" at bounding box center [539, 356] width 34 height 35
click at [606, 525] on abbr "31" at bounding box center [607, 527] width 13 height 14
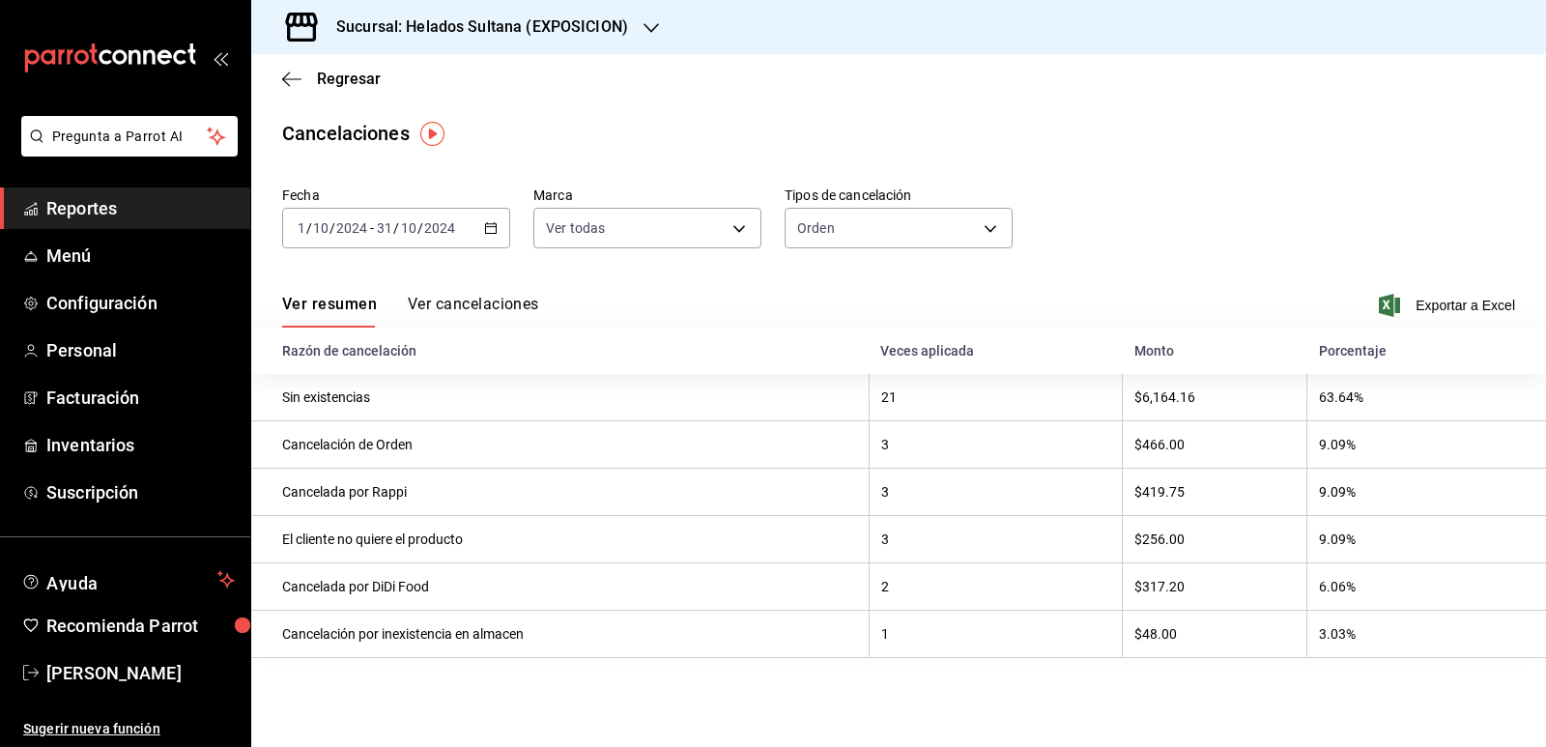
click at [501, 304] on button "Ver cancelaciones" at bounding box center [473, 311] width 131 height 33
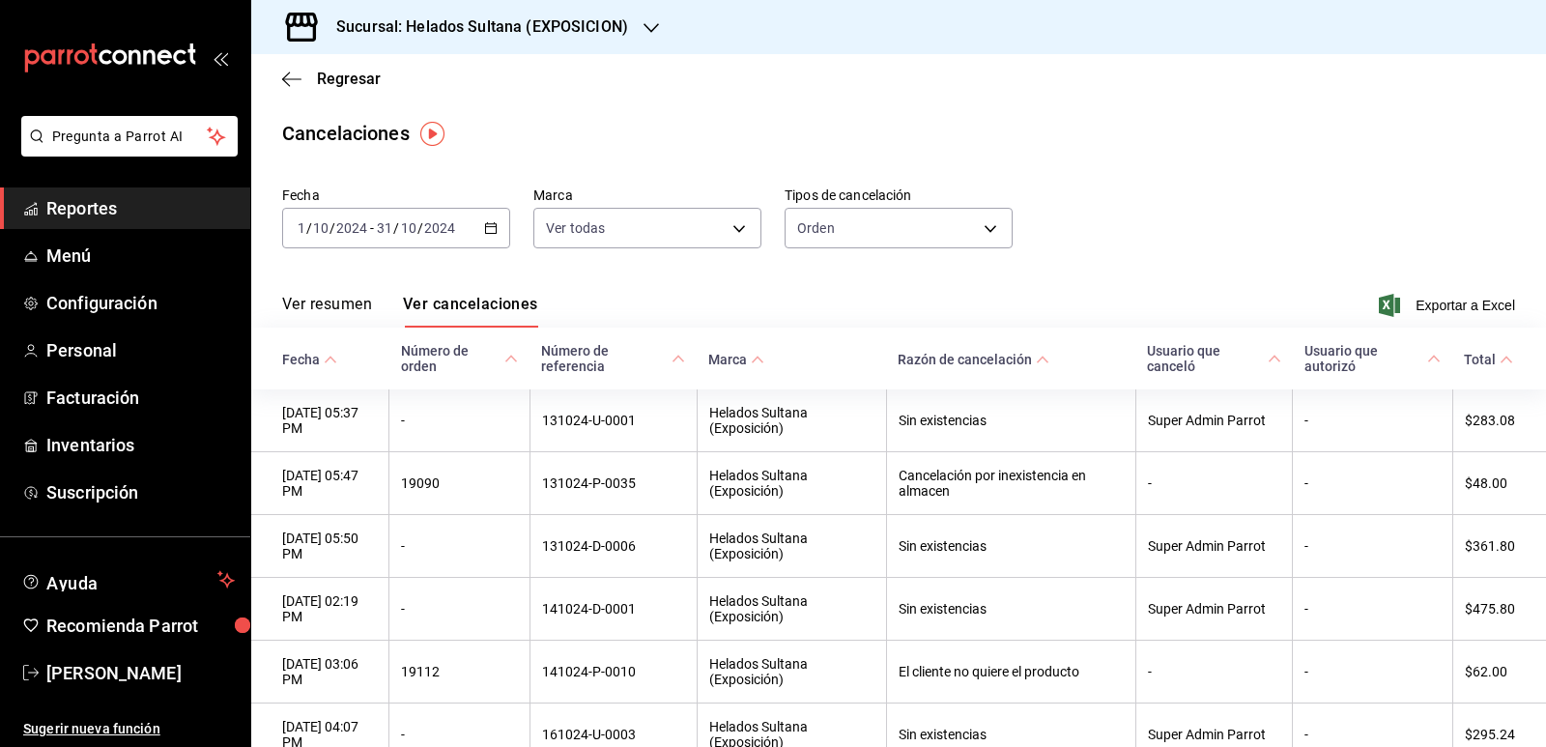
click at [484, 231] on icon "button" at bounding box center [491, 228] width 14 height 14
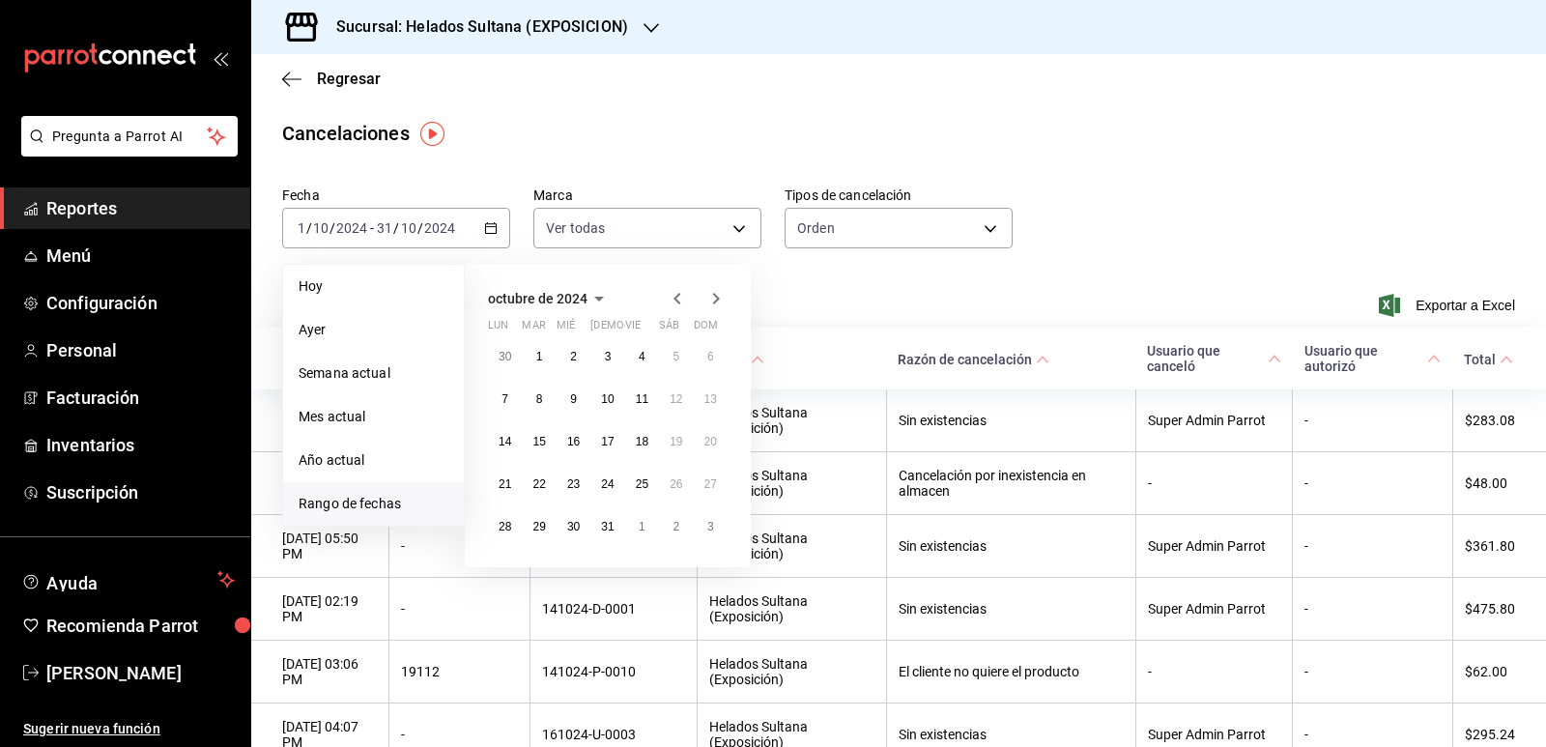
click at [680, 300] on icon "button" at bounding box center [677, 298] width 23 height 23
click at [700, 358] on button "1" at bounding box center [711, 356] width 34 height 35
click at [503, 570] on abbr "30" at bounding box center [504, 569] width 13 height 14
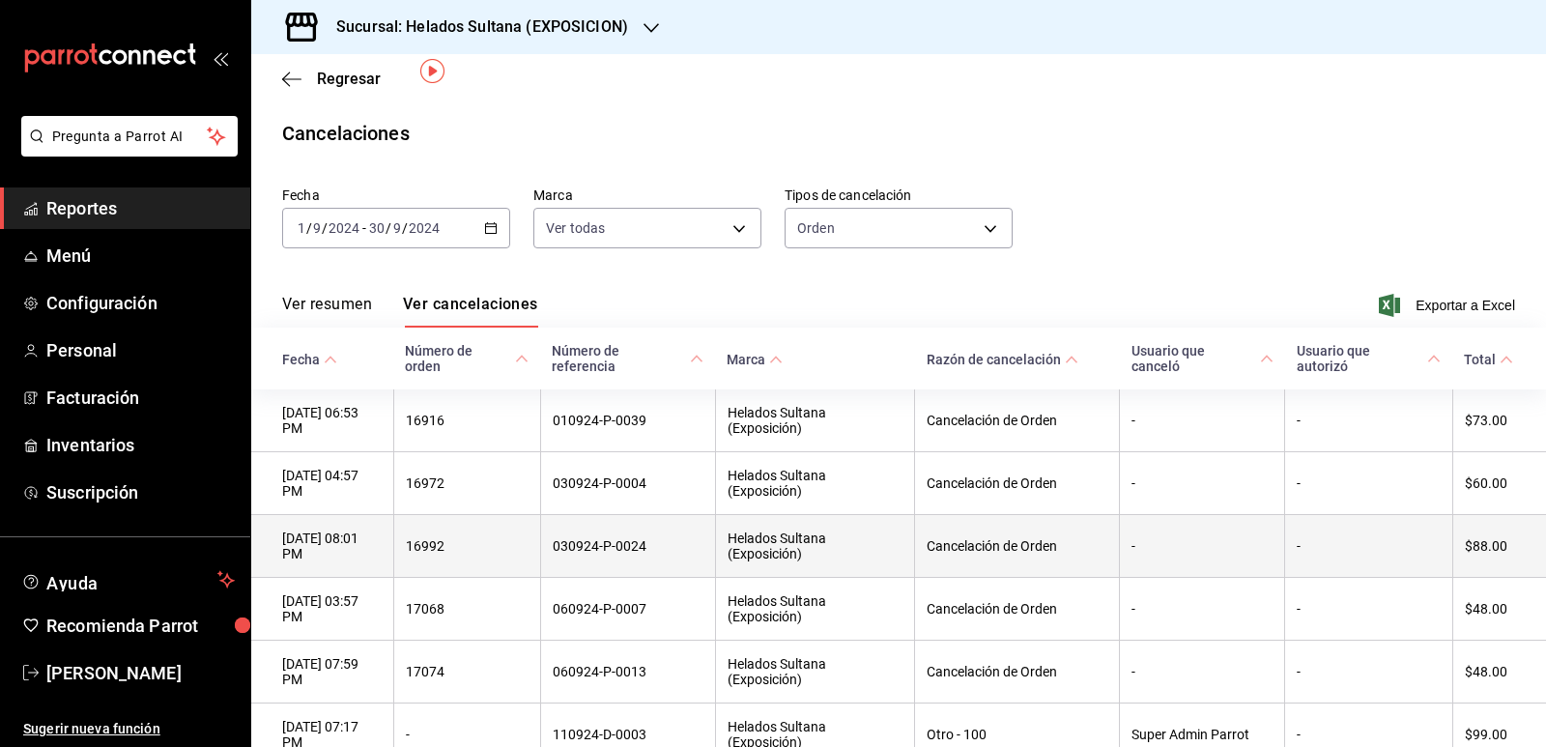
scroll to position [97, 0]
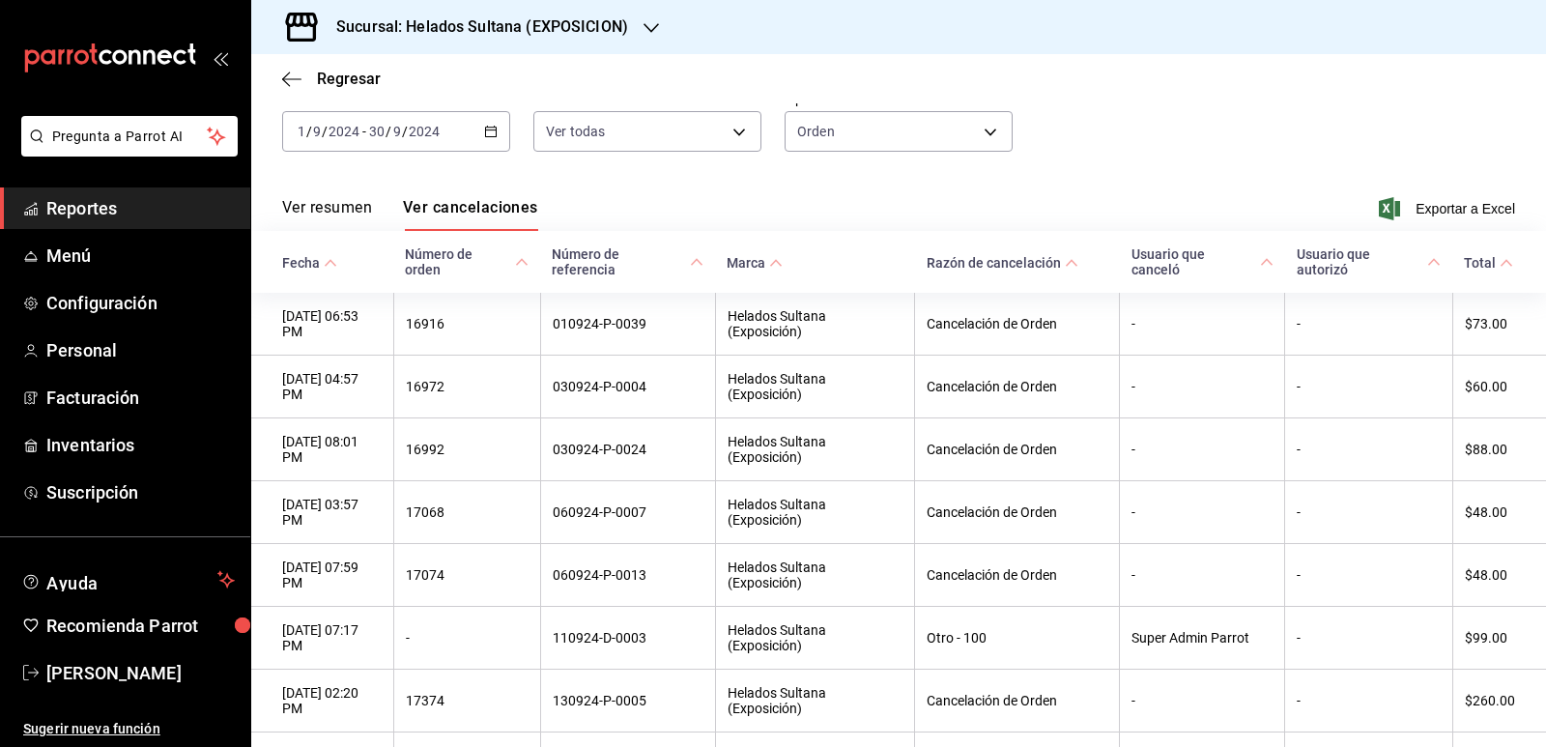
click at [334, 262] on icon at bounding box center [331, 263] width 14 height 14
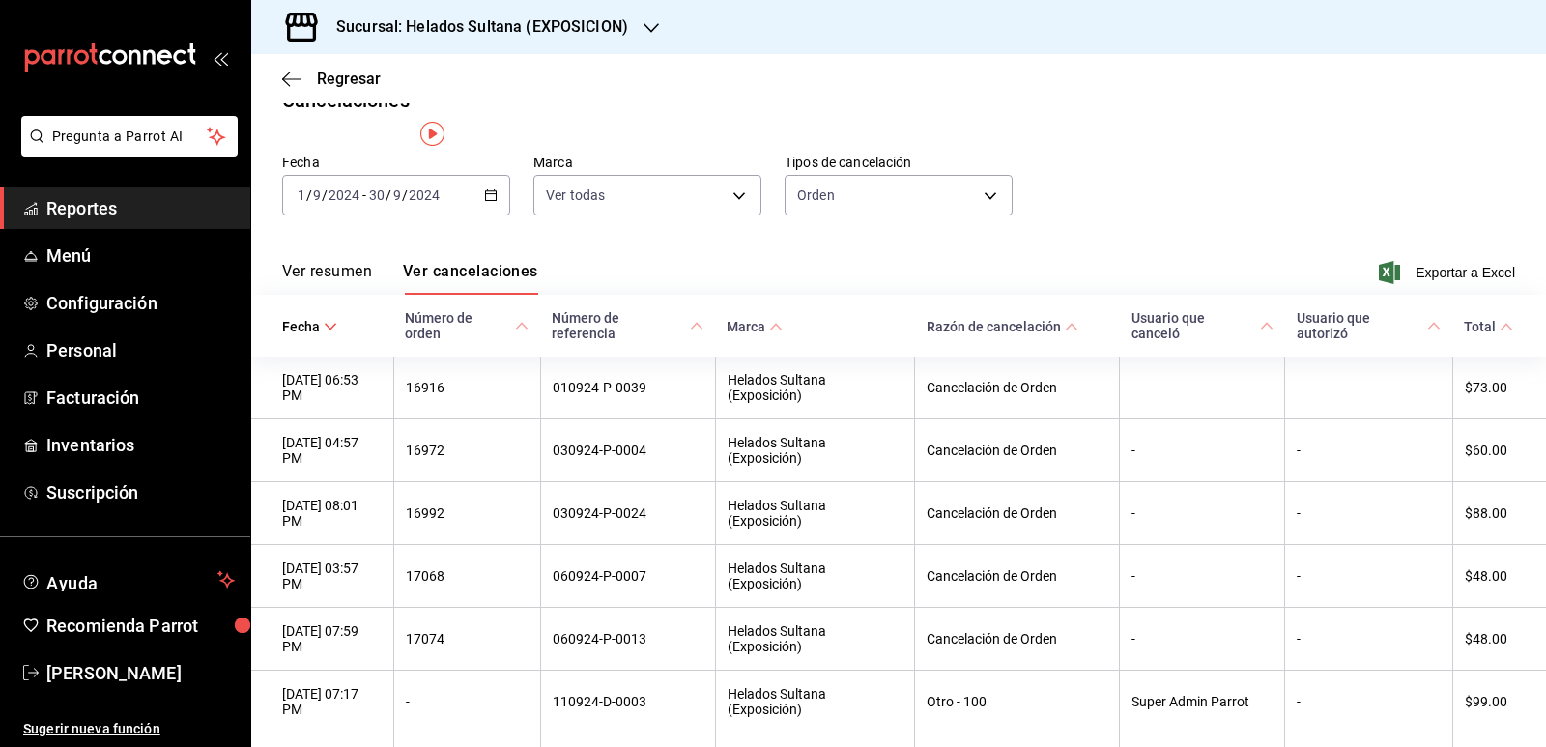
scroll to position [0, 0]
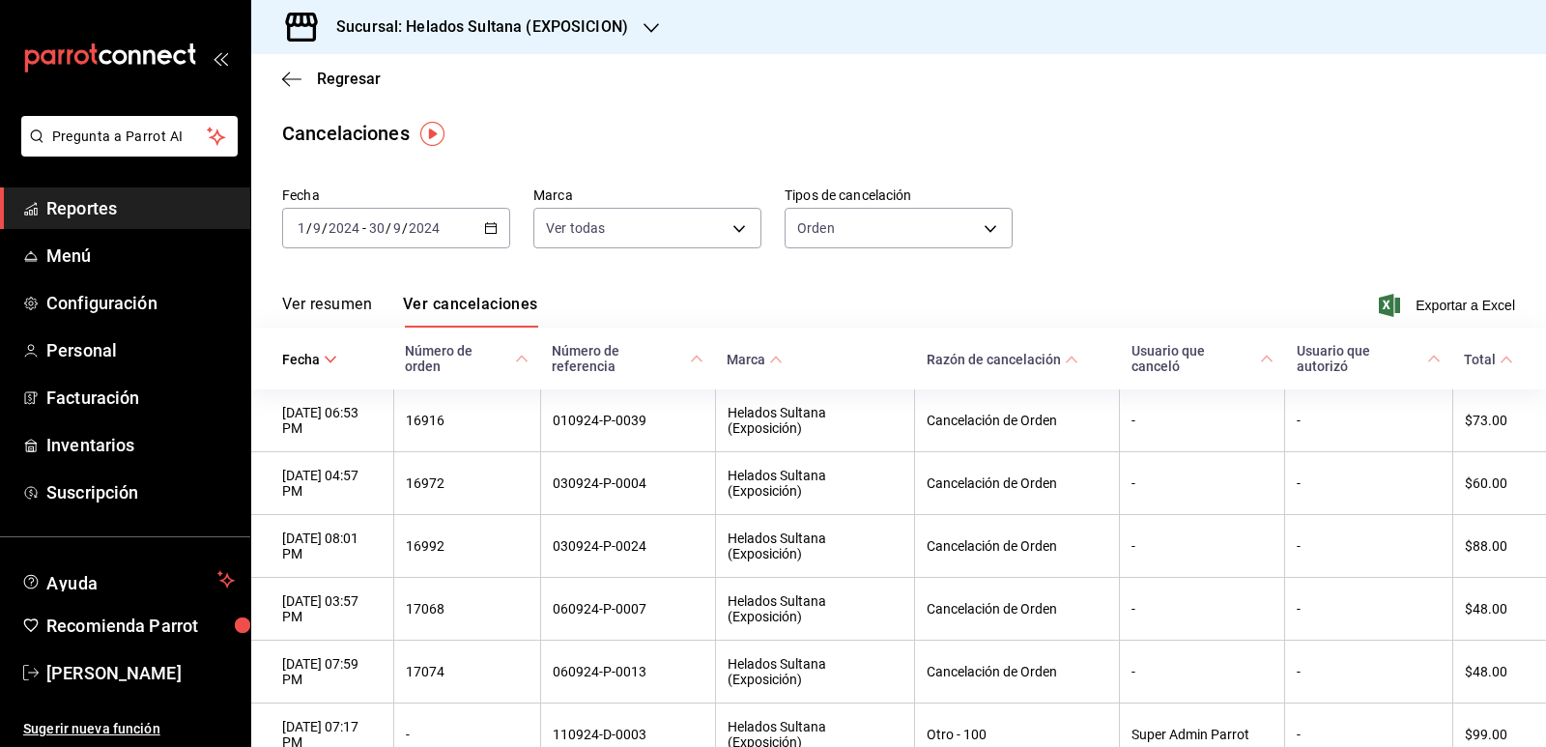
click at [495, 229] on div "[DATE] [DATE] - [DATE] [DATE]" at bounding box center [396, 228] width 228 height 41
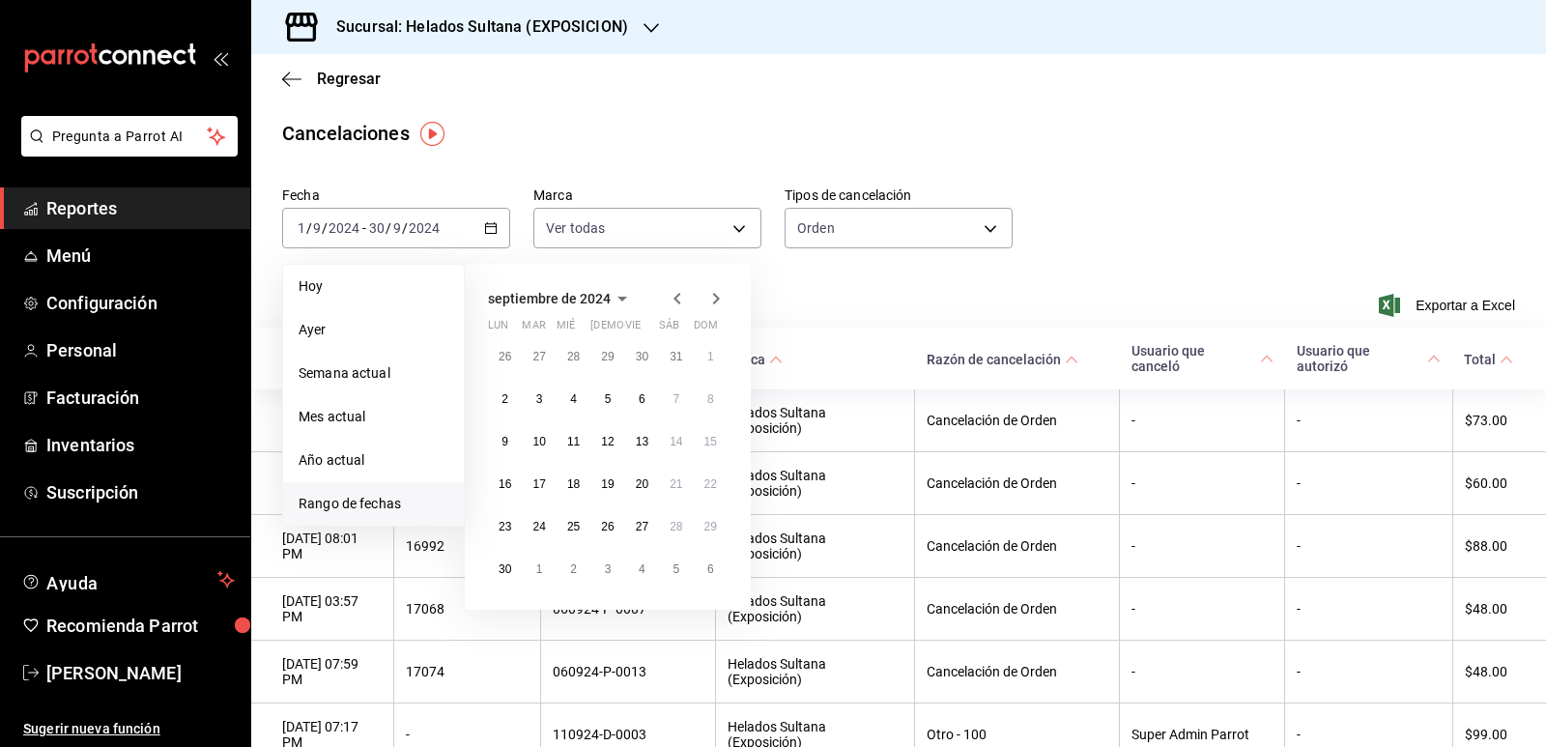
click at [675, 298] on icon "button" at bounding box center [676, 299] width 7 height 12
click at [619, 351] on button "1" at bounding box center [607, 356] width 34 height 35
click at [645, 520] on abbr "30" at bounding box center [642, 527] width 13 height 14
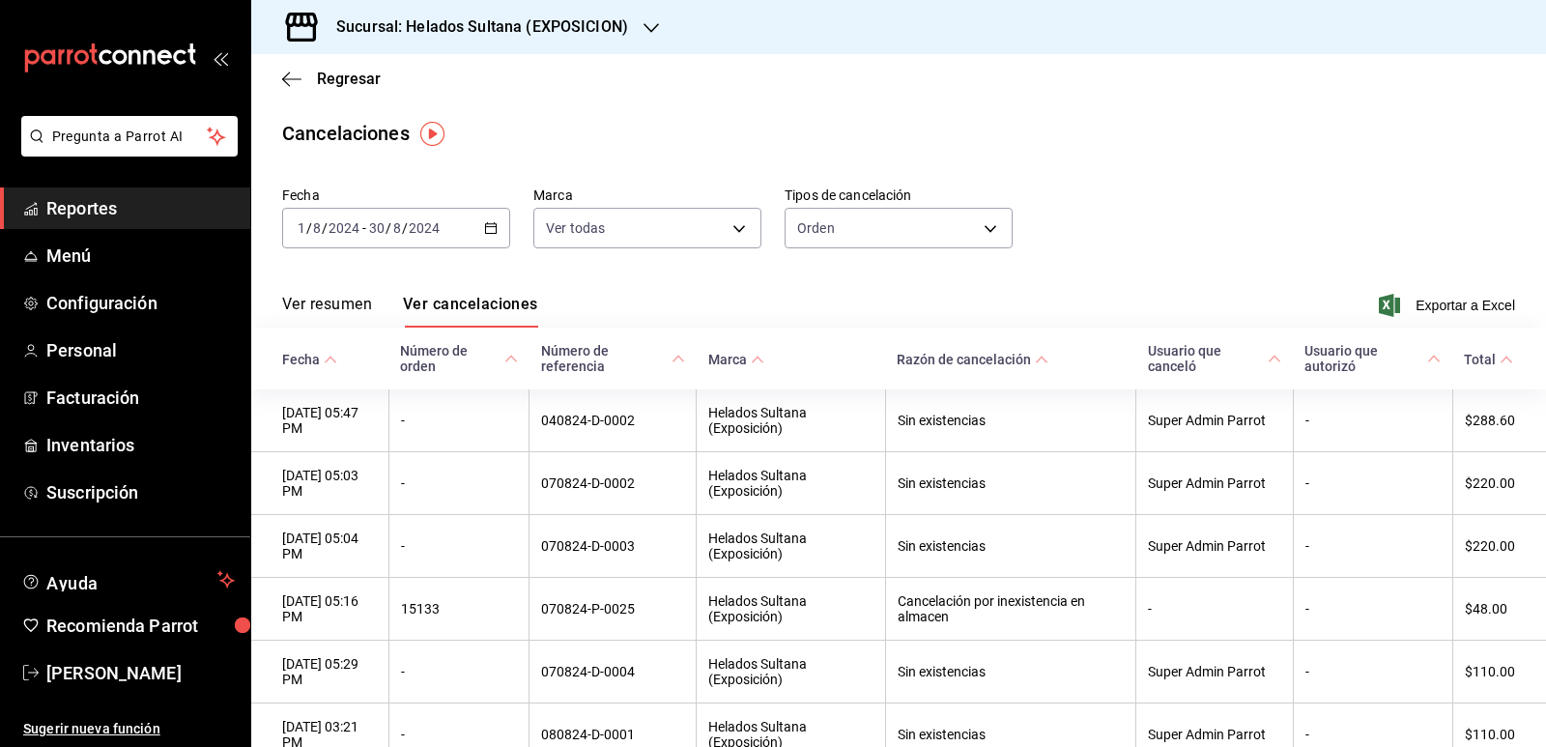
click at [343, 306] on button "Ver resumen" at bounding box center [327, 311] width 90 height 33
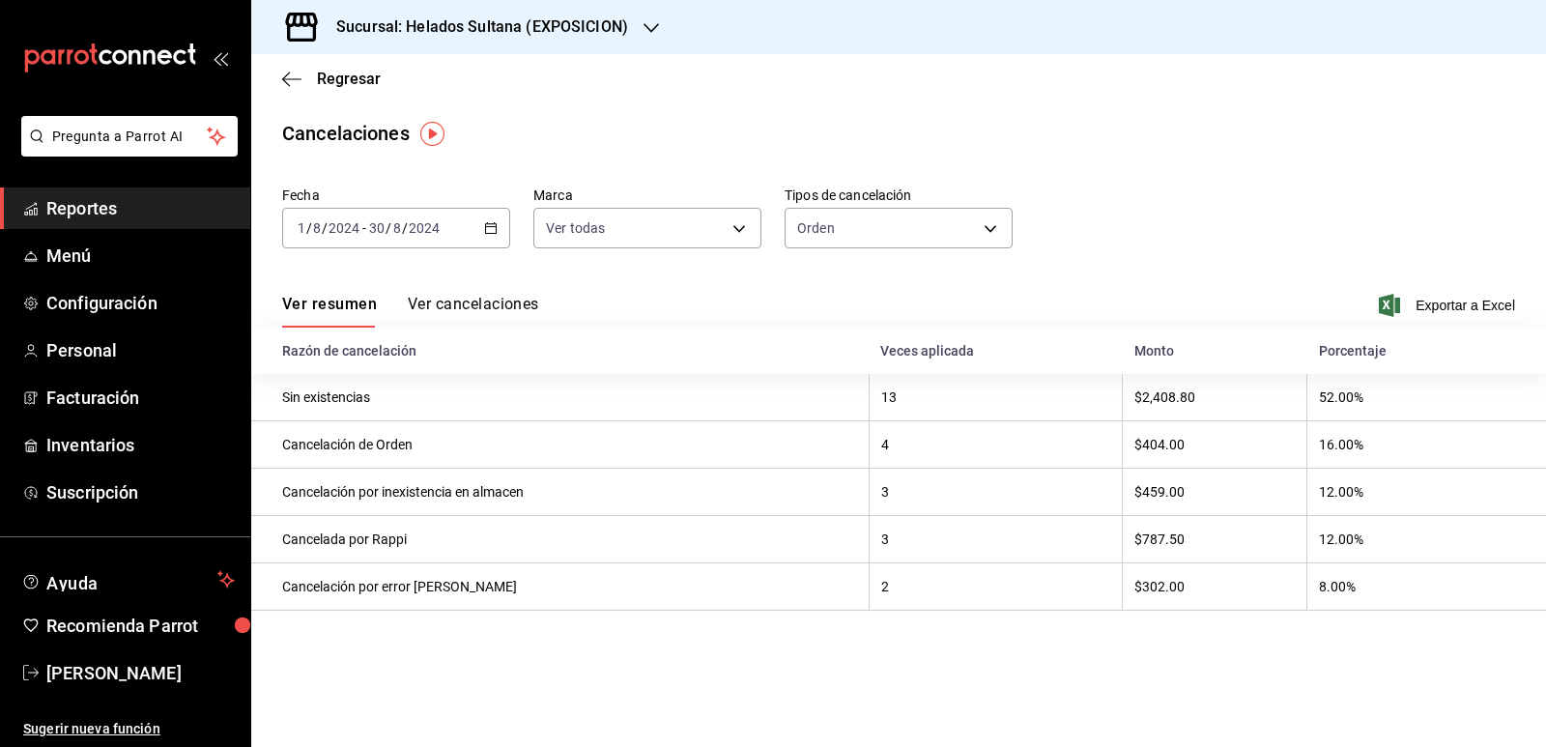
click at [486, 229] on \(Stroke\) "button" at bounding box center [491, 228] width 12 height 11
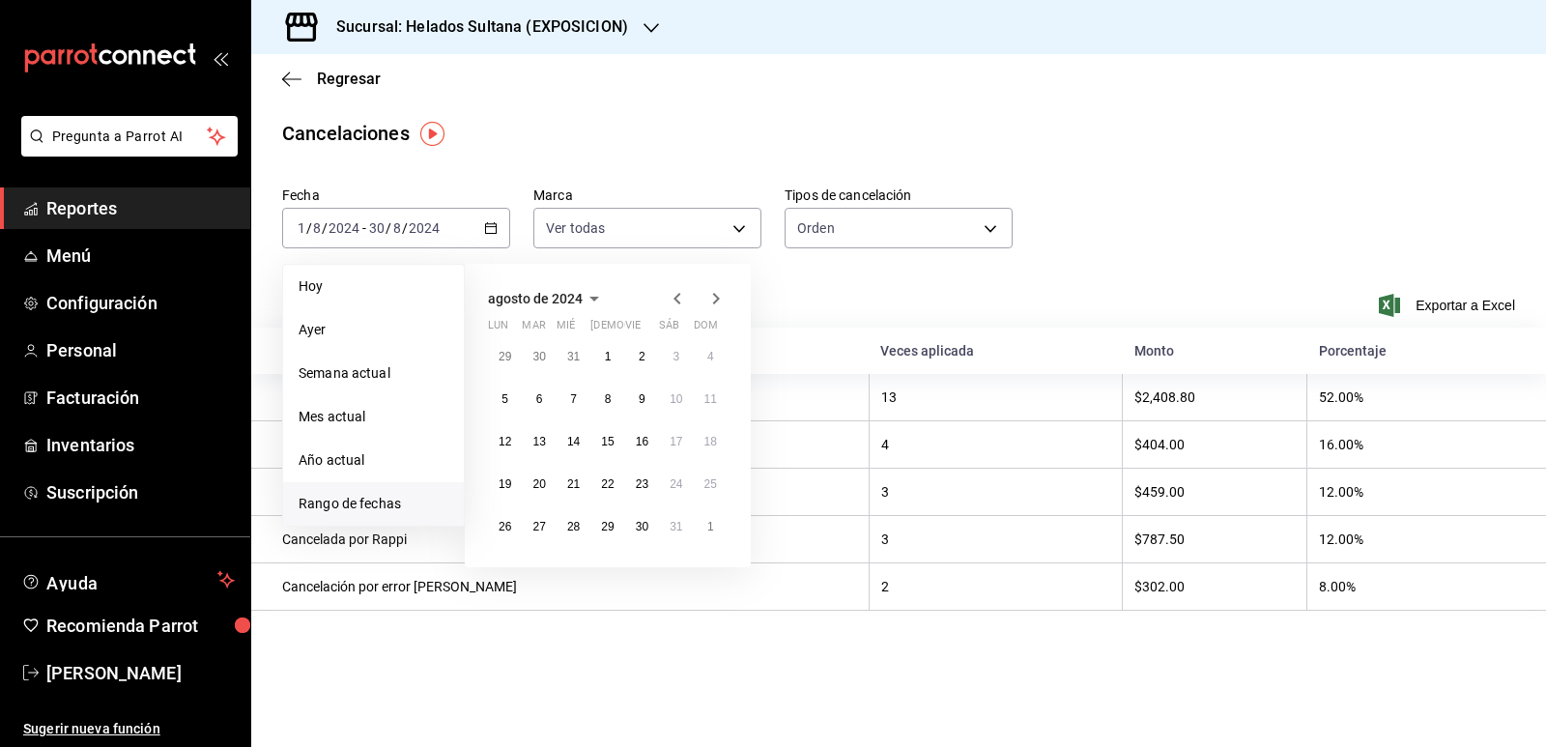
click at [712, 300] on icon "button" at bounding box center [715, 298] width 23 height 23
click at [699, 355] on button "1" at bounding box center [711, 356] width 34 height 35
click at [515, 562] on button "30" at bounding box center [505, 569] width 34 height 35
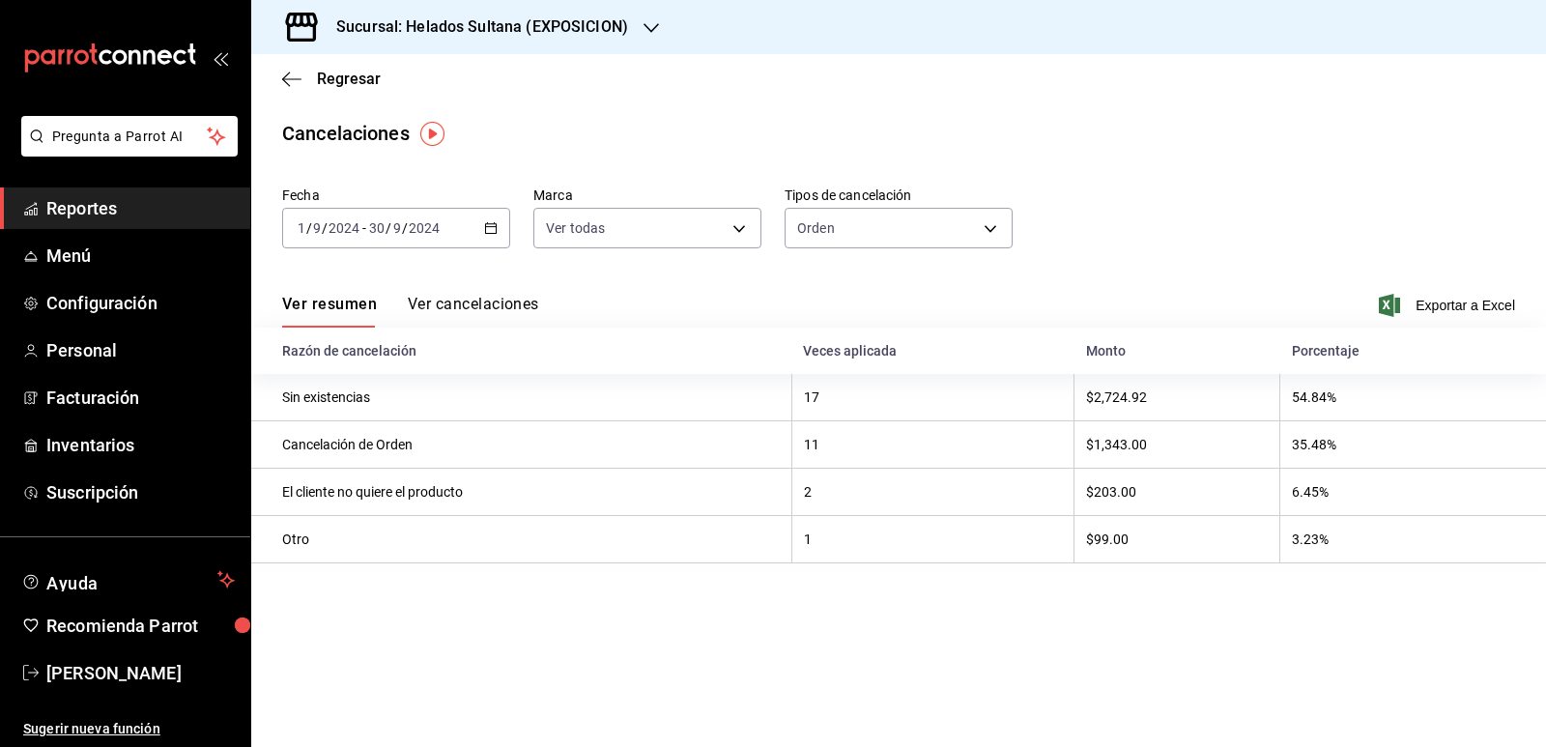
click at [490, 230] on icon "button" at bounding box center [491, 228] width 14 height 14
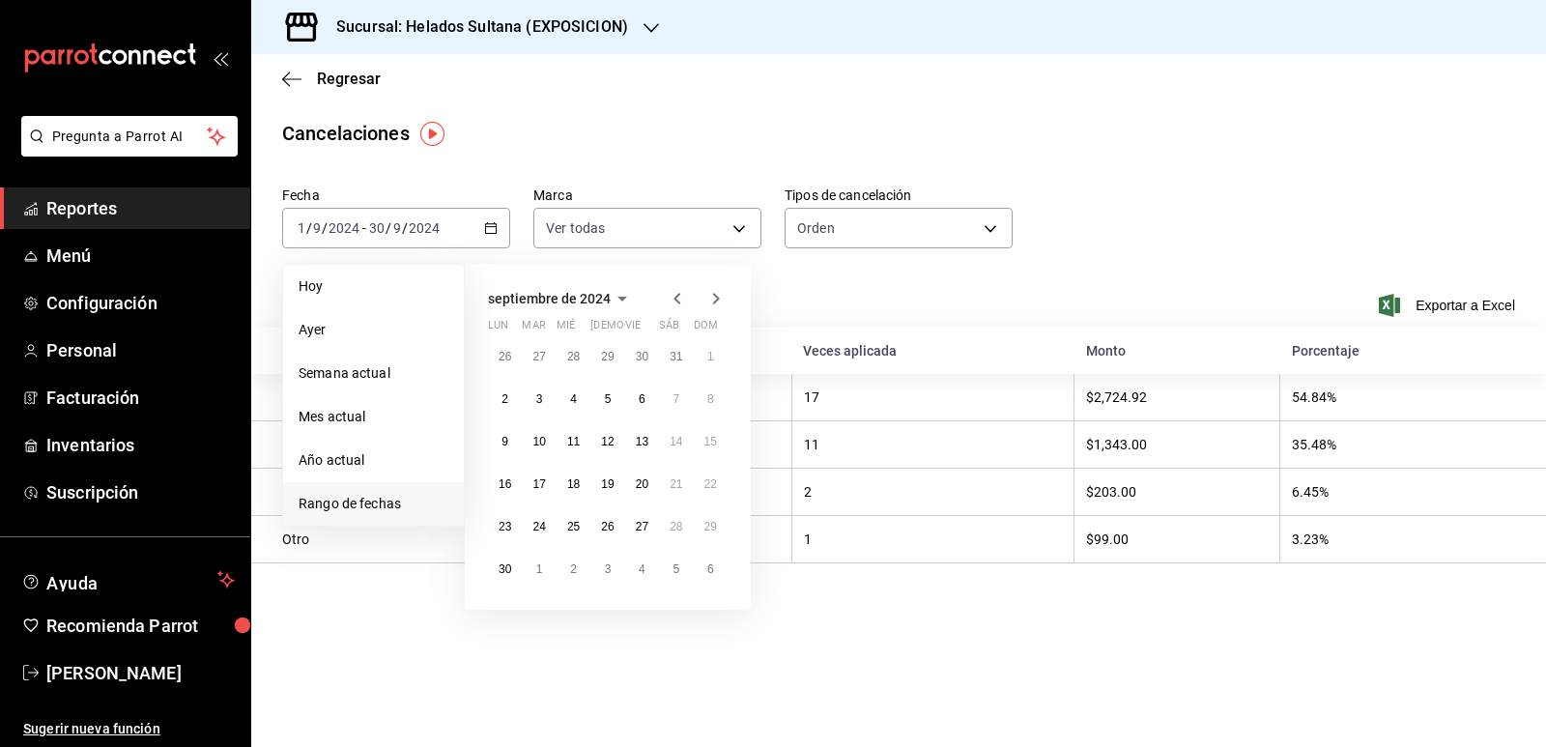
click at [675, 300] on icon "button" at bounding box center [676, 299] width 7 height 12
click at [514, 351] on button "1" at bounding box center [505, 364] width 34 height 35
click at [576, 527] on abbr "31" at bounding box center [573, 534] width 13 height 14
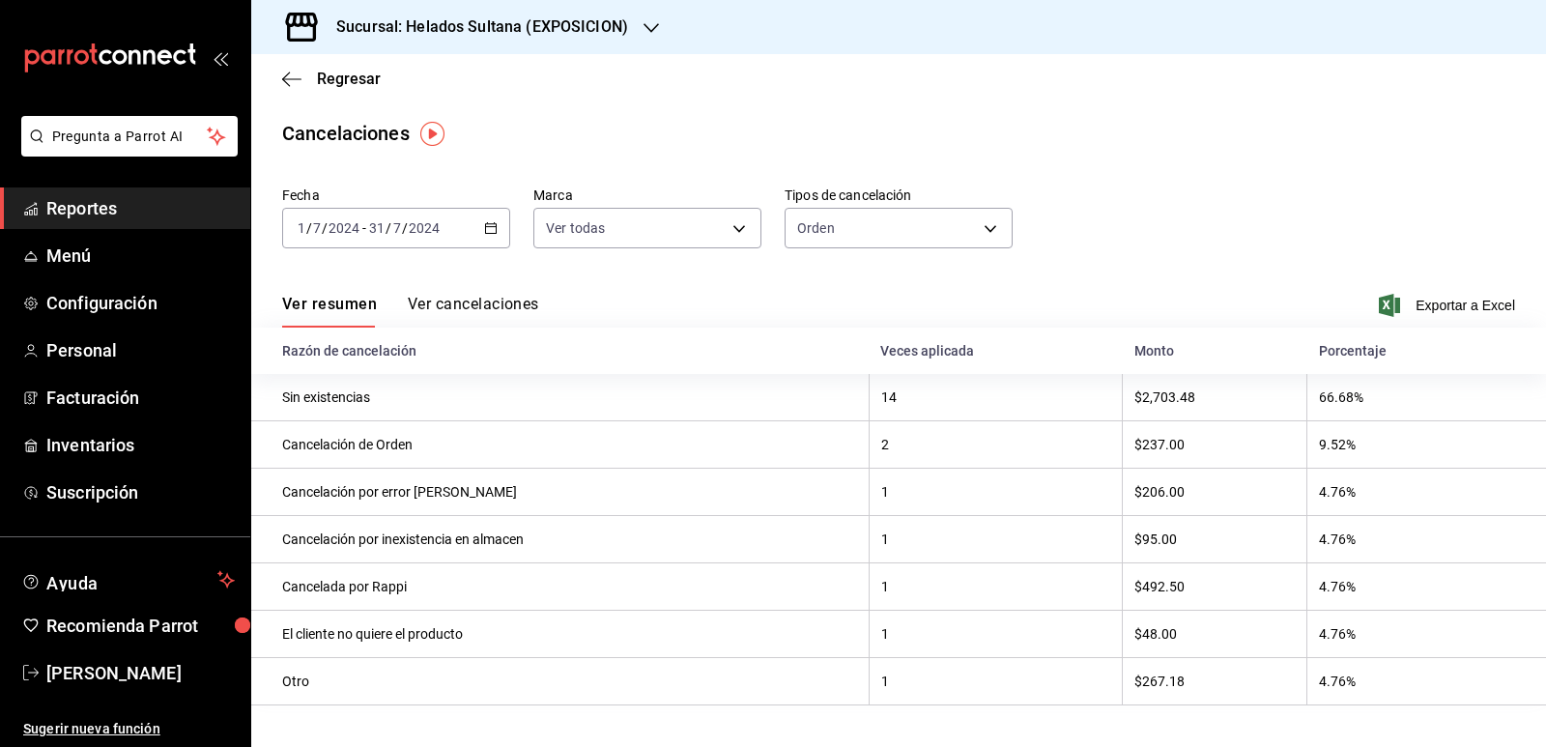
click at [494, 223] on icon "button" at bounding box center [491, 228] width 14 height 14
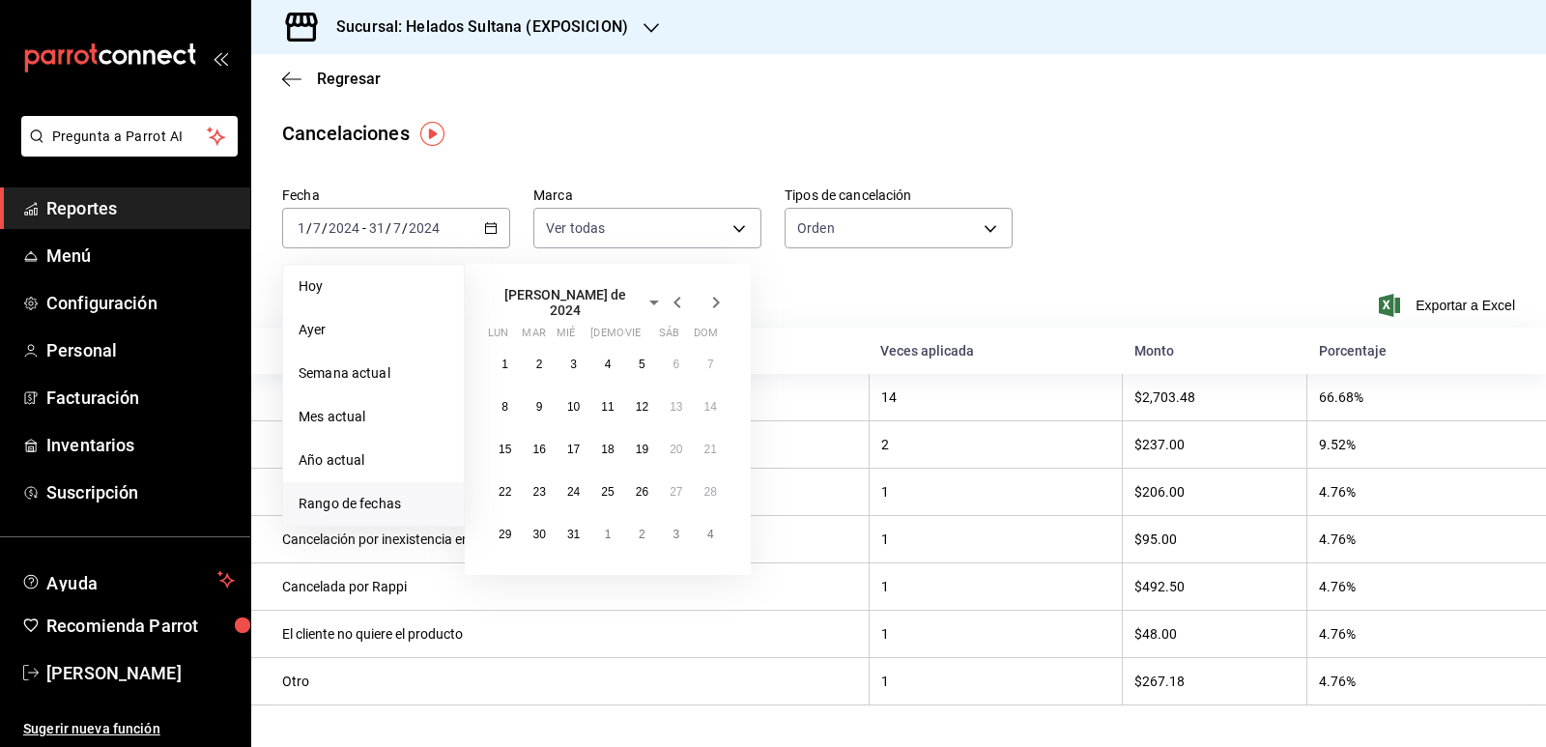
click at [672, 300] on icon "button" at bounding box center [677, 302] width 23 height 23
click at [669, 353] on button "1" at bounding box center [676, 356] width 34 height 35
click at [707, 520] on abbr "30" at bounding box center [710, 527] width 13 height 14
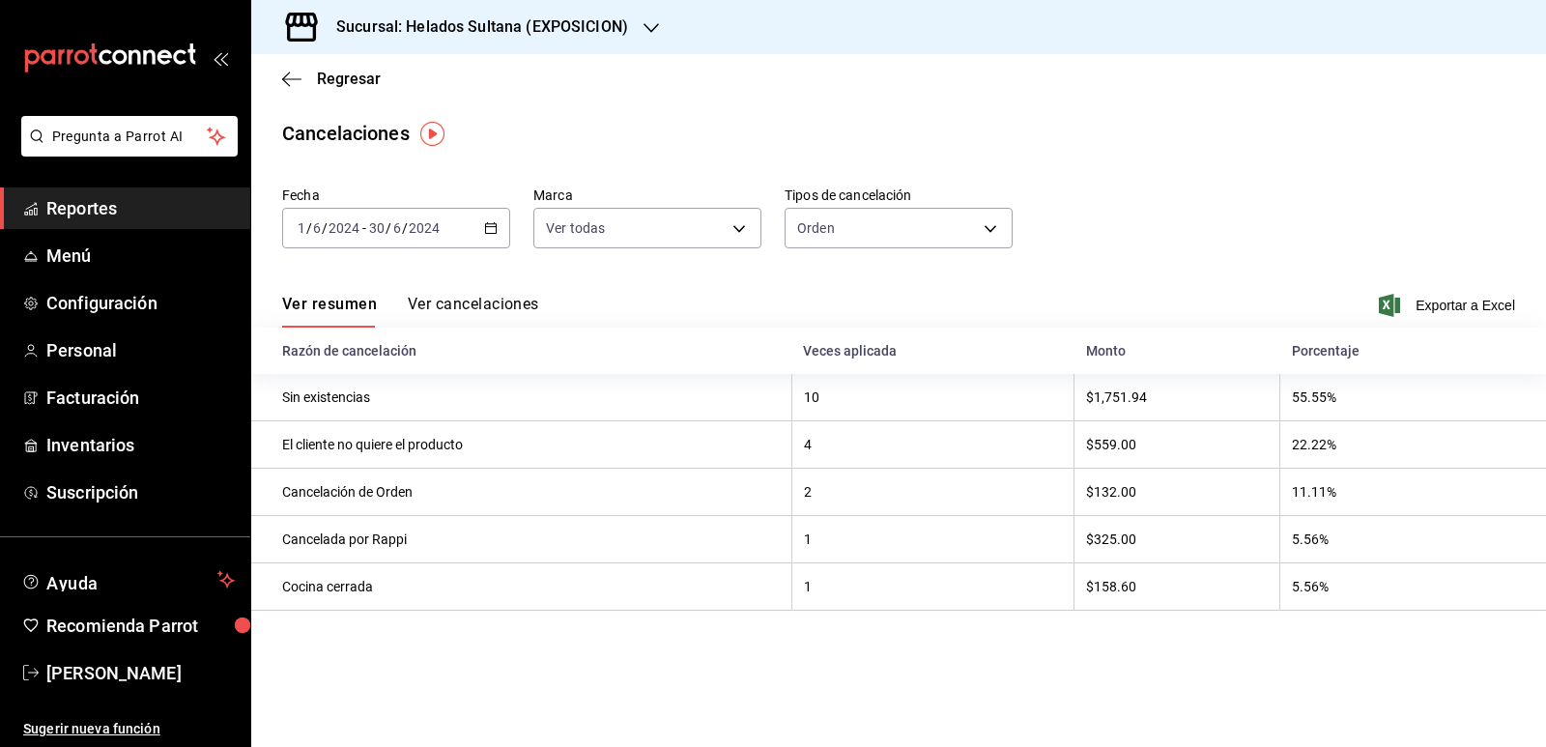
click at [490, 223] on icon "button" at bounding box center [491, 228] width 14 height 14
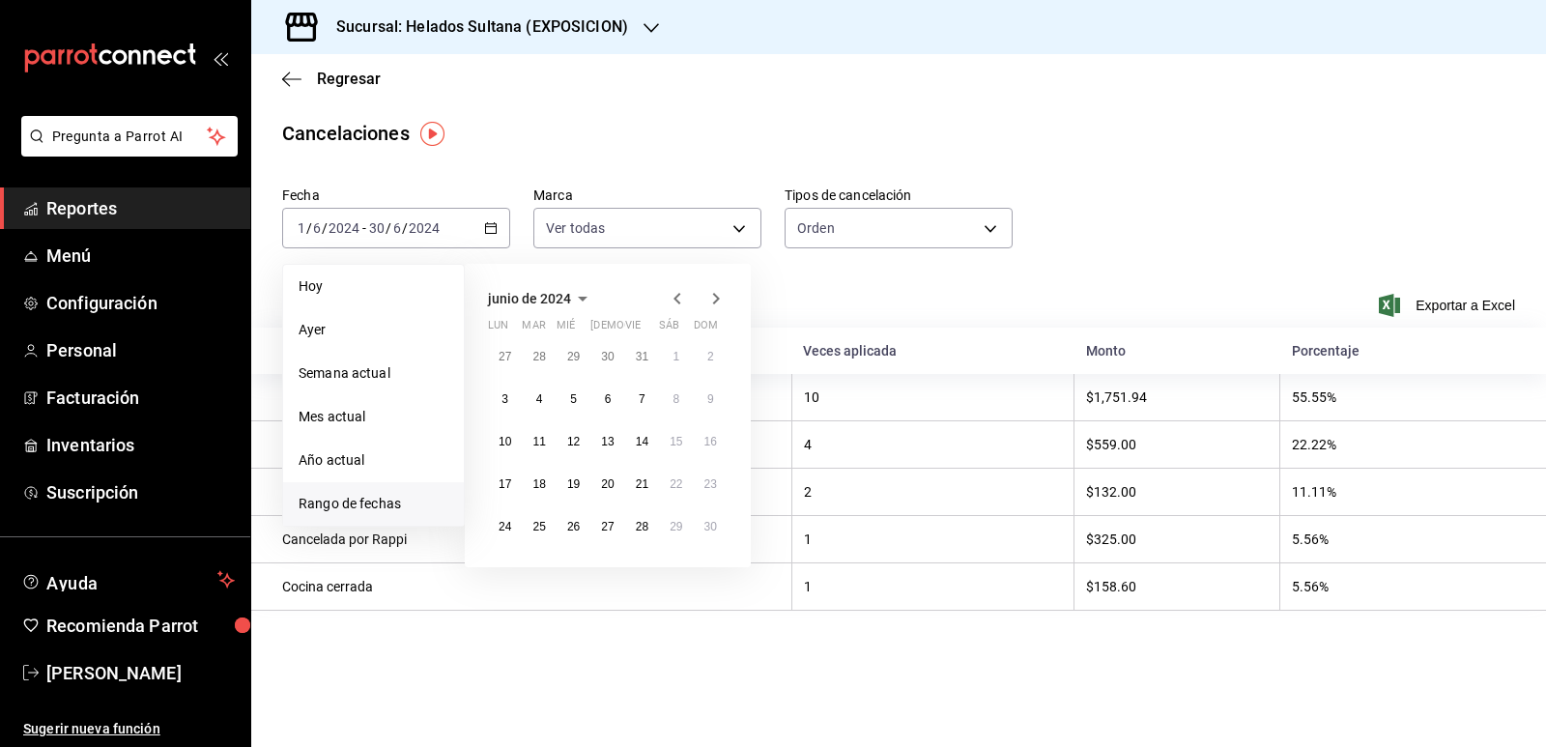
click at [679, 294] on icon "button" at bounding box center [676, 299] width 7 height 12
click at [578, 352] on button "1" at bounding box center [573, 356] width 34 height 35
click at [641, 517] on button "31" at bounding box center [642, 526] width 34 height 35
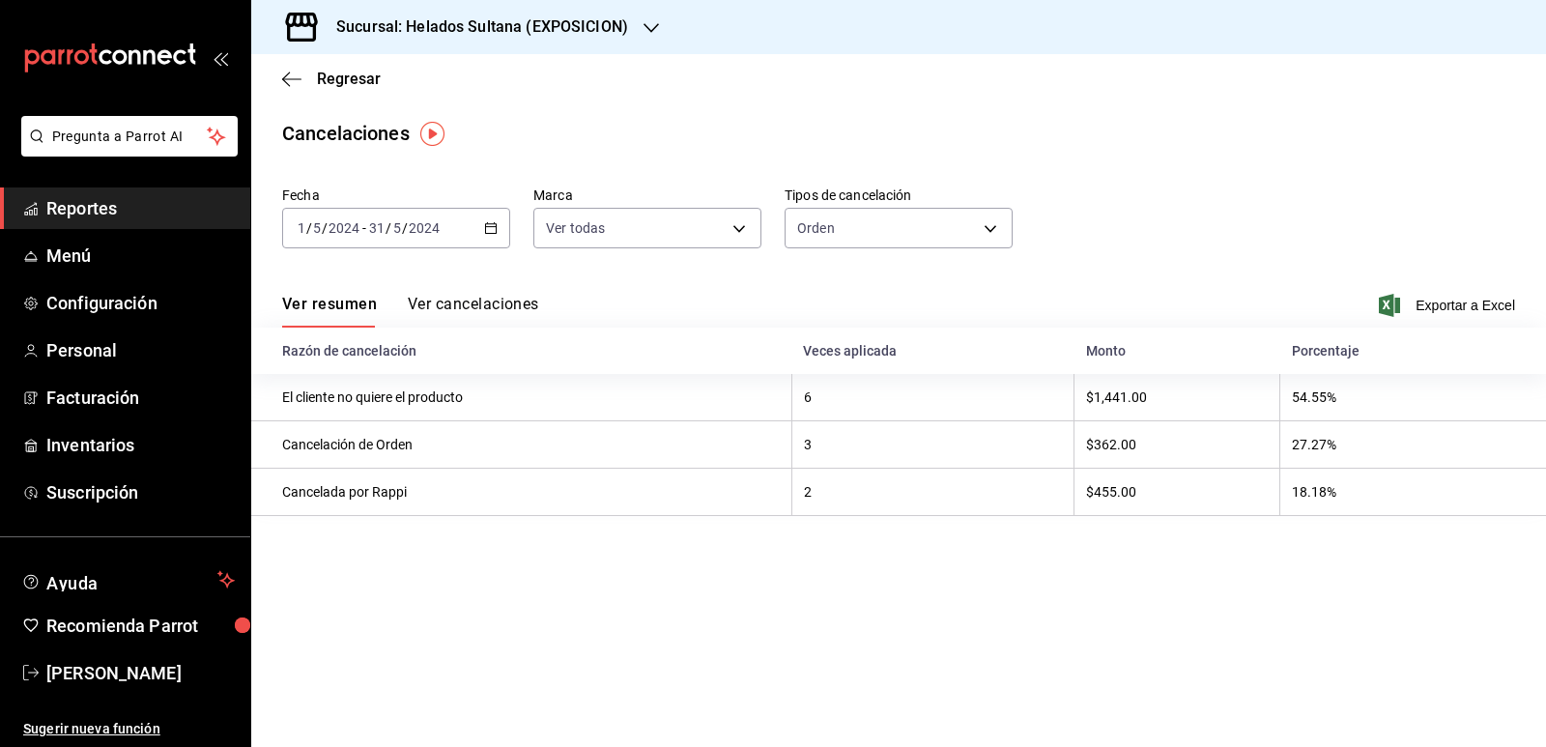
click at [497, 226] on \(Stroke\) "button" at bounding box center [491, 228] width 12 height 11
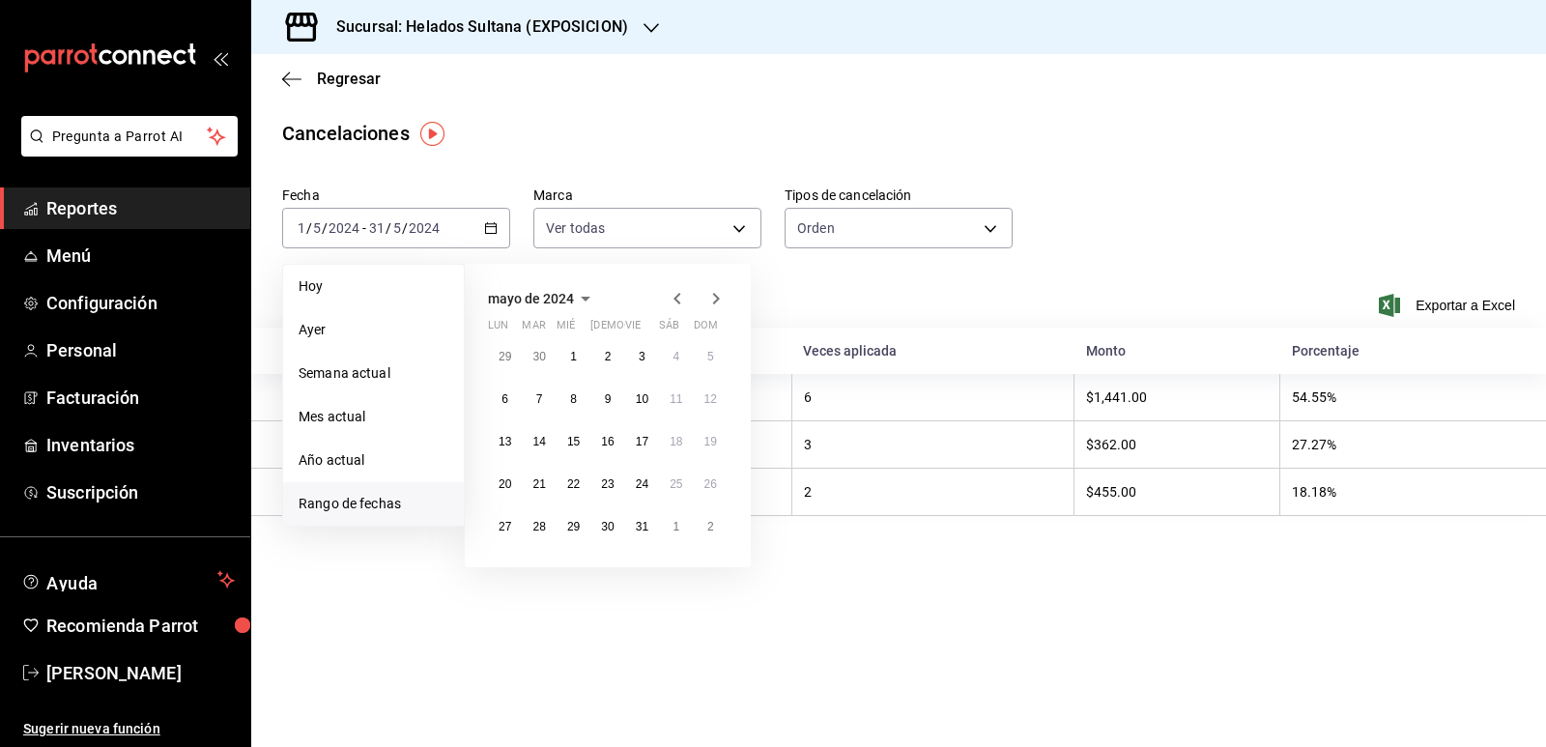
click at [678, 300] on icon "button" at bounding box center [677, 298] width 23 height 23
click at [509, 348] on button "1" at bounding box center [505, 356] width 34 height 35
click at [551, 525] on button "30" at bounding box center [539, 526] width 34 height 35
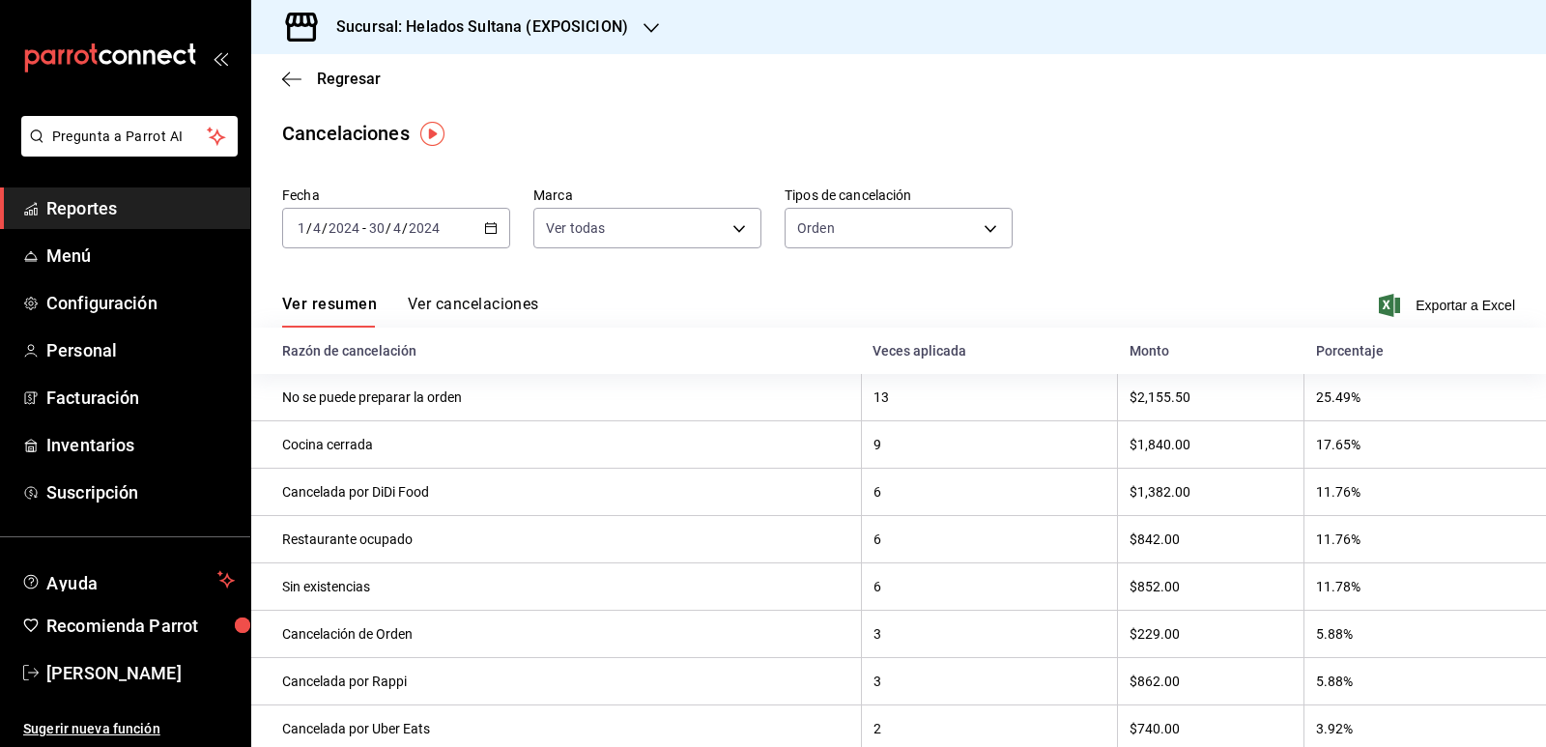
click at [491, 228] on icon "button" at bounding box center [491, 228] width 14 height 14
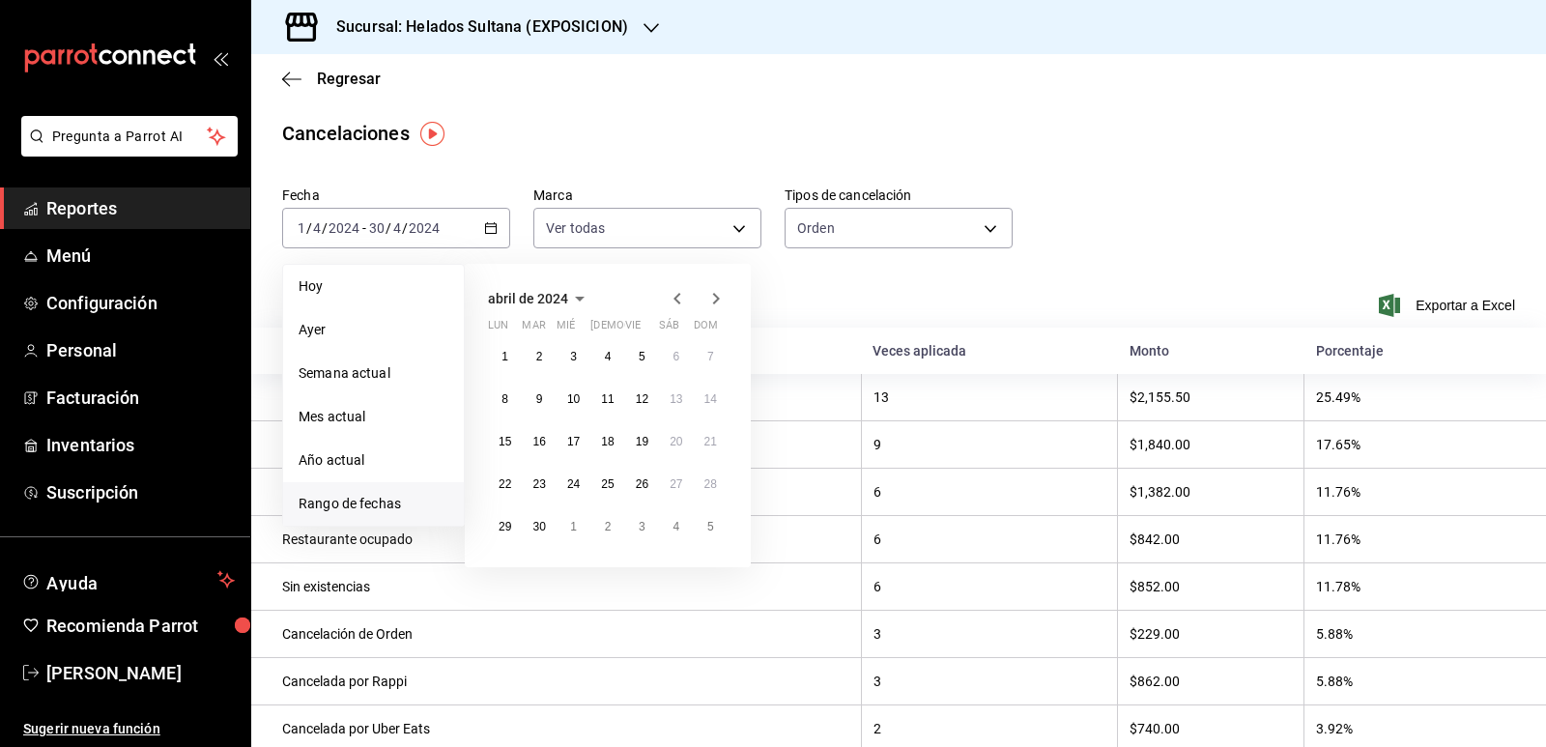
click at [676, 298] on icon "button" at bounding box center [676, 299] width 7 height 12
click at [633, 360] on button "1" at bounding box center [642, 356] width 34 height 35
click at [707, 519] on button "31" at bounding box center [711, 526] width 34 height 35
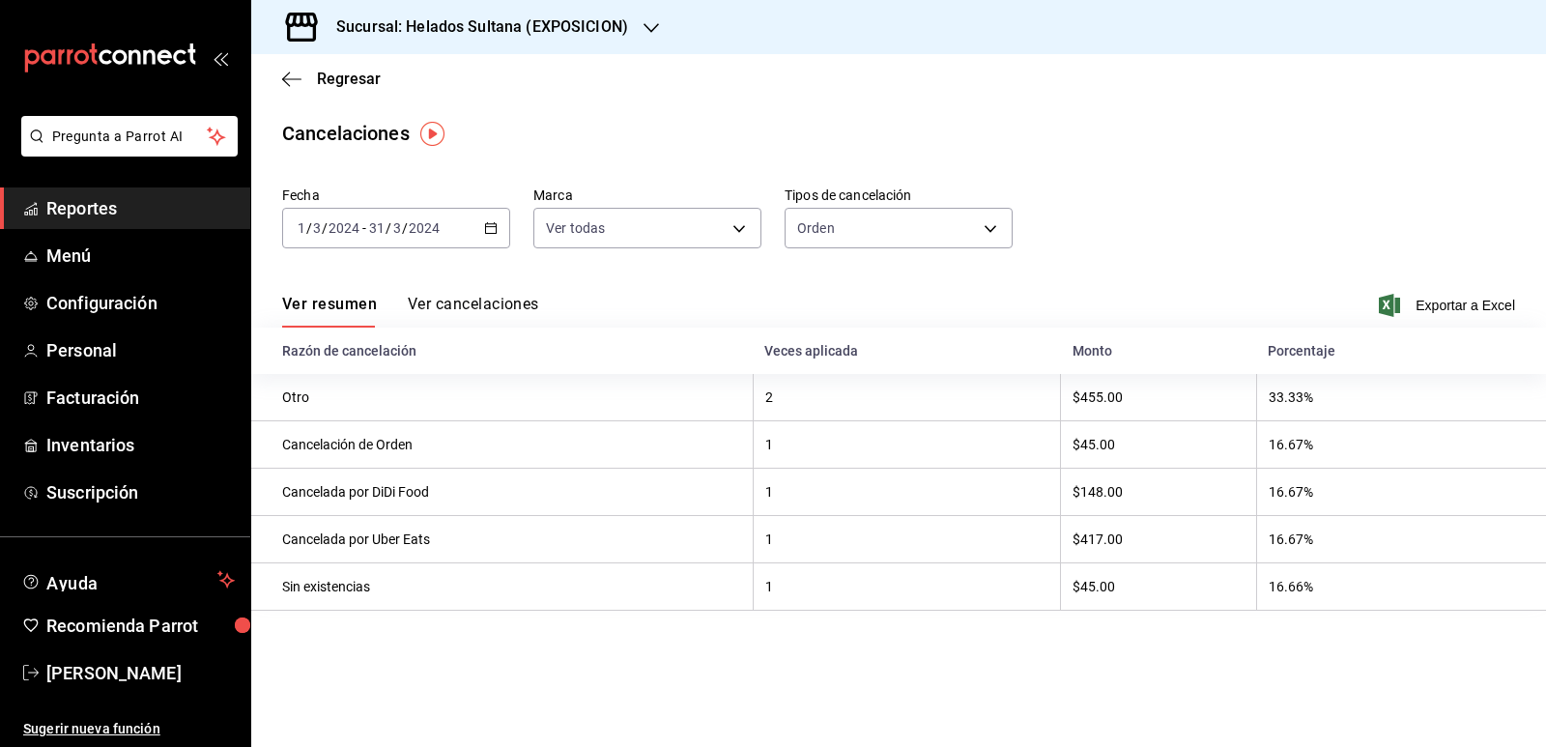
click at [494, 229] on icon "button" at bounding box center [491, 228] width 14 height 14
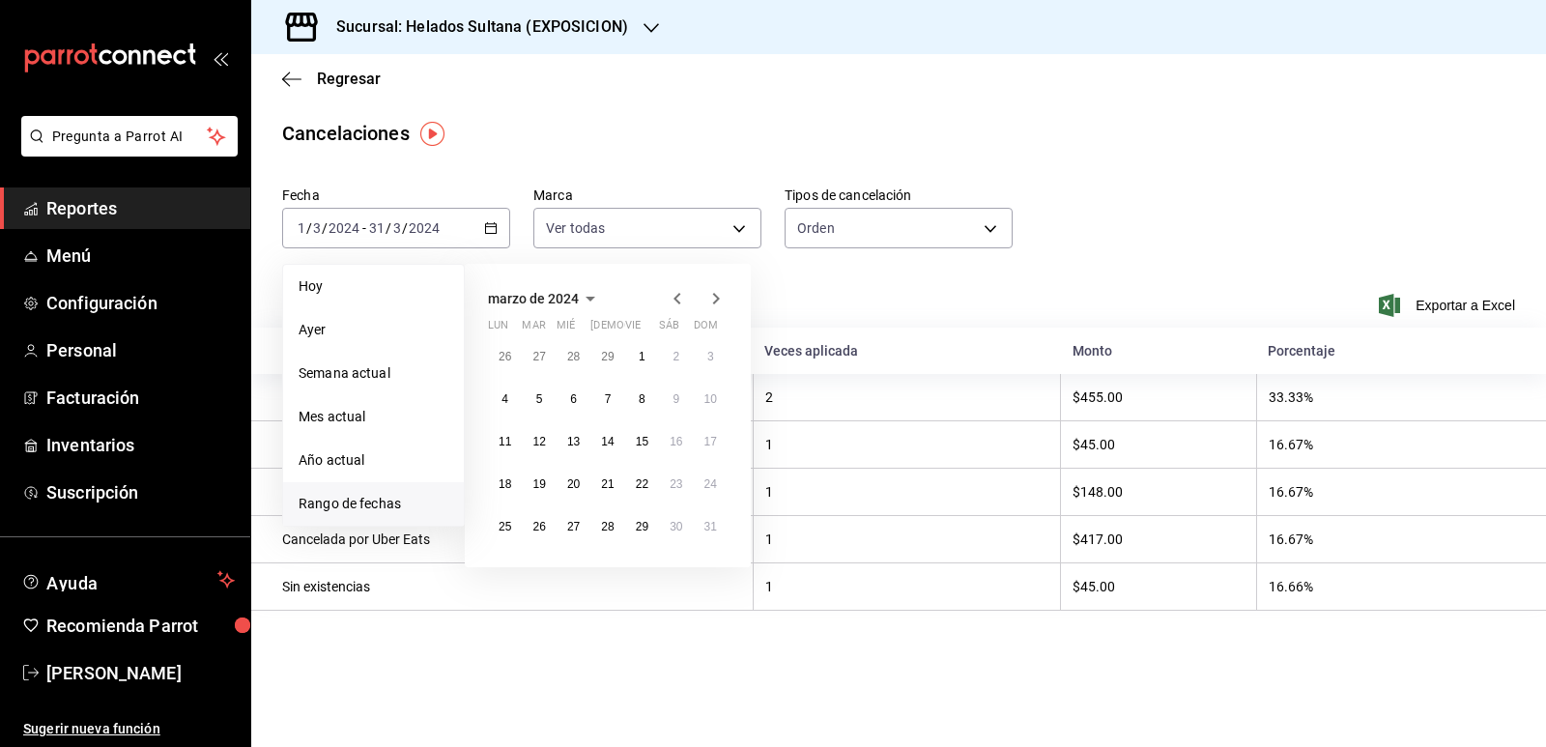
click at [682, 304] on icon "button" at bounding box center [677, 298] width 23 height 23
click at [610, 352] on abbr "1" at bounding box center [608, 357] width 7 height 14
click at [612, 519] on button "29" at bounding box center [607, 526] width 34 height 35
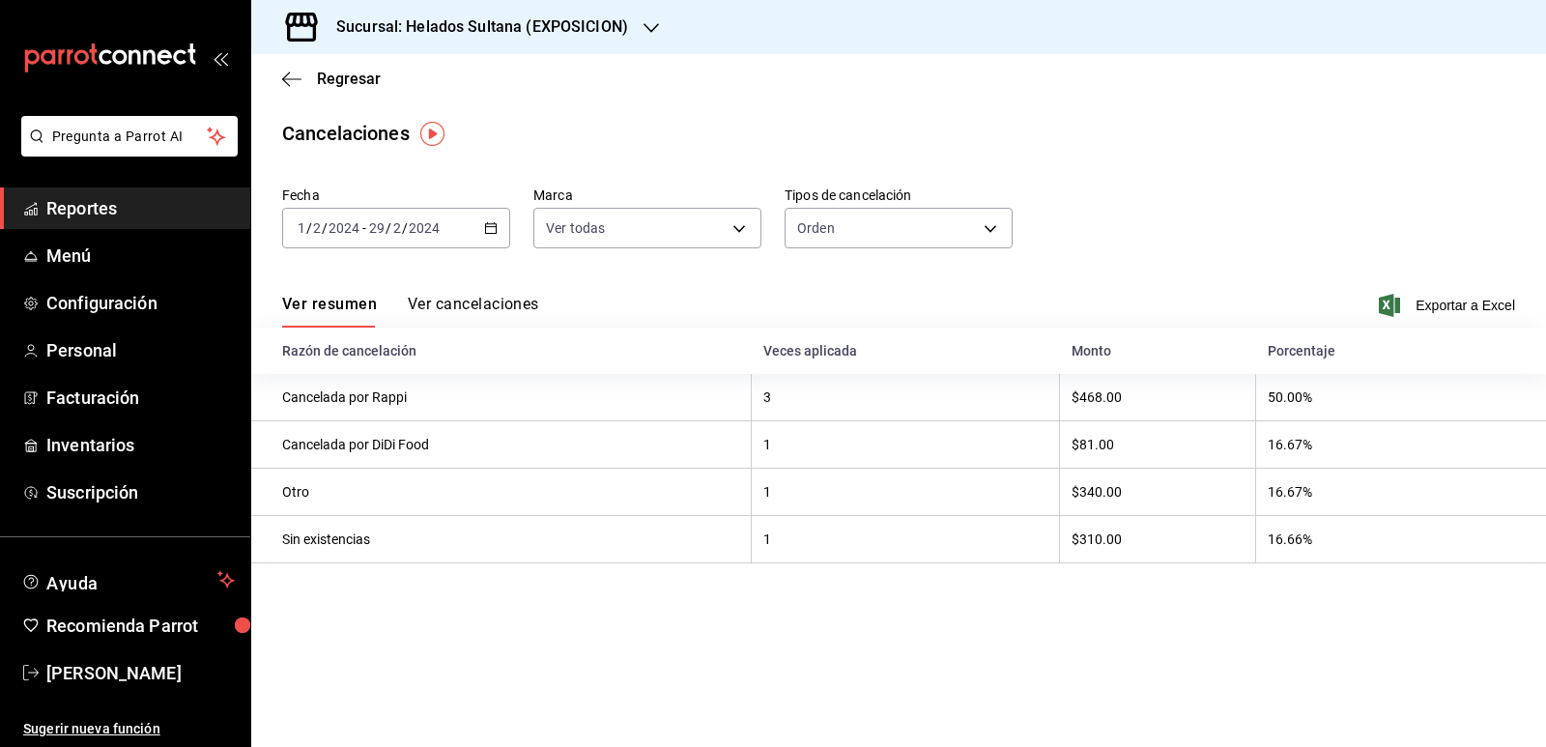
click at [489, 231] on icon "button" at bounding box center [491, 228] width 14 height 14
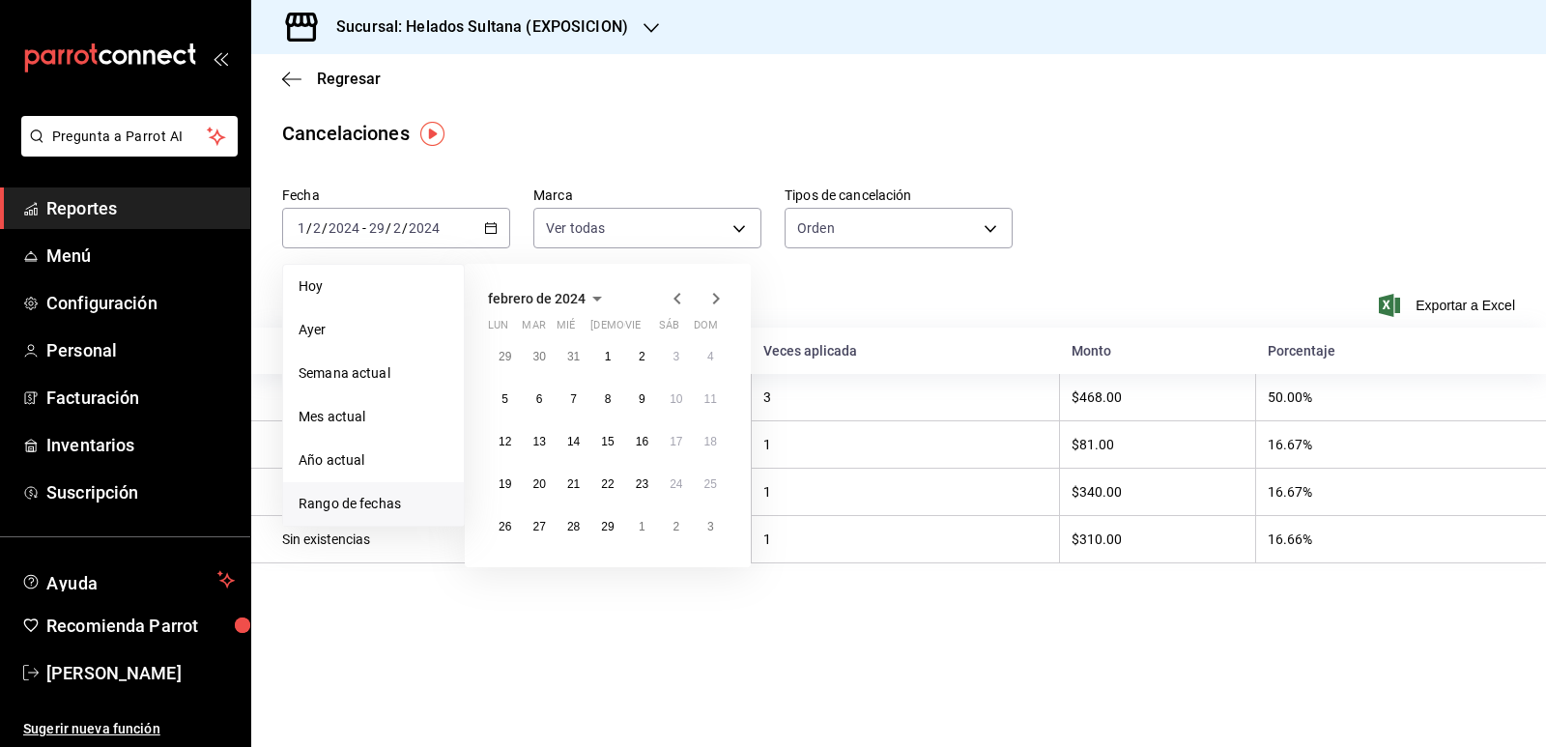
click at [675, 295] on icon "button" at bounding box center [677, 298] width 23 height 23
click at [509, 355] on button "1" at bounding box center [505, 356] width 34 height 35
click at [577, 516] on button "31" at bounding box center [573, 526] width 34 height 35
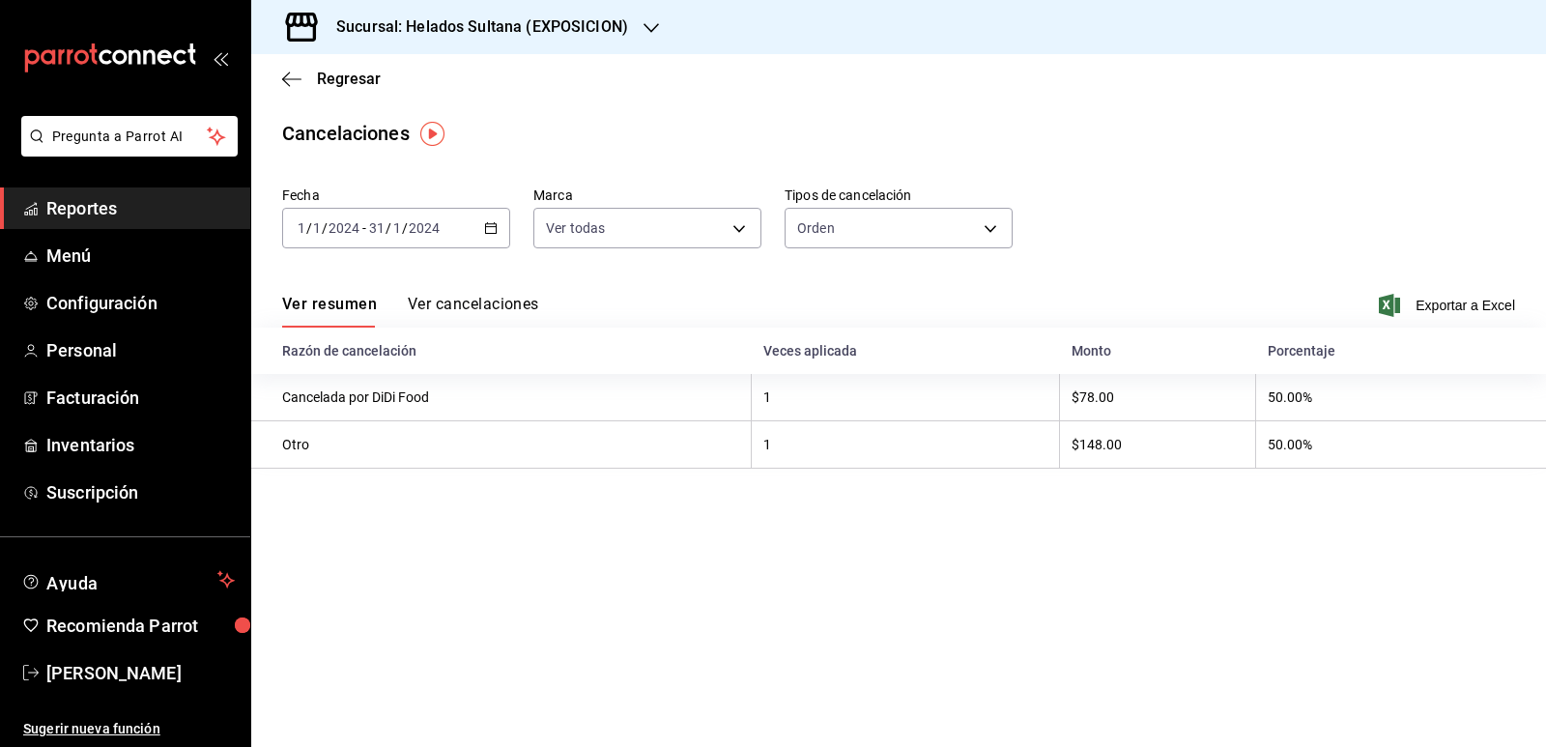
click at [493, 225] on icon "button" at bounding box center [491, 228] width 14 height 14
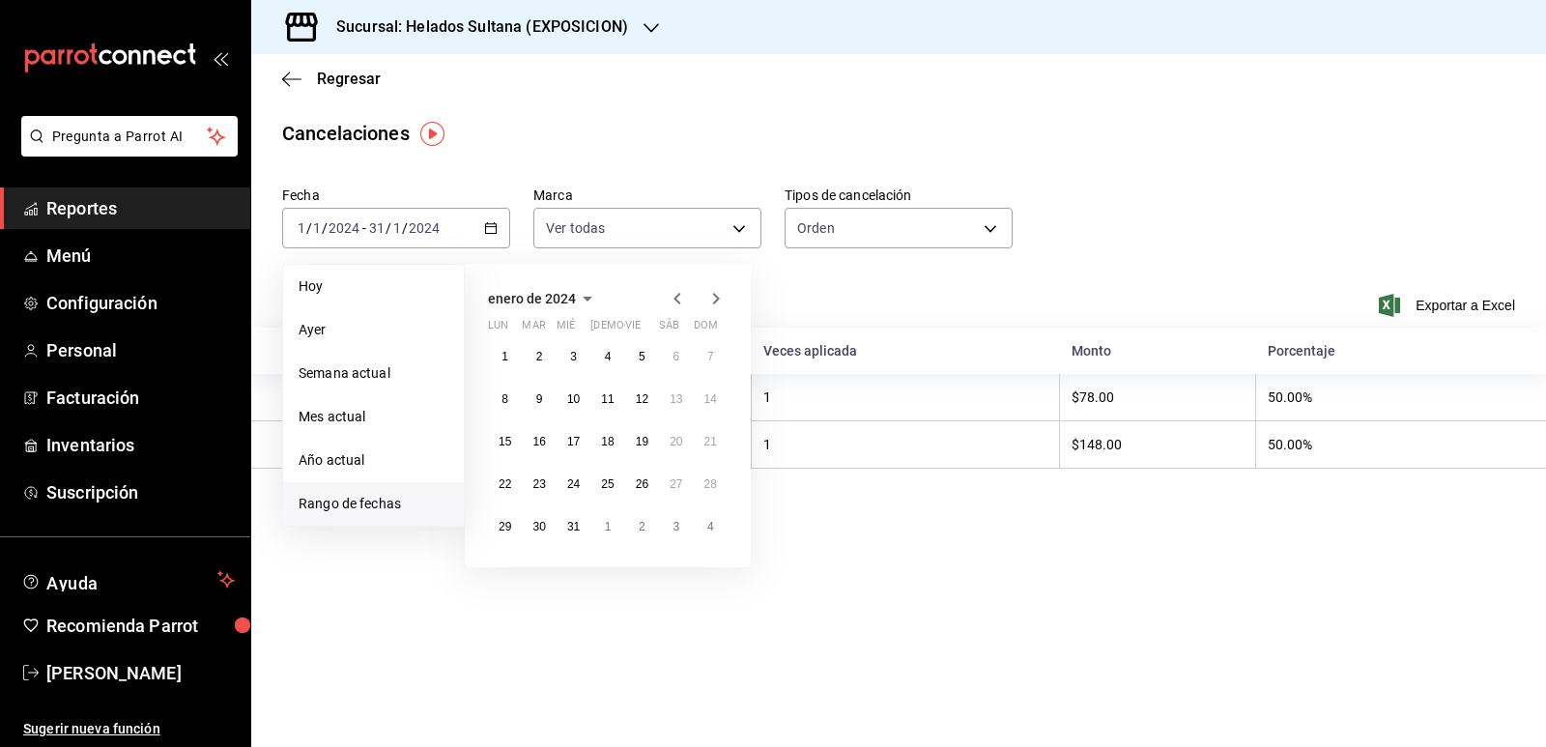
click at [711, 301] on icon "button" at bounding box center [715, 298] width 23 height 23
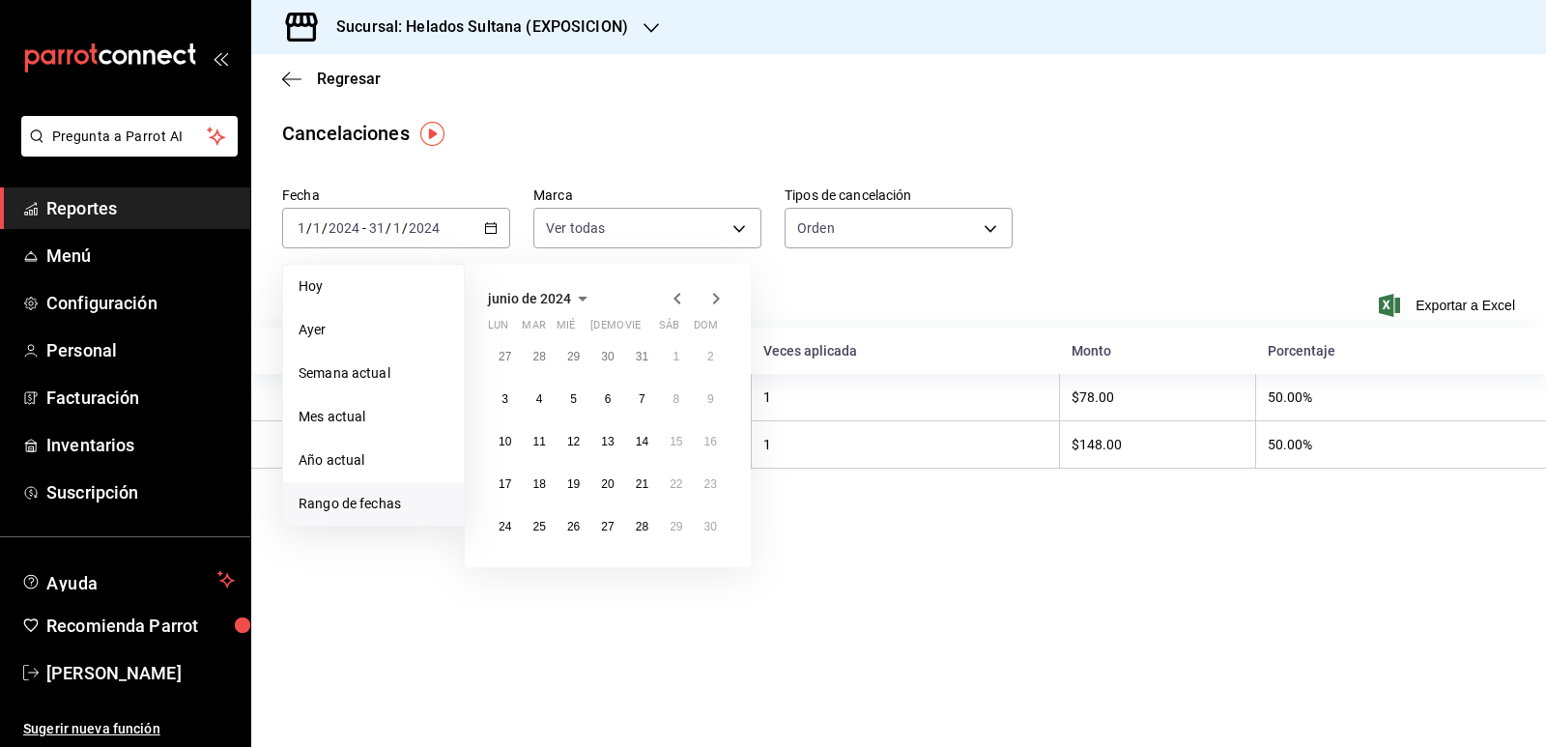
click at [711, 301] on icon "button" at bounding box center [715, 298] width 23 height 23
click at [531, 355] on button "1" at bounding box center [539, 356] width 34 height 35
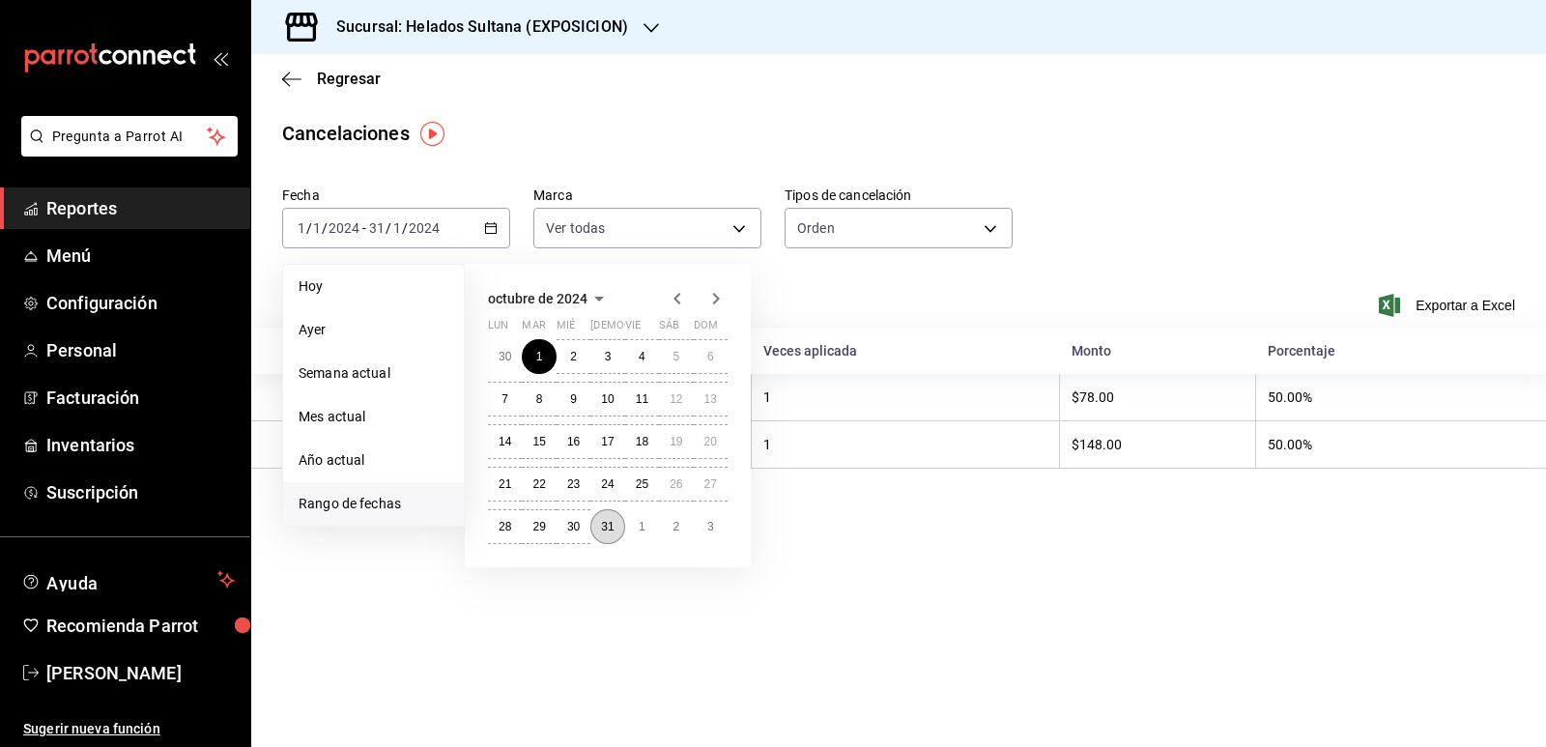
click at [608, 523] on abbr "31" at bounding box center [607, 527] width 13 height 14
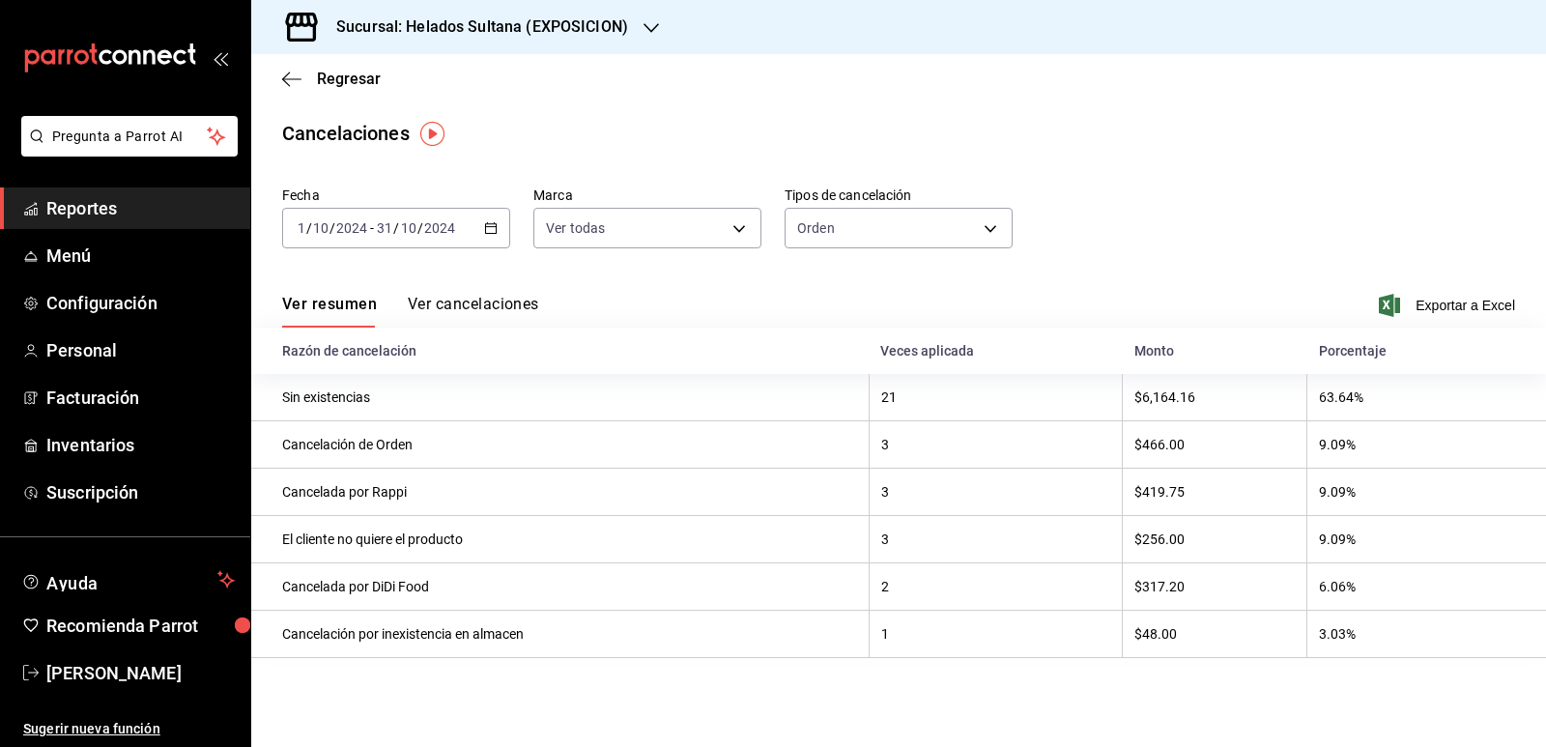
click at [531, 32] on h3 "Sucursal: Helados Sultana (EXPOSICION)" at bounding box center [474, 26] width 307 height 23
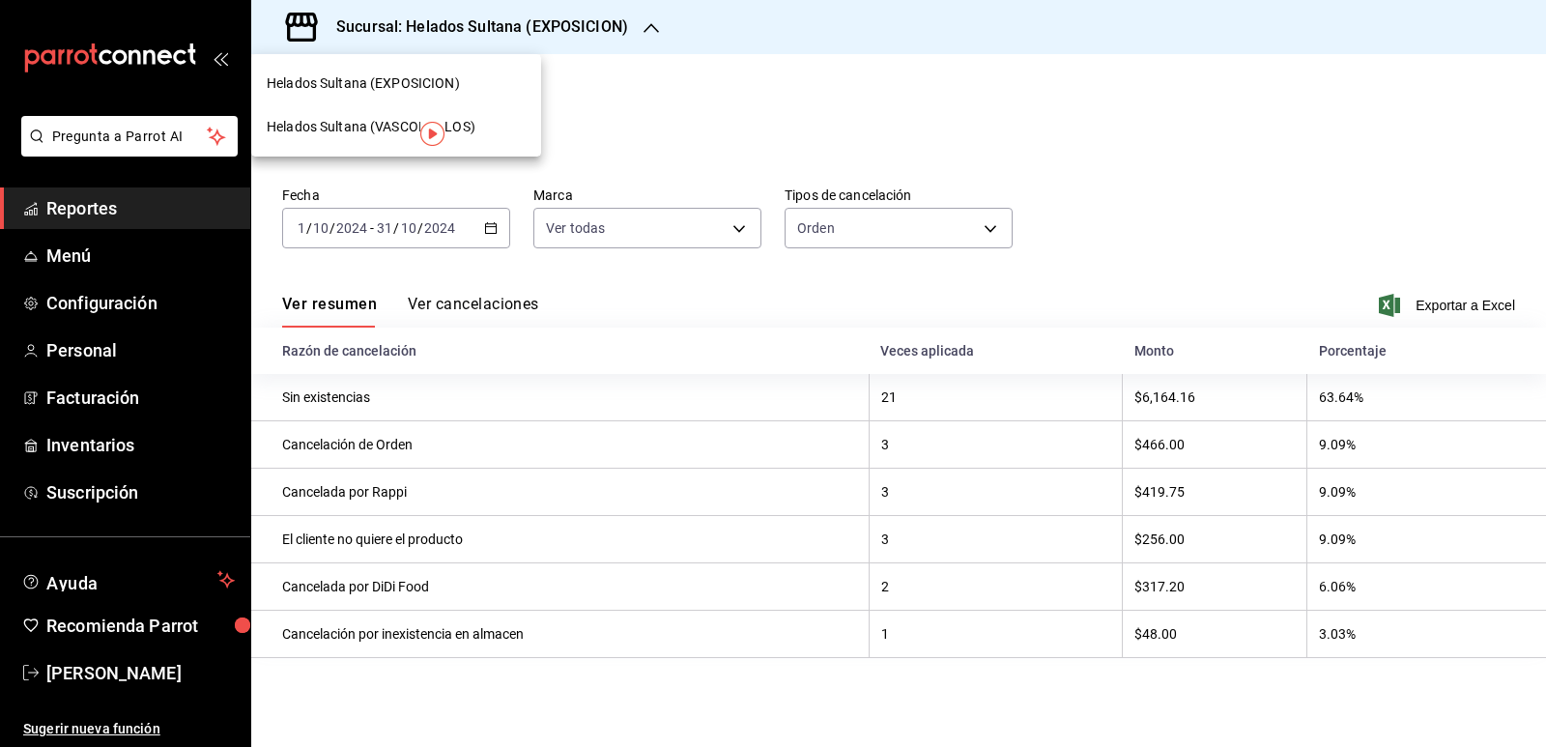
click at [383, 128] on span "Helados Sultana (VASCONCELOS)" at bounding box center [371, 127] width 209 height 20
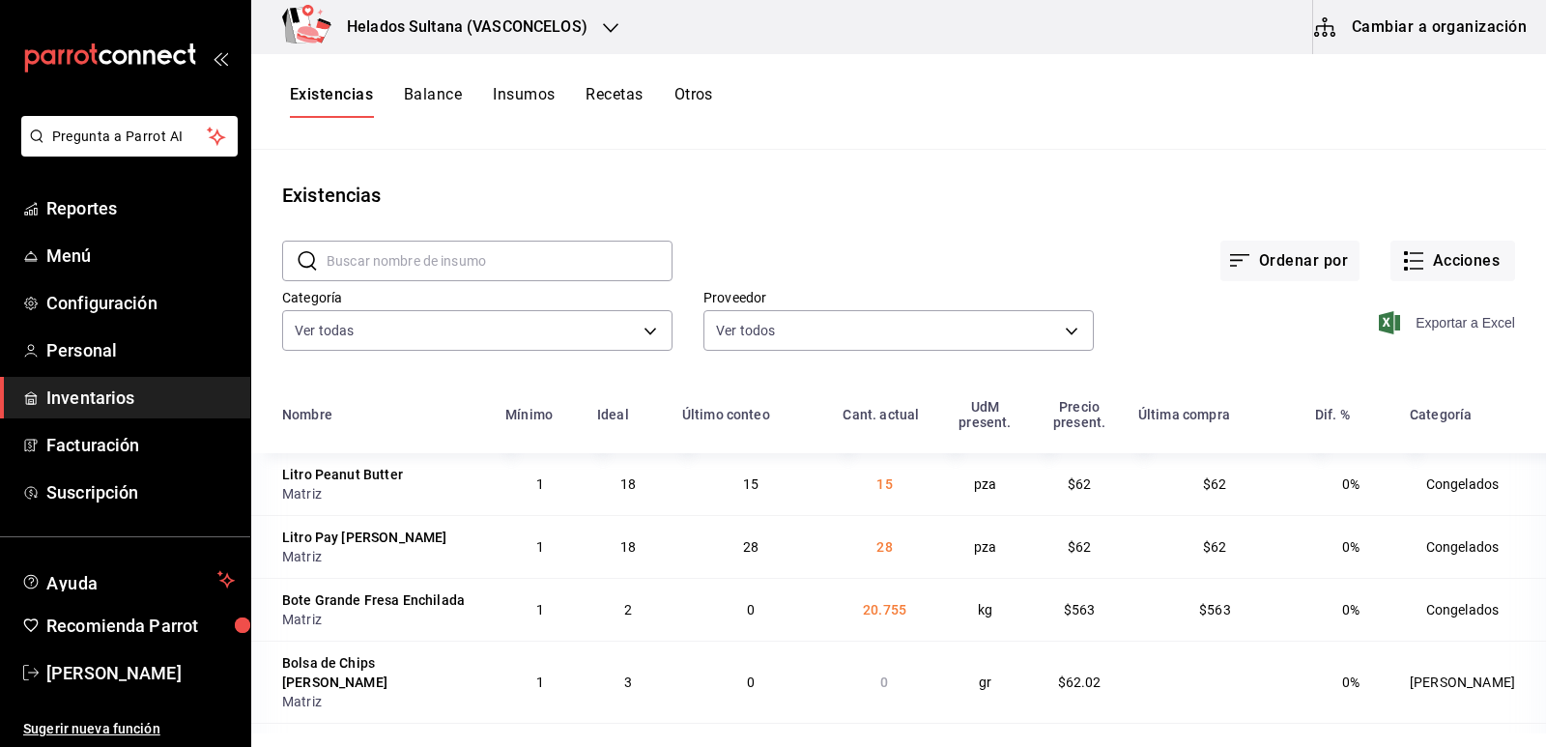
click at [1406, 326] on span "Exportar a Excel" at bounding box center [1448, 322] width 132 height 23
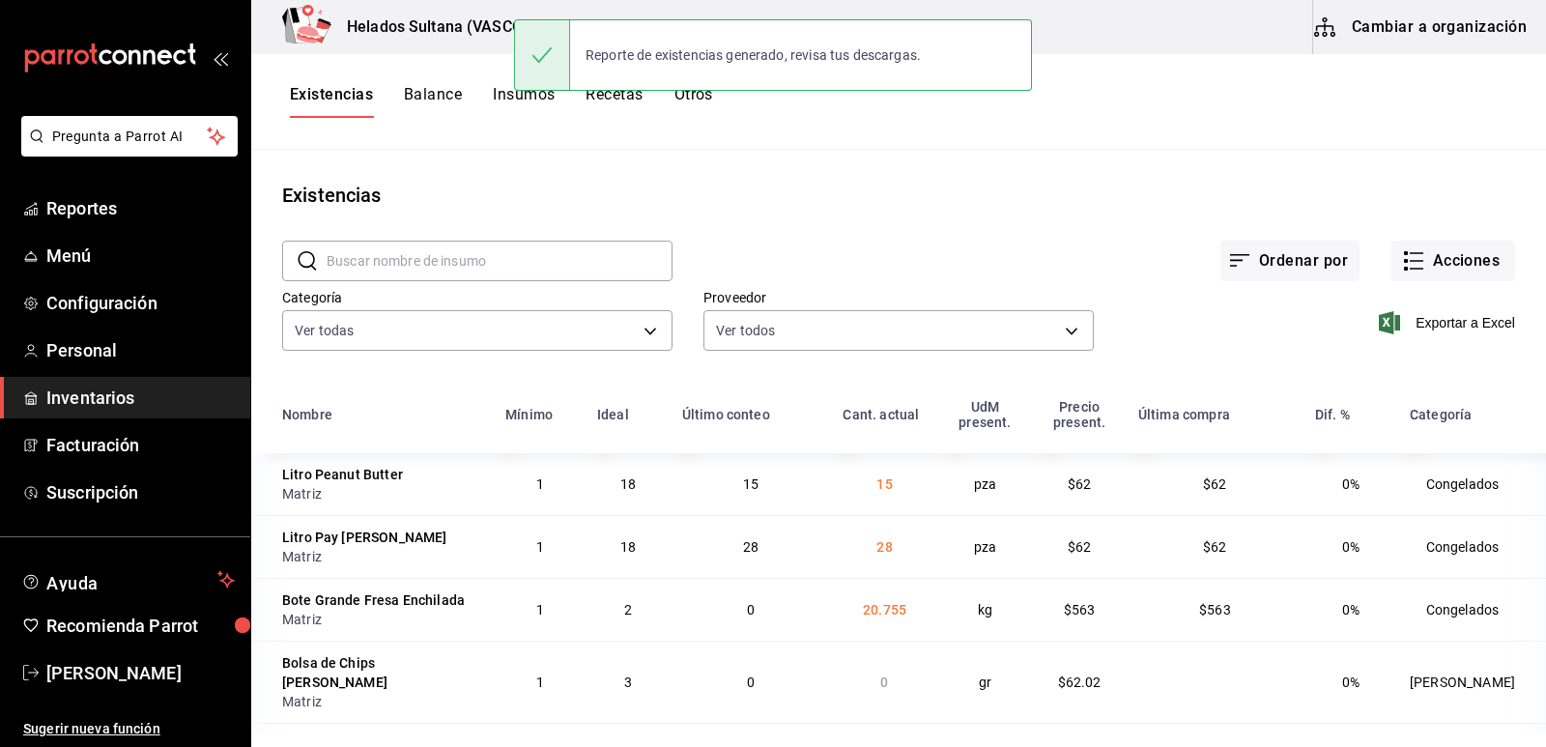
click at [1145, 161] on main "Existencias ​ ​ Ordenar por Acciones Categoría Ver todas 9d7c0833-9408-45a5-a88…" at bounding box center [898, 441] width 1294 height 583
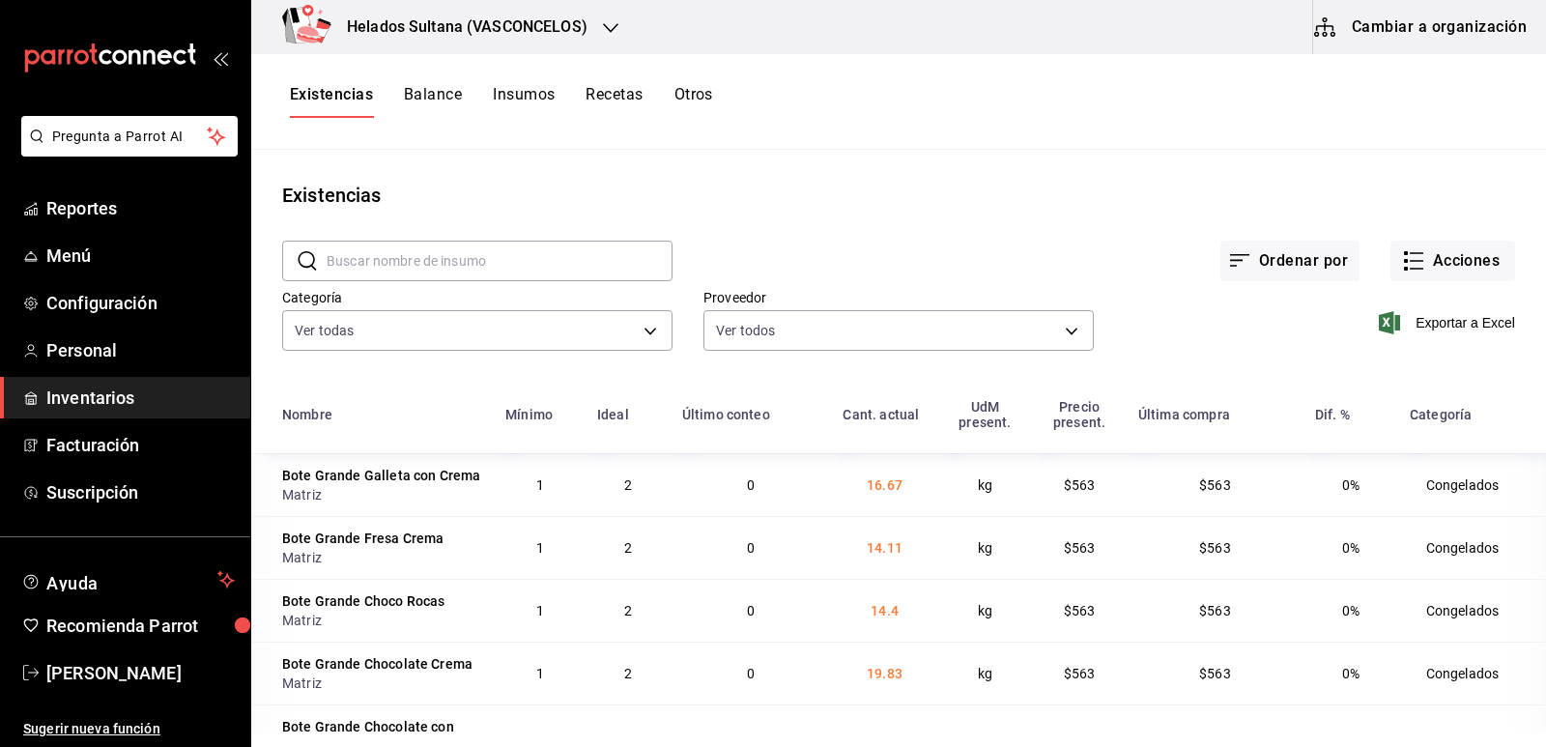
click at [580, 257] on input "text" at bounding box center [500, 260] width 346 height 39
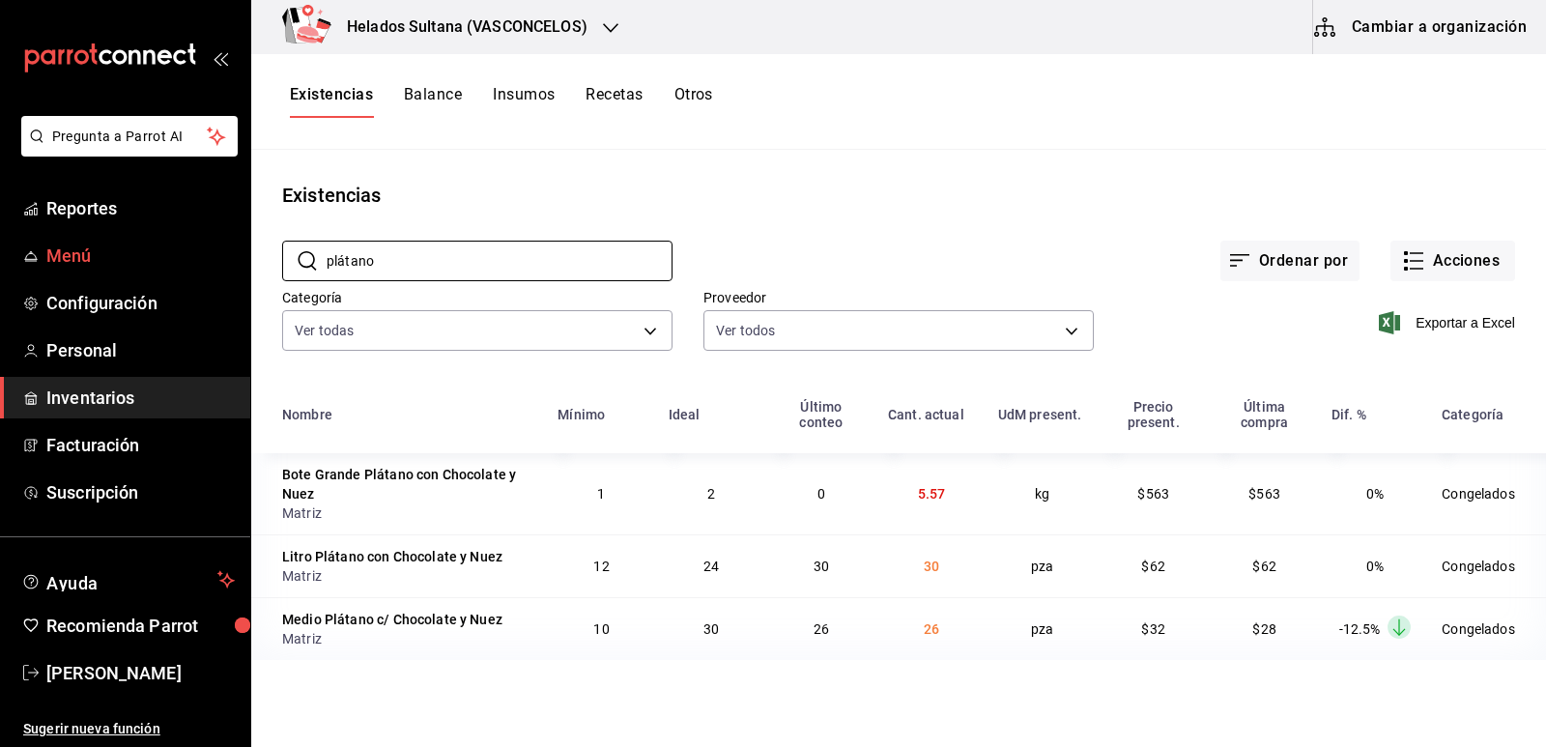
drag, startPoint x: 387, startPoint y: 259, endPoint x: 246, endPoint y: 251, distance: 141.2
click at [246, 251] on div "Pregunta a Parrot AI Reportes Menú Configuración Personal Inventarios Facturaci…" at bounding box center [773, 366] width 1546 height 733
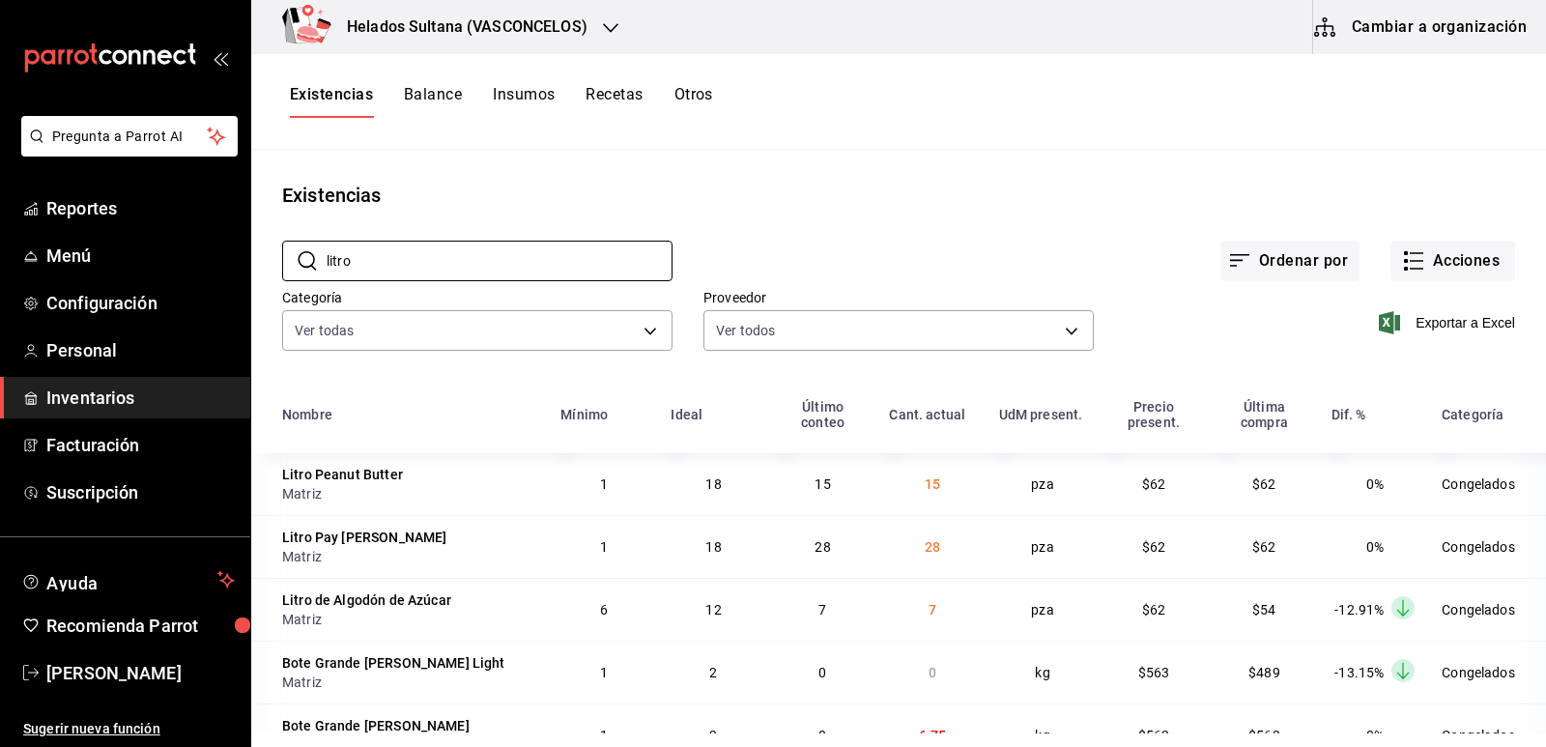
type input "litro"
click at [809, 210] on div "Ordenar por Acciones" at bounding box center [1093, 245] width 842 height 71
click at [1450, 306] on div "Exportar a Excel" at bounding box center [1303, 307] width 421 height 99
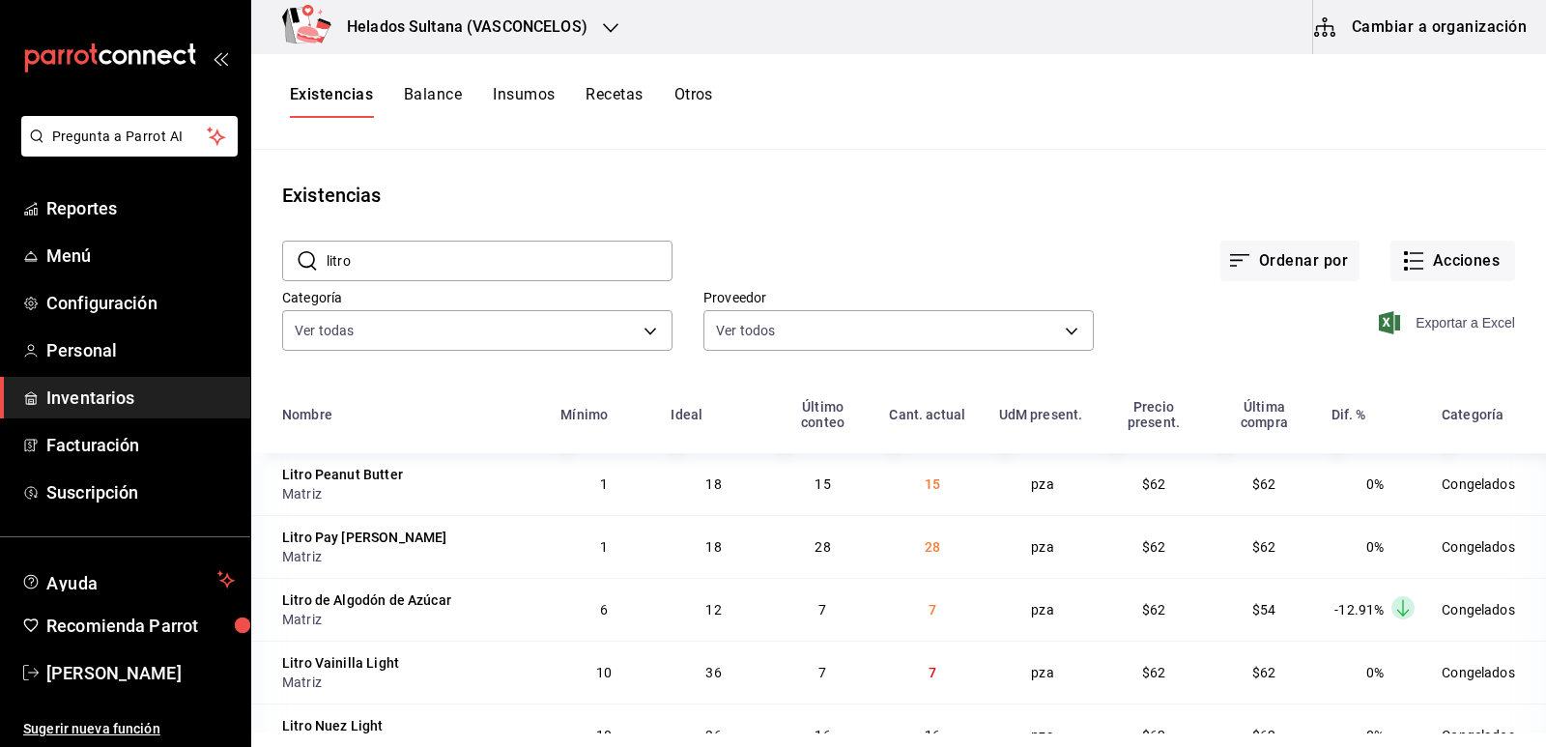
click at [1450, 312] on span "Exportar a Excel" at bounding box center [1448, 322] width 132 height 23
click at [98, 207] on span "Reportes" at bounding box center [140, 208] width 188 height 26
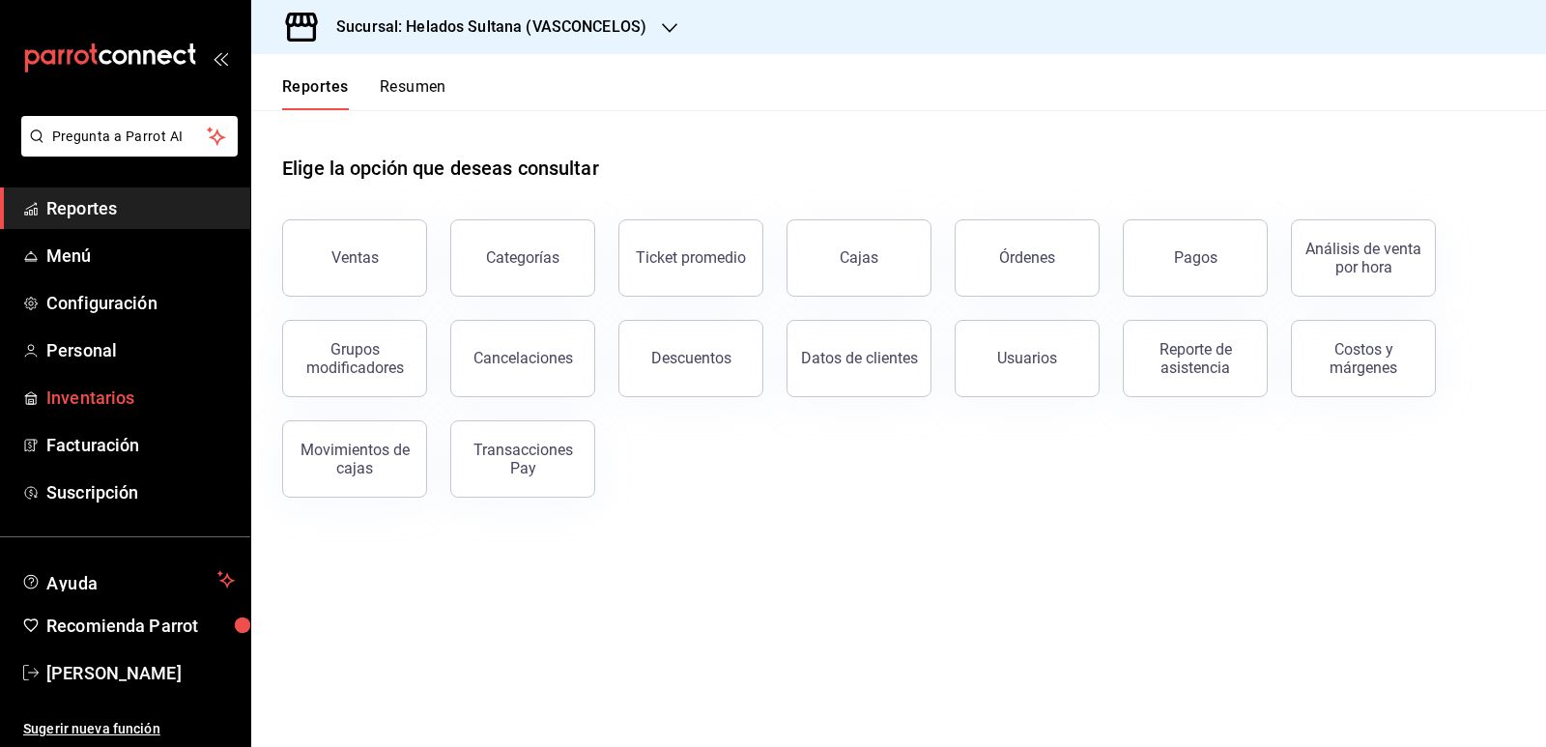
click at [117, 387] on span "Inventarios" at bounding box center [140, 397] width 188 height 26
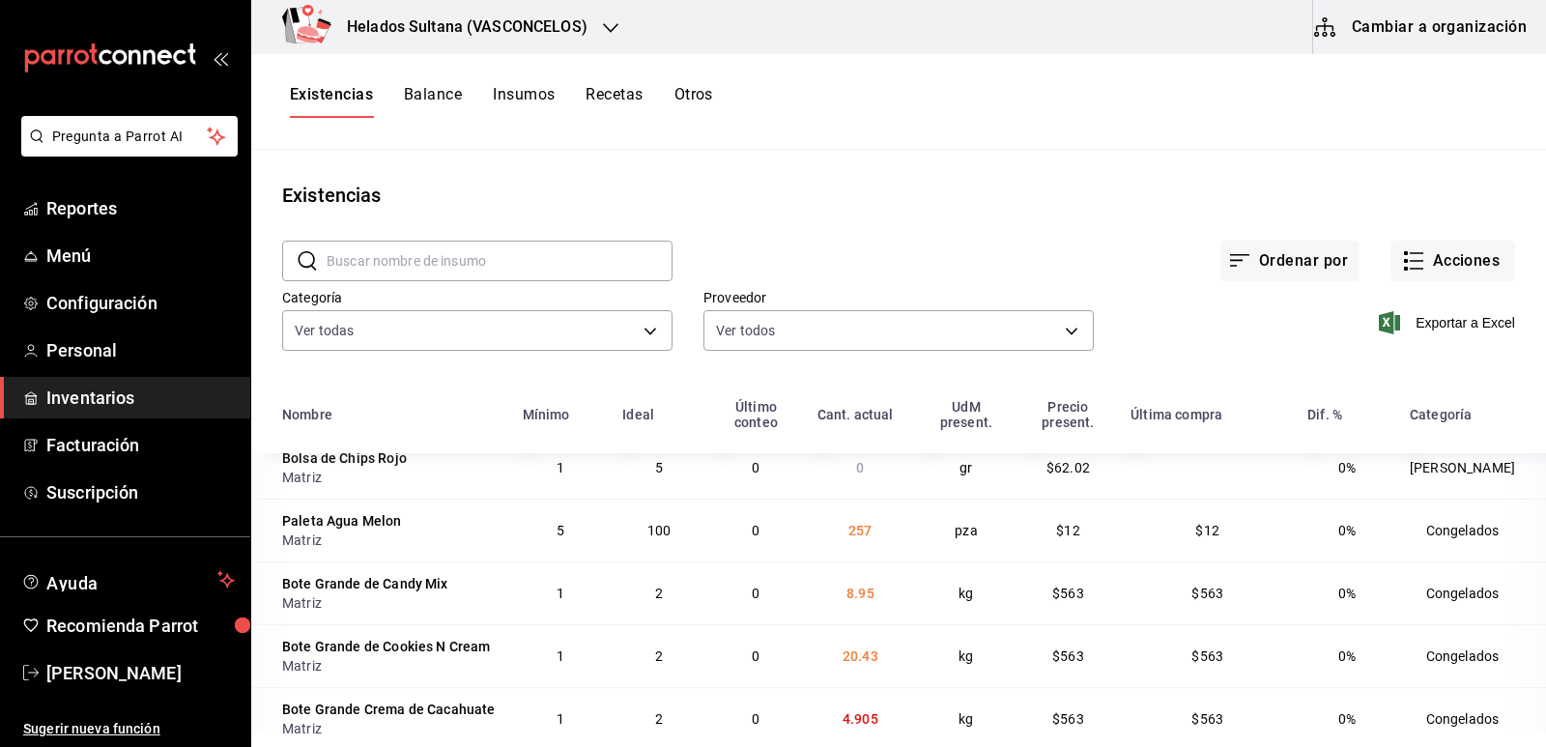
scroll to position [290, 0]
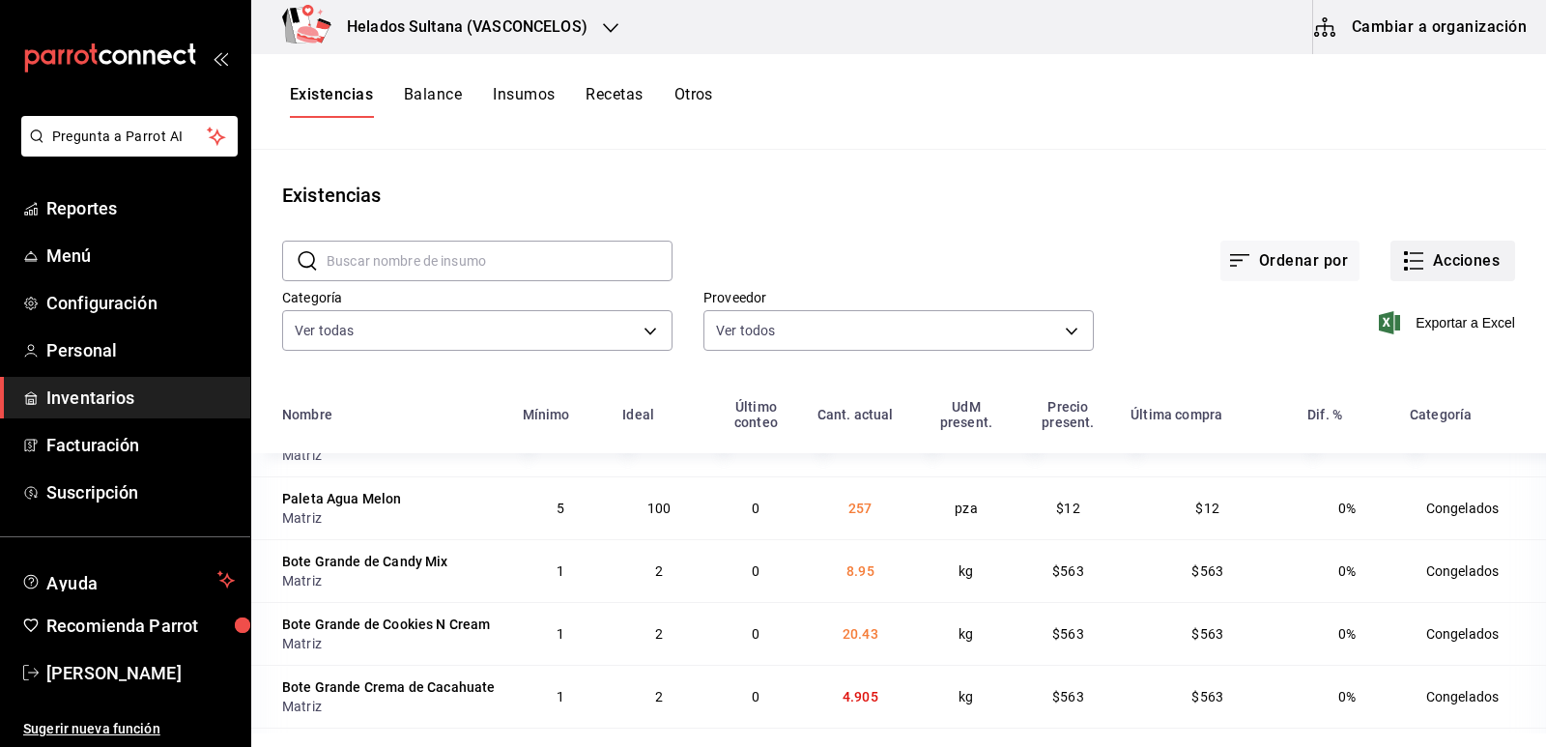
click at [1403, 257] on icon "button" at bounding box center [1413, 260] width 23 height 23
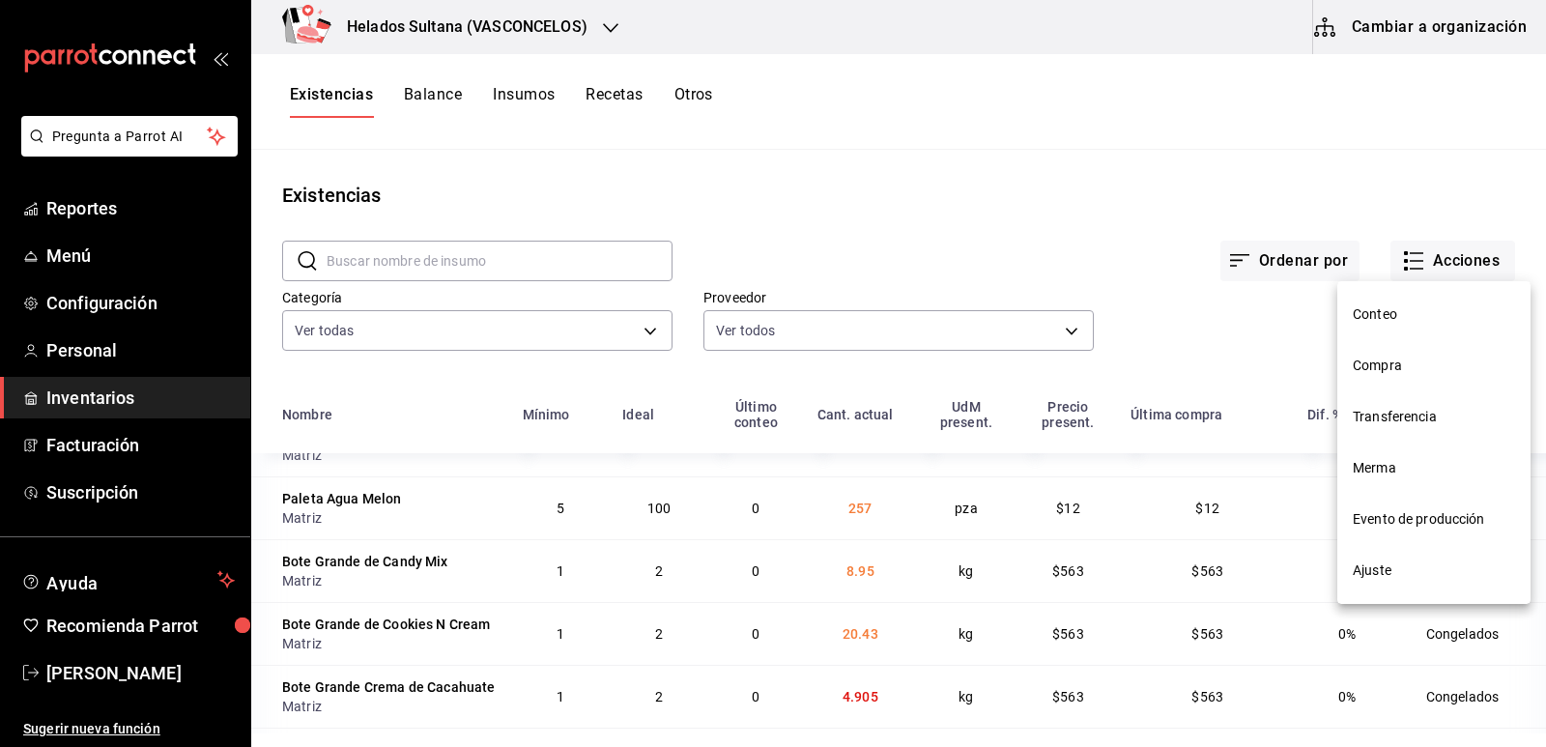
click at [1076, 203] on div at bounding box center [773, 373] width 1546 height 747
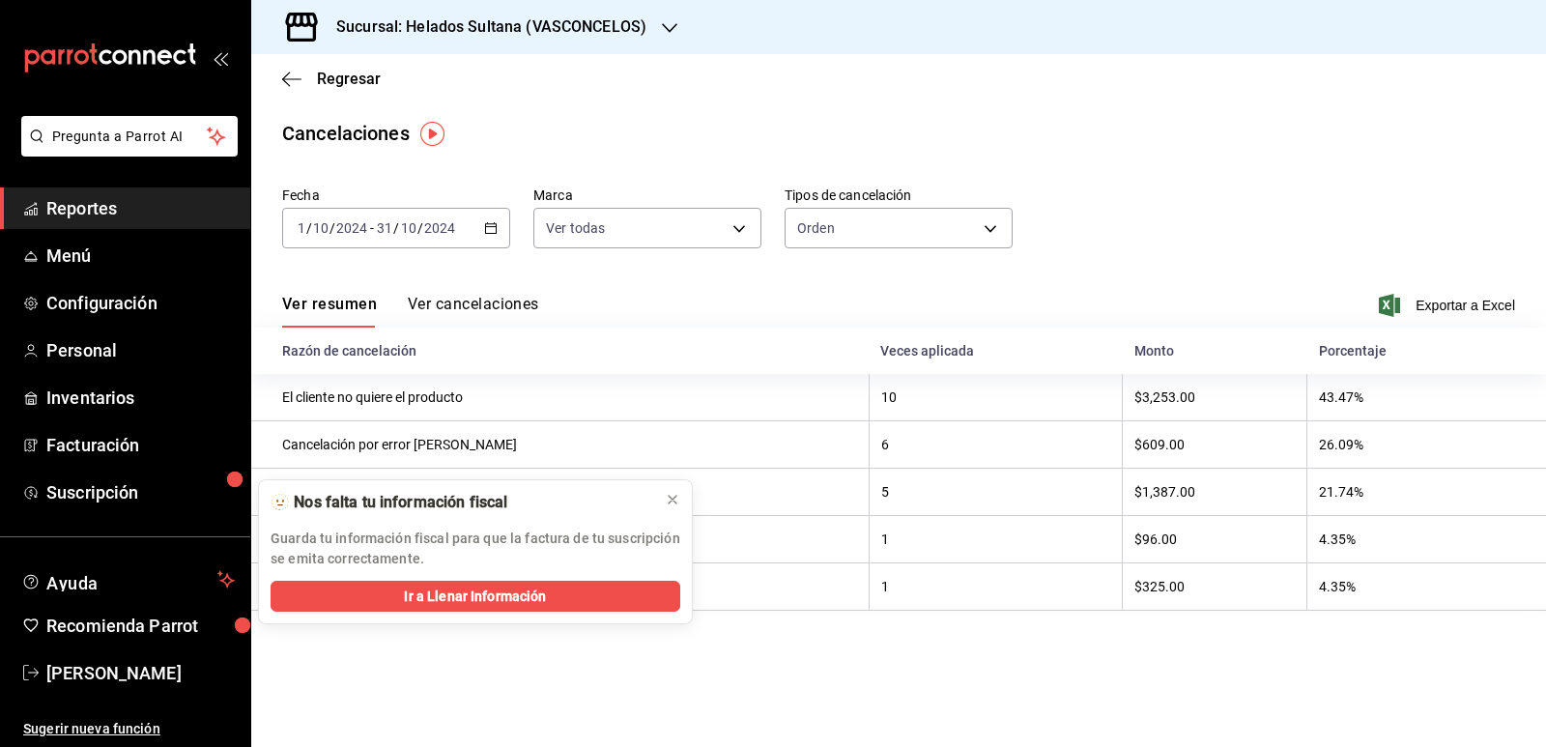
click at [1083, 123] on div "Cancelaciones" at bounding box center [898, 133] width 1294 height 29
click at [496, 223] on icon "button" at bounding box center [491, 228] width 14 height 14
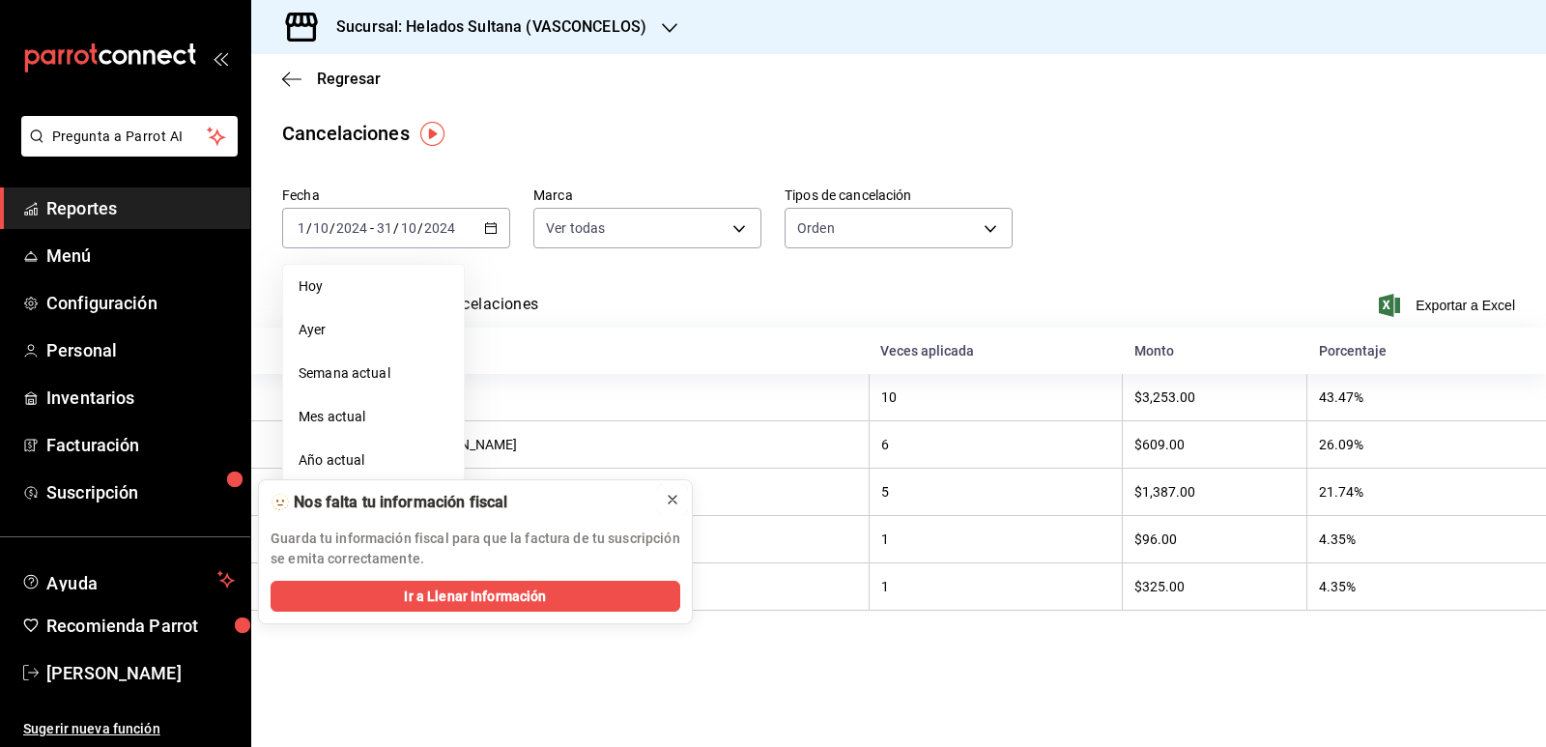
click at [678, 494] on icon at bounding box center [672, 499] width 15 height 15
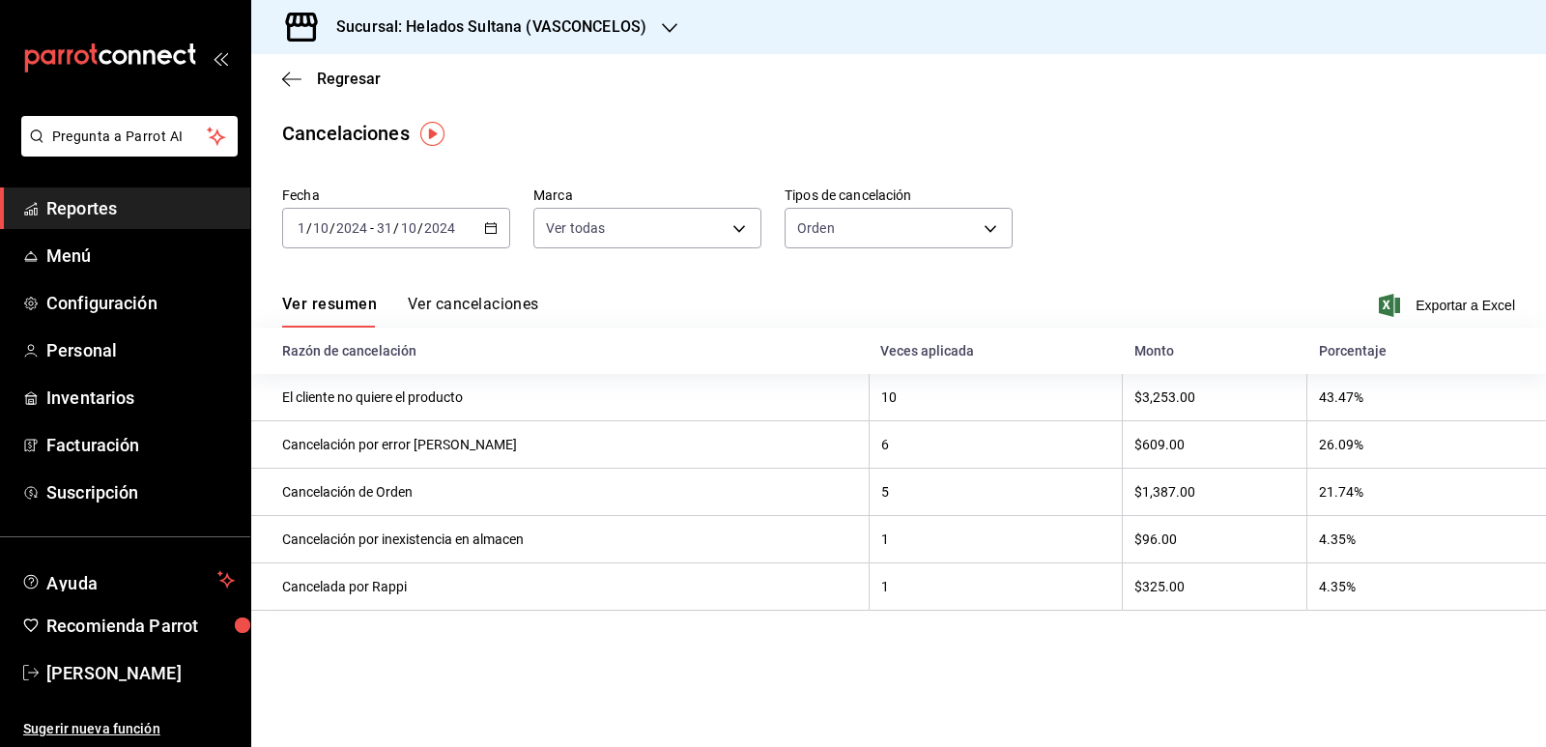
click at [480, 226] on div "[DATE] [DATE] - [DATE] [DATE]" at bounding box center [396, 228] width 228 height 41
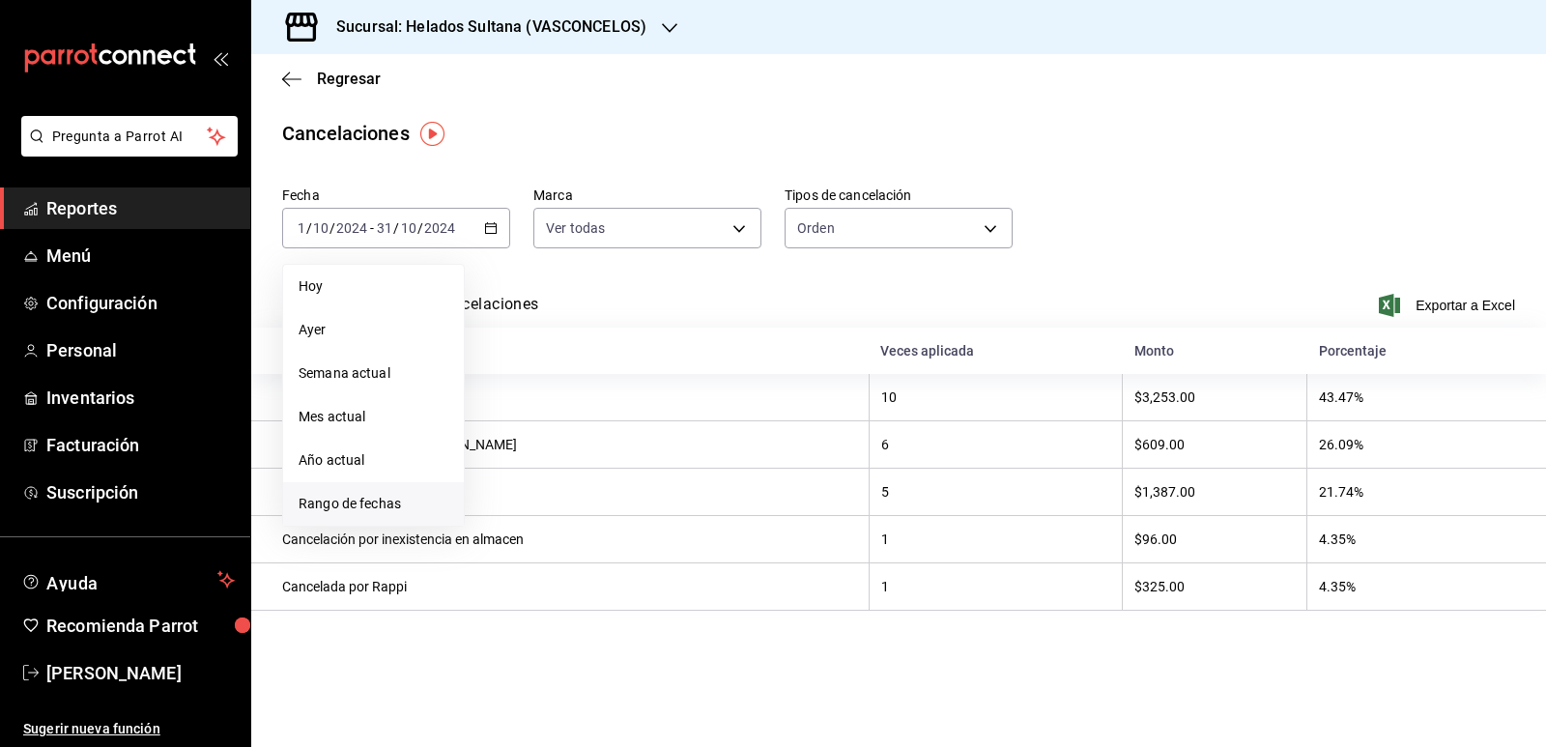
click at [375, 507] on span "Rango de fechas" at bounding box center [373, 504] width 150 height 20
click at [683, 294] on icon "button" at bounding box center [677, 298] width 23 height 23
click at [683, 294] on icon "button" at bounding box center [677, 302] width 23 height 23
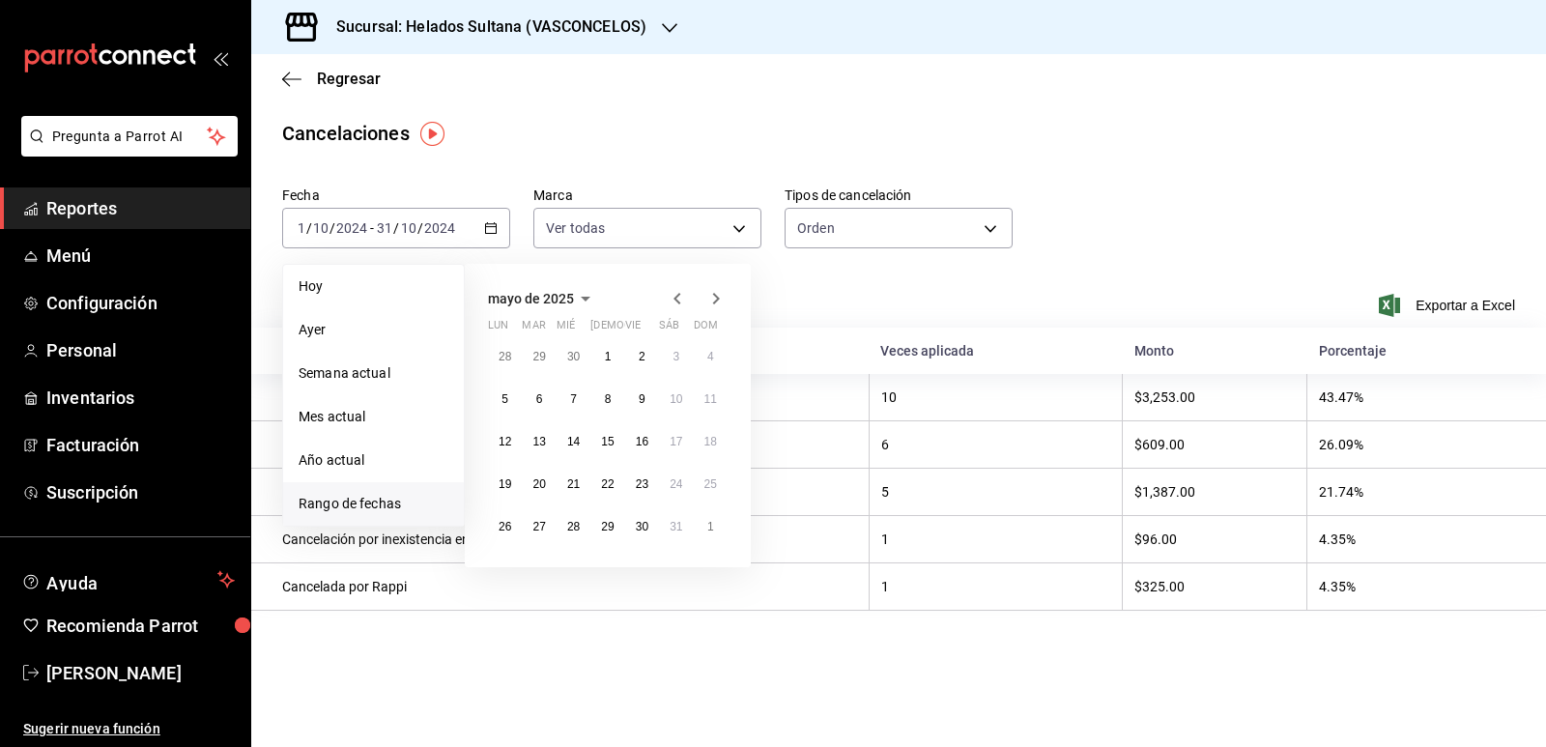
click at [683, 294] on icon "button" at bounding box center [677, 298] width 23 height 23
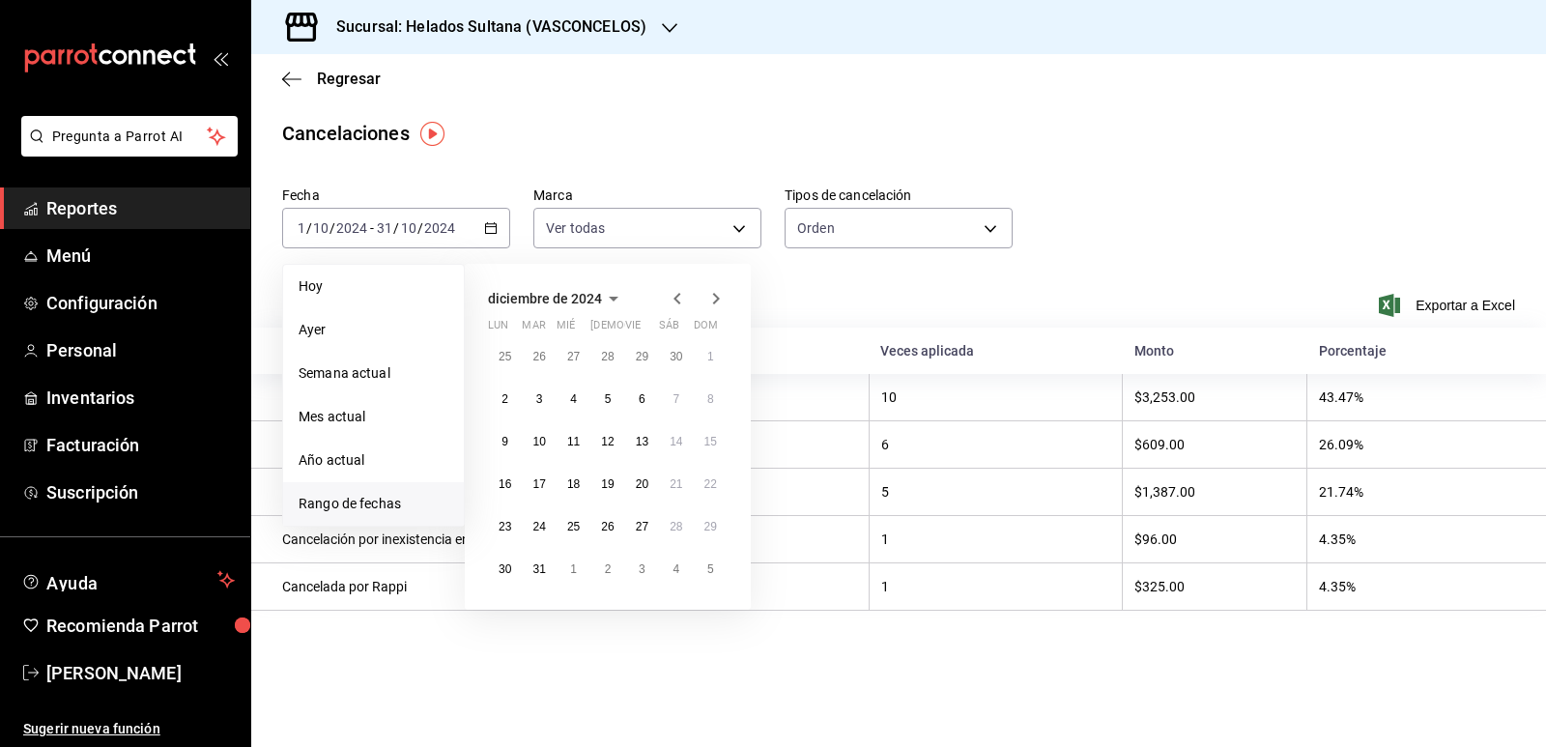
click at [683, 294] on icon "button" at bounding box center [677, 298] width 23 height 23
click at [643, 367] on button "1" at bounding box center [642, 356] width 34 height 35
click at [668, 526] on button "30" at bounding box center [676, 526] width 34 height 35
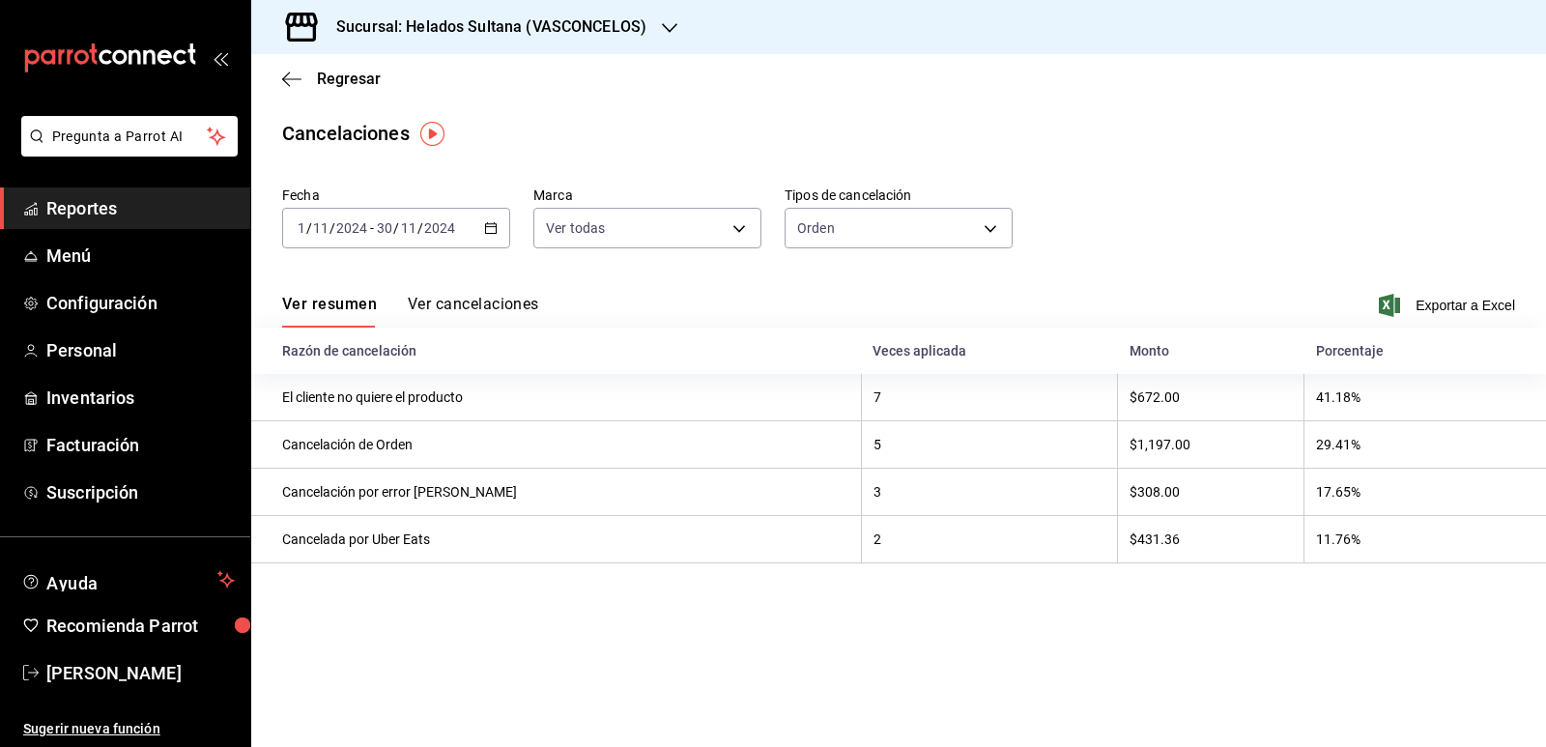
click at [499, 231] on div "2024-11-01 1 / 11 / 2024 - 2024-11-30 30 / 11 / 2024" at bounding box center [396, 228] width 228 height 41
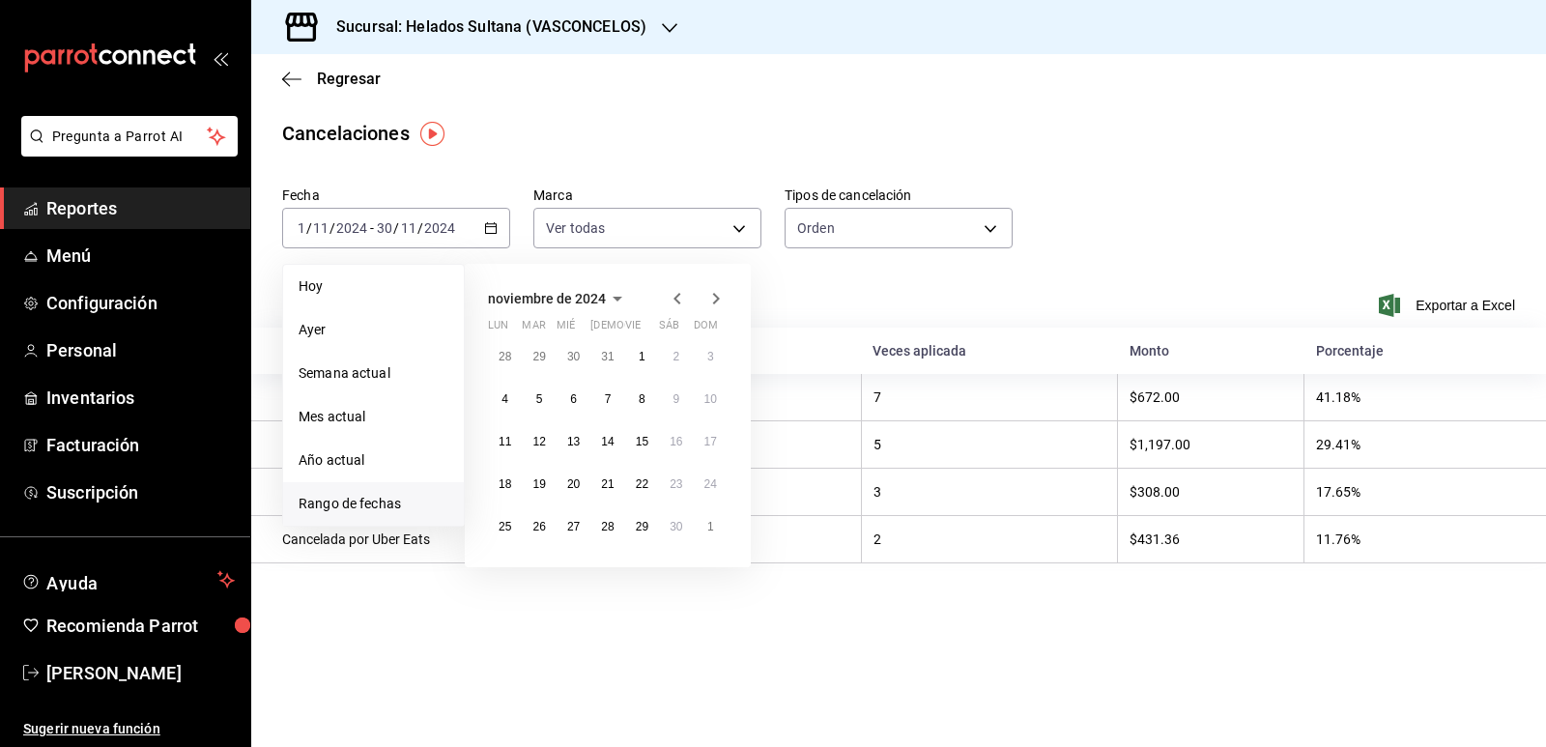
click at [719, 298] on icon "button" at bounding box center [716, 299] width 7 height 12
click at [699, 353] on button "1" at bounding box center [711, 356] width 34 height 35
click at [544, 570] on abbr "31" at bounding box center [538, 569] width 13 height 14
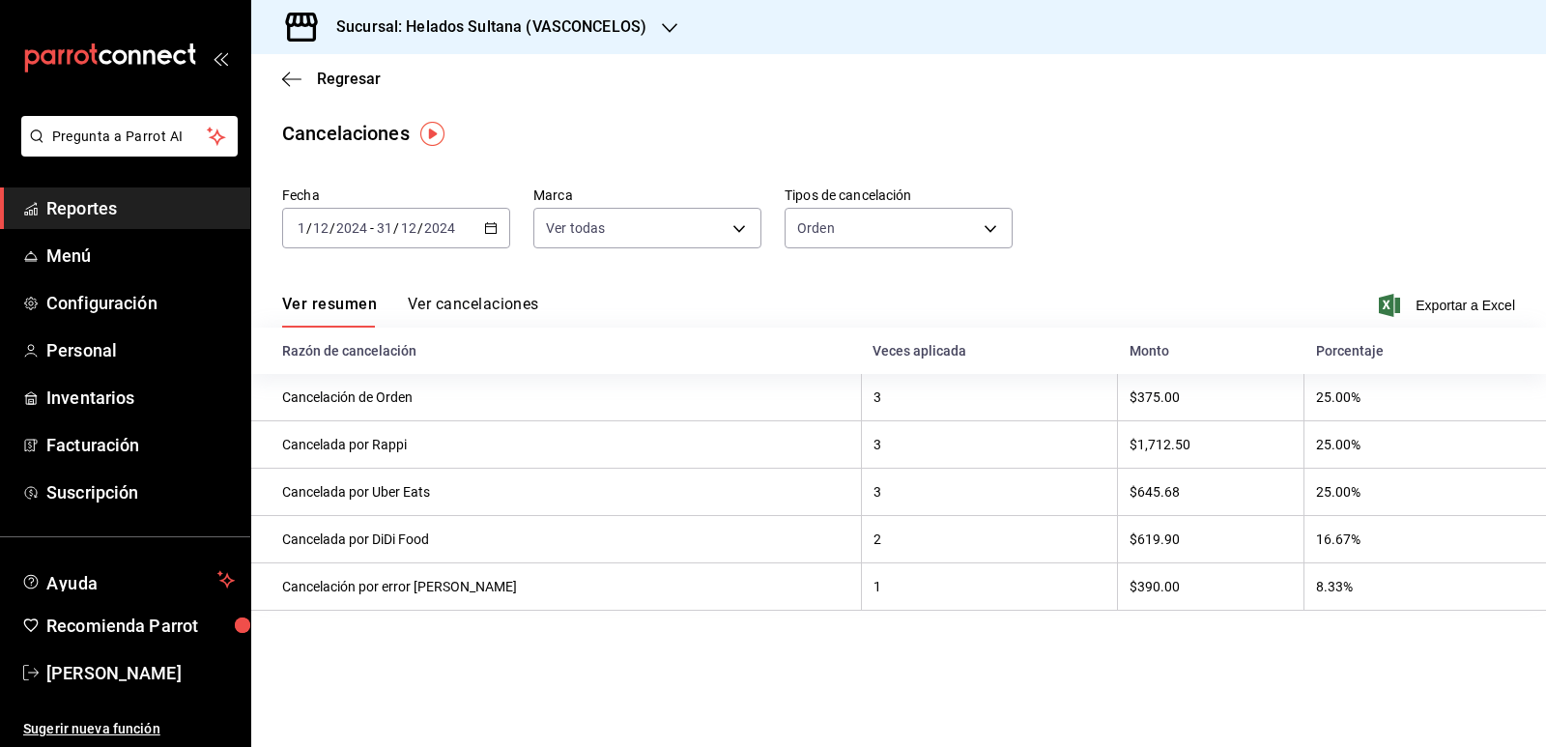
click at [493, 225] on icon "button" at bounding box center [491, 228] width 14 height 14
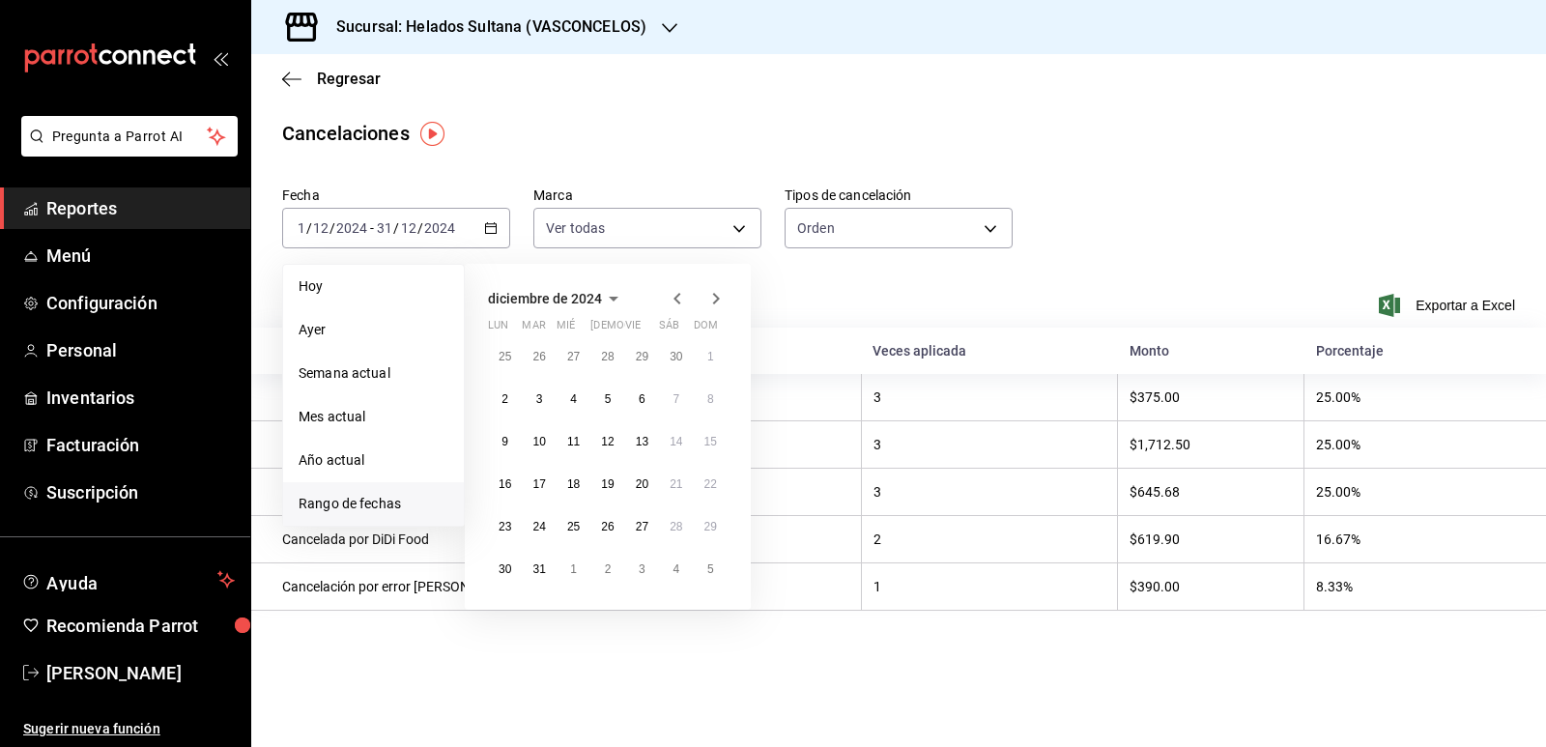
click at [713, 295] on icon "button" at bounding box center [715, 298] width 23 height 23
click at [578, 349] on button "1" at bounding box center [573, 356] width 34 height 35
click at [639, 520] on abbr "31" at bounding box center [642, 527] width 13 height 14
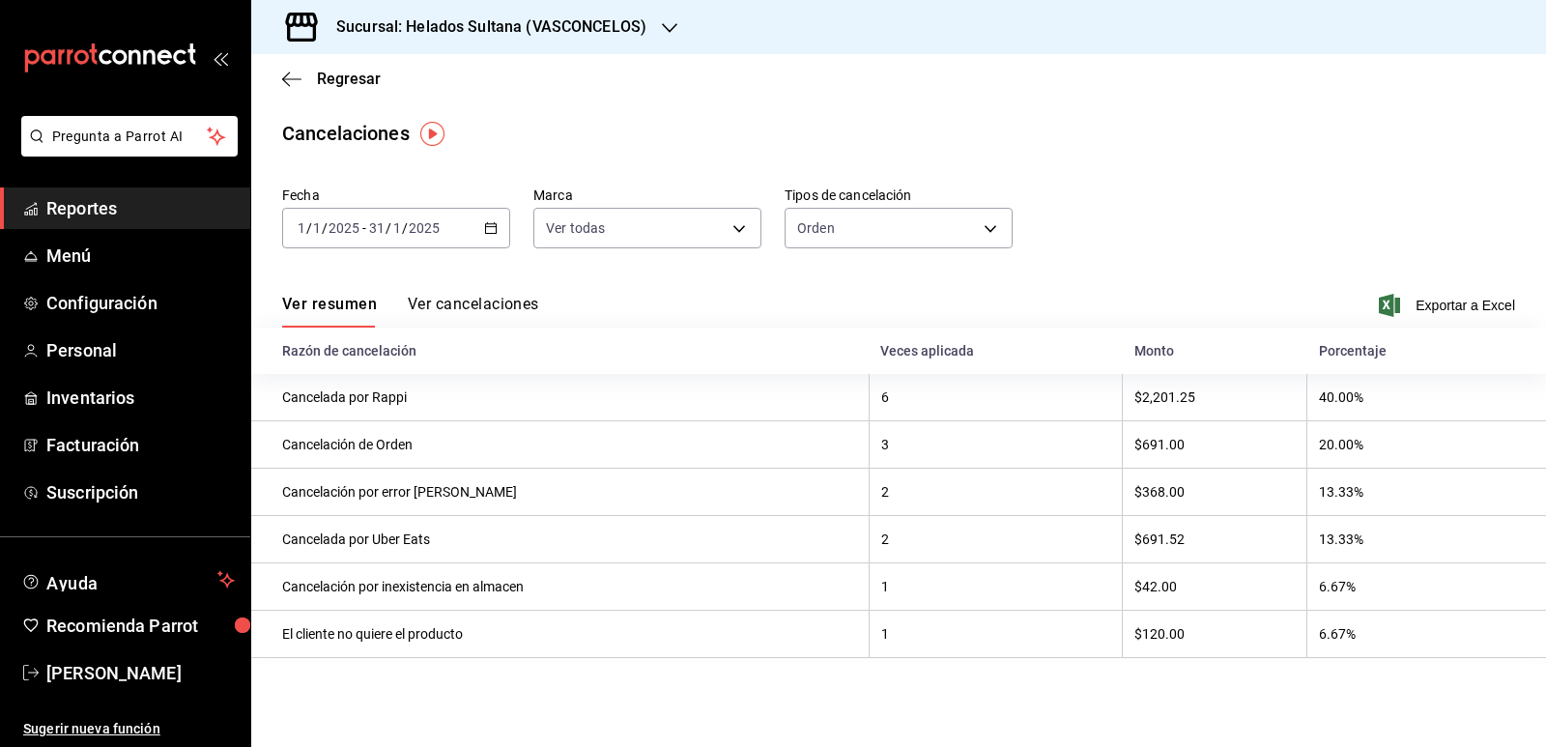
click at [494, 224] on \(Stroke\) "button" at bounding box center [491, 228] width 12 height 11
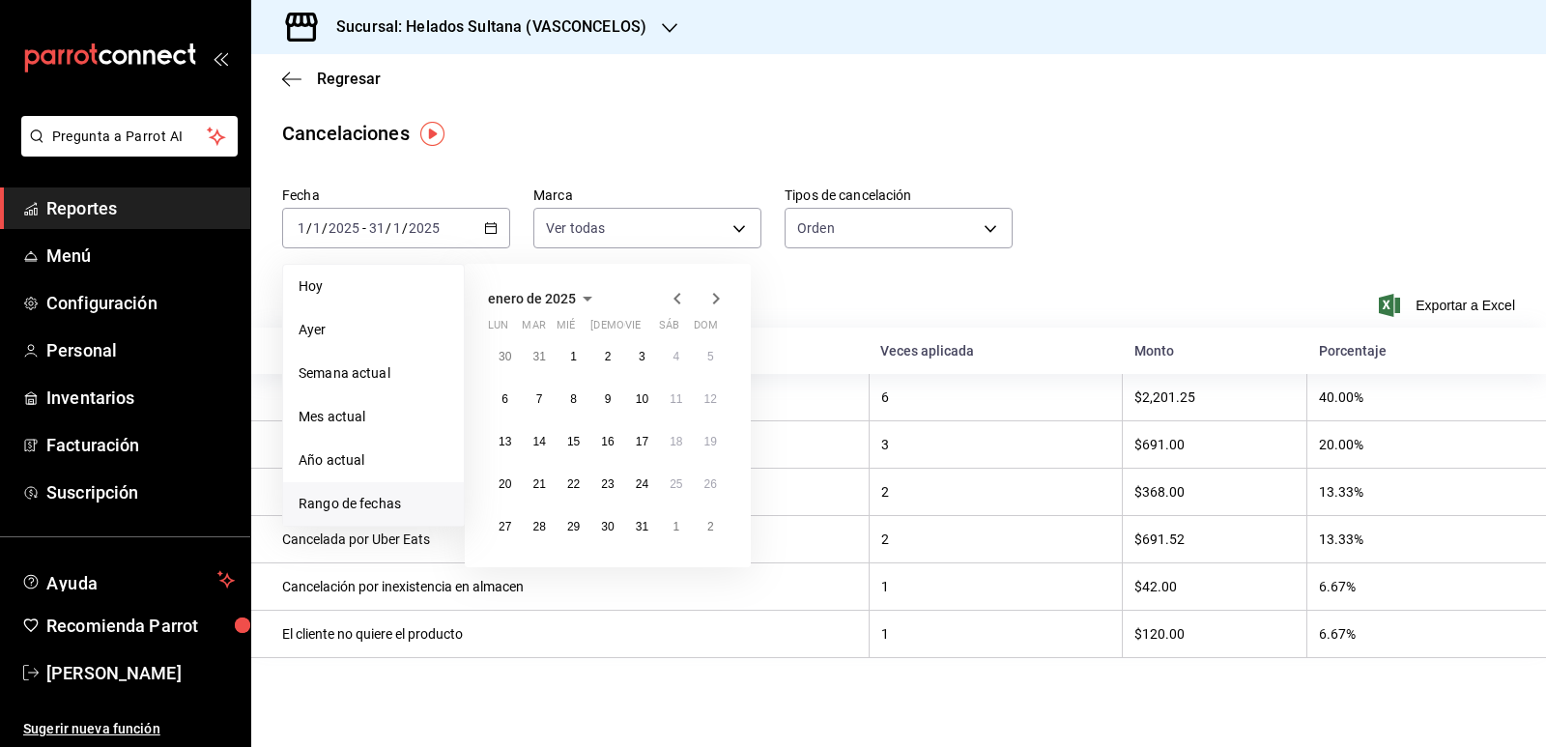
click at [717, 301] on icon "button" at bounding box center [716, 299] width 7 height 12
click at [663, 347] on button "1" at bounding box center [676, 356] width 34 height 35
click at [651, 522] on button "28" at bounding box center [642, 526] width 34 height 35
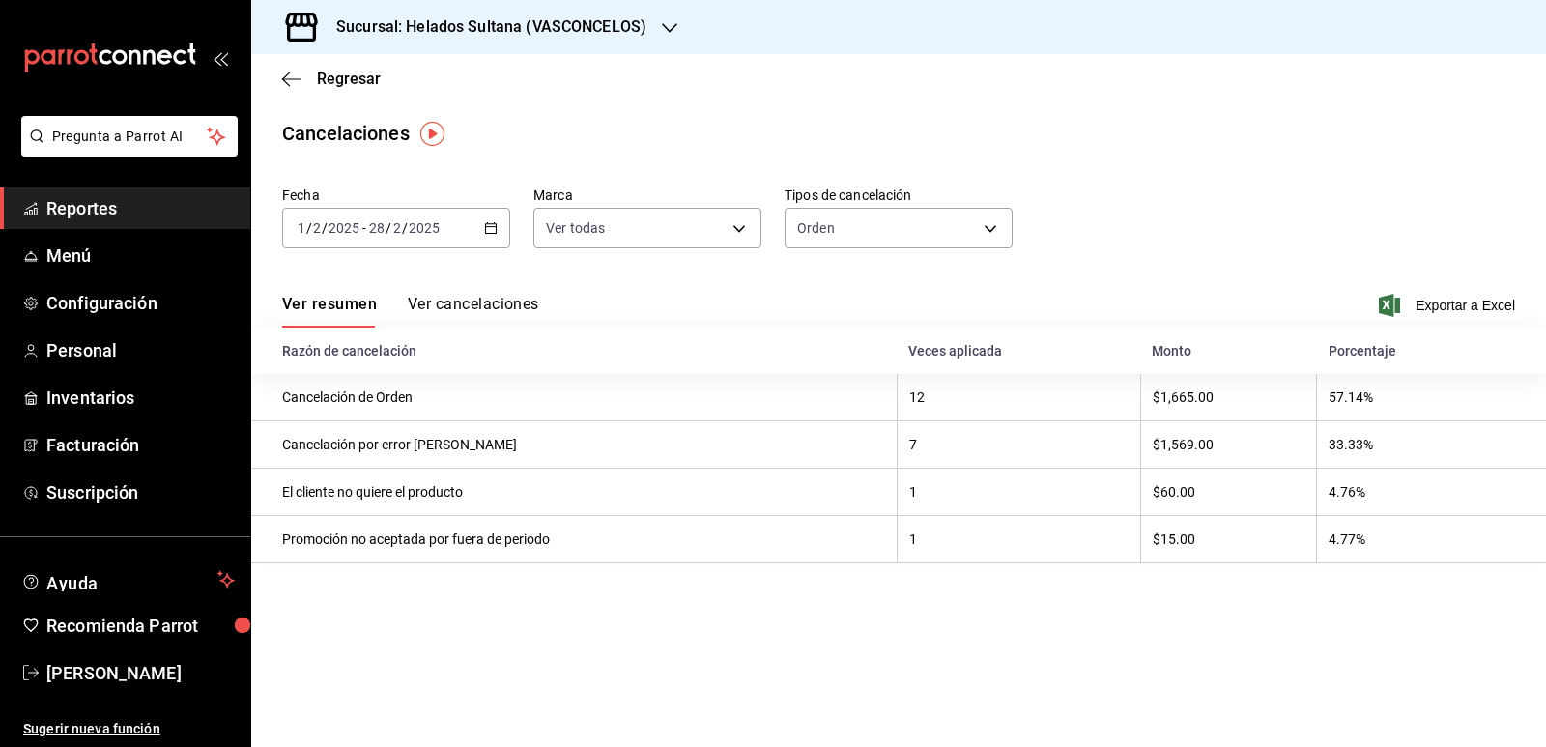
click at [493, 222] on icon "button" at bounding box center [491, 228] width 14 height 14
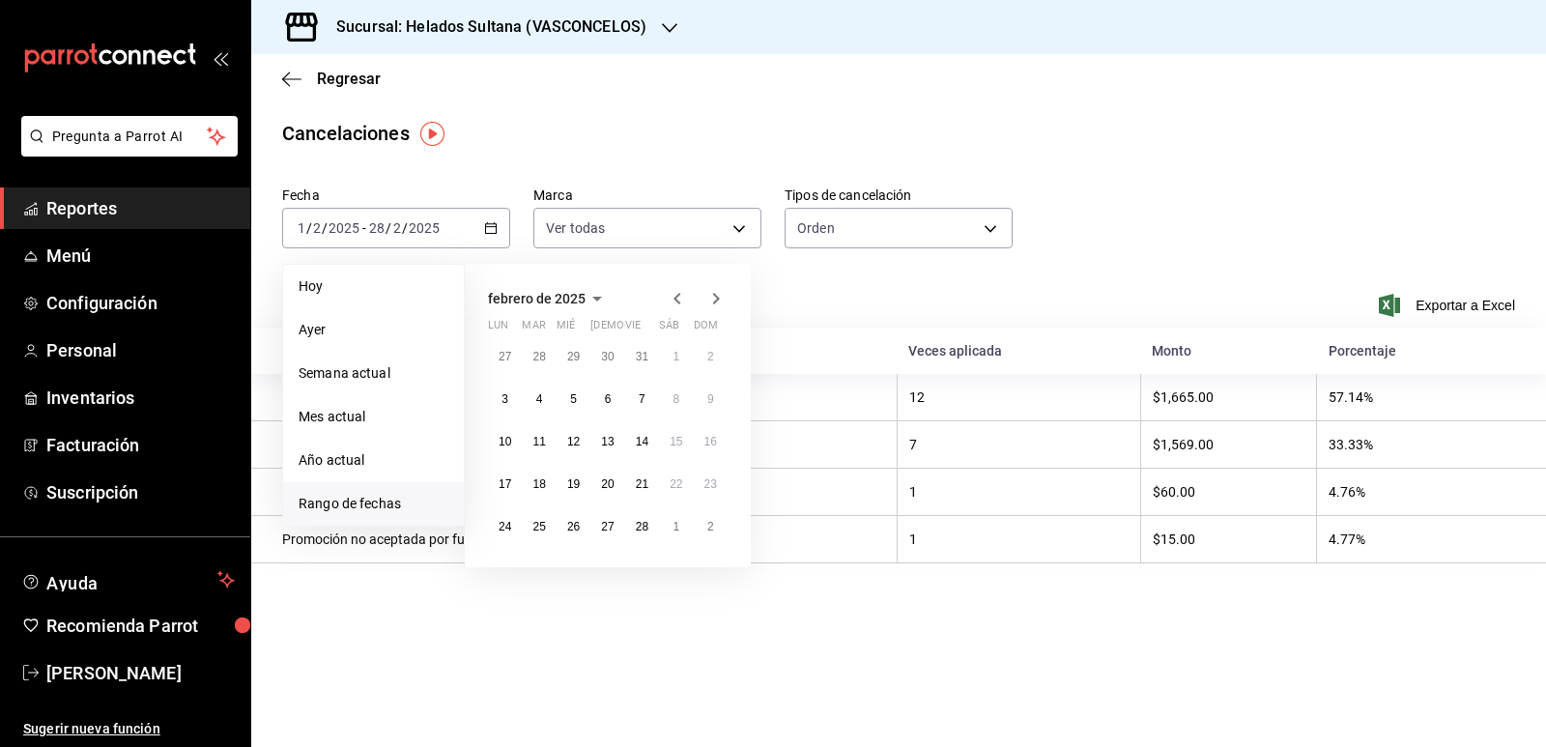
click at [720, 300] on icon "button" at bounding box center [715, 298] width 23 height 23
click at [670, 354] on button "1" at bounding box center [676, 356] width 34 height 35
click at [506, 572] on abbr "31" at bounding box center [504, 569] width 13 height 14
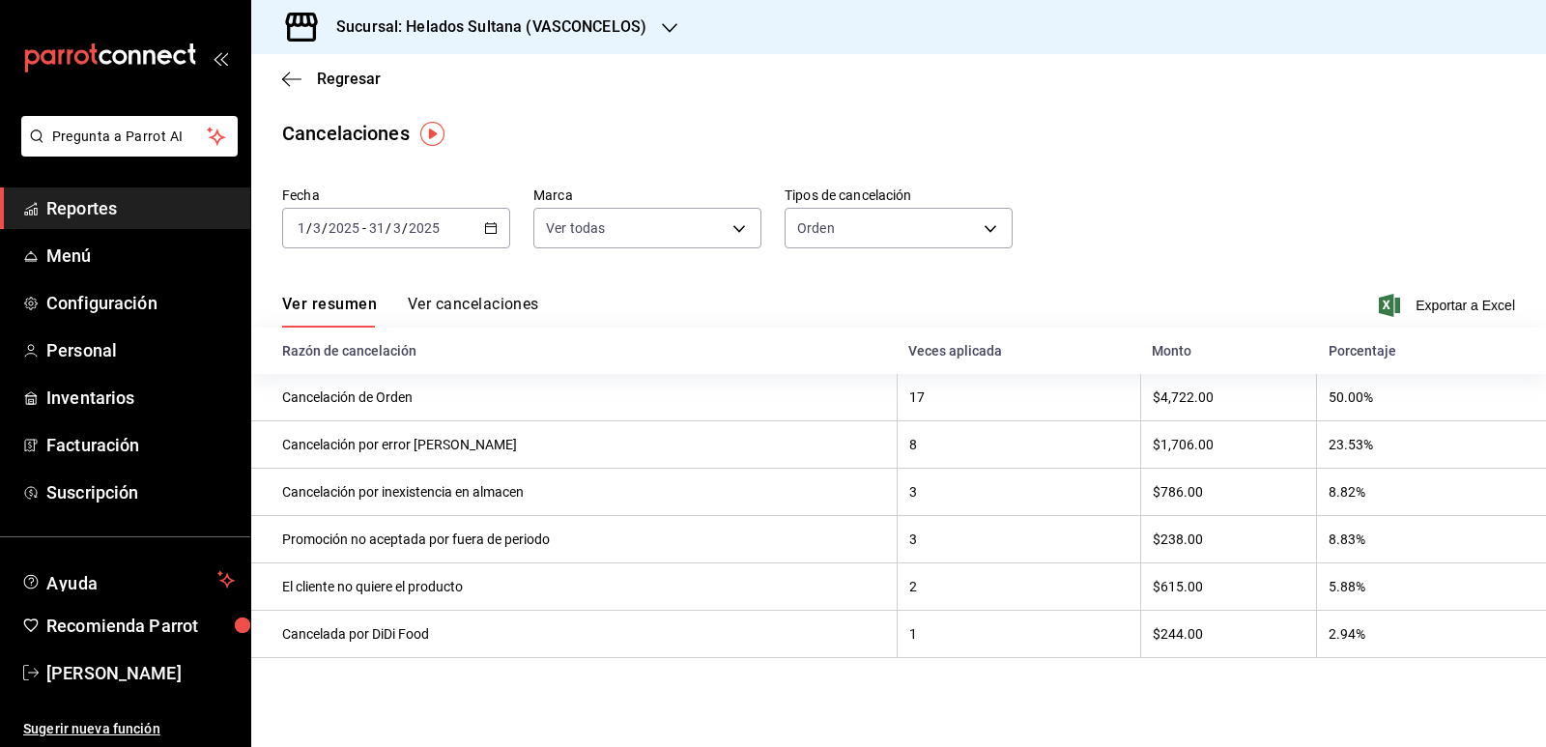
click at [490, 235] on div "2025-03-01 1 / 3 / 2025 - 2025-03-31 31 / 3 / 2025" at bounding box center [396, 228] width 228 height 41
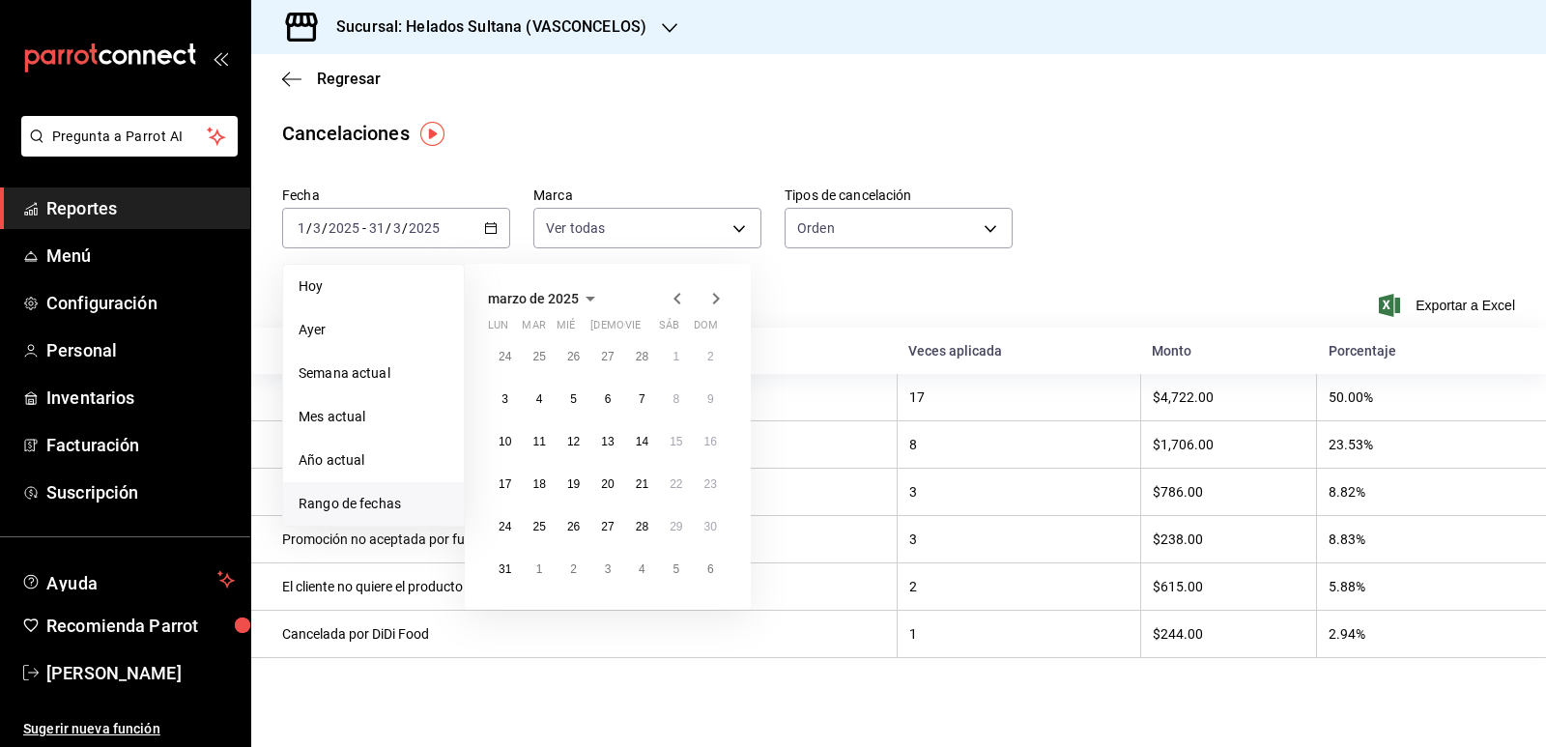
click at [717, 297] on icon "button" at bounding box center [716, 299] width 7 height 12
click at [531, 353] on button "1" at bounding box center [539, 356] width 34 height 35
click at [577, 520] on abbr "30" at bounding box center [573, 527] width 13 height 14
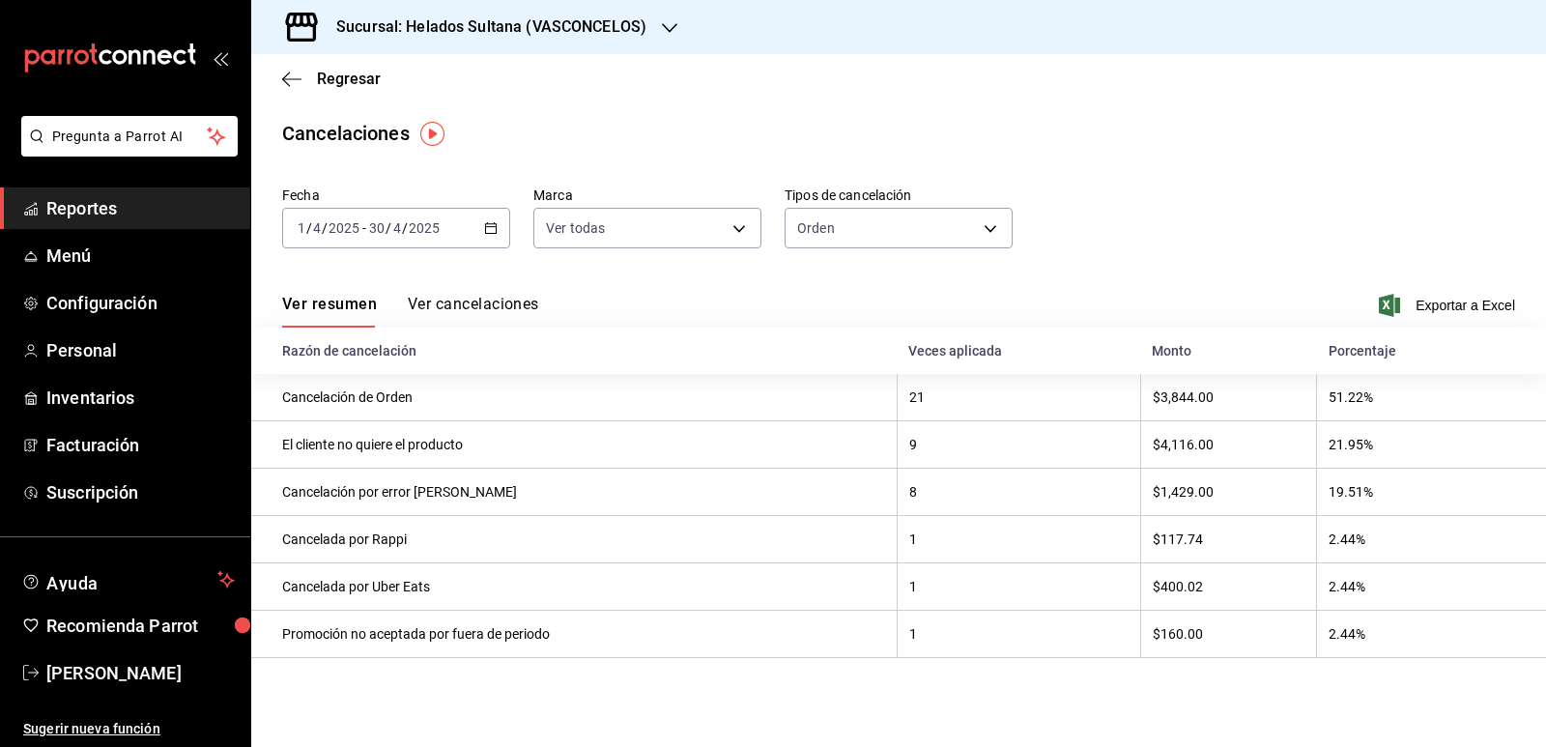
click at [497, 227] on div "2025-04-01 1 / 4 / 2025 - 2025-04-30 30 / 4 / 2025" at bounding box center [396, 228] width 228 height 41
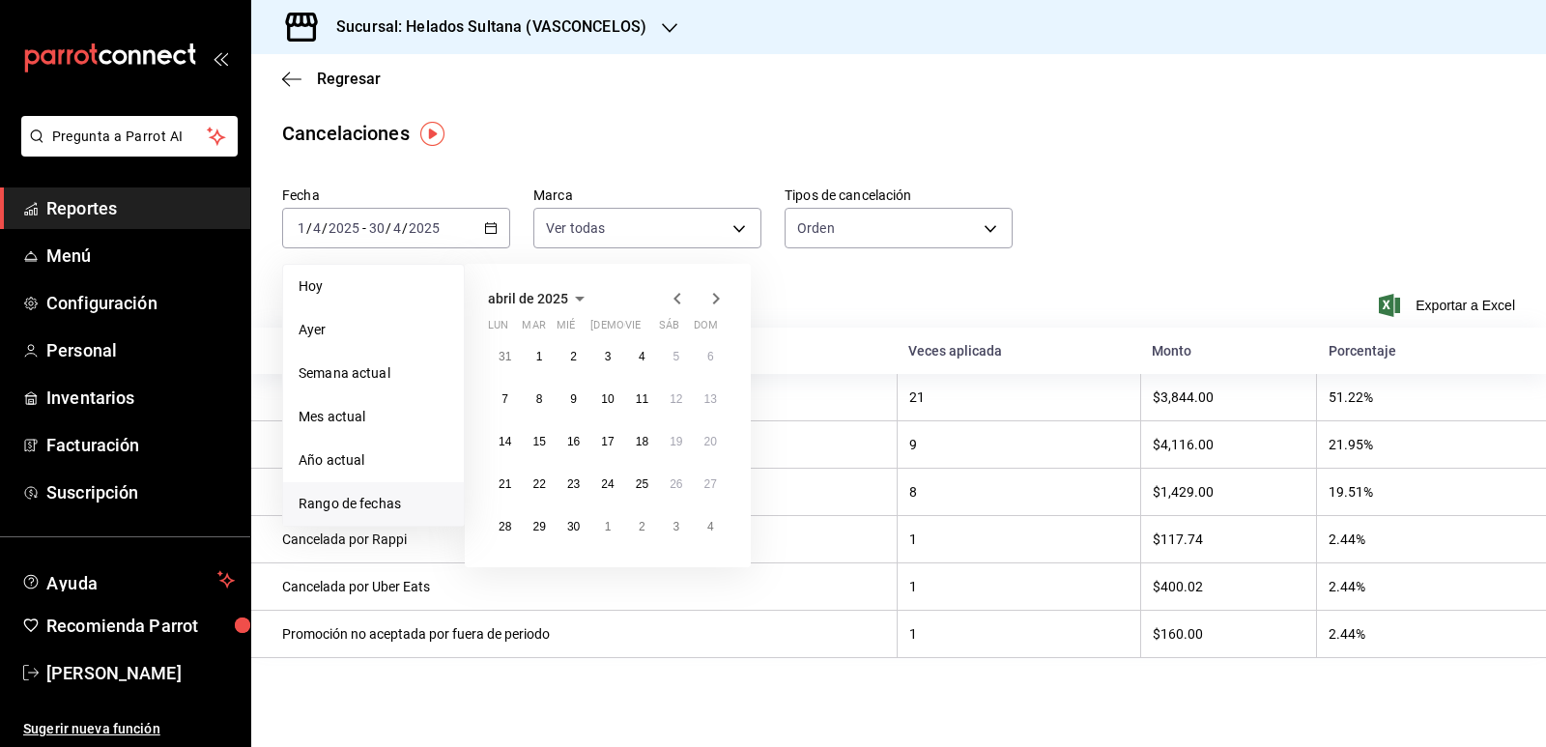
click at [713, 297] on icon "button" at bounding box center [715, 298] width 23 height 23
click at [601, 349] on button "1" at bounding box center [607, 356] width 34 height 35
click at [671, 528] on abbr "31" at bounding box center [675, 527] width 13 height 14
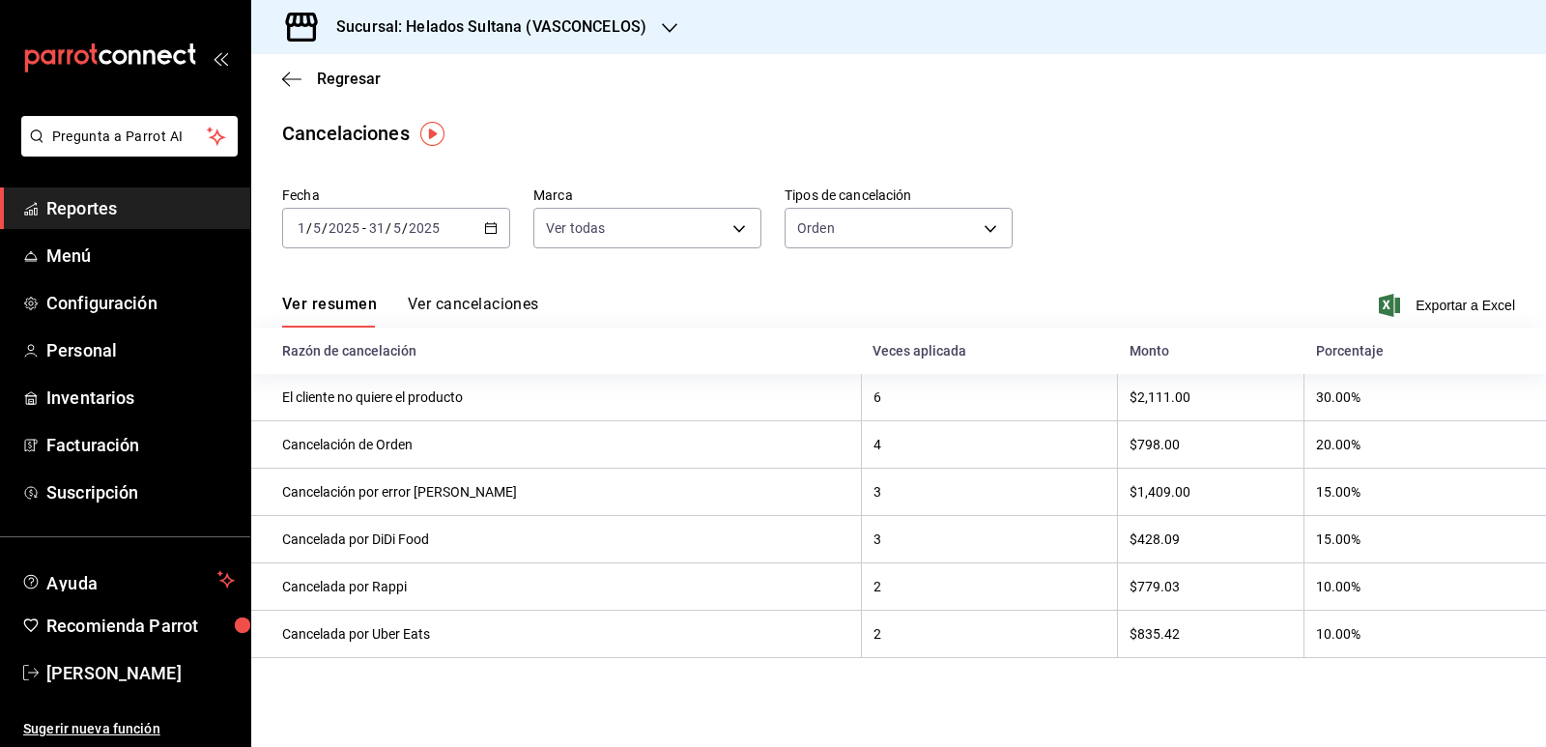
click at [494, 232] on icon "button" at bounding box center [491, 228] width 14 height 14
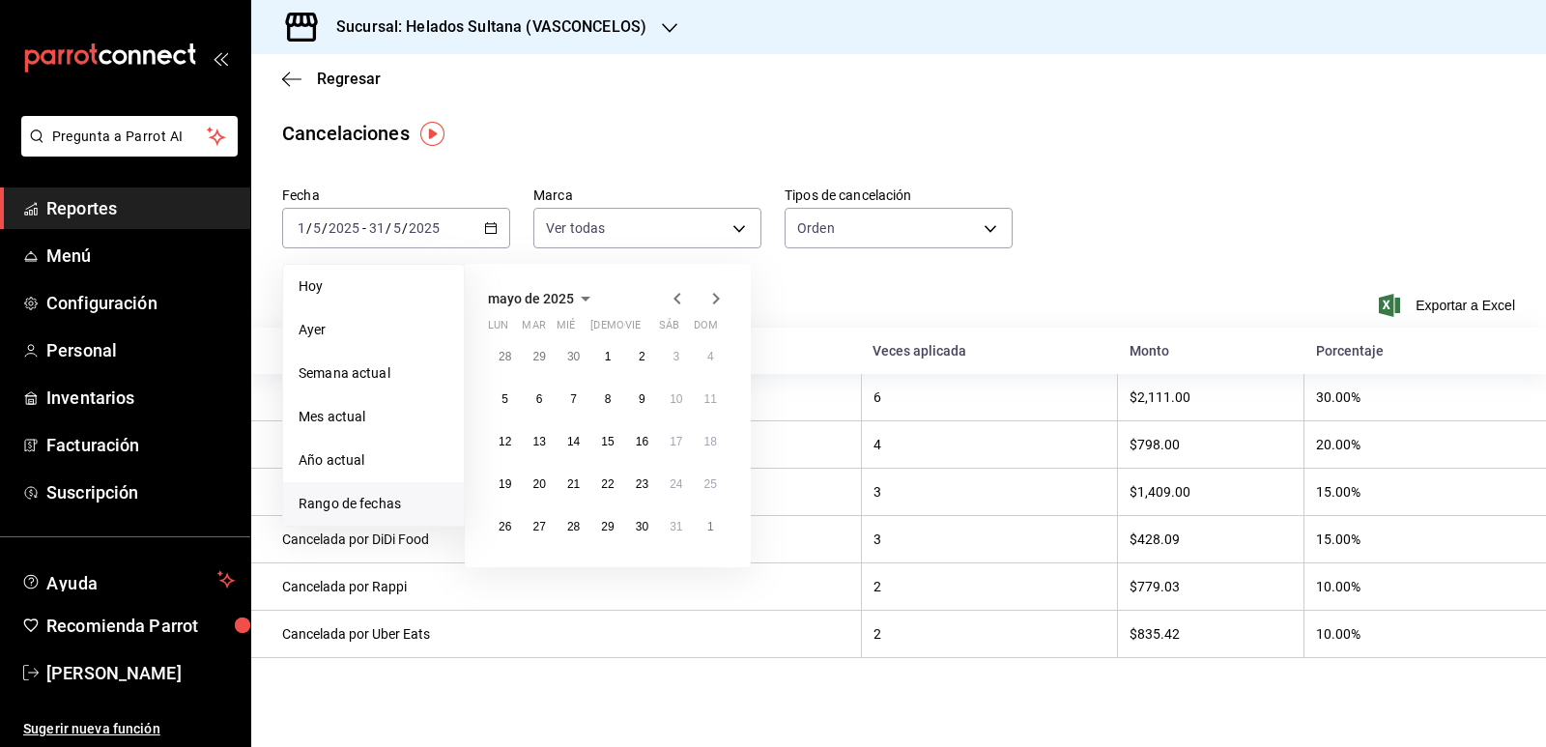
click at [715, 297] on icon "button" at bounding box center [715, 298] width 23 height 23
click at [702, 358] on button "1" at bounding box center [711, 356] width 34 height 35
click at [506, 561] on button "30" at bounding box center [505, 569] width 34 height 35
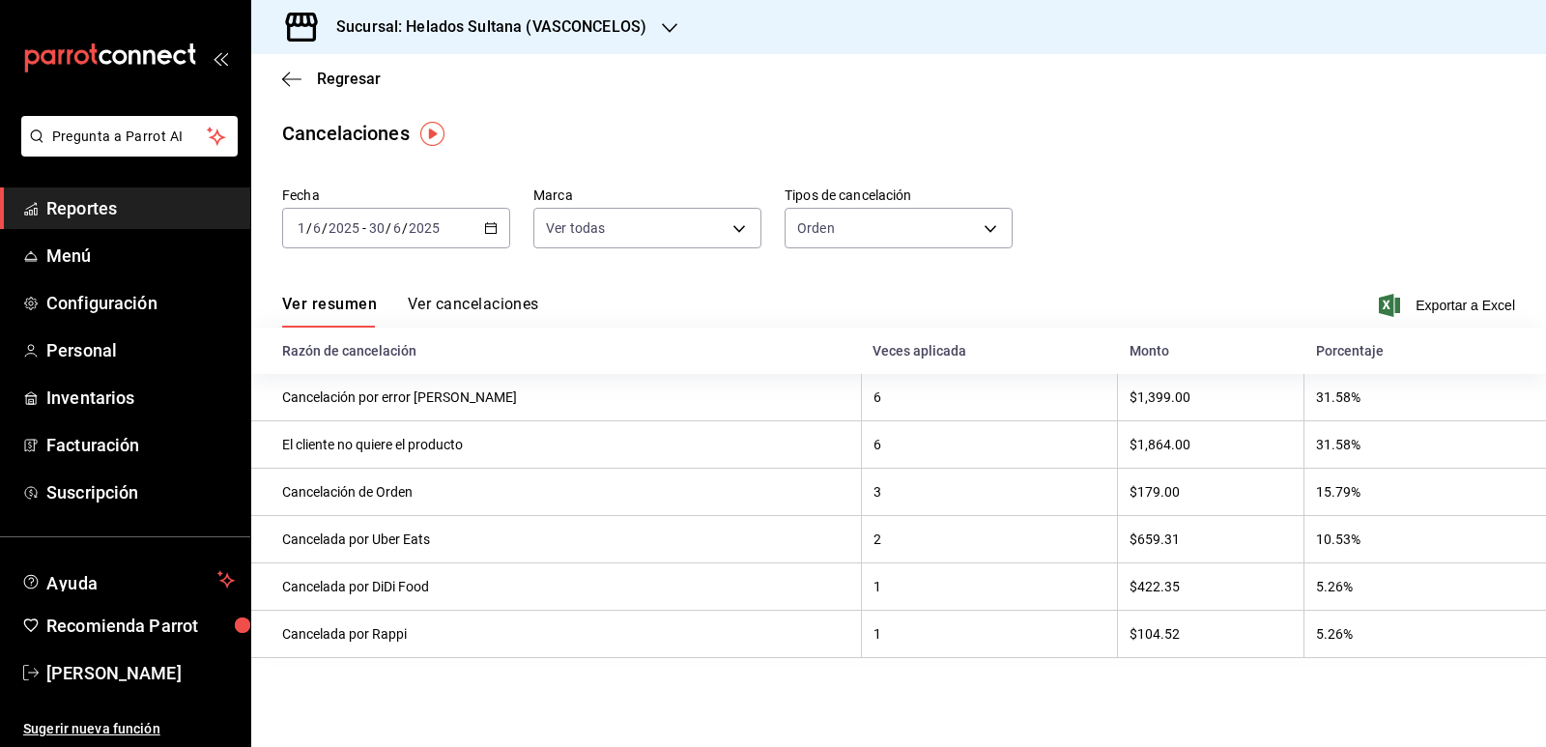
click at [493, 229] on icon "button" at bounding box center [491, 228] width 14 height 14
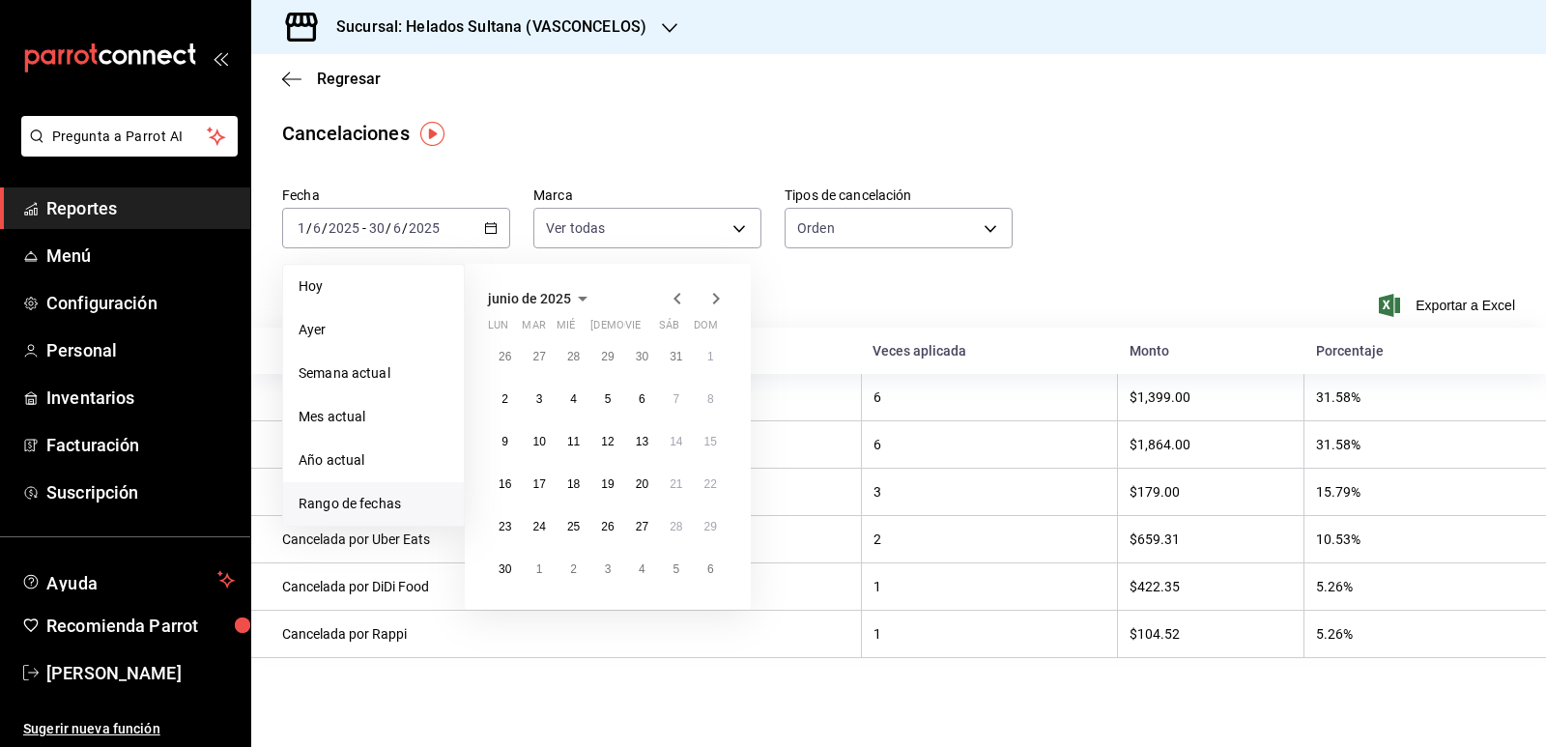
click at [716, 298] on icon "button" at bounding box center [715, 298] width 23 height 23
click at [539, 349] on button "1" at bounding box center [539, 364] width 34 height 35
click at [607, 517] on button "31" at bounding box center [607, 534] width 34 height 35
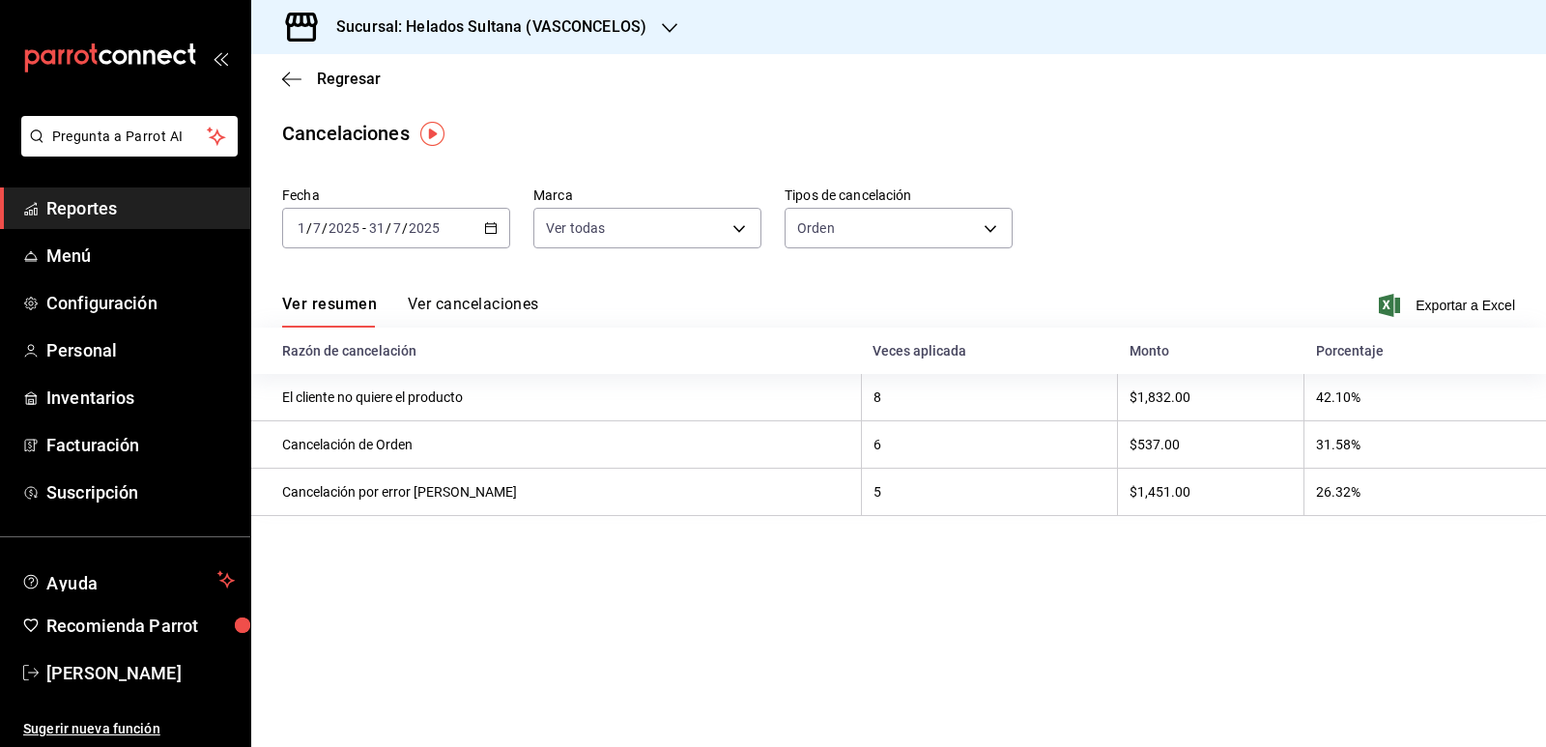
click at [490, 224] on \(Stroke\) "button" at bounding box center [491, 228] width 12 height 11
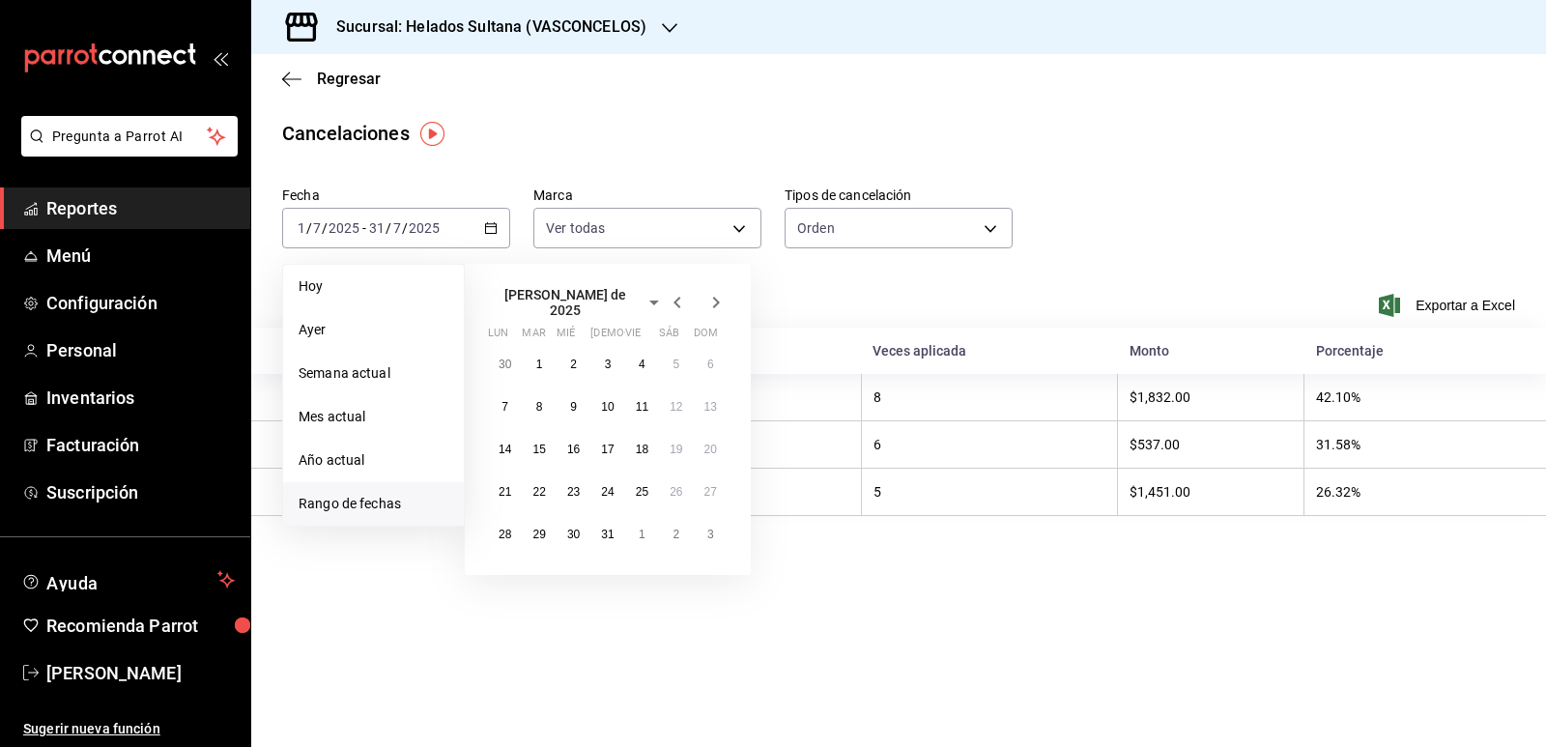
click at [715, 299] on icon "button" at bounding box center [715, 302] width 23 height 23
click at [638, 354] on button "1" at bounding box center [642, 356] width 34 height 35
click at [704, 531] on abbr "31" at bounding box center [710, 527] width 13 height 14
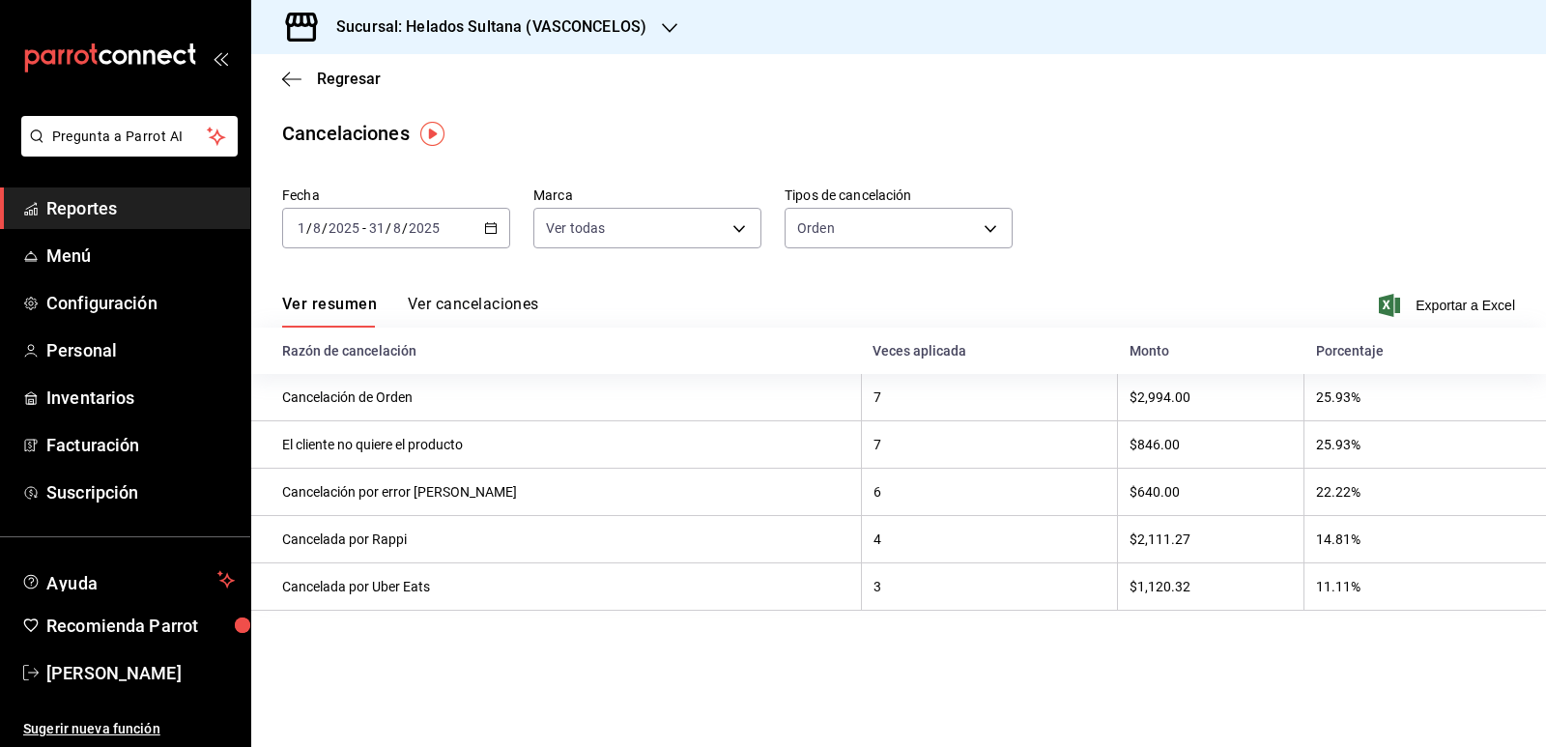
click at [485, 225] on \(Stroke\) "button" at bounding box center [491, 228] width 12 height 11
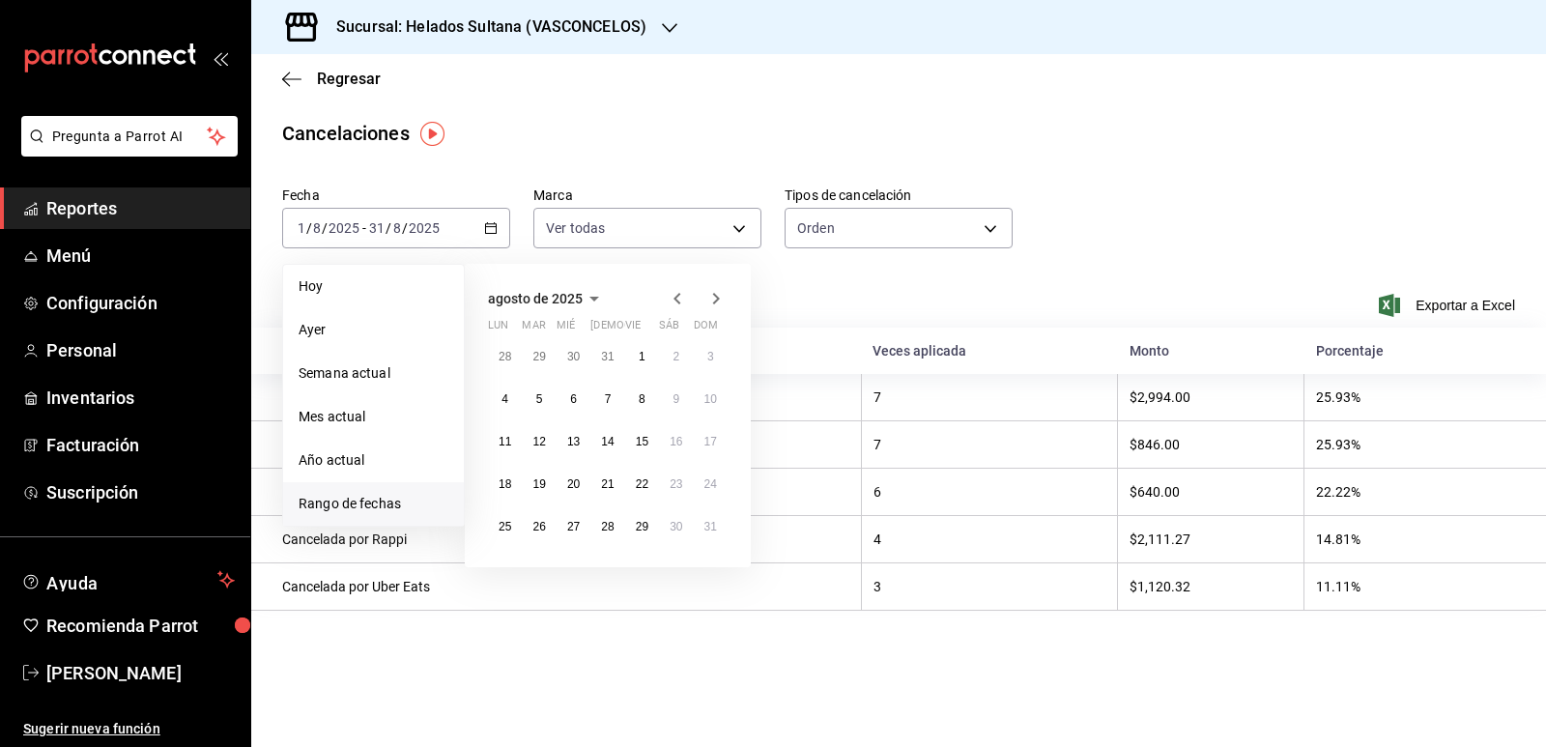
click at [710, 298] on icon "button" at bounding box center [715, 298] width 23 height 23
click at [499, 355] on button "1" at bounding box center [505, 356] width 34 height 35
click at [653, 480] on button "26" at bounding box center [642, 484] width 34 height 35
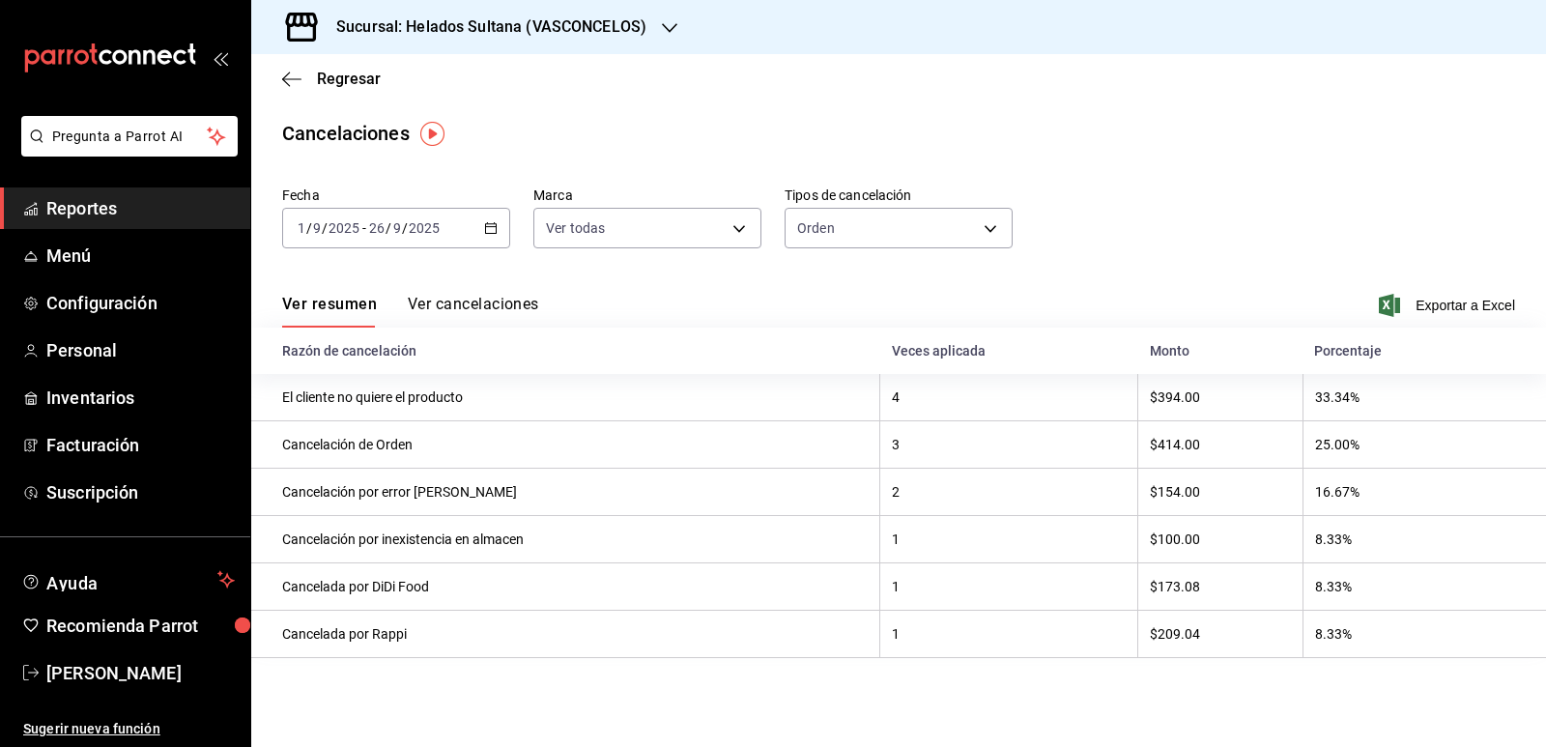
click at [491, 230] on icon "button" at bounding box center [491, 228] width 14 height 14
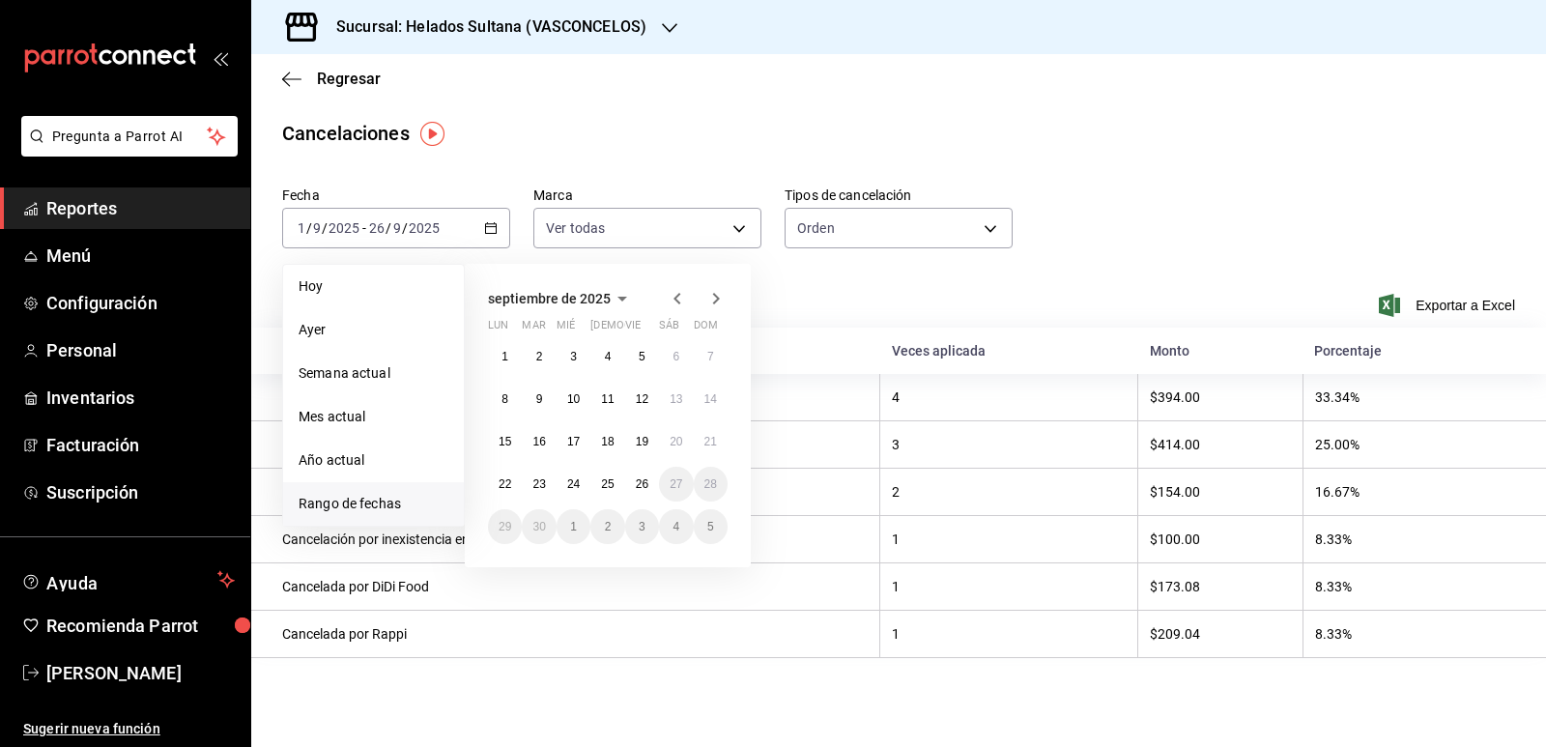
click at [680, 298] on icon "button" at bounding box center [677, 298] width 23 height 23
click at [641, 343] on button "1" at bounding box center [642, 356] width 34 height 35
click at [705, 524] on abbr "31" at bounding box center [710, 527] width 13 height 14
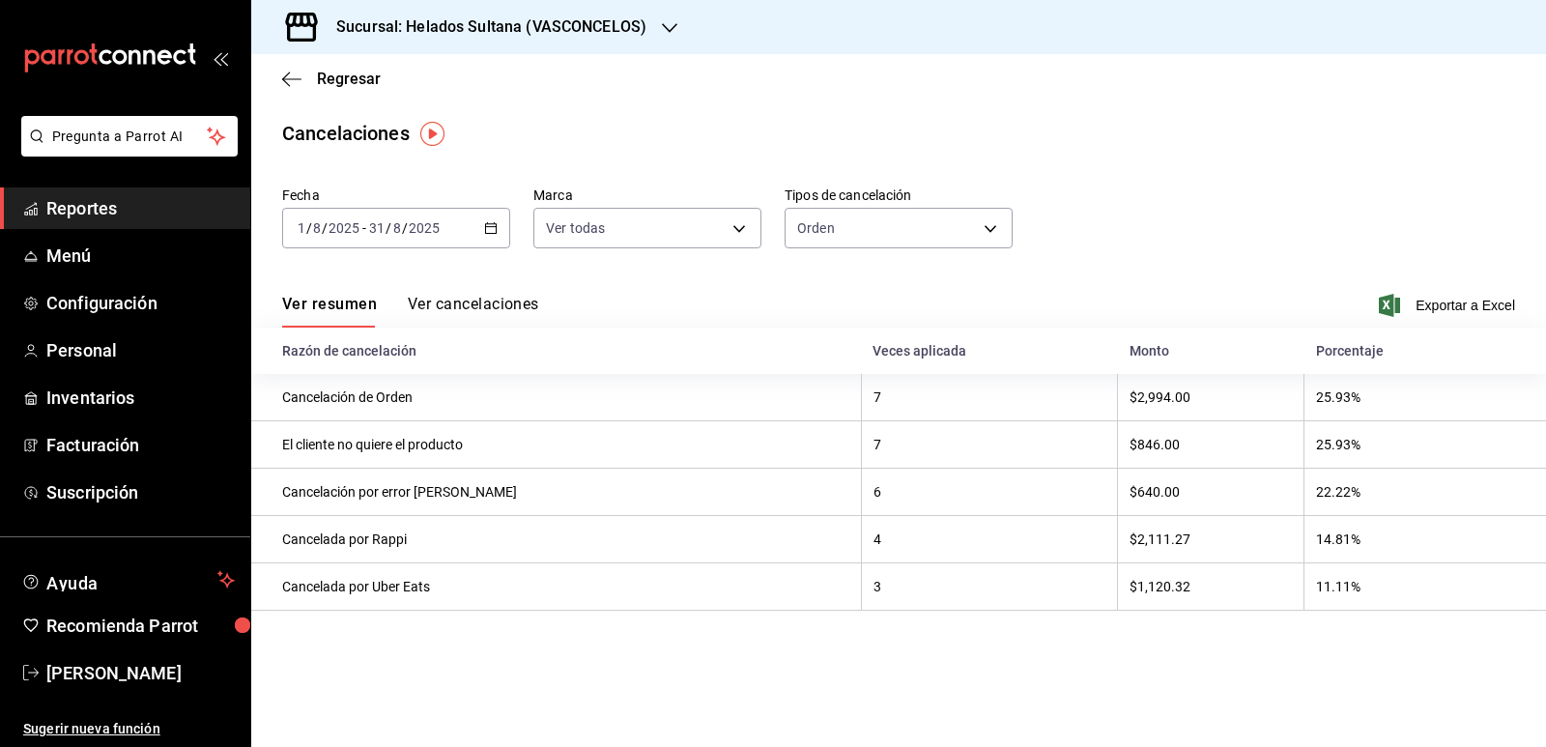
click at [1076, 212] on div "Fecha 2025-08-01 1 / 8 / 2025 - 2025-08-31 31 / 8 / 2025 Marca Ver todas [objec…" at bounding box center [898, 225] width 1233 height 93
click at [497, 308] on button "Ver cancelaciones" at bounding box center [473, 311] width 131 height 33
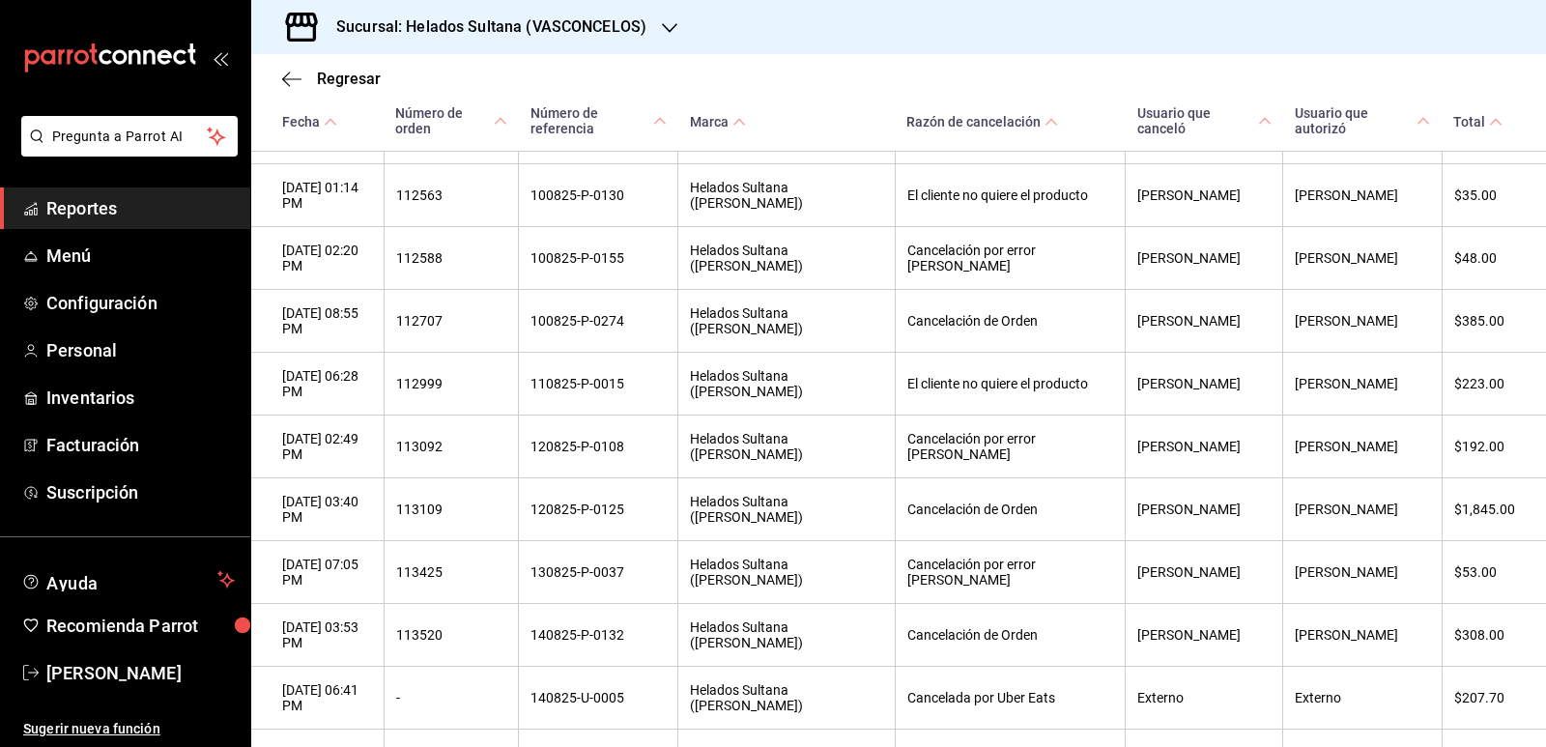
scroll to position [97, 0]
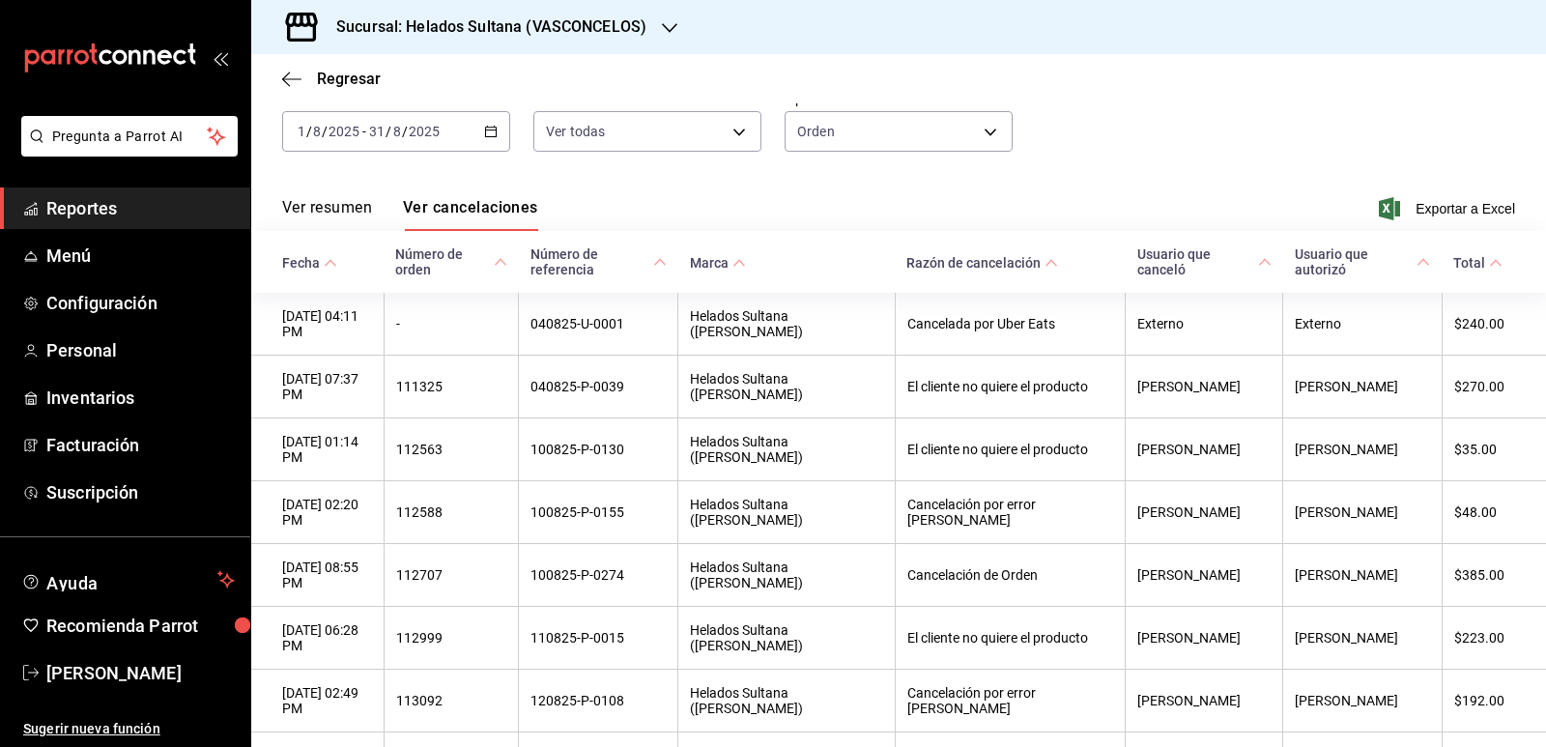
click at [1258, 258] on icon at bounding box center [1265, 262] width 14 height 14
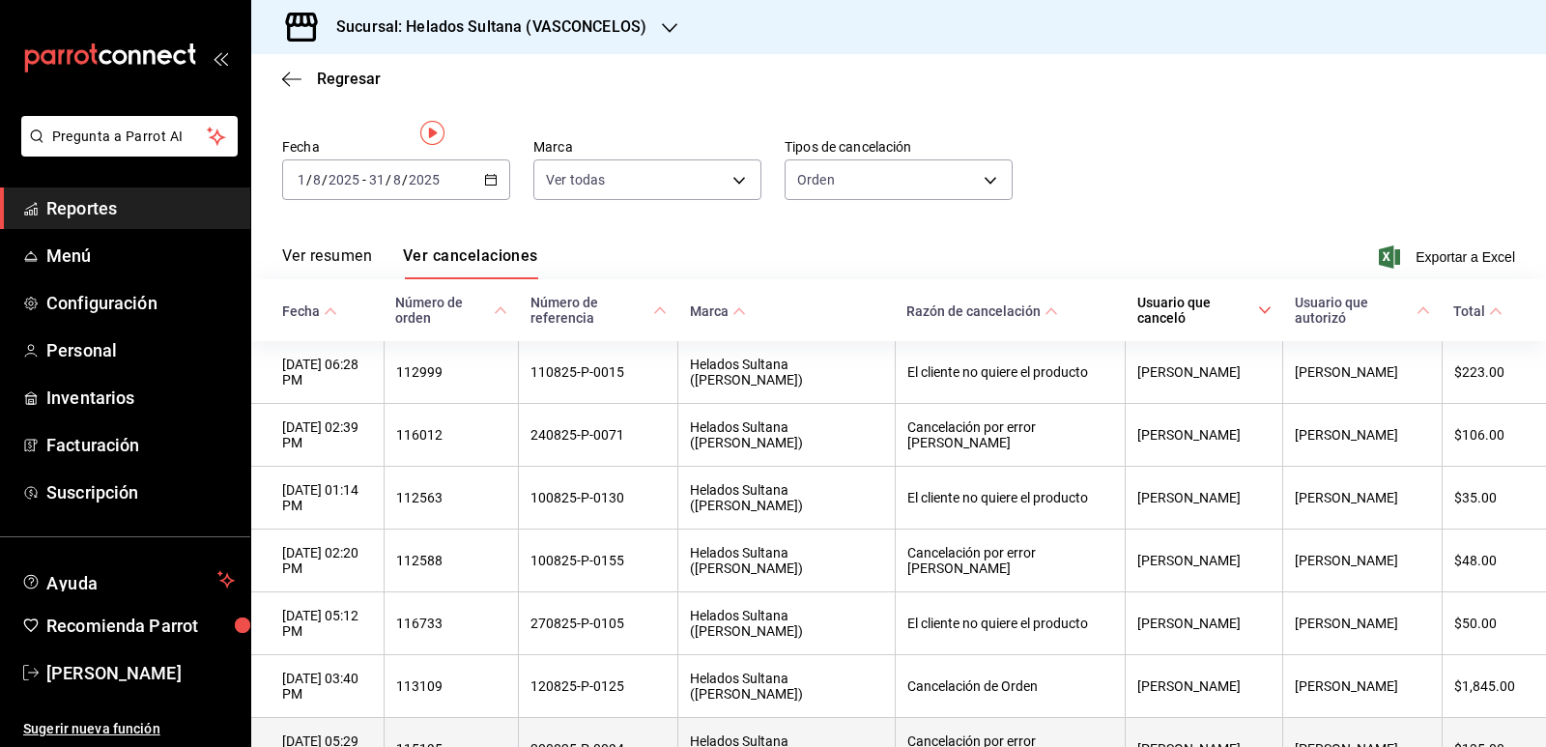
scroll to position [0, 0]
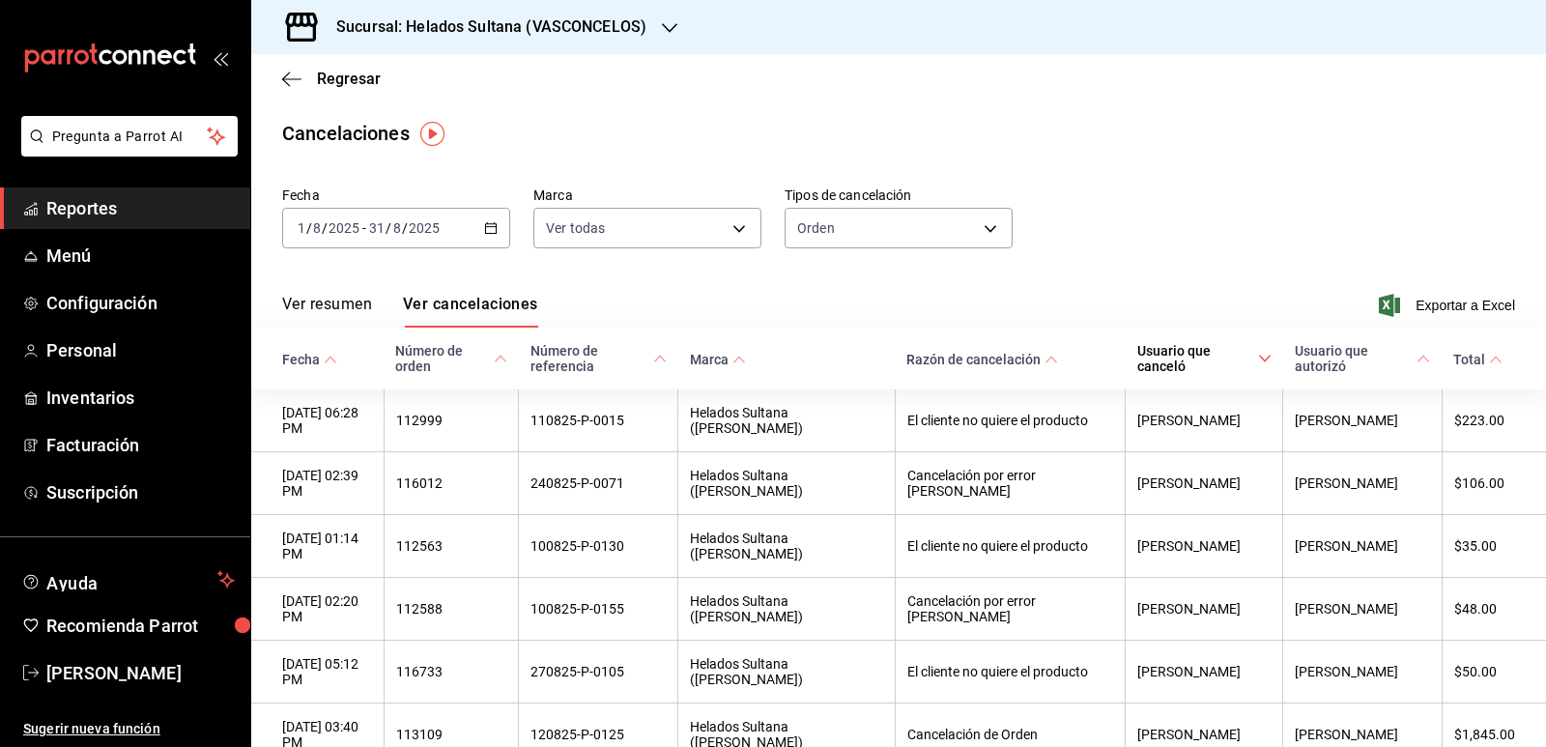
click at [485, 228] on icon "button" at bounding box center [491, 228] width 14 height 14
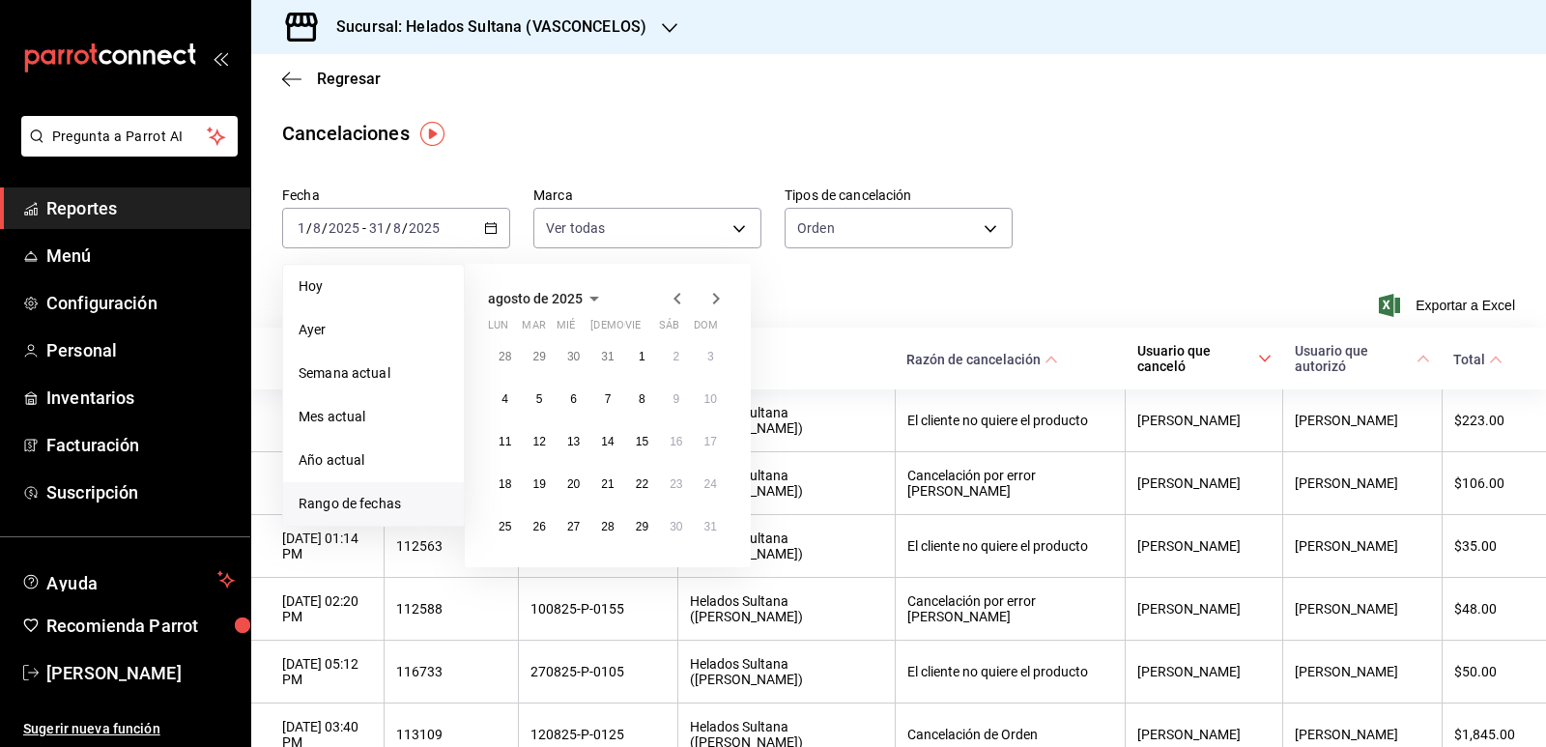
click at [682, 302] on icon "button" at bounding box center [677, 298] width 23 height 23
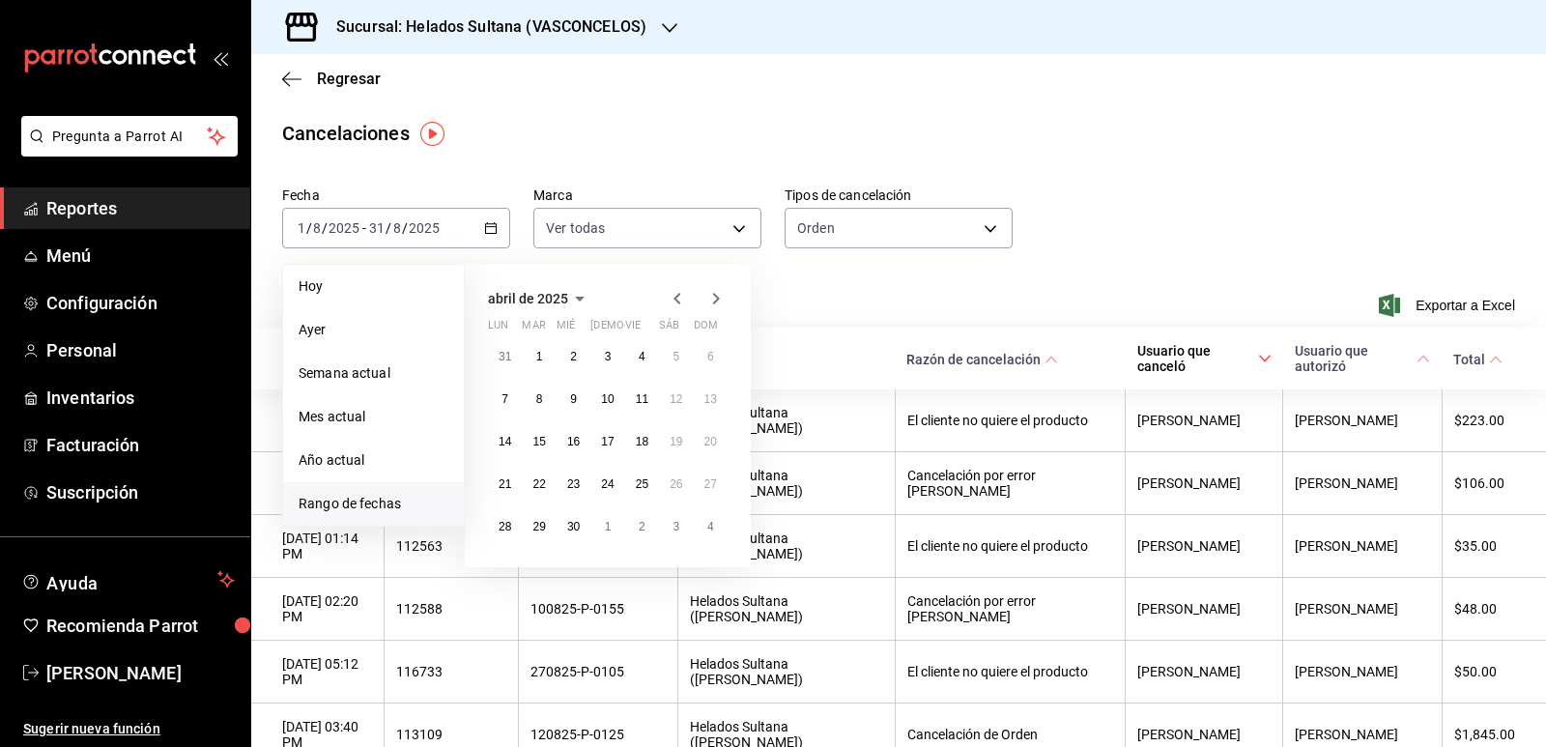
click at [682, 302] on icon "button" at bounding box center [677, 298] width 23 height 23
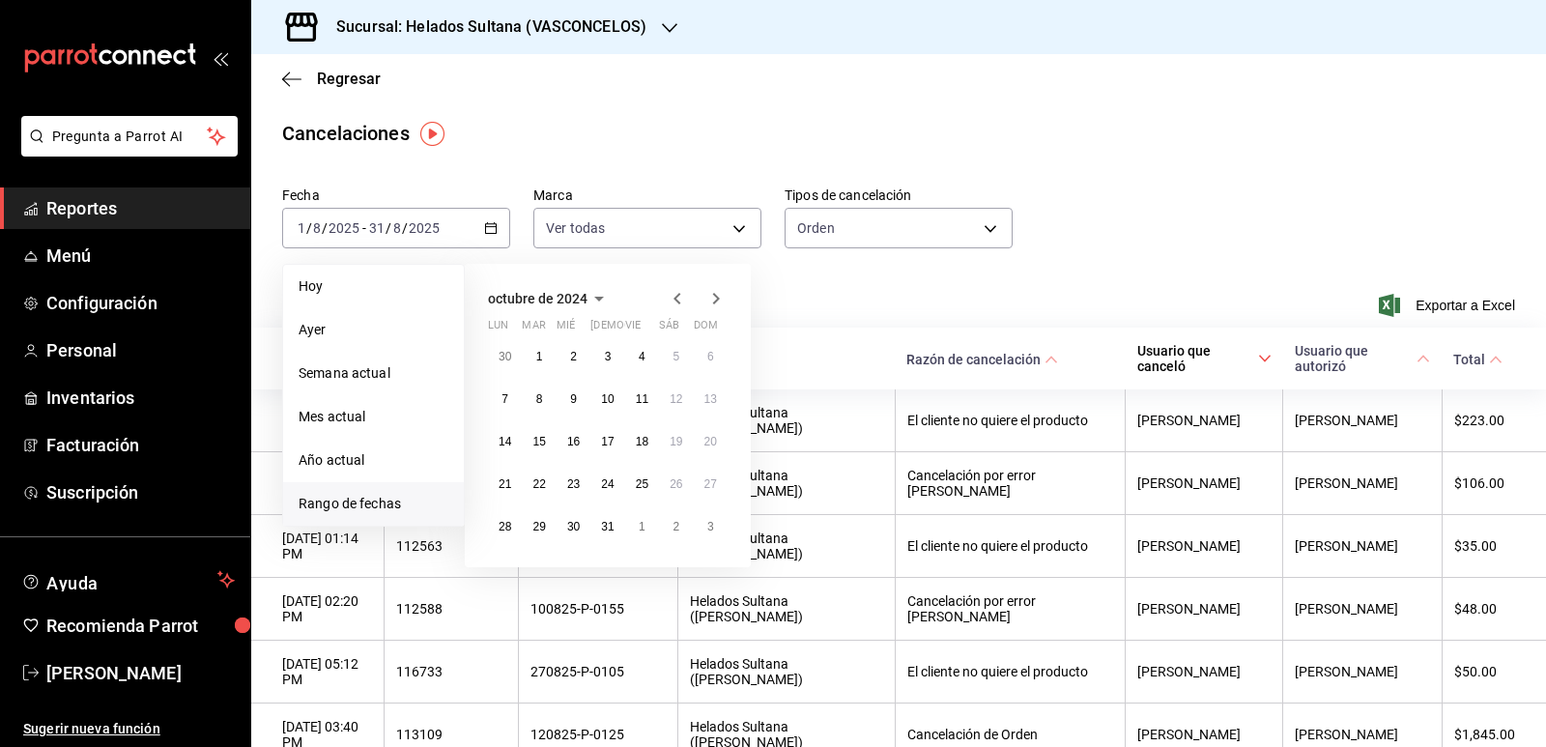
click at [715, 301] on icon "button" at bounding box center [716, 299] width 7 height 12
click at [649, 357] on button "1" at bounding box center [642, 356] width 34 height 35
click at [647, 525] on abbr "29" at bounding box center [642, 527] width 13 height 14
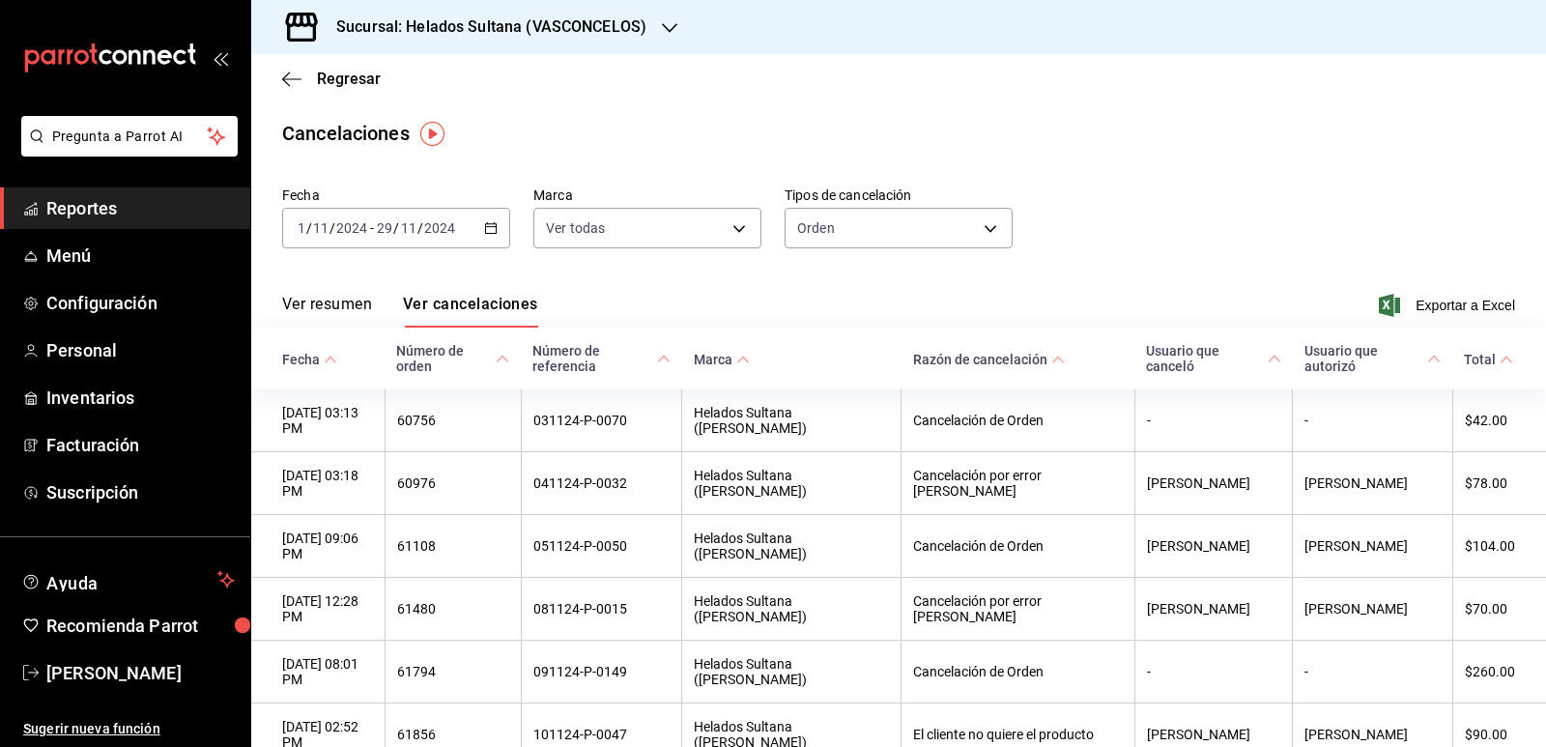
click at [349, 308] on button "Ver resumen" at bounding box center [327, 311] width 90 height 33
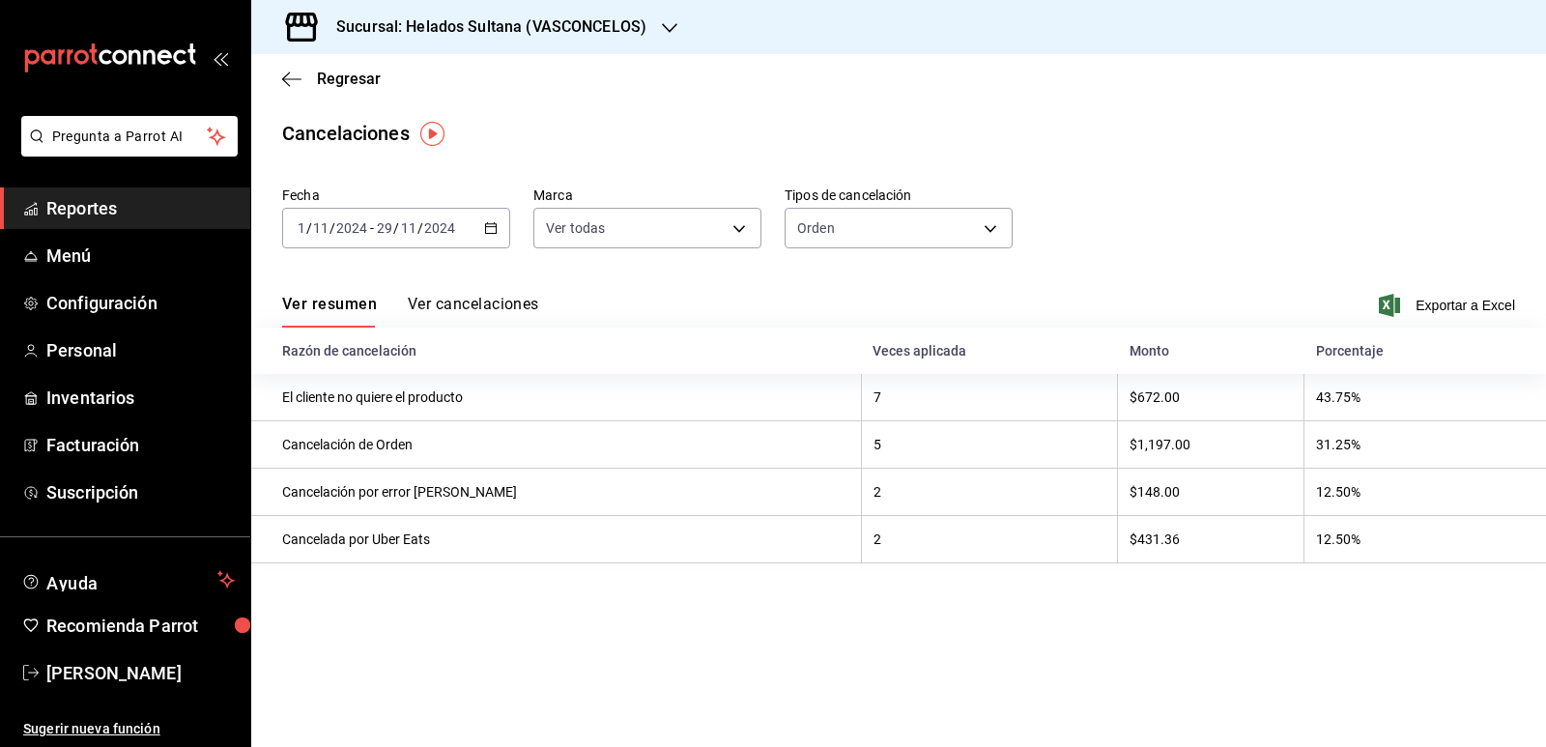
click at [485, 300] on button "Ver cancelaciones" at bounding box center [473, 311] width 131 height 33
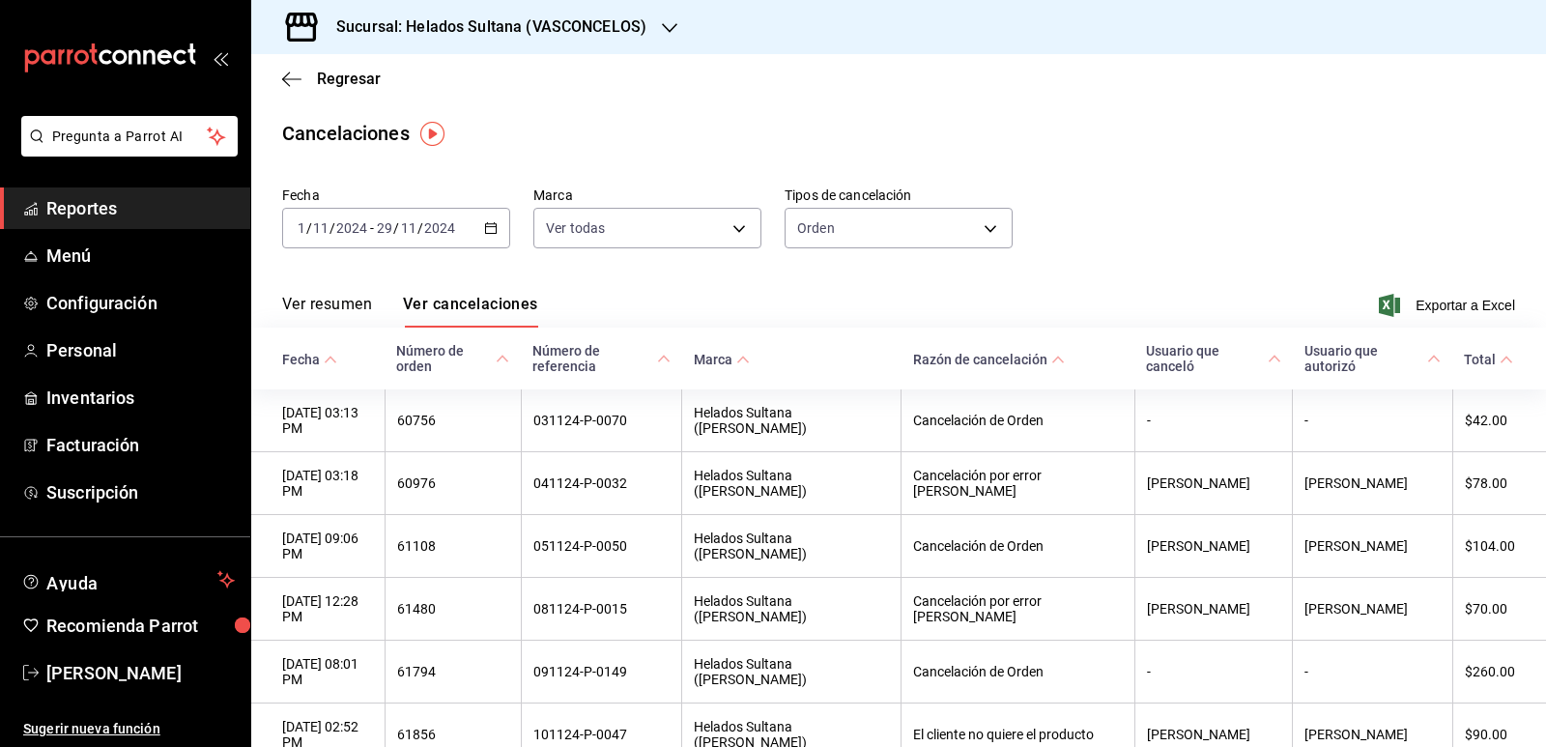
click at [495, 228] on div "2024-11-01 1 / 11 / 2024 - 2024-11-29 29 / 11 / 2024" at bounding box center [396, 228] width 228 height 41
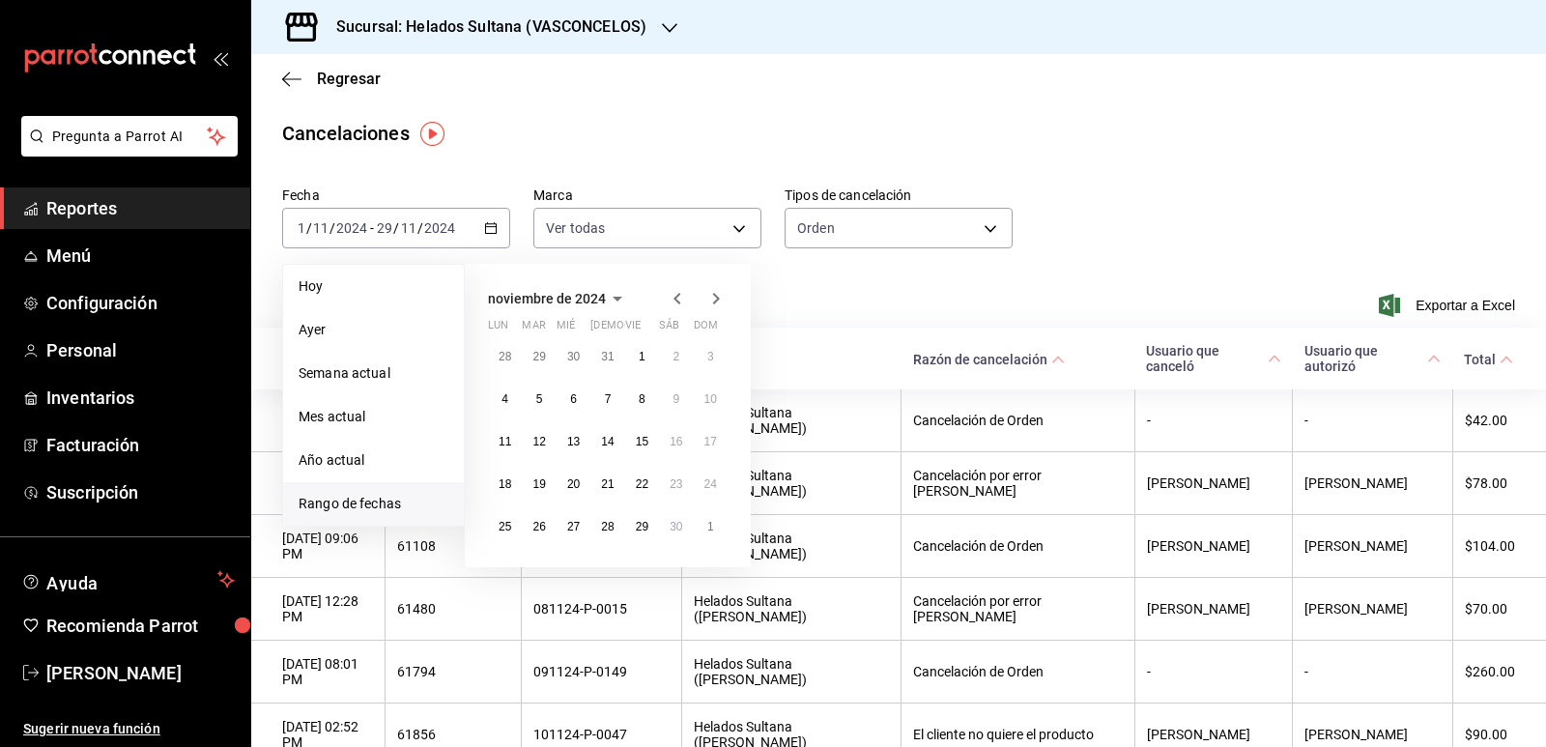
click at [681, 296] on icon "button" at bounding box center [677, 298] width 23 height 23
click at [674, 301] on icon "button" at bounding box center [677, 298] width 23 height 23
click at [694, 364] on div "26 27 28 29 30 31 1 2 3 4 5 6 7 8 9 10 11 12 13 14 15 16 17 18 19 20 21 22 23 2…" at bounding box center [608, 462] width 240 height 247
click at [702, 364] on button "1" at bounding box center [711, 356] width 34 height 35
click at [511, 572] on abbr "30" at bounding box center [504, 569] width 13 height 14
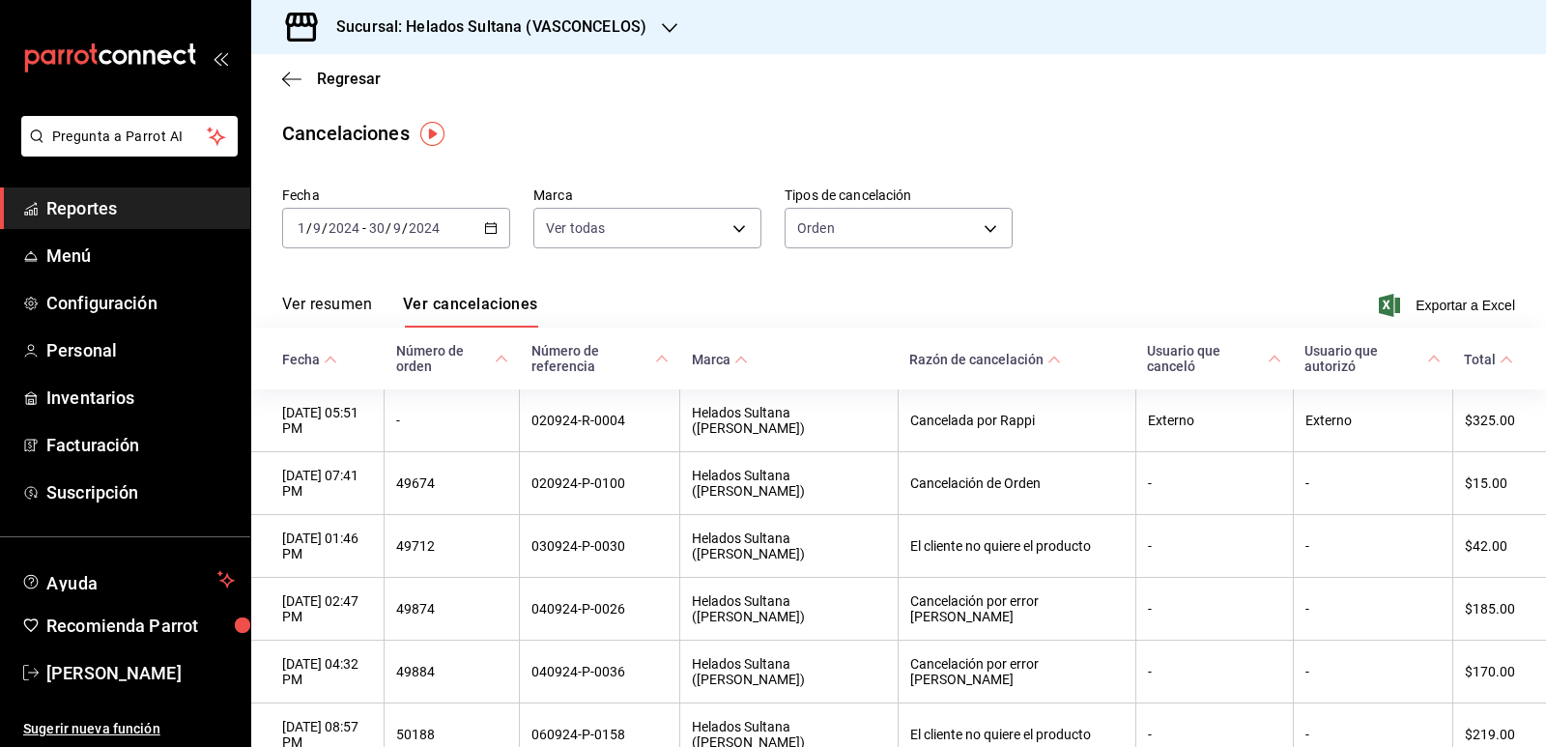
click at [353, 304] on button "Ver resumen" at bounding box center [327, 311] width 90 height 33
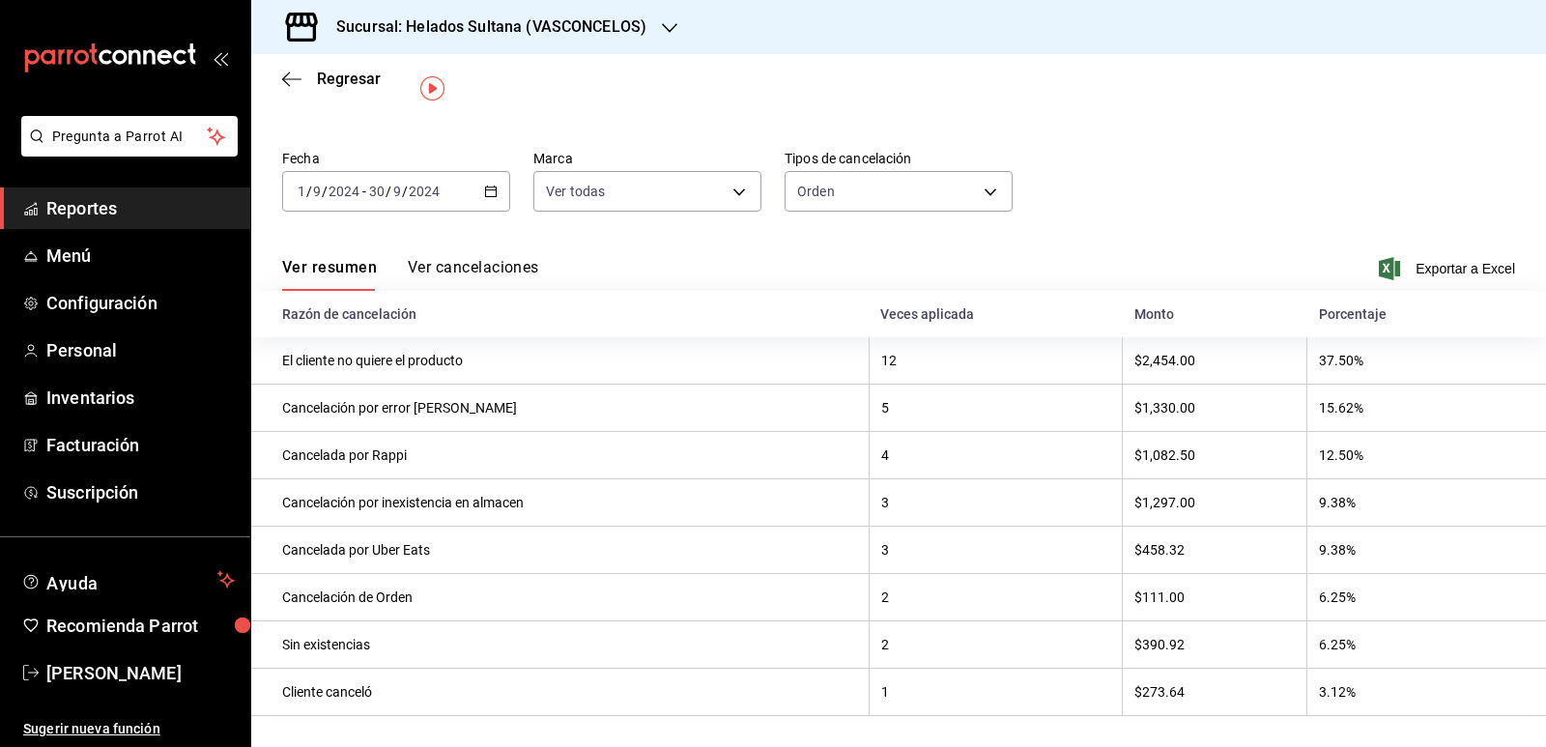
scroll to position [45, 0]
click at [486, 185] on icon "button" at bounding box center [491, 192] width 14 height 14
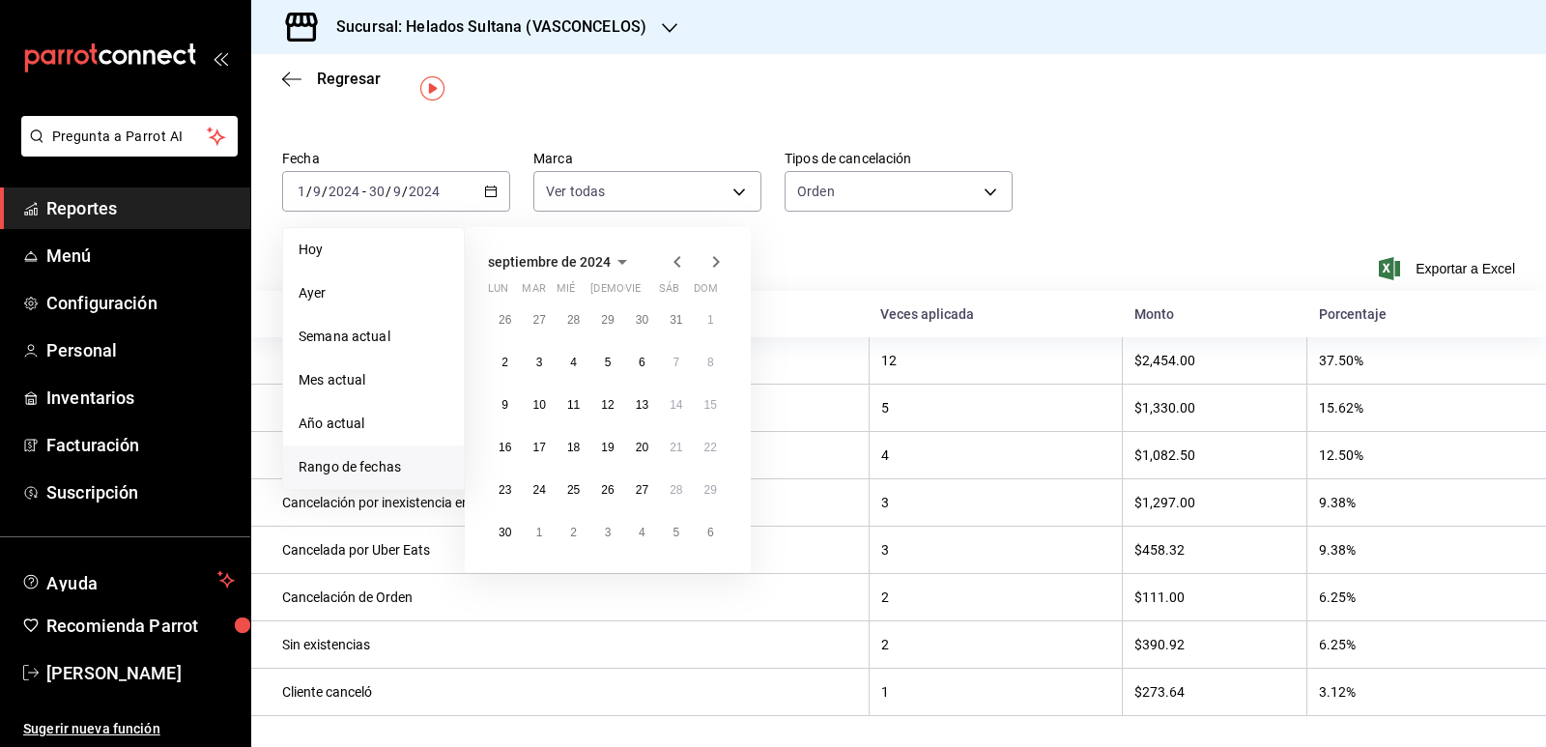
click at [679, 254] on icon "button" at bounding box center [677, 261] width 23 height 23
click at [617, 308] on button "1" at bounding box center [607, 319] width 34 height 35
click at [666, 476] on button "31" at bounding box center [676, 489] width 34 height 35
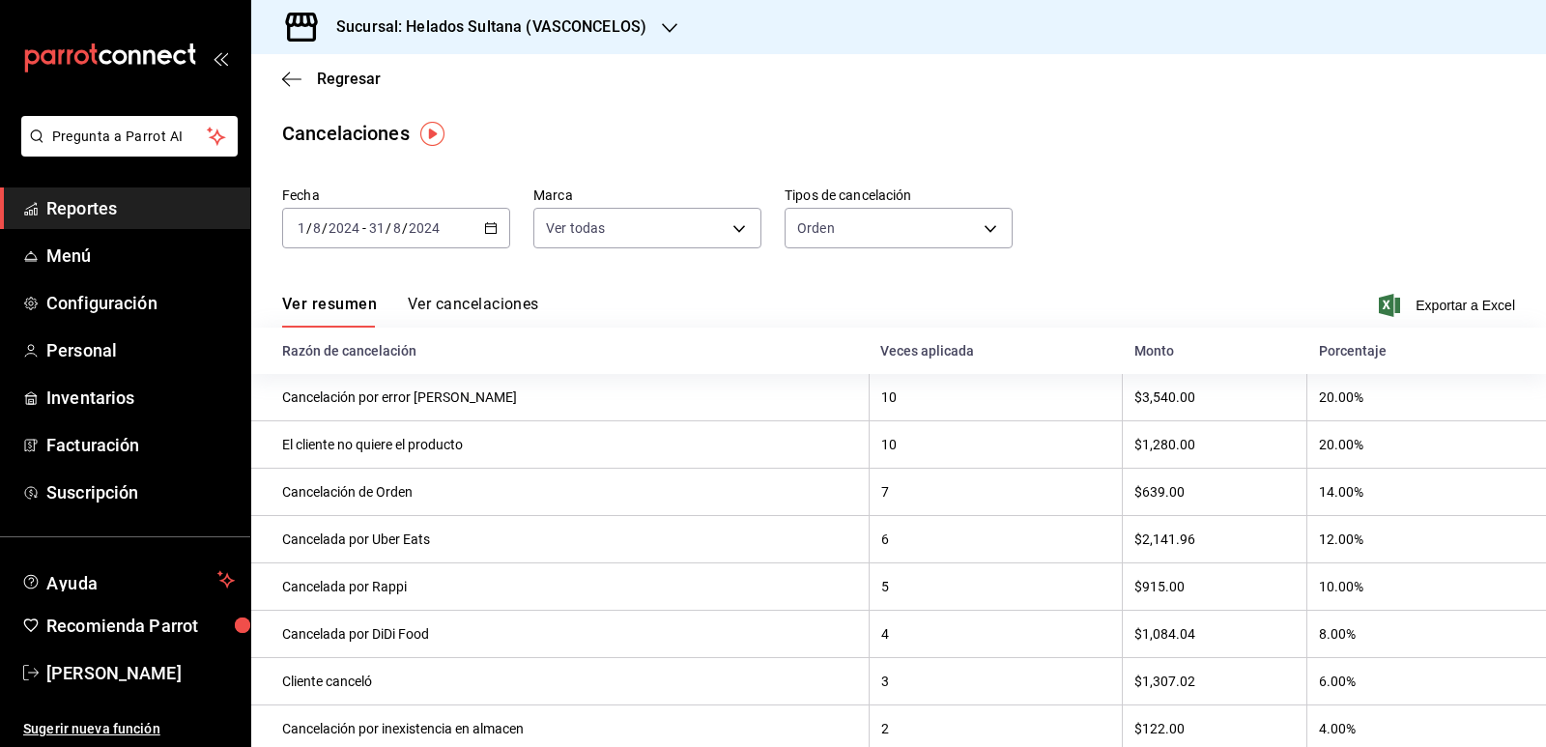
click at [494, 229] on \(Stroke\) "button" at bounding box center [491, 228] width 12 height 11
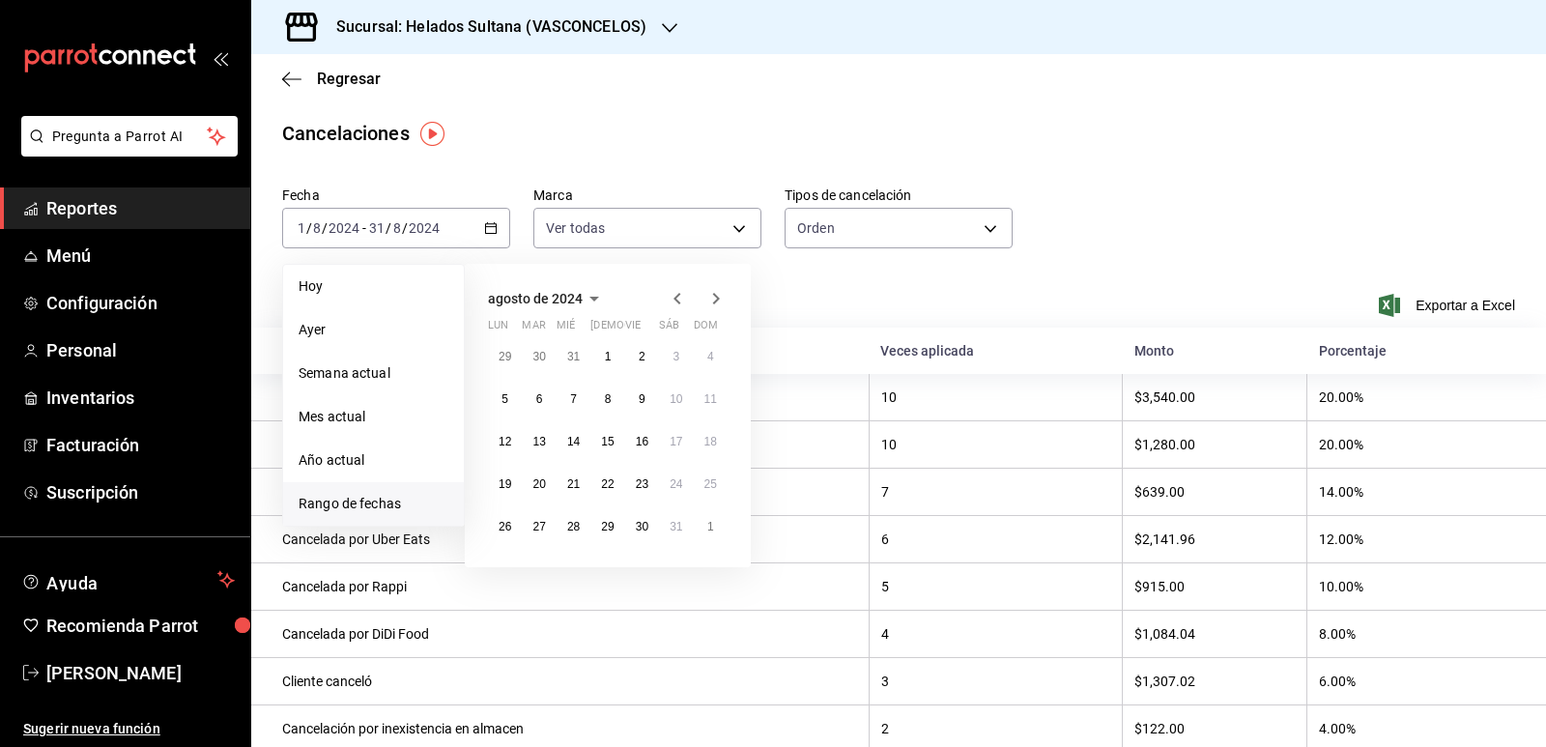
click at [682, 303] on icon "button" at bounding box center [677, 298] width 23 height 23
click at [499, 356] on button "1" at bounding box center [505, 364] width 34 height 35
click at [580, 527] on abbr "31" at bounding box center [573, 534] width 13 height 14
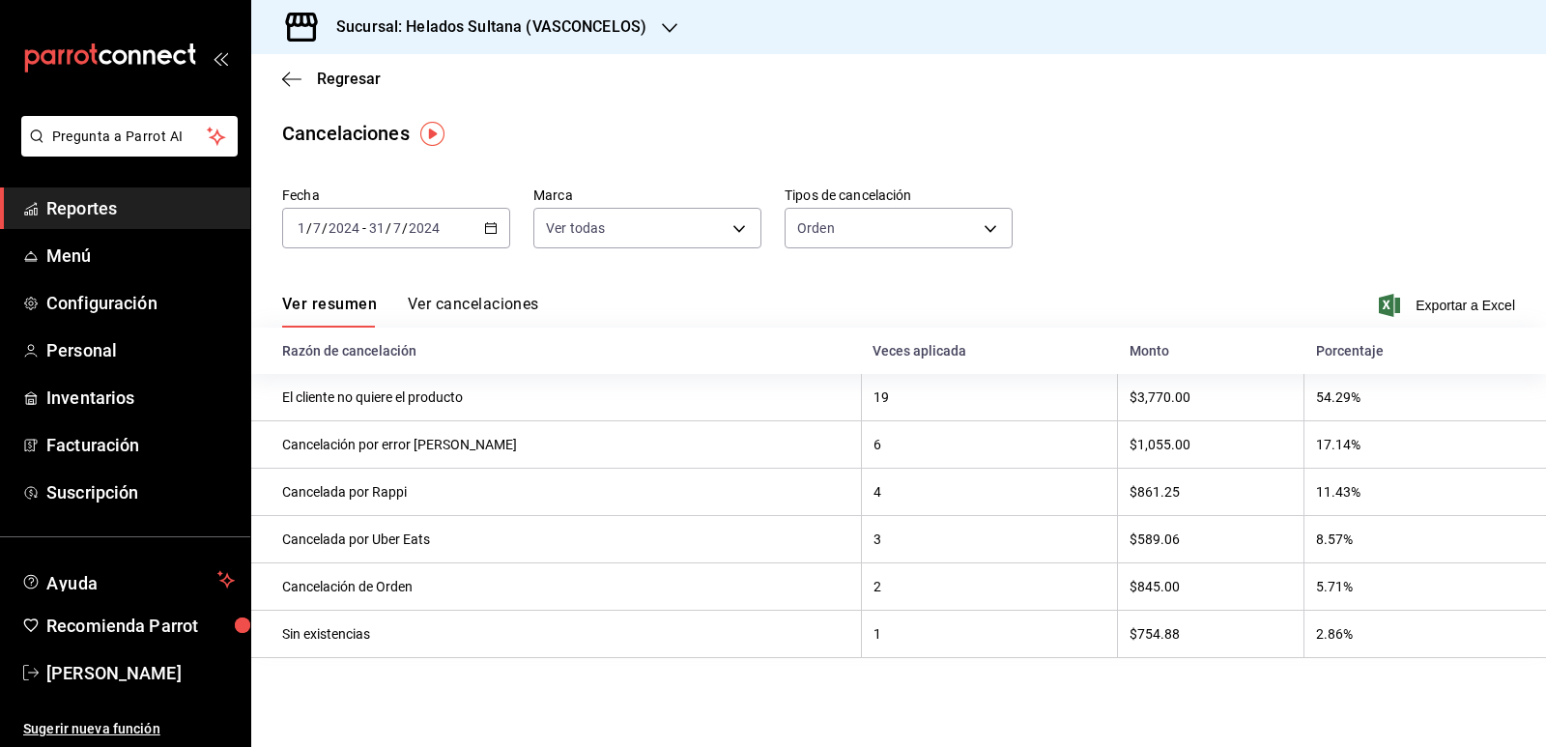
click at [486, 227] on \(Stroke\) "button" at bounding box center [491, 226] width 11 height 1
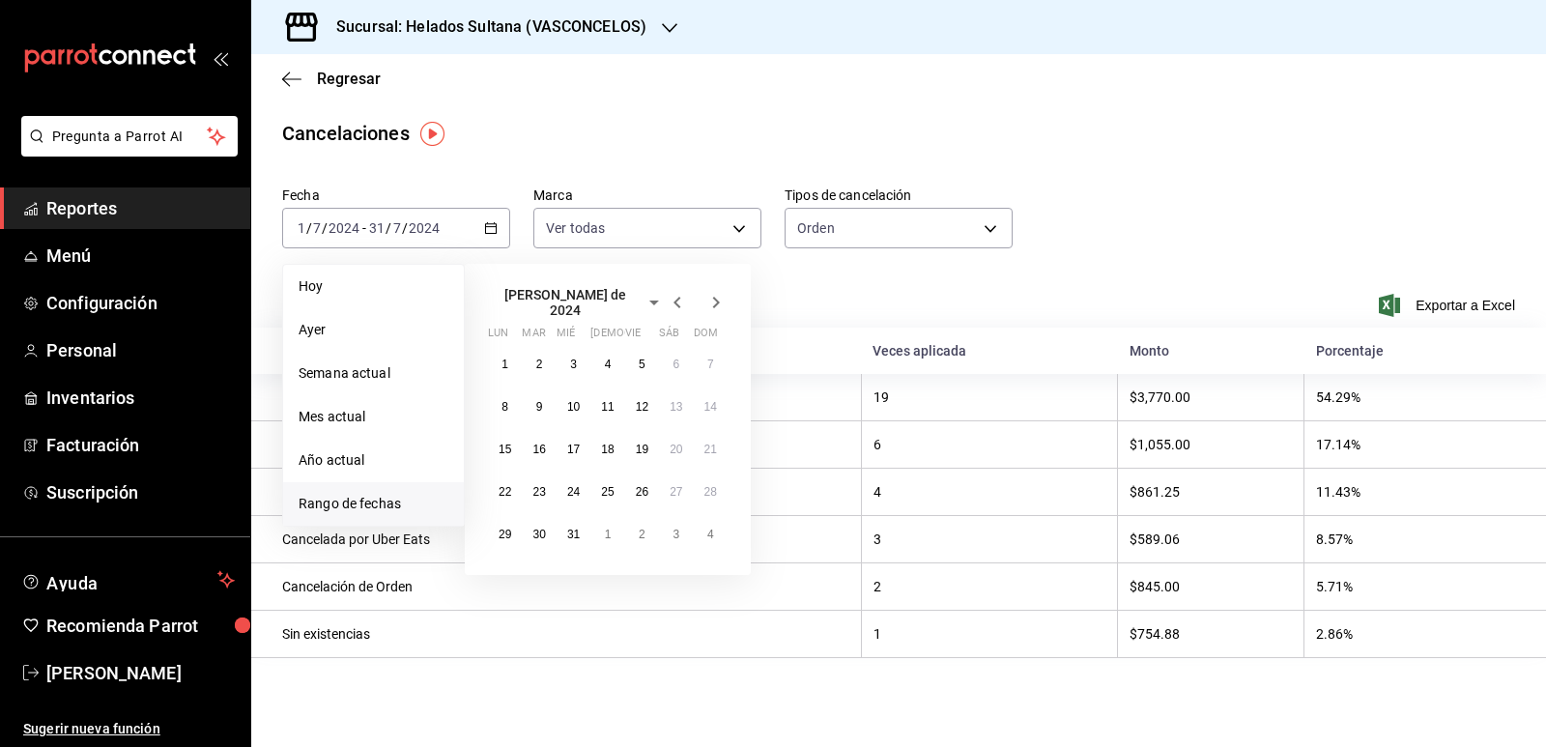
click at [679, 299] on icon "button" at bounding box center [677, 302] width 23 height 23
click at [670, 355] on button "1" at bounding box center [676, 356] width 34 height 35
click at [710, 531] on abbr "30" at bounding box center [710, 527] width 13 height 14
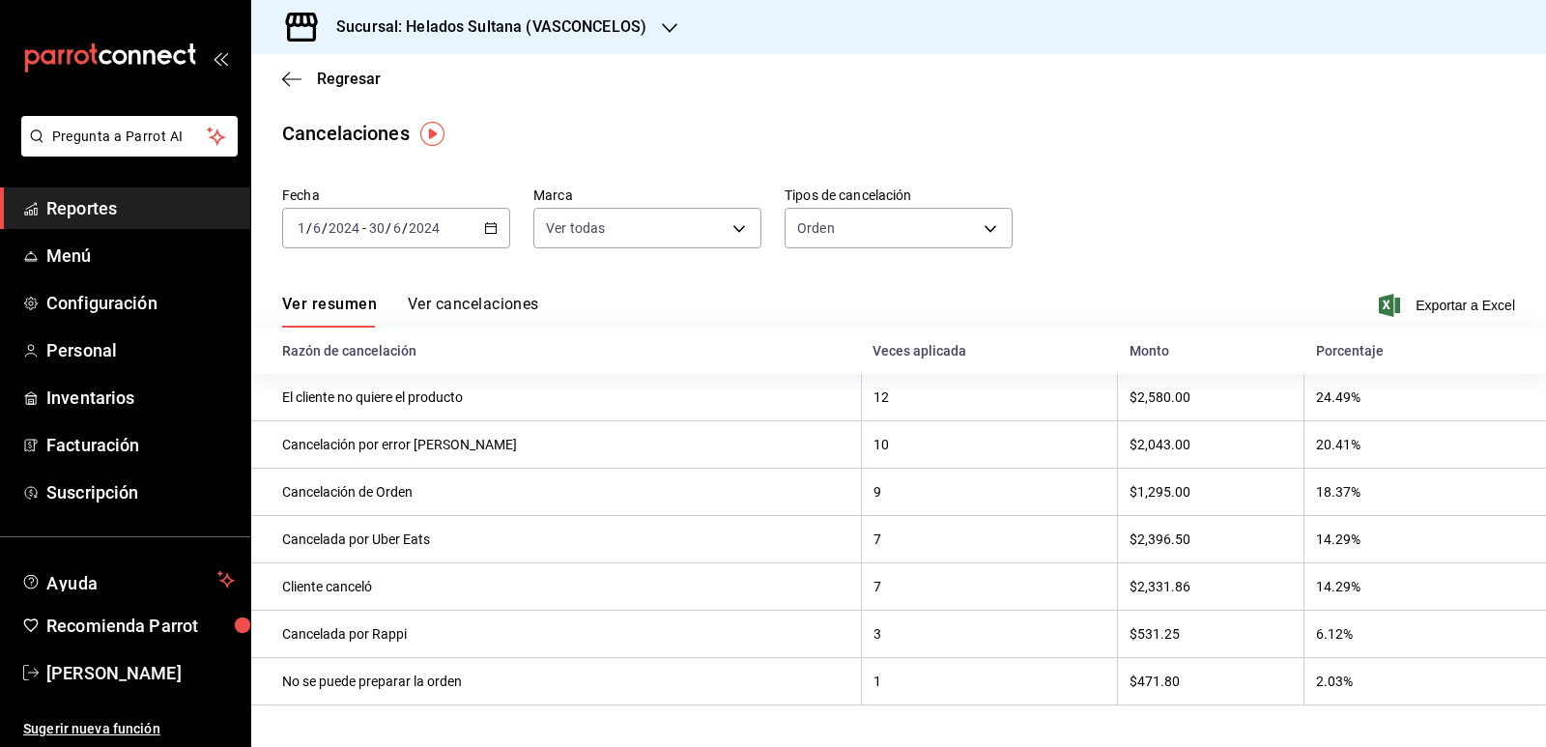
click at [498, 233] on div "2024-06-01 1 / 6 / 2024 - 2024-06-30 30 / 6 / 2024" at bounding box center [396, 228] width 228 height 41
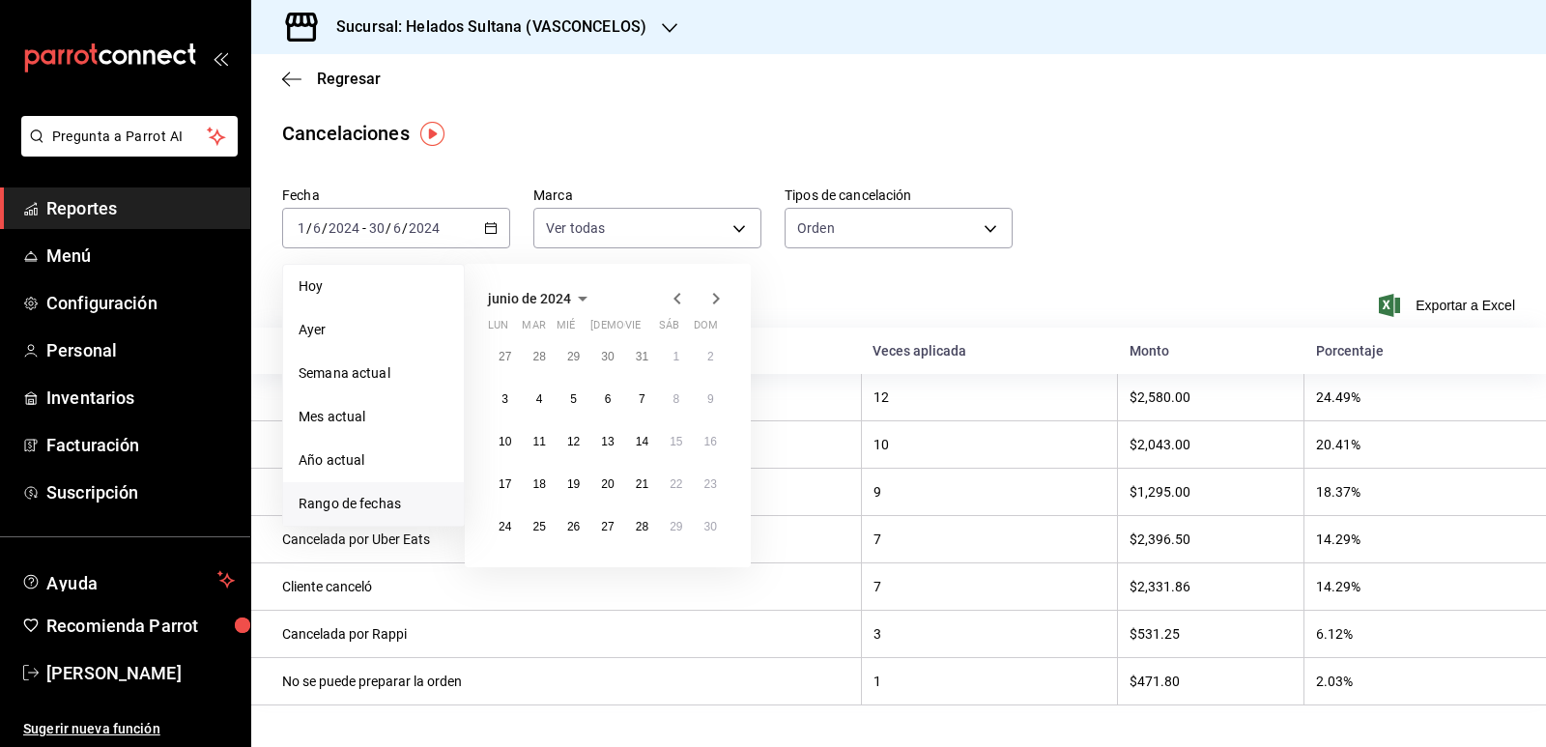
click at [676, 296] on icon "button" at bounding box center [676, 299] width 7 height 12
click at [576, 363] on button "1" at bounding box center [573, 356] width 34 height 35
click at [641, 526] on abbr "31" at bounding box center [642, 527] width 13 height 14
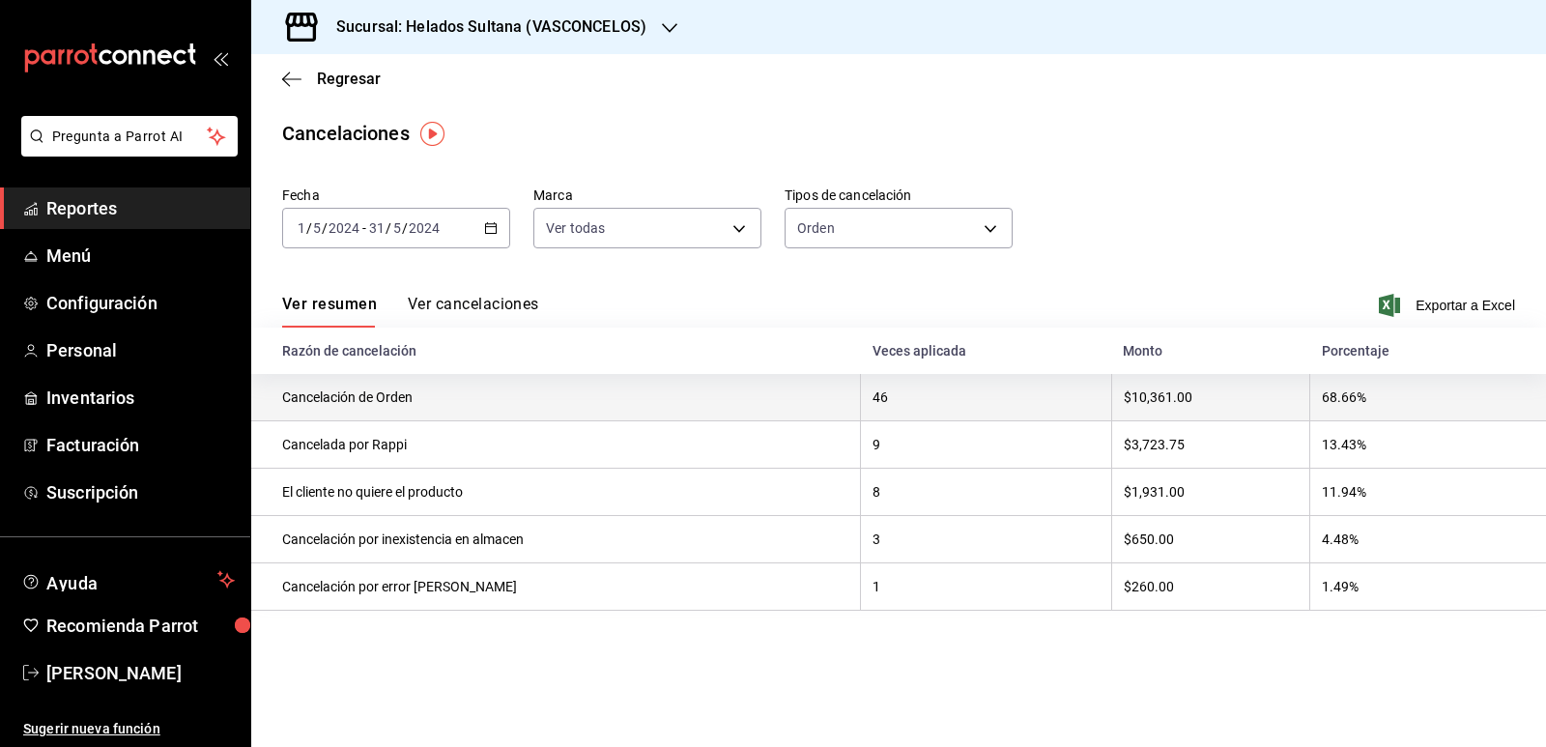
click at [413, 395] on th "Cancelación de Orden" at bounding box center [556, 397] width 610 height 47
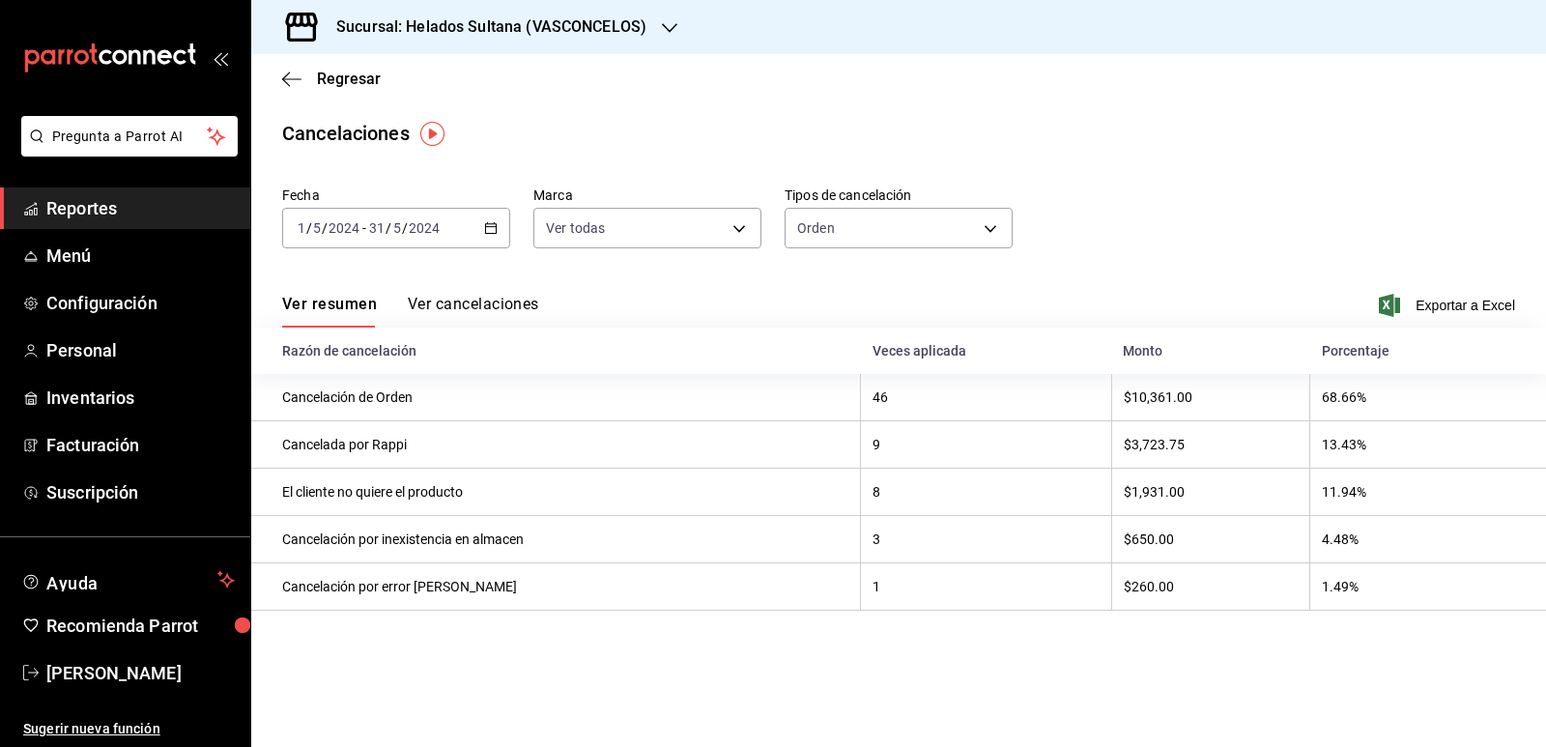
click at [486, 312] on button "Ver cancelaciones" at bounding box center [473, 311] width 131 height 33
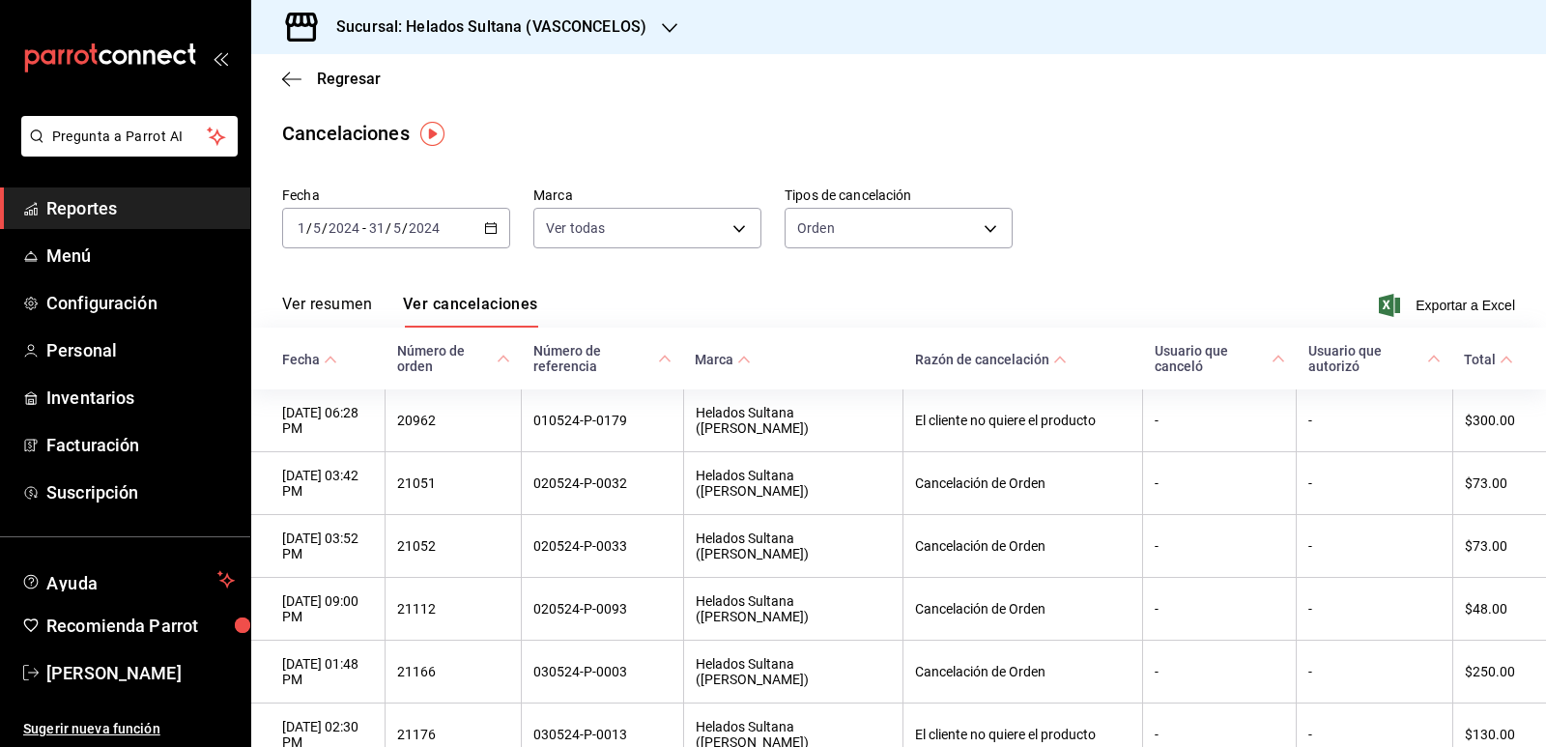
click at [1056, 363] on icon at bounding box center [1060, 360] width 14 height 14
click at [351, 308] on button "Ver resumen" at bounding box center [327, 311] width 90 height 33
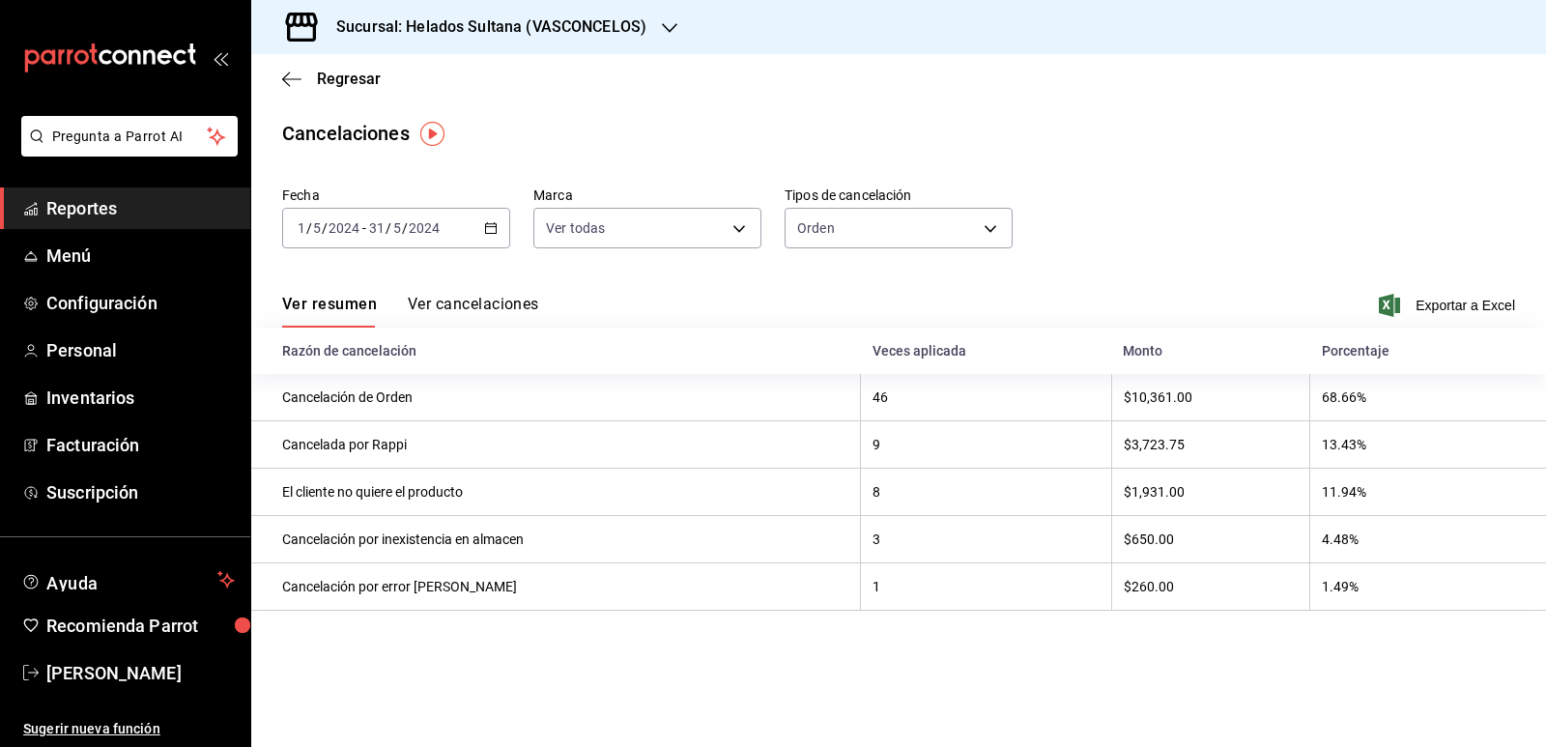
click at [489, 234] on \(Stroke\) "button" at bounding box center [491, 228] width 12 height 11
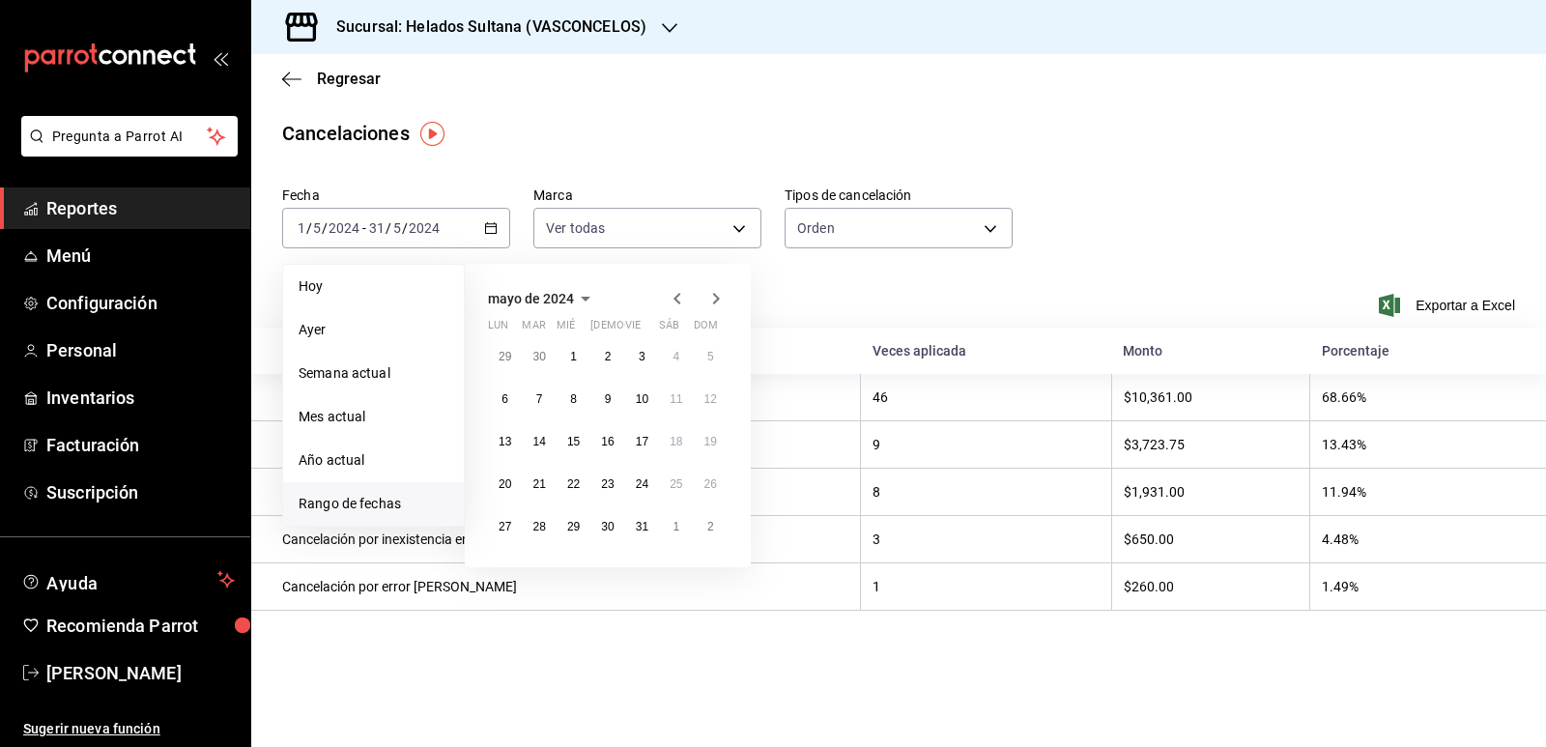
click at [677, 298] on icon "button" at bounding box center [677, 298] width 23 height 23
click at [505, 356] on abbr "1" at bounding box center [504, 357] width 7 height 14
click at [535, 525] on abbr "30" at bounding box center [538, 527] width 13 height 14
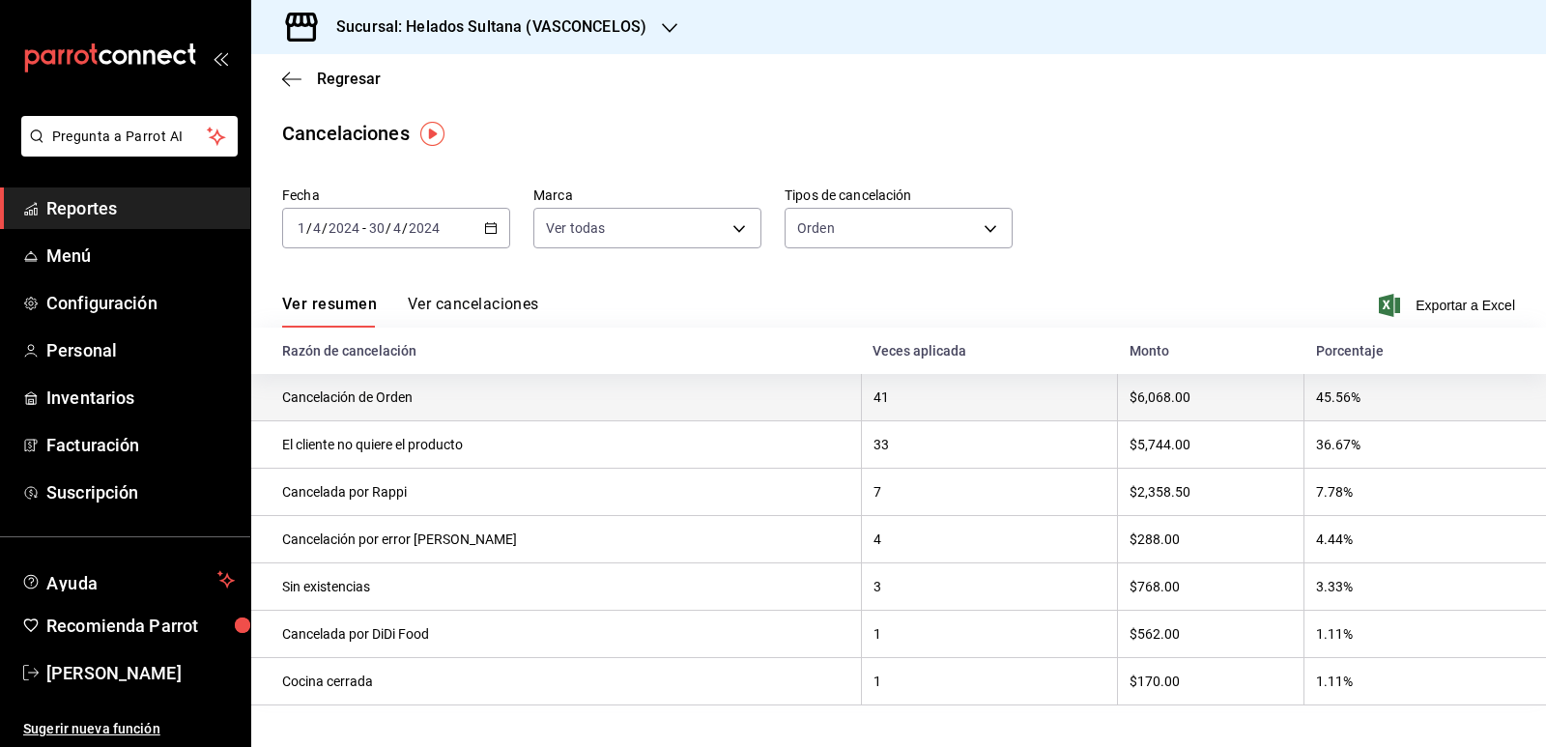
click at [517, 412] on th "Cancelación de Orden" at bounding box center [556, 397] width 610 height 47
click at [861, 383] on th "41" at bounding box center [989, 397] width 257 height 47
click at [1118, 388] on th "$6,068.00" at bounding box center [1211, 397] width 186 height 47
click at [1344, 397] on th "45.56%" at bounding box center [1424, 397] width 241 height 47
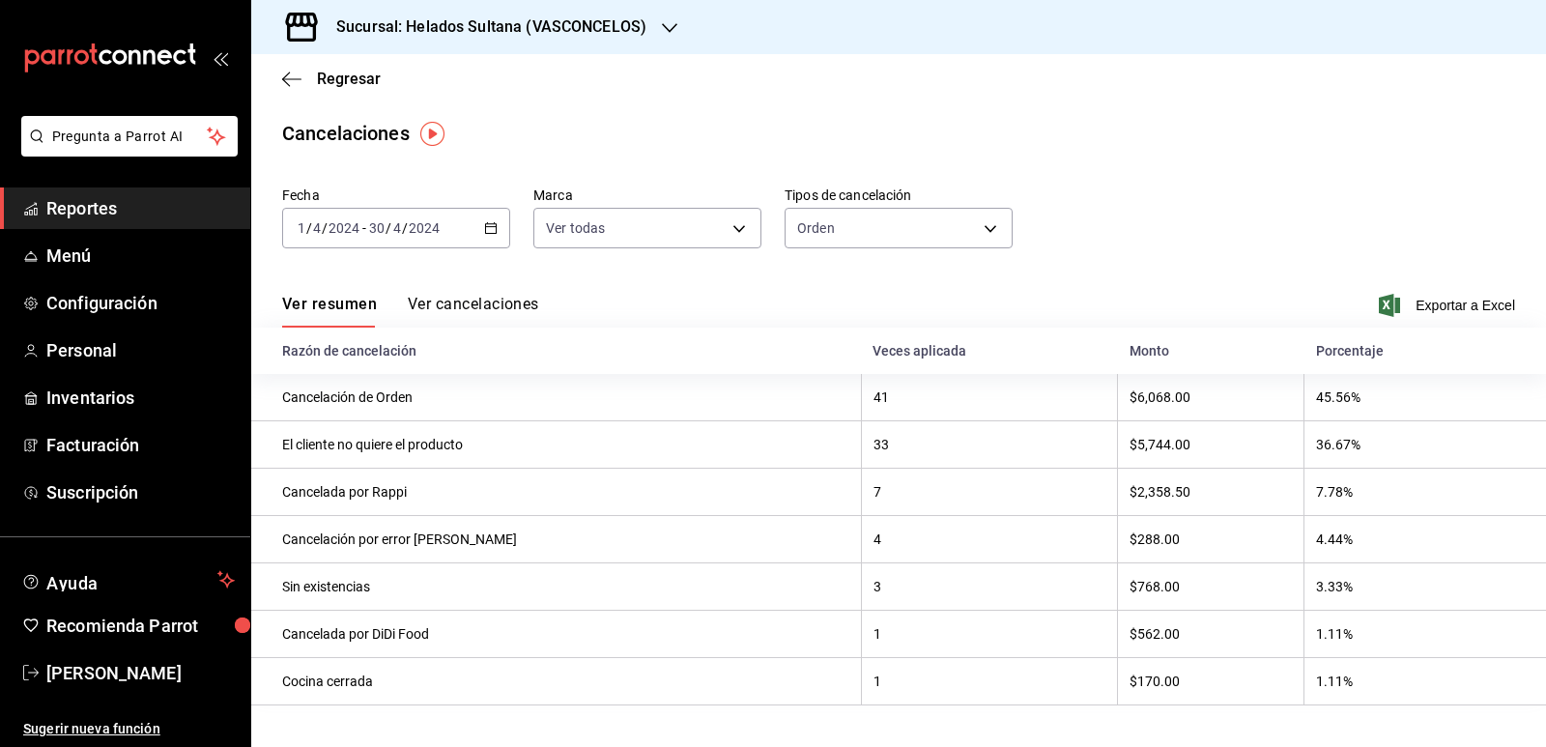
click at [469, 304] on button "Ver cancelaciones" at bounding box center [473, 311] width 131 height 33
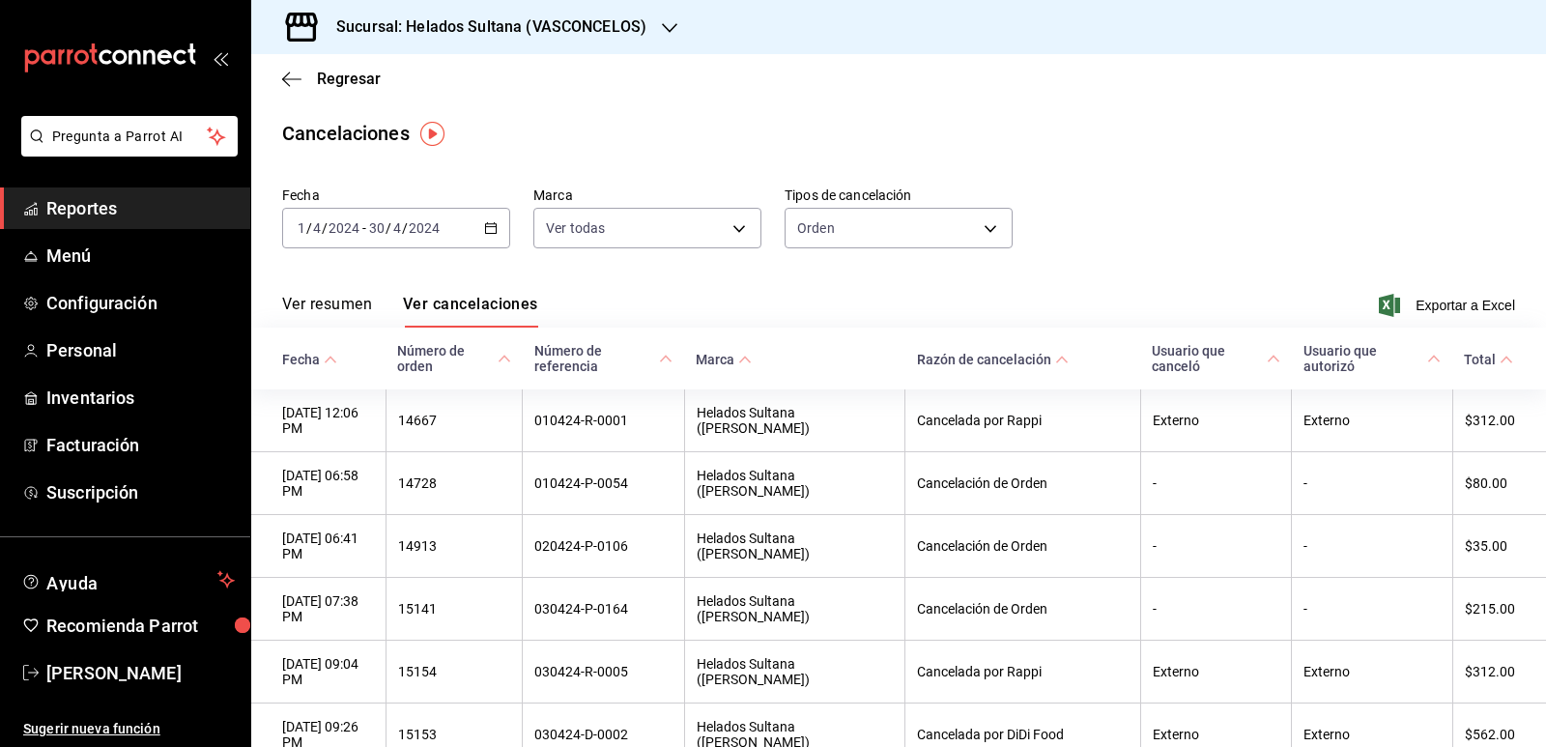
click at [355, 306] on button "Ver resumen" at bounding box center [327, 311] width 90 height 33
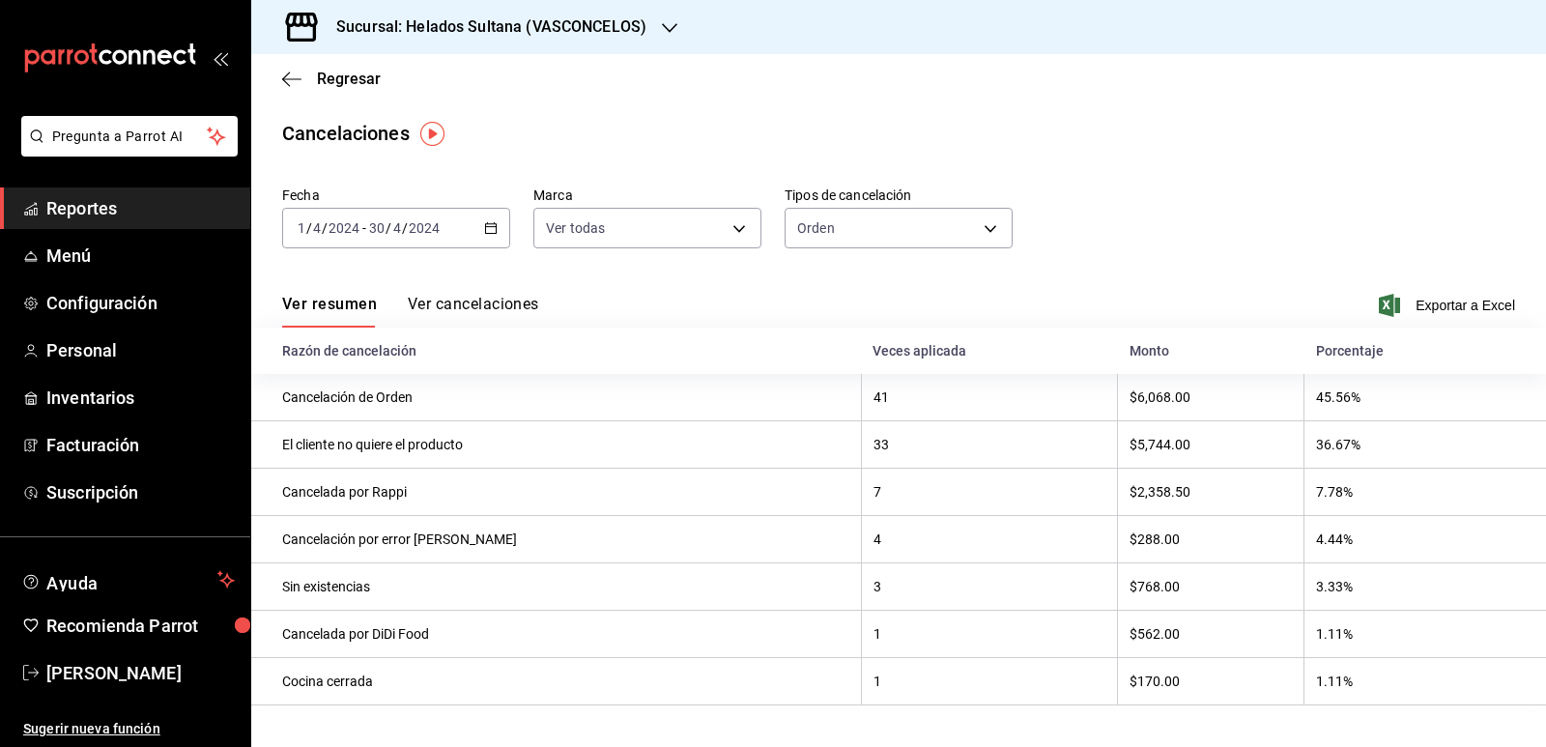
click at [495, 228] on icon "button" at bounding box center [491, 228] width 14 height 14
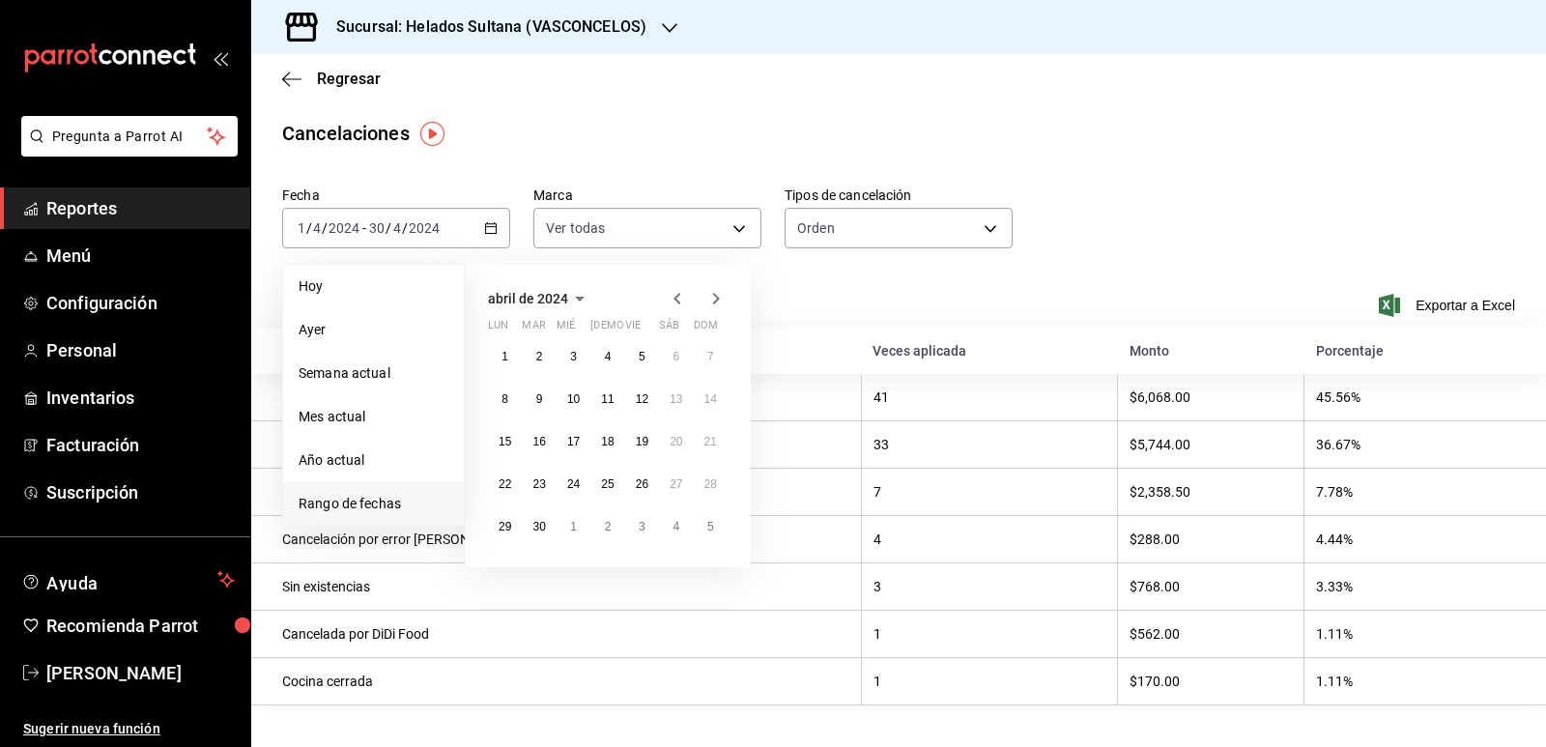
click at [681, 298] on icon "button" at bounding box center [677, 298] width 23 height 23
click at [633, 350] on button "1" at bounding box center [642, 356] width 34 height 35
click at [704, 526] on abbr "31" at bounding box center [710, 527] width 13 height 14
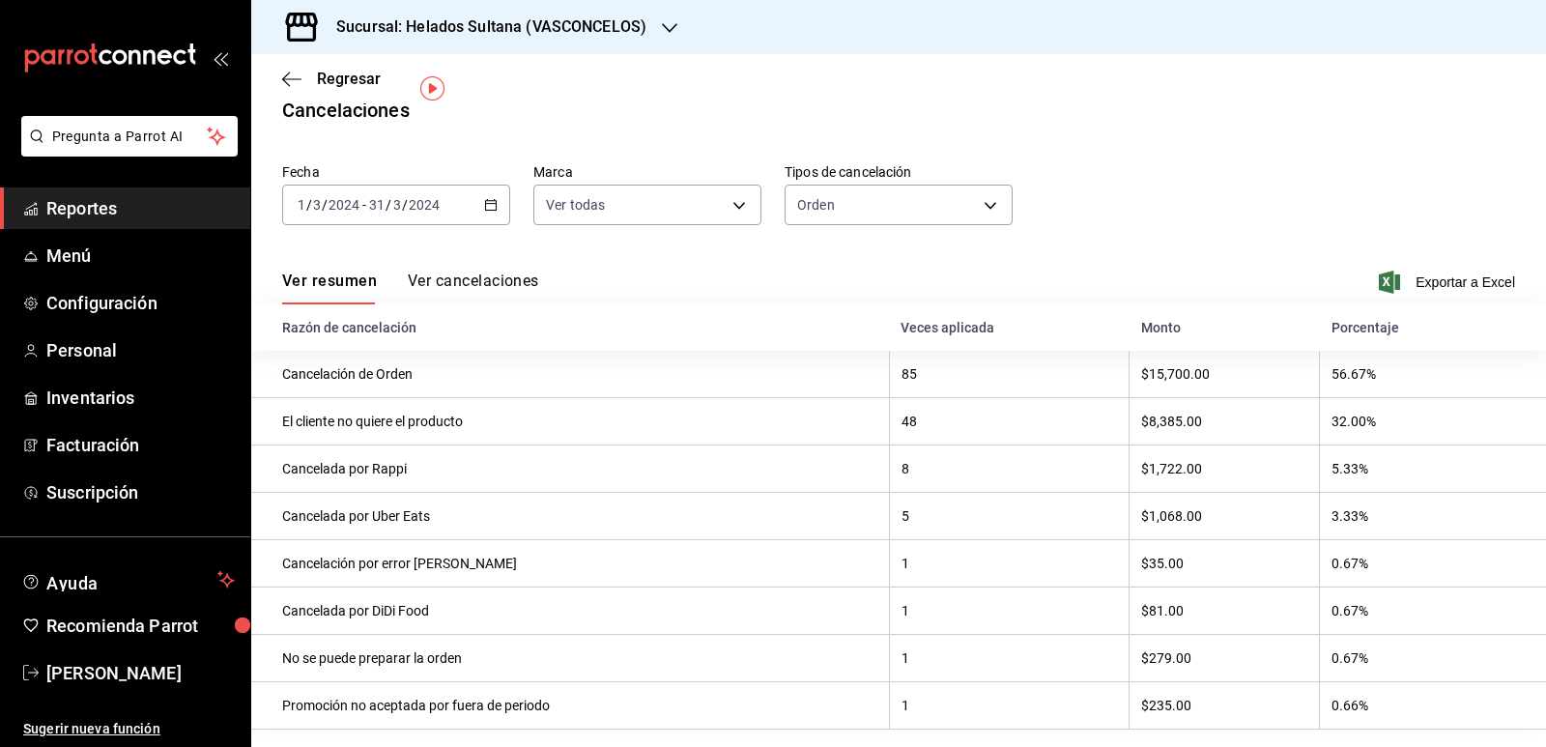
scroll to position [45, 0]
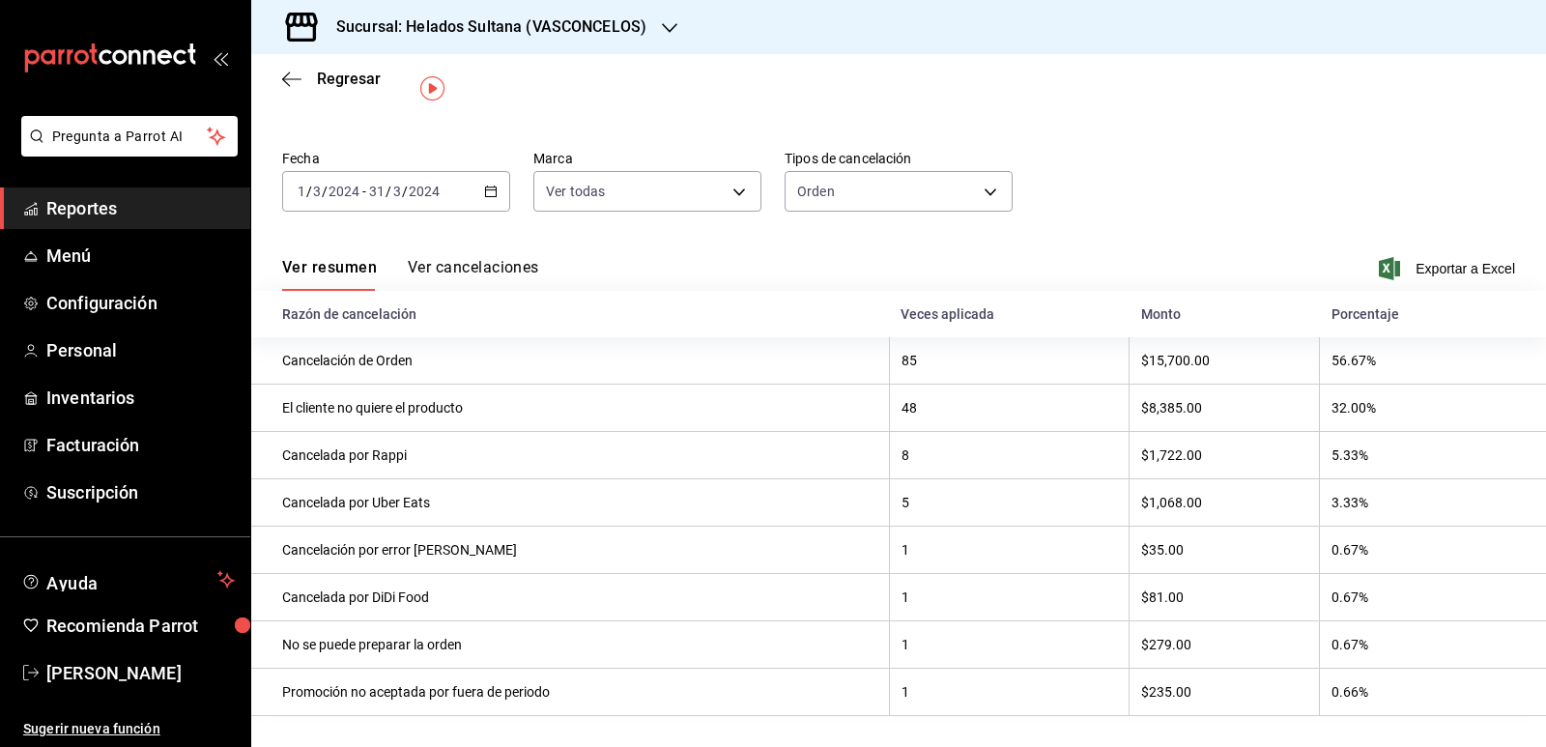
click at [488, 262] on button "Ver cancelaciones" at bounding box center [473, 274] width 131 height 33
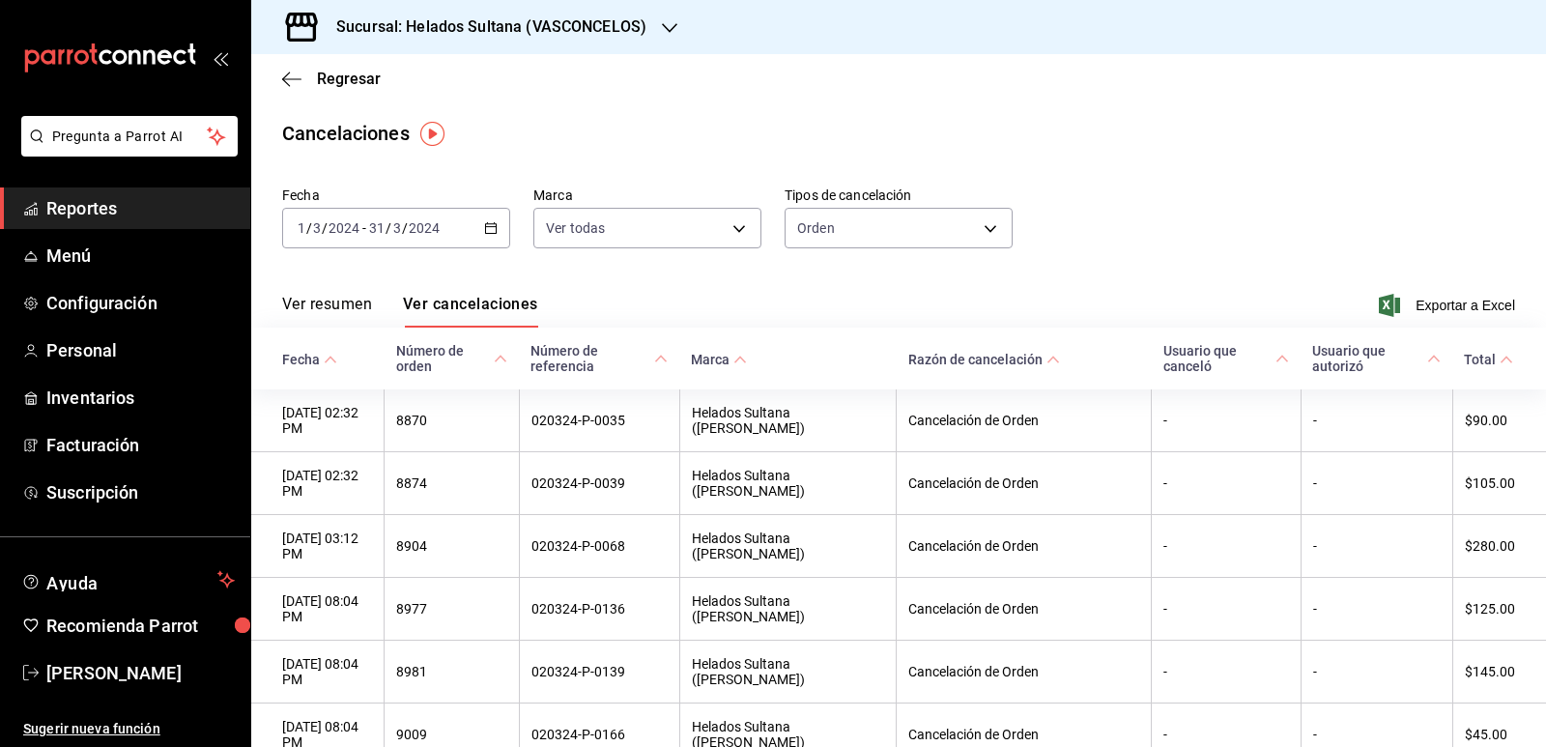
click at [329, 355] on icon at bounding box center [331, 360] width 14 height 14
click at [492, 230] on icon "button" at bounding box center [491, 228] width 14 height 14
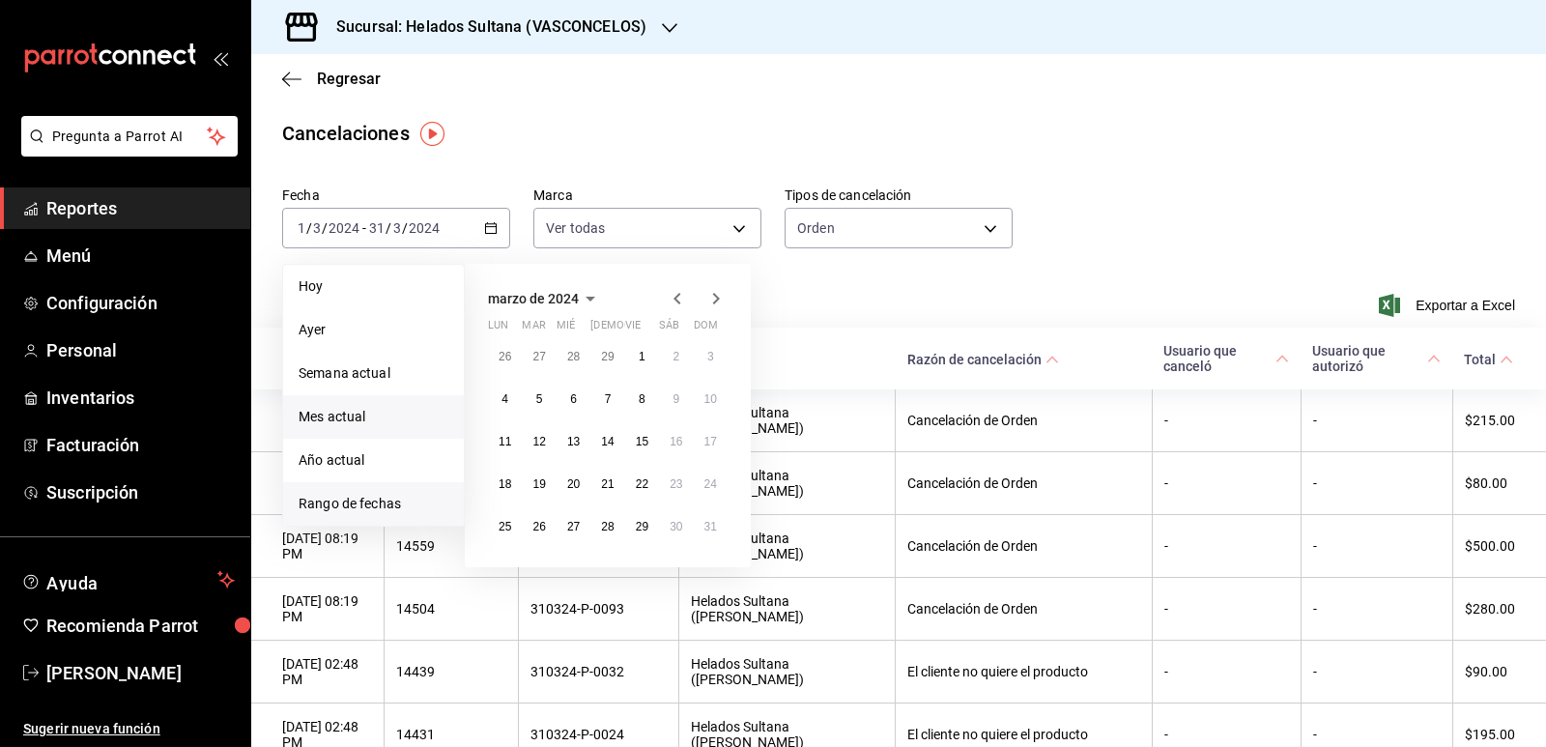
click at [353, 412] on span "Mes actual" at bounding box center [373, 417] width 150 height 20
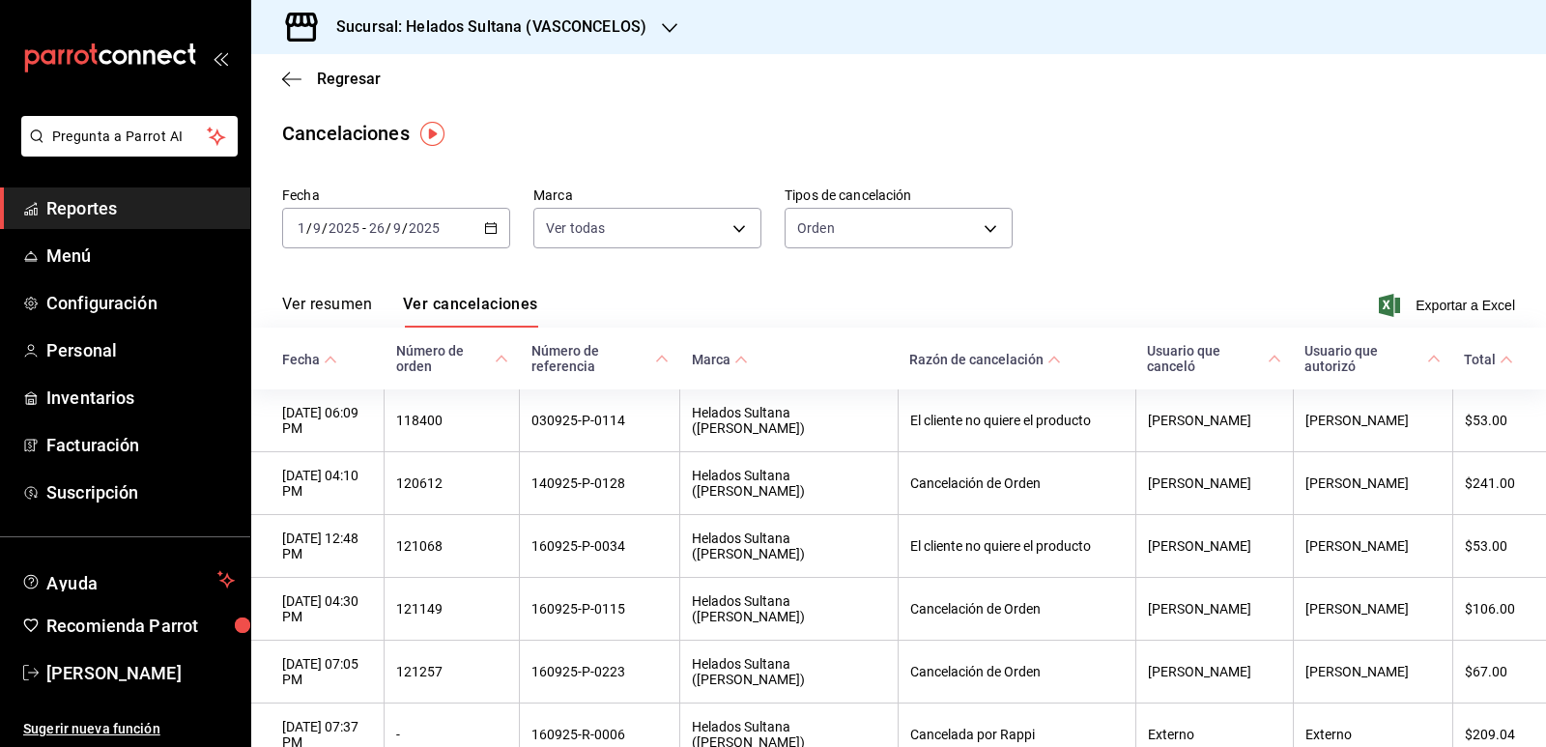
click at [327, 307] on button "Ver resumen" at bounding box center [327, 311] width 90 height 33
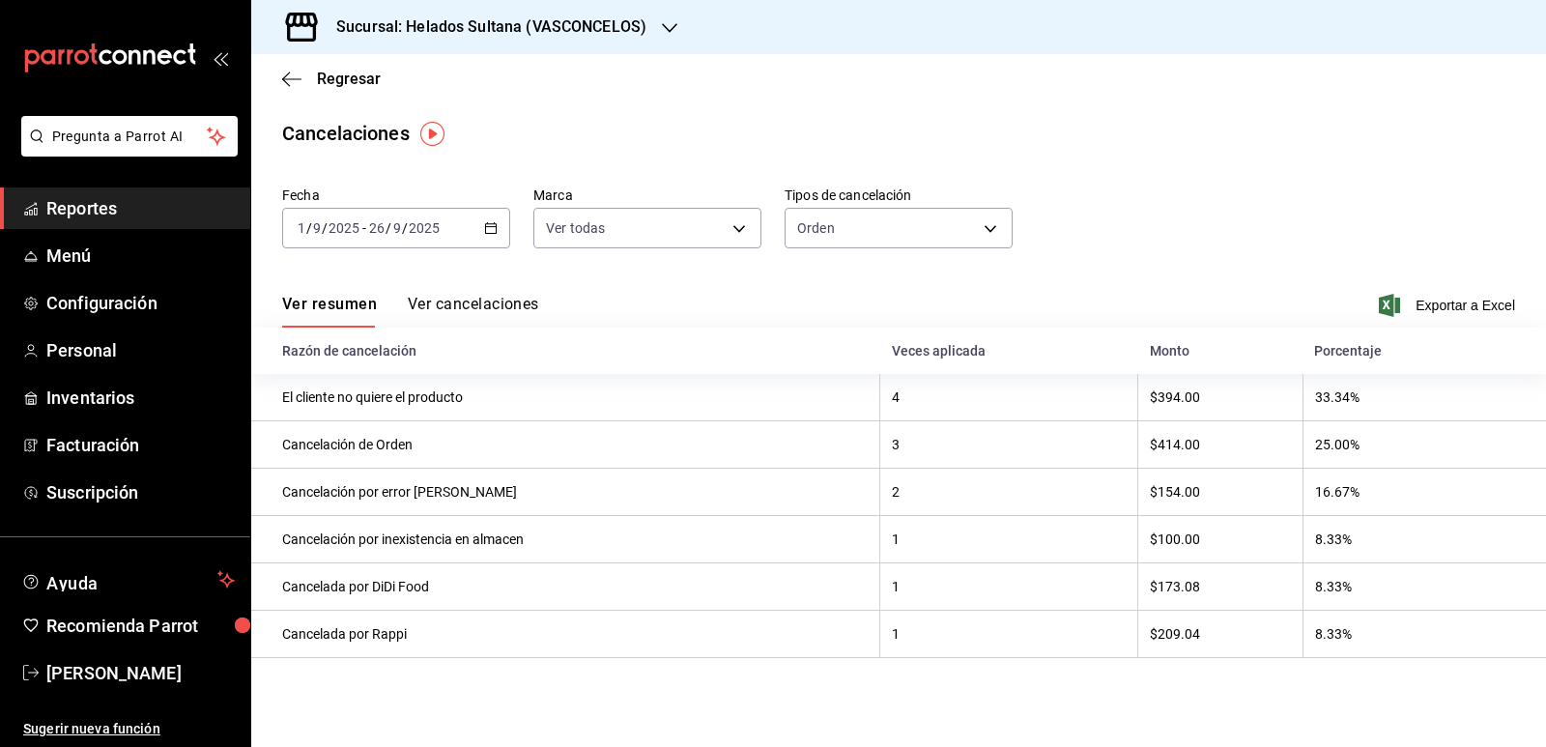
click at [1274, 149] on main "Regresar Cancelaciones Fecha 2025-09-01 1 / 9 / 2025 - 2025-09-26 26 / 9 / 2025…" at bounding box center [898, 400] width 1294 height 693
click at [1385, 220] on div "Fecha 2025-09-01 1 / 9 / 2025 - 2025-09-26 26 / 9 / 2025 Marca Ver todas [objec…" at bounding box center [898, 225] width 1233 height 93
click at [481, 240] on div "2025-09-01 1 / 9 / 2025 - 2025-09-26 26 / 9 / 2025" at bounding box center [396, 228] width 228 height 41
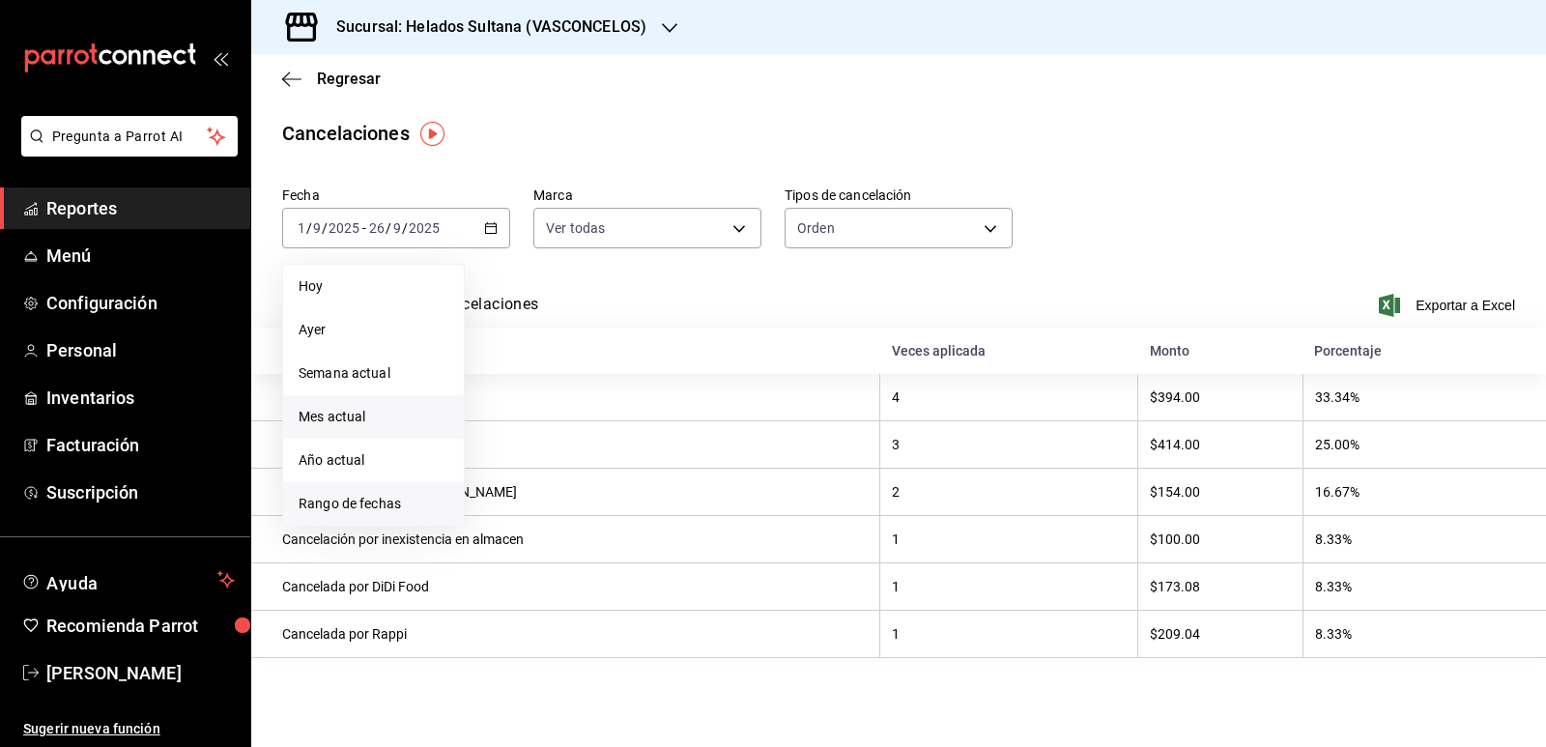
click at [371, 493] on li "Rango de fechas" at bounding box center [373, 503] width 181 height 43
click at [677, 298] on icon "button" at bounding box center [677, 298] width 23 height 23
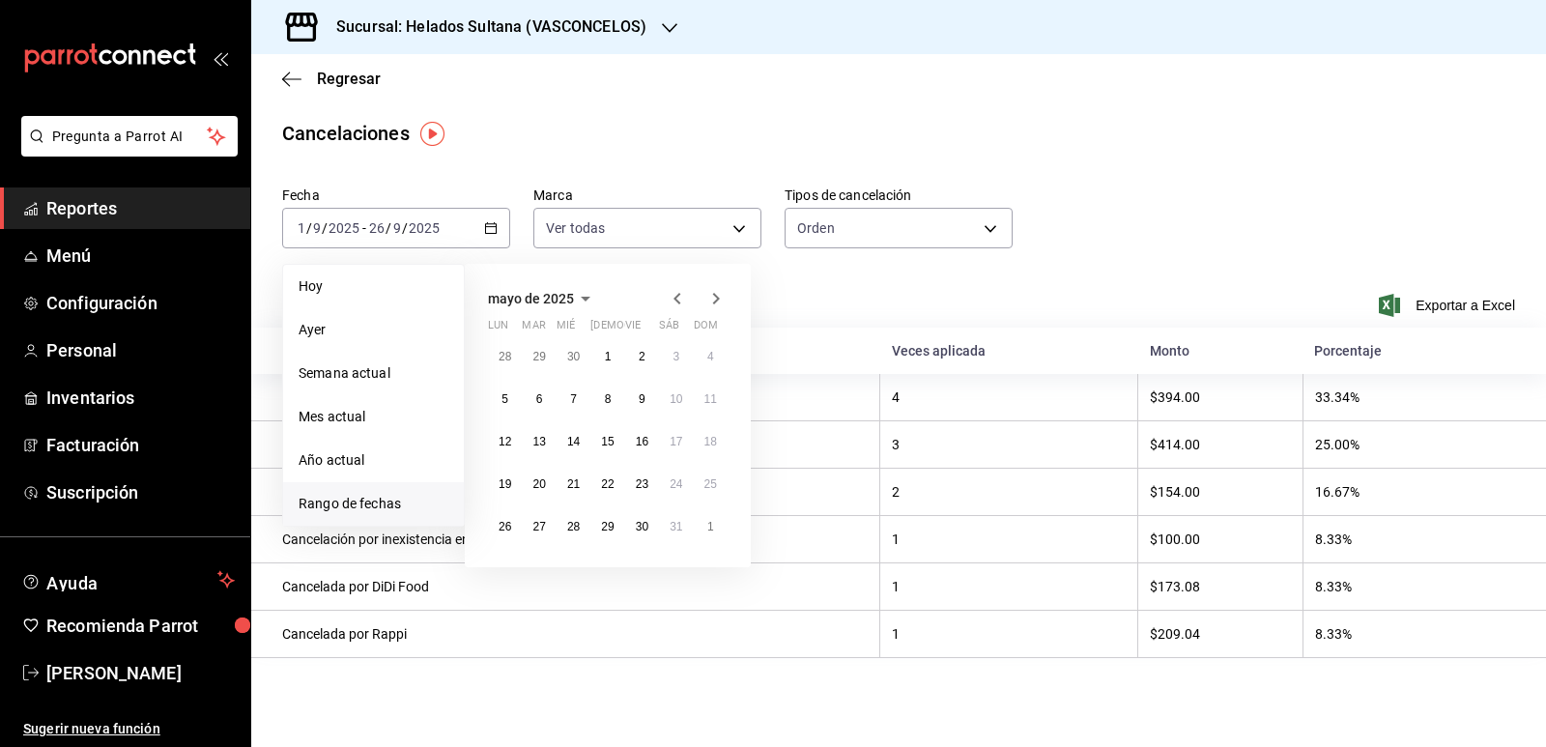
click at [677, 298] on icon "button" at bounding box center [677, 298] width 23 height 23
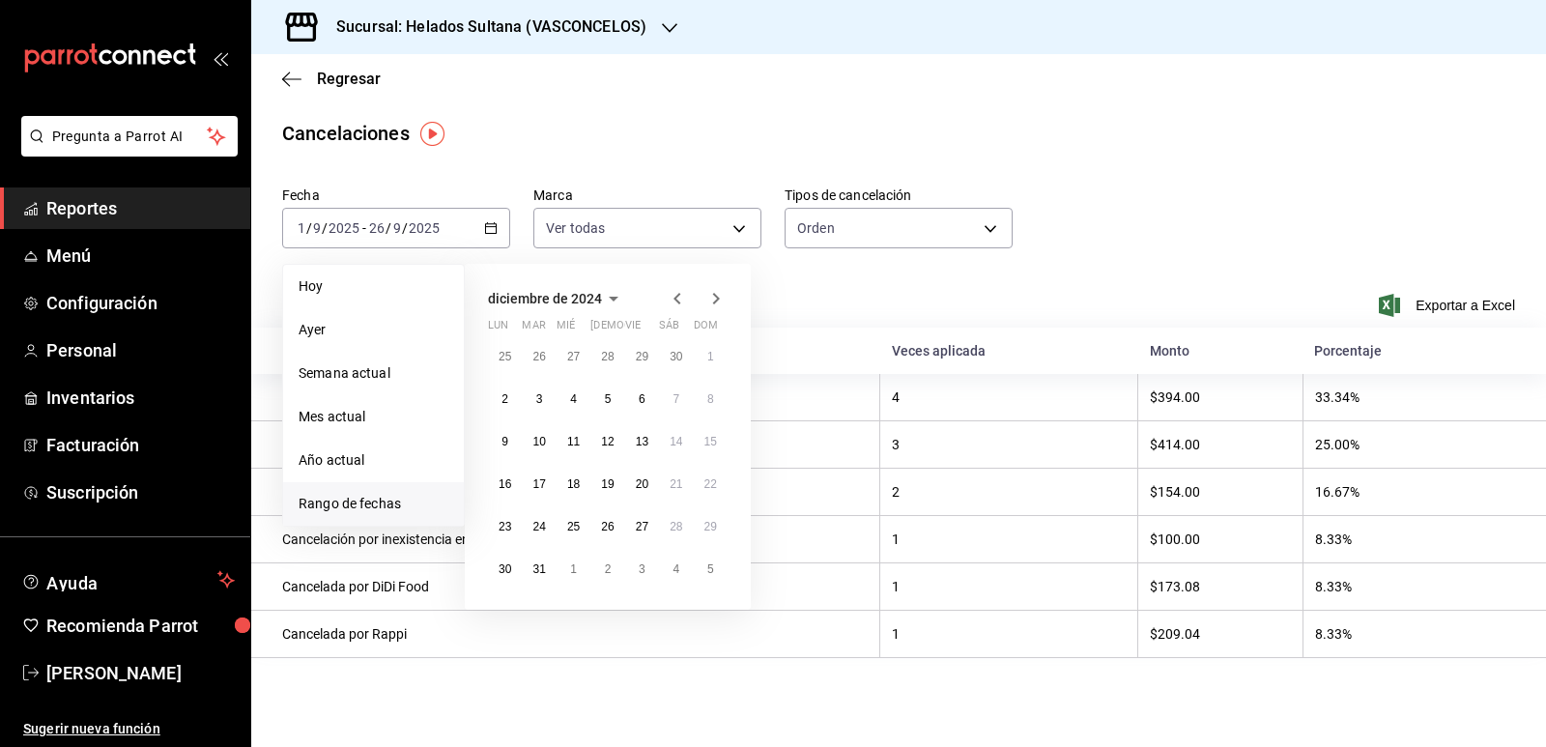
click at [677, 298] on icon "button" at bounding box center [677, 298] width 23 height 23
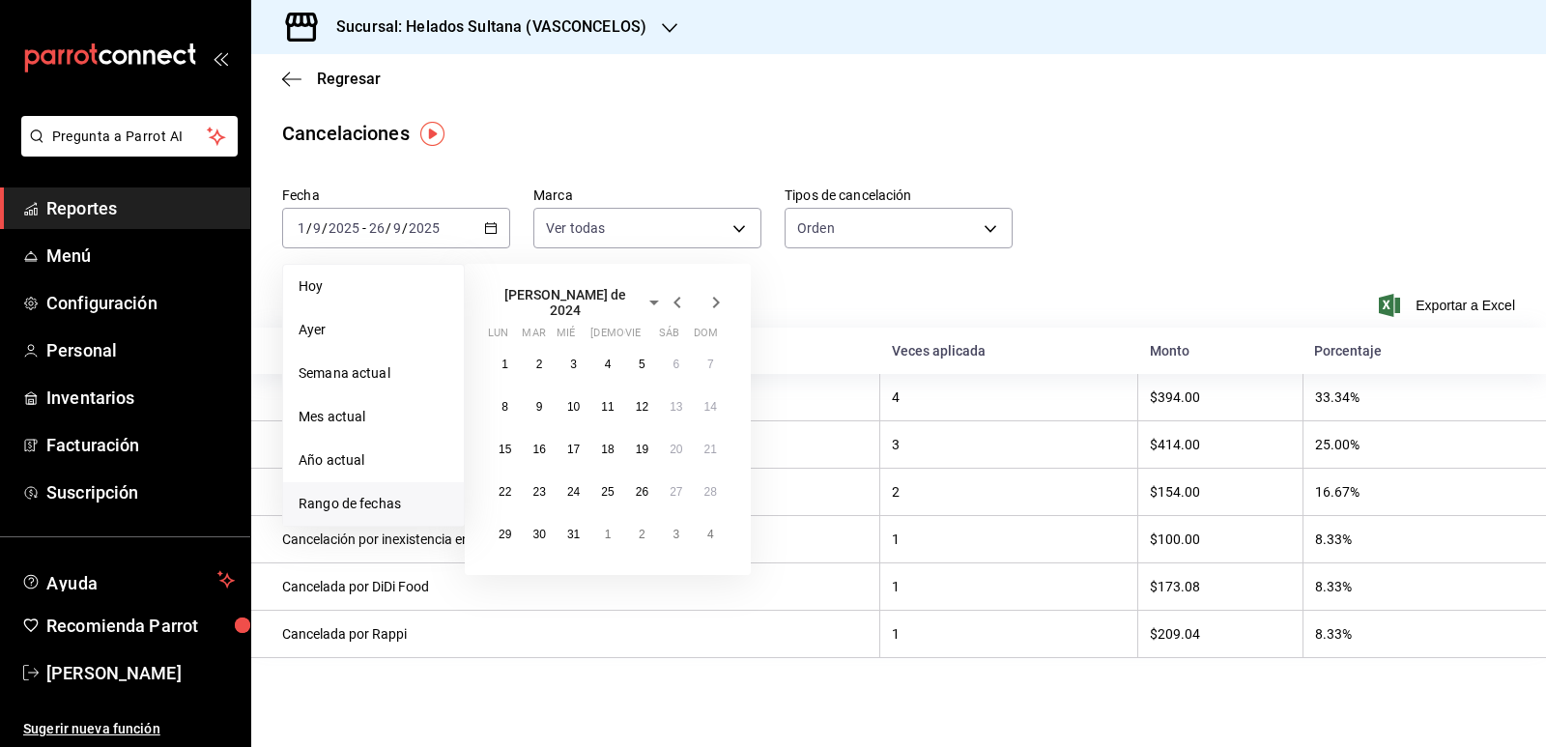
click at [677, 298] on icon "button" at bounding box center [677, 302] width 23 height 23
click at [677, 298] on icon "button" at bounding box center [677, 298] width 23 height 23
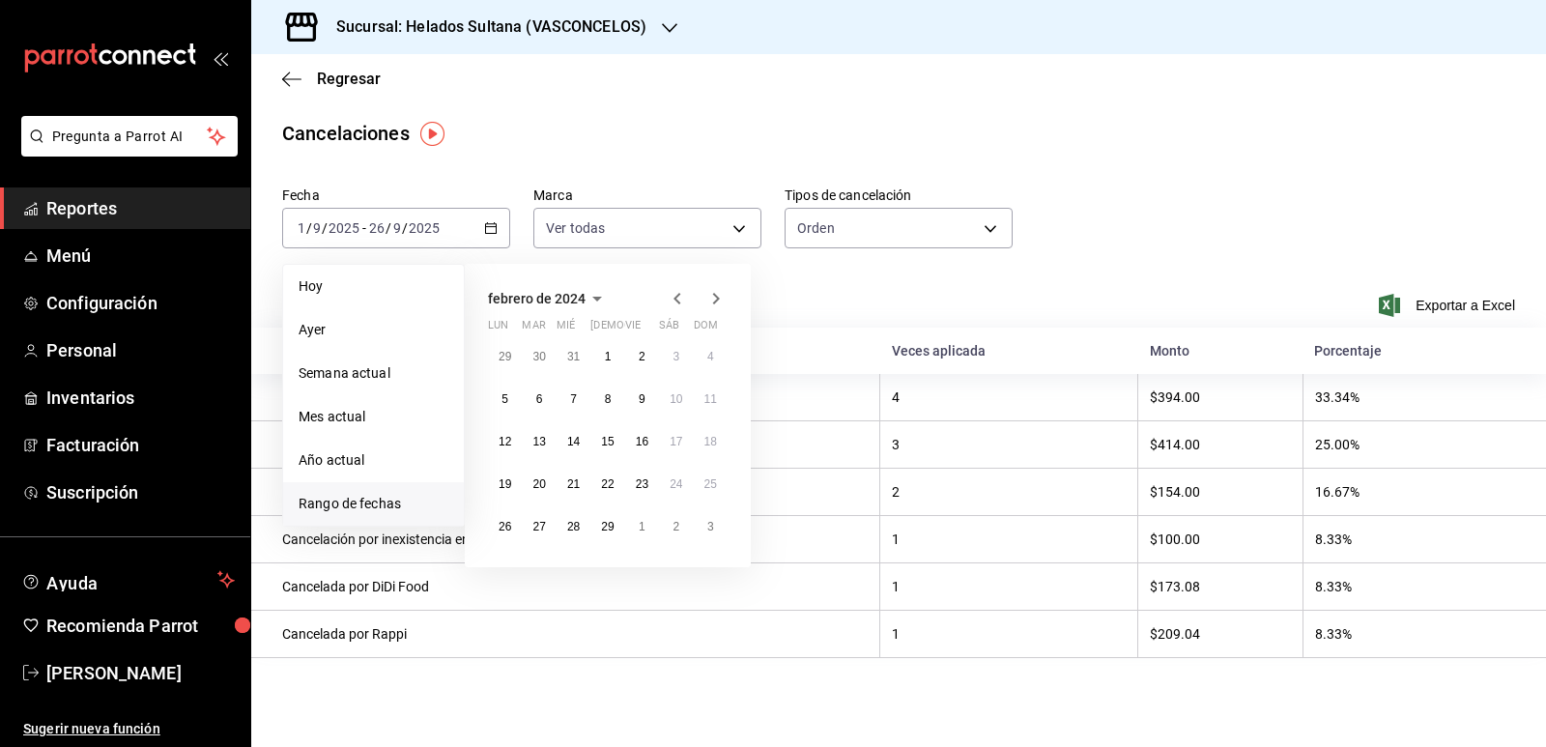
click at [677, 298] on icon "button" at bounding box center [677, 298] width 23 height 23
click at [515, 359] on button "1" at bounding box center [505, 356] width 34 height 35
click at [582, 531] on button "31" at bounding box center [573, 526] width 34 height 35
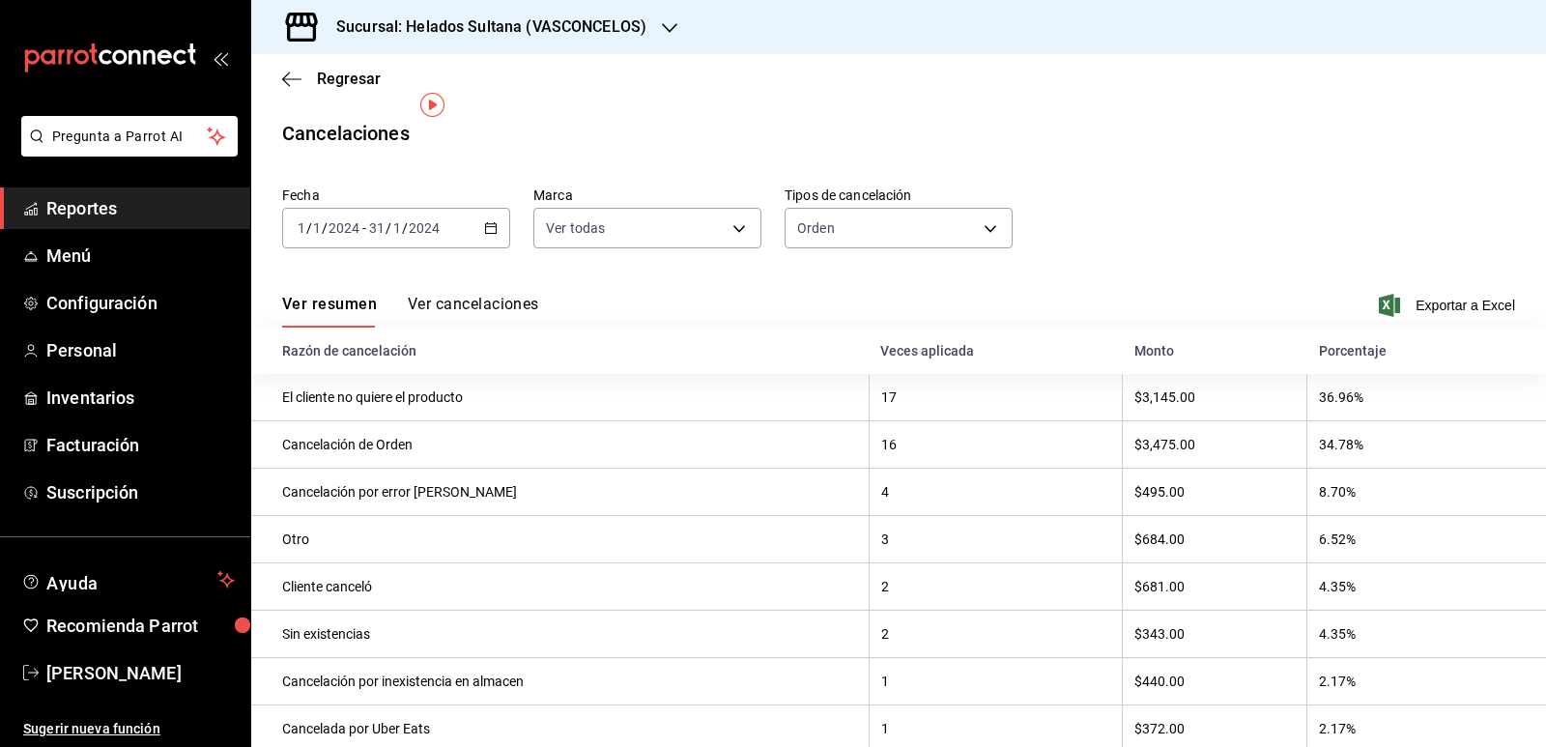
scroll to position [45, 0]
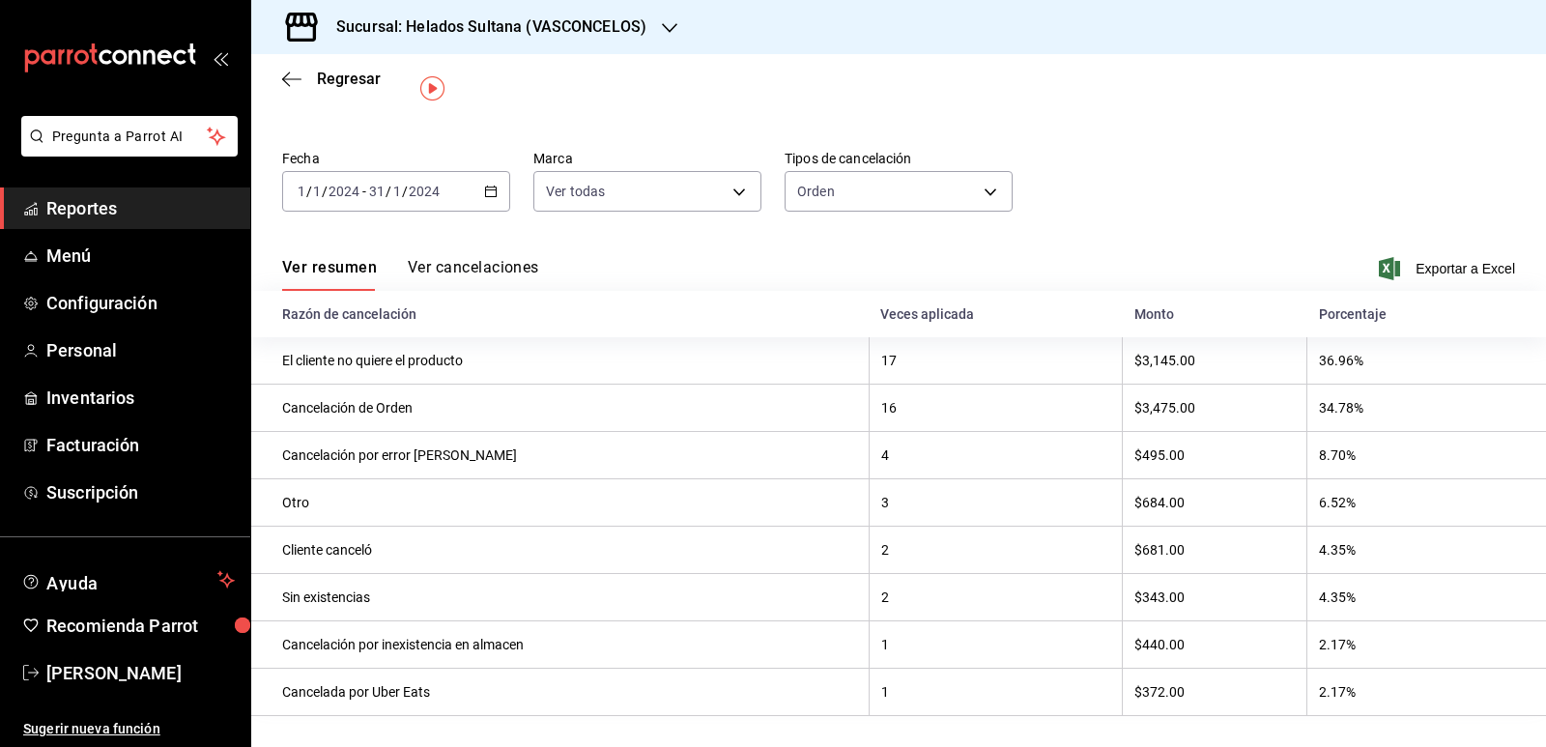
click at [486, 186] on \(Stroke\) "button" at bounding box center [491, 191] width 12 height 11
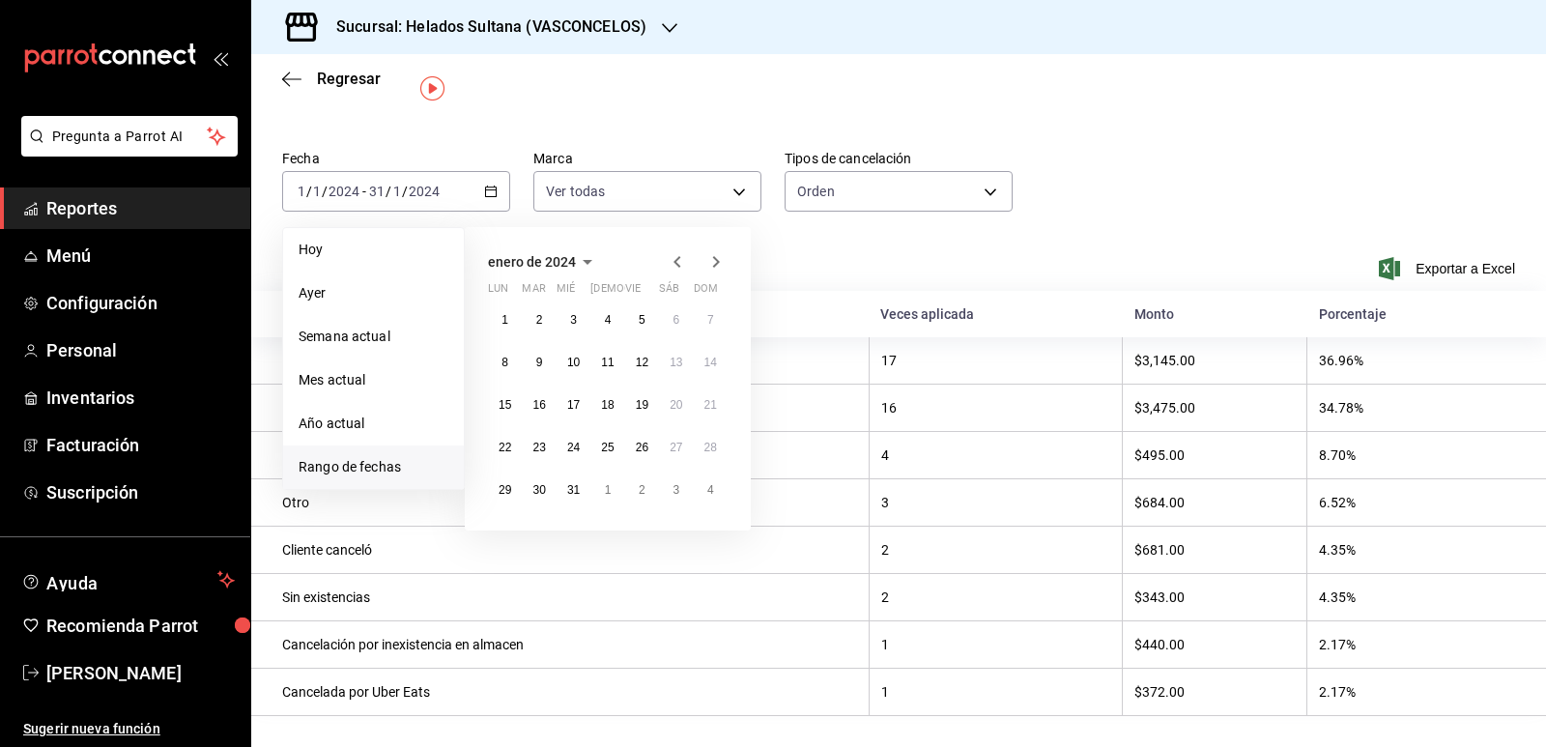
click at [712, 250] on icon "button" at bounding box center [715, 261] width 23 height 23
click at [612, 304] on button "1" at bounding box center [607, 319] width 34 height 35
click at [598, 486] on button "29" at bounding box center [607, 489] width 34 height 35
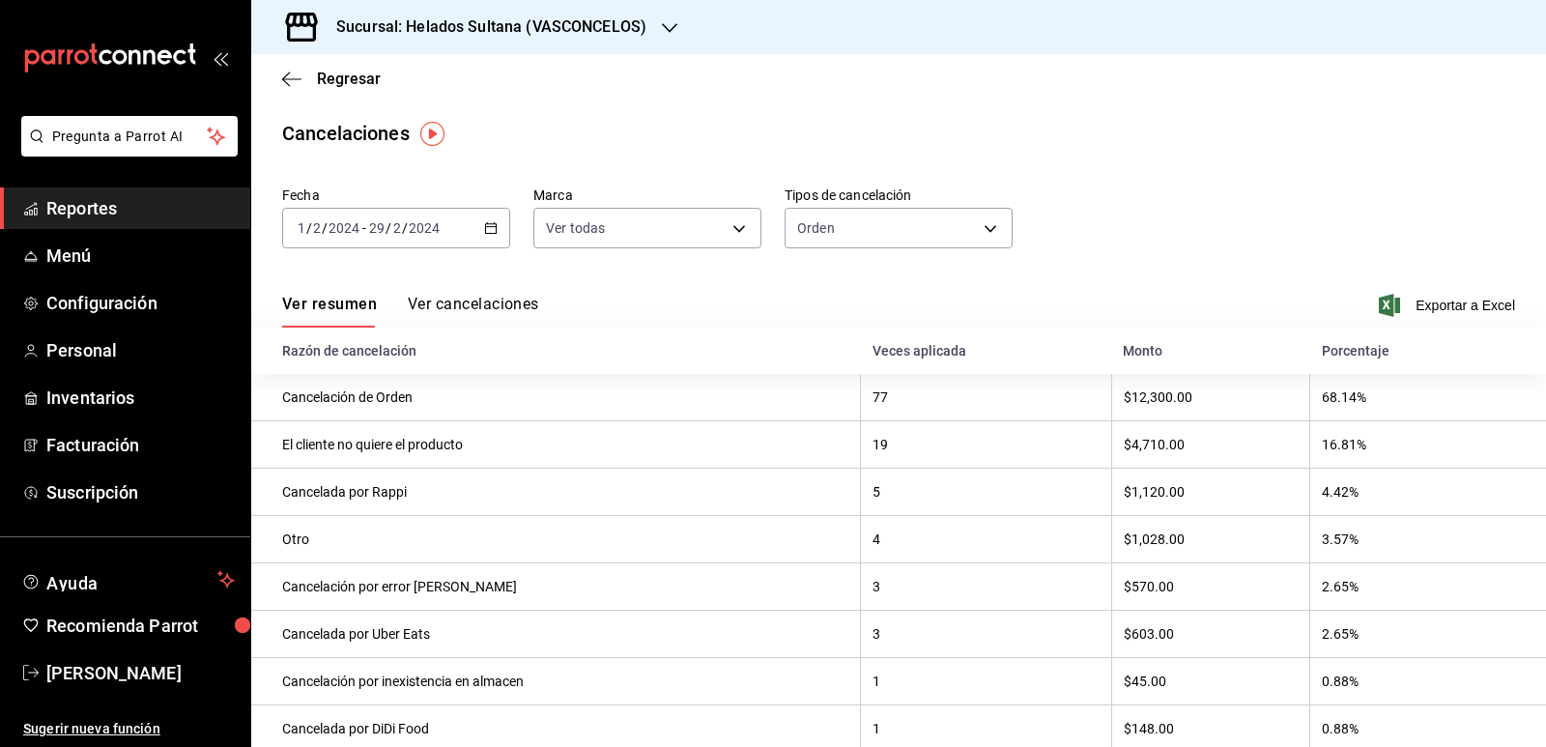
click at [499, 301] on button "Ver cancelaciones" at bounding box center [473, 311] width 131 height 33
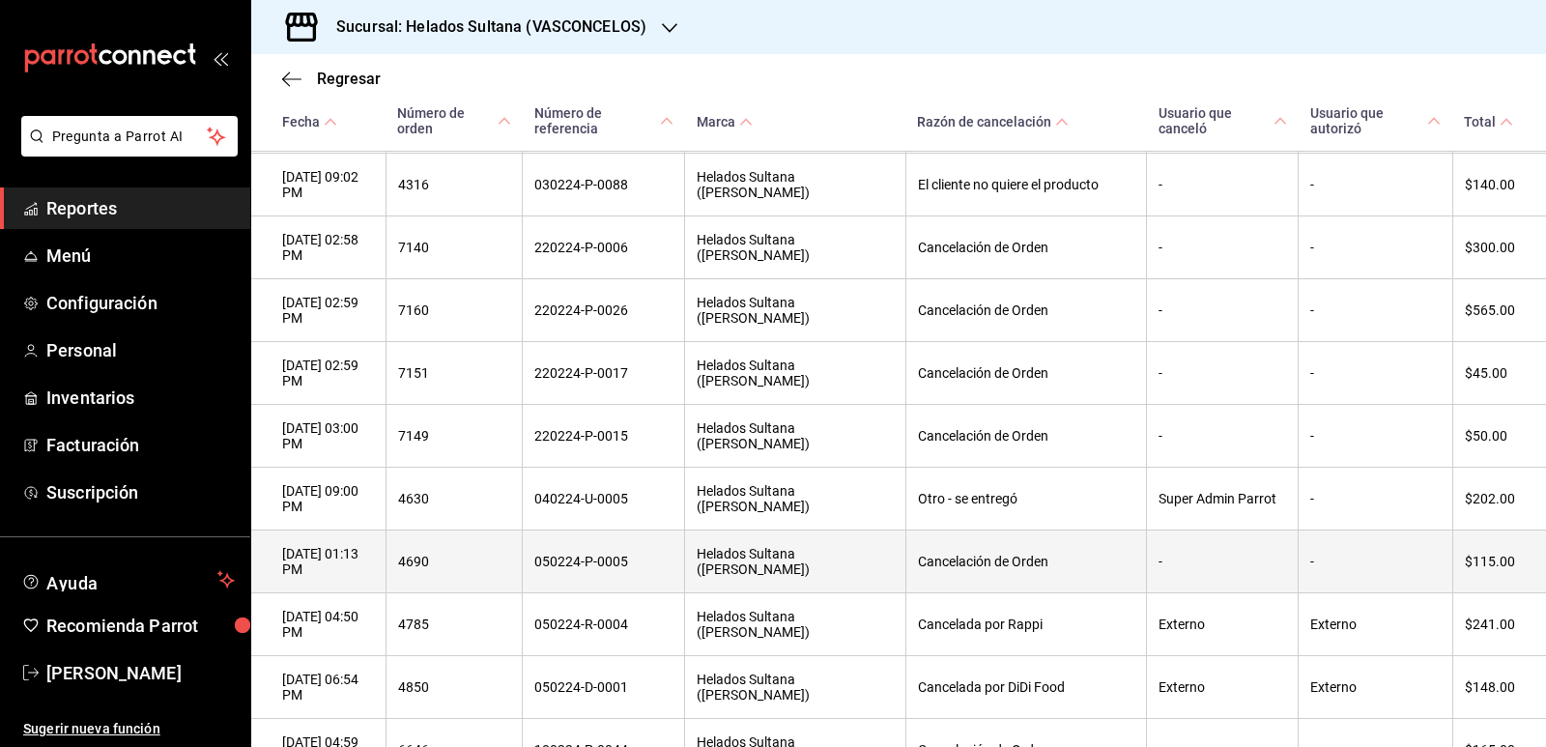
scroll to position [2222, 0]
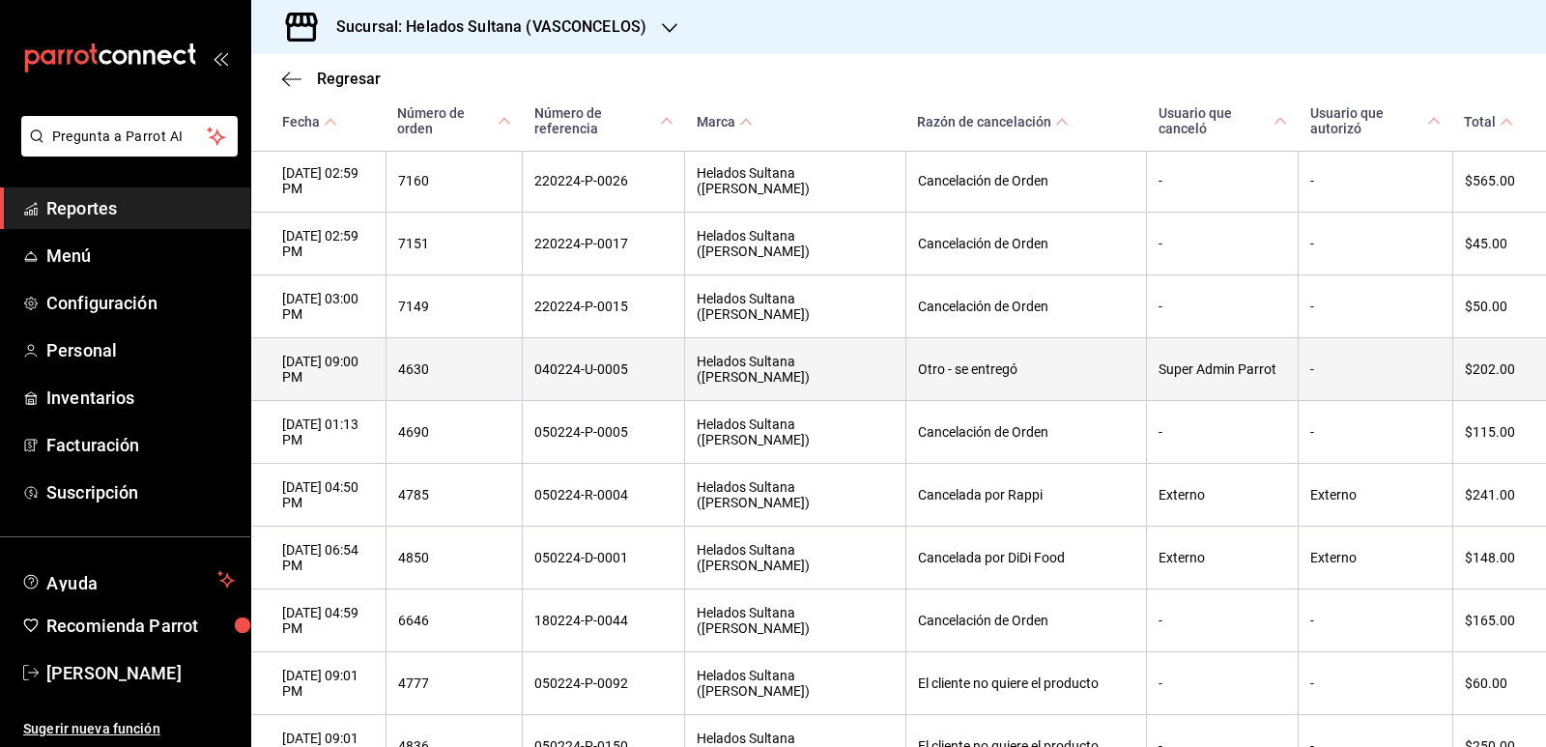
click at [356, 401] on th "04/02/2024 09:00 PM" at bounding box center [318, 369] width 134 height 63
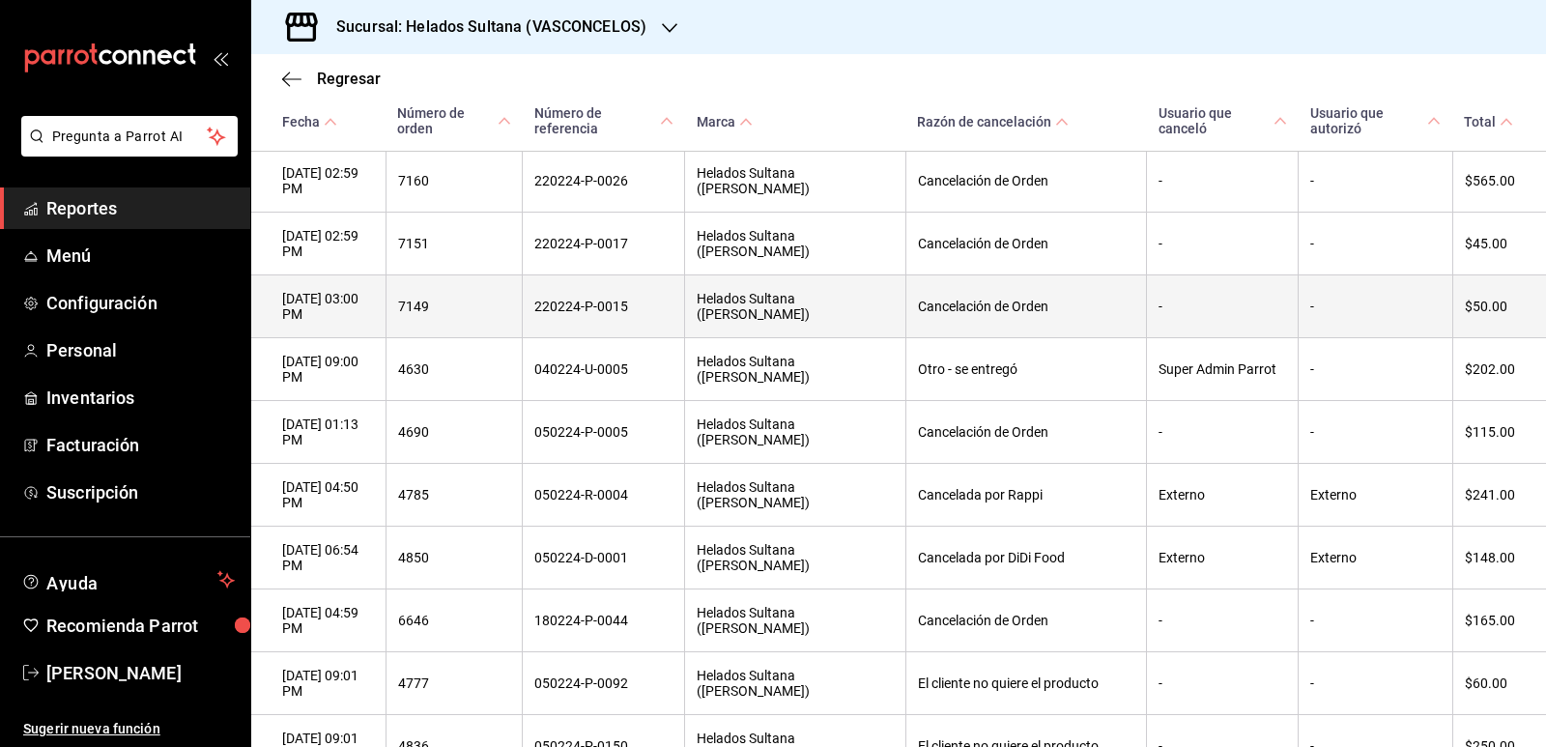
click at [370, 338] on th "22/02/2024 03:00 PM" at bounding box center [318, 306] width 134 height 63
click at [578, 338] on th "220224-P-0015" at bounding box center [604, 306] width 162 height 63
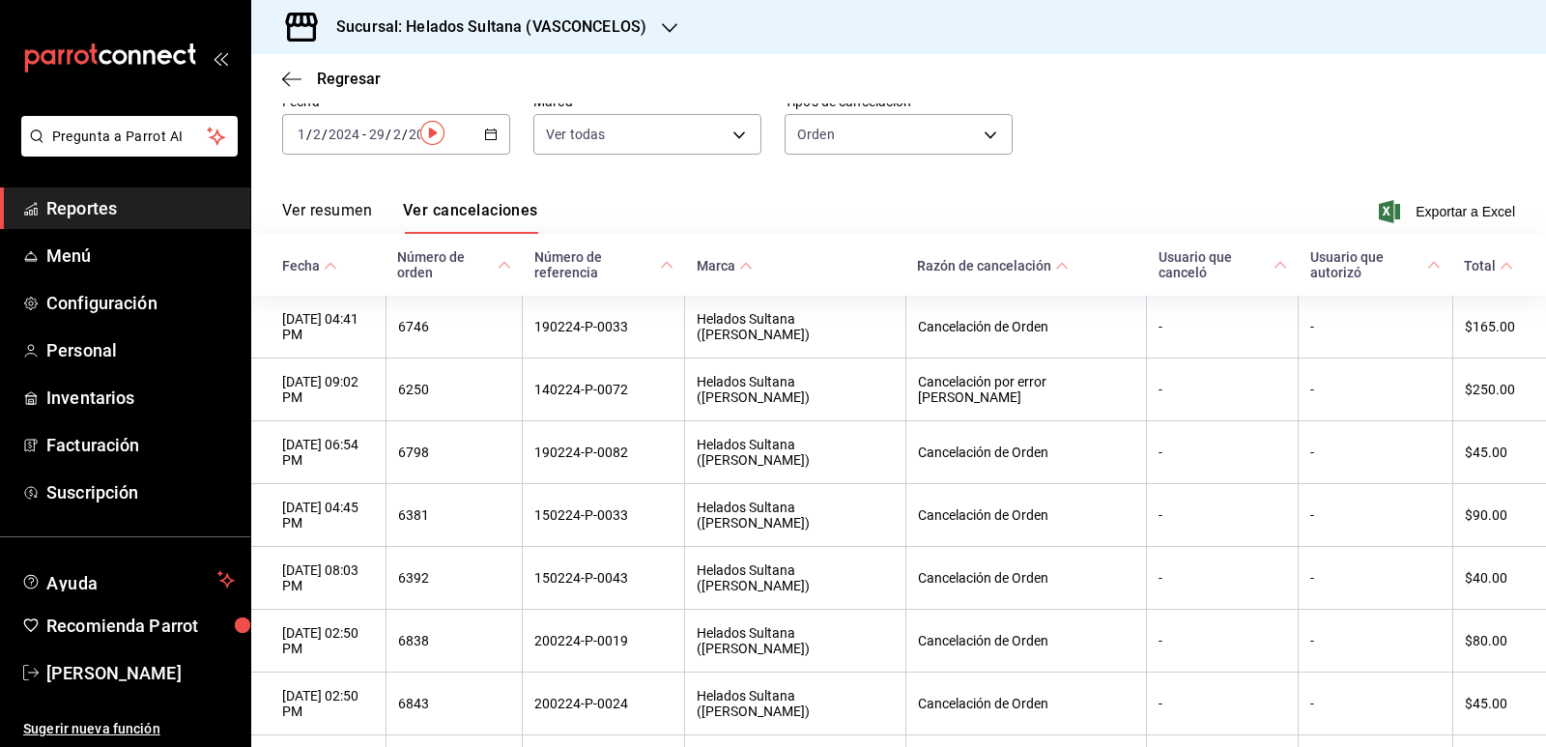
scroll to position [0, 0]
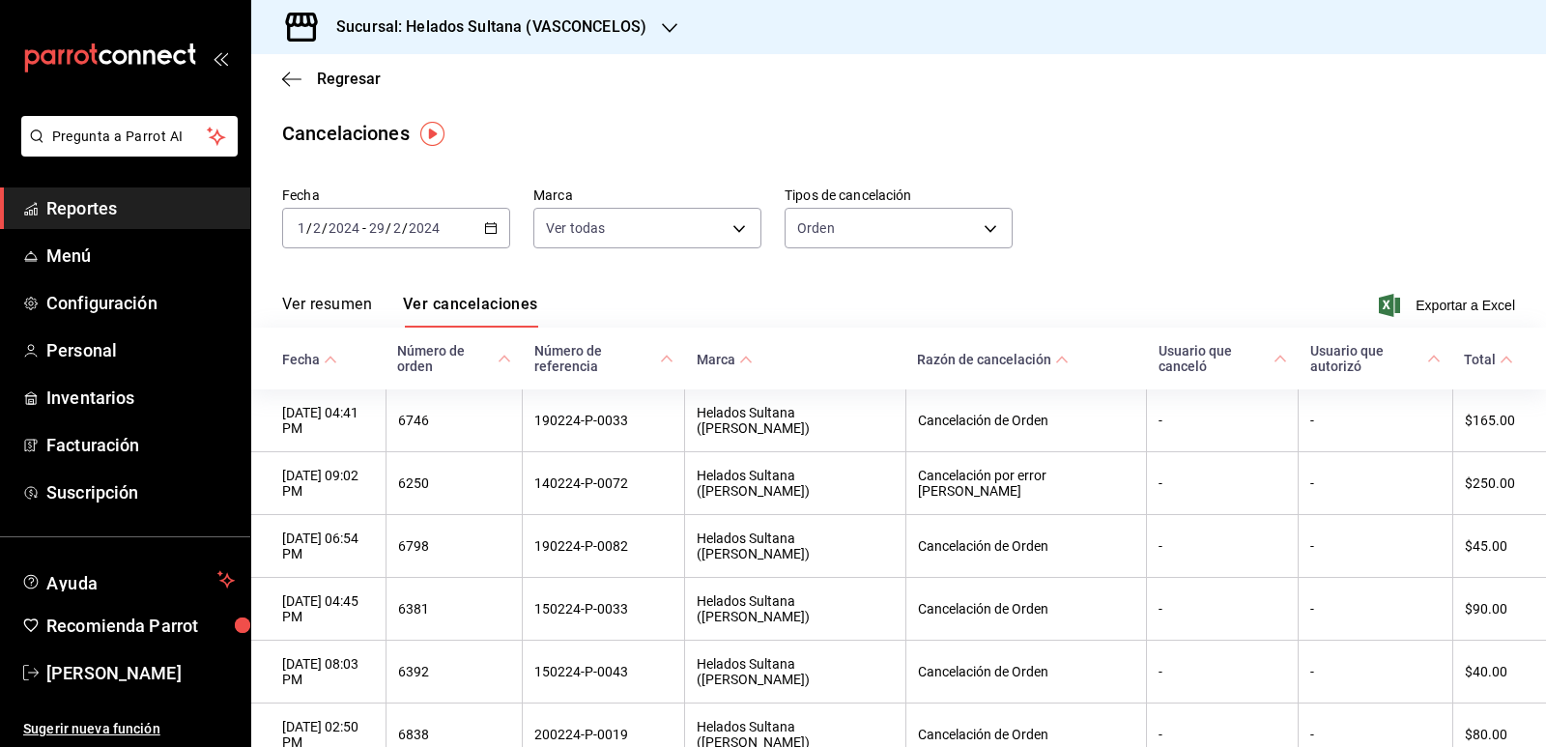
click at [488, 222] on icon "button" at bounding box center [491, 228] width 14 height 14
click at [347, 298] on button "Ver resumen" at bounding box center [327, 311] width 90 height 33
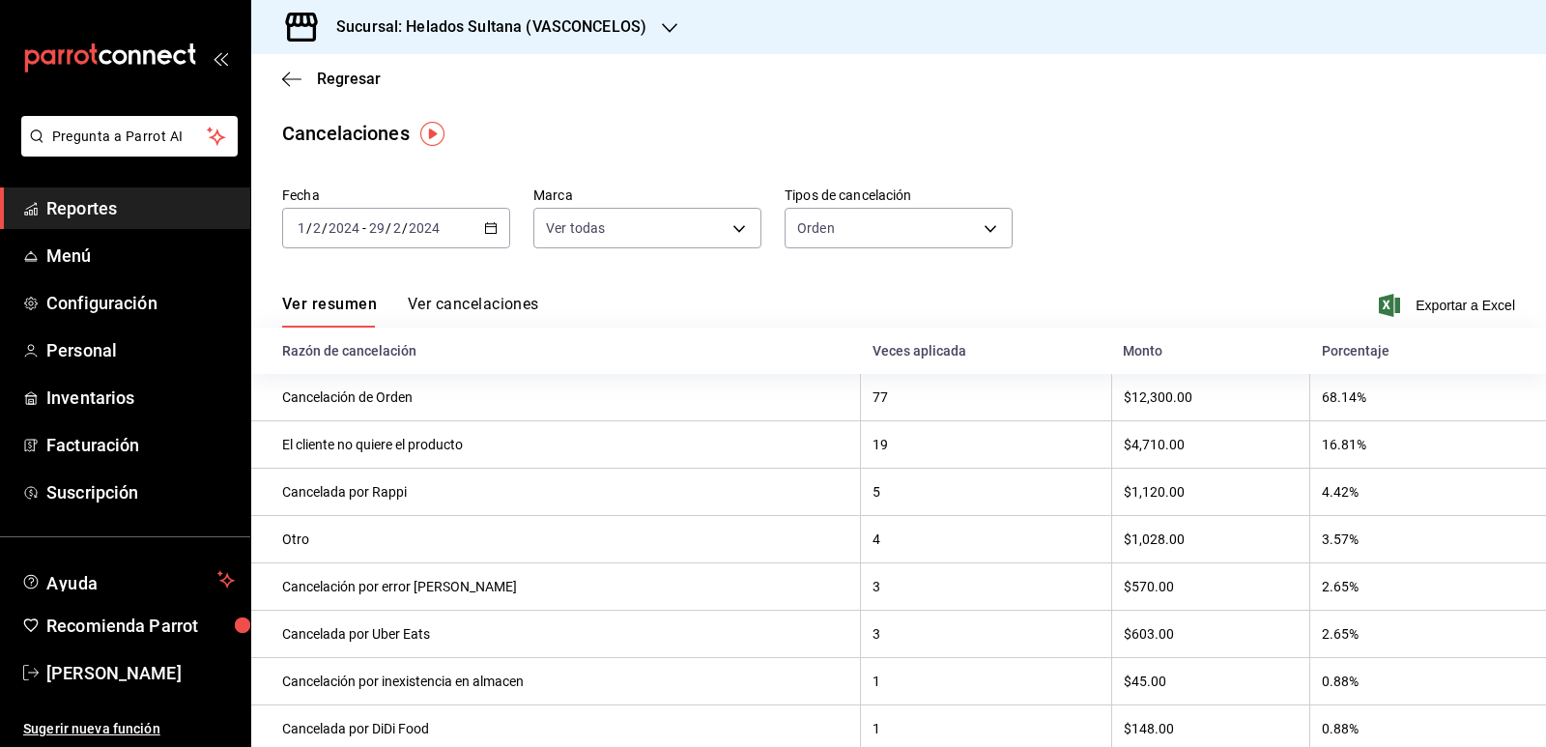
click at [488, 227] on \(Stroke\) "button" at bounding box center [491, 226] width 11 height 1
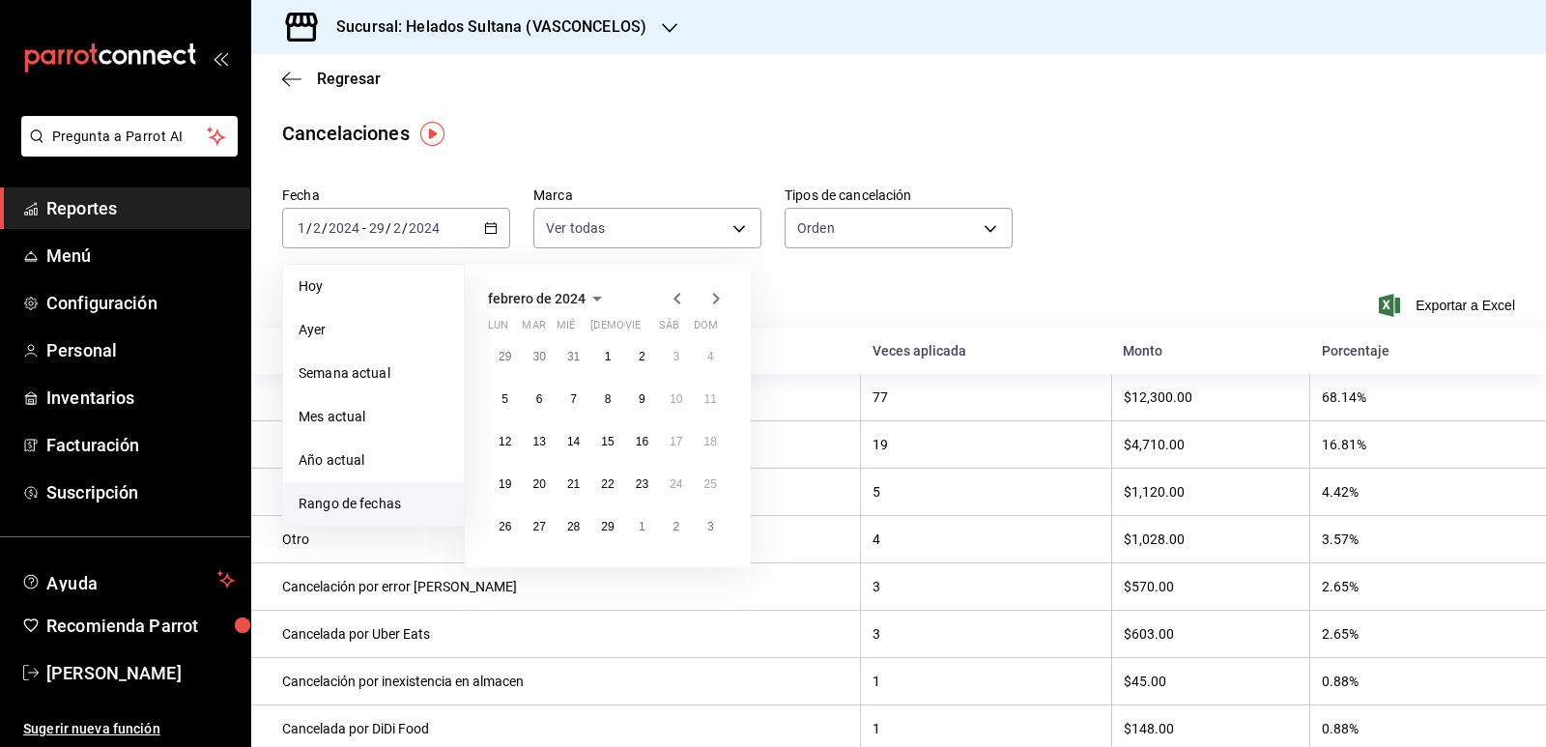
click at [675, 303] on icon "button" at bounding box center [677, 298] width 23 height 23
click at [639, 355] on abbr "1" at bounding box center [642, 357] width 7 height 14
click at [700, 527] on button "31" at bounding box center [711, 526] width 34 height 35
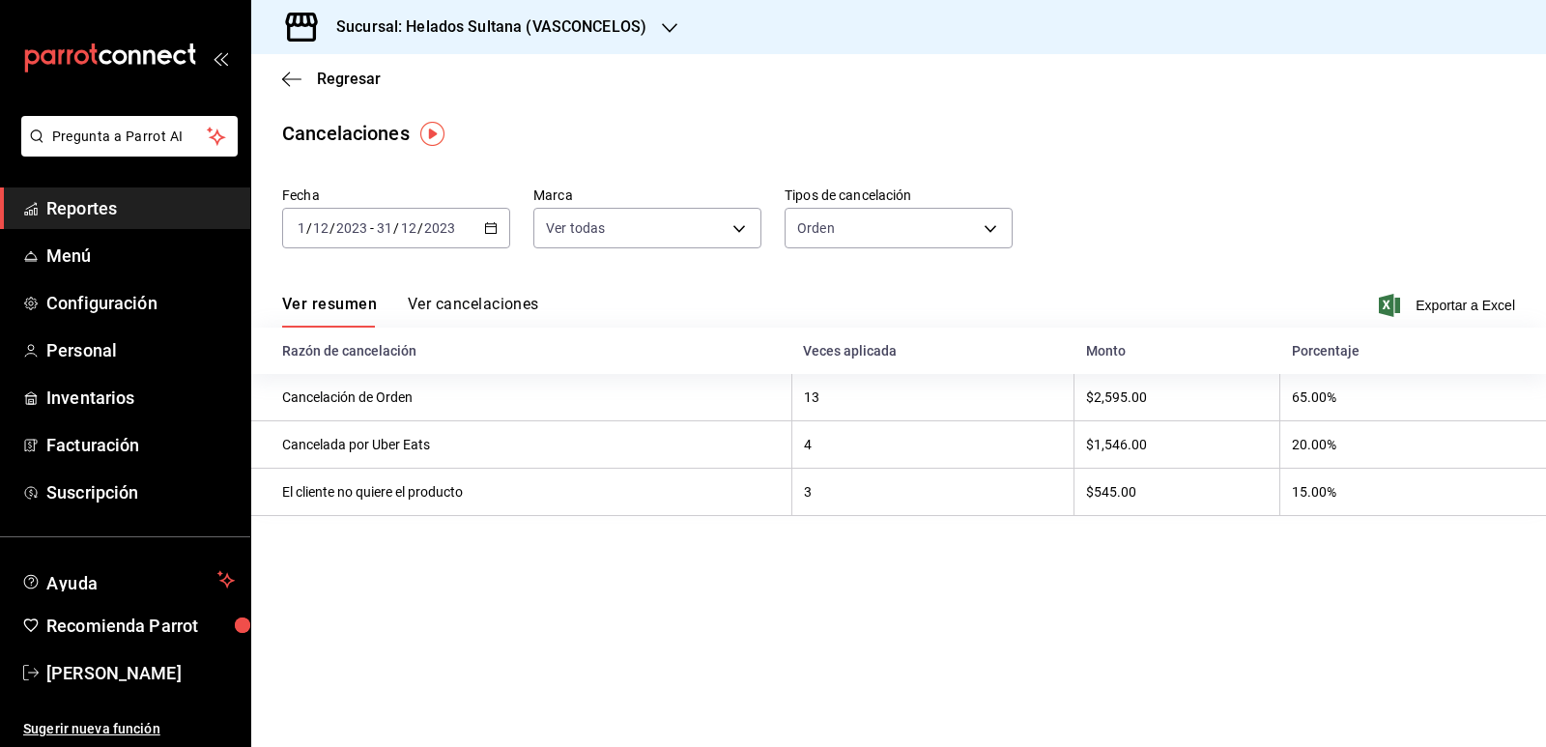
click at [494, 227] on \(Stroke\) "button" at bounding box center [491, 226] width 11 height 1
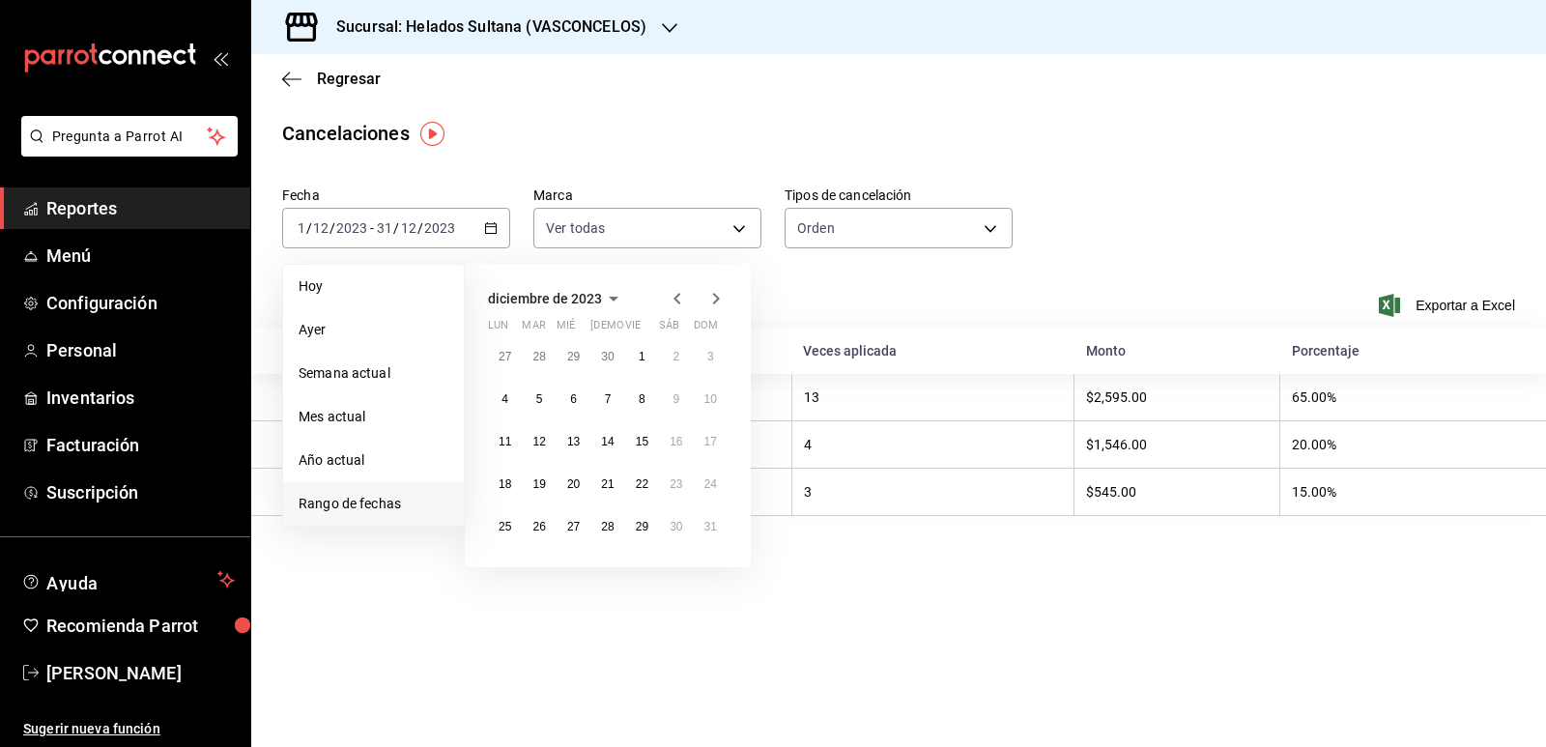
click at [673, 298] on icon "button" at bounding box center [676, 299] width 7 height 12
click at [578, 355] on button "1" at bounding box center [573, 356] width 34 height 35
click at [618, 523] on button "30" at bounding box center [607, 526] width 34 height 35
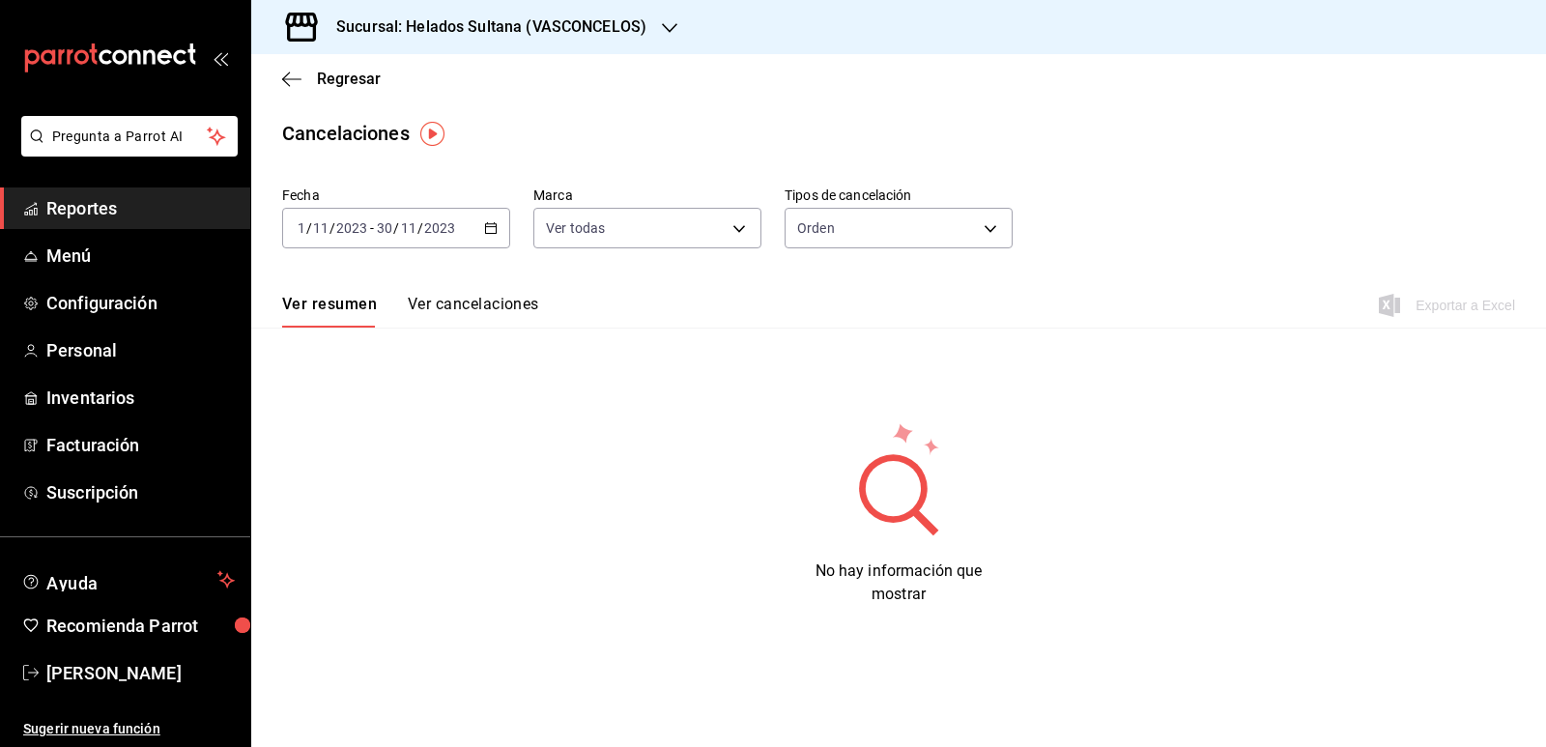
click at [491, 230] on icon "button" at bounding box center [491, 228] width 14 height 14
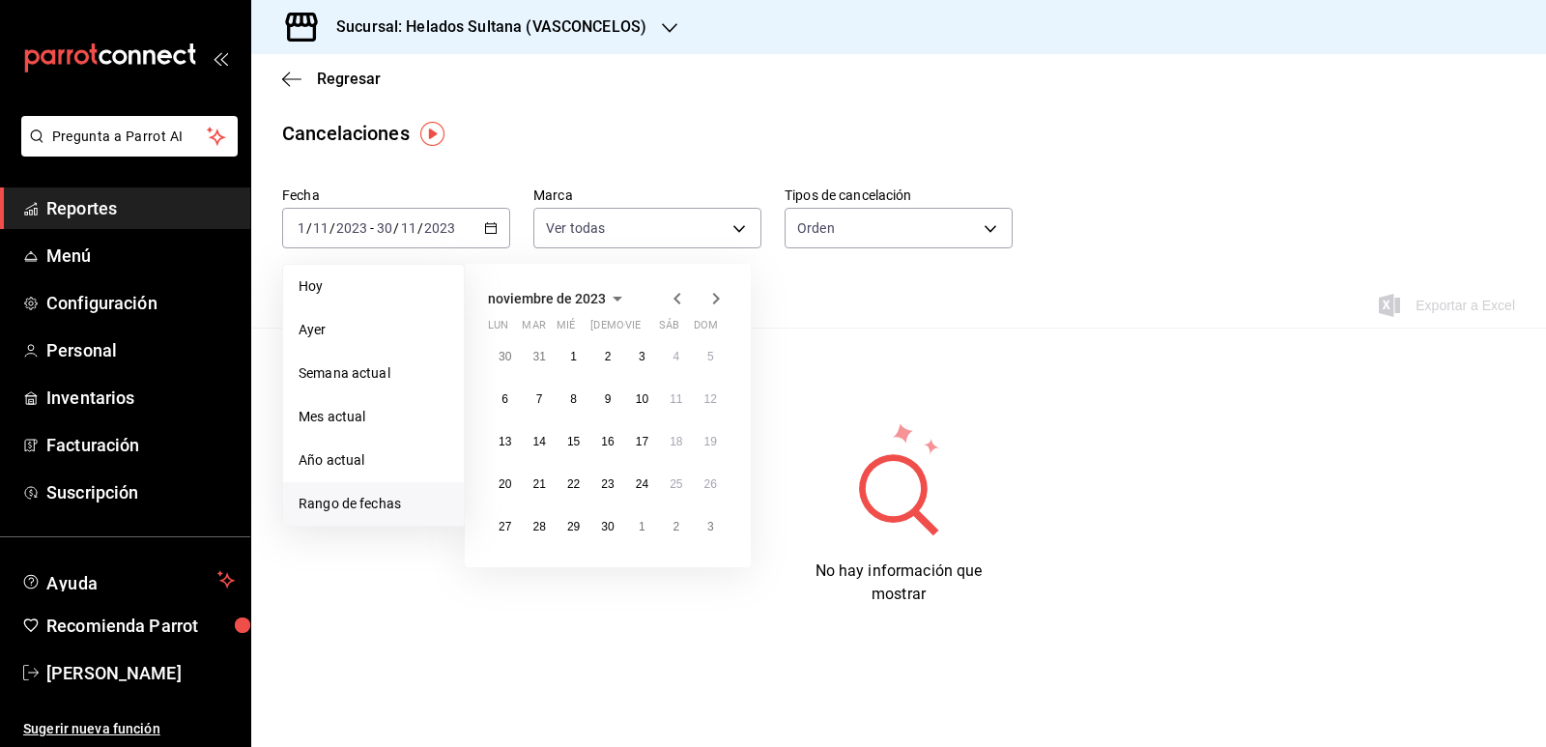
click at [710, 303] on icon "button" at bounding box center [715, 298] width 23 height 23
click at [513, 344] on button "1" at bounding box center [505, 356] width 34 height 35
click at [581, 522] on button "31" at bounding box center [573, 526] width 34 height 35
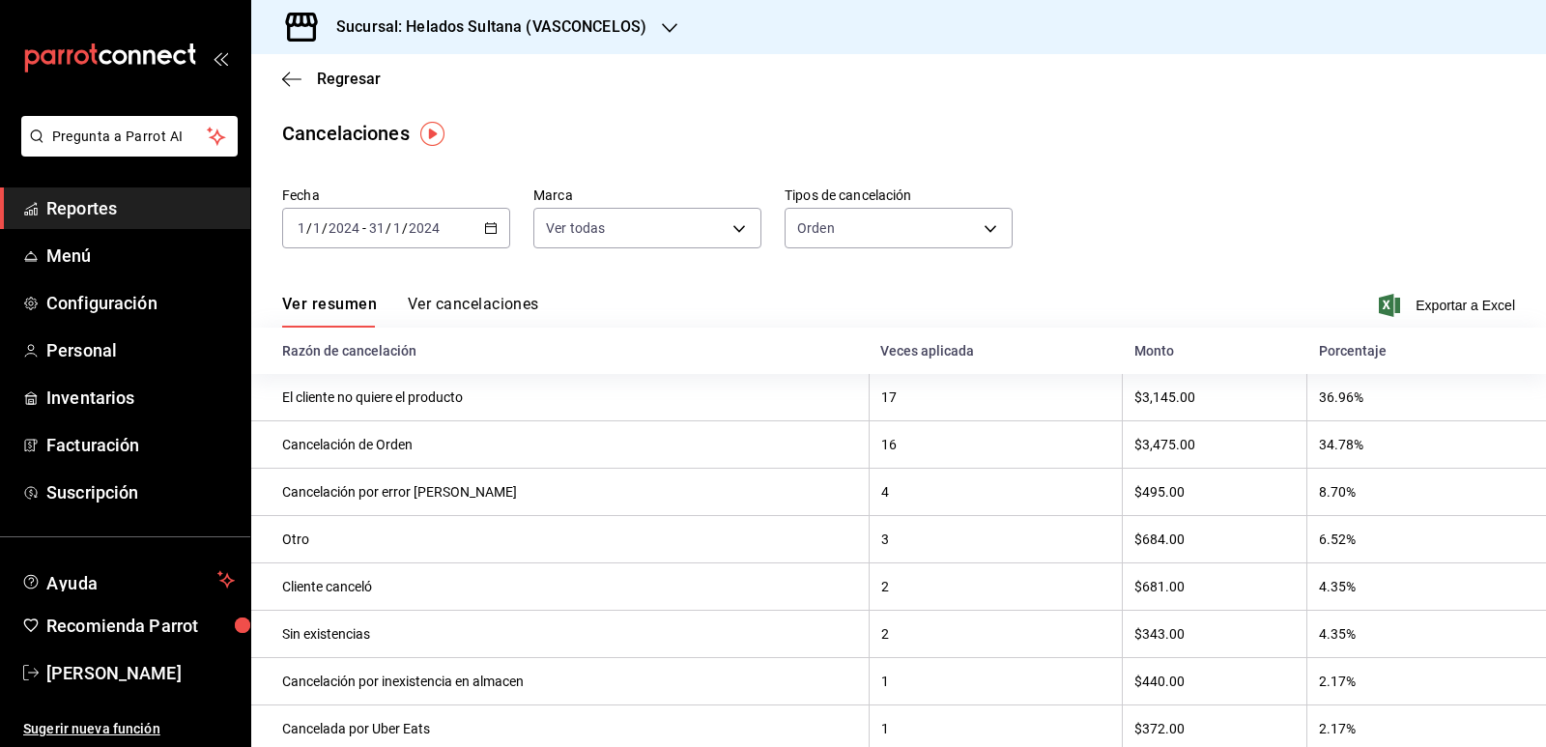
click at [489, 225] on icon "button" at bounding box center [491, 228] width 14 height 14
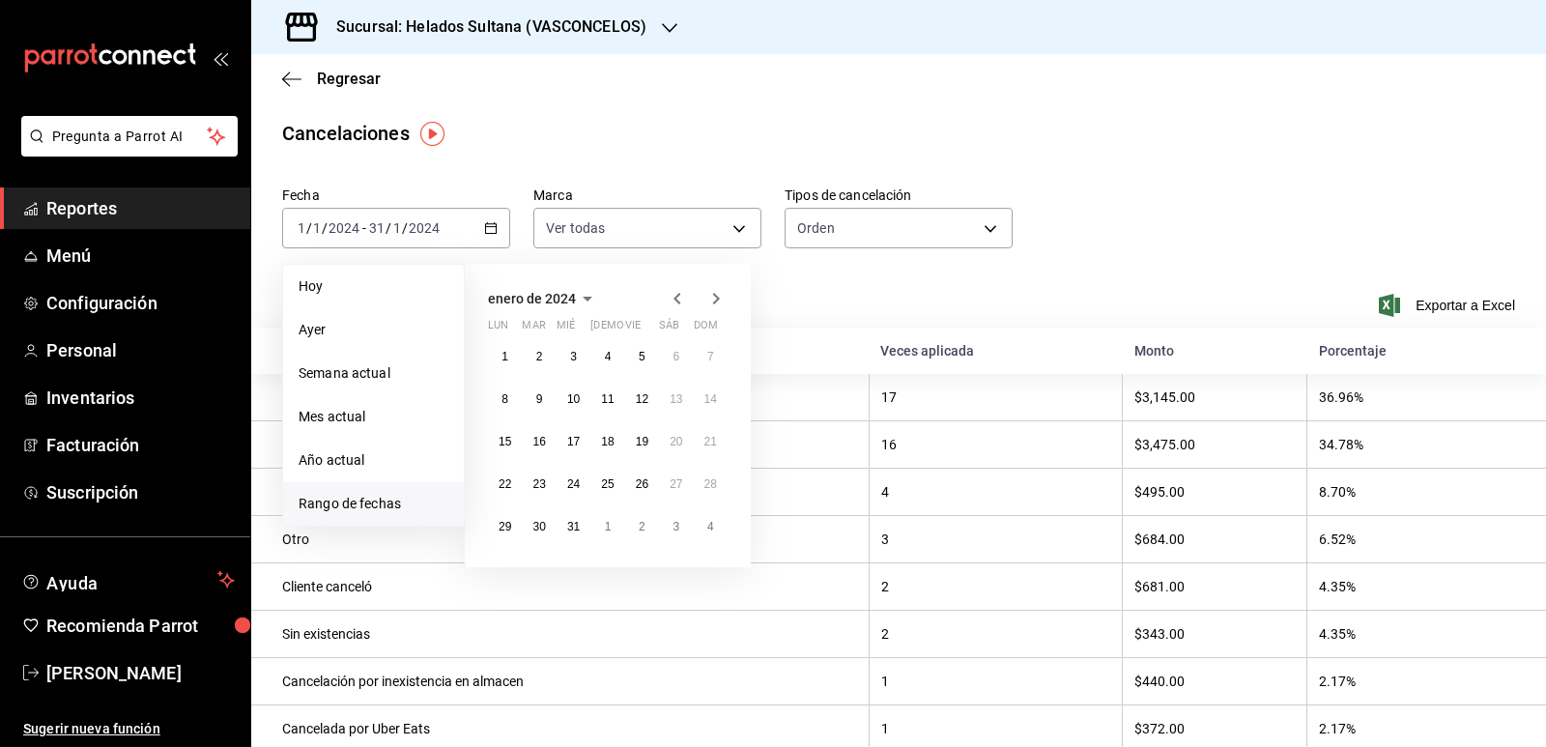
click at [715, 293] on icon "button" at bounding box center [715, 298] width 23 height 23
click at [715, 299] on icon "button" at bounding box center [715, 298] width 23 height 23
click at [635, 352] on button "1" at bounding box center [642, 356] width 34 height 35
click at [706, 516] on button "31" at bounding box center [711, 526] width 34 height 35
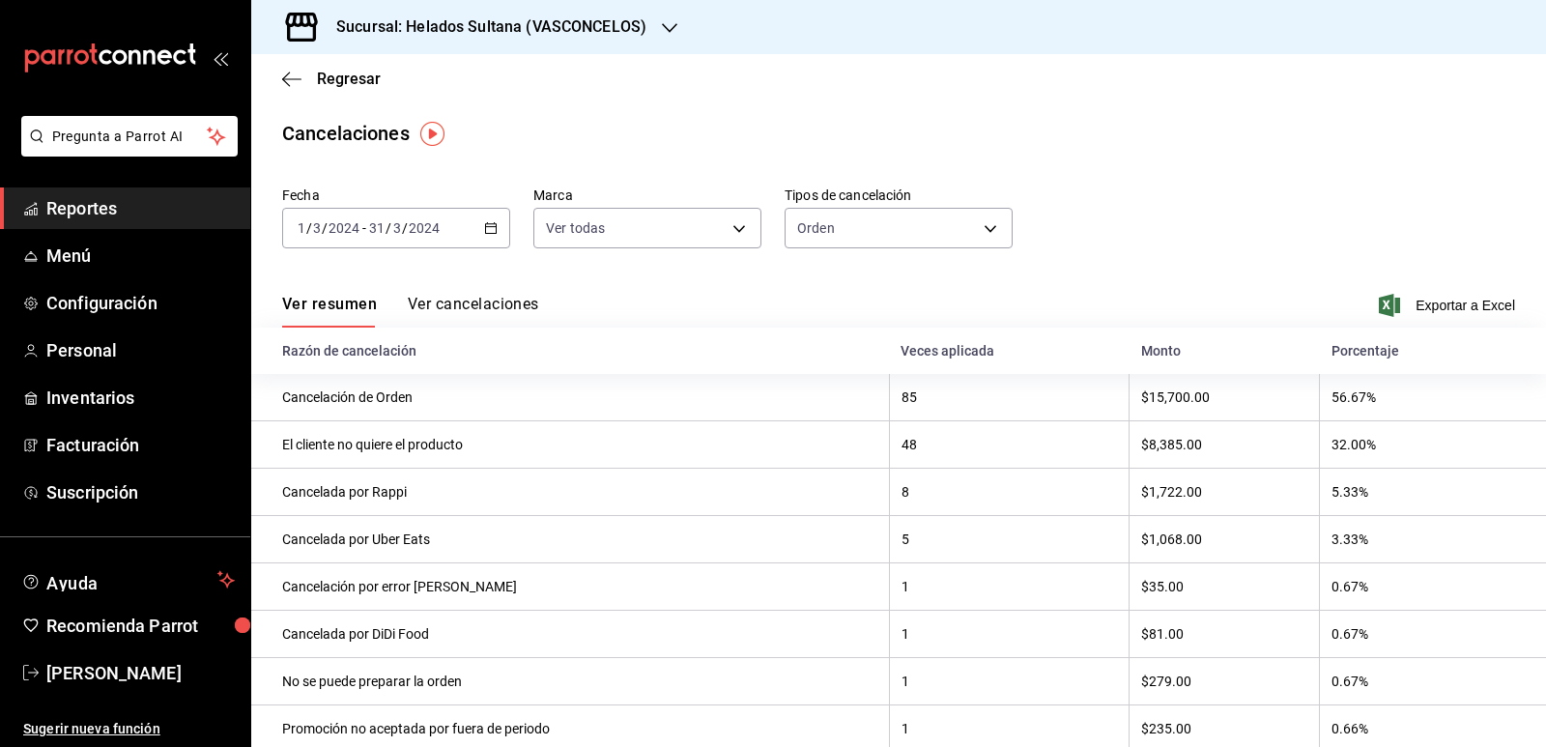
click at [492, 224] on \(Stroke\) "button" at bounding box center [491, 228] width 12 height 11
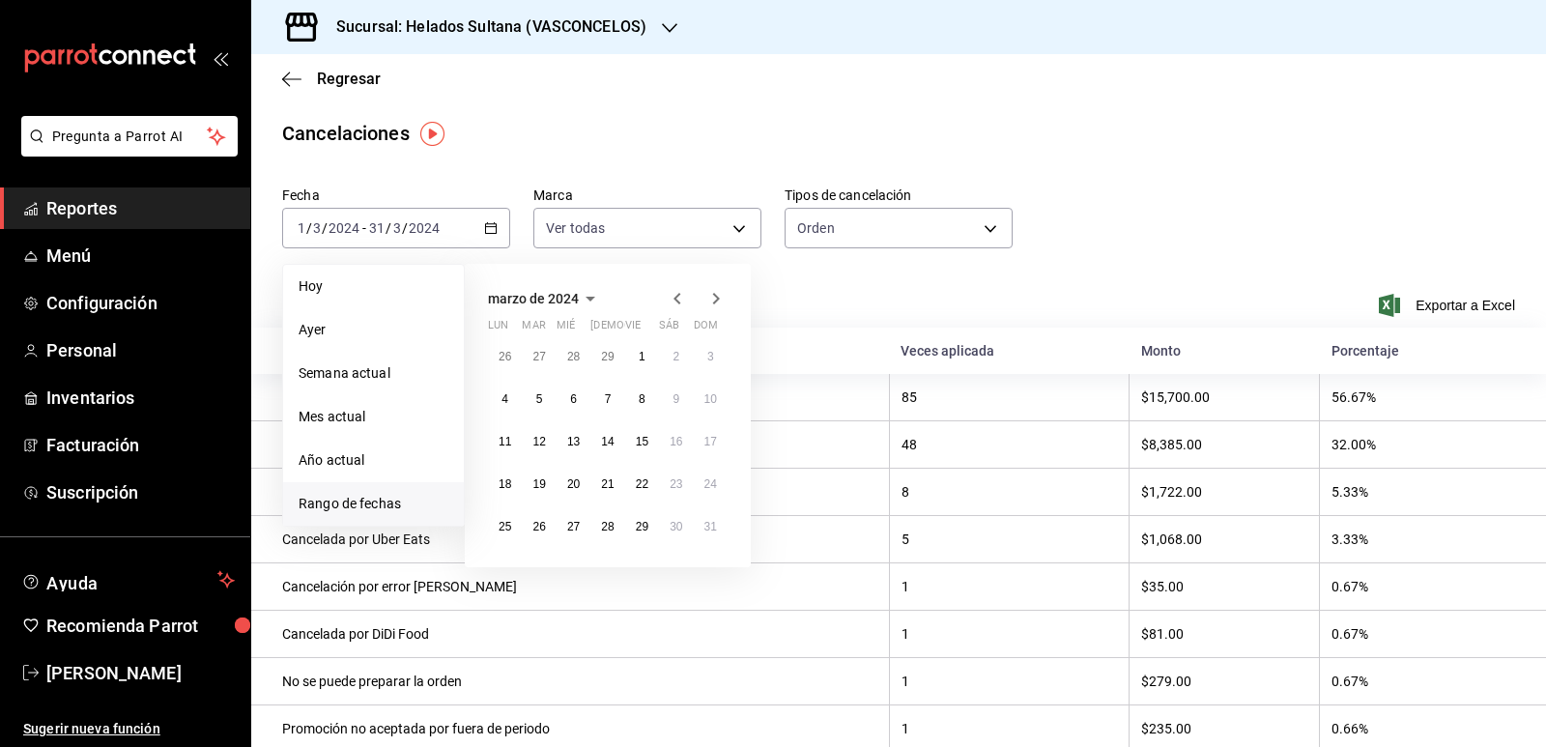
click at [713, 301] on icon "button" at bounding box center [715, 298] width 23 height 23
click at [511, 346] on button "1" at bounding box center [505, 356] width 34 height 35
click at [538, 525] on abbr "30" at bounding box center [538, 527] width 13 height 14
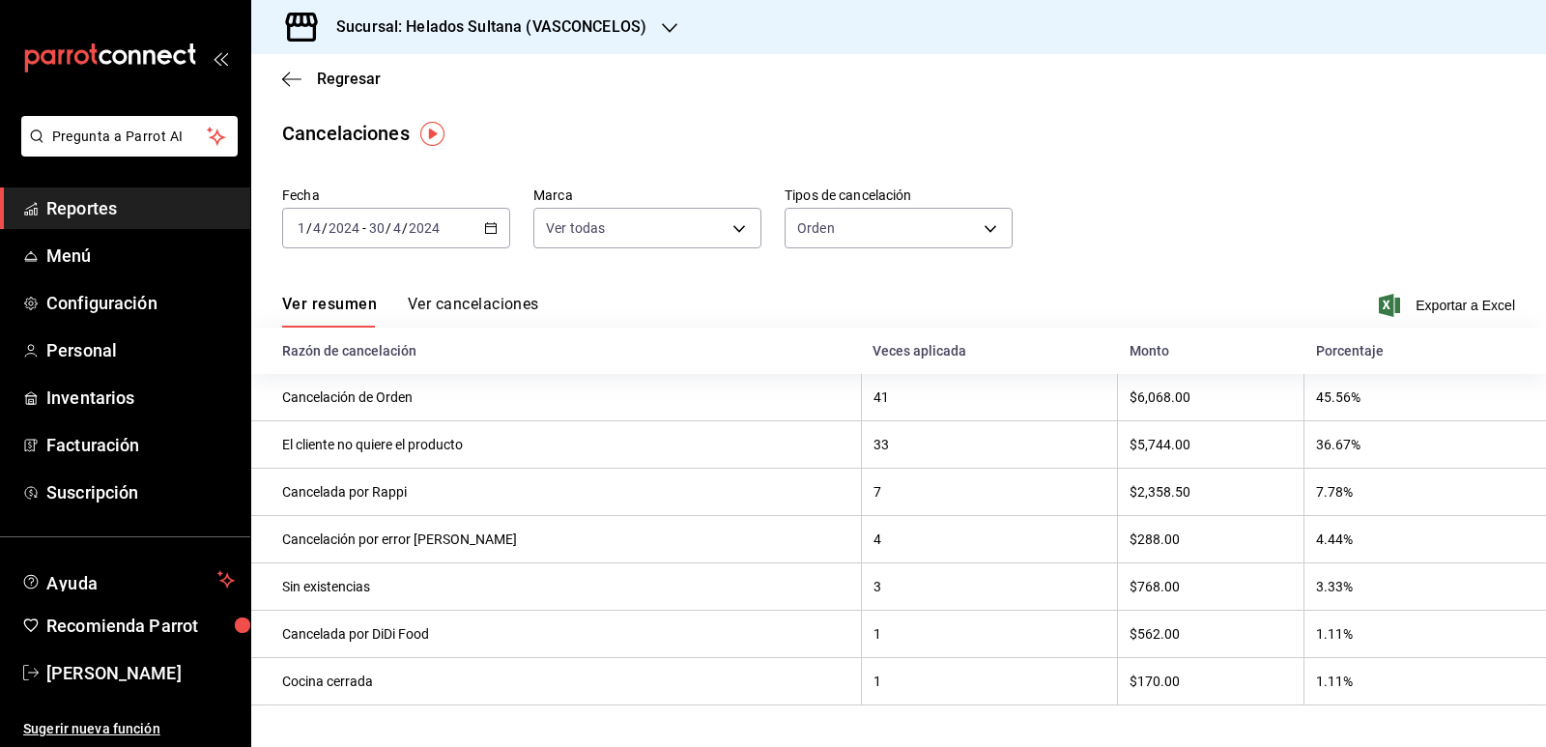
click at [484, 313] on button "Ver cancelaciones" at bounding box center [473, 311] width 131 height 33
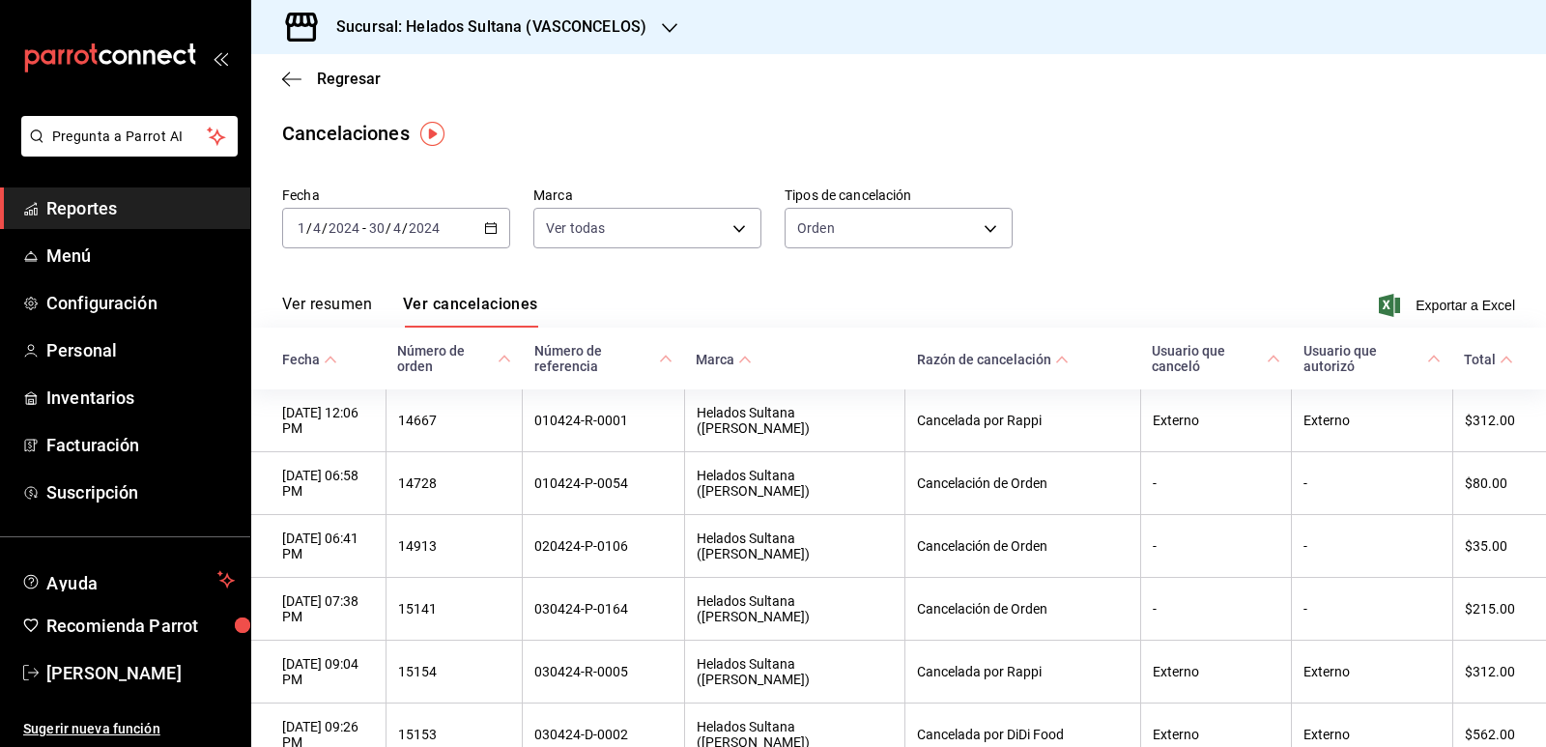
click at [488, 232] on icon "button" at bounding box center [491, 228] width 14 height 14
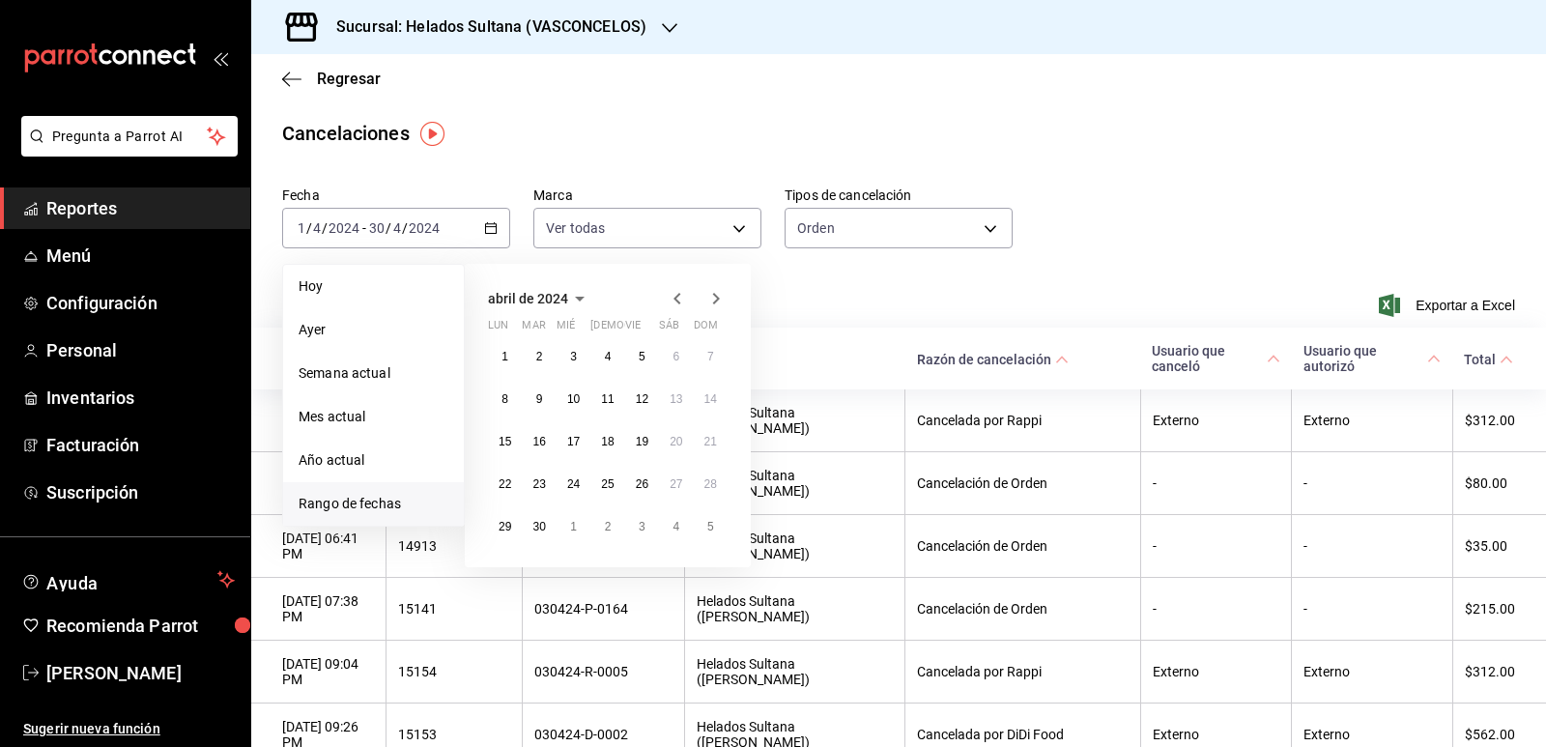
click at [709, 302] on icon "button" at bounding box center [715, 298] width 23 height 23
click at [572, 347] on button "1" at bounding box center [573, 356] width 34 height 35
click at [646, 518] on button "31" at bounding box center [642, 526] width 34 height 35
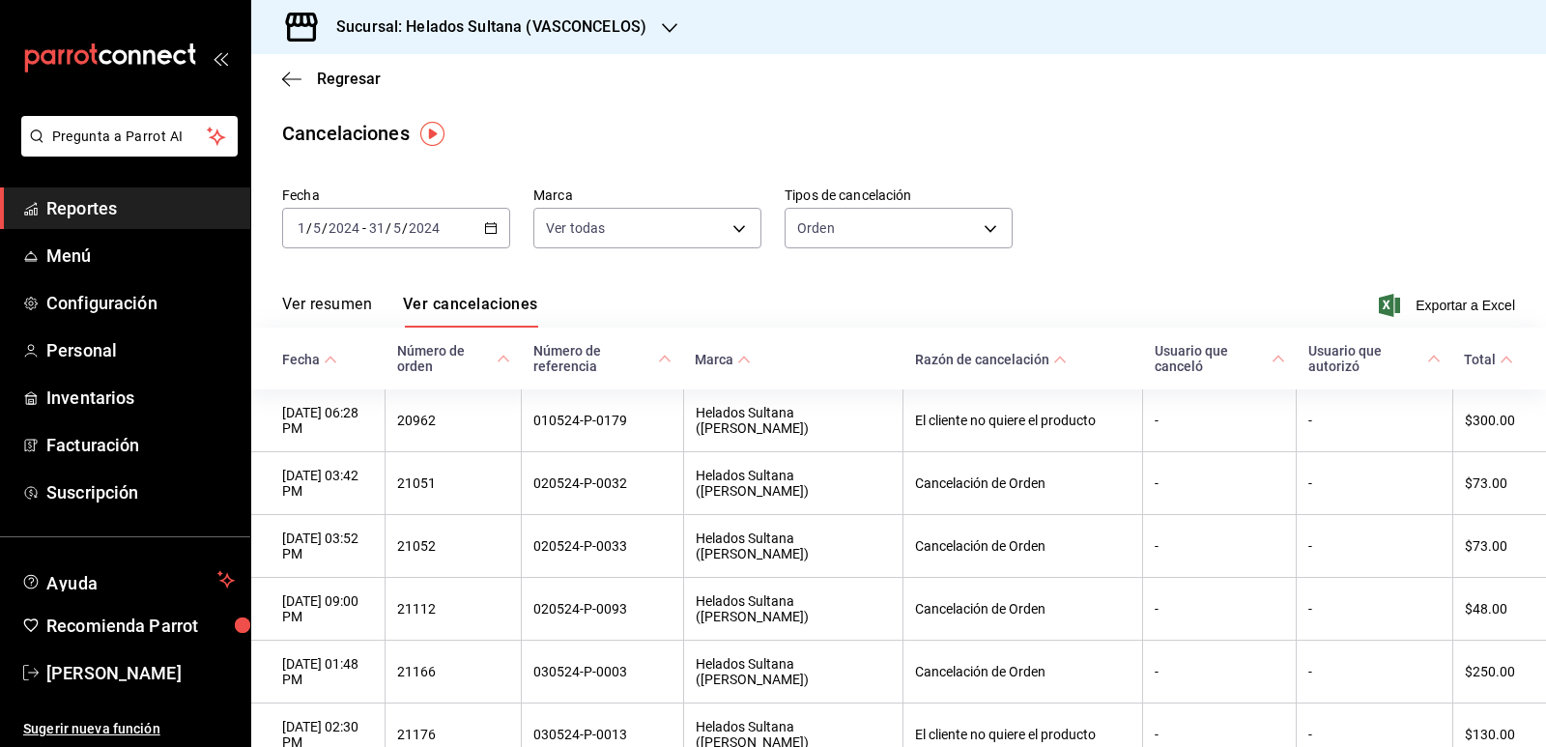
click at [349, 301] on button "Ver resumen" at bounding box center [327, 311] width 90 height 33
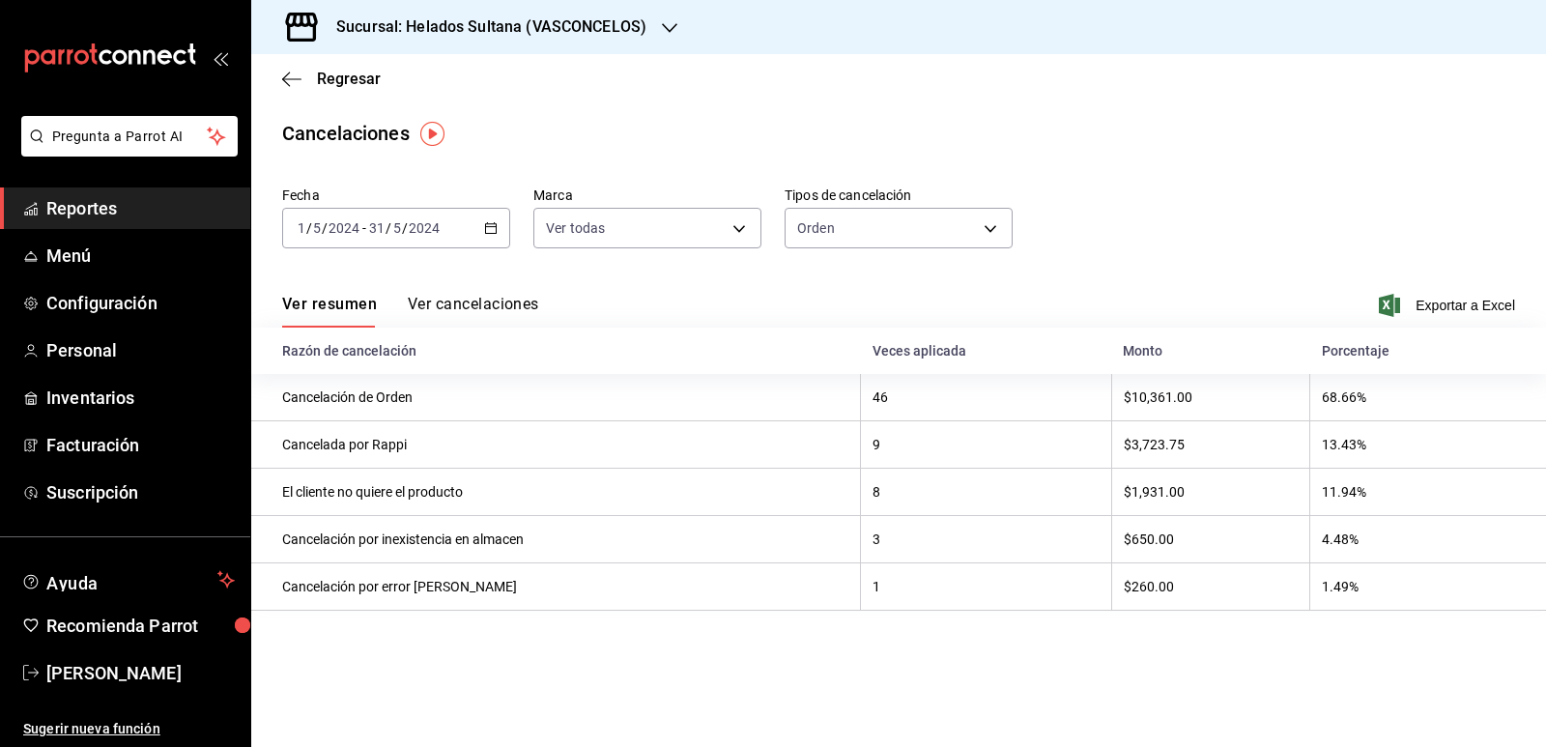
click at [494, 228] on icon "button" at bounding box center [491, 228] width 14 height 14
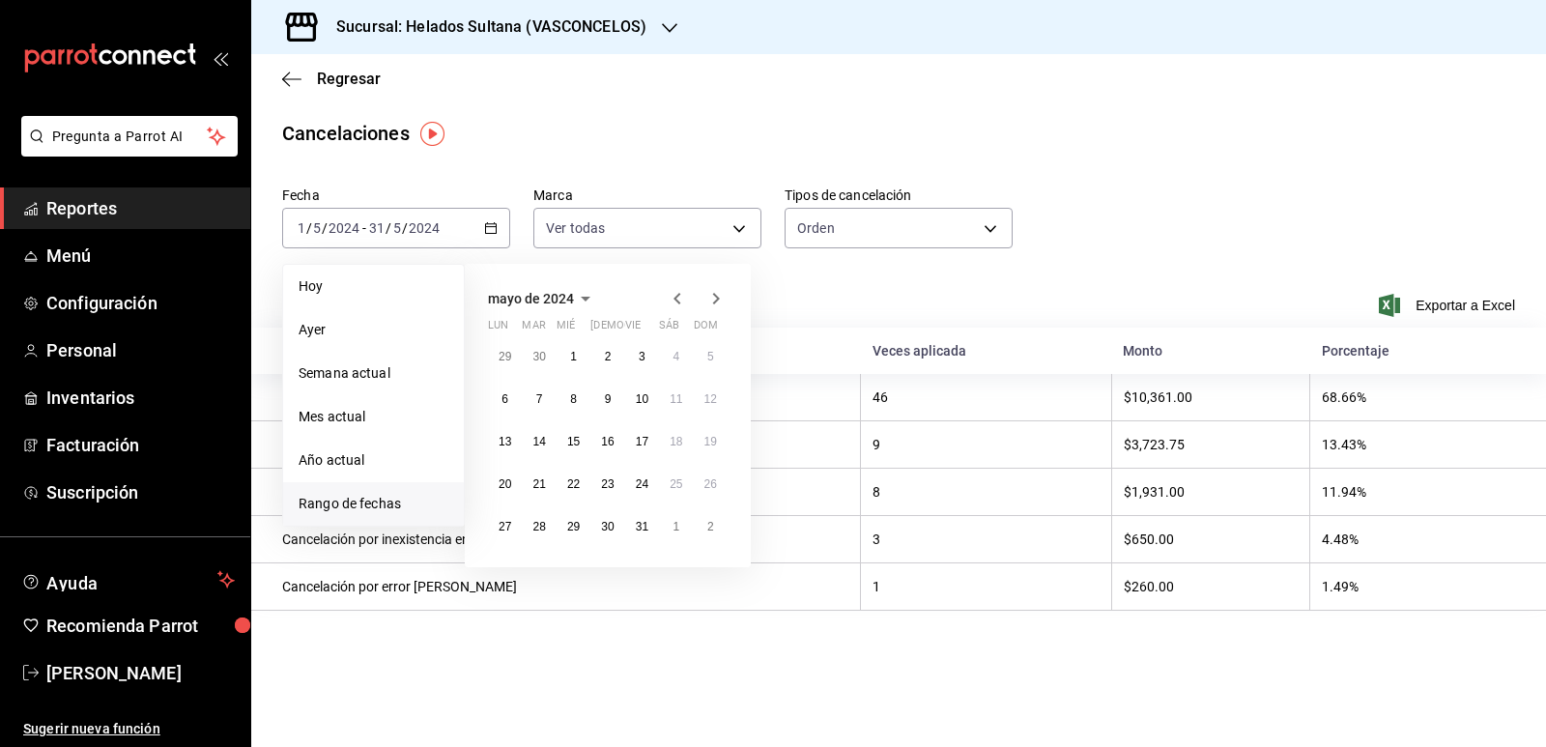
click at [716, 298] on icon "button" at bounding box center [715, 298] width 23 height 23
click at [672, 357] on abbr "1" at bounding box center [675, 357] width 7 height 14
click at [701, 528] on button "30" at bounding box center [711, 526] width 34 height 35
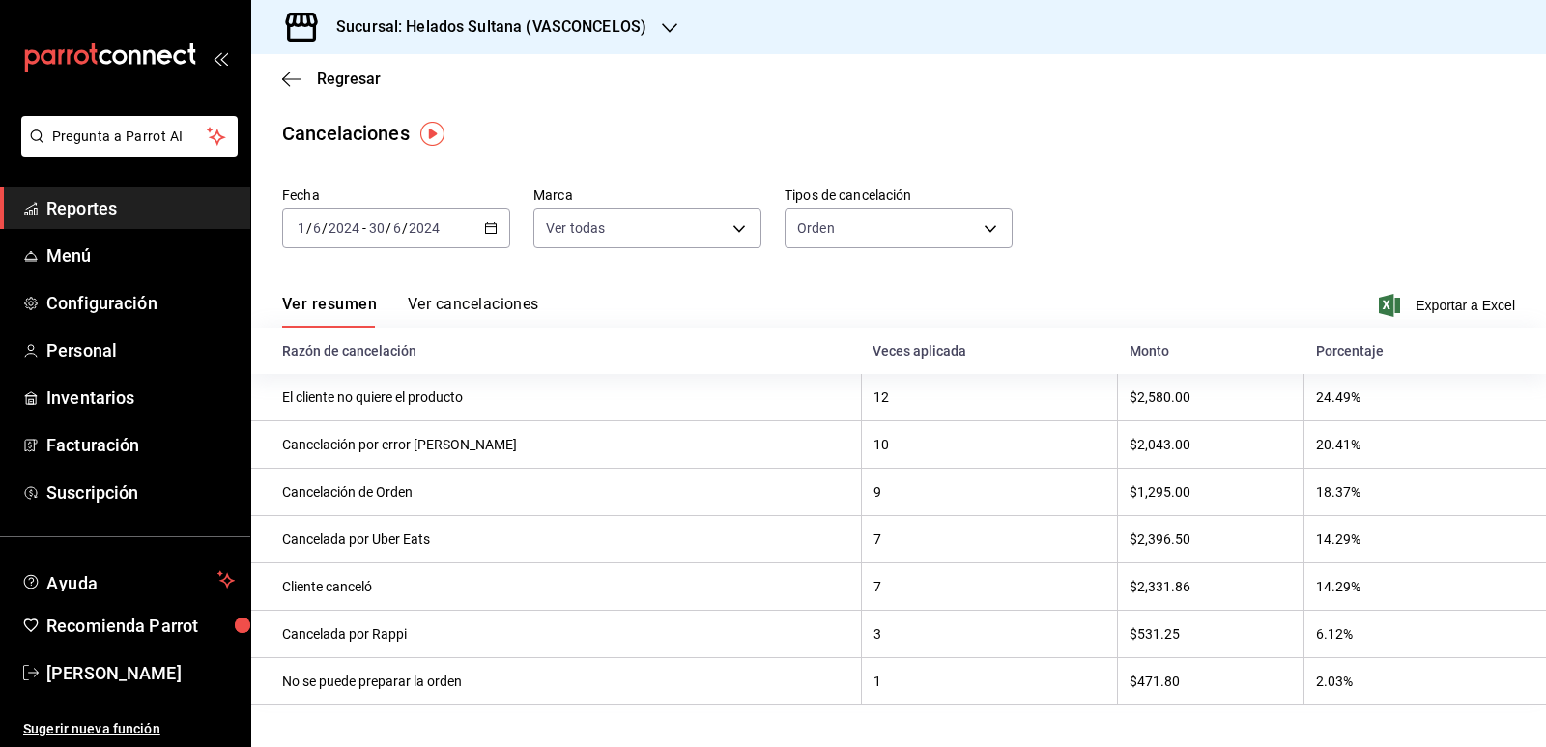
click at [490, 226] on icon "button" at bounding box center [491, 228] width 14 height 14
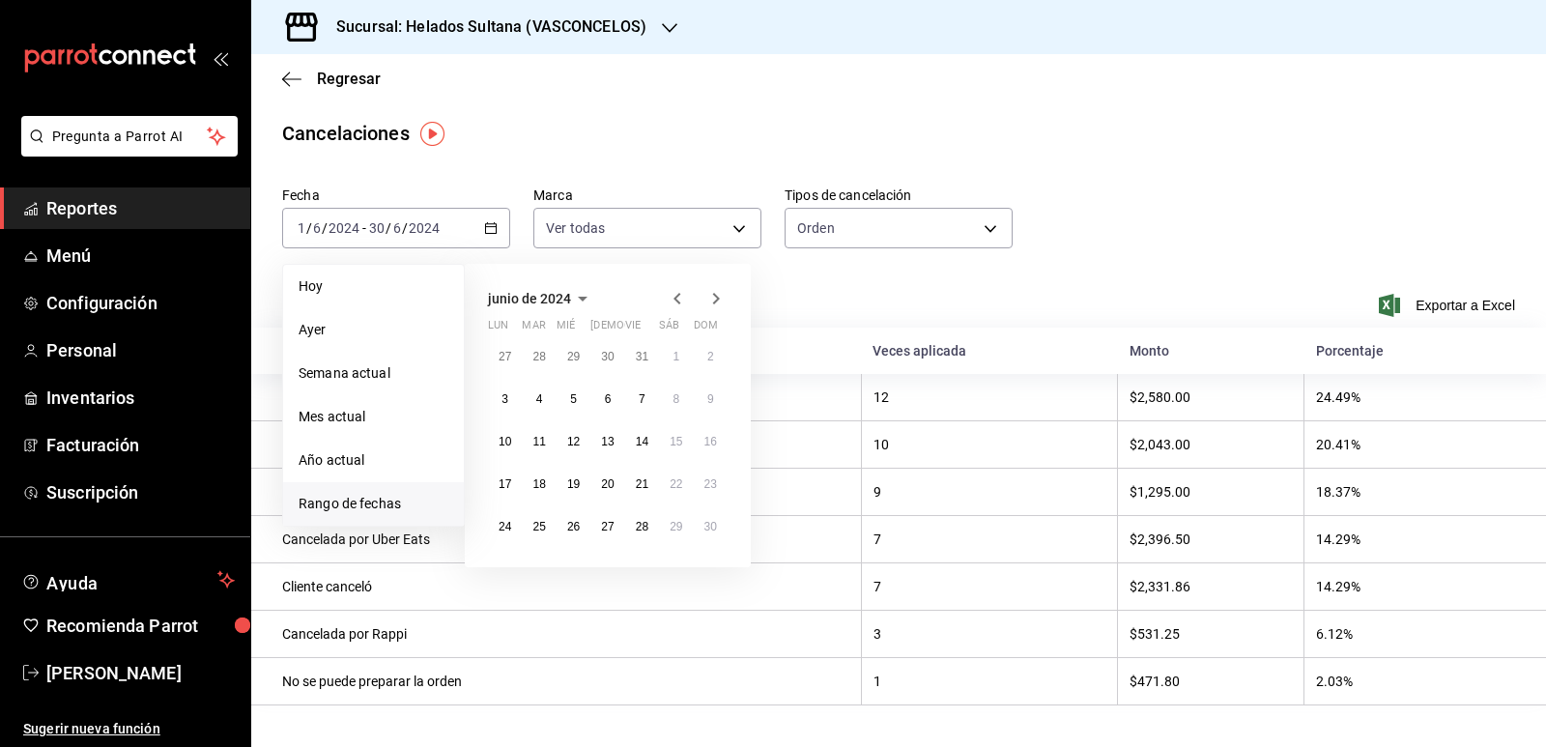
click at [716, 304] on icon "button" at bounding box center [715, 298] width 23 height 23
click at [517, 352] on button "1" at bounding box center [505, 364] width 34 height 35
click at [578, 527] on abbr "31" at bounding box center [573, 534] width 13 height 14
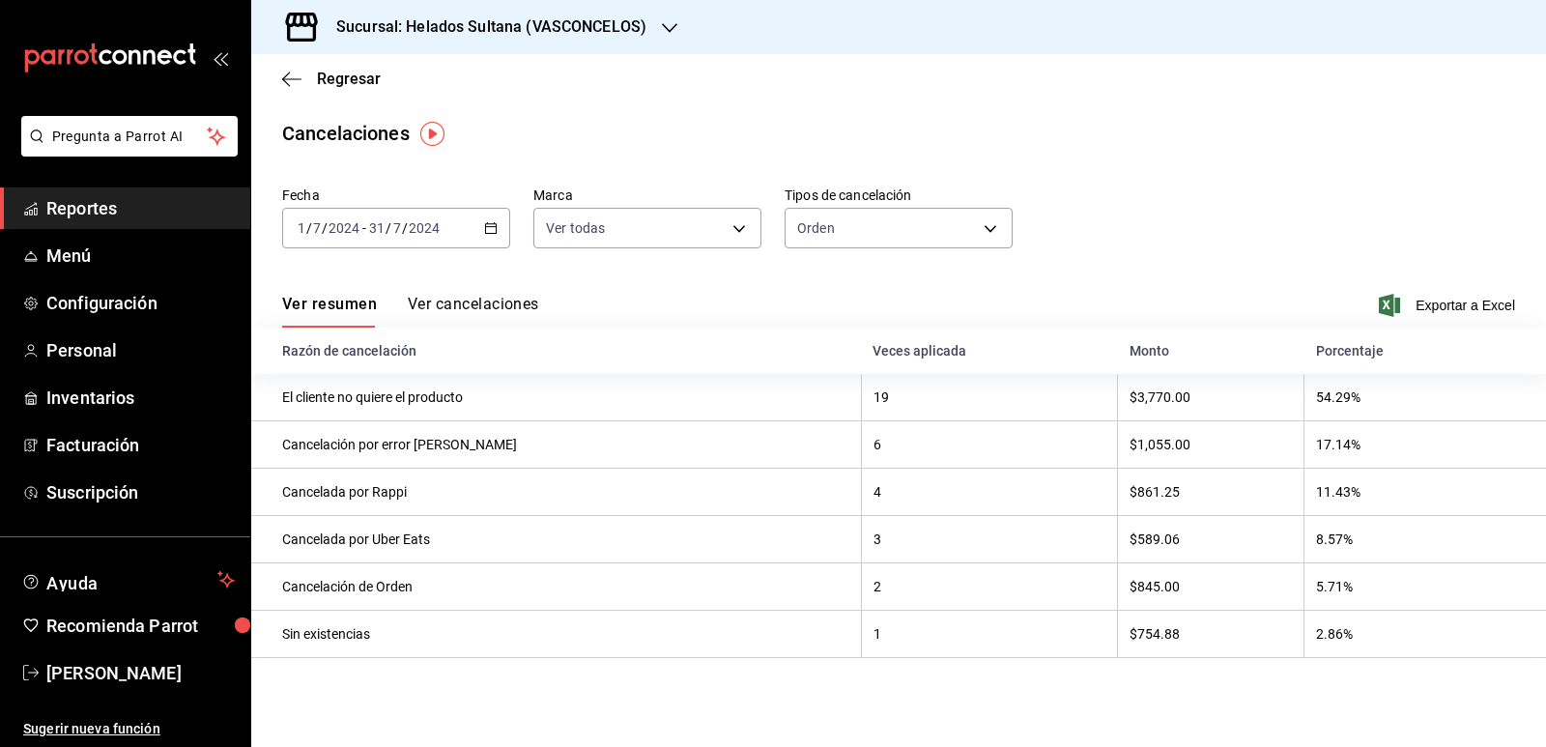
click at [496, 226] on \(Stroke\) "button" at bounding box center [491, 228] width 12 height 11
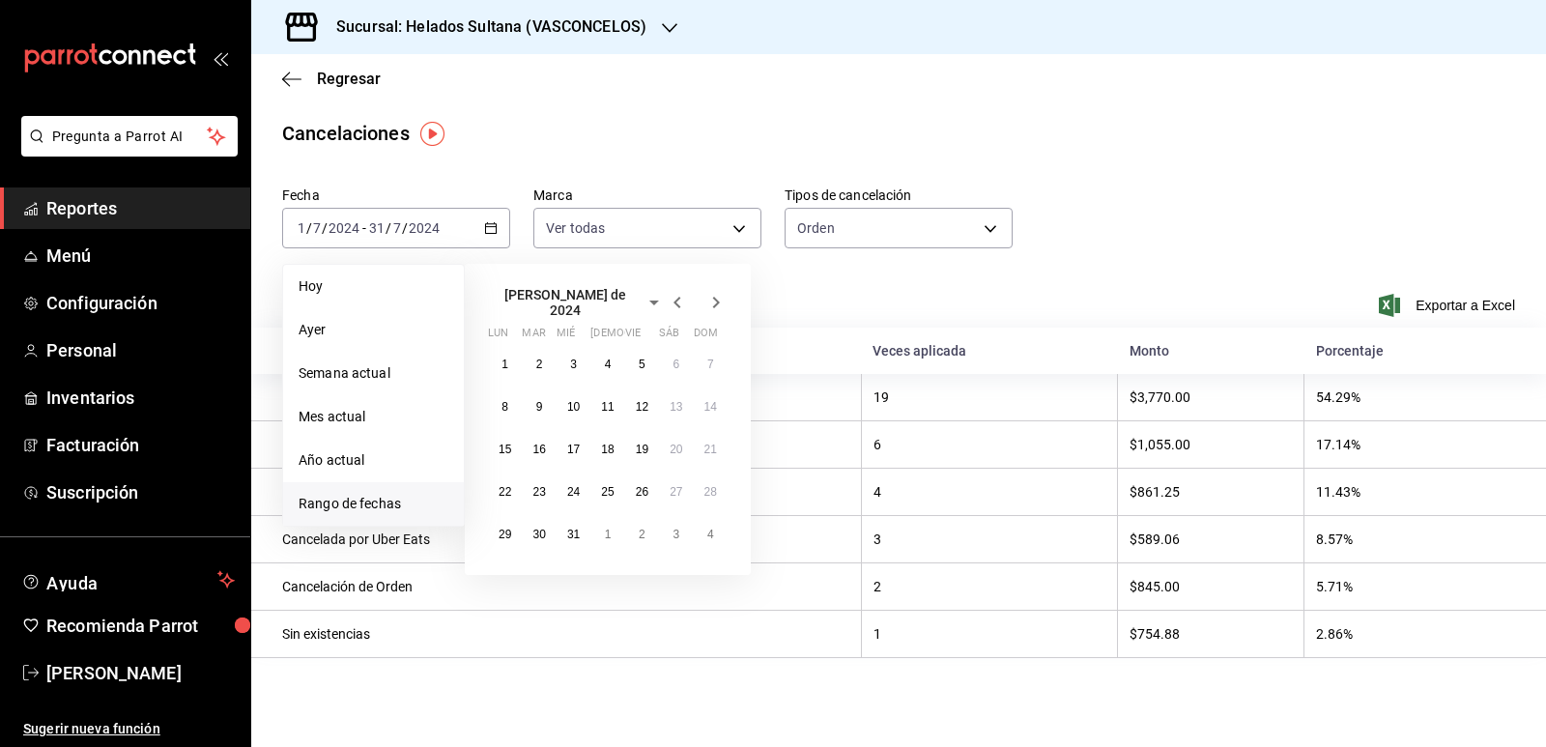
click at [718, 298] on icon "button" at bounding box center [716, 303] width 7 height 12
click at [612, 349] on button "1" at bounding box center [607, 356] width 34 height 35
click at [675, 529] on abbr "31" at bounding box center [675, 527] width 13 height 14
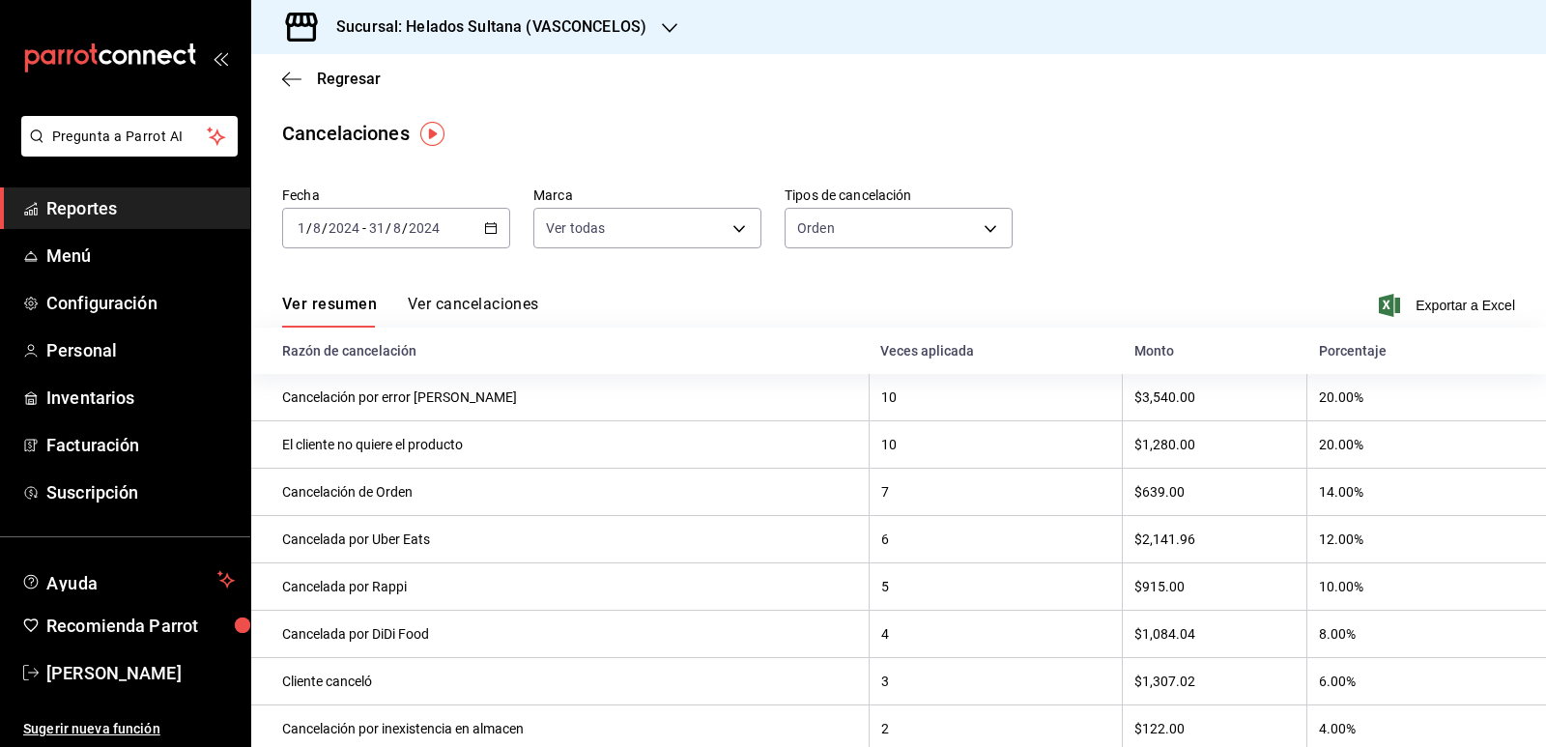
click at [488, 229] on icon "button" at bounding box center [491, 228] width 14 height 14
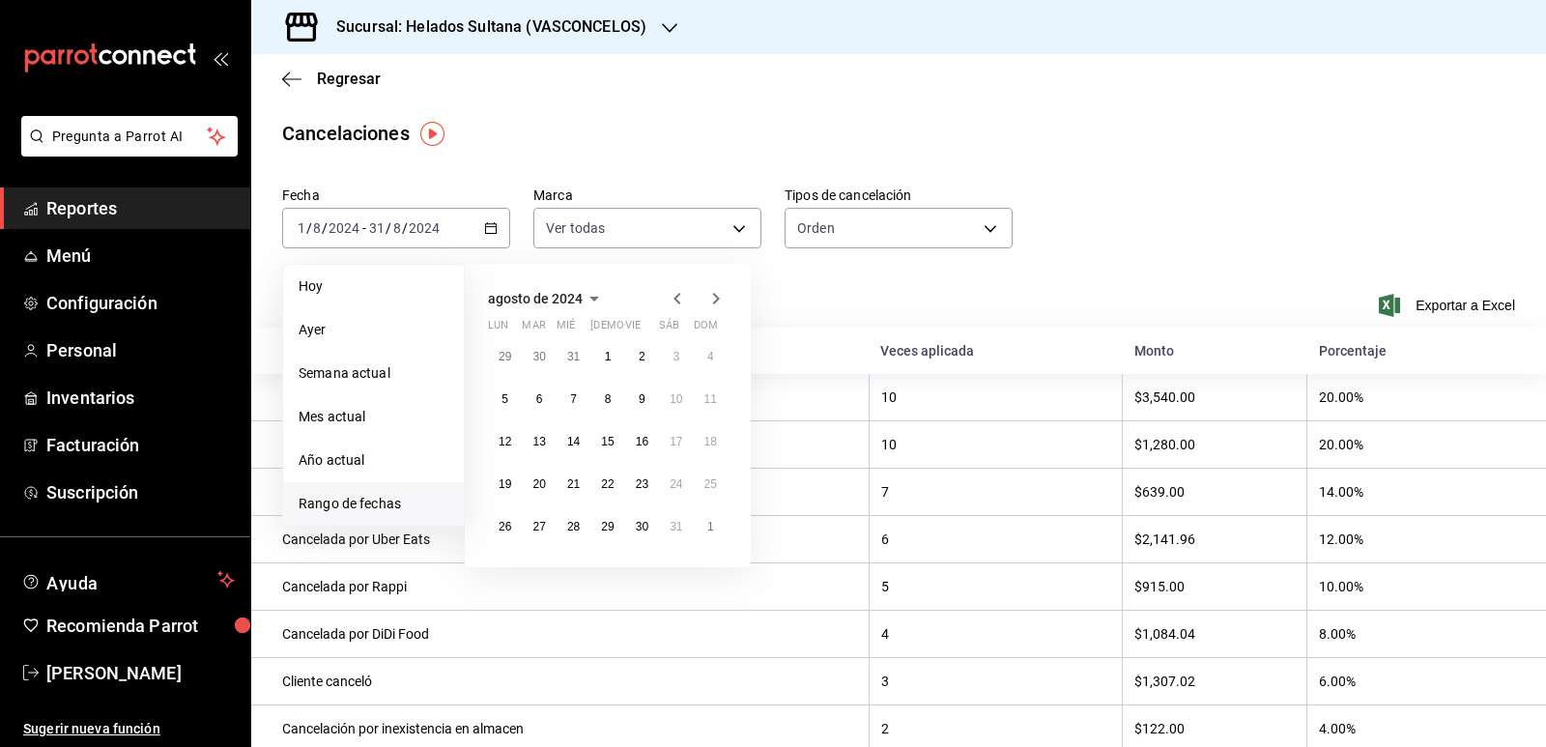
click at [716, 298] on icon "button" at bounding box center [715, 298] width 23 height 23
click at [701, 348] on button "1" at bounding box center [711, 356] width 34 height 35
click at [504, 554] on button "30" at bounding box center [505, 569] width 34 height 35
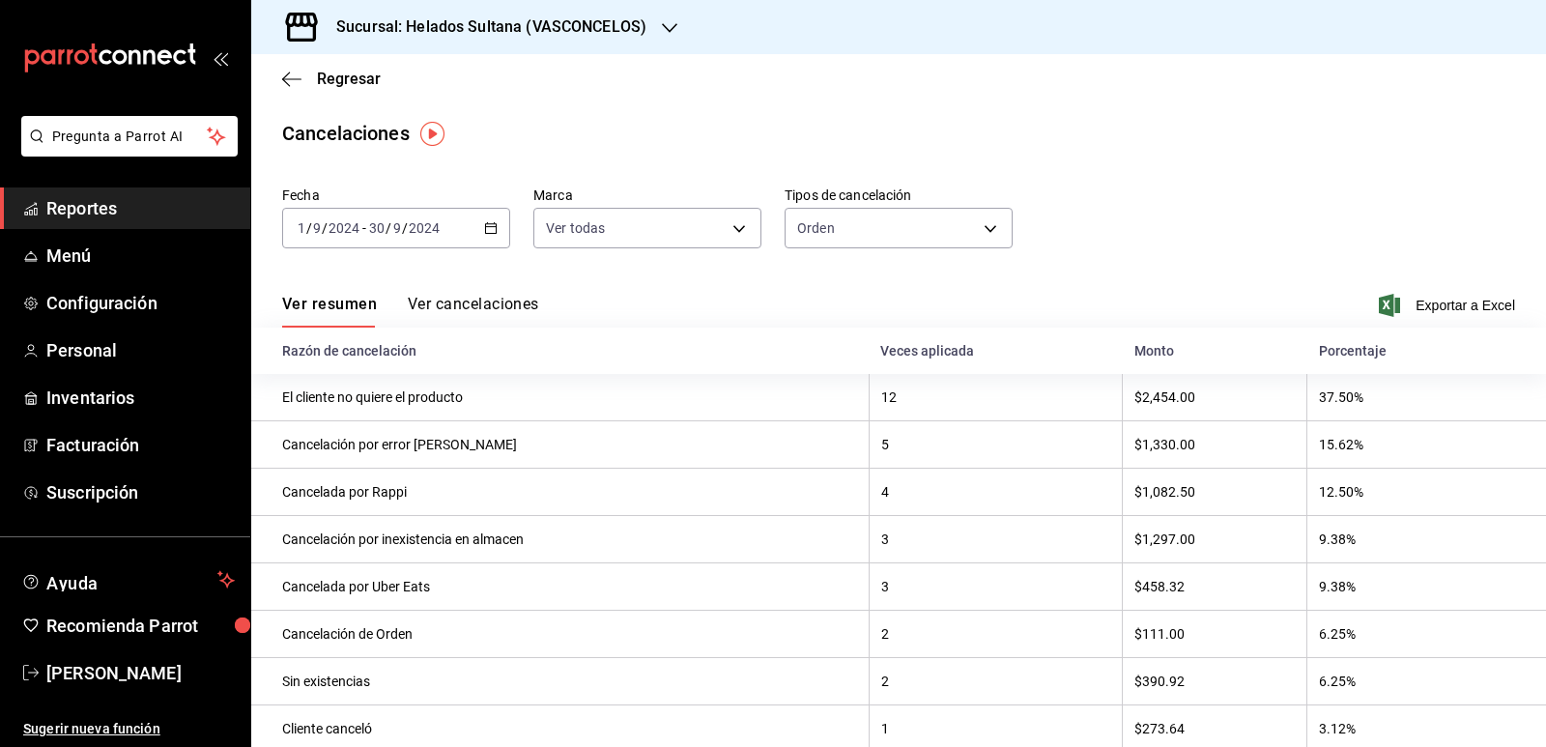
click at [489, 220] on div "[DATE] [DATE] - [DATE] [DATE]" at bounding box center [396, 228] width 228 height 41
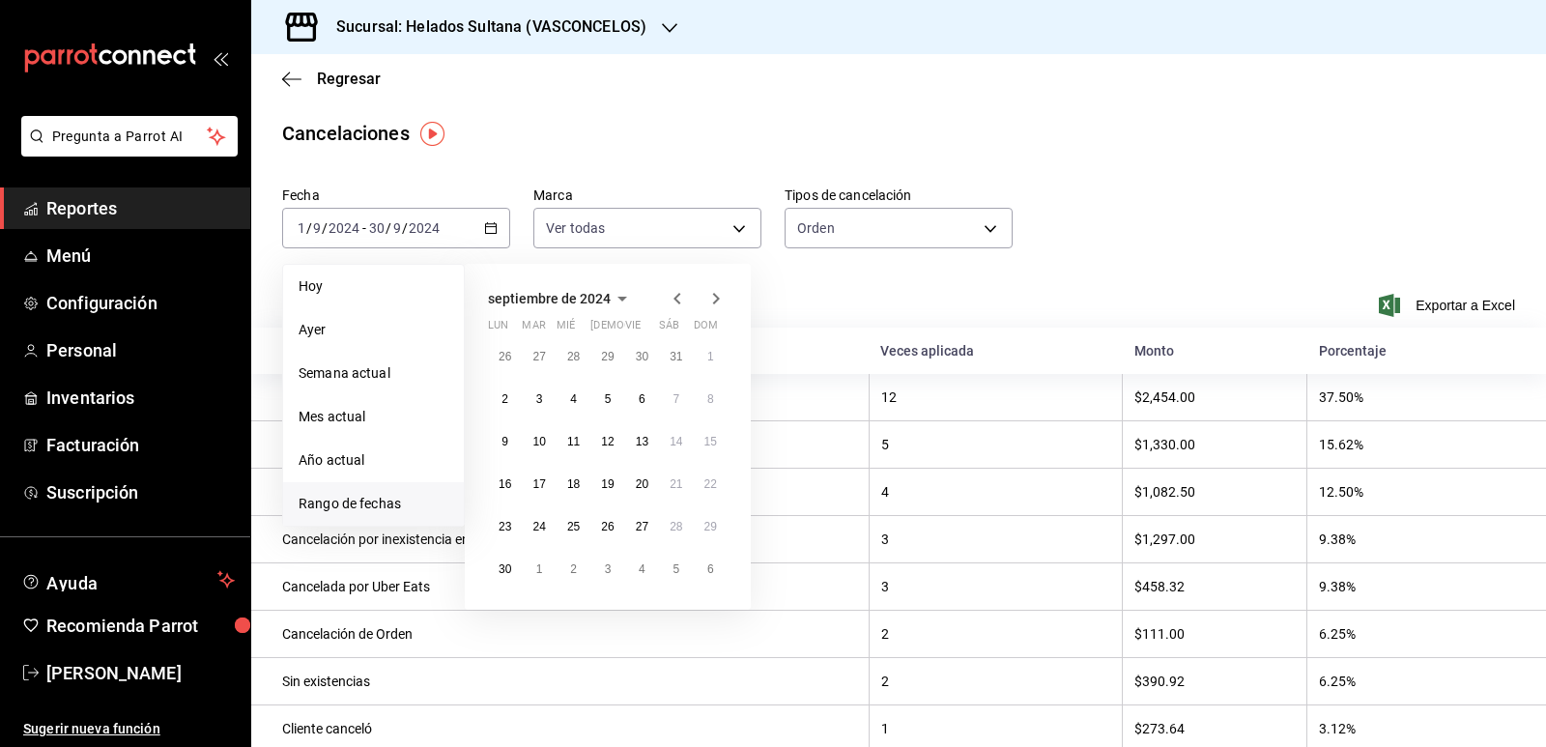
click at [715, 297] on icon "button" at bounding box center [715, 298] width 23 height 23
click at [539, 355] on abbr "1" at bounding box center [539, 357] width 7 height 14
click at [608, 525] on abbr "31" at bounding box center [607, 527] width 13 height 14
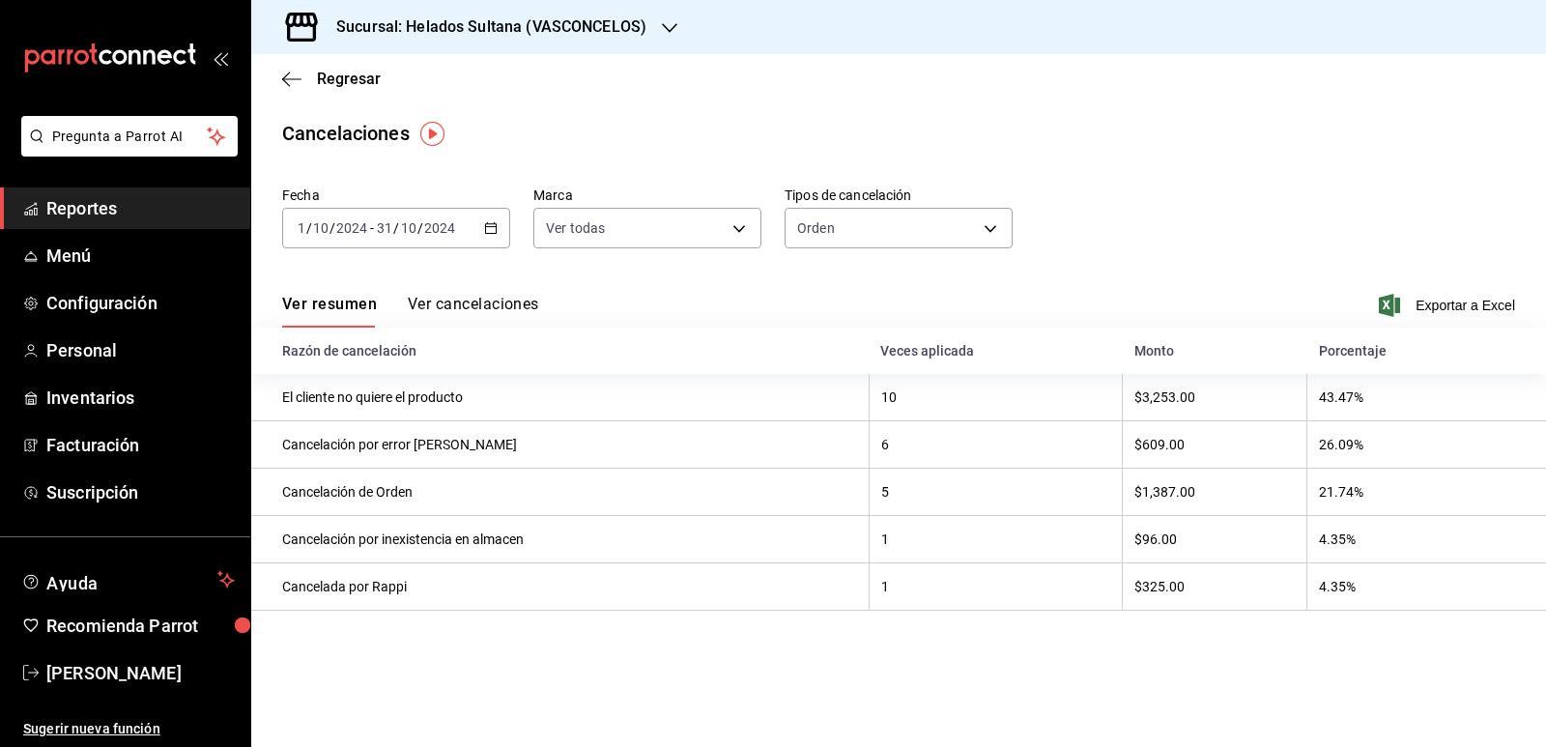
click at [494, 226] on icon "button" at bounding box center [491, 228] width 14 height 14
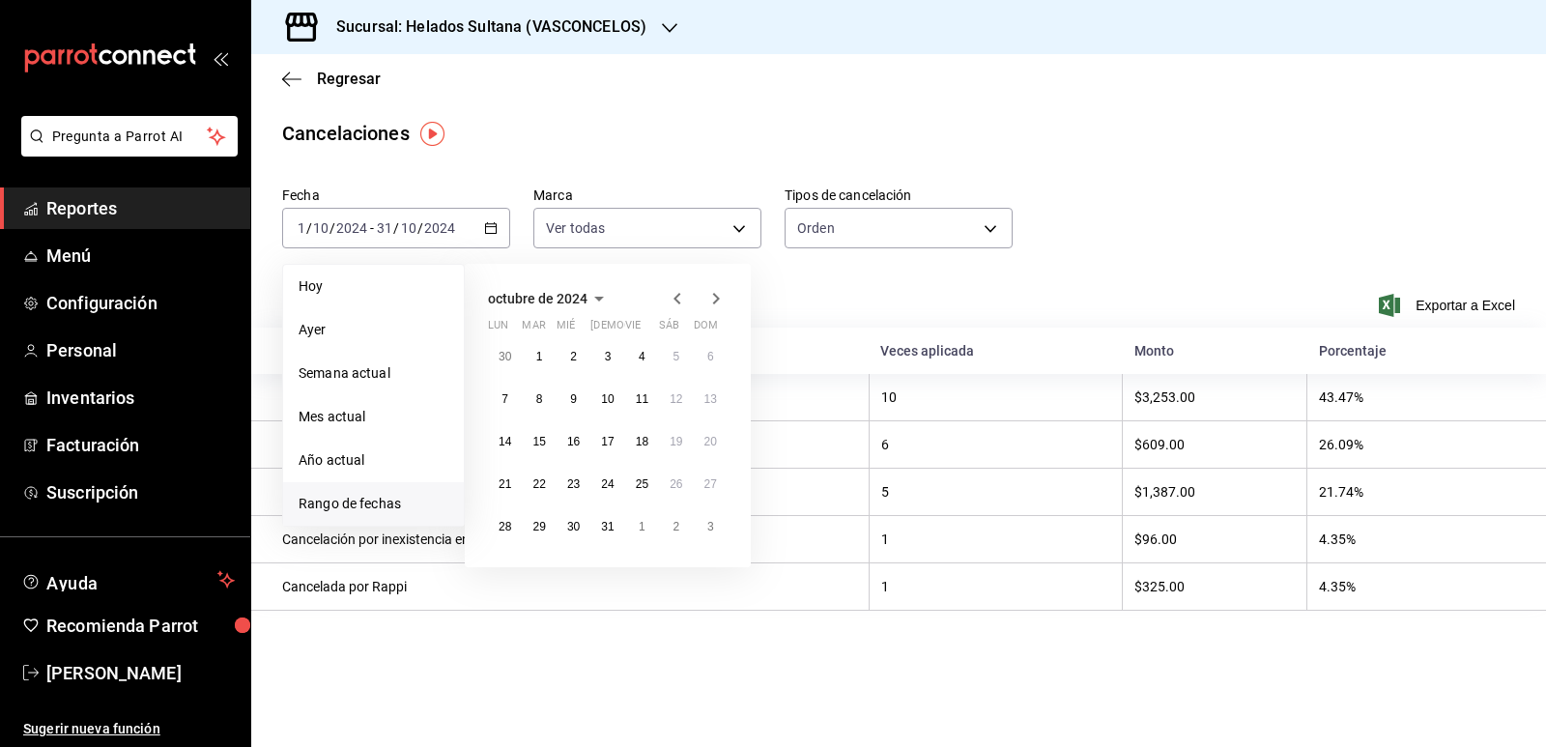
click at [718, 299] on icon "button" at bounding box center [716, 299] width 7 height 12
click at [640, 357] on abbr "1" at bounding box center [642, 357] width 7 height 14
click at [685, 522] on button "30" at bounding box center [676, 526] width 34 height 35
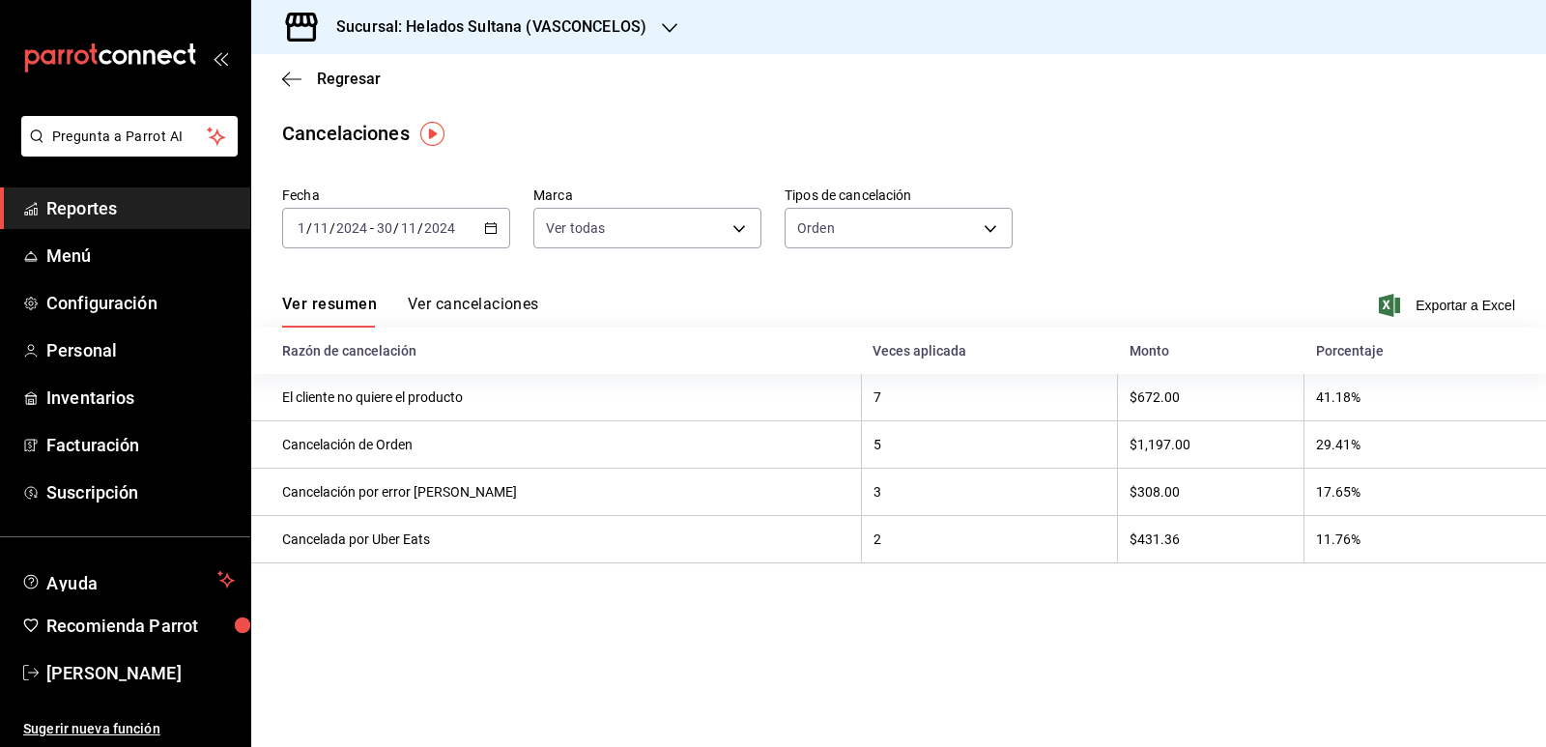
click at [483, 222] on div "2024-11-01 1 / 11 / 2024 - 2024-11-30 30 / 11 / 2024" at bounding box center [396, 228] width 228 height 41
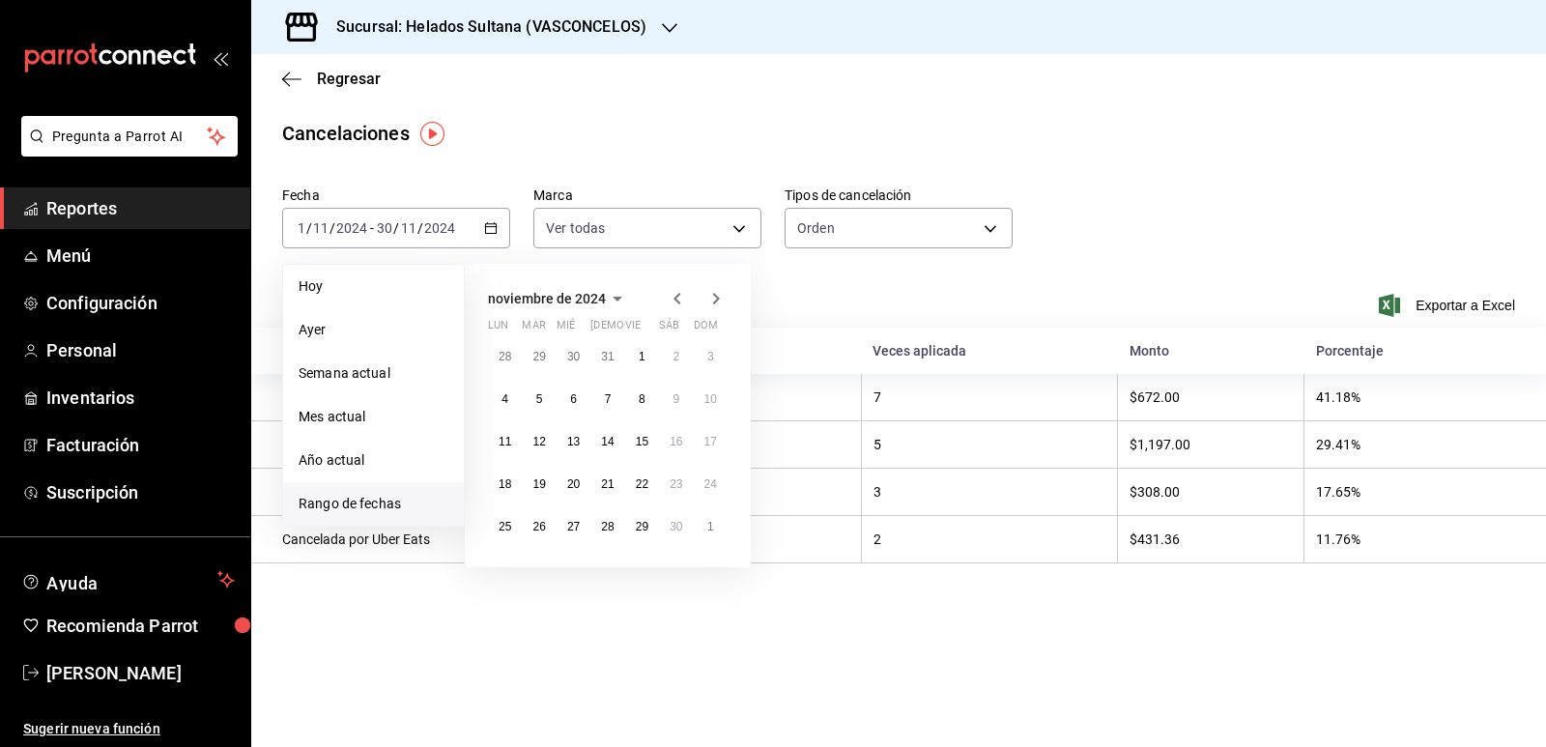
click at [711, 299] on icon "button" at bounding box center [715, 298] width 23 height 23
click at [707, 353] on abbr "1" at bounding box center [710, 357] width 7 height 14
click at [548, 563] on button "31" at bounding box center [539, 569] width 34 height 35
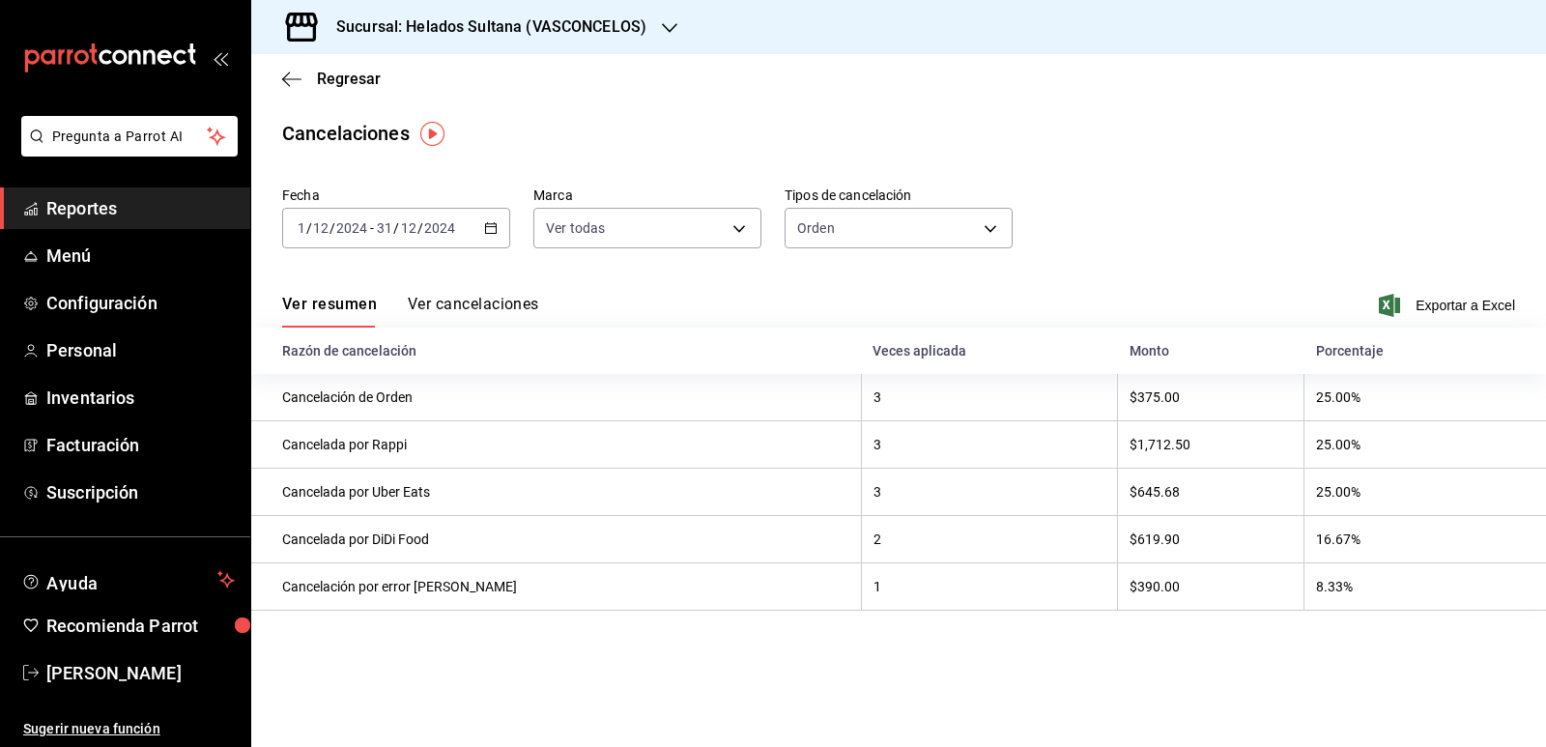
click at [496, 223] on icon "button" at bounding box center [491, 228] width 14 height 14
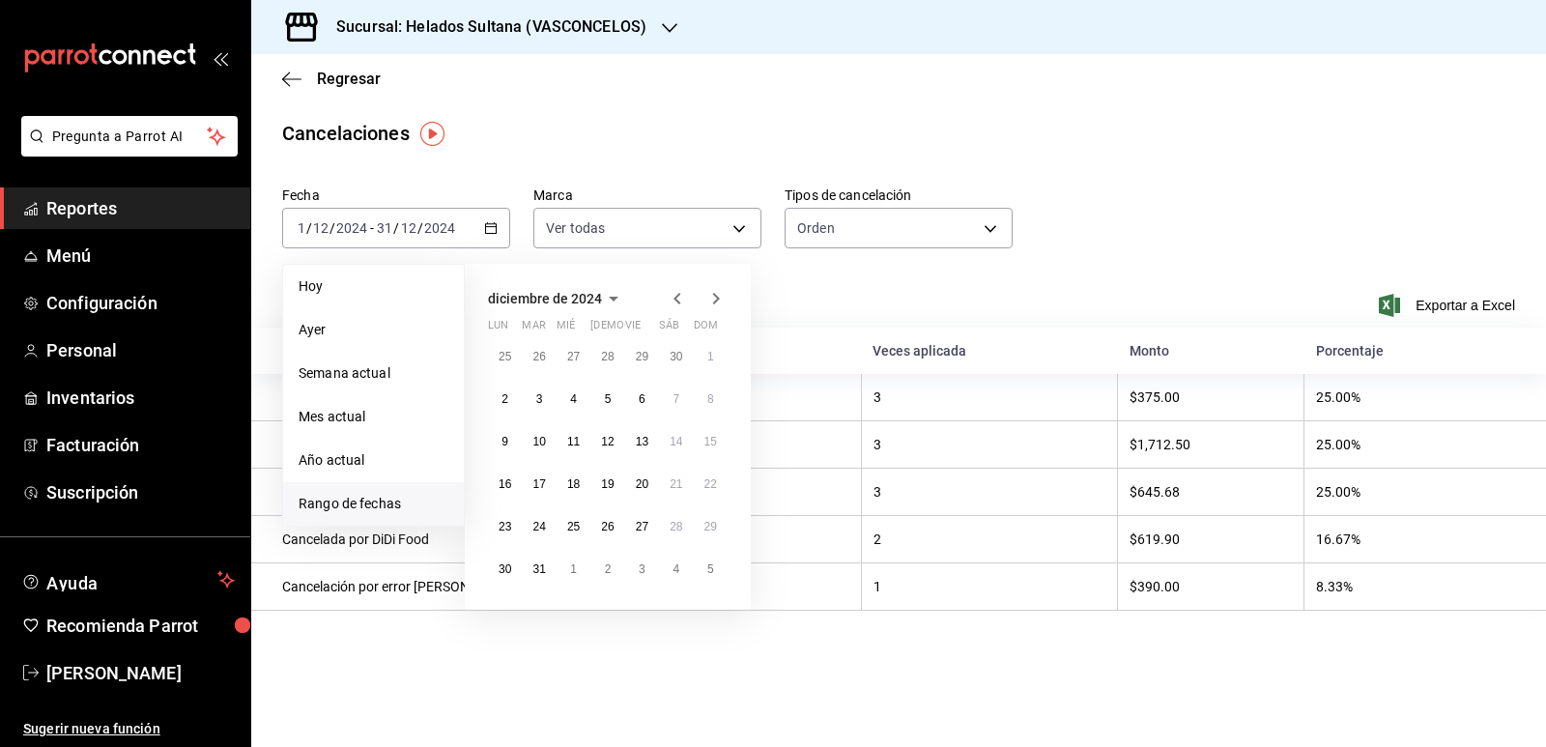
click at [717, 300] on icon "button" at bounding box center [716, 299] width 7 height 12
click at [578, 354] on button "1" at bounding box center [573, 356] width 34 height 35
click at [642, 516] on button "31" at bounding box center [642, 526] width 34 height 35
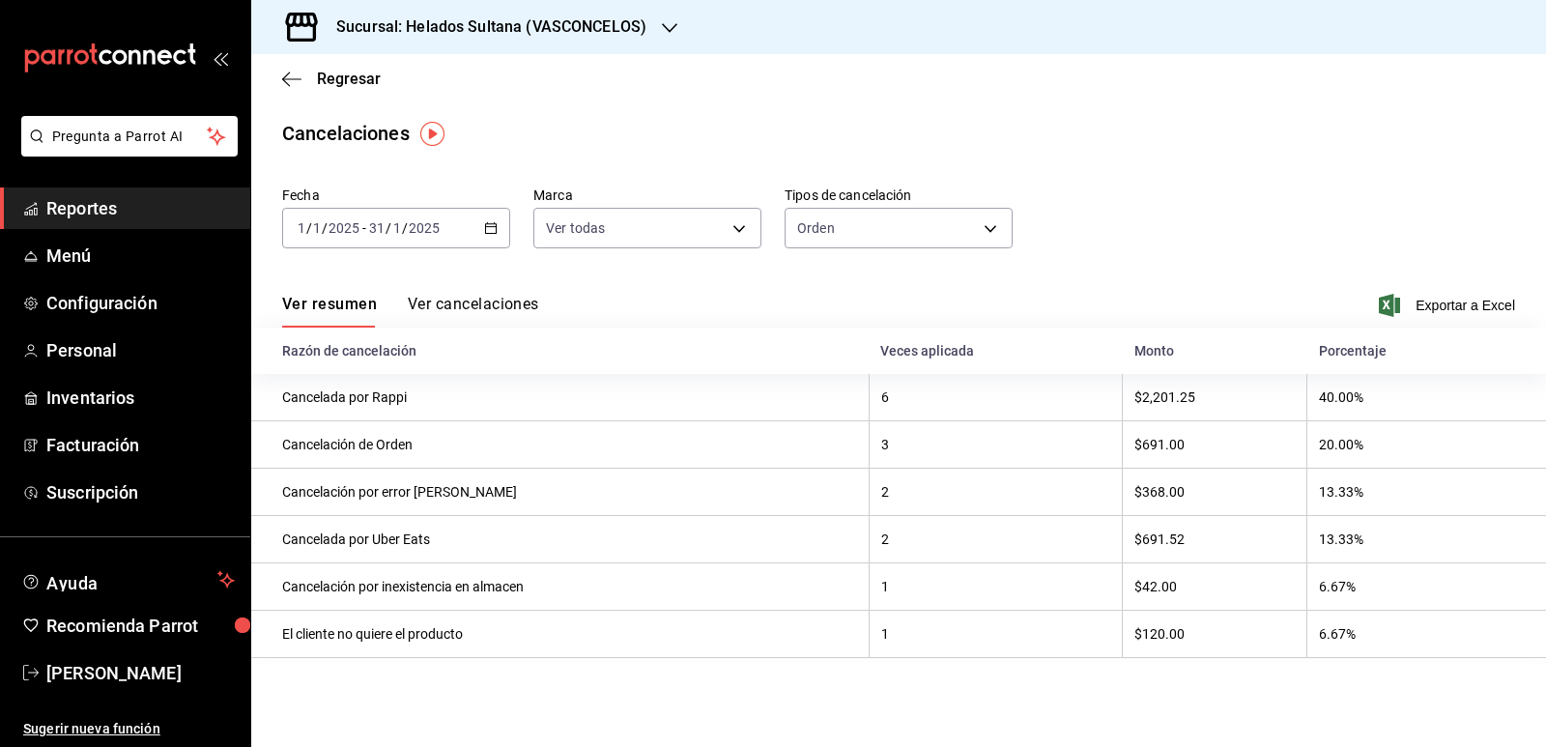
click at [495, 221] on icon "button" at bounding box center [491, 228] width 14 height 14
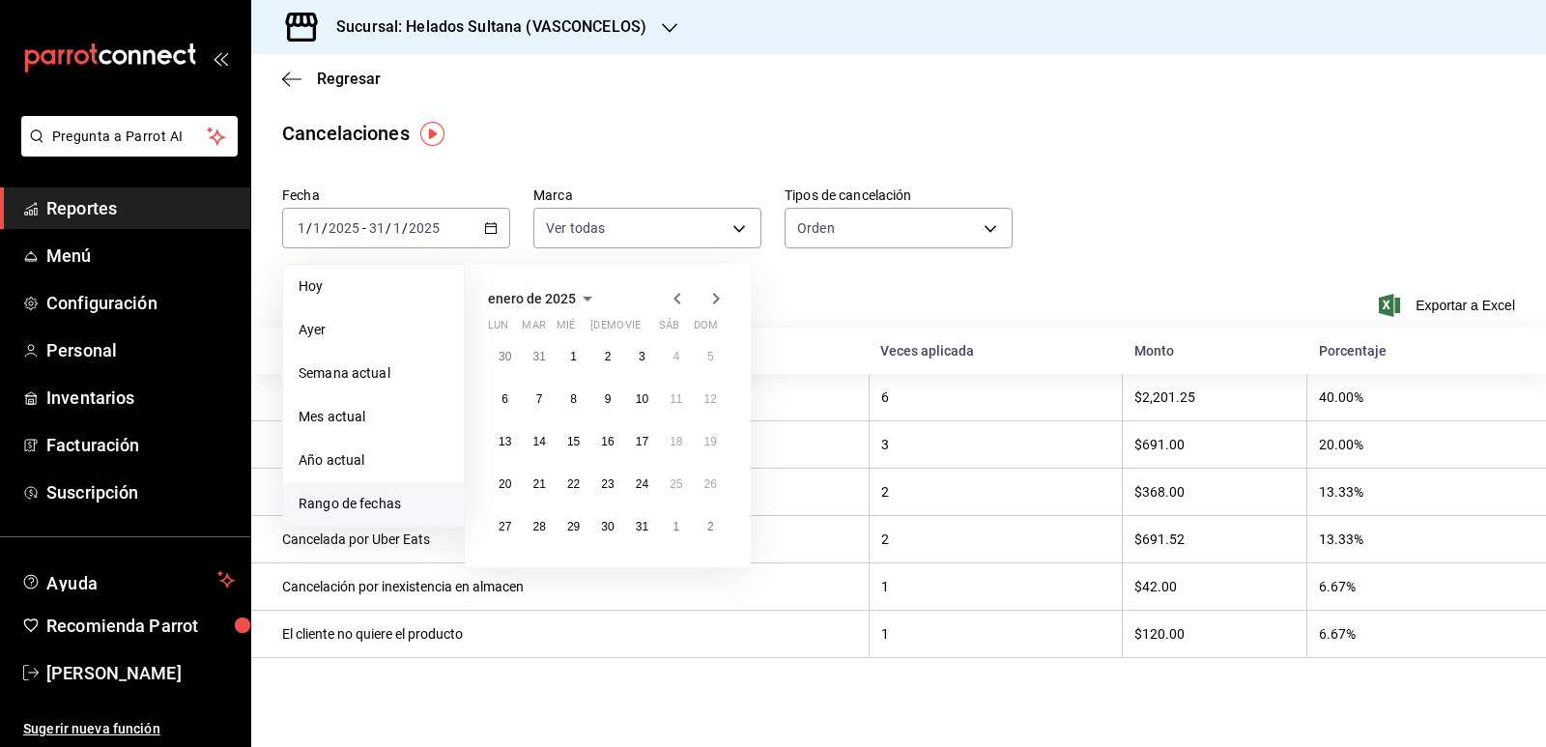
click at [724, 298] on icon "button" at bounding box center [715, 298] width 23 height 23
click at [671, 358] on button "1" at bounding box center [676, 356] width 34 height 35
click at [637, 526] on abbr "28" at bounding box center [642, 527] width 13 height 14
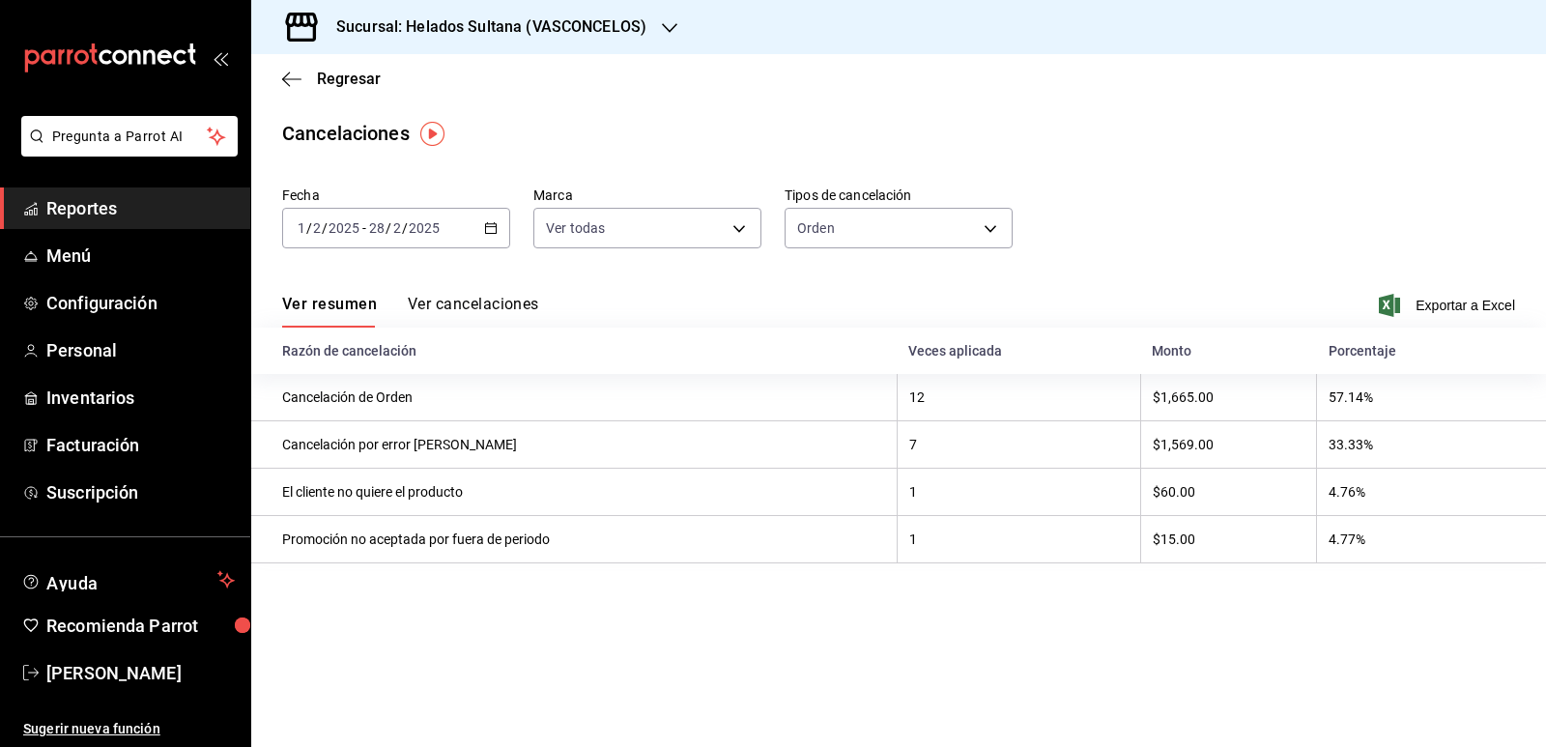
click at [491, 224] on \(Stroke\) "button" at bounding box center [491, 228] width 12 height 11
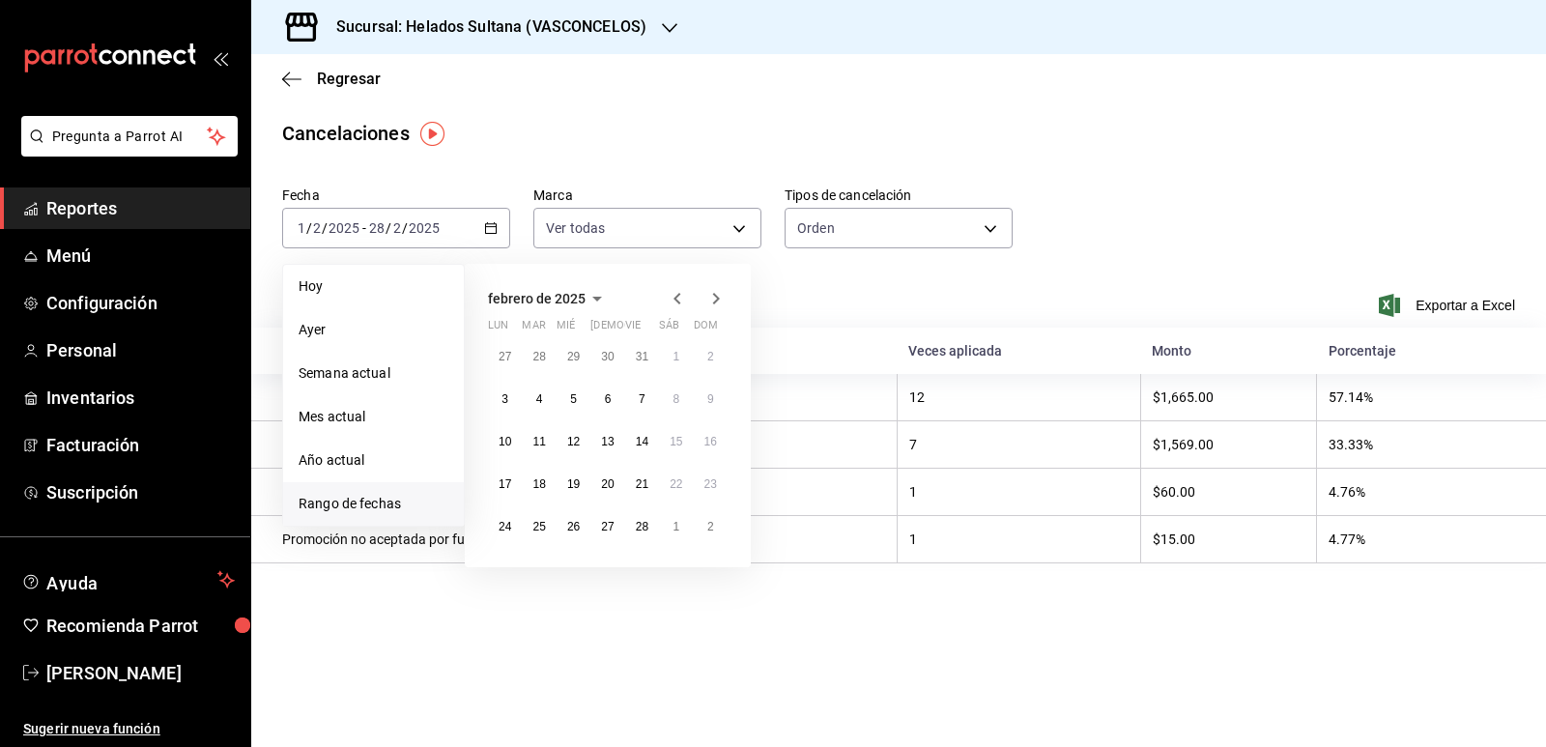
click at [717, 299] on icon "button" at bounding box center [716, 299] width 7 height 12
click at [671, 357] on button "1" at bounding box center [676, 356] width 34 height 35
click at [514, 554] on button "31" at bounding box center [505, 569] width 34 height 35
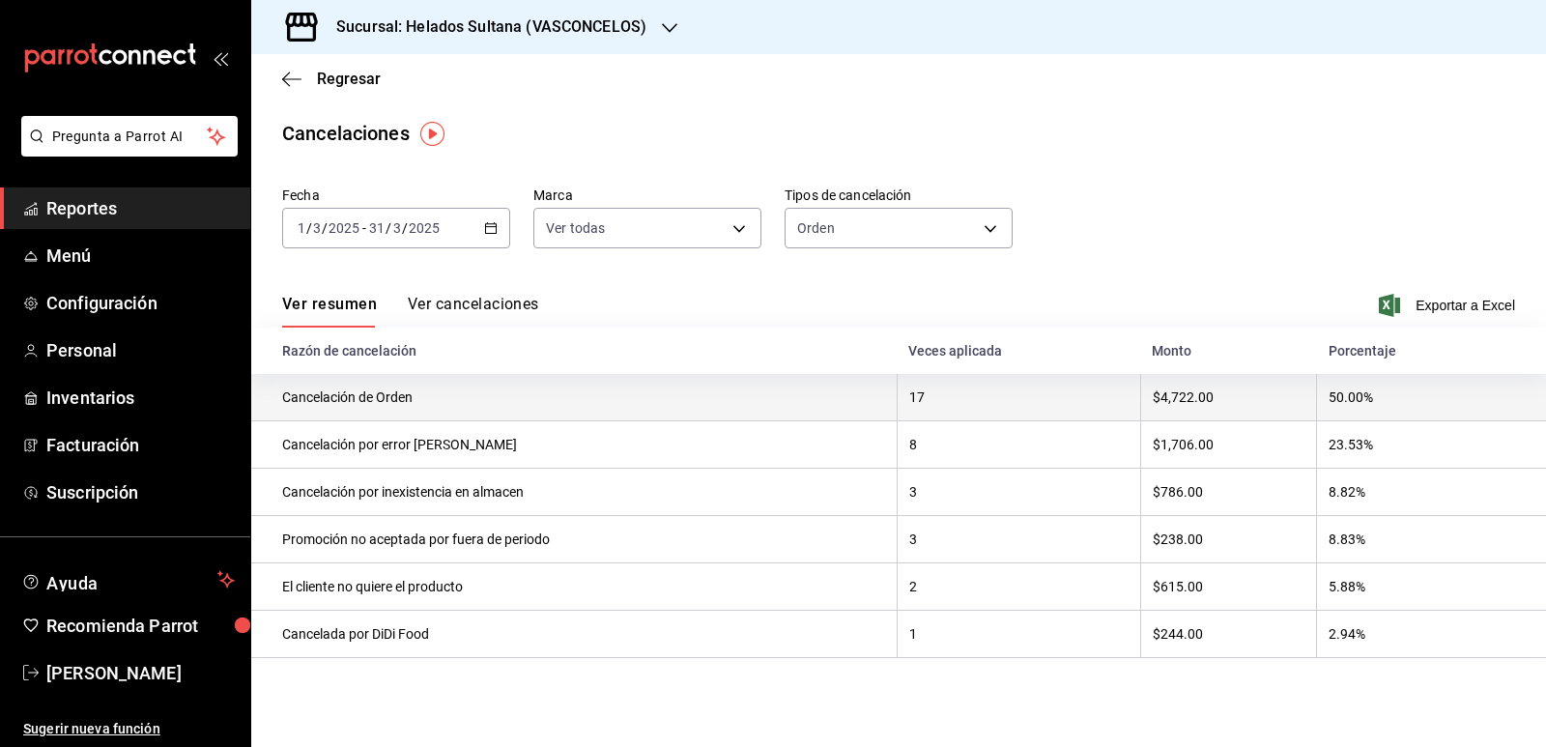
click at [930, 402] on th "17" at bounding box center [1017, 397] width 243 height 47
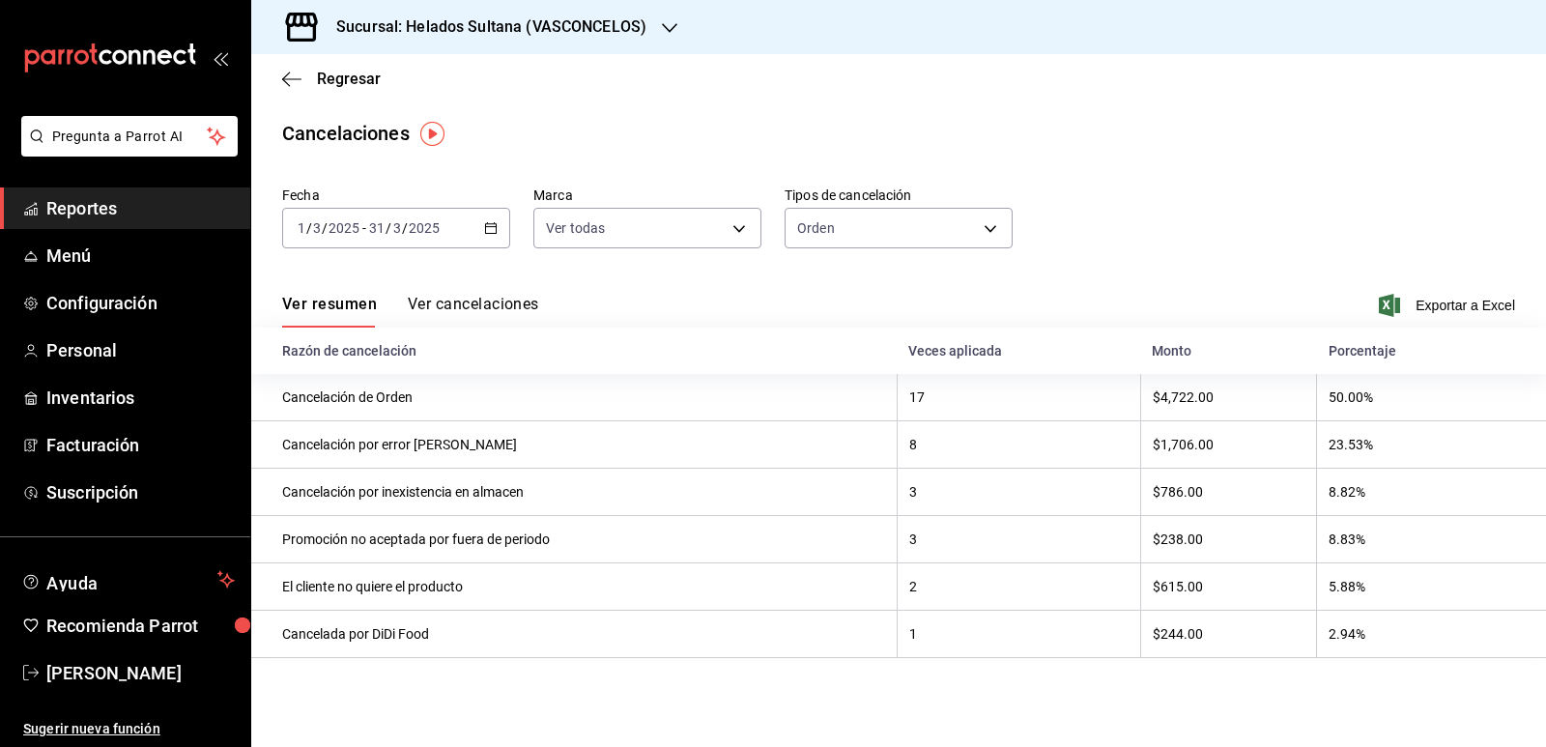
click at [479, 299] on button "Ver cancelaciones" at bounding box center [473, 311] width 131 height 33
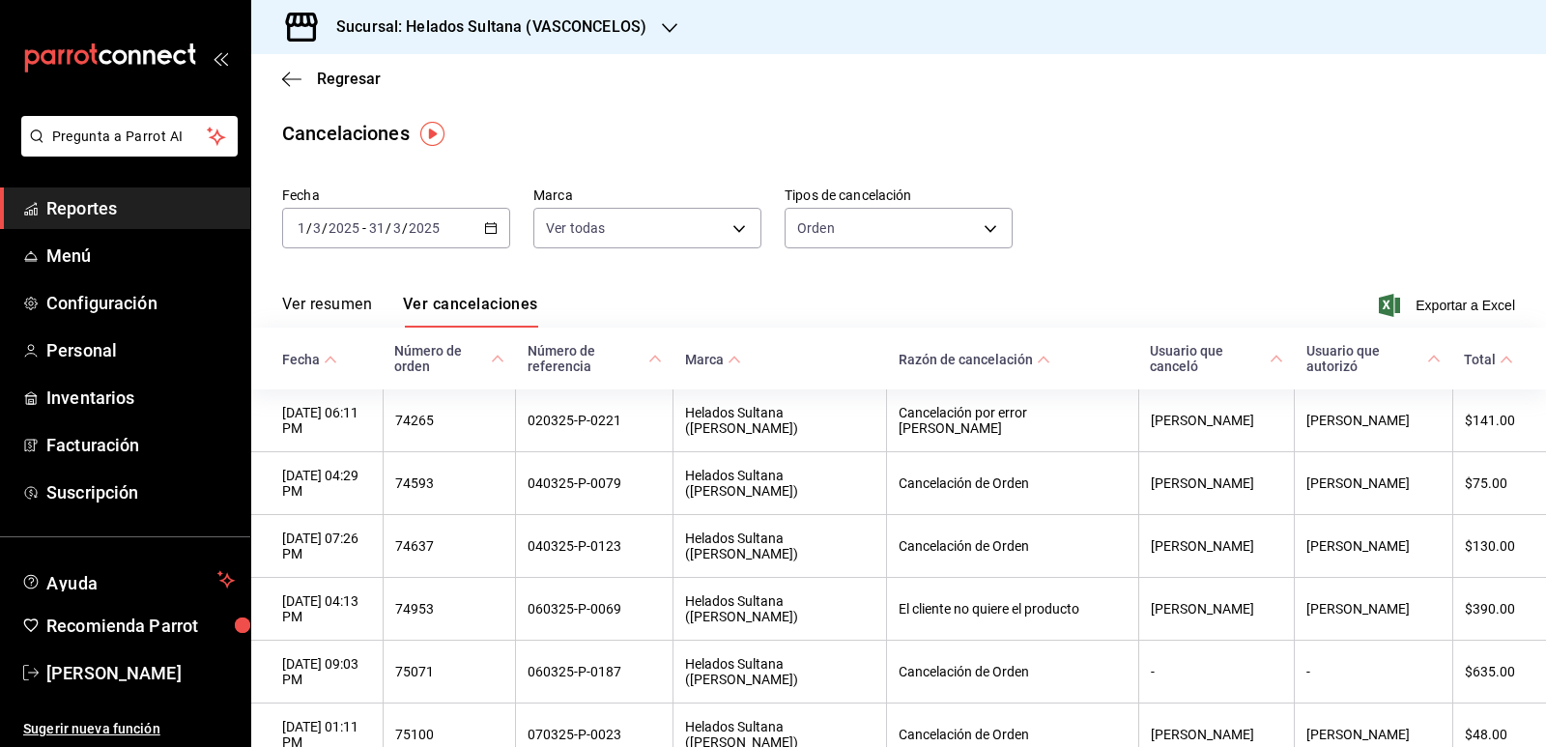
click at [493, 229] on \(Stroke\) "button" at bounding box center [491, 228] width 12 height 11
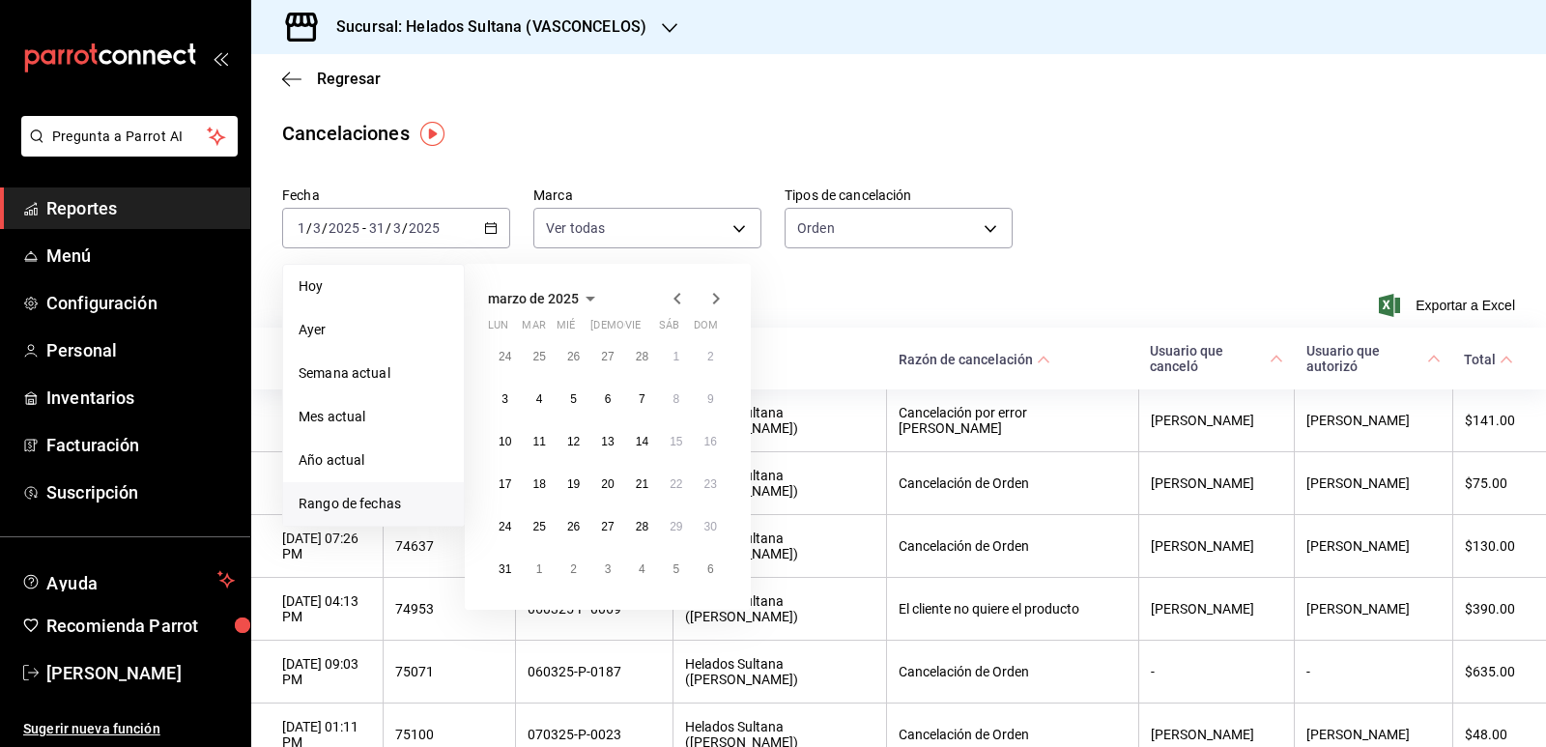
click at [678, 299] on icon "button" at bounding box center [677, 298] width 23 height 23
click at [632, 359] on button "1" at bounding box center [642, 356] width 34 height 35
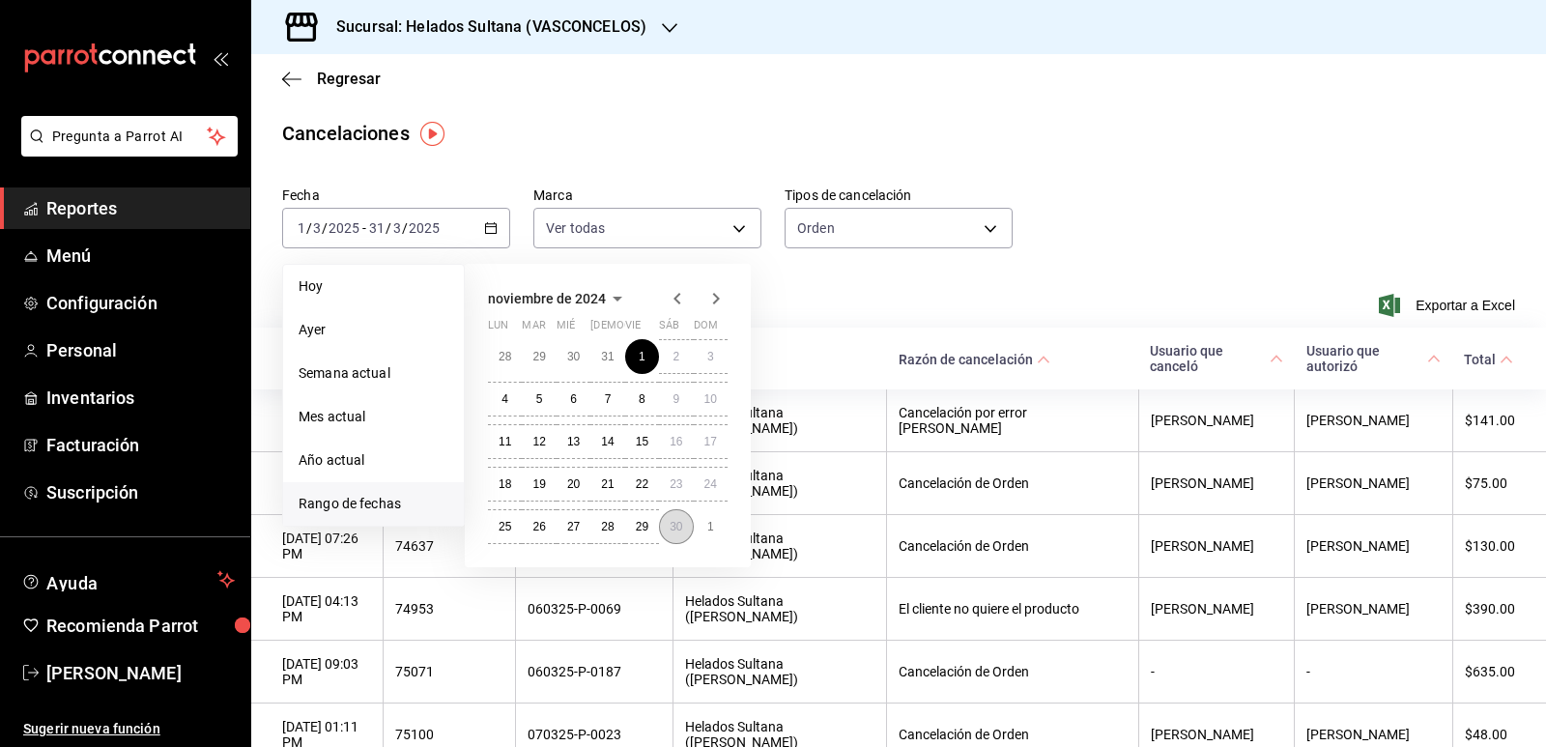
click at [683, 518] on button "30" at bounding box center [676, 526] width 34 height 35
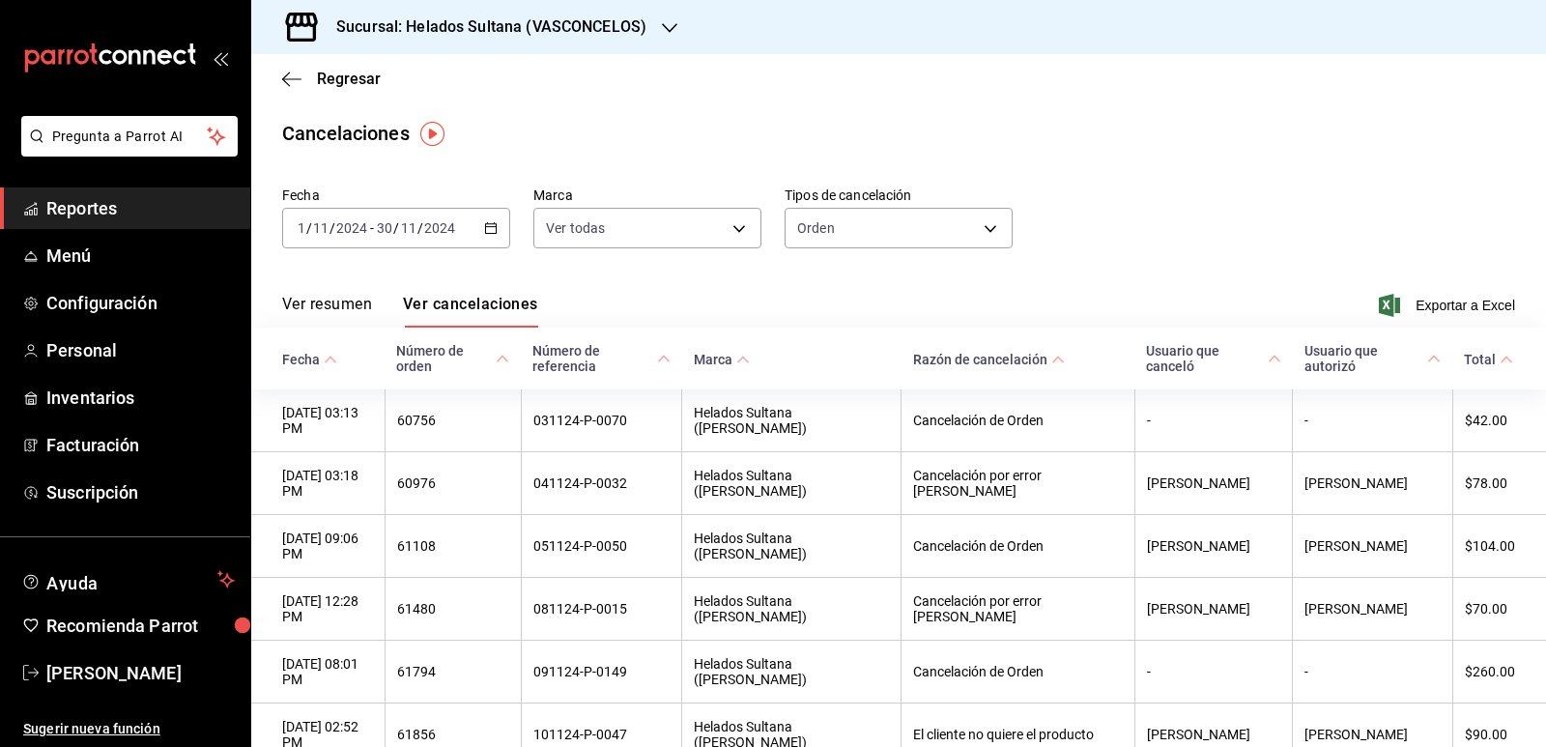
click at [491, 225] on icon "button" at bounding box center [491, 228] width 14 height 14
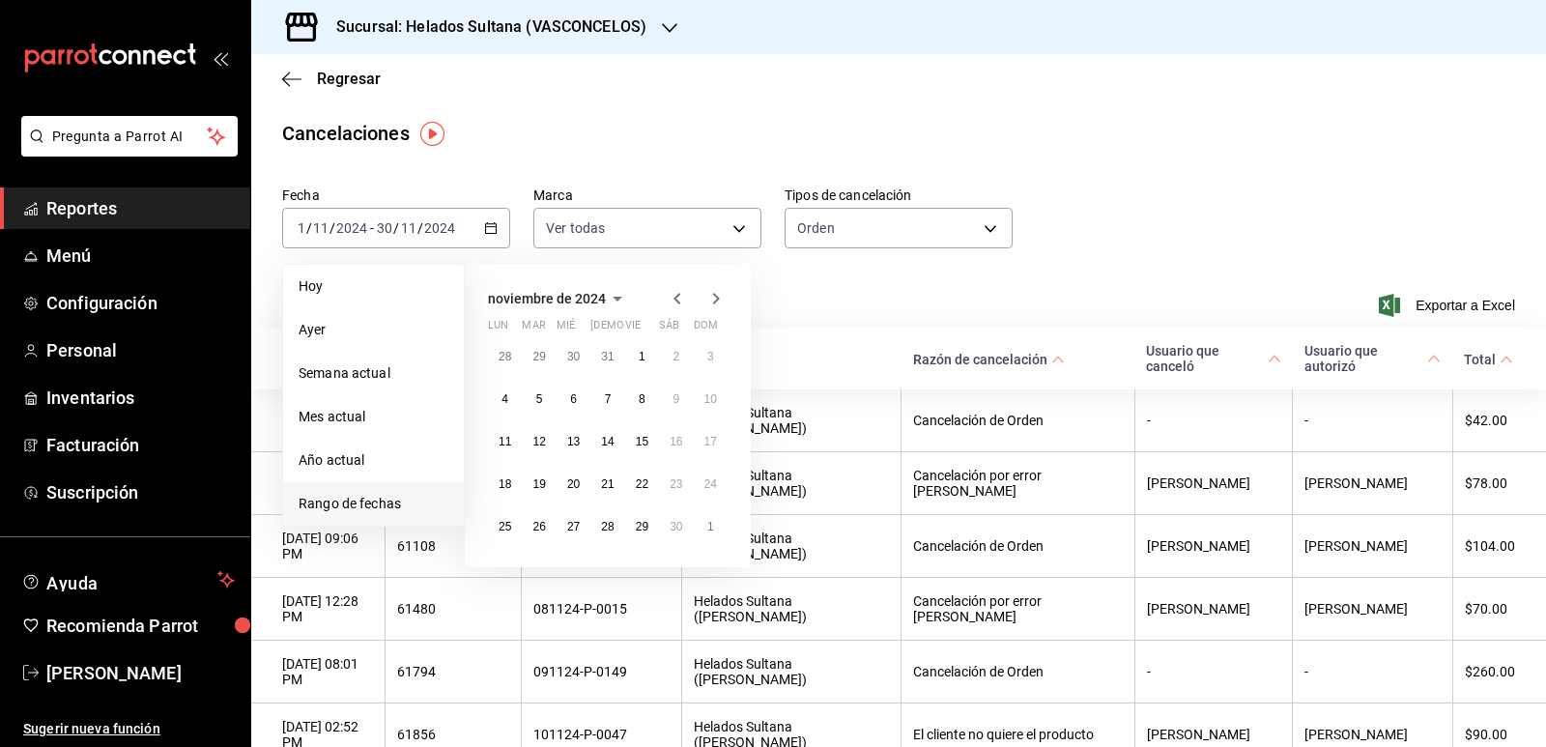
click at [708, 304] on icon "button" at bounding box center [715, 298] width 23 height 23
click at [539, 560] on button "31" at bounding box center [539, 569] width 34 height 35
click at [711, 355] on abbr "1" at bounding box center [710, 357] width 7 height 14
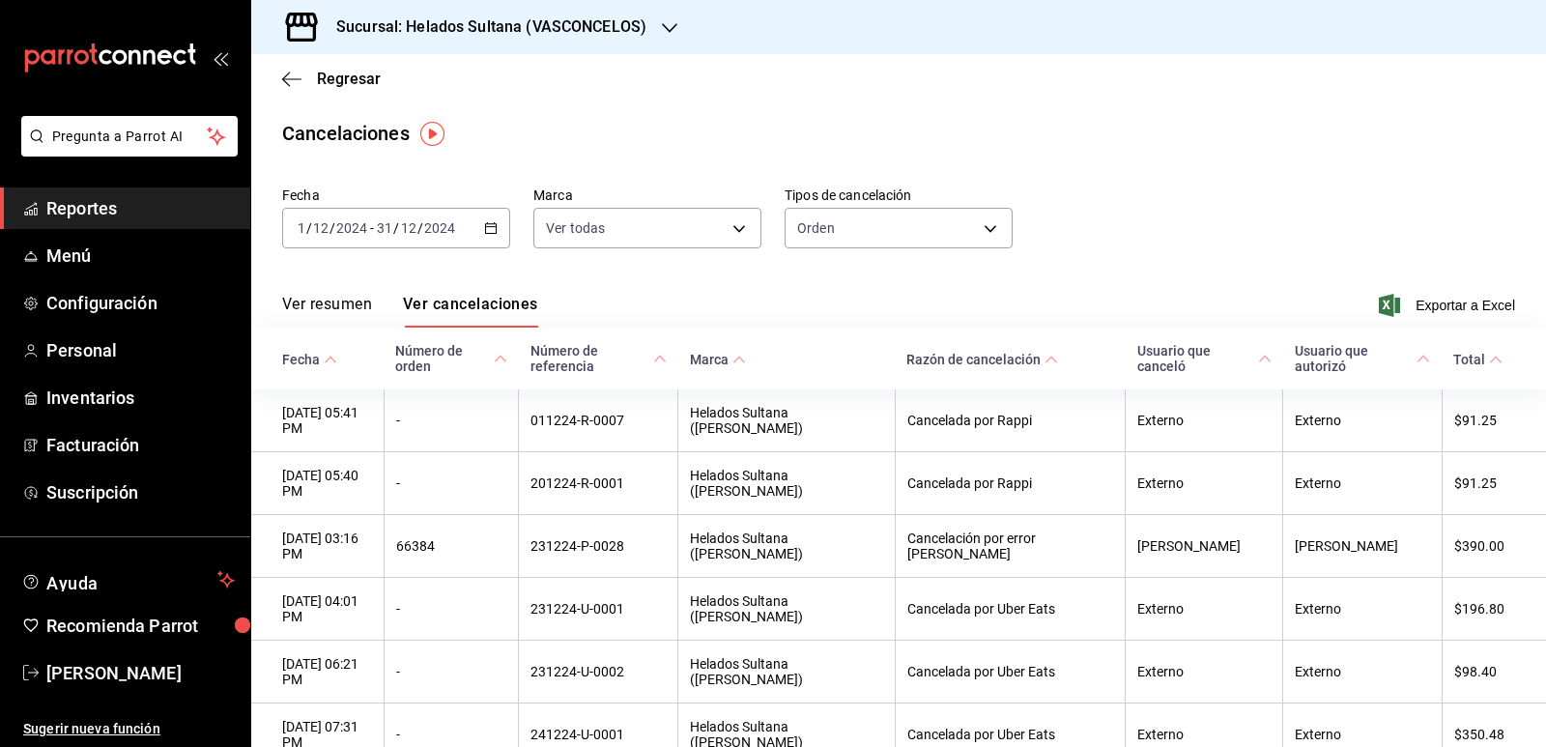
click at [494, 226] on \(Stroke\) "button" at bounding box center [491, 228] width 12 height 11
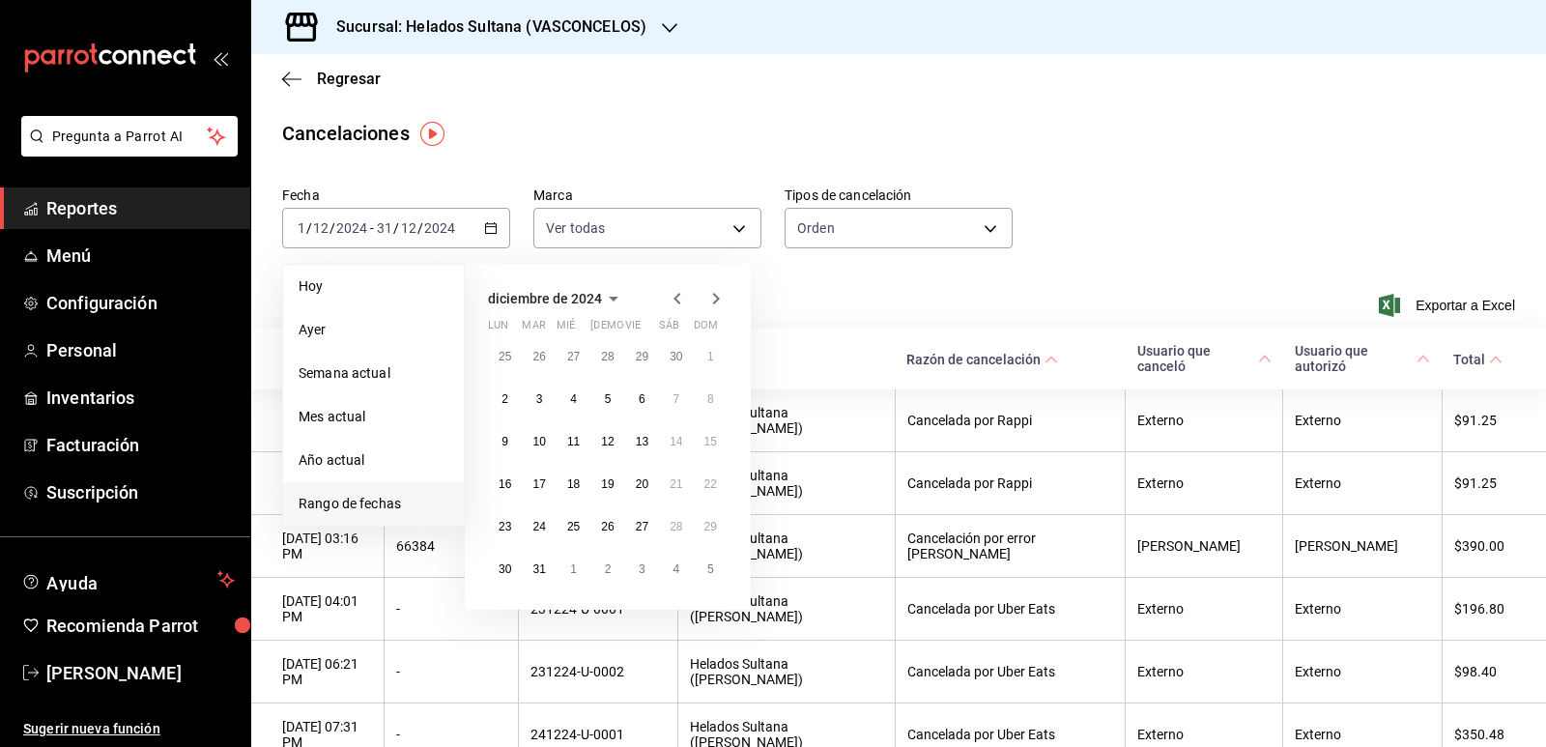
click at [678, 298] on icon "button" at bounding box center [677, 298] width 23 height 23
click at [552, 360] on button "1" at bounding box center [539, 356] width 34 height 35
click at [611, 527] on abbr "31" at bounding box center [607, 527] width 13 height 14
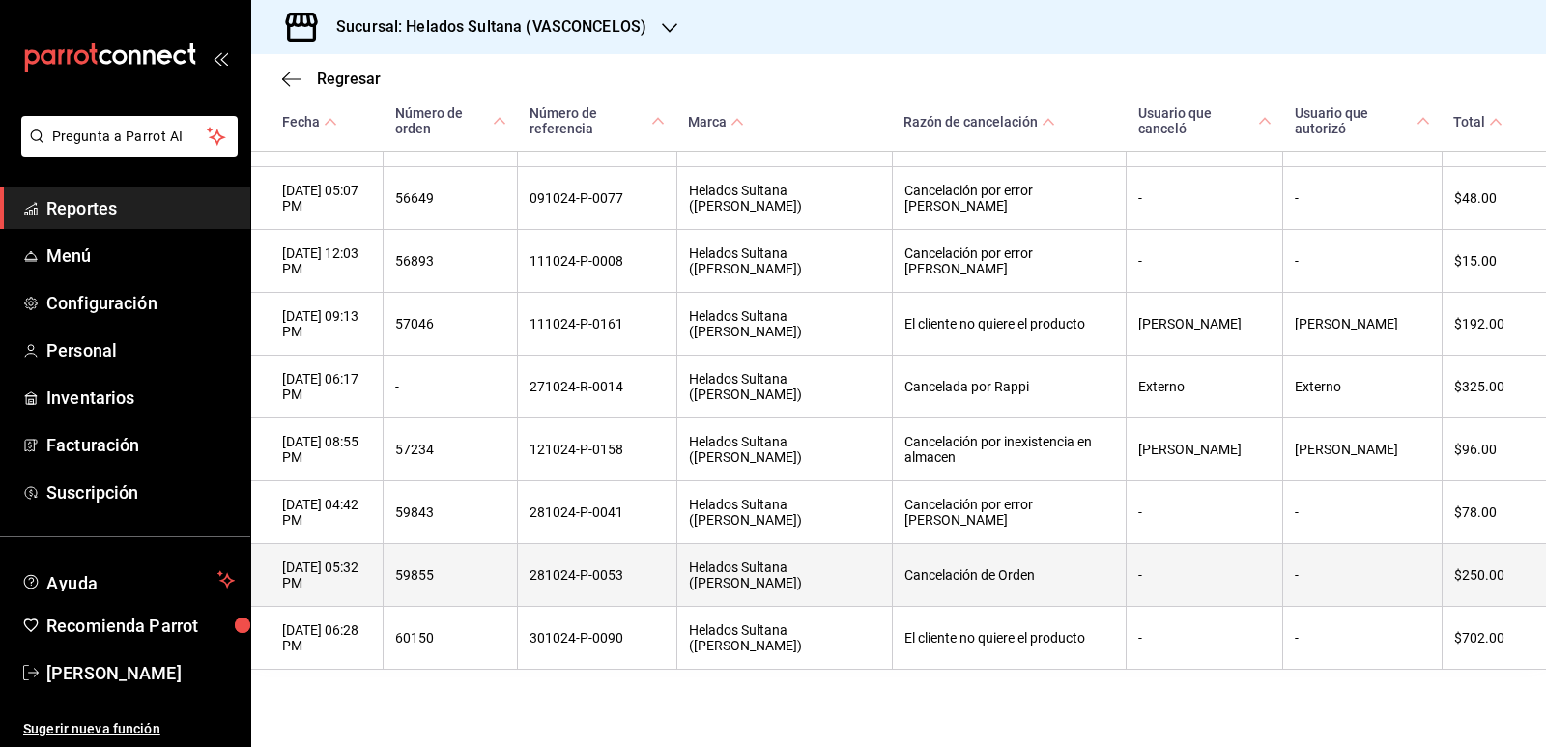
scroll to position [1246, 0]
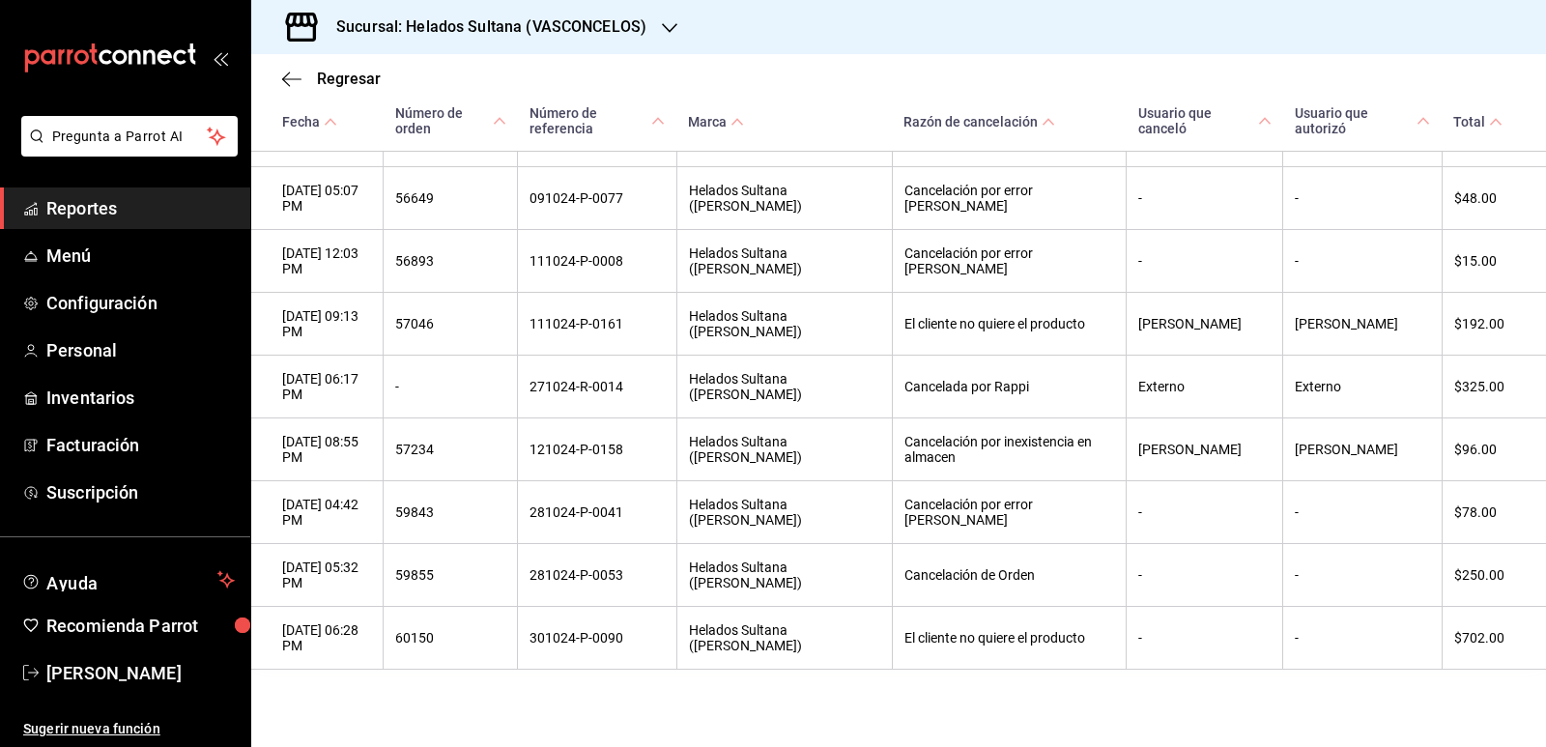
click at [98, 206] on span "Reportes" at bounding box center [140, 208] width 188 height 26
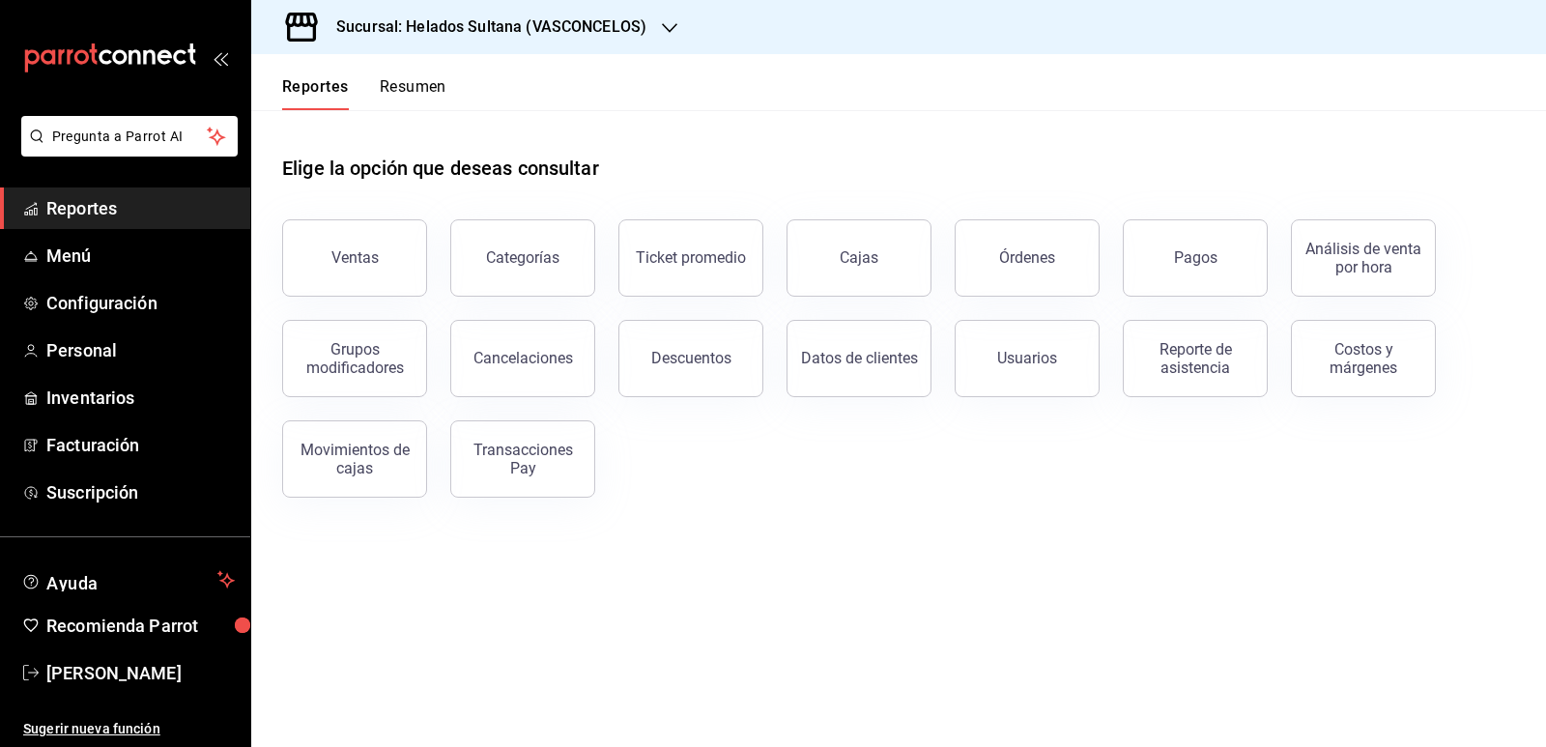
click at [420, 90] on button "Resumen" at bounding box center [413, 93] width 67 height 33
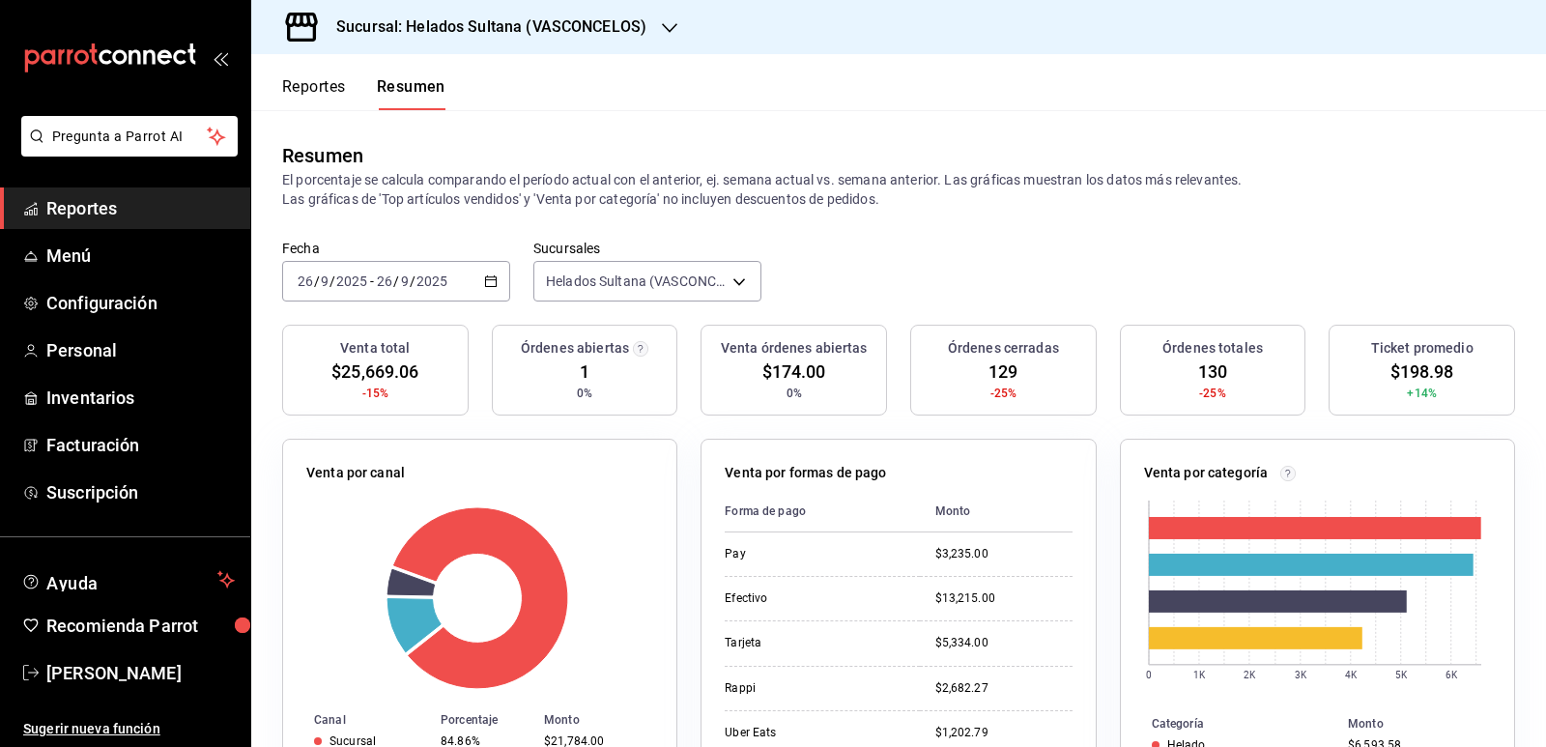
click at [491, 282] on icon "button" at bounding box center [491, 281] width 14 height 14
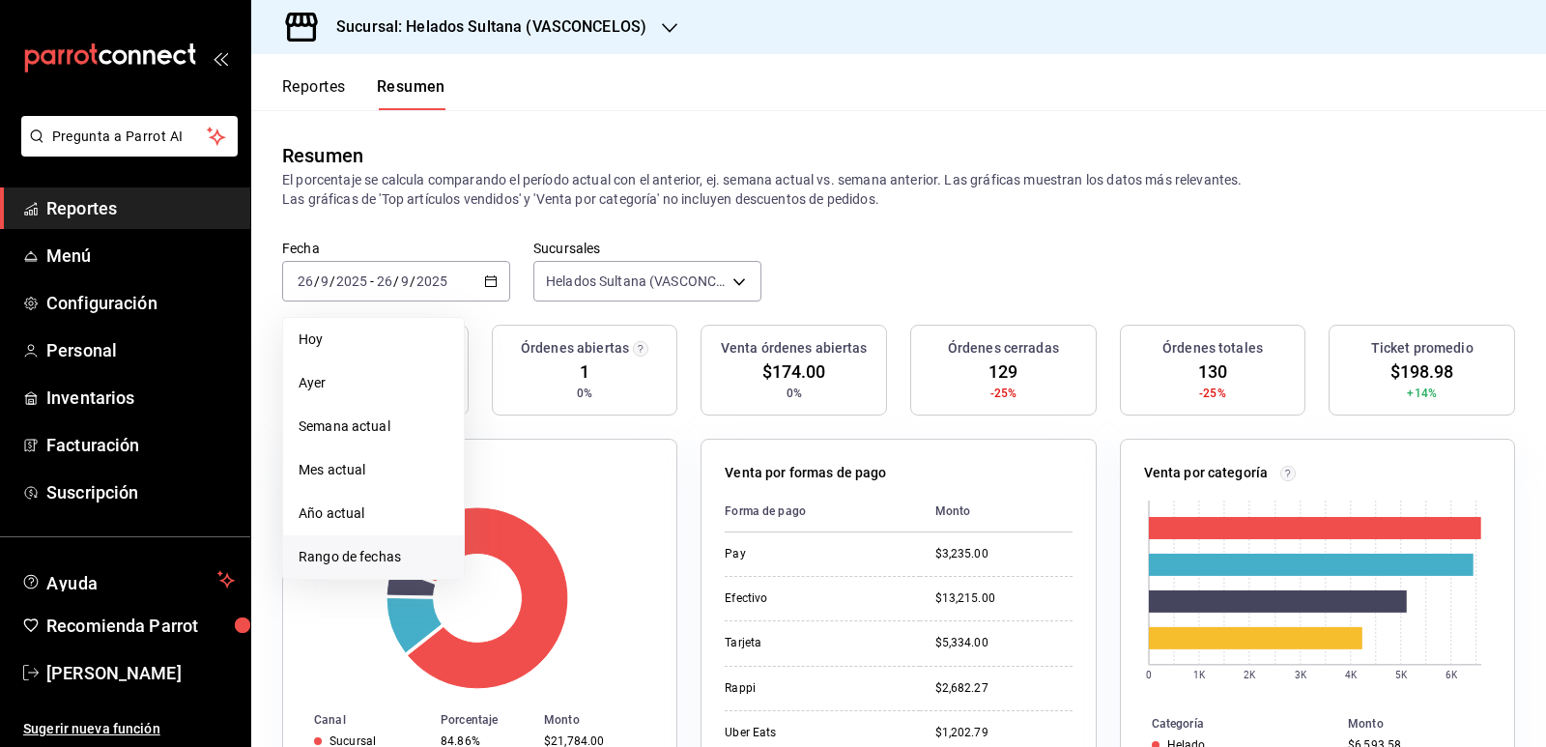
click at [403, 545] on li "Rango de fechas" at bounding box center [373, 556] width 181 height 43
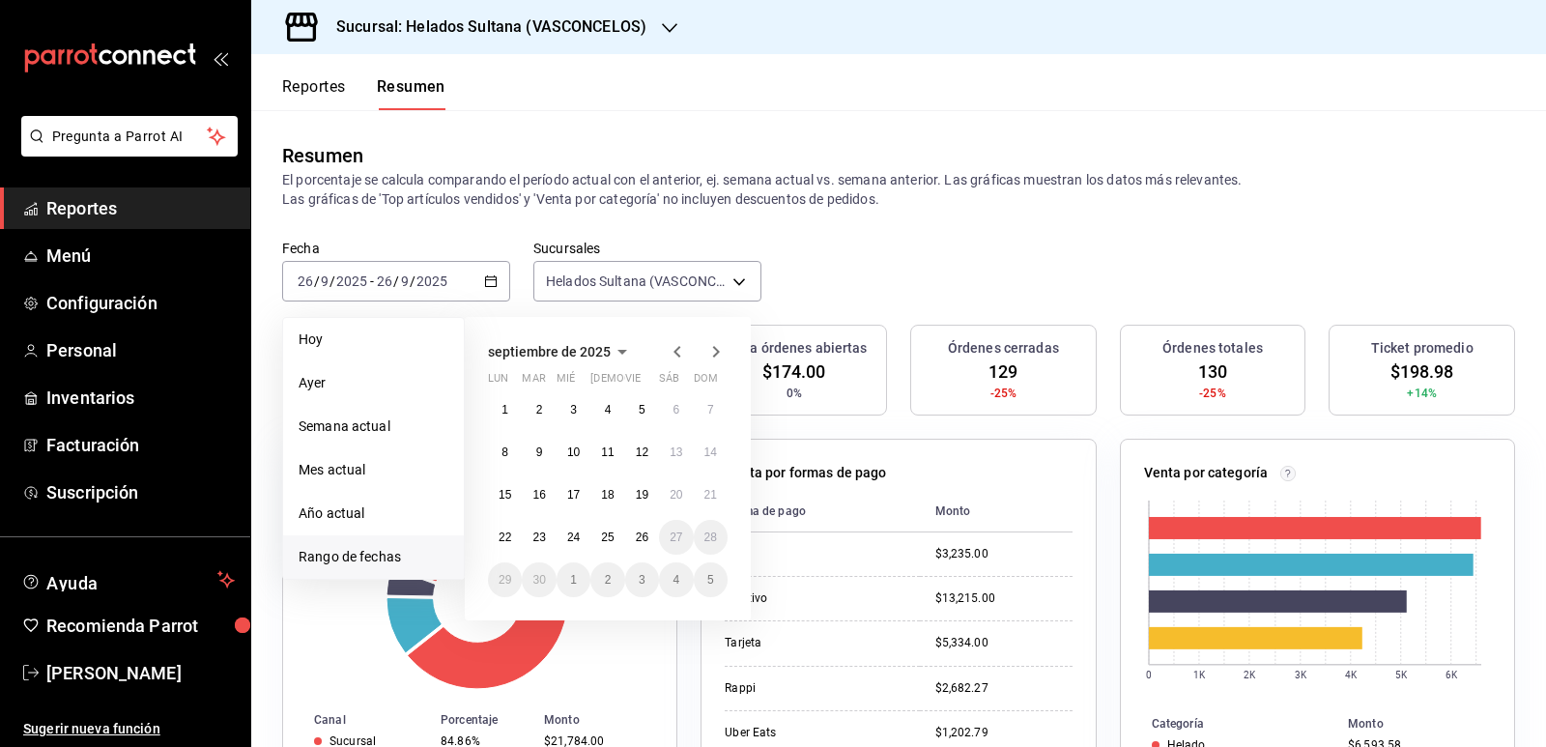
click at [676, 353] on icon "button" at bounding box center [676, 352] width 7 height 12
click at [676, 353] on icon "button" at bounding box center [676, 356] width 7 height 12
click at [676, 353] on icon "button" at bounding box center [676, 352] width 7 height 12
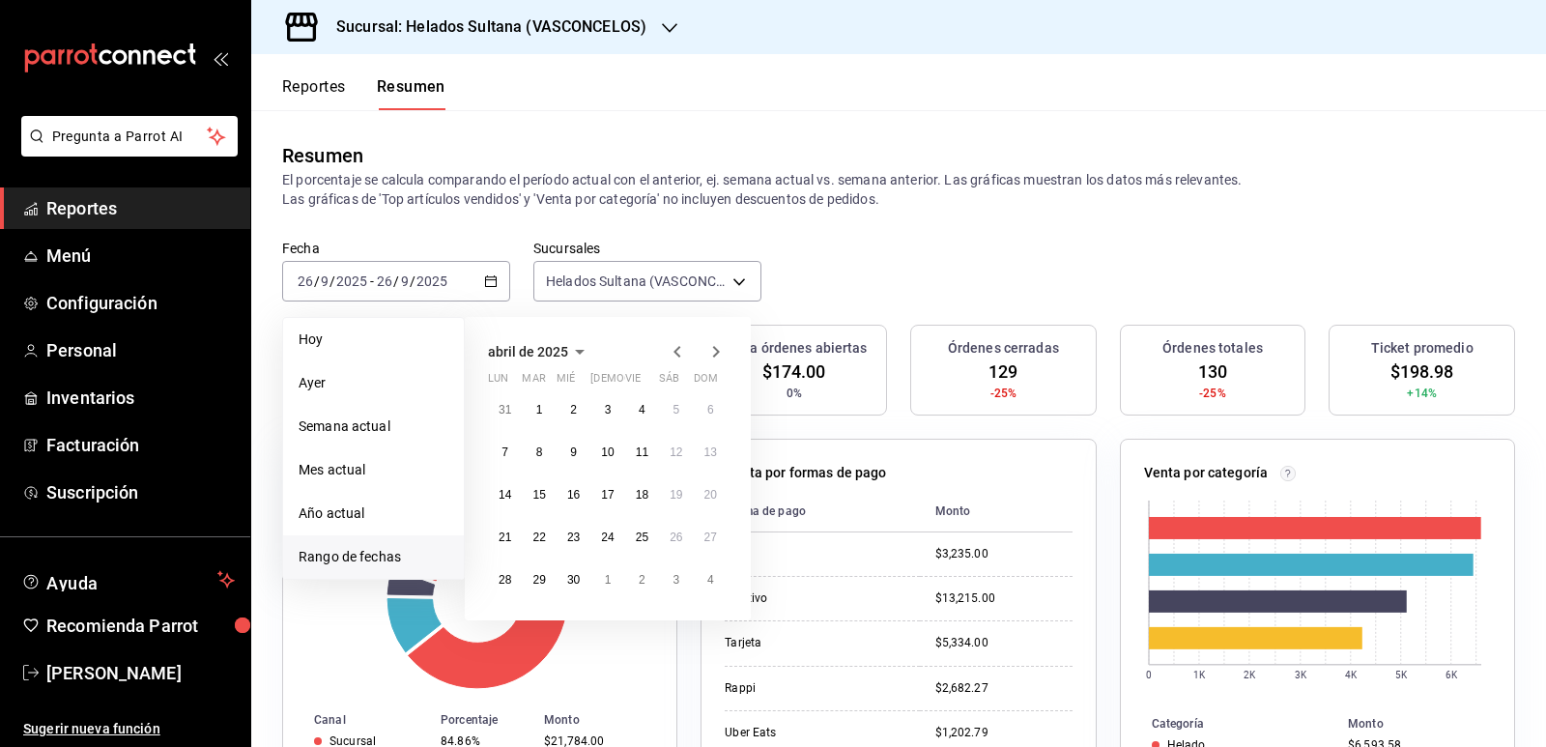
click at [676, 353] on icon "button" at bounding box center [676, 352] width 7 height 12
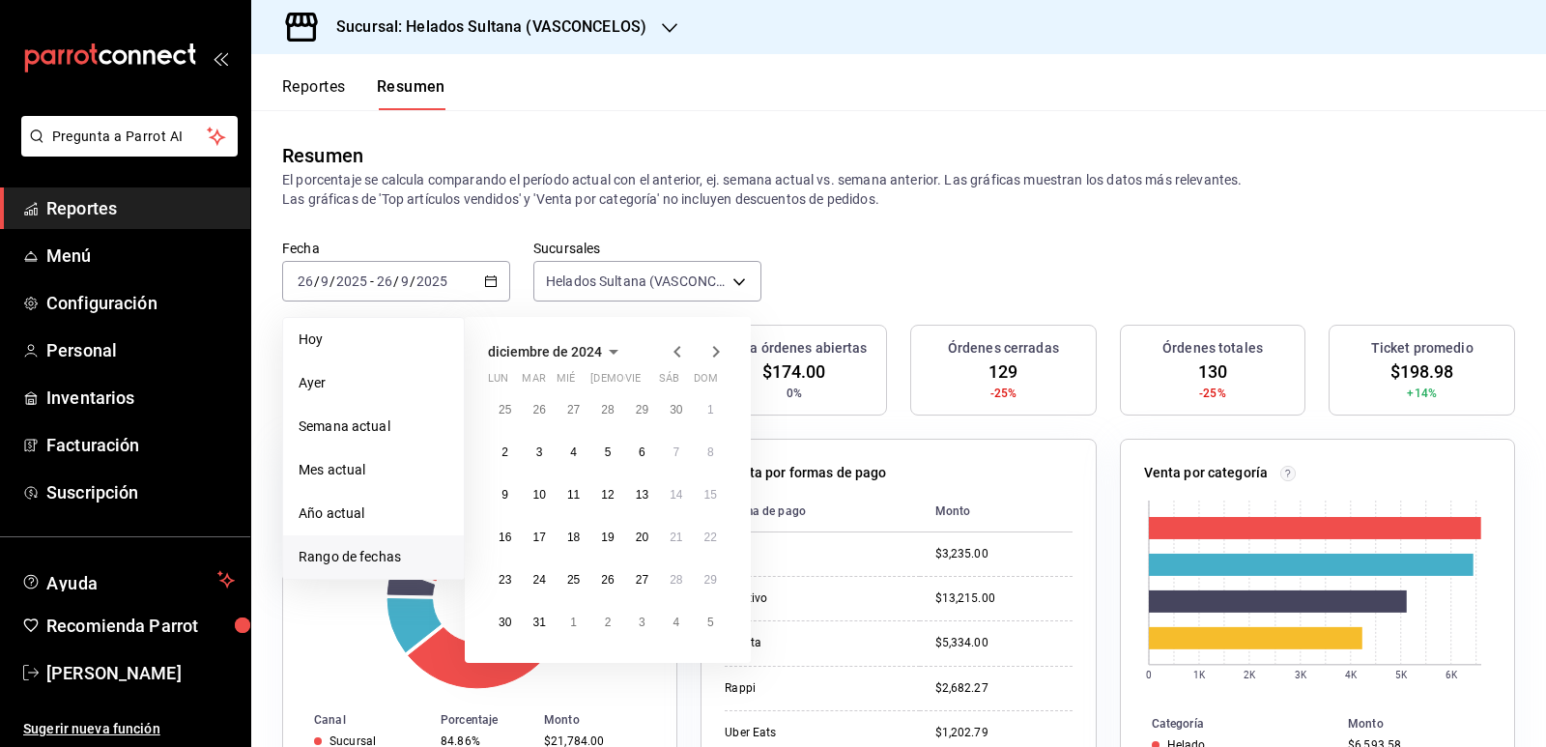
click at [676, 353] on icon "button" at bounding box center [676, 352] width 7 height 12
click at [646, 576] on abbr "27" at bounding box center [642, 580] width 13 height 14
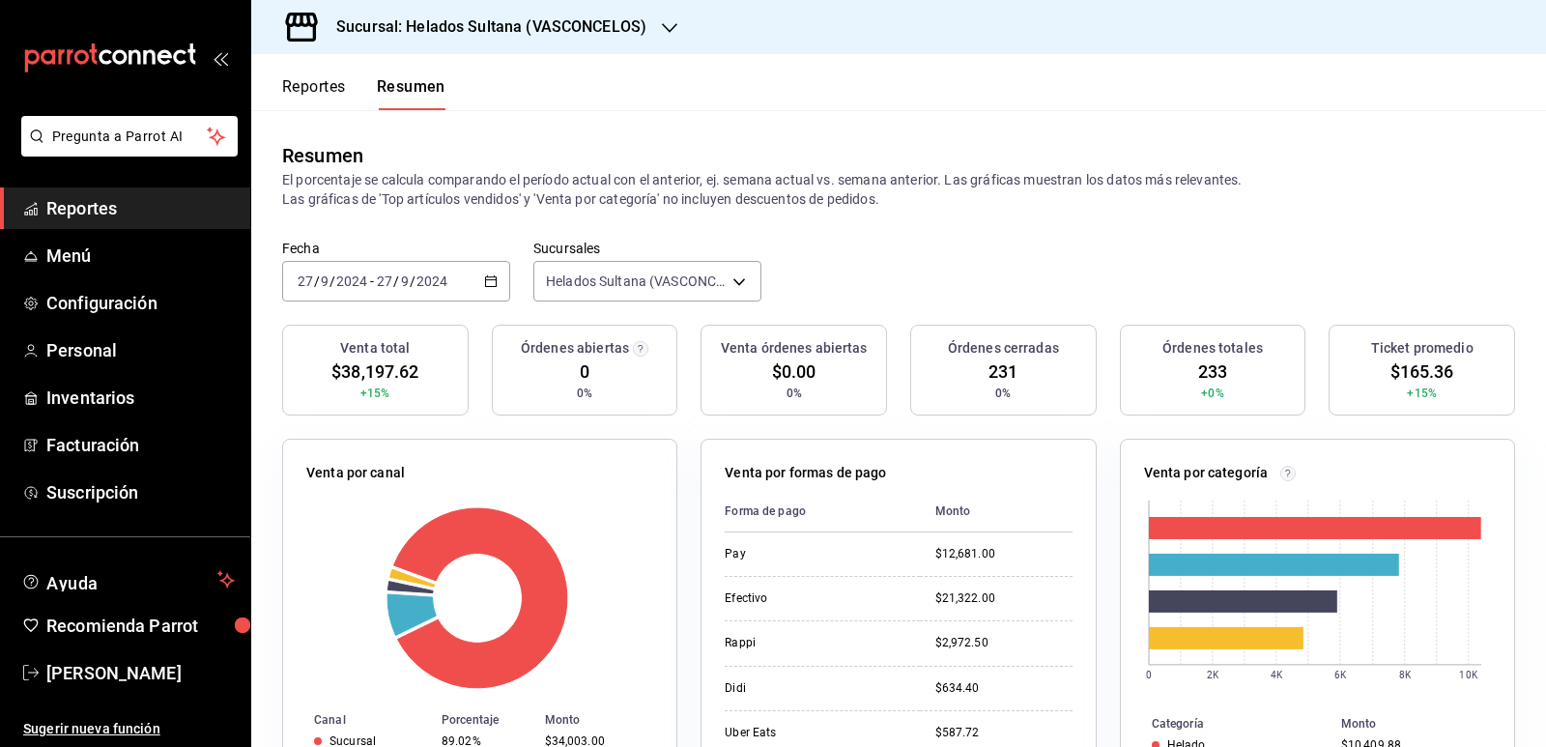
click at [490, 274] on icon "button" at bounding box center [491, 281] width 14 height 14
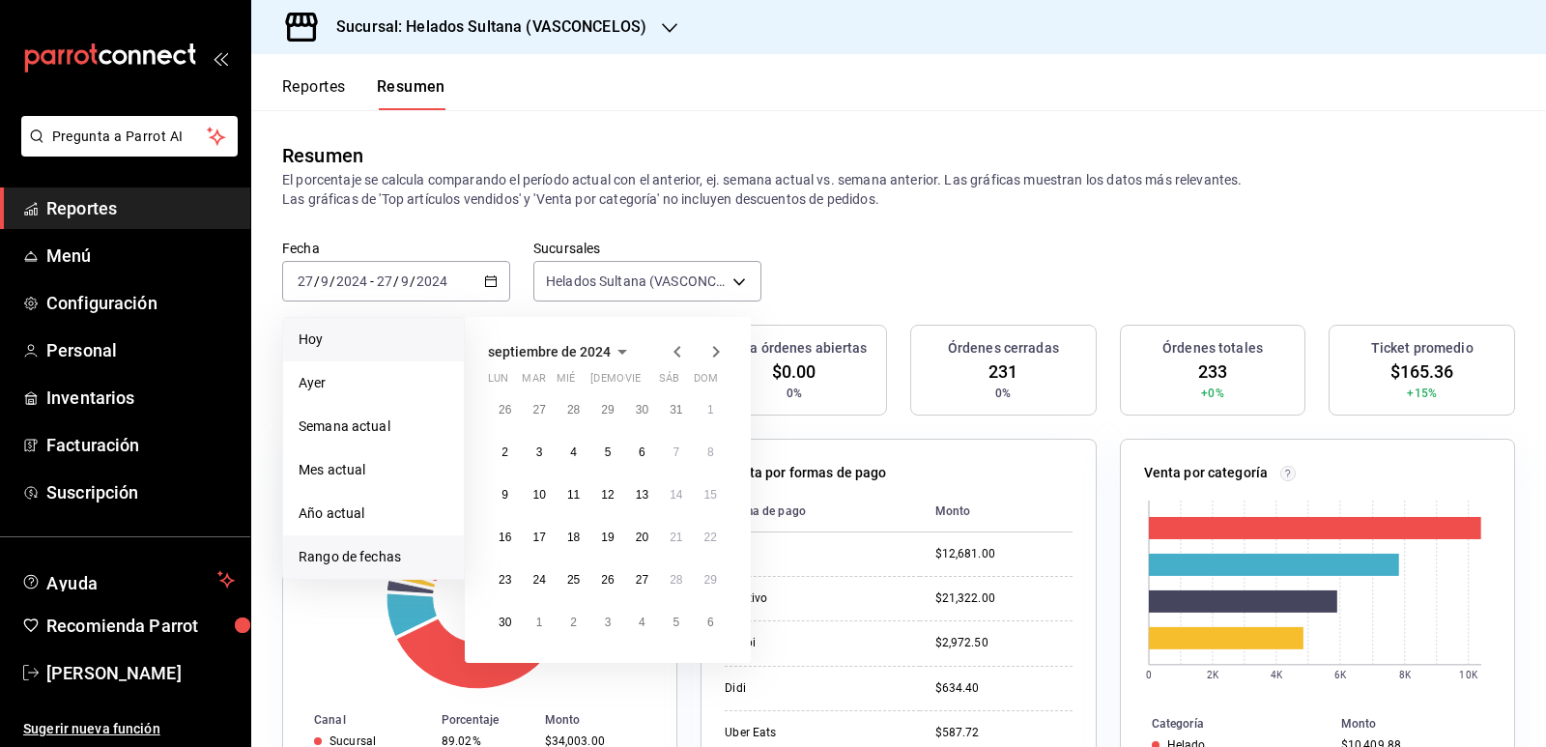
click at [338, 346] on span "Hoy" at bounding box center [373, 339] width 150 height 20
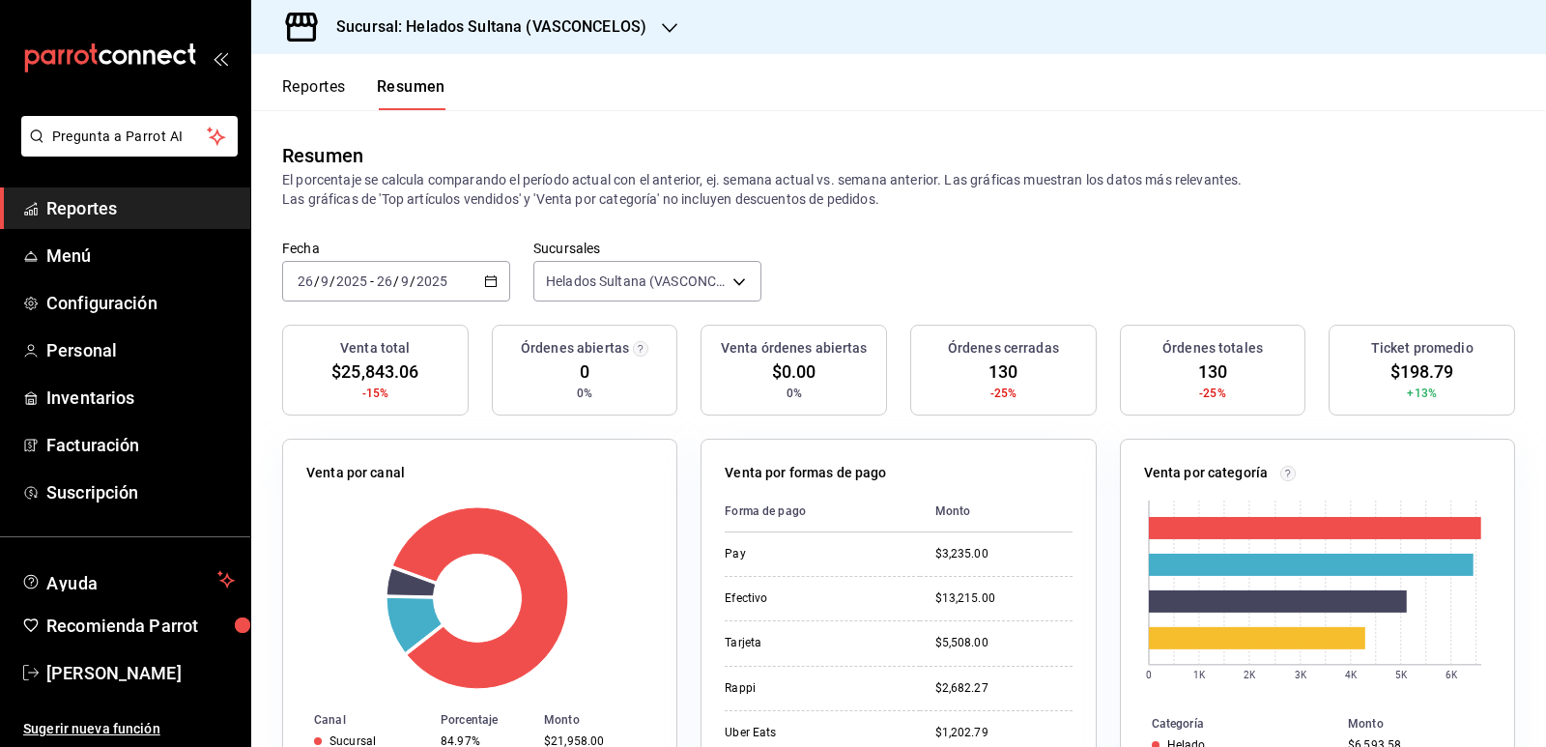
click at [310, 91] on button "Reportes" at bounding box center [314, 93] width 64 height 33
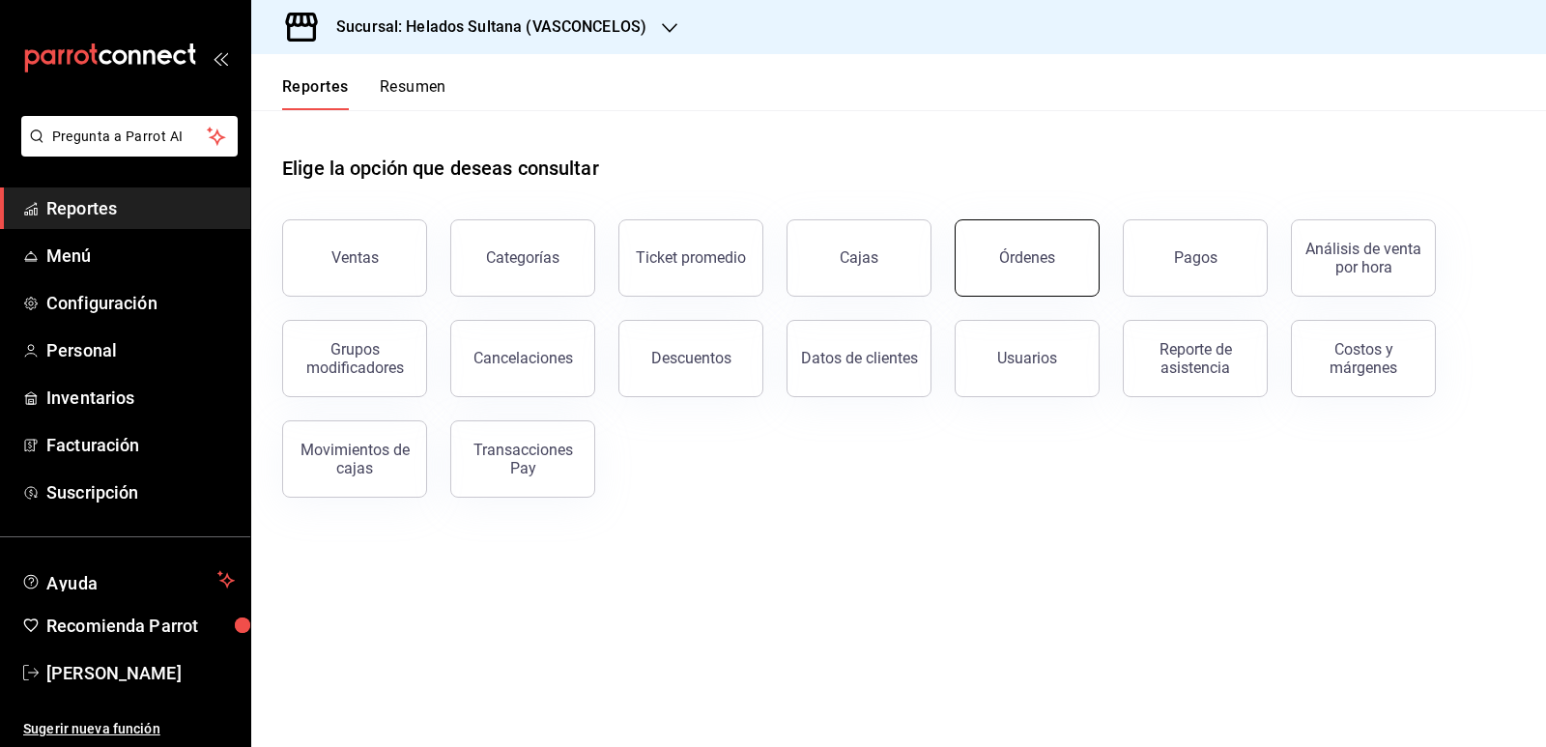
click at [1043, 267] on button "Órdenes" at bounding box center [1026, 257] width 145 height 77
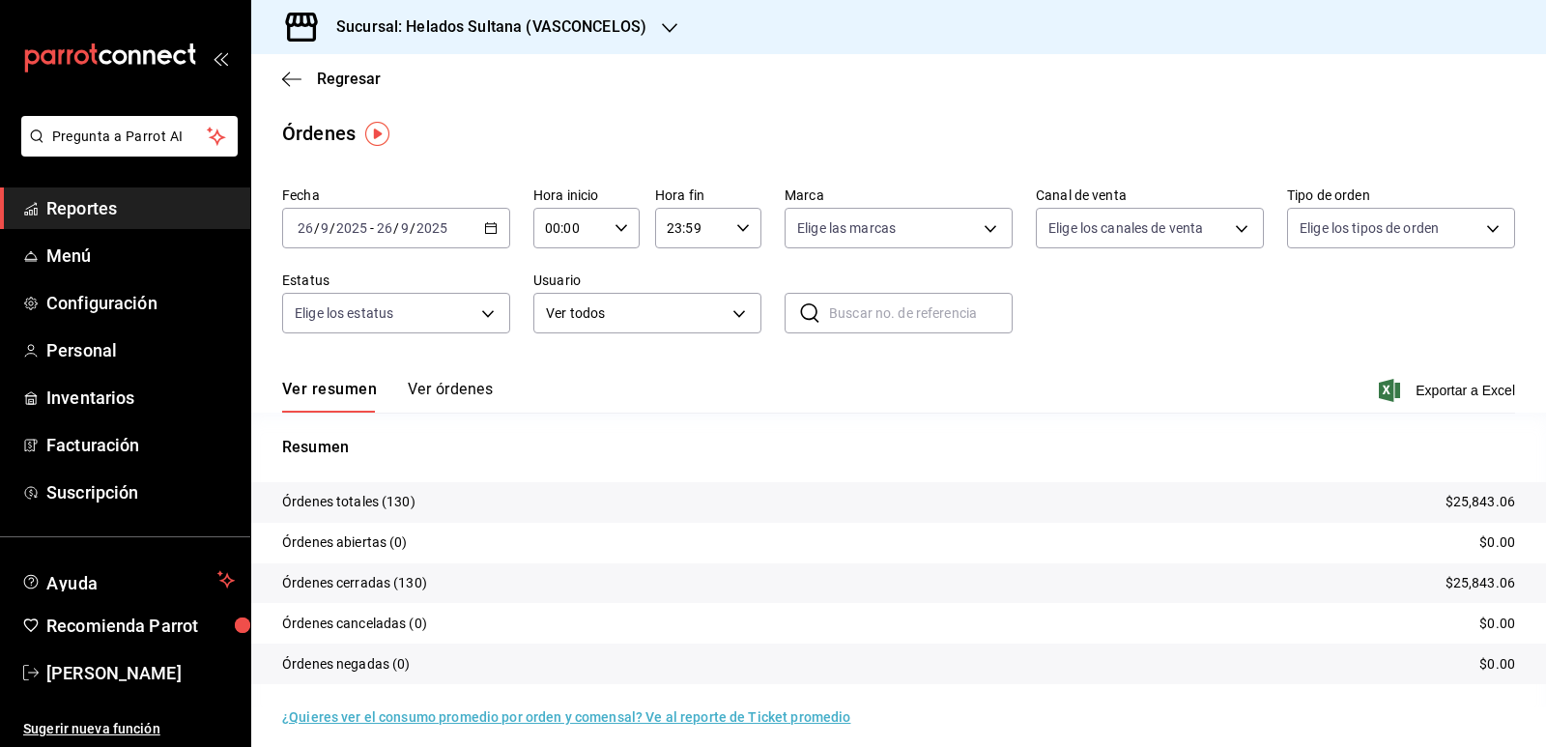
click at [476, 386] on button "Ver órdenes" at bounding box center [450, 396] width 85 height 33
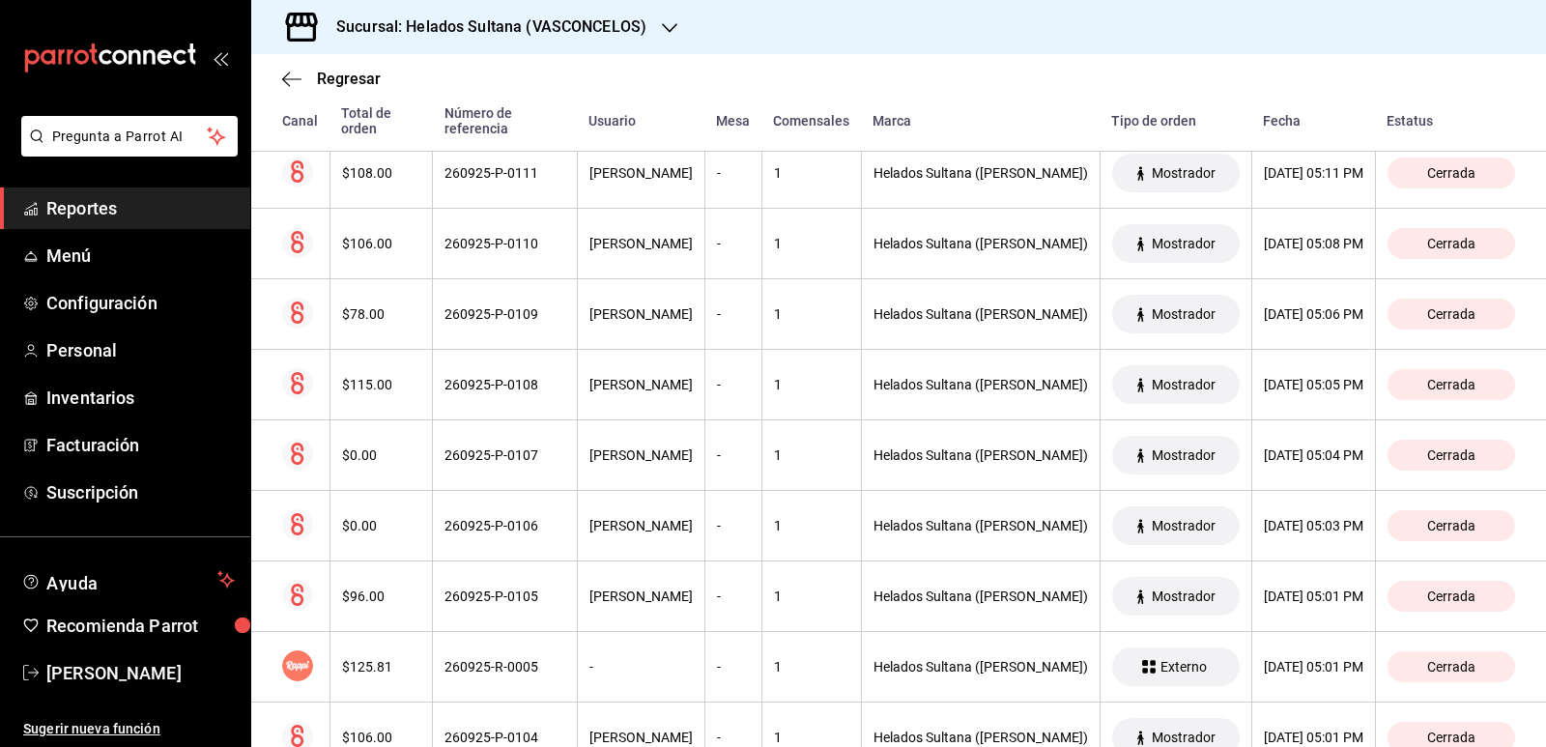
scroll to position [1292, 0]
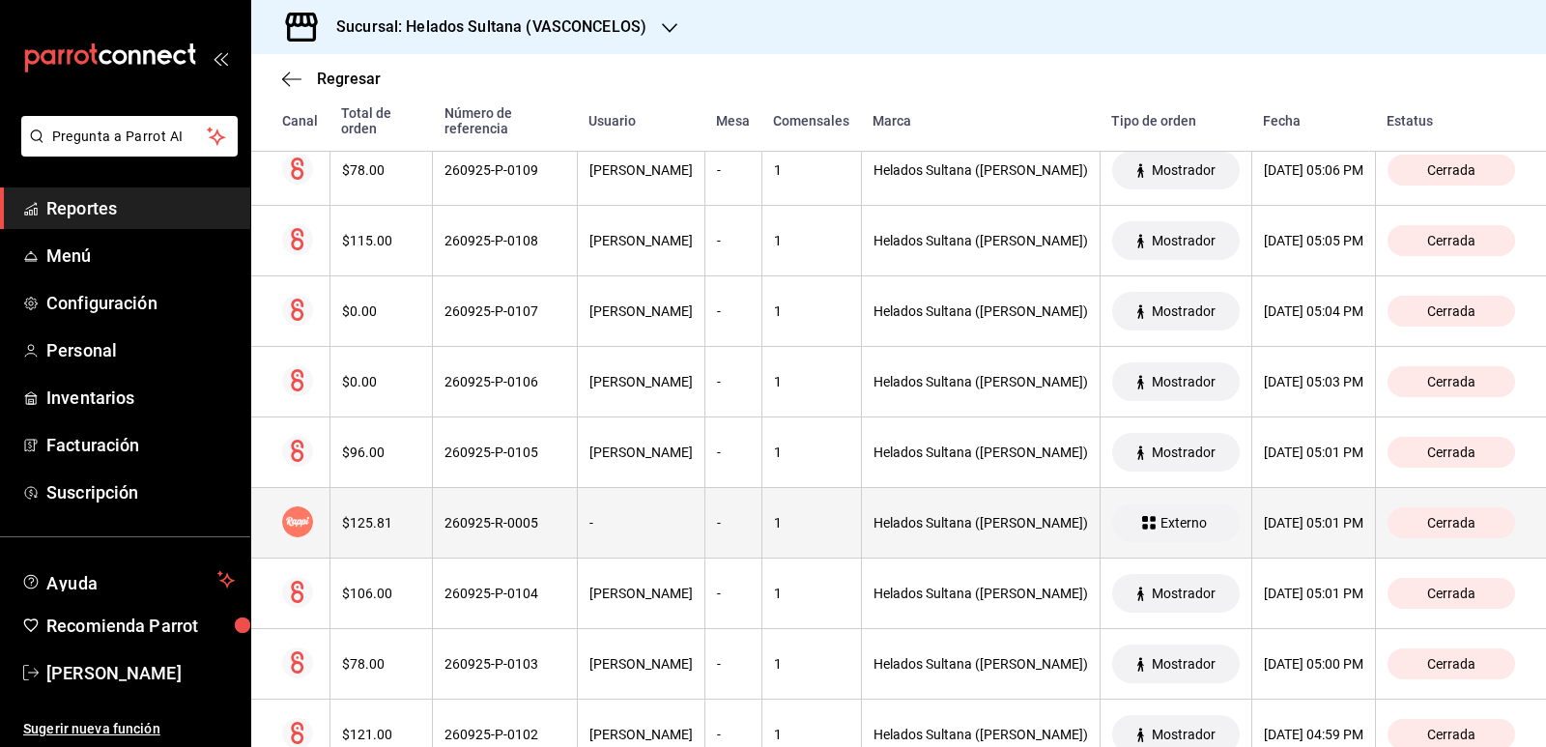
click at [403, 522] on div "$125.81" at bounding box center [381, 522] width 79 height 15
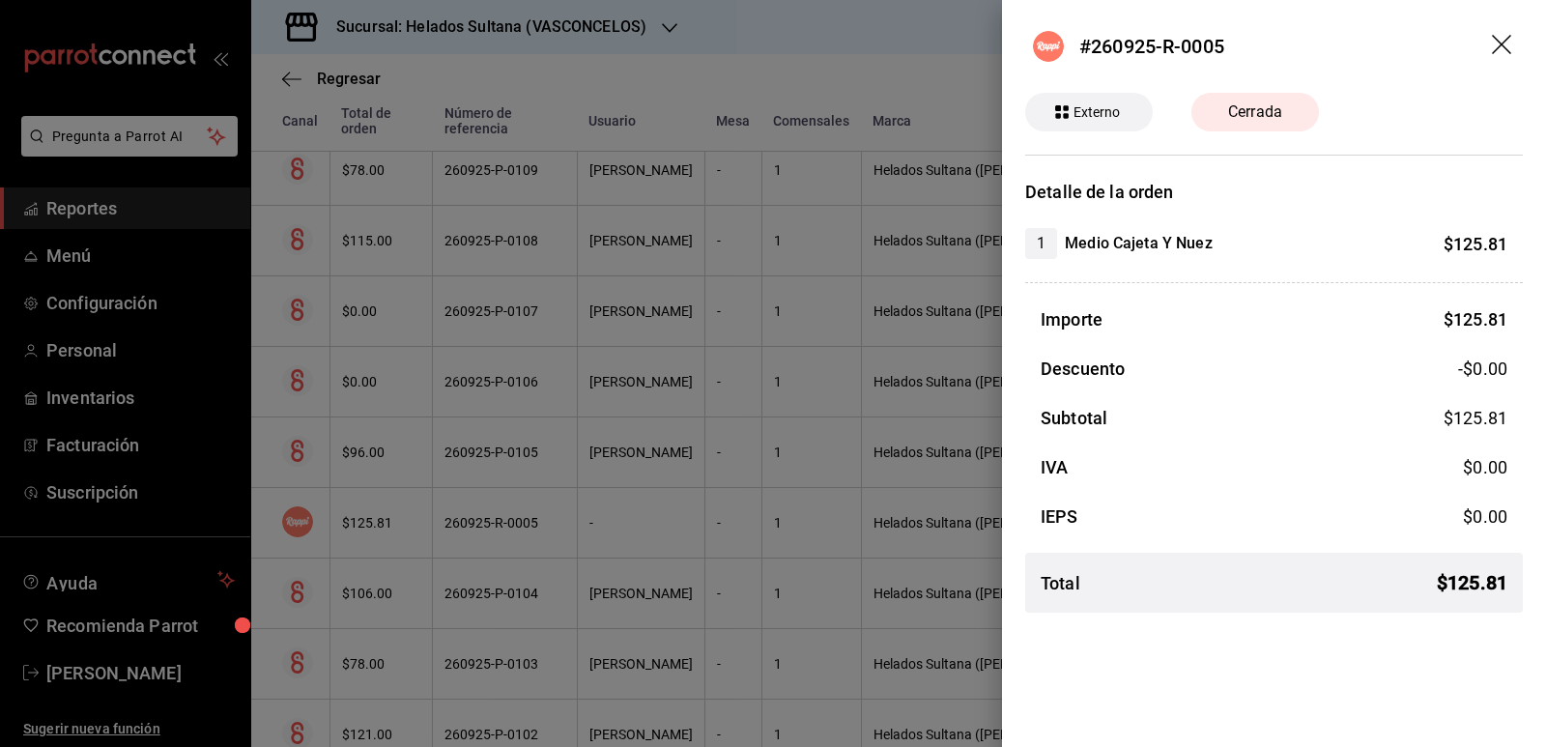
click at [403, 513] on div at bounding box center [773, 373] width 1546 height 747
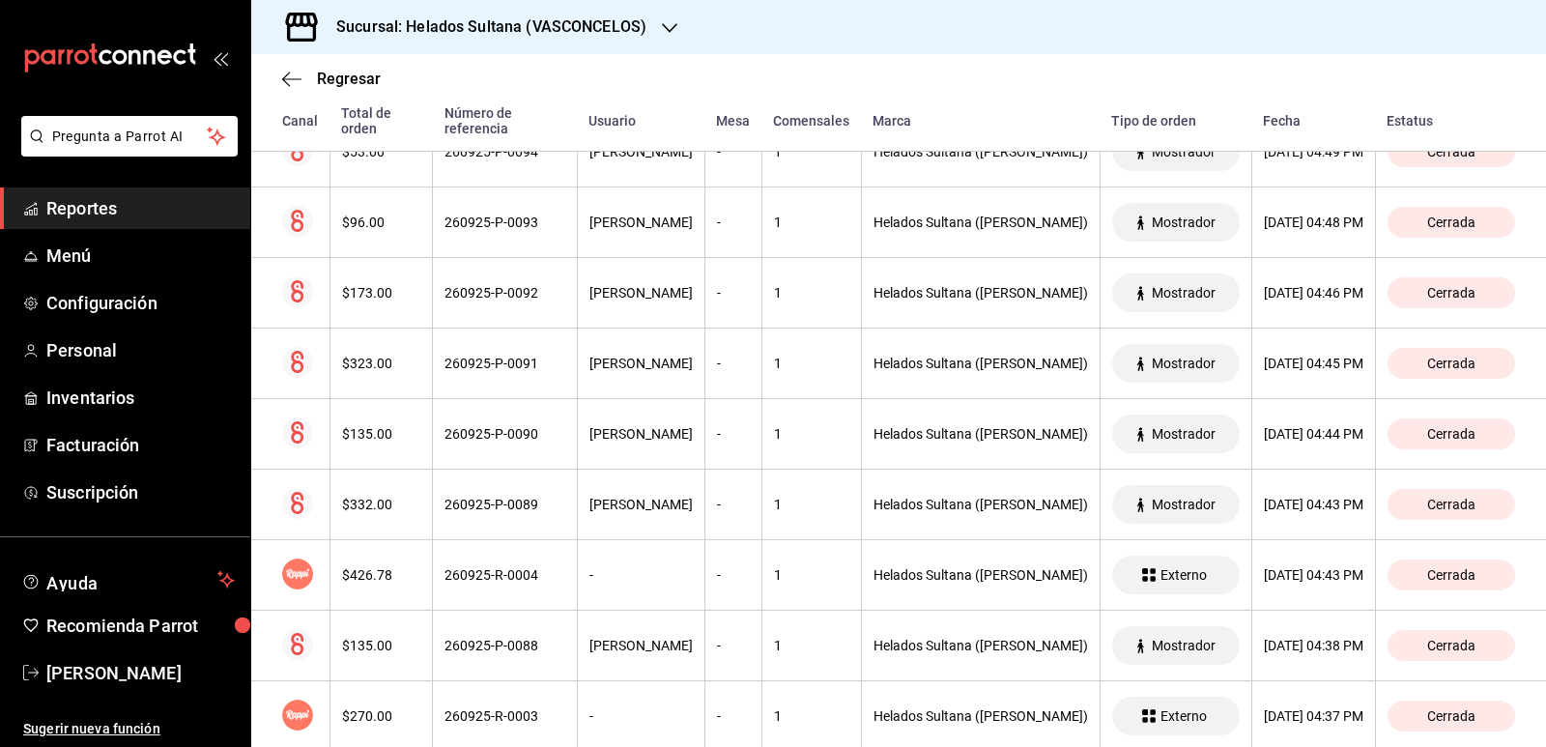
scroll to position [2740, 0]
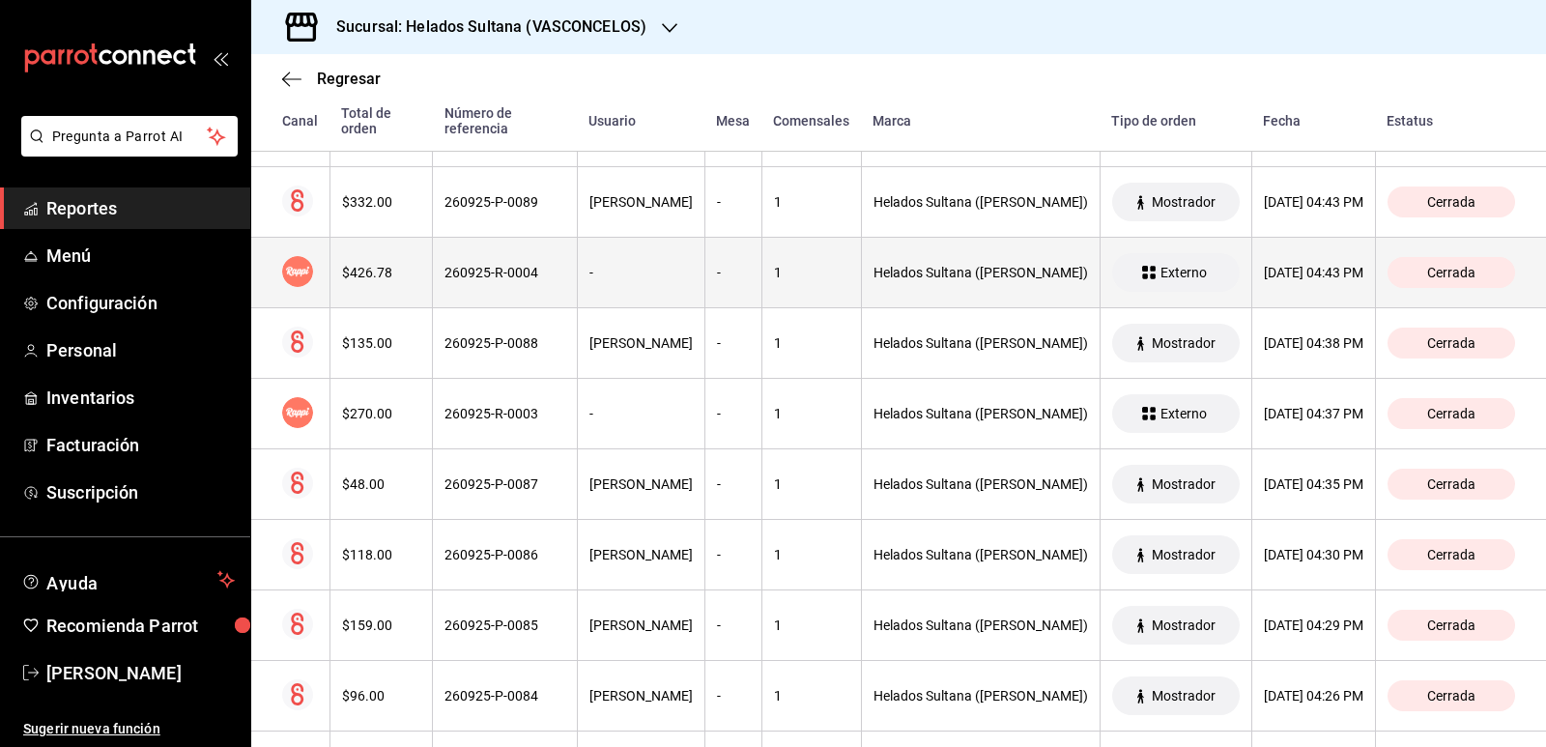
click at [420, 288] on th "$426.78" at bounding box center [380, 273] width 103 height 71
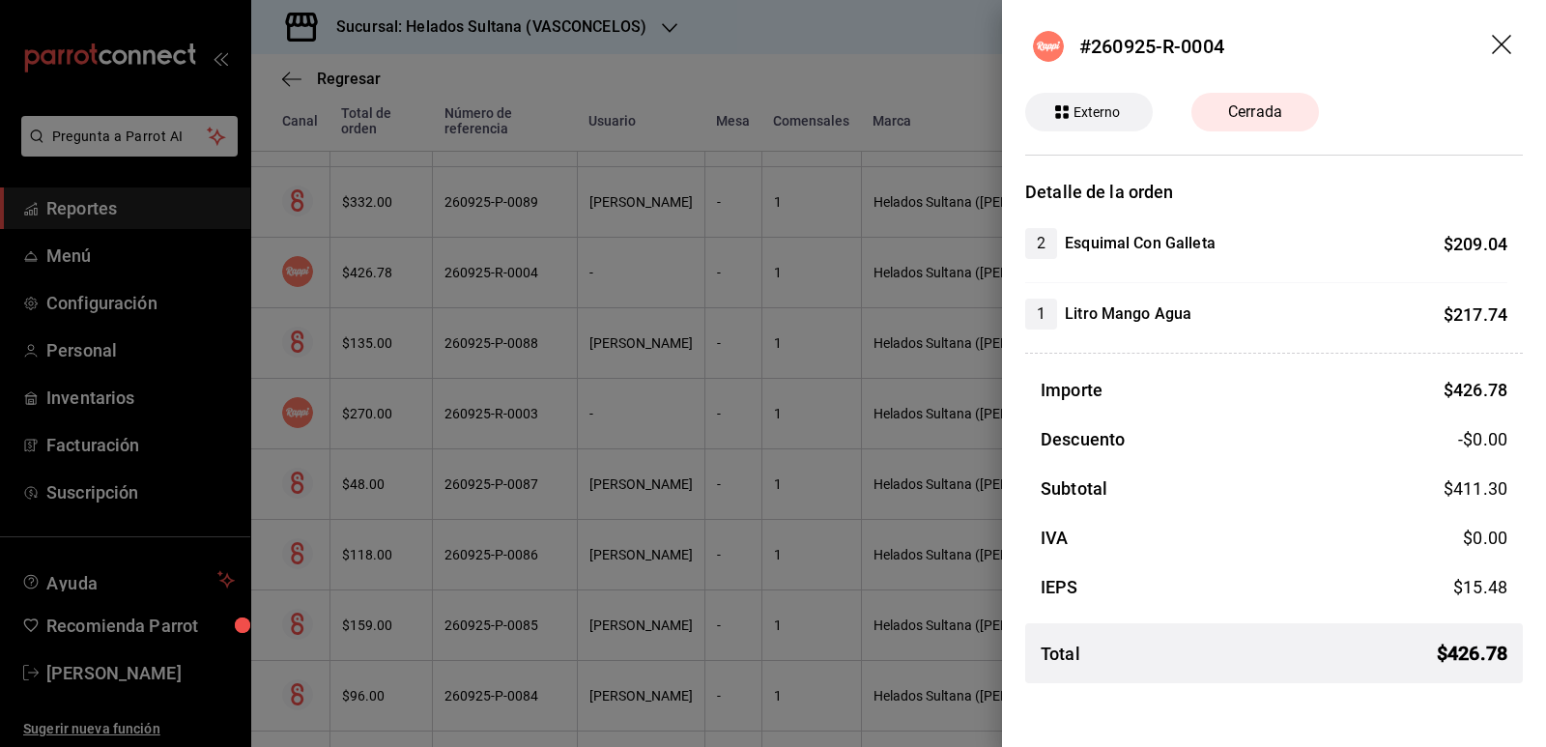
drag, startPoint x: 420, startPoint y: 288, endPoint x: 417, endPoint y: 307, distance: 19.5
click at [420, 288] on div at bounding box center [773, 373] width 1546 height 747
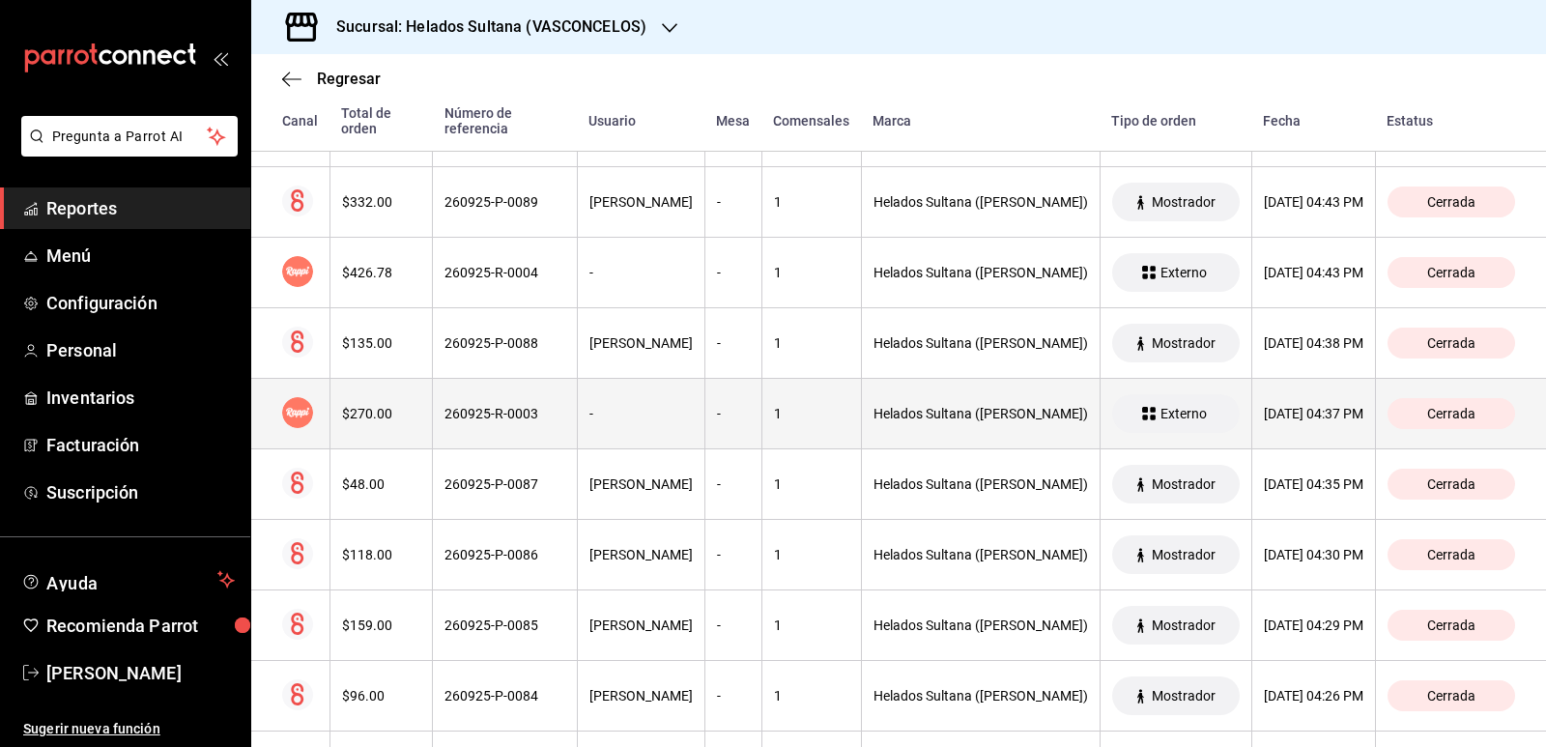
click at [395, 405] on th "$270.00" at bounding box center [380, 414] width 103 height 71
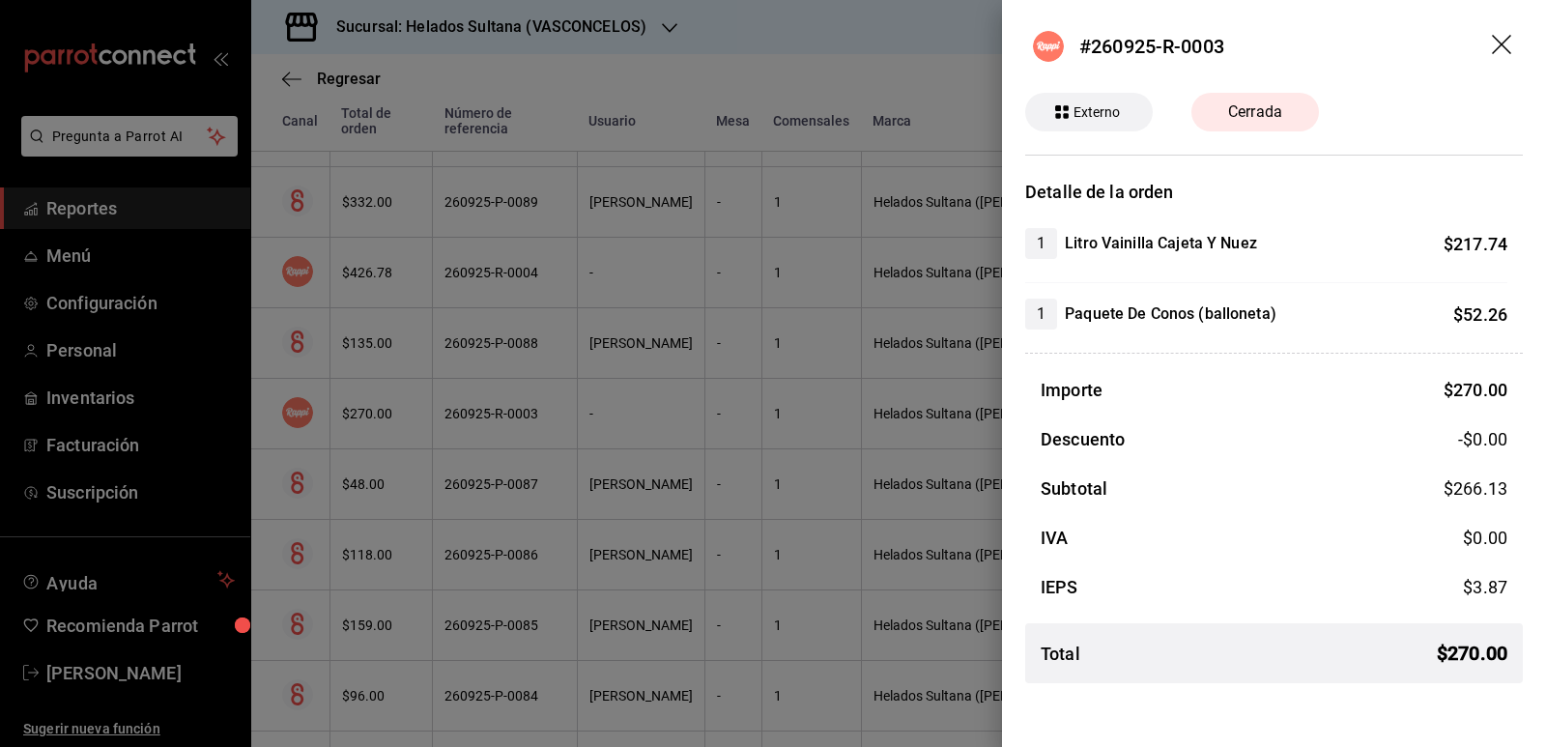
click at [395, 405] on div at bounding box center [773, 373] width 1546 height 747
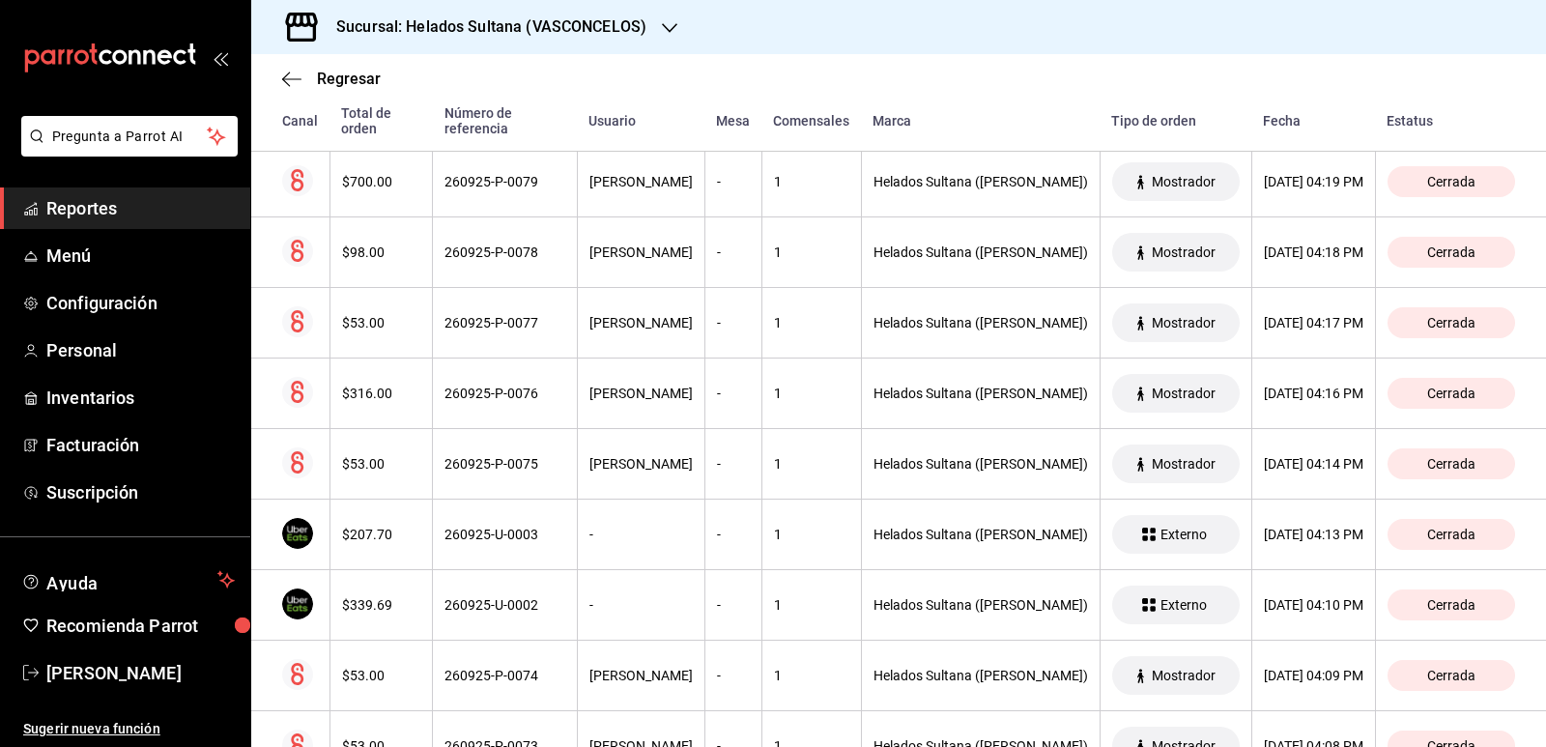
scroll to position [3610, 0]
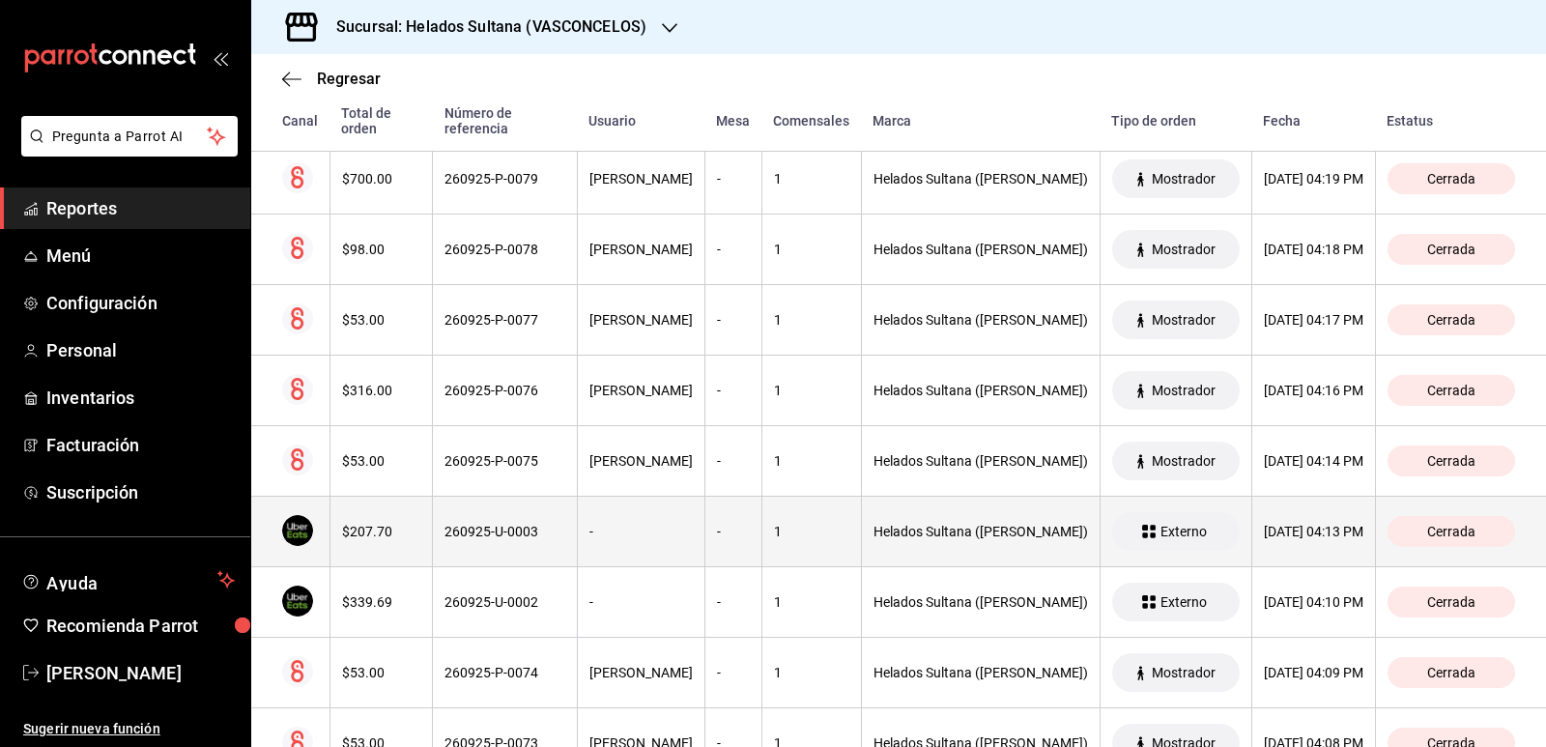
click at [400, 512] on th "$207.70" at bounding box center [380, 532] width 103 height 71
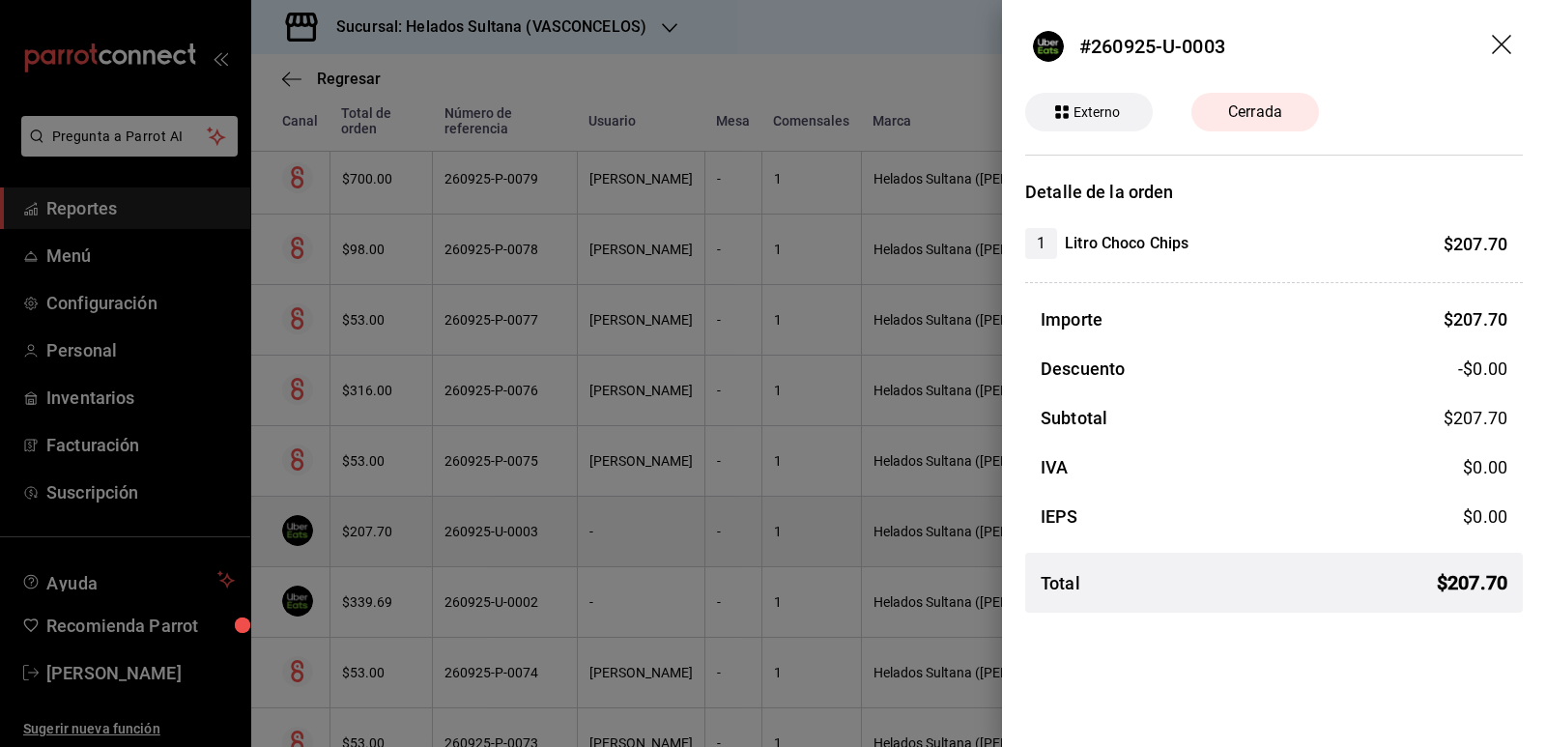
click at [399, 512] on div at bounding box center [773, 373] width 1546 height 747
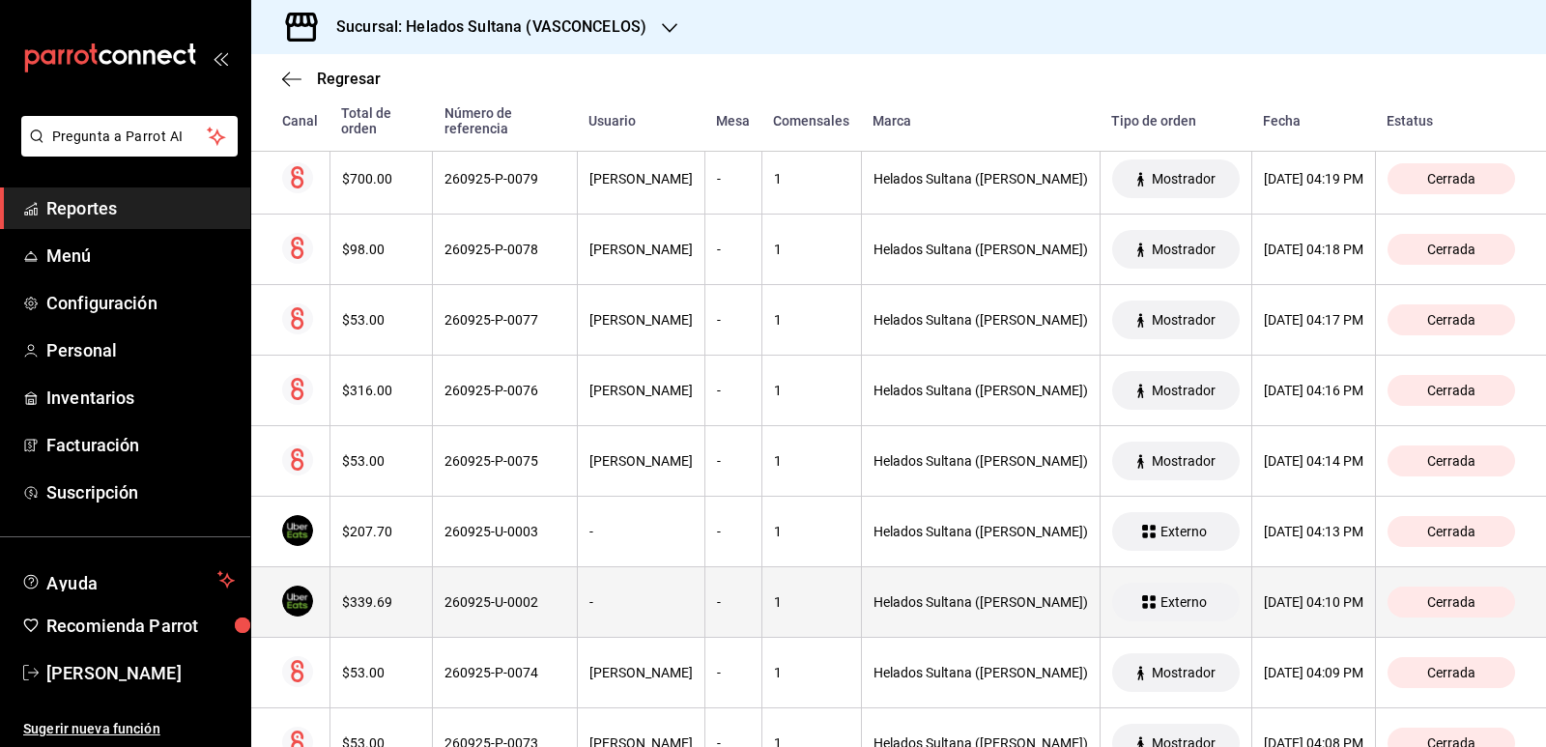
click at [396, 586] on th "$339.69" at bounding box center [380, 602] width 103 height 71
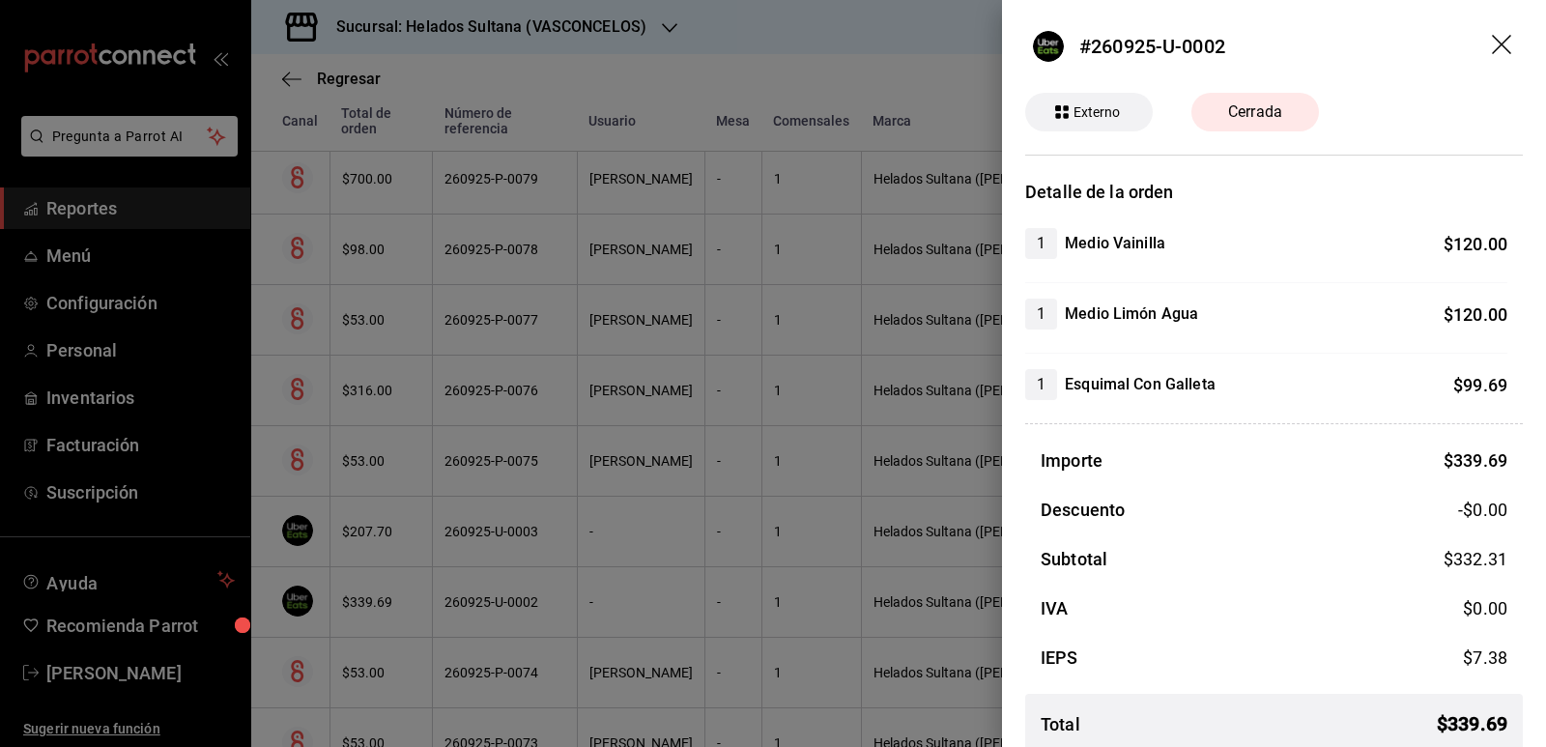
click at [396, 586] on div at bounding box center [773, 373] width 1546 height 747
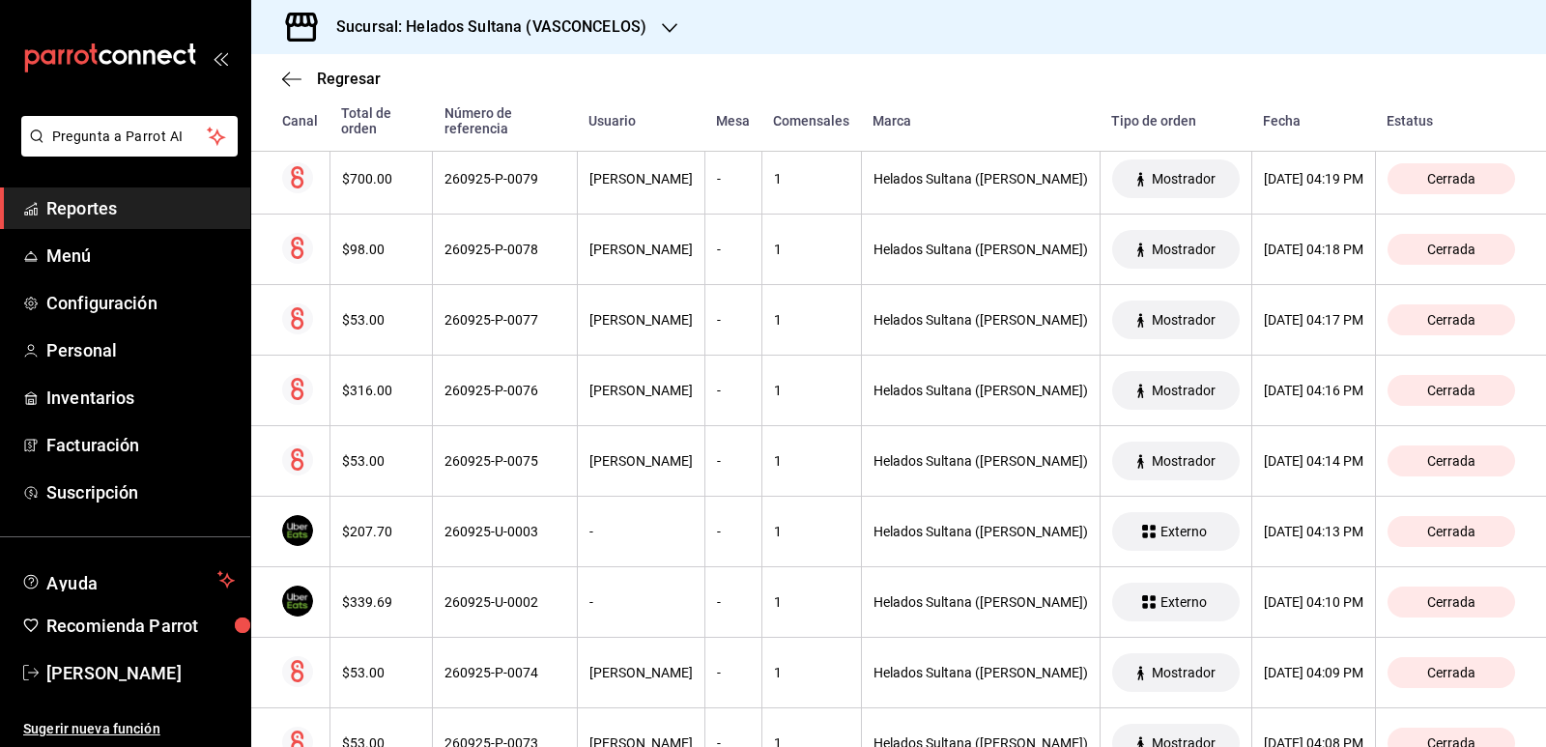
click at [108, 208] on span "Reportes" at bounding box center [140, 208] width 188 height 26
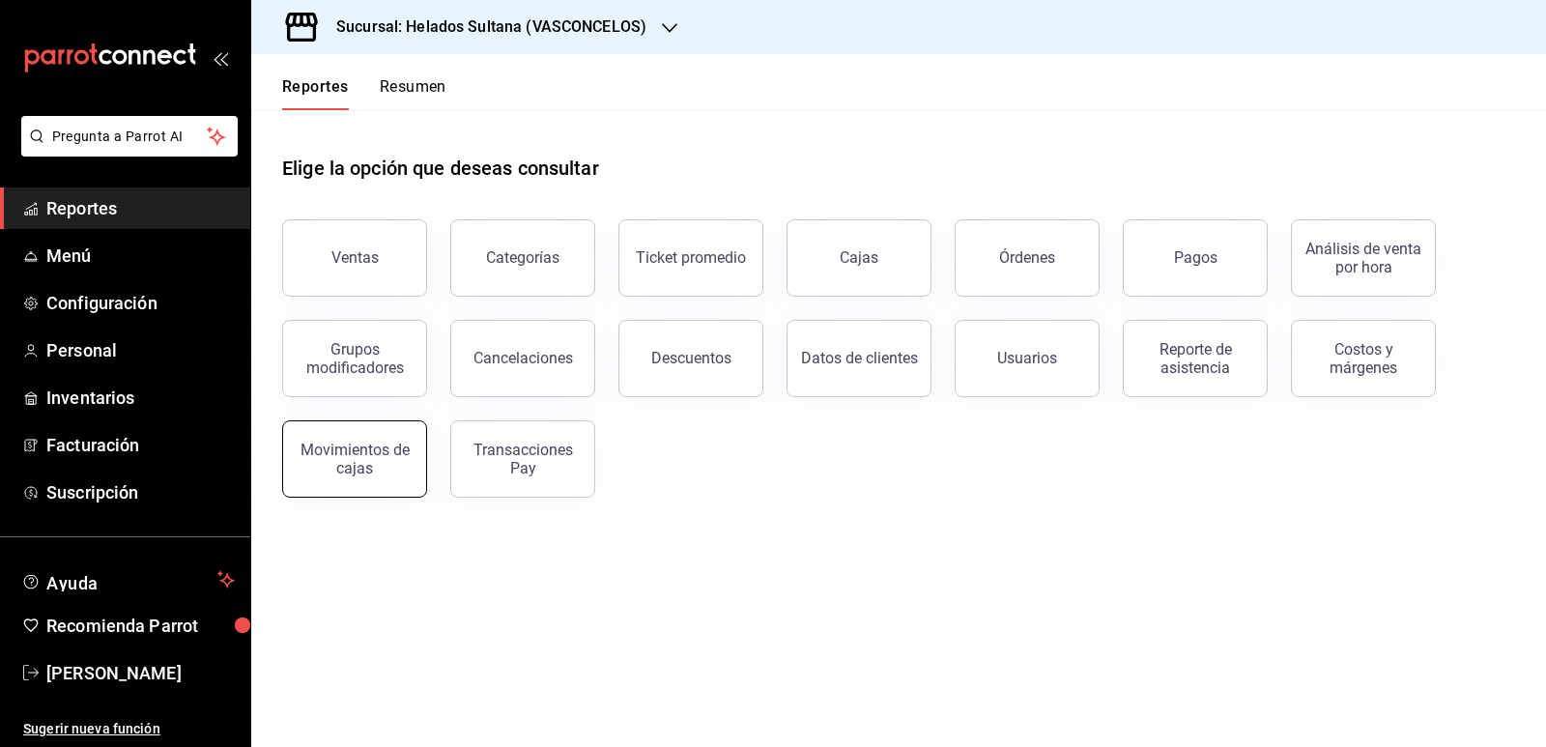
click at [385, 457] on div "Movimientos de cajas" at bounding box center [355, 458] width 120 height 37
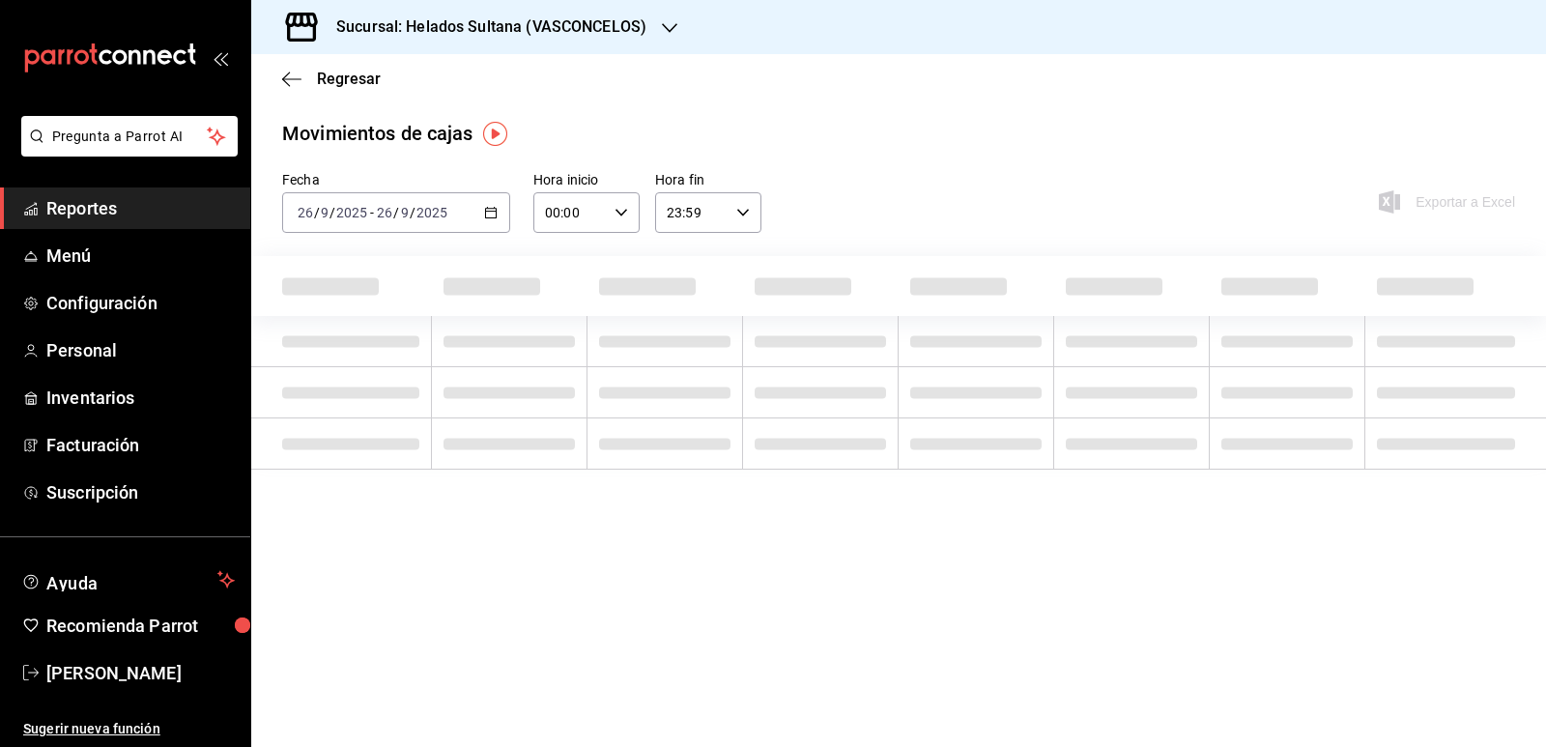
click at [495, 211] on icon "button" at bounding box center [491, 213] width 14 height 14
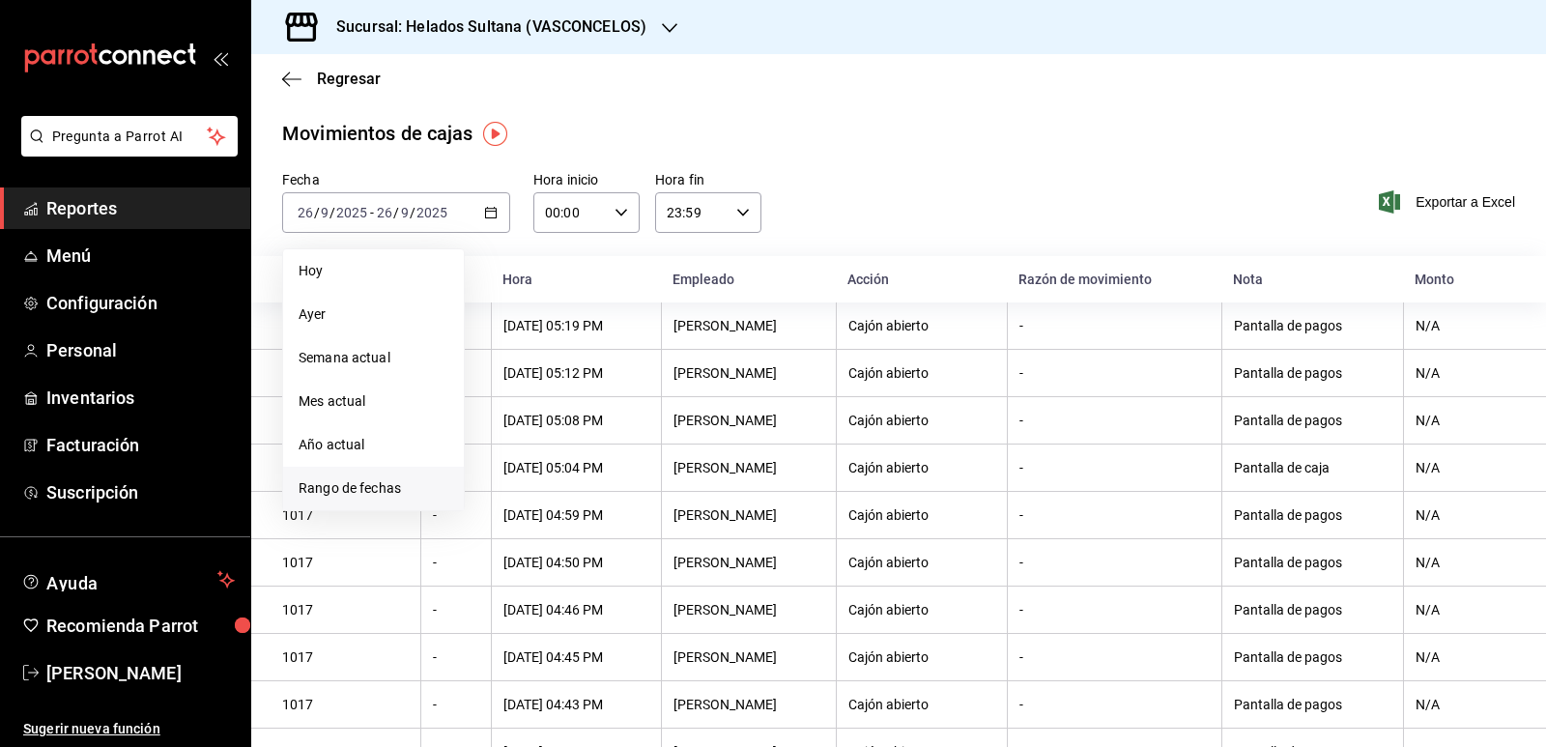
click at [383, 477] on li "Rango de fechas" at bounding box center [373, 488] width 181 height 43
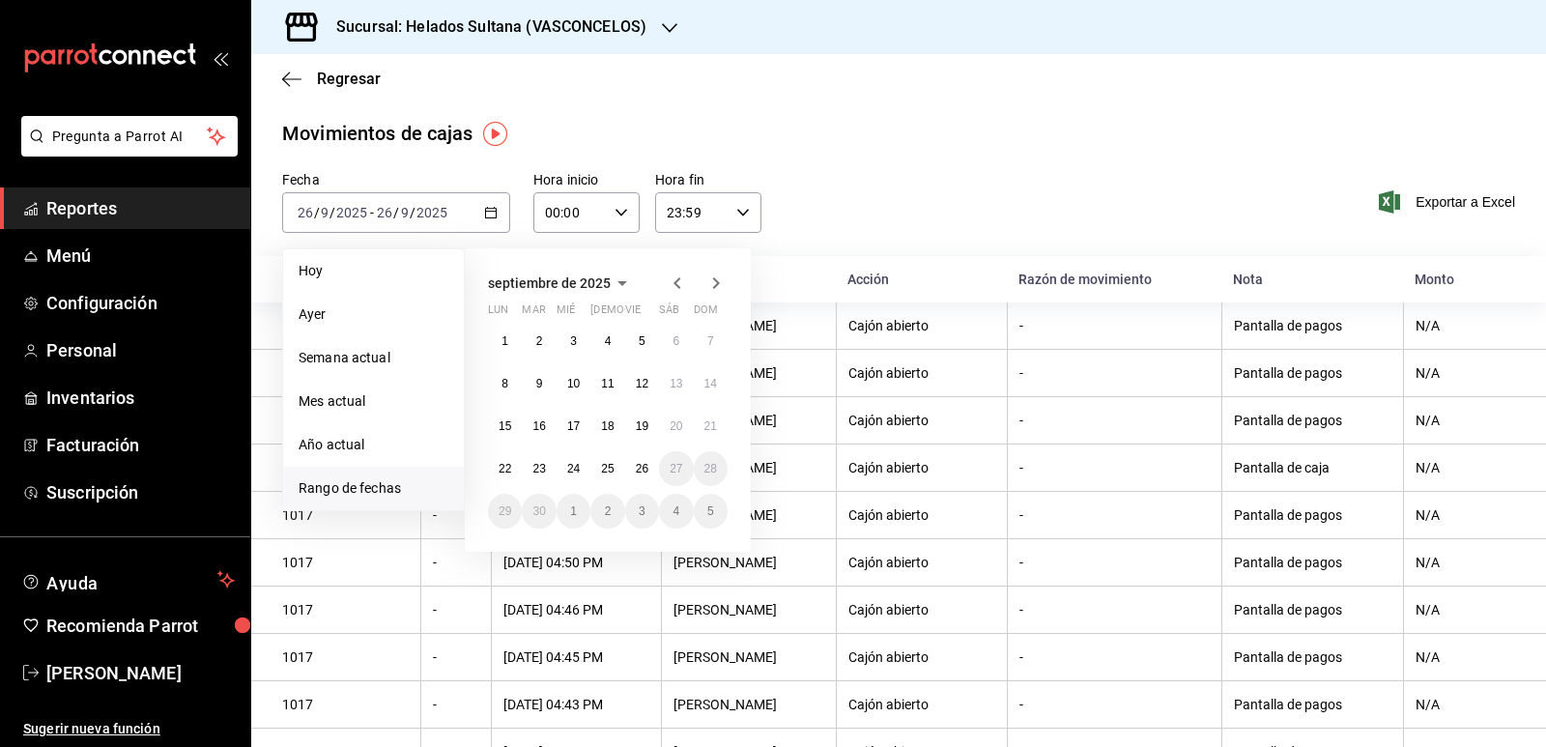
click at [675, 280] on icon "button" at bounding box center [677, 282] width 23 height 23
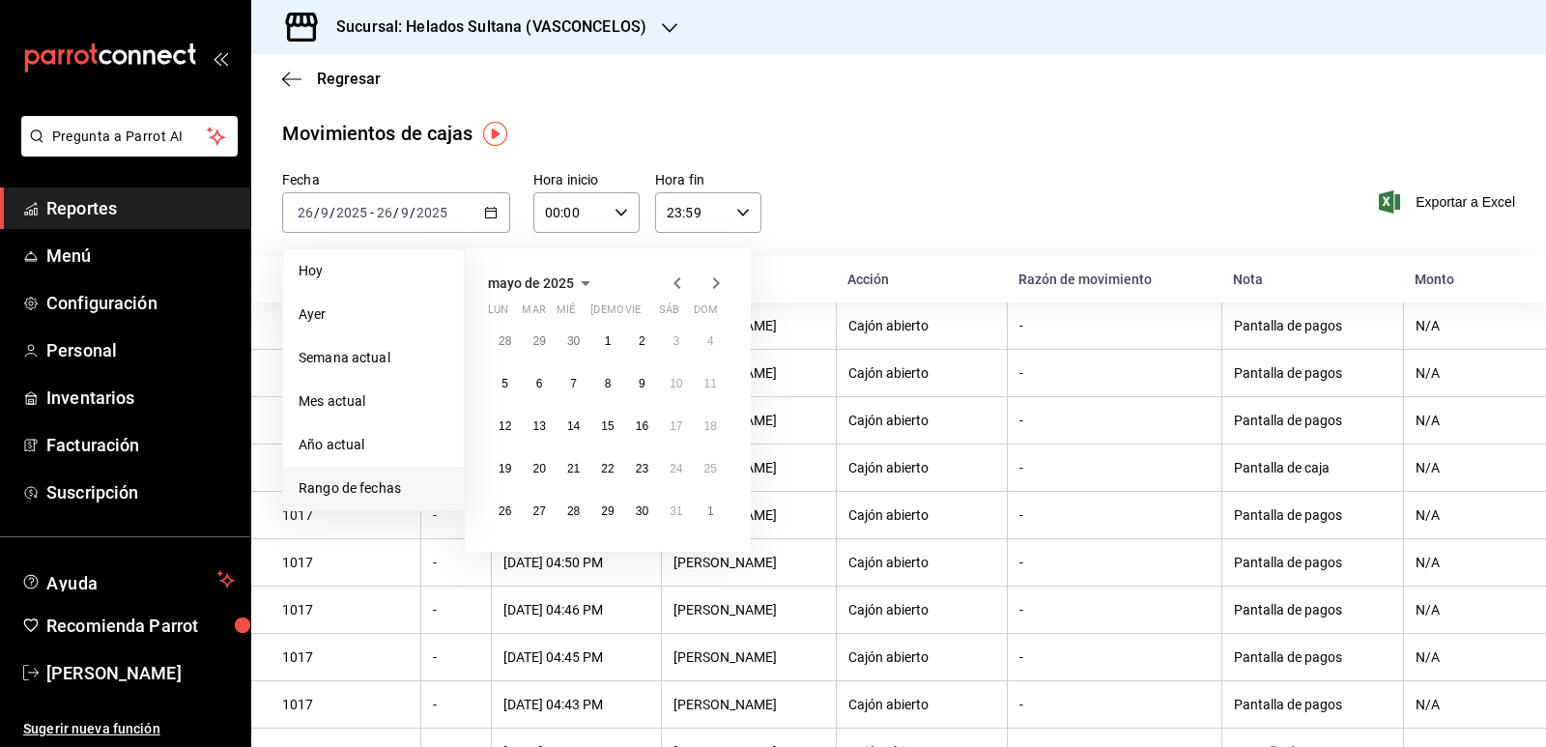
click at [675, 280] on icon "button" at bounding box center [677, 282] width 23 height 23
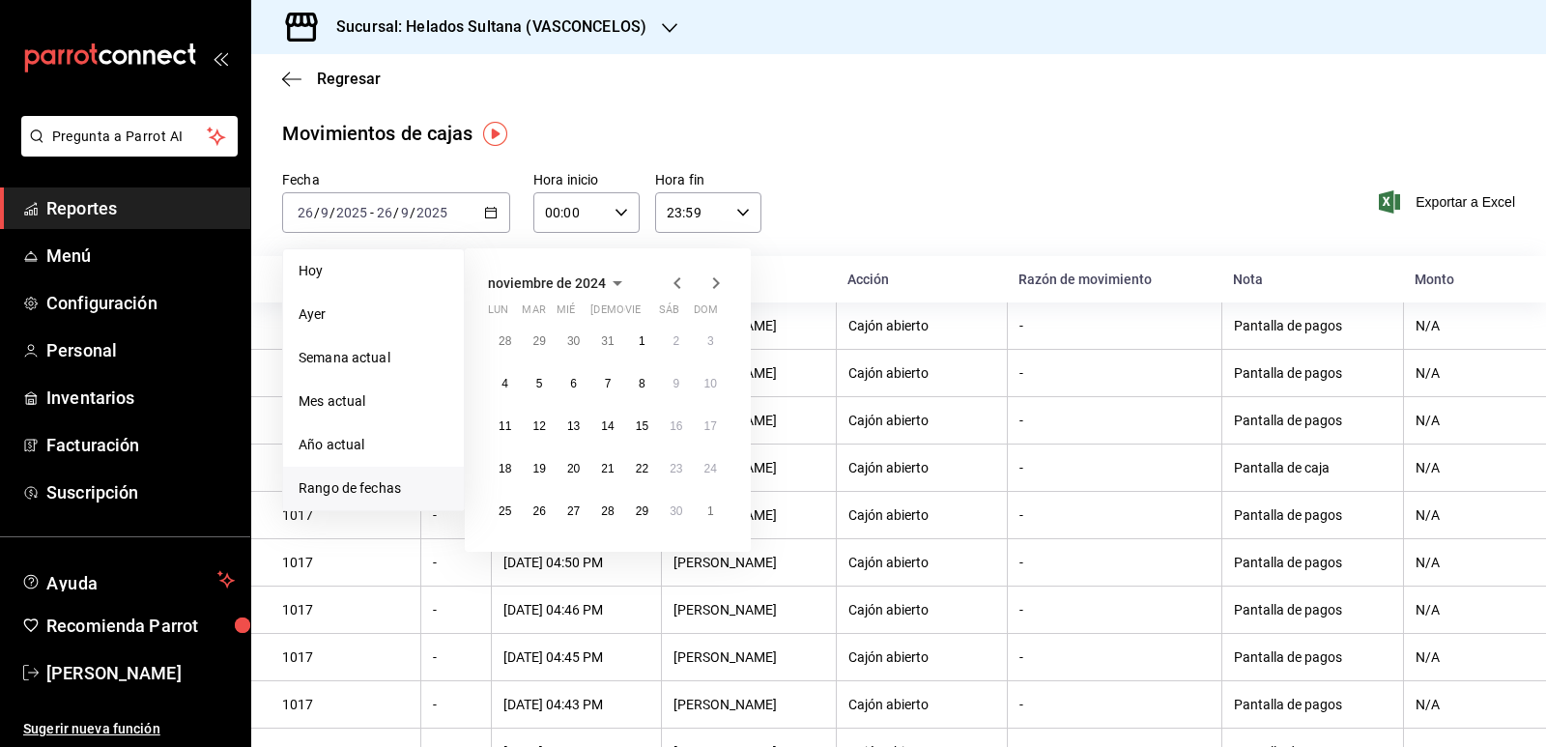
click at [675, 280] on icon "button" at bounding box center [677, 282] width 23 height 23
click at [539, 347] on abbr "1" at bounding box center [539, 341] width 7 height 14
click at [610, 503] on button "31" at bounding box center [607, 511] width 34 height 35
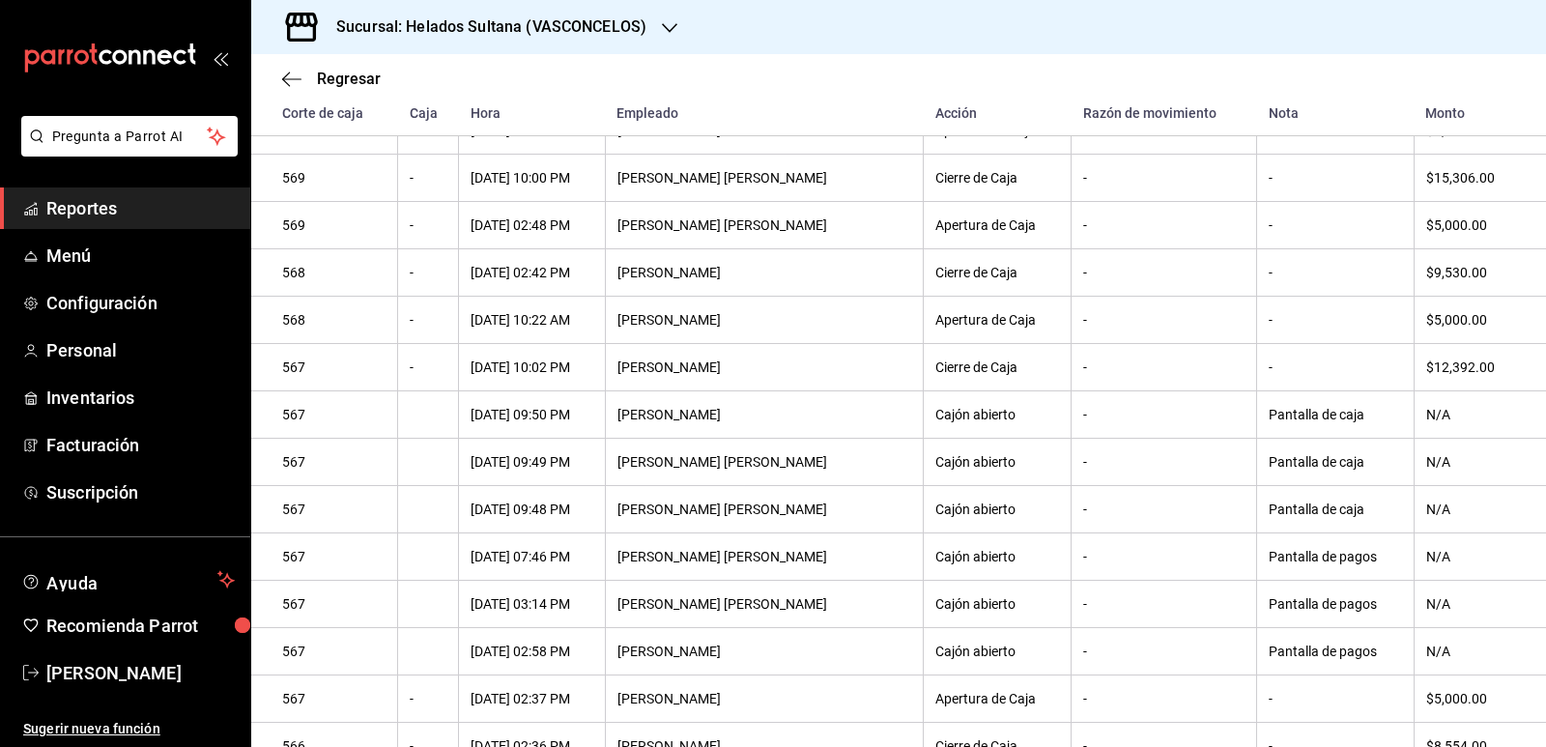
scroll to position [566, 0]
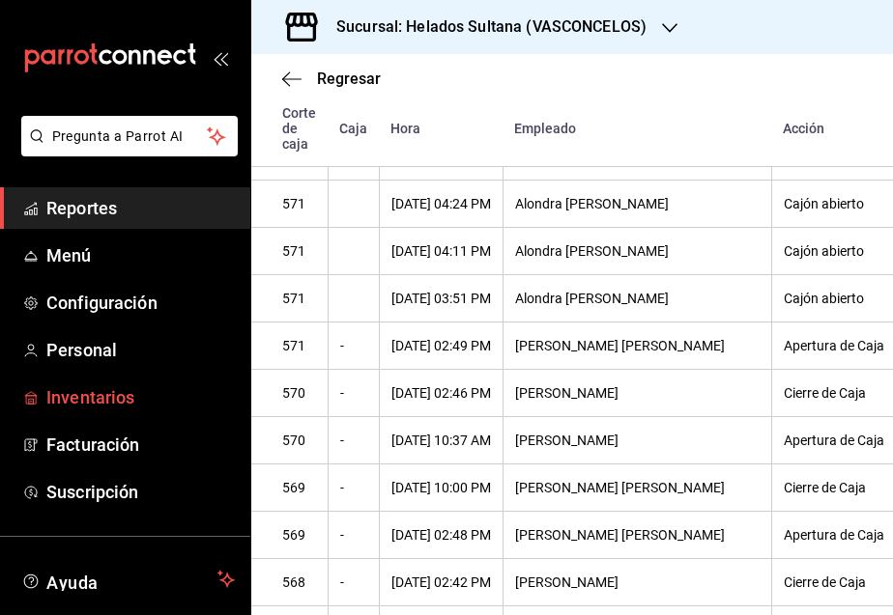
click at [91, 393] on span "Inventarios" at bounding box center [140, 397] width 188 height 26
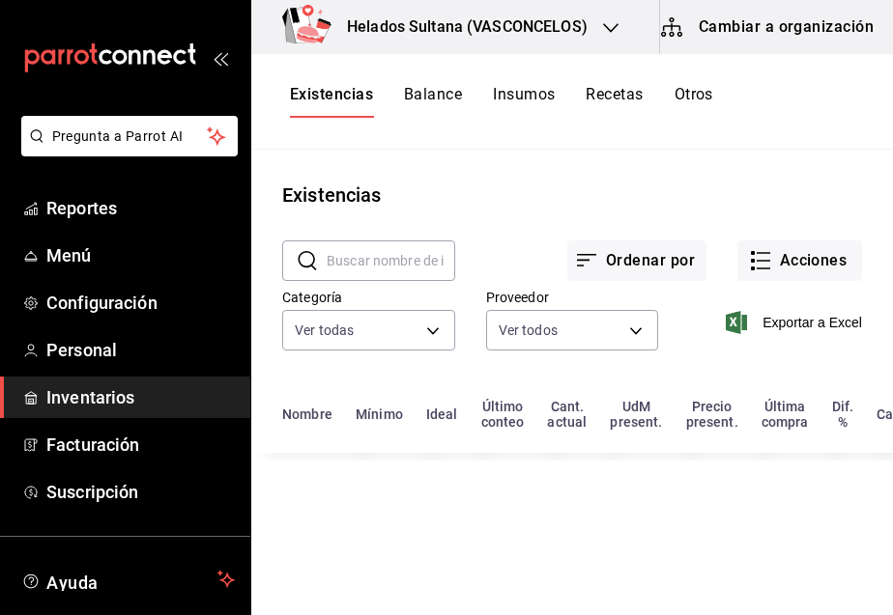
click at [392, 269] on input "text" at bounding box center [391, 260] width 128 height 39
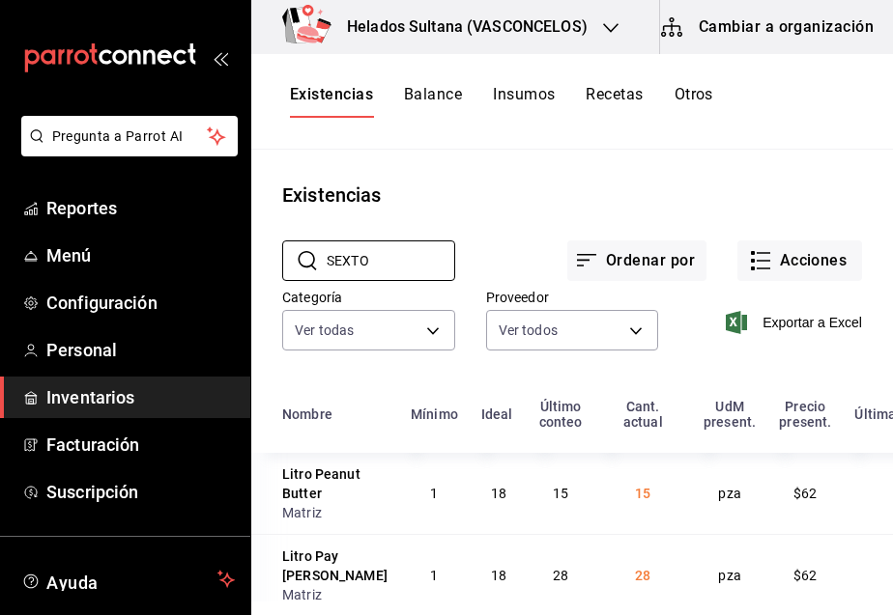
click at [629, 179] on main "Existencias ​ SEXTO ​ Ordenar por Acciones Categoría Ver todas 9d7c0833-9408-45…" at bounding box center [571, 376] width 641 height 452
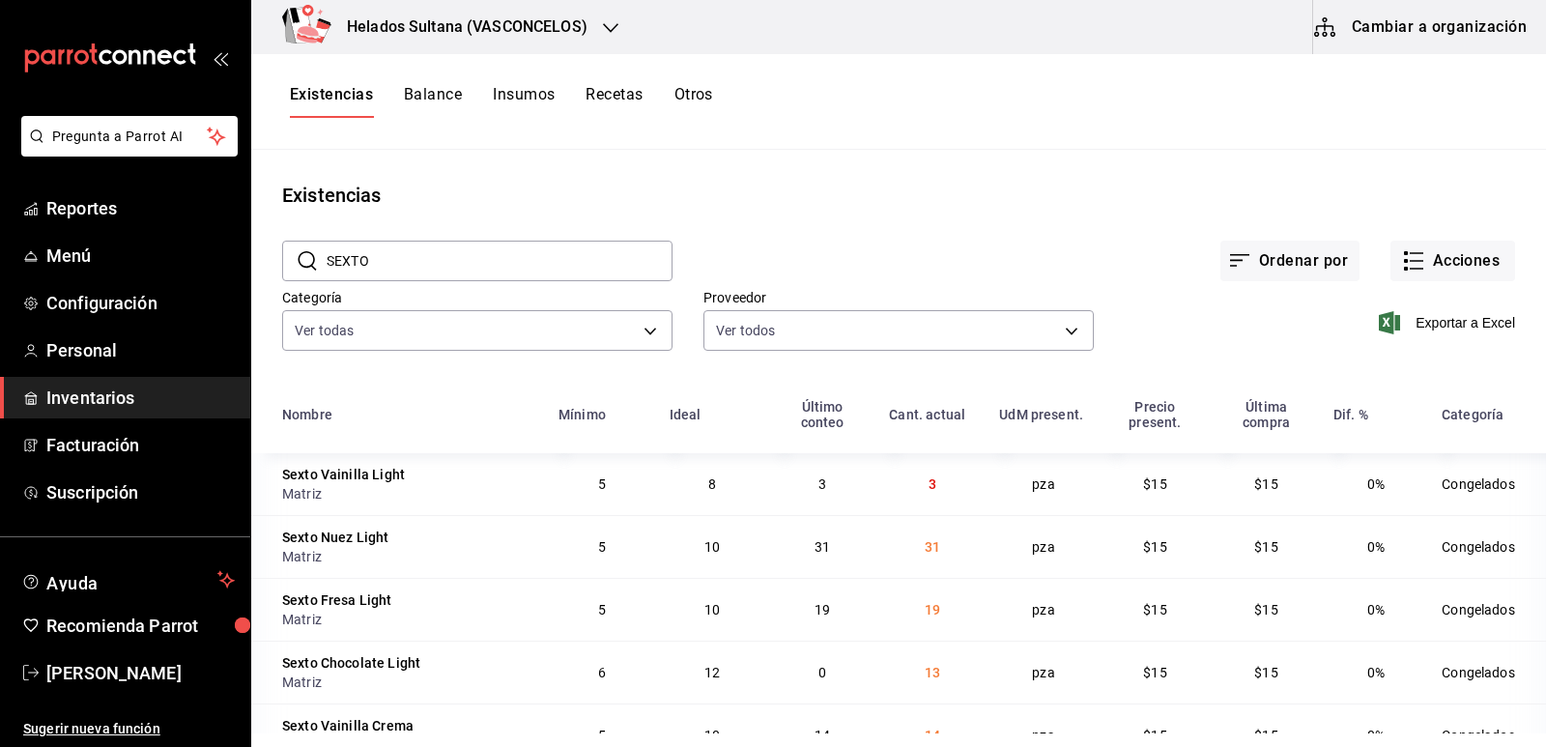
click at [797, 230] on div "Ordenar por Acciones" at bounding box center [1093, 245] width 842 height 71
click at [452, 262] on input "SEXTO" at bounding box center [500, 260] width 346 height 39
type input "SEXTO"
click at [898, 196] on div "Existencias" at bounding box center [898, 195] width 1294 height 29
click at [1406, 255] on icon "button" at bounding box center [1413, 260] width 23 height 23
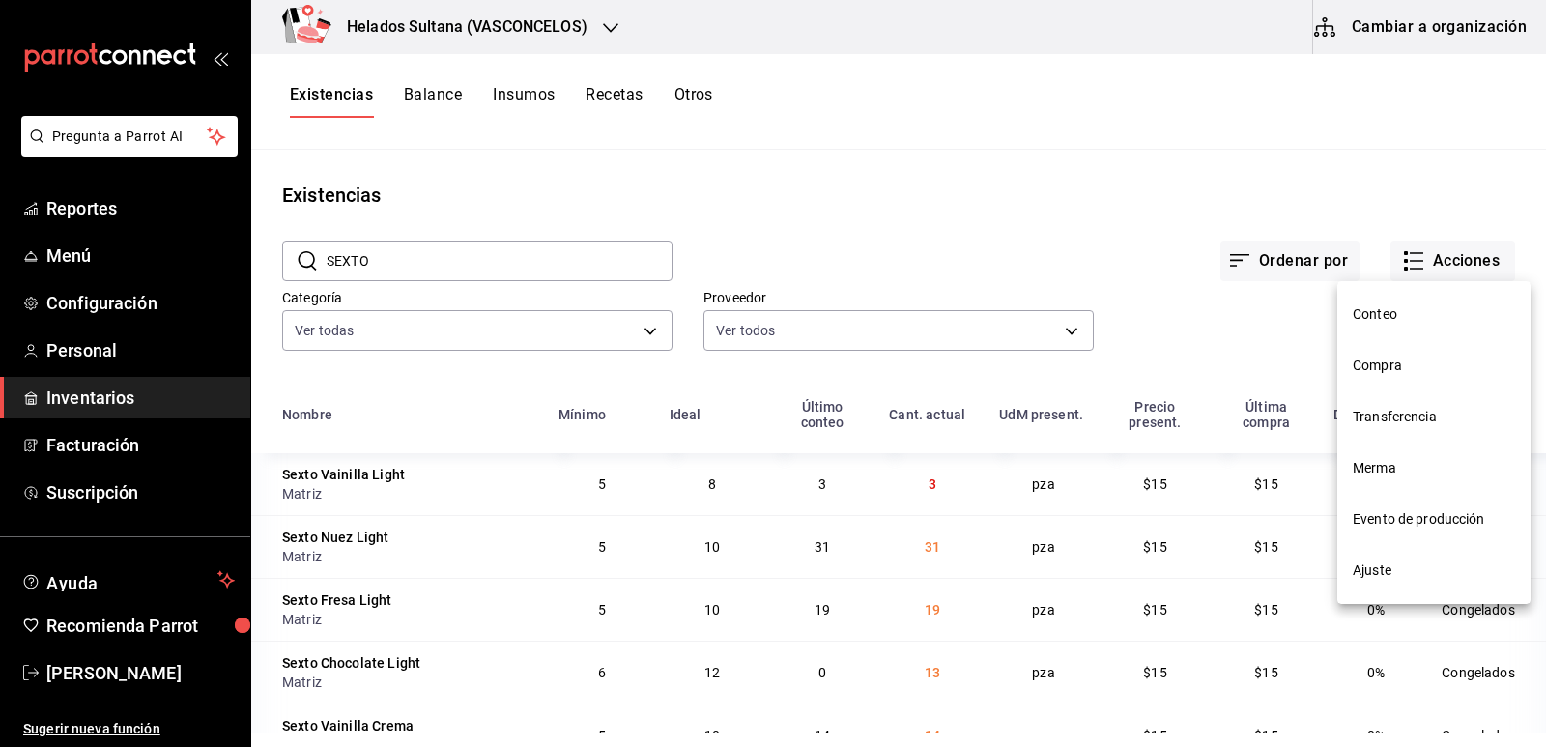
click at [1413, 551] on li "Ajuste" at bounding box center [1433, 570] width 193 height 51
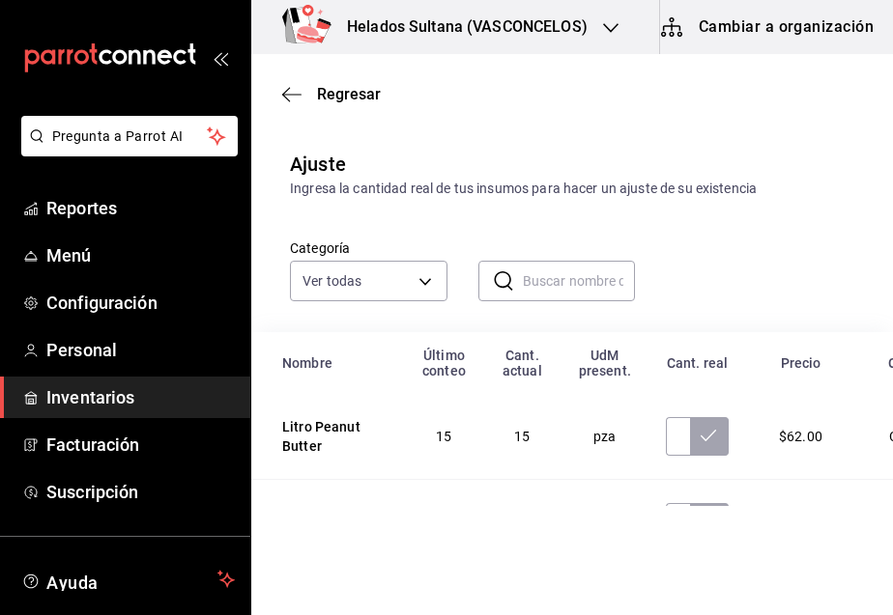
click at [544, 287] on input "text" at bounding box center [579, 281] width 113 height 39
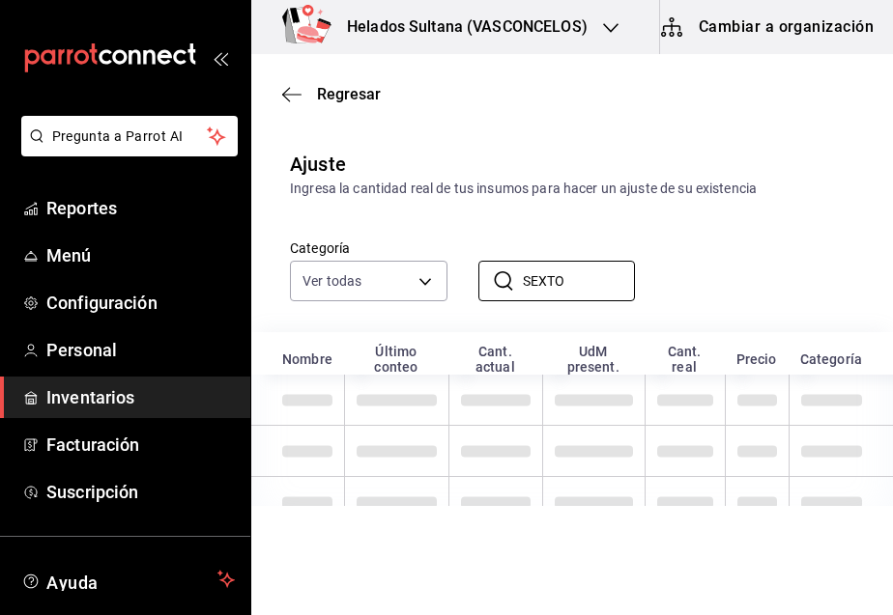
type input "SEXTO"
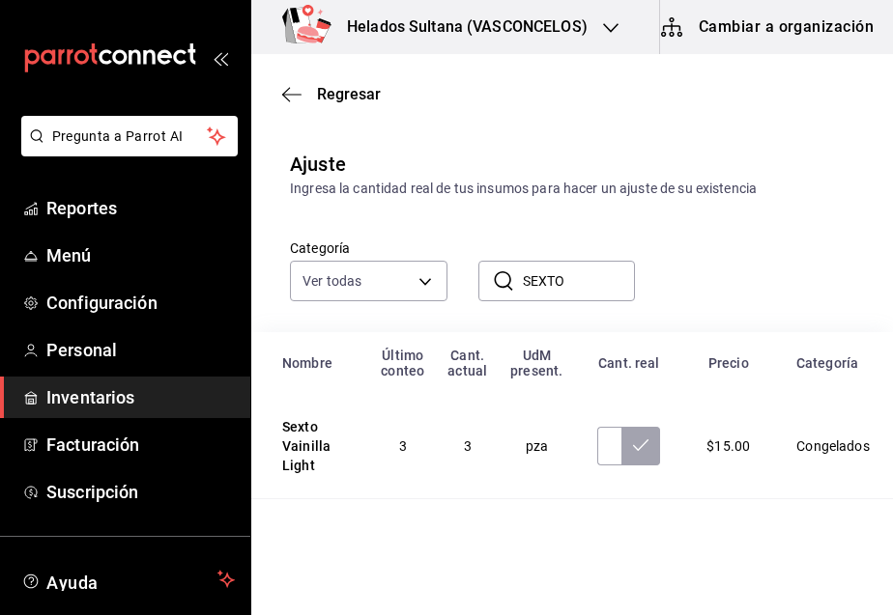
click at [814, 236] on div "Categoría Ver todas 9d7c0833-9408-45a5-a882-93b31da9ea45,47676bda-ffc7-450b-a11…" at bounding box center [571, 265] width 641 height 133
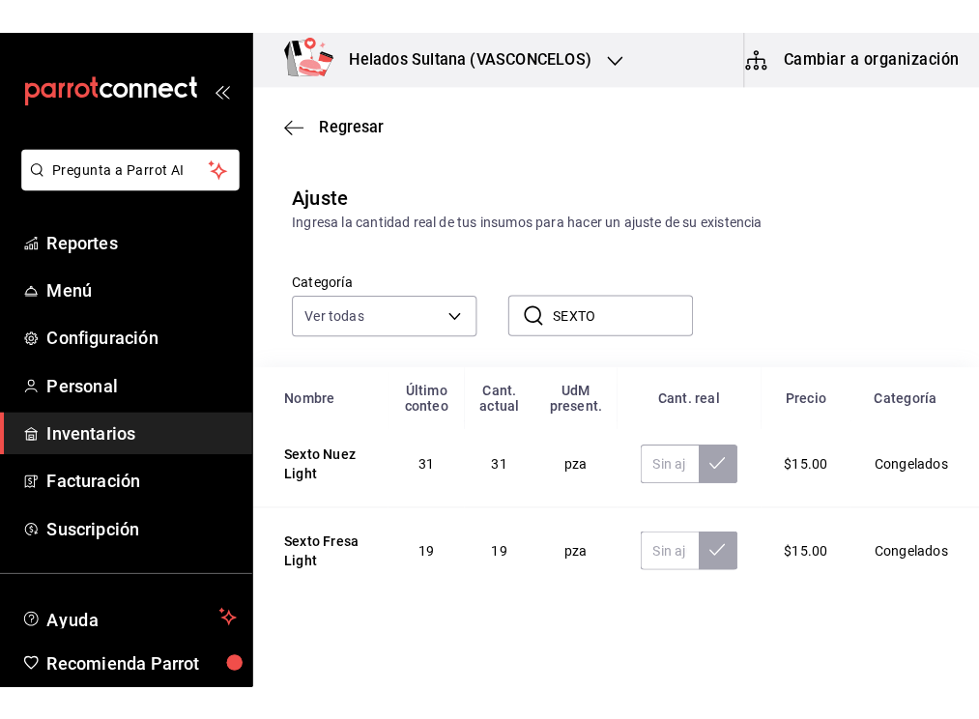
scroll to position [193, 0]
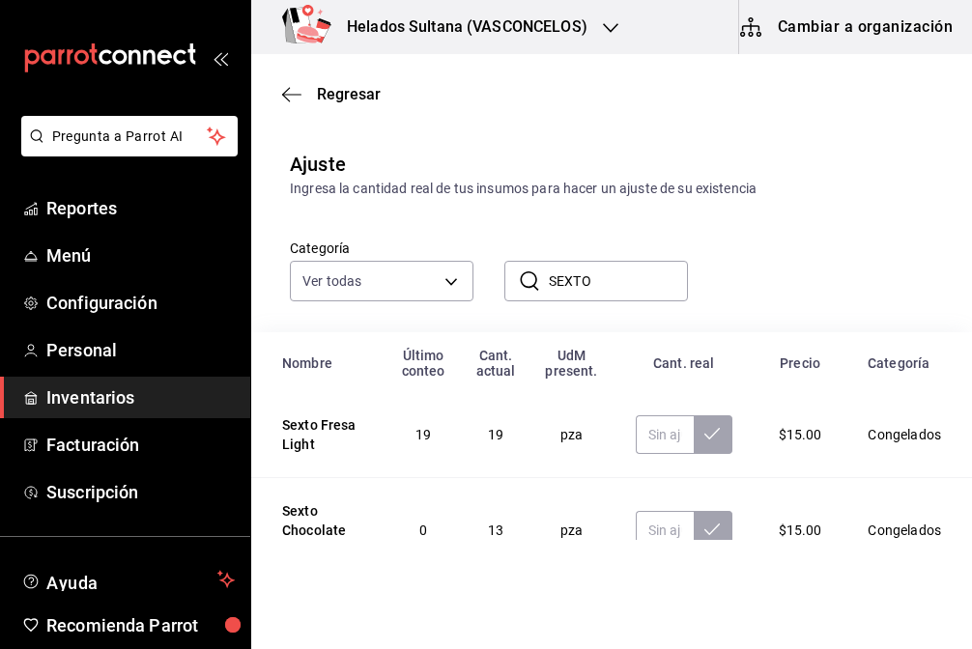
click at [968, 540] on html "Pregunta a Parrot AI Reportes Menú Configuración Personal Inventarios Facturaci…" at bounding box center [486, 270] width 972 height 540
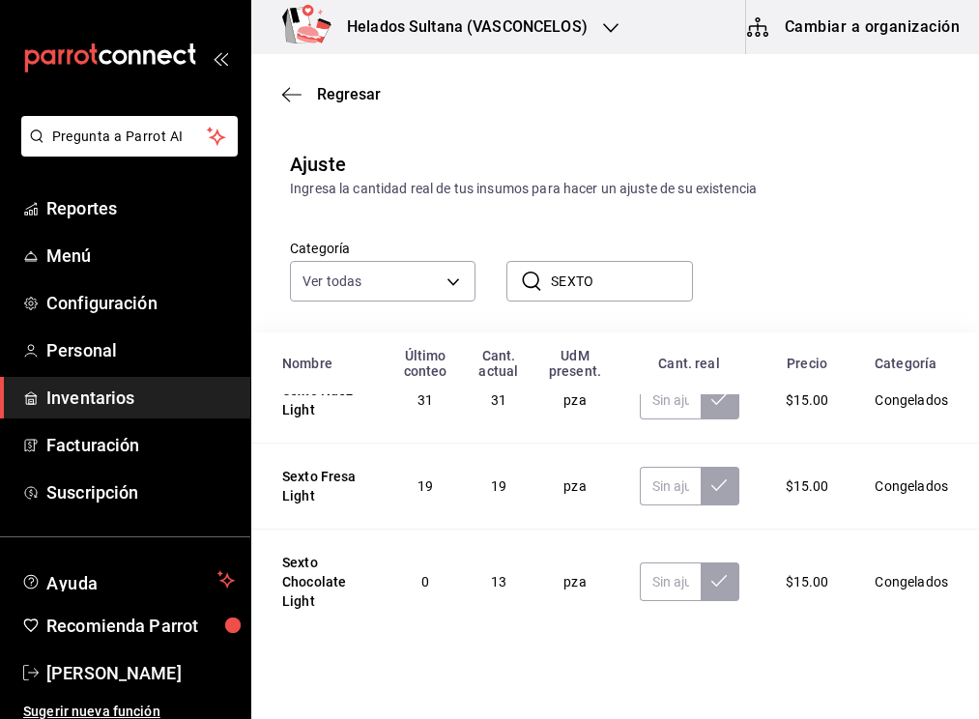
scroll to position [131, 0]
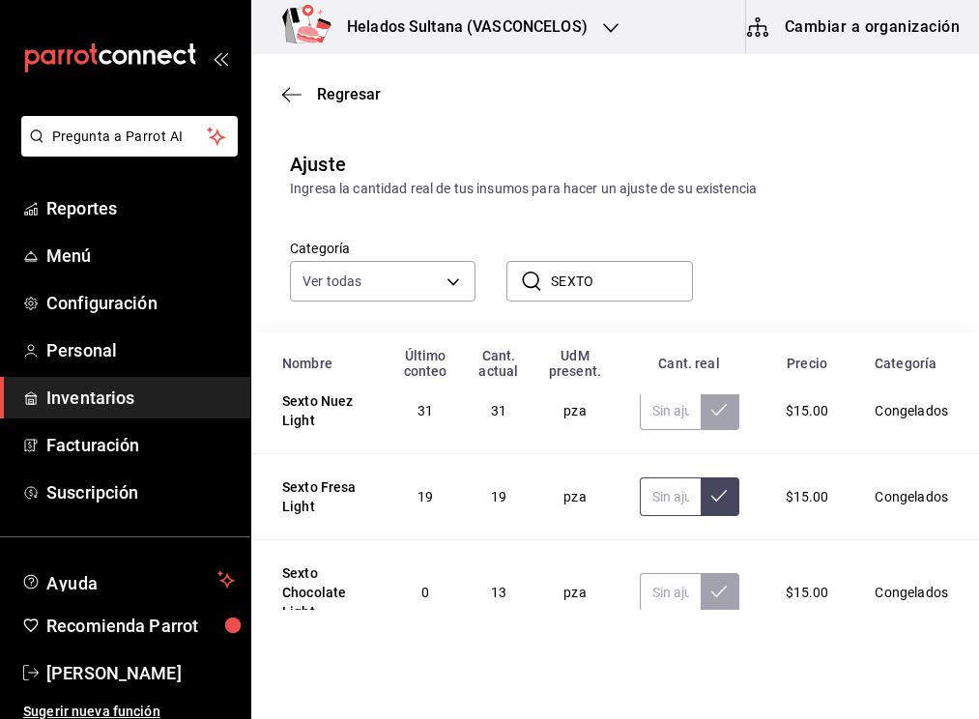
click at [651, 498] on input "text" at bounding box center [669, 496] width 61 height 39
type input "25.00"
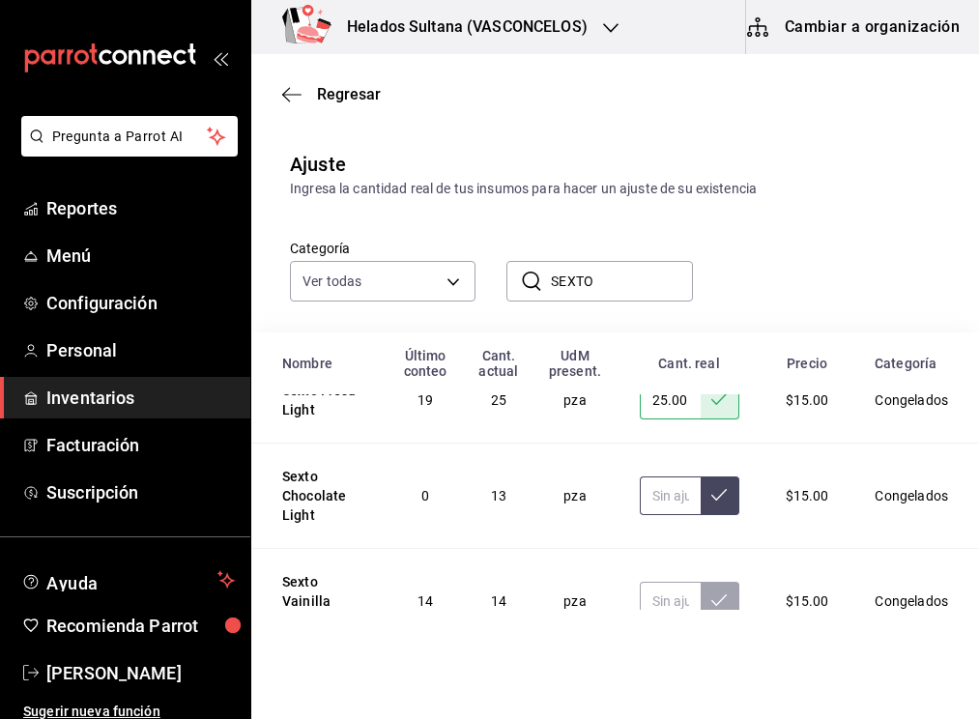
click at [651, 501] on input "text" at bounding box center [669, 495] width 61 height 39
type input "19.00"
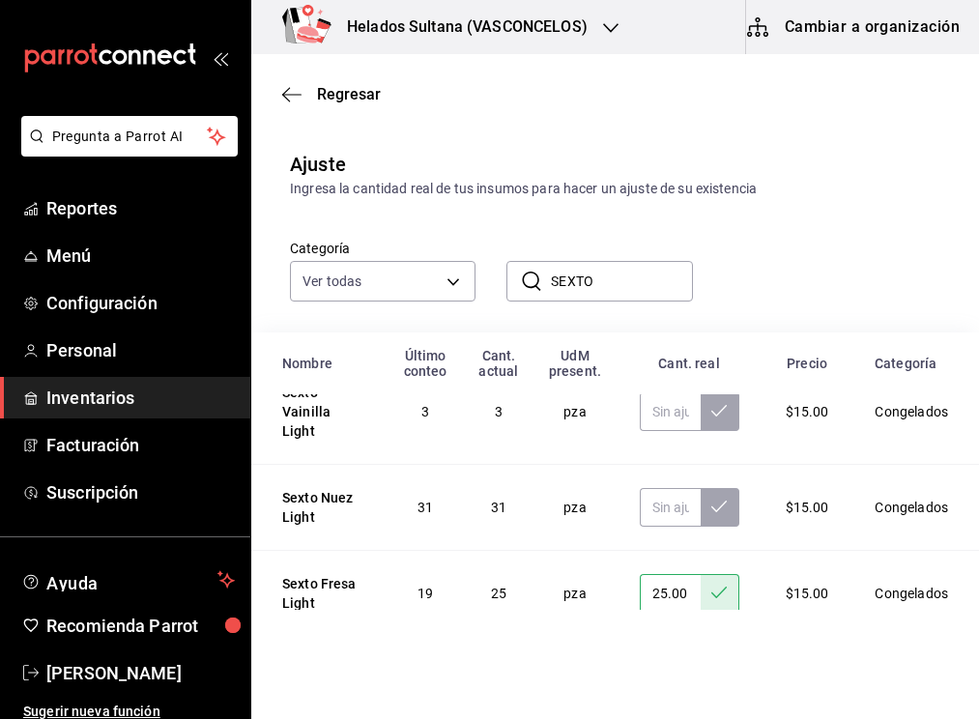
scroll to position [0, 0]
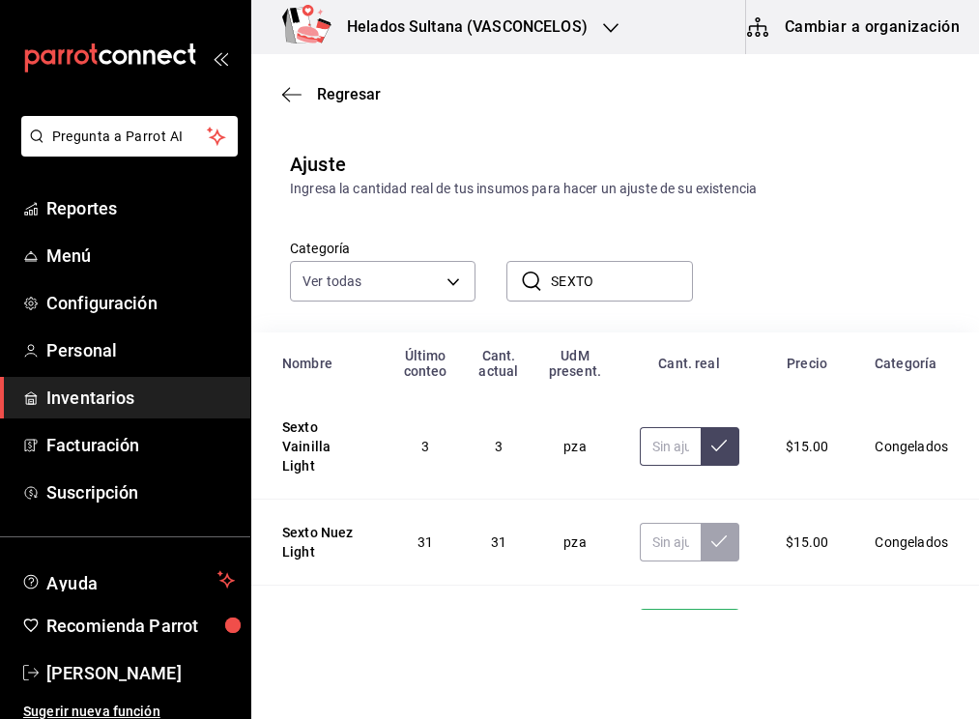
click at [651, 451] on input "text" at bounding box center [669, 446] width 61 height 39
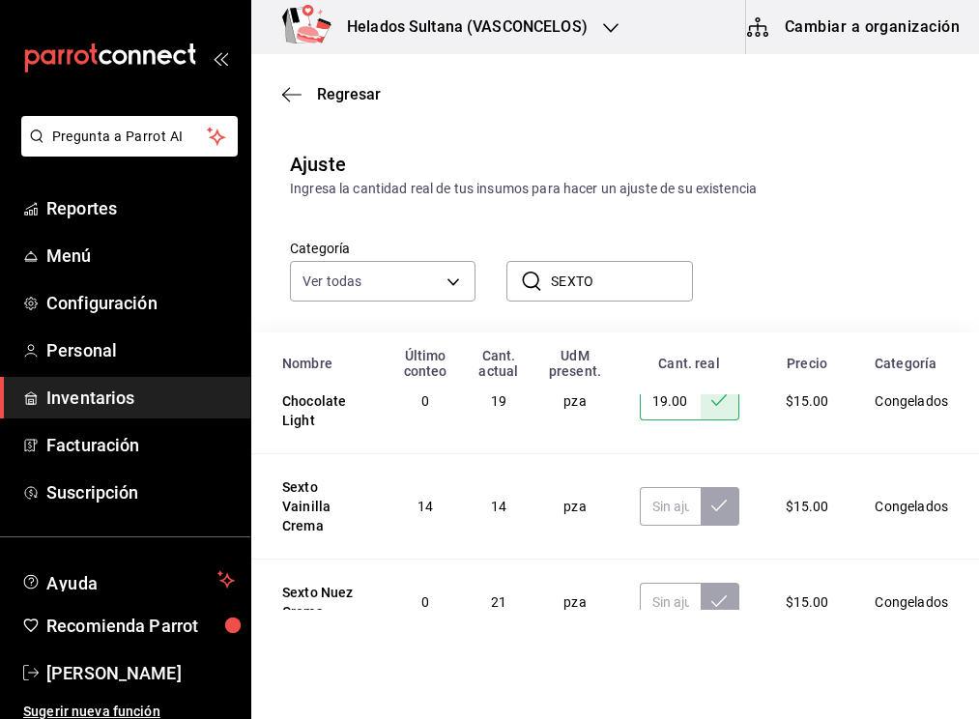
scroll to position [193, 0]
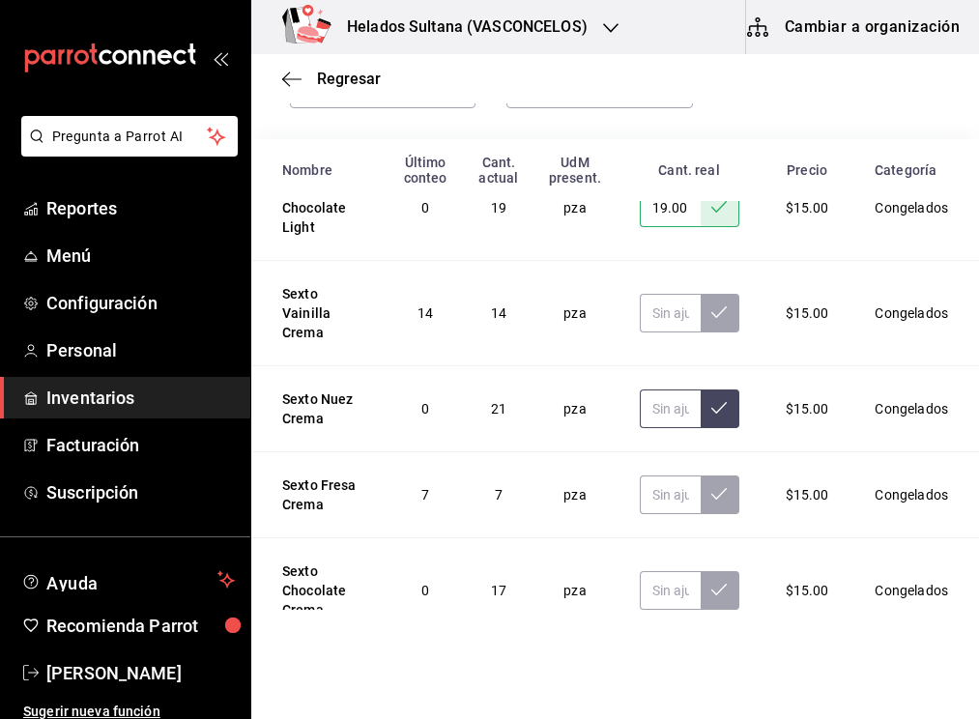
drag, startPoint x: 649, startPoint y: 416, endPoint x: 660, endPoint y: 417, distance: 10.7
click at [650, 416] on input "text" at bounding box center [669, 408] width 61 height 39
type input "19.00"
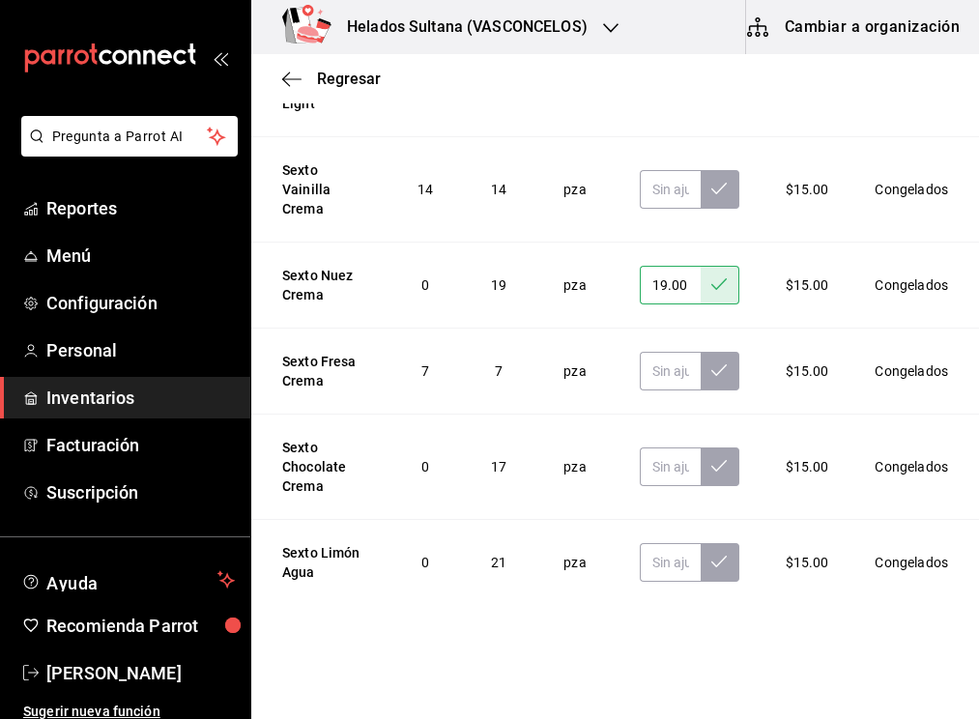
scroll to position [320, 0]
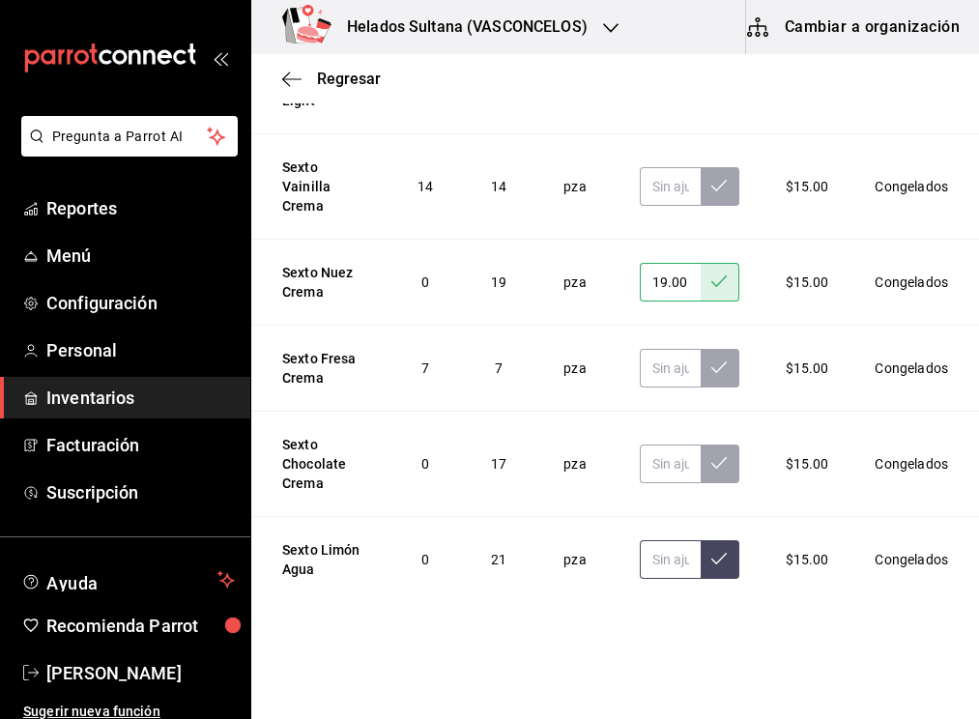
click at [656, 560] on input "text" at bounding box center [669, 559] width 61 height 39
type input "21.00"
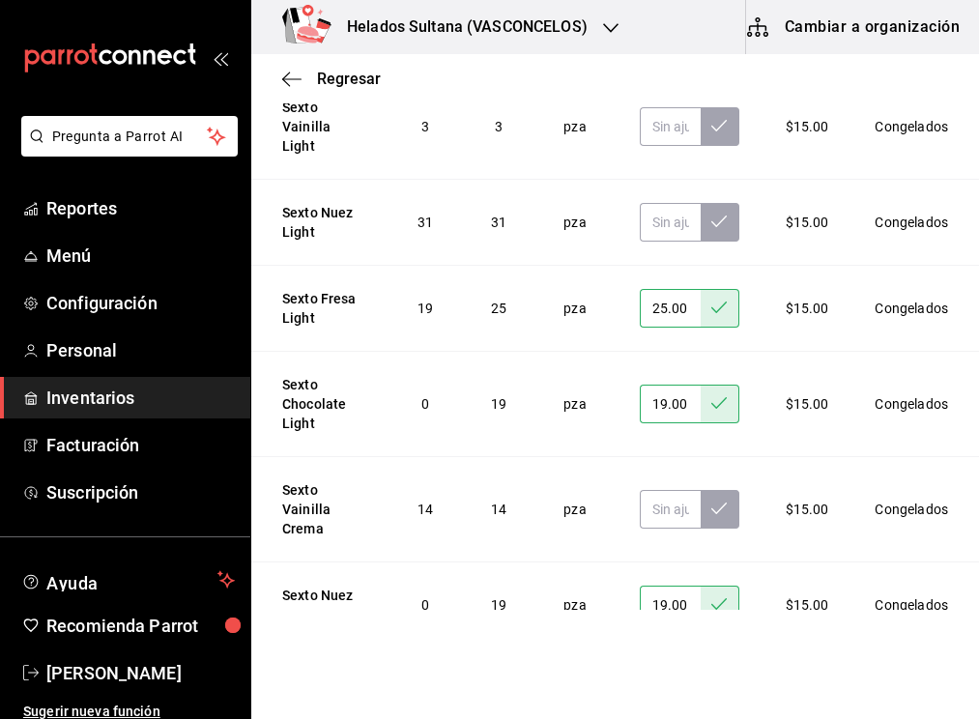
scroll to position [223, 0]
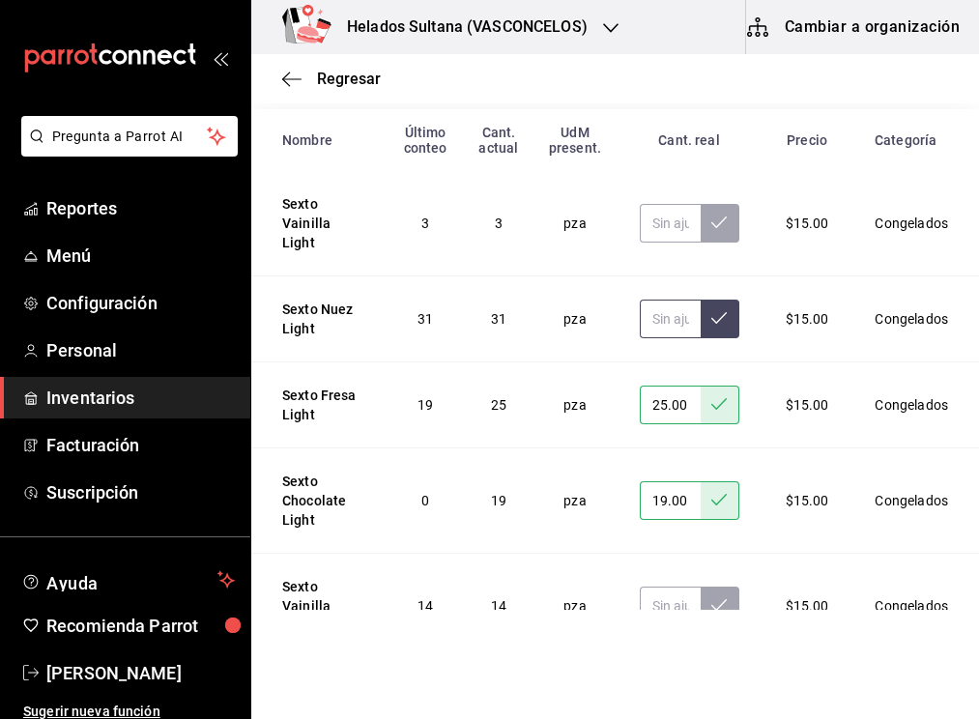
click at [666, 321] on input "text" at bounding box center [669, 318] width 61 height 39
type input "29.00"
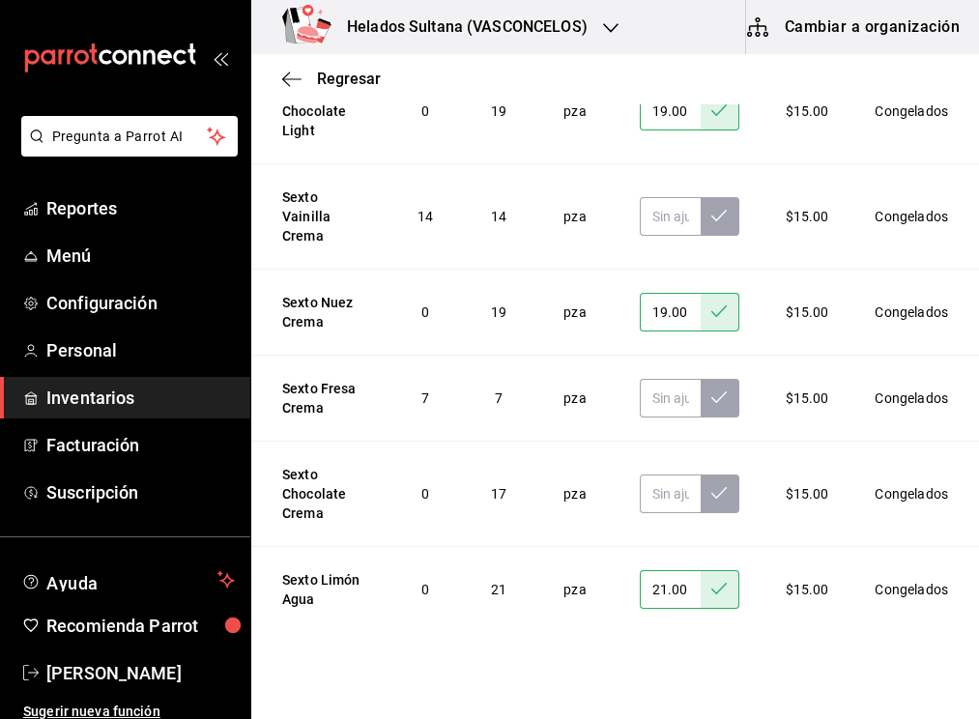
scroll to position [320, 0]
